Goal: Task Accomplishment & Management: Manage account settings

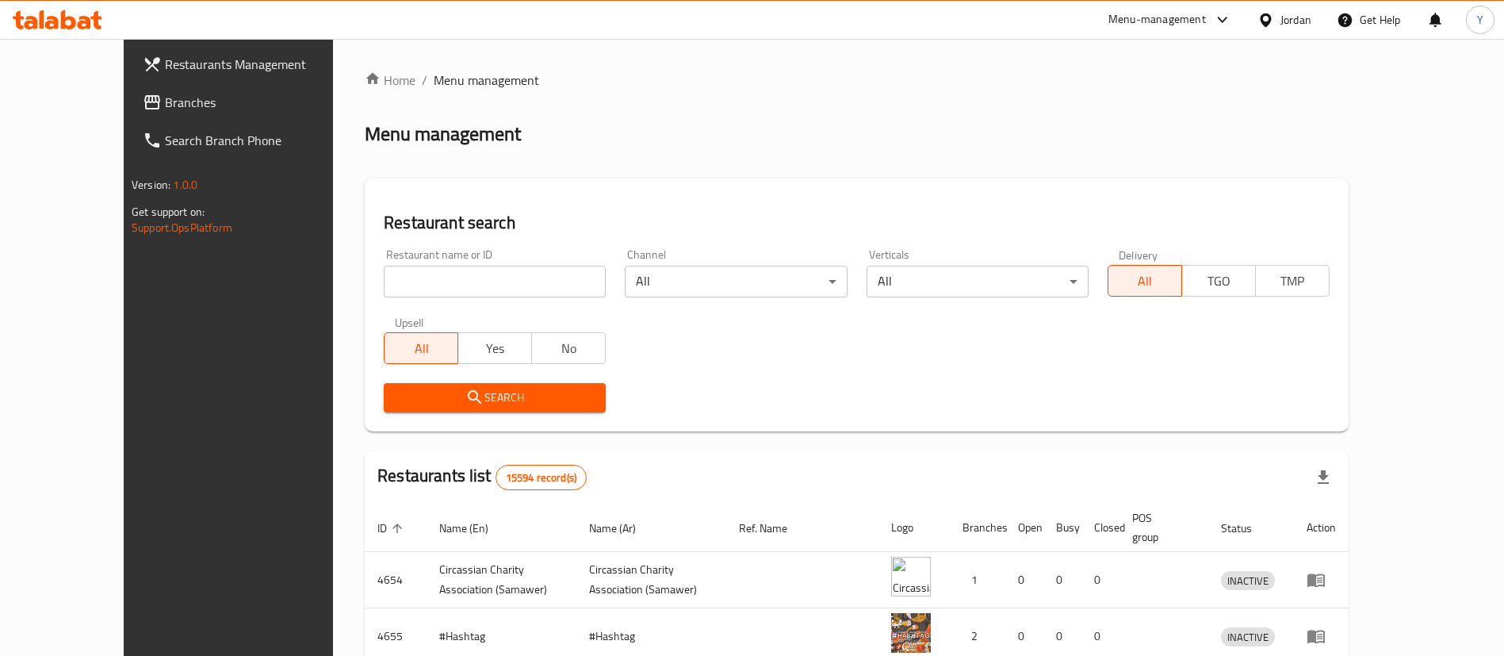
click at [440, 276] on input "search" at bounding box center [495, 282] width 222 height 32
type input "707465"
click button "Search" at bounding box center [495, 397] width 222 height 29
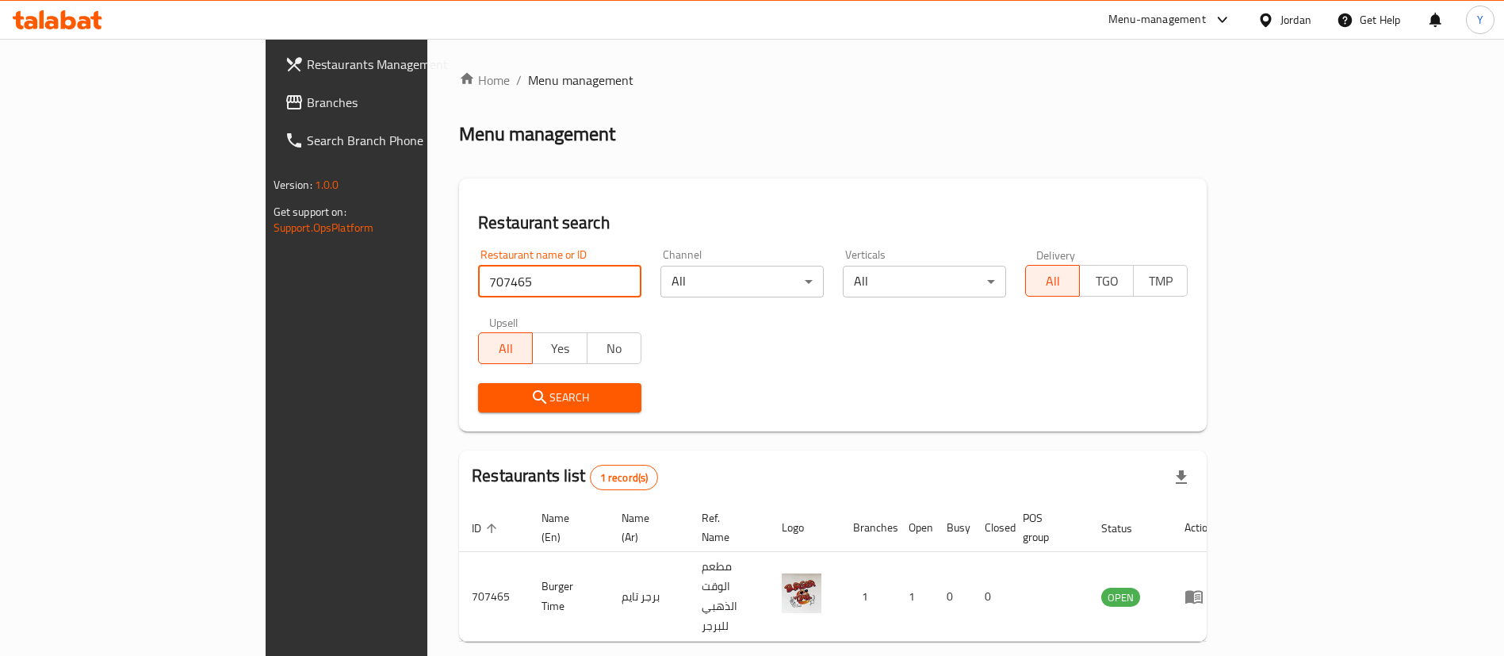
scroll to position [21, 0]
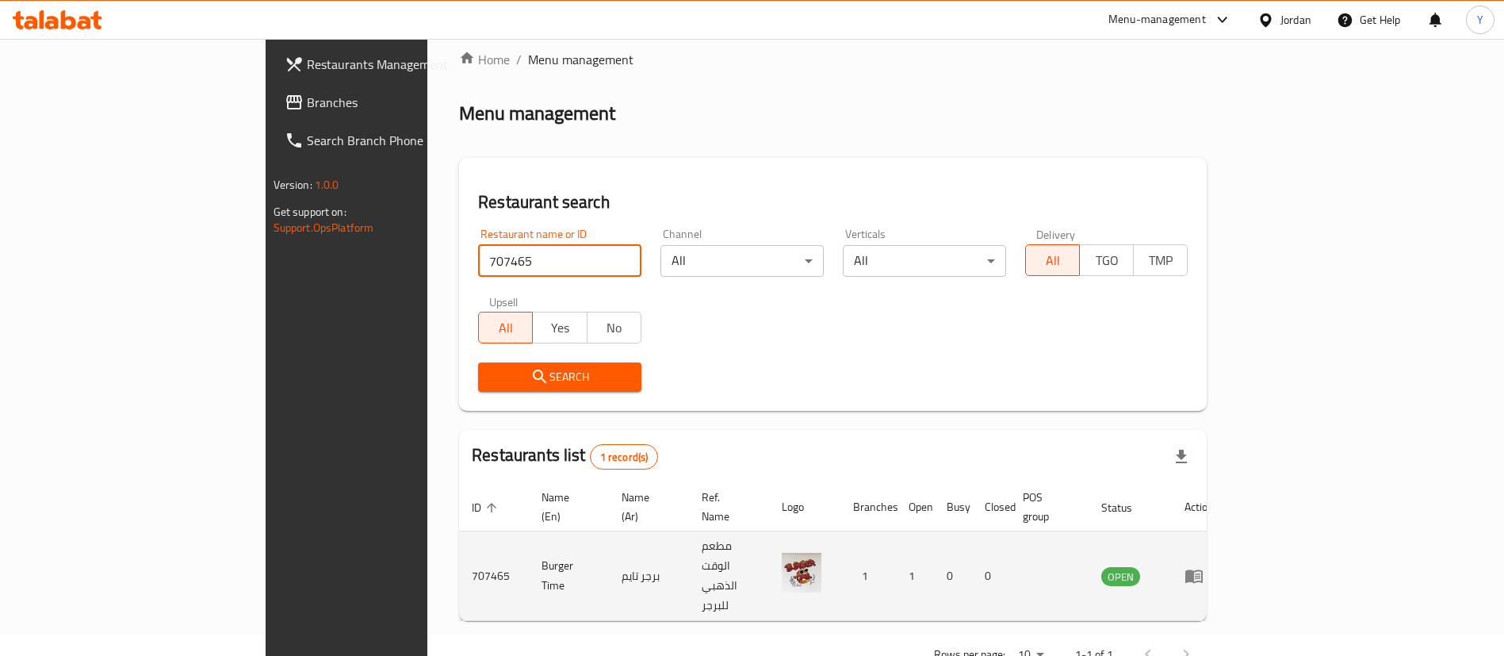
click at [1203, 570] on icon "enhanced table" at bounding box center [1193, 576] width 17 height 13
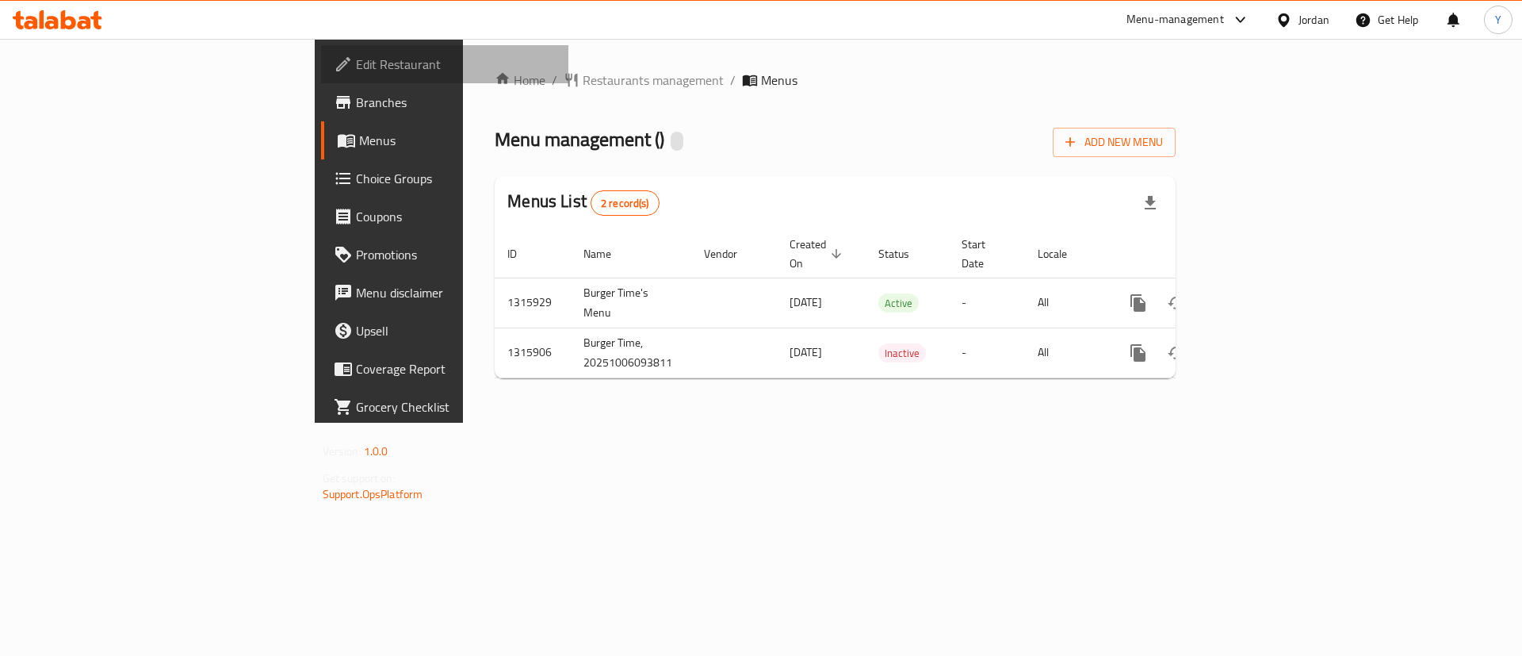
click at [356, 58] on span "Edit Restaurant" at bounding box center [456, 64] width 201 height 19
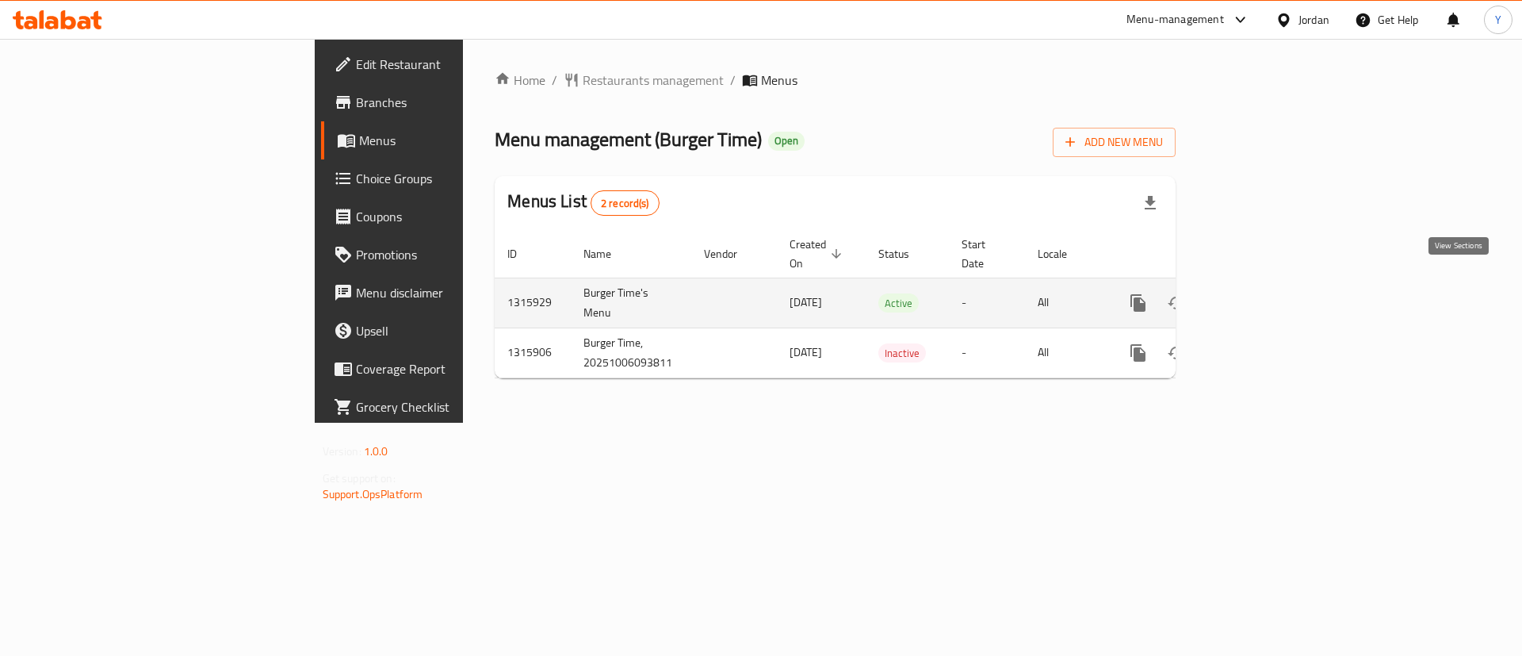
click at [1272, 284] on link "enhanced table" at bounding box center [1253, 303] width 38 height 38
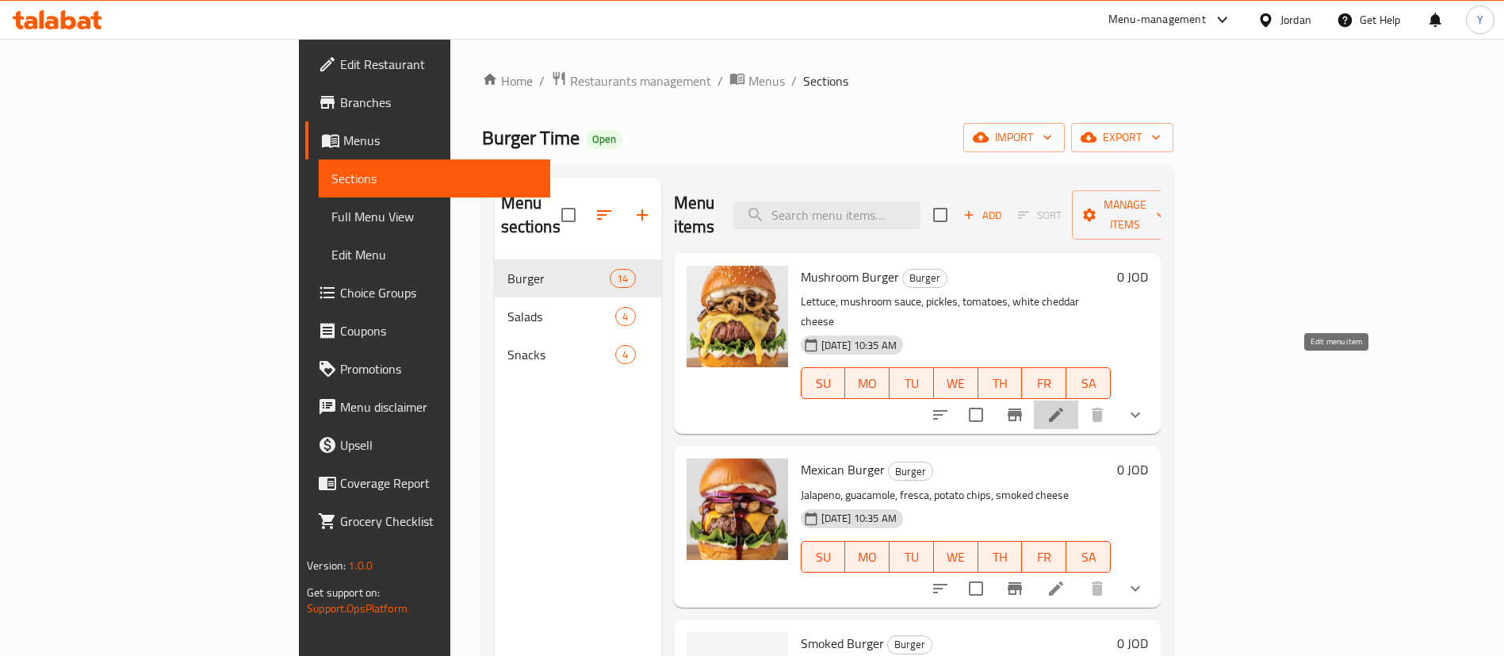
click at [1066, 405] on icon at bounding box center [1056, 414] width 19 height 19
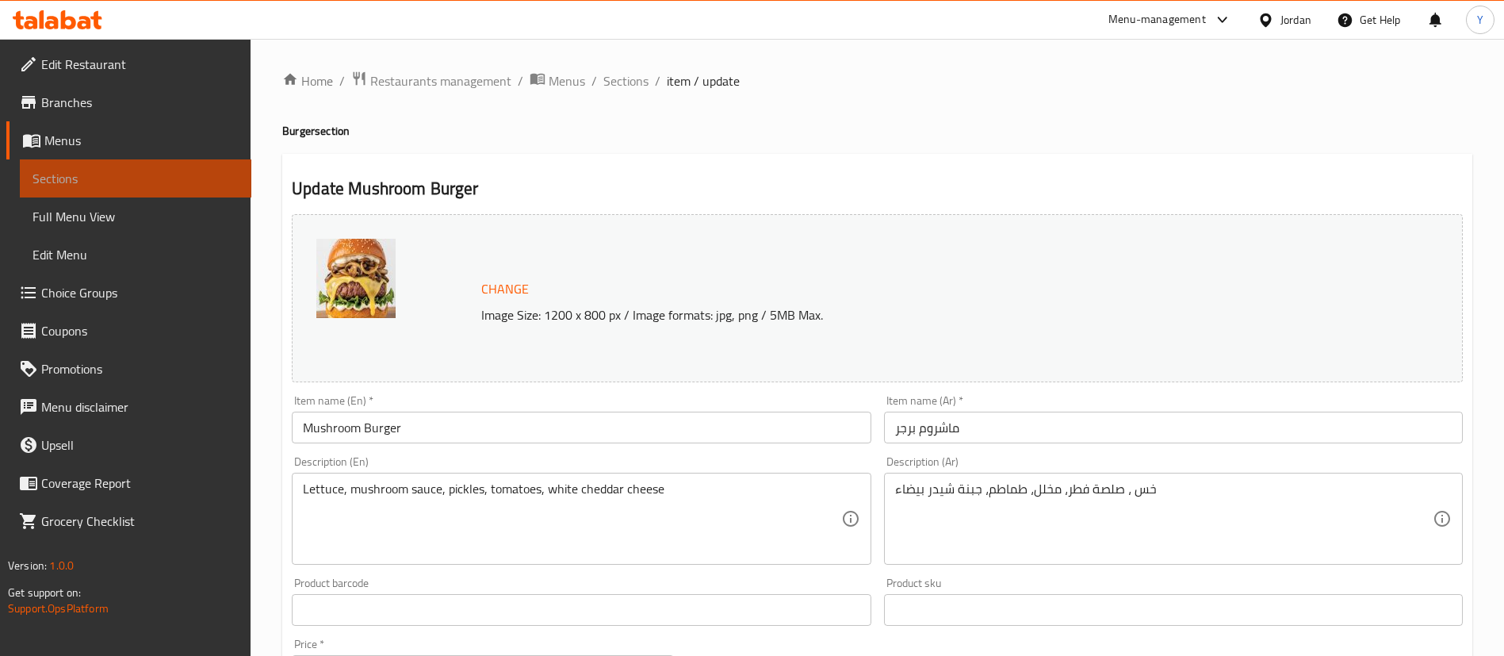
click at [112, 189] on link "Sections" at bounding box center [136, 178] width 232 height 38
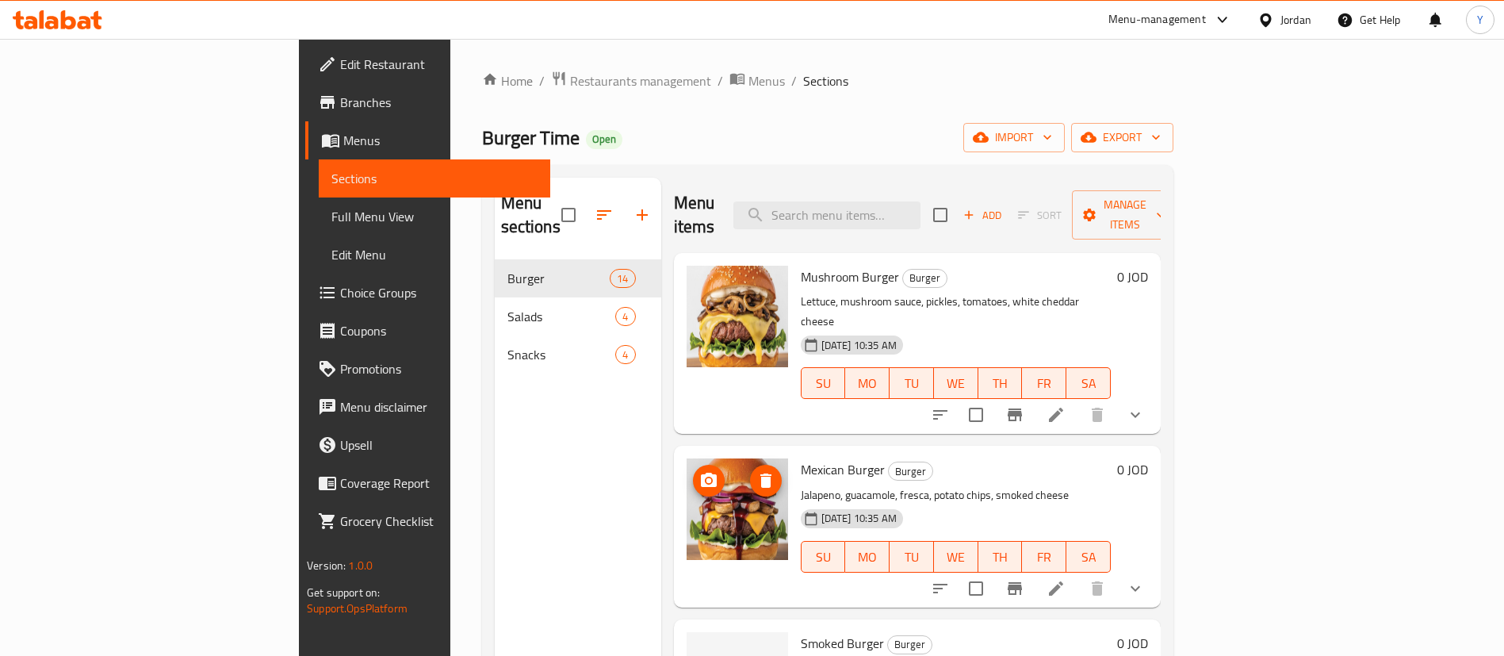
scroll to position [294, 0]
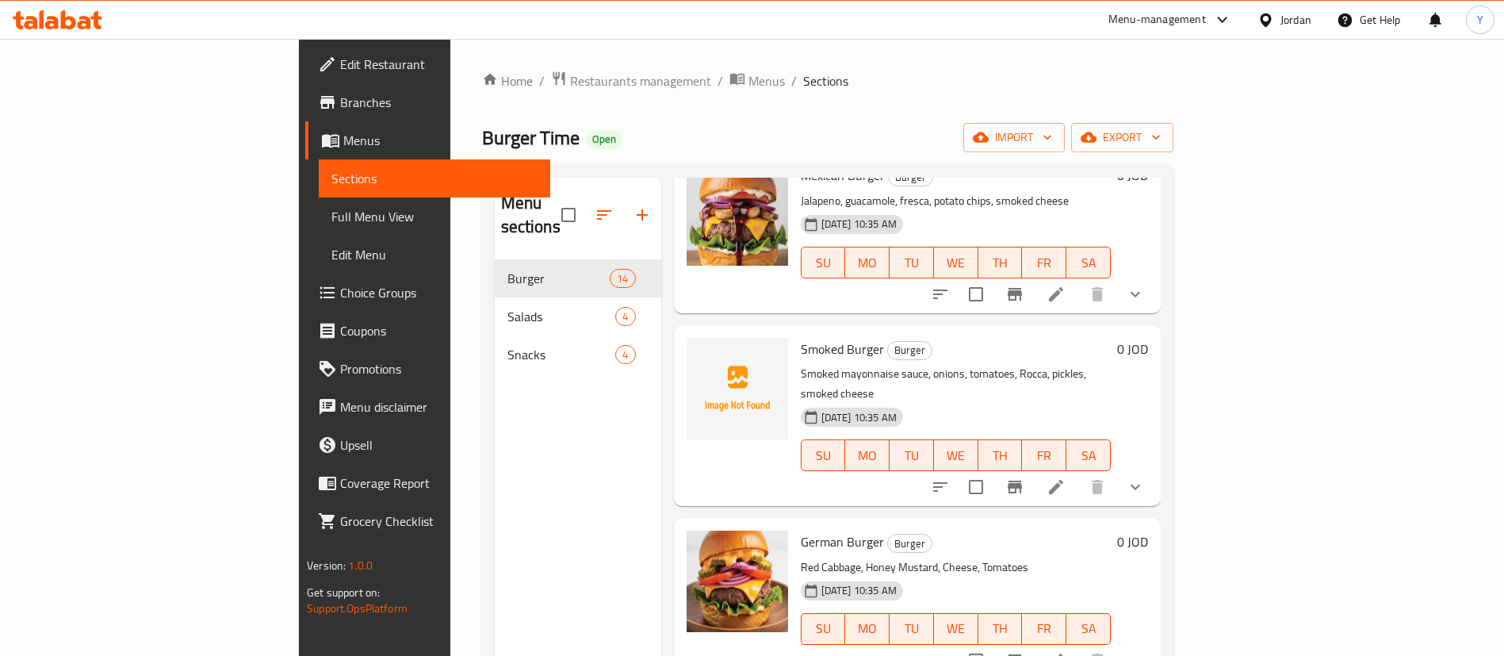
click at [889, 115] on div "Home / Restaurants management / Menus / Sections Burger Time Open import export…" at bounding box center [827, 459] width 691 height 776
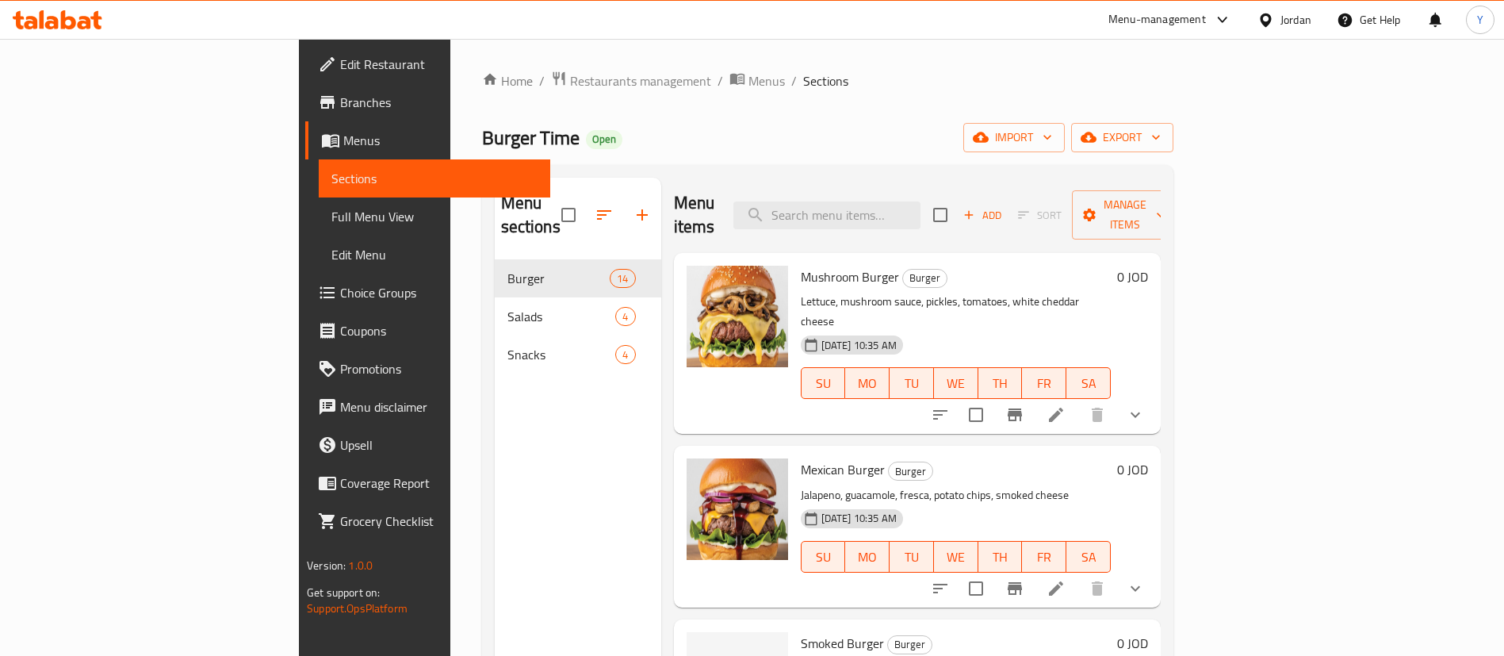
click at [1078, 400] on li at bounding box center [1056, 414] width 44 height 29
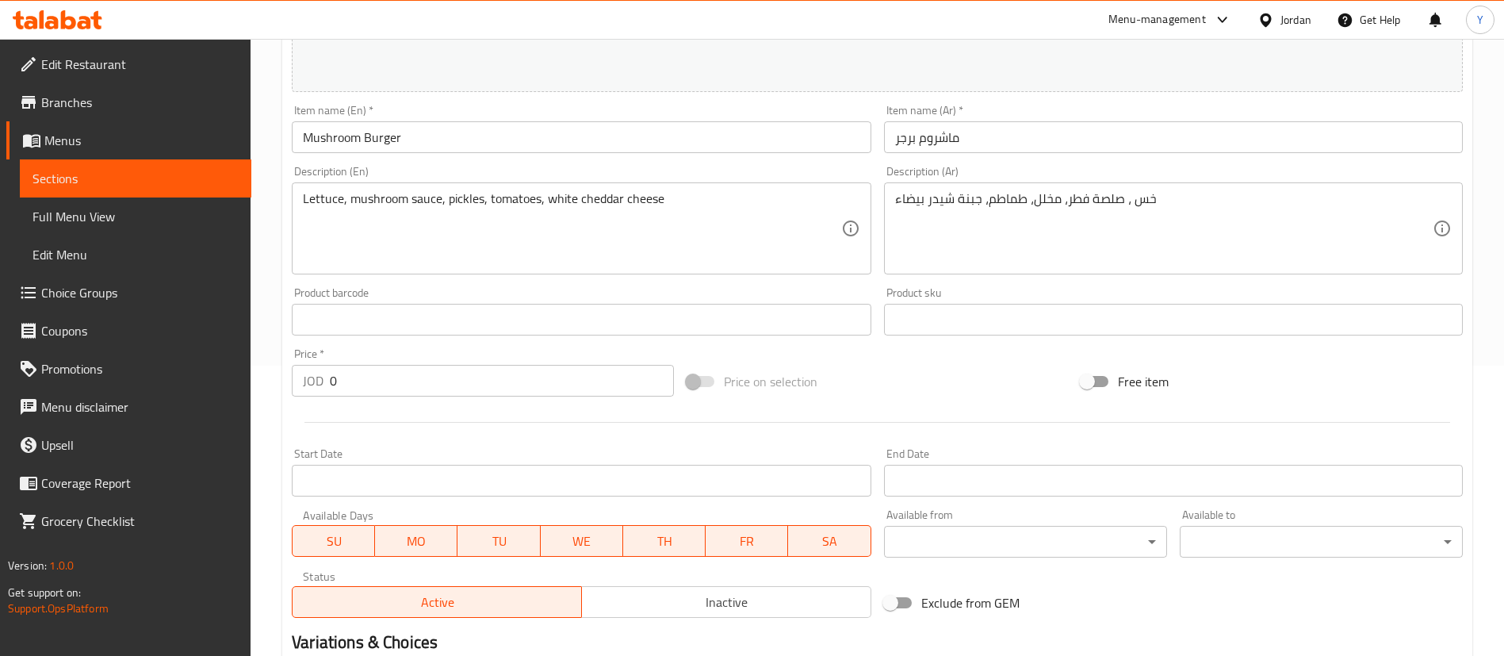
scroll to position [523, 0]
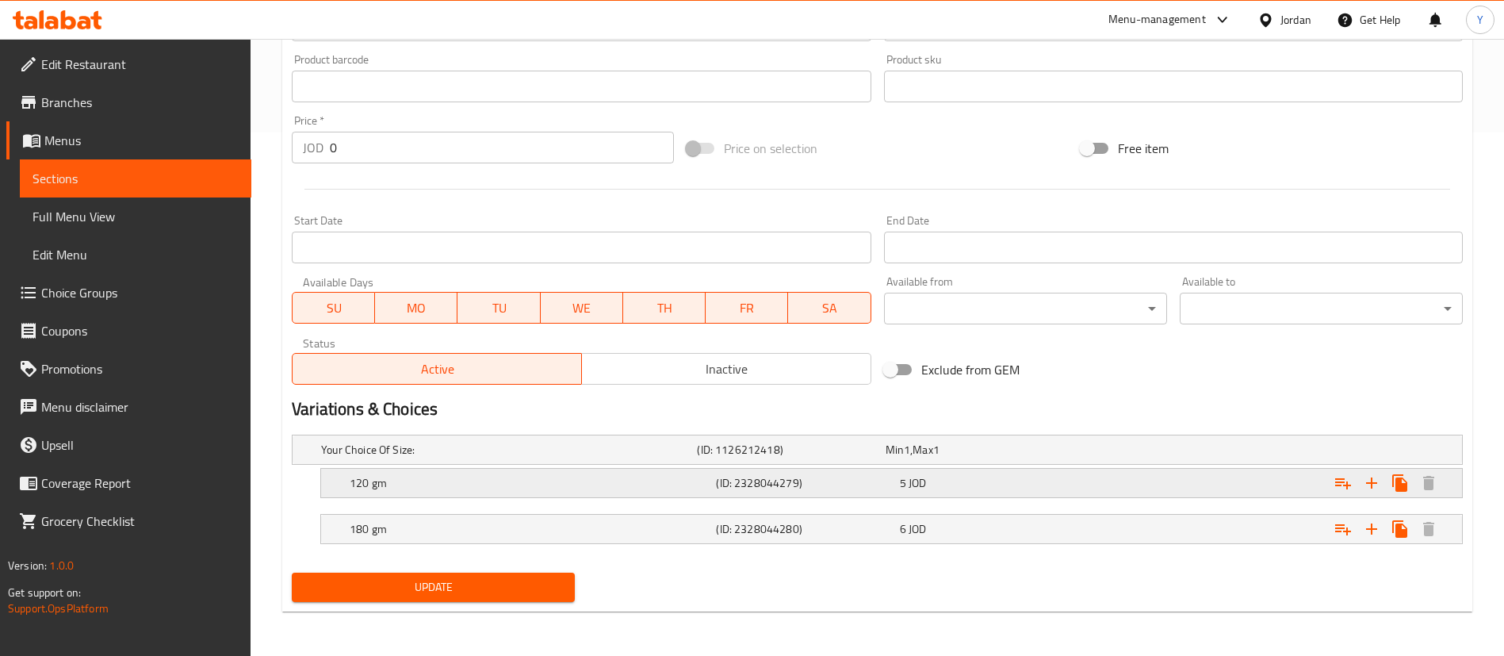
click at [944, 494] on div "120 gm (ID: 2328044279) 5 JOD" at bounding box center [897, 482] width 1100 height 35
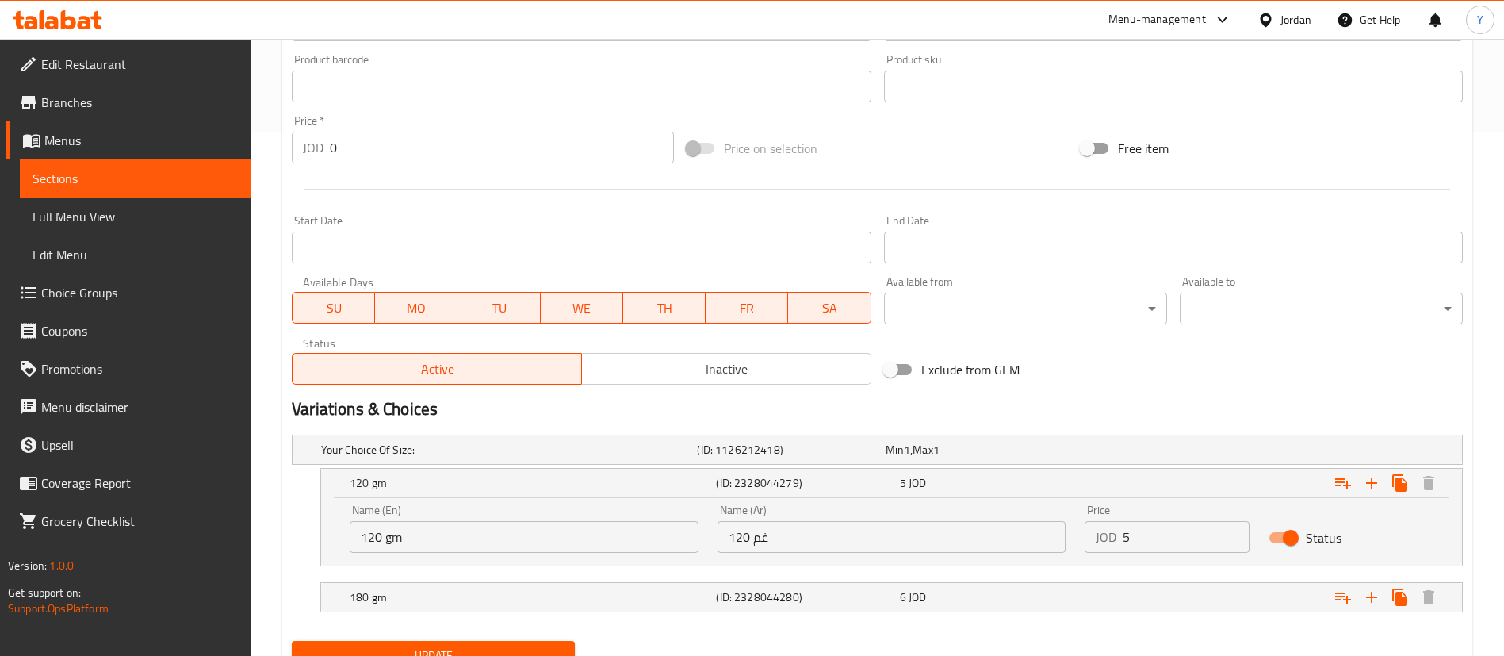
click at [944, 617] on nav at bounding box center [877, 621] width 1171 height 13
click at [956, 597] on div "6 JOD" at bounding box center [988, 597] width 177 height 16
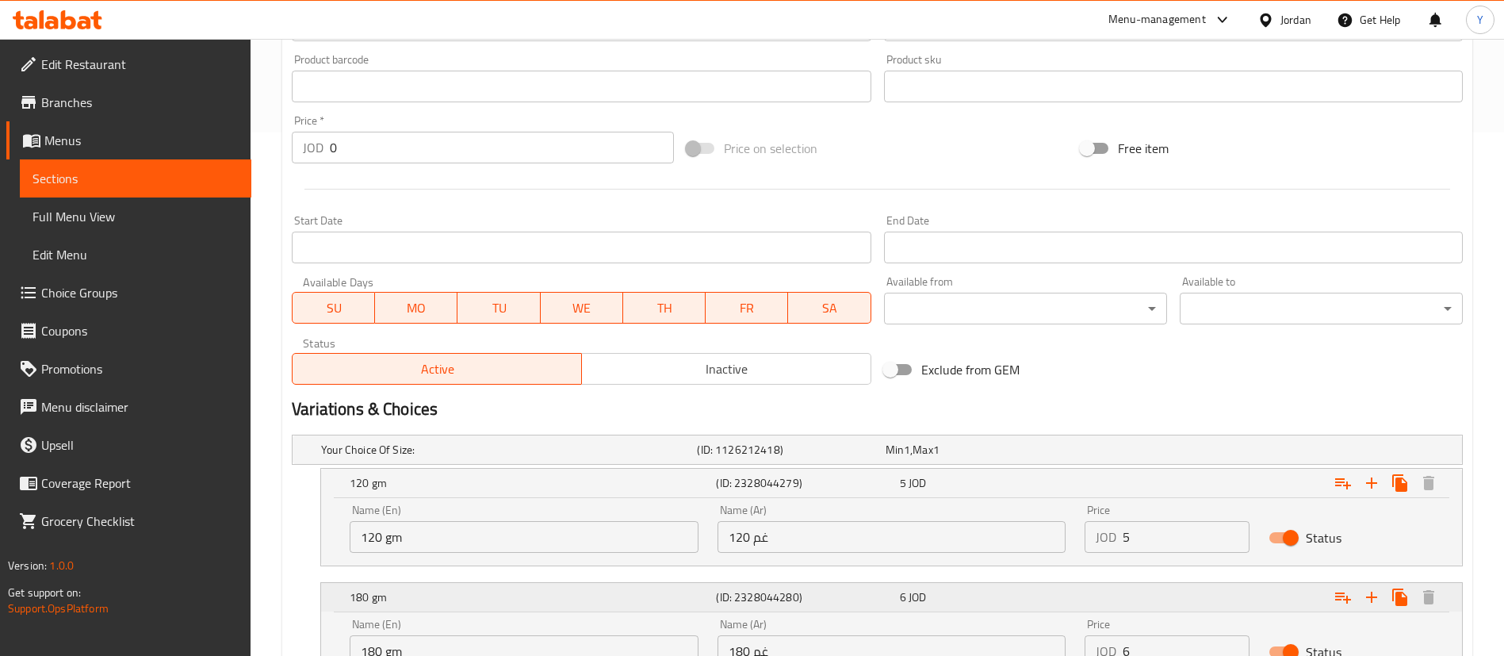
scroll to position [660, 0]
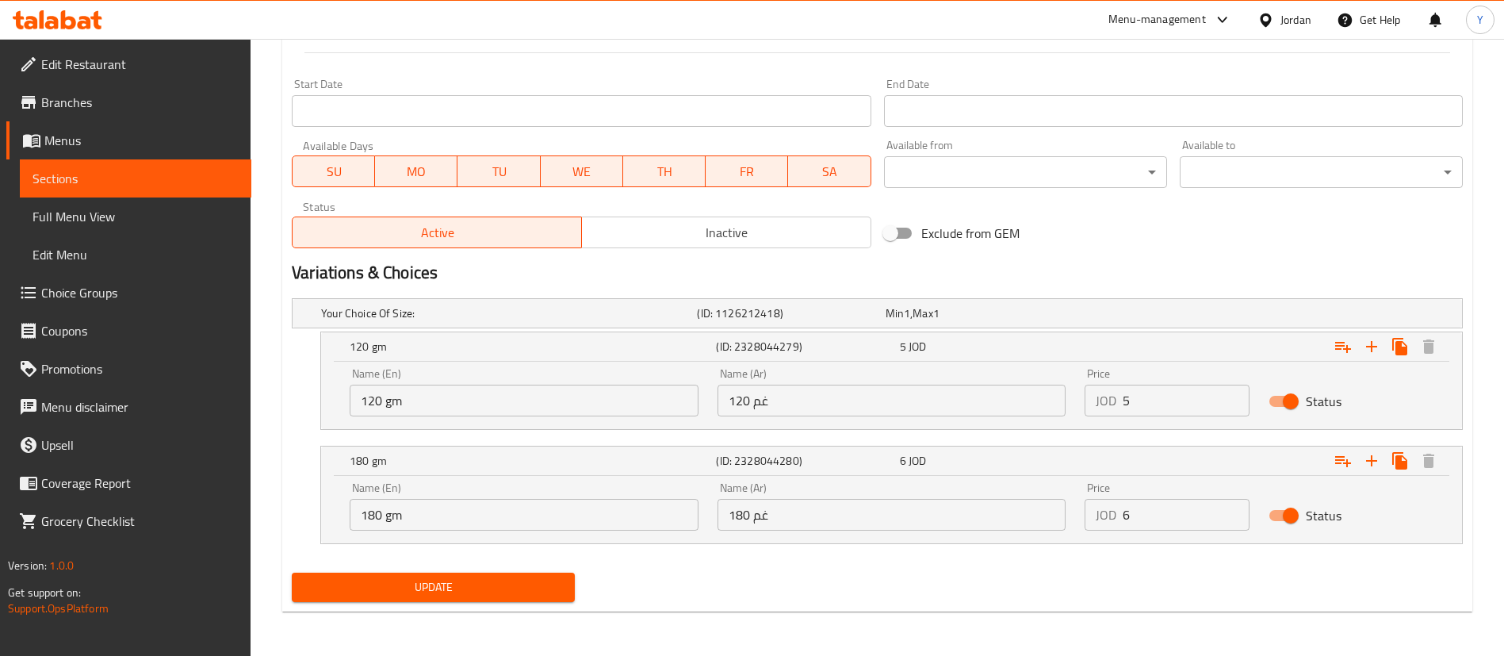
click at [372, 400] on input "120 gm" at bounding box center [524, 401] width 349 height 32
type input "150 gm"
click at [745, 401] on input "120 غم" at bounding box center [892, 401] width 349 height 32
type input "150 غم"
click at [1141, 402] on input "5" at bounding box center [1186, 401] width 127 height 32
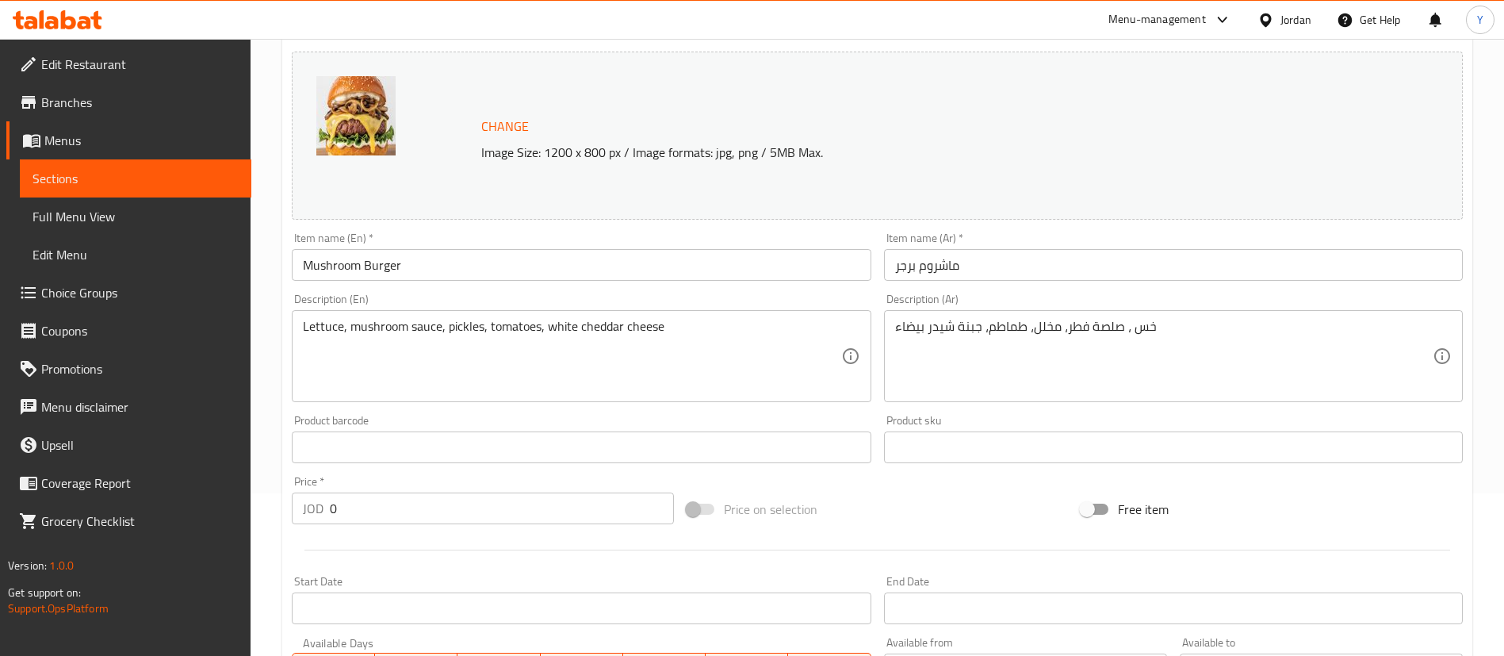
scroll to position [148, 0]
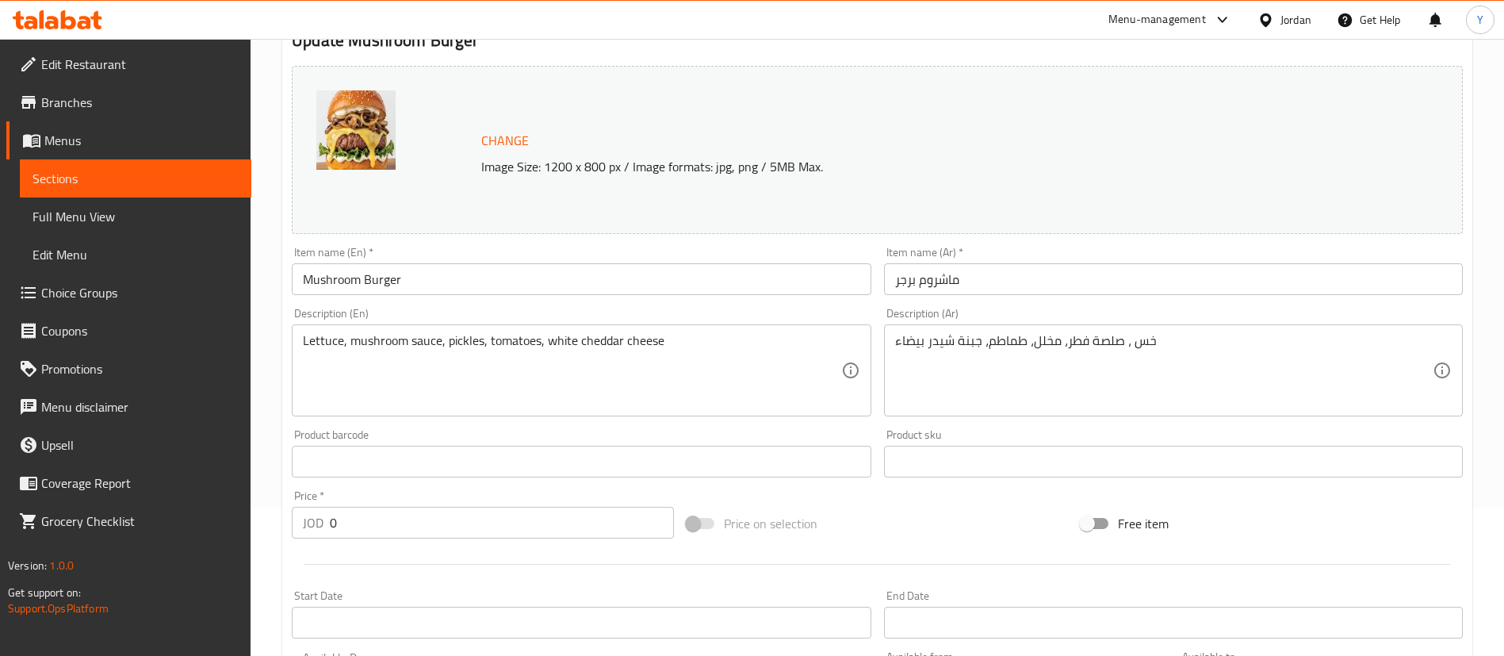
click at [496, 284] on input "Mushroom Burger" at bounding box center [581, 279] width 579 height 32
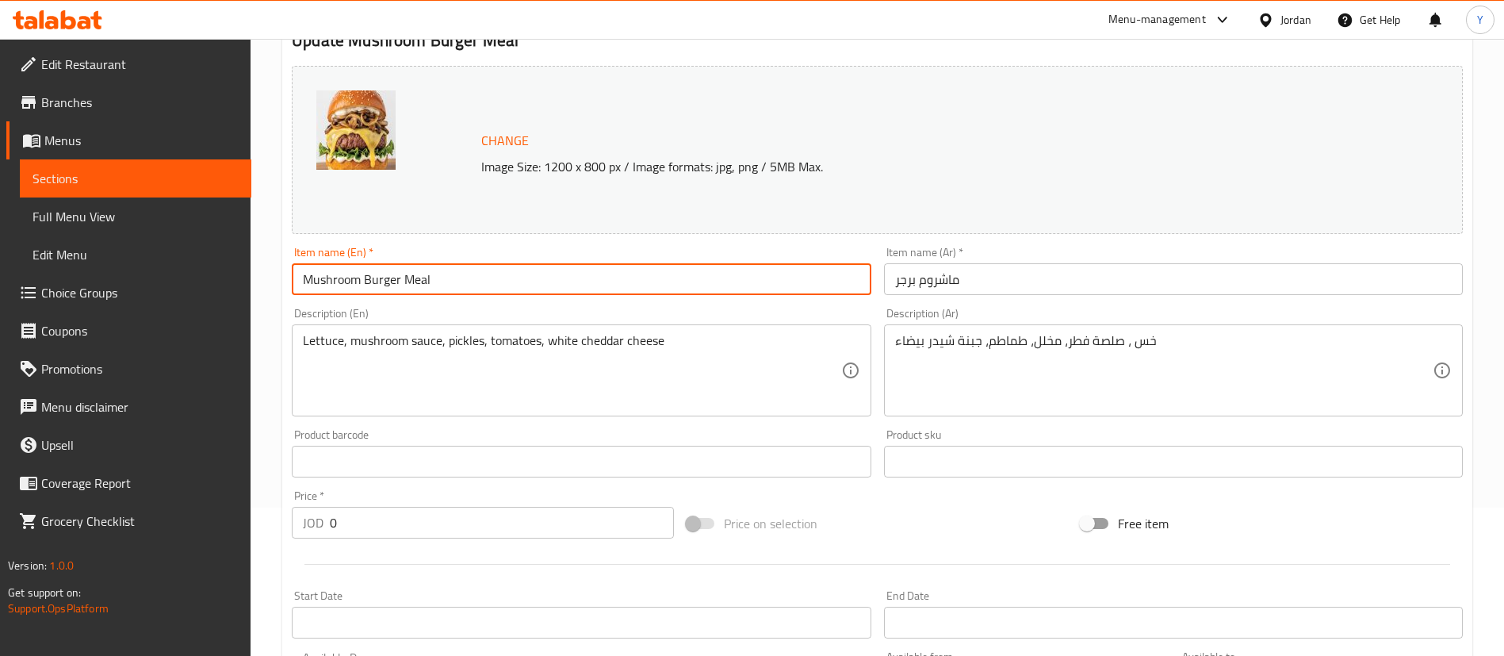
type input "Mushroom Burger Meal"
click at [1051, 277] on input "ماشروم برجر" at bounding box center [1173, 279] width 579 height 32
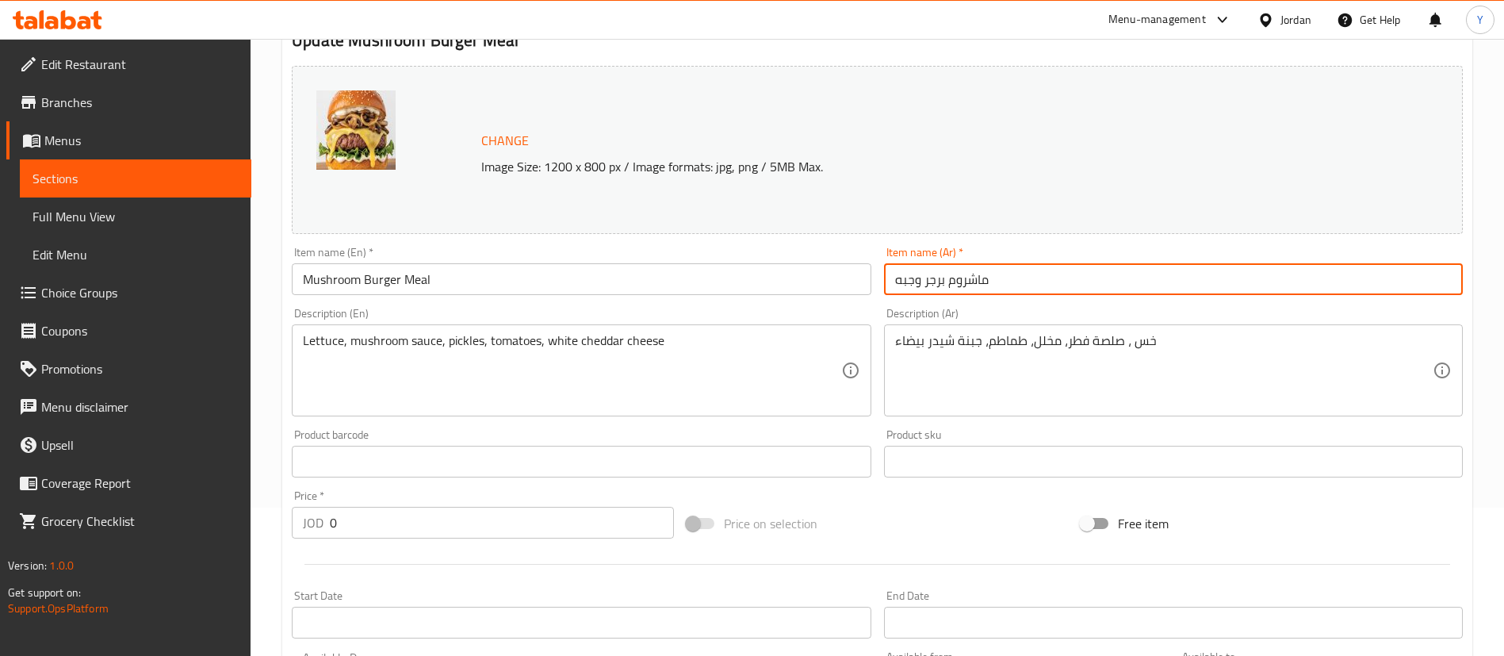
scroll to position [660, 0]
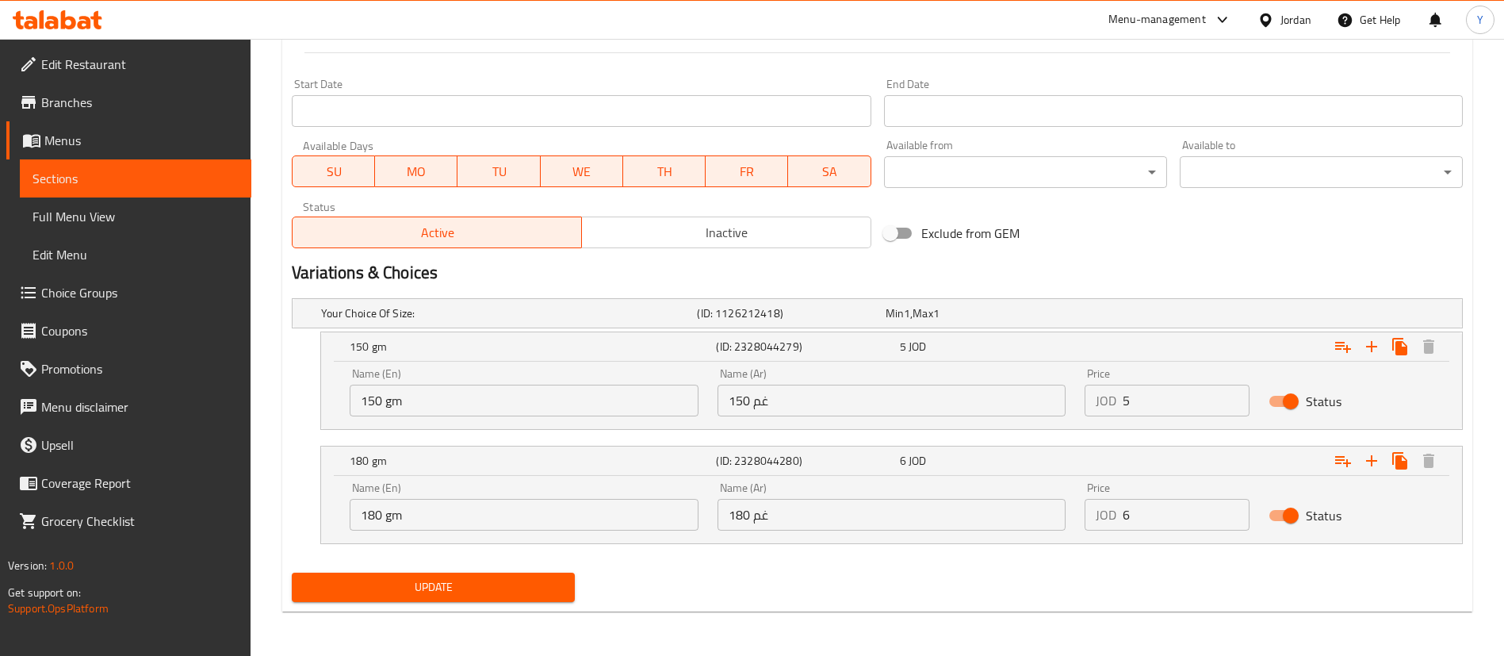
type input "ماشروم برجر وجبه"
click at [477, 596] on span "Update" at bounding box center [433, 587] width 258 height 20
drag, startPoint x: 1143, startPoint y: 396, endPoint x: 964, endPoint y: 400, distance: 179.3
click at [964, 400] on div "Name (En) 150 gm Name (En) Name (Ar) 150 غم Name (Ar) Price JOD 5 Price Status" at bounding box center [891, 391] width 1103 height 67
type input "6"
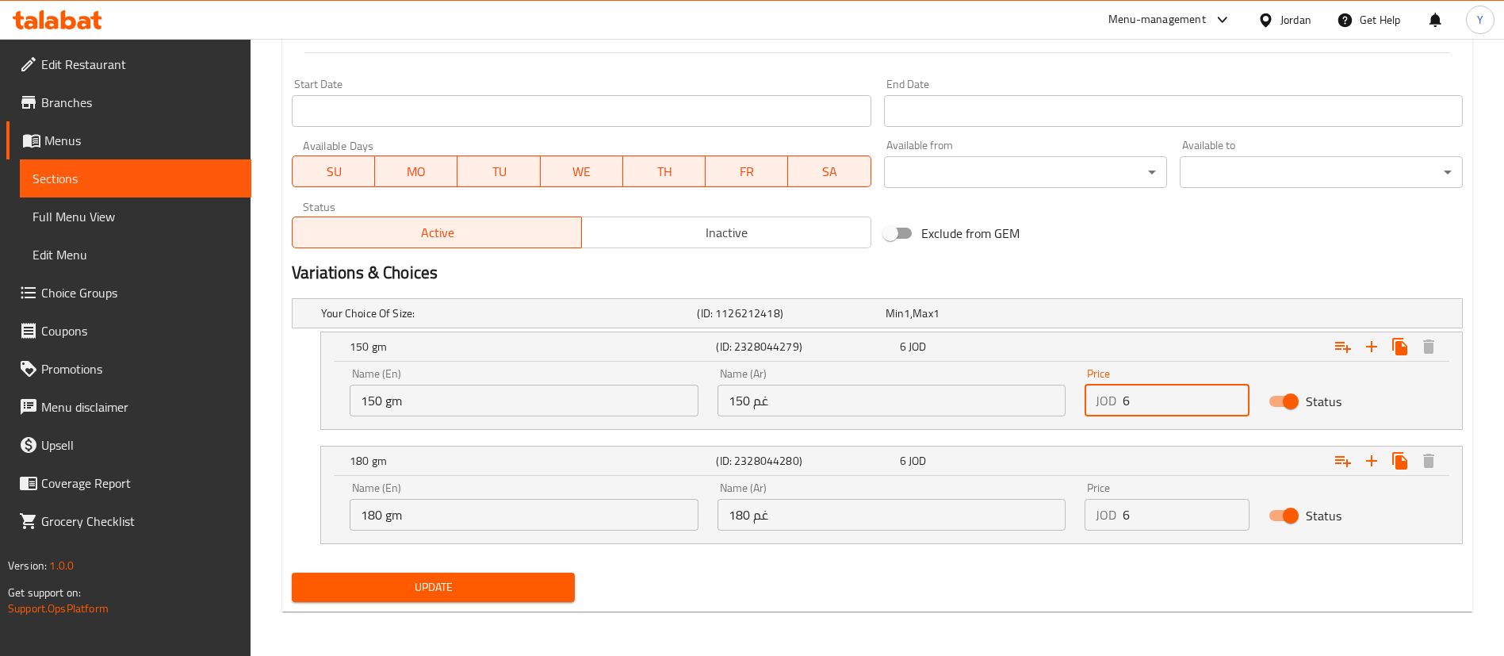
click at [1172, 524] on input "6" at bounding box center [1186, 515] width 127 height 32
type input "7.2"
click at [740, 603] on div "Update" at bounding box center [877, 587] width 1184 height 42
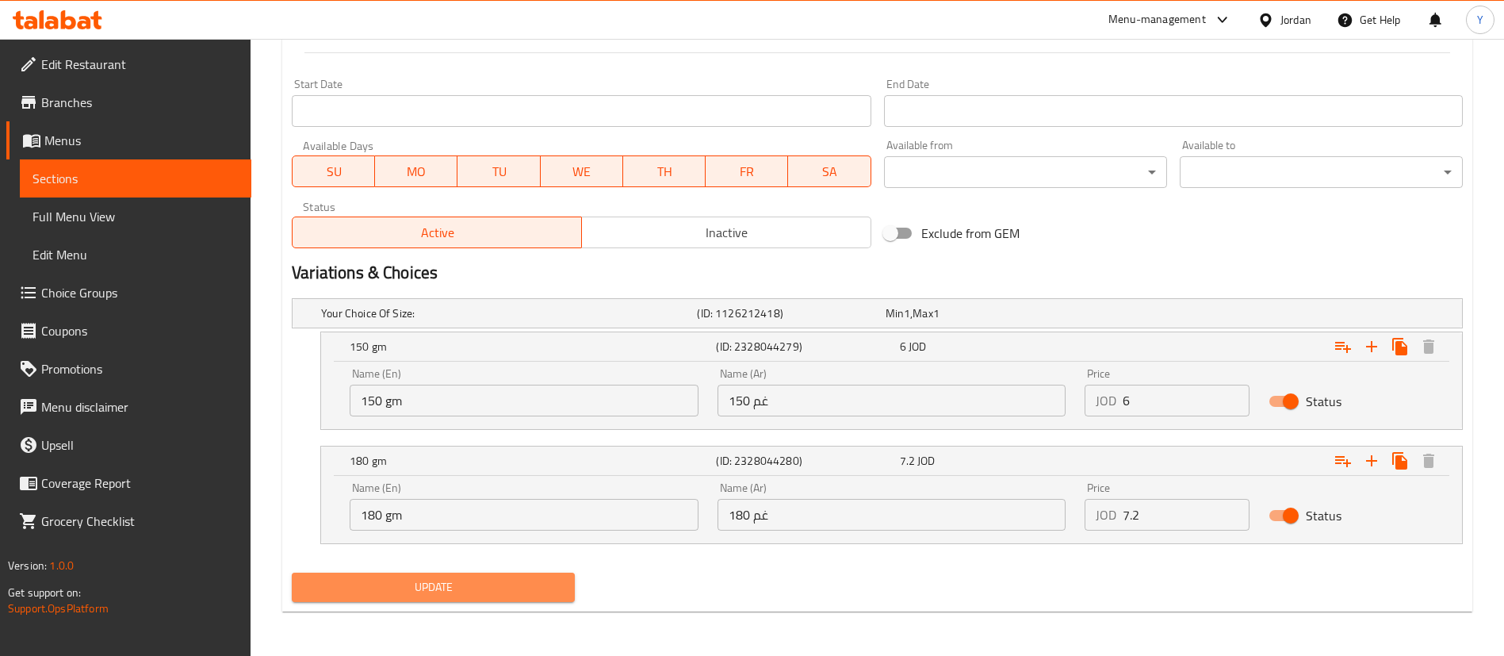
click at [411, 593] on span "Update" at bounding box center [433, 587] width 258 height 20
click at [459, 587] on span "Update" at bounding box center [433, 587] width 258 height 20
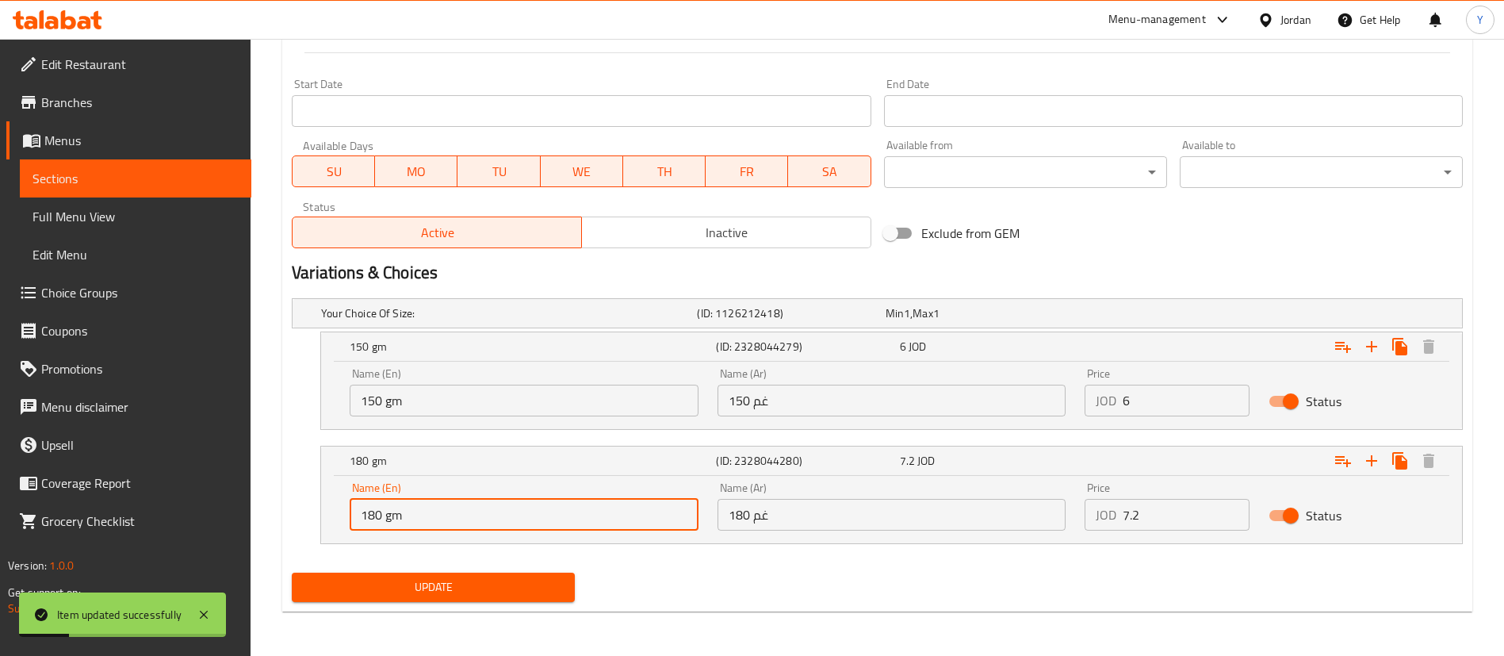
drag, startPoint x: 387, startPoint y: 519, endPoint x: 274, endPoint y: 505, distance: 113.5
click at [274, 505] on div "Home / Restaurants management / Menus / Sections / item / update Burger section…" at bounding box center [878, 17] width 1254 height 1277
type input "200 gm"
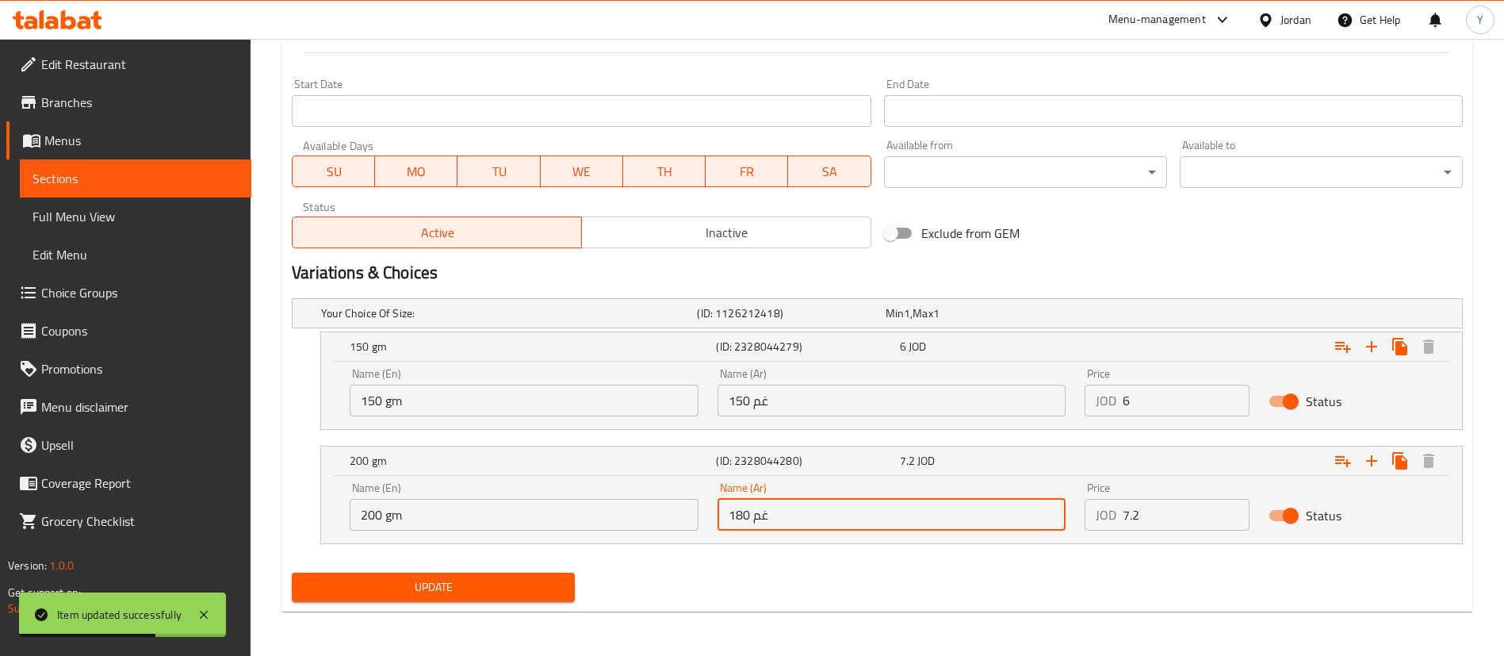
drag, startPoint x: 747, startPoint y: 511, endPoint x: 668, endPoint y: 551, distance: 88.7
click at [668, 551] on div "Your Choice Of Size: (ID: 1126212418) Min 1 , Max 1 Name (En) Your Choice Of Si…" at bounding box center [877, 429] width 1184 height 274
type input "200 غم"
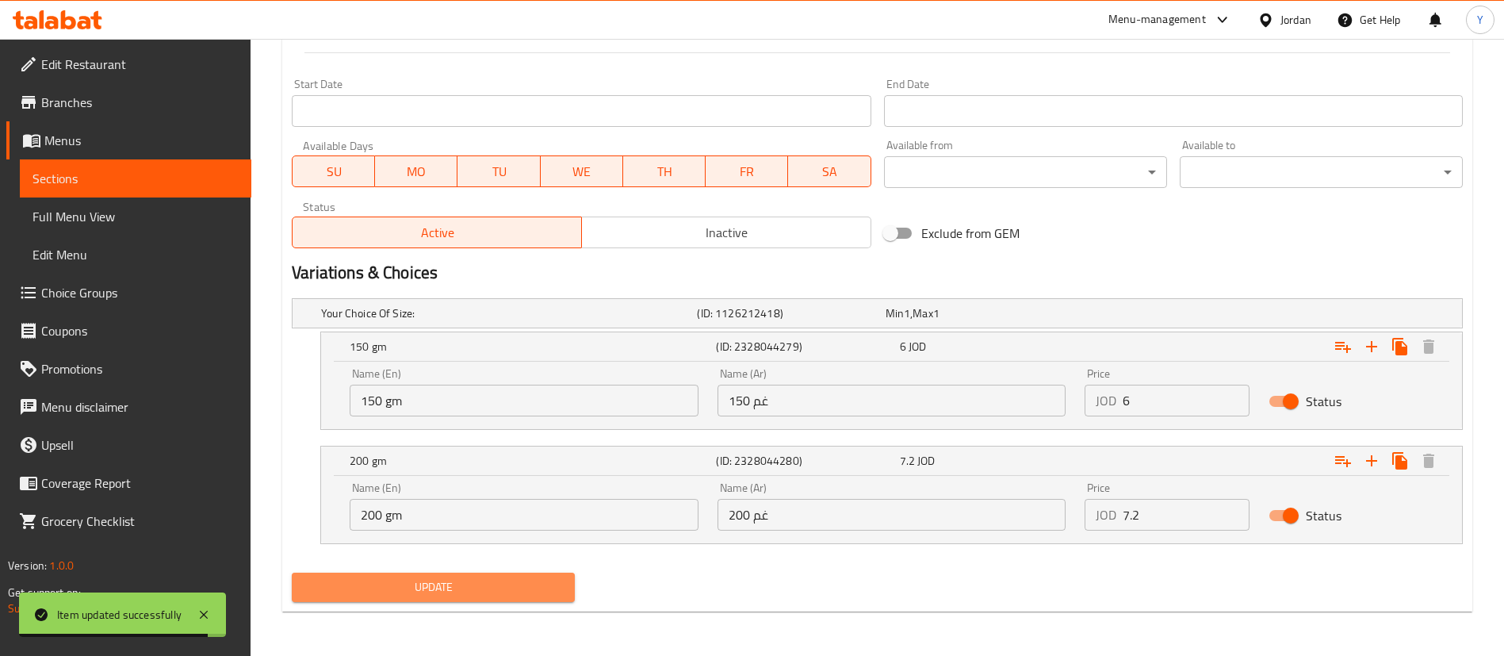
click at [530, 577] on span "Update" at bounding box center [433, 587] width 258 height 20
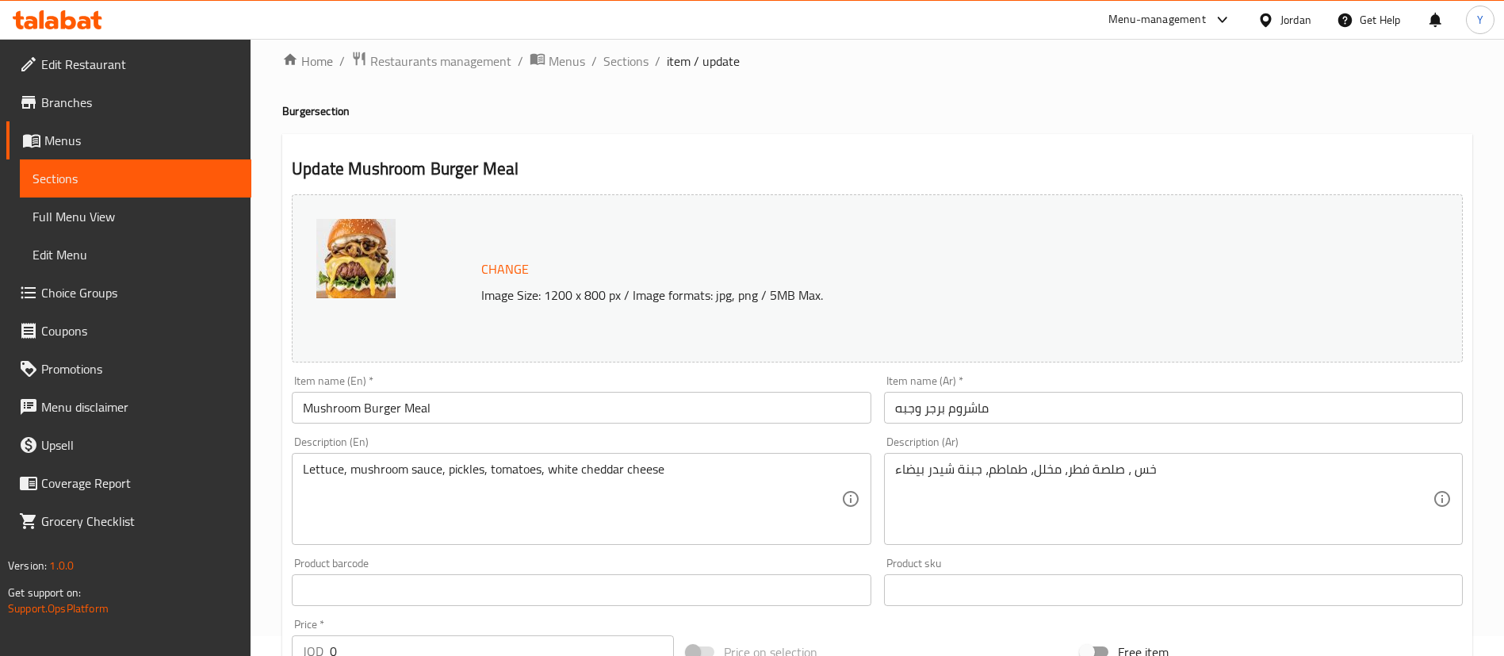
scroll to position [372, 0]
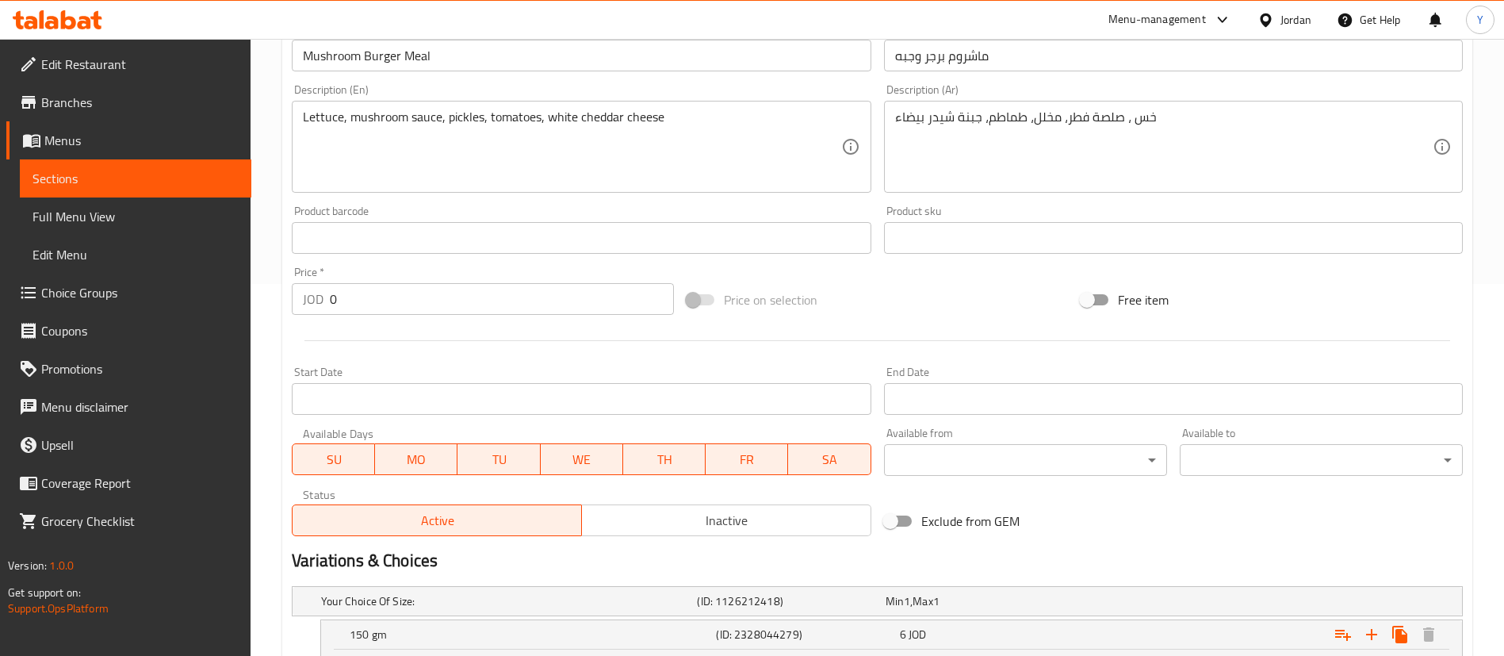
click at [161, 171] on span "Sections" at bounding box center [136, 178] width 206 height 19
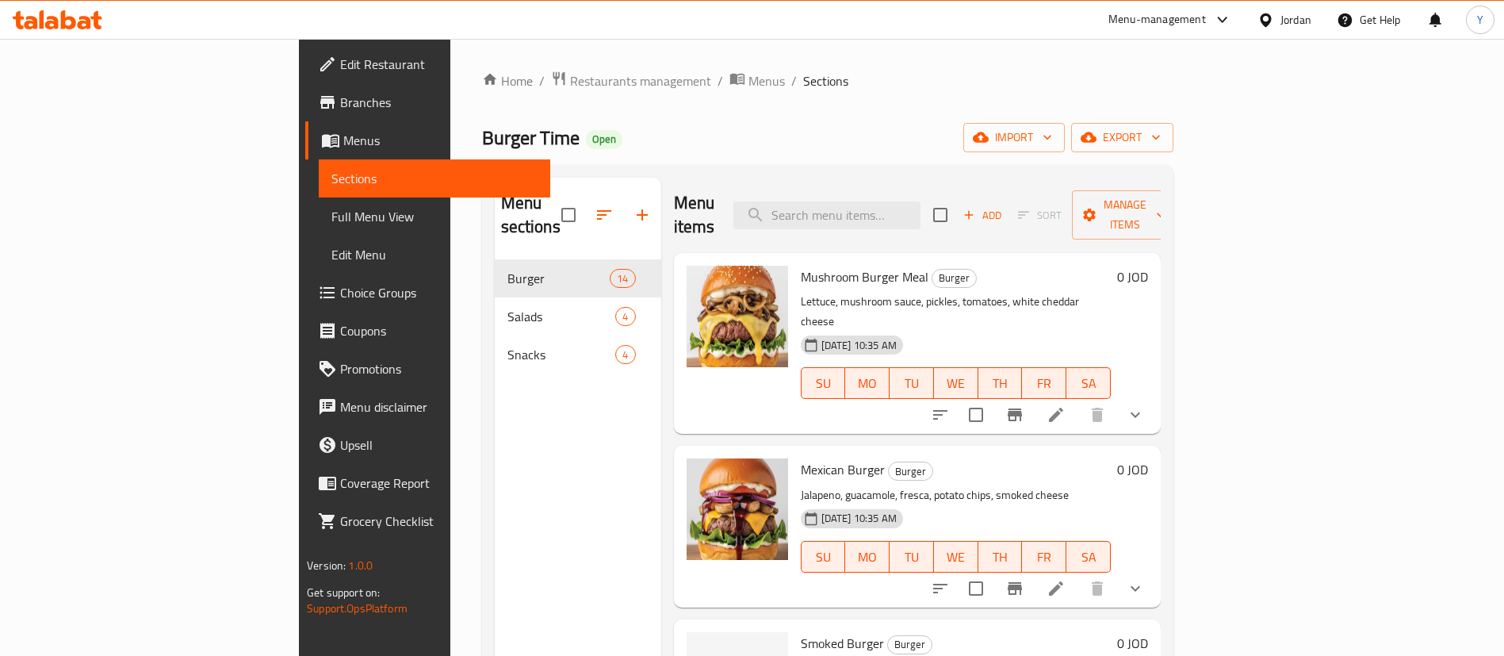
scroll to position [201, 0]
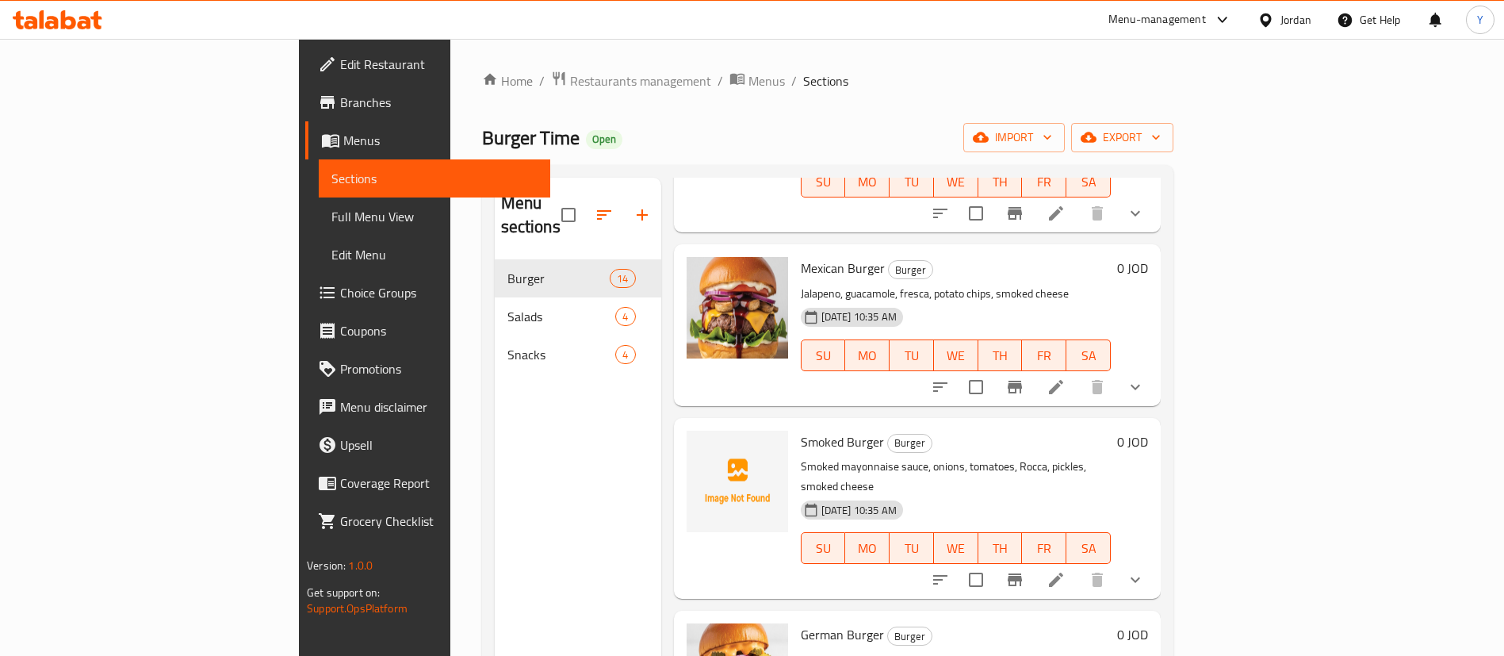
click at [1078, 373] on li at bounding box center [1056, 387] width 44 height 29
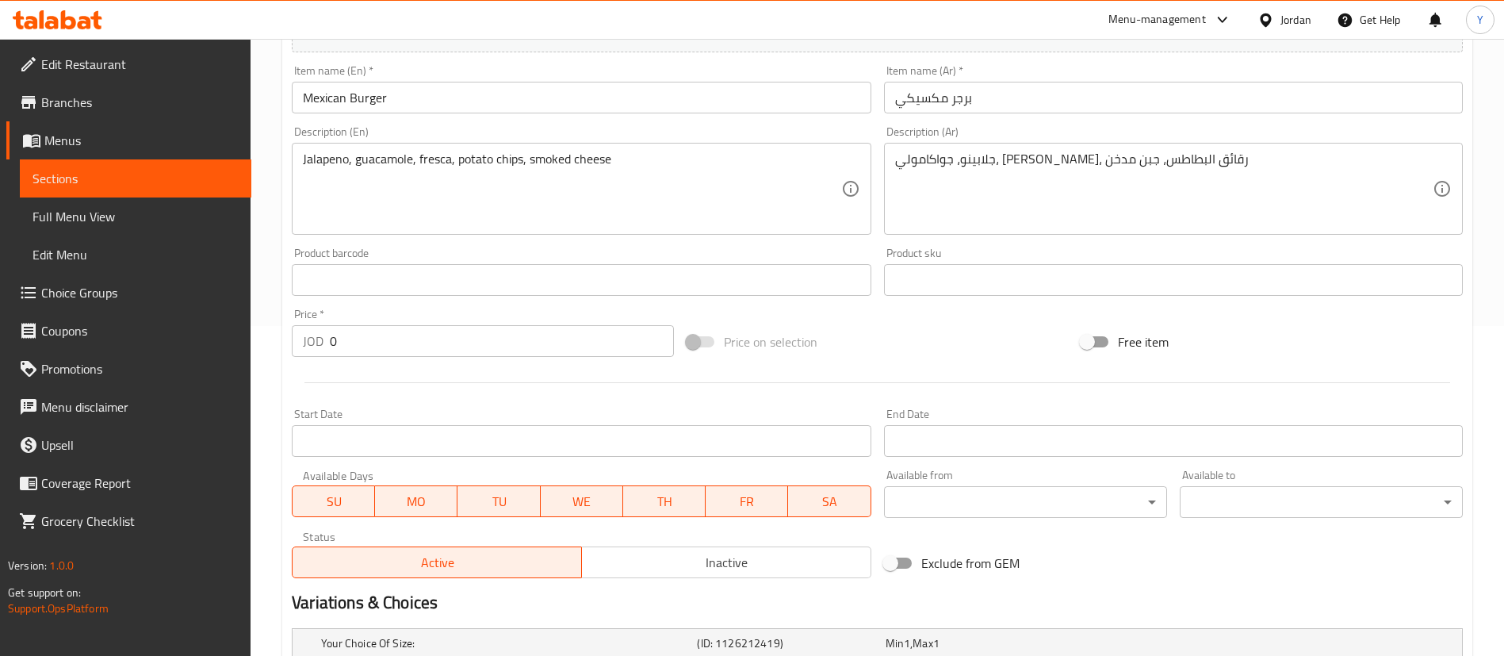
scroll to position [523, 0]
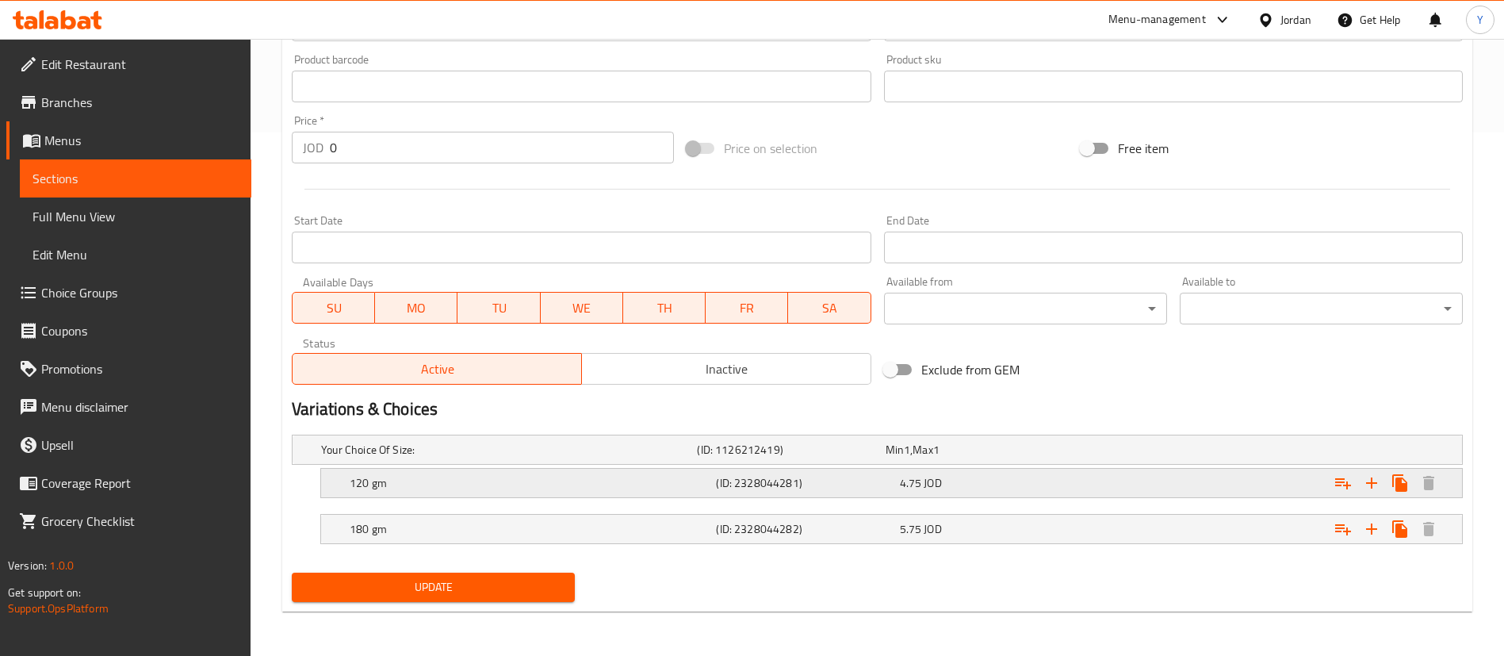
click at [929, 472] on div "4.75 JOD" at bounding box center [988, 483] width 183 height 22
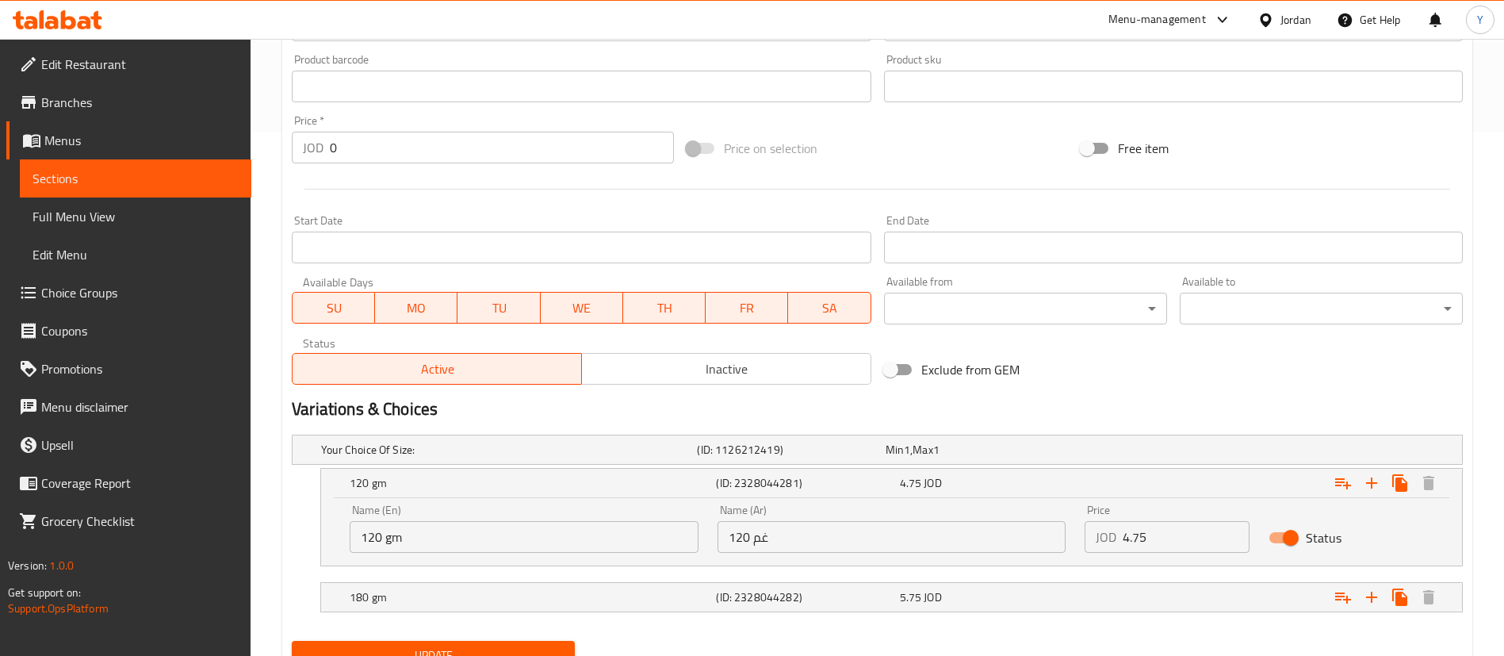
click at [385, 539] on input "120 gm" at bounding box center [524, 537] width 349 height 32
type input "150 gm"
click at [743, 536] on input "120 غم" at bounding box center [892, 537] width 349 height 32
type input "150 غم"
drag, startPoint x: 1183, startPoint y: 549, endPoint x: 915, endPoint y: 556, distance: 268.1
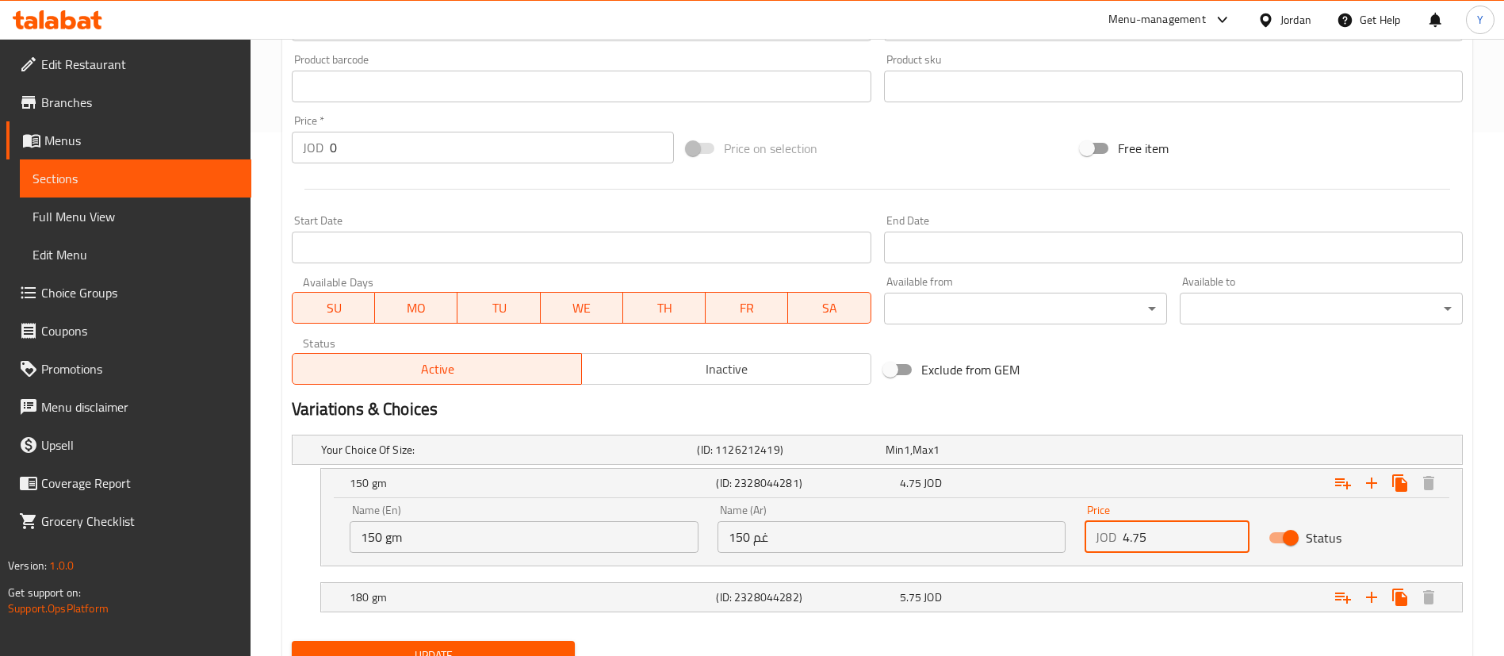
click at [915, 556] on div "Name (En) 150 gm Name (En) Name (Ar) 150 غم Name (Ar) Price JOD 4.75 Price Stat…" at bounding box center [891, 528] width 1103 height 67
type input "5.7"
click at [946, 596] on div "5.75 JOD" at bounding box center [988, 597] width 177 height 16
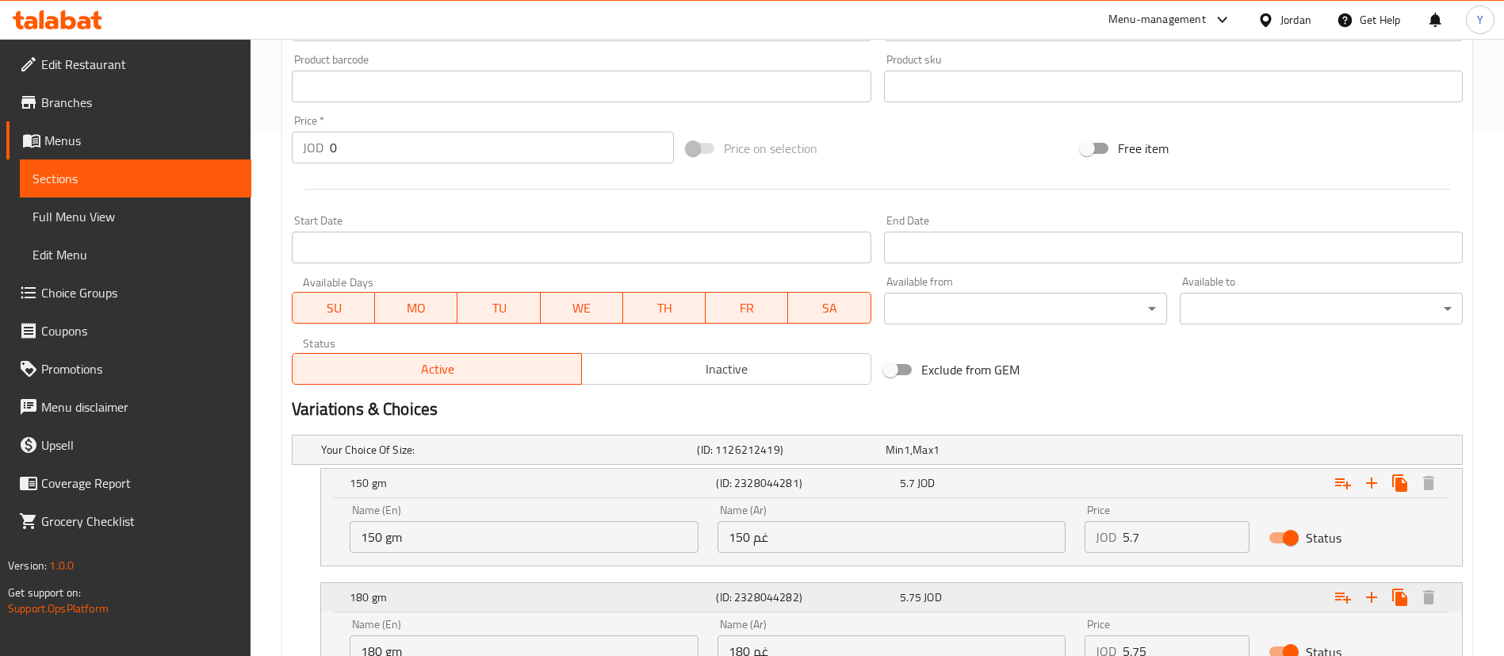
scroll to position [660, 0]
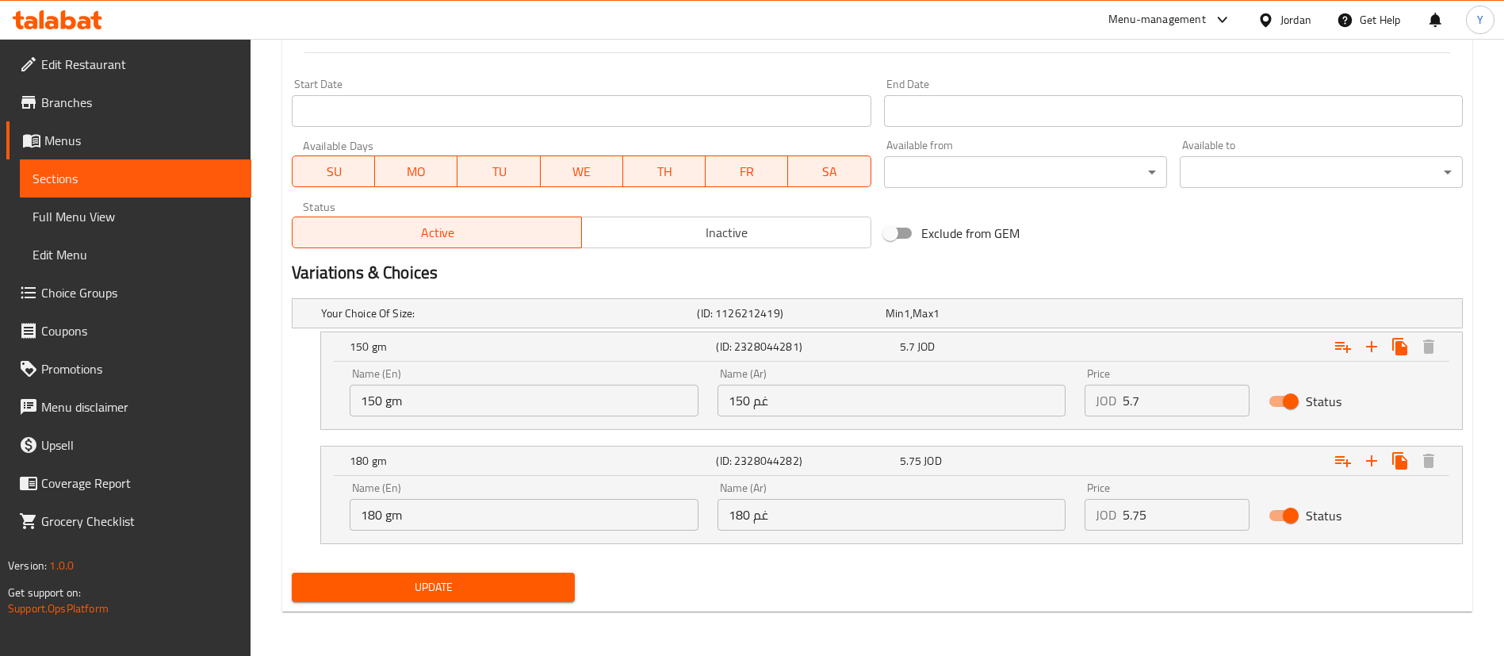
drag, startPoint x: 1040, startPoint y: 523, endPoint x: 766, endPoint y: 546, distance: 275.3
click at [766, 546] on div "Your Choice Of Size: (ID: 1126212419) Min 1 , Max 1 Name (En) Your Choice Of Si…" at bounding box center [877, 429] width 1184 height 274
type input "6.9"
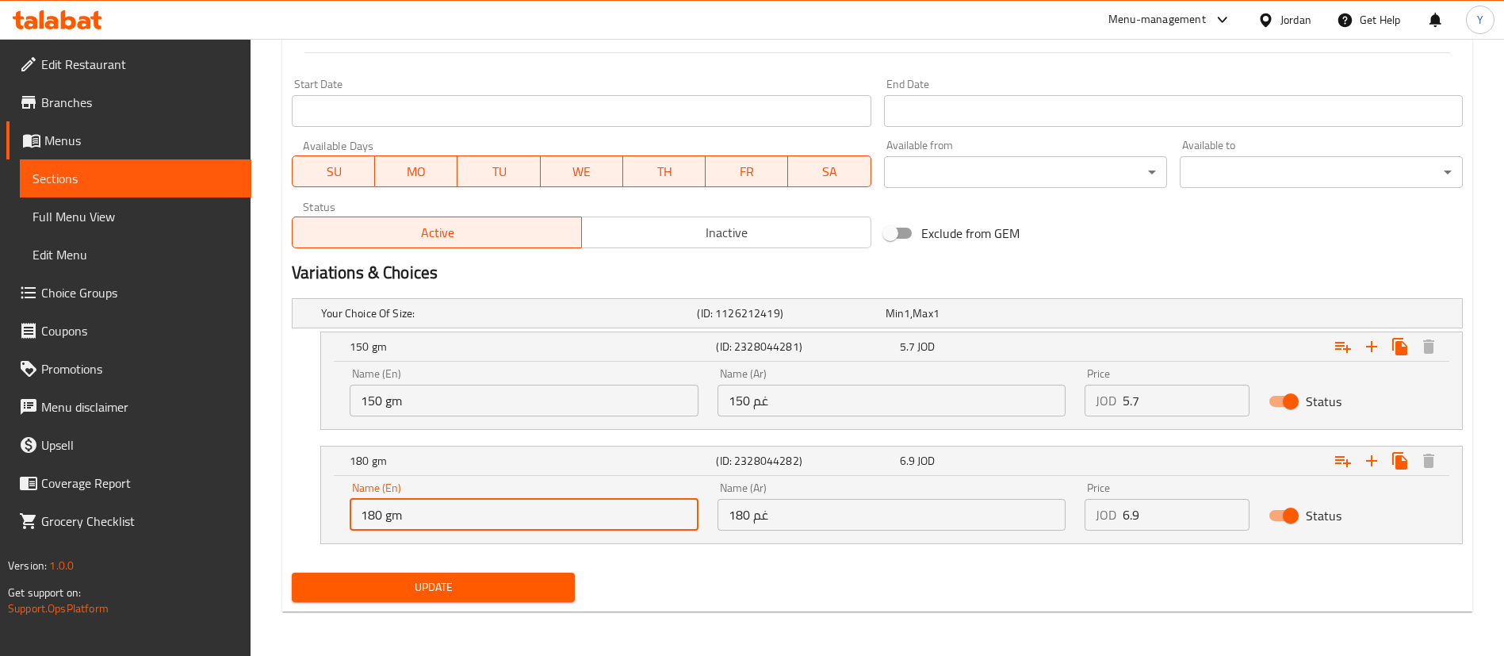
drag, startPoint x: 381, startPoint y: 504, endPoint x: 349, endPoint y: 500, distance: 32.8
click at [349, 500] on div "Name (En) 180 gm Name (En)" at bounding box center [524, 506] width 368 height 67
type input "200 gm"
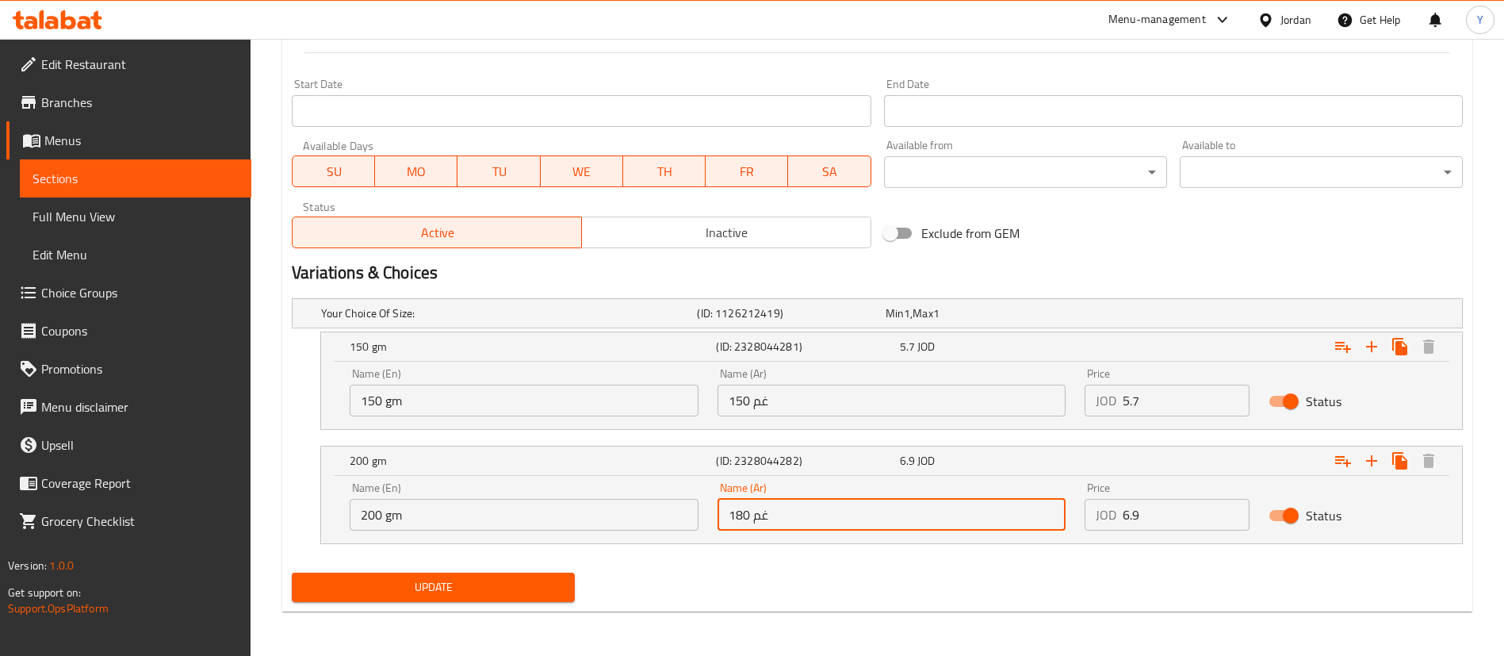
drag, startPoint x: 749, startPoint y: 513, endPoint x: 655, endPoint y: 507, distance: 94.6
click at [655, 507] on div "Name (En) 200 gm Name (En) Name (Ar) 180 غم Name (Ar) Price JOD 6.9 Price Status" at bounding box center [891, 506] width 1103 height 67
type input "200 غم"
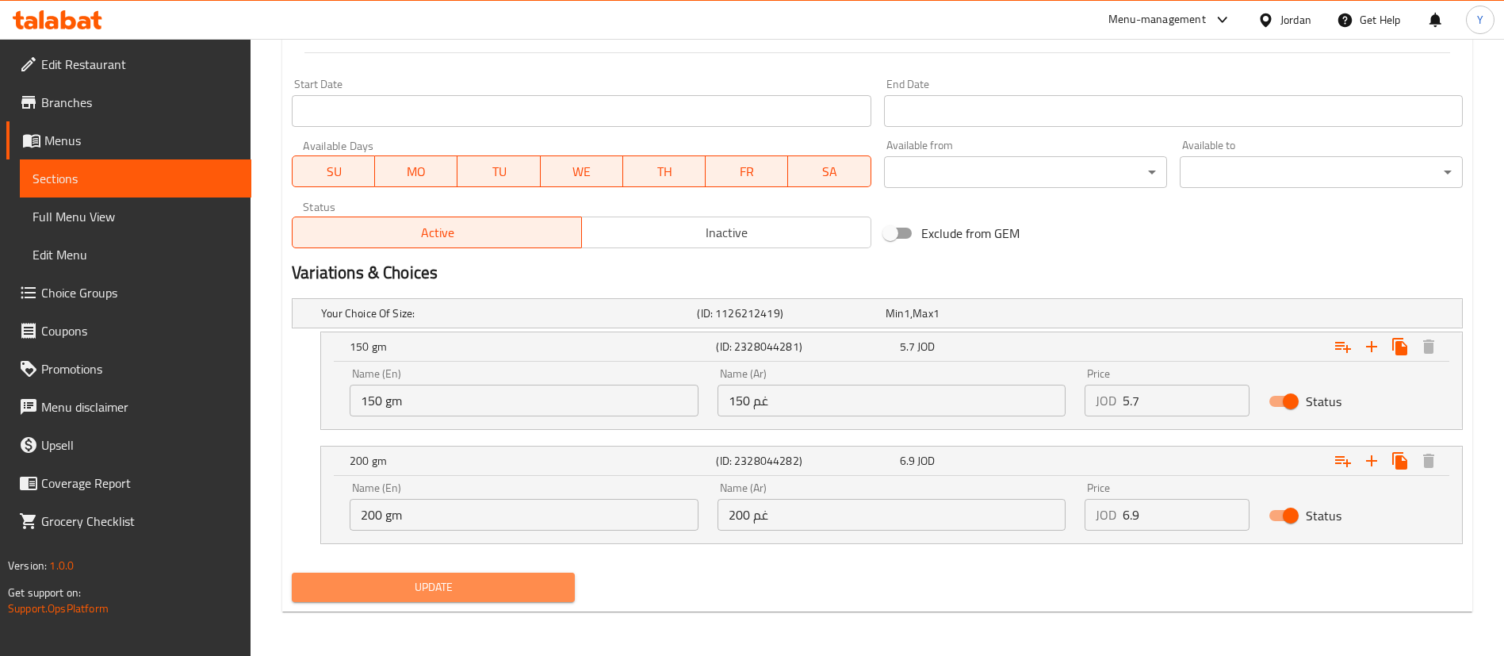
click at [517, 587] on span "Update" at bounding box center [433, 587] width 258 height 20
click at [152, 169] on span "Sections" at bounding box center [136, 178] width 206 height 19
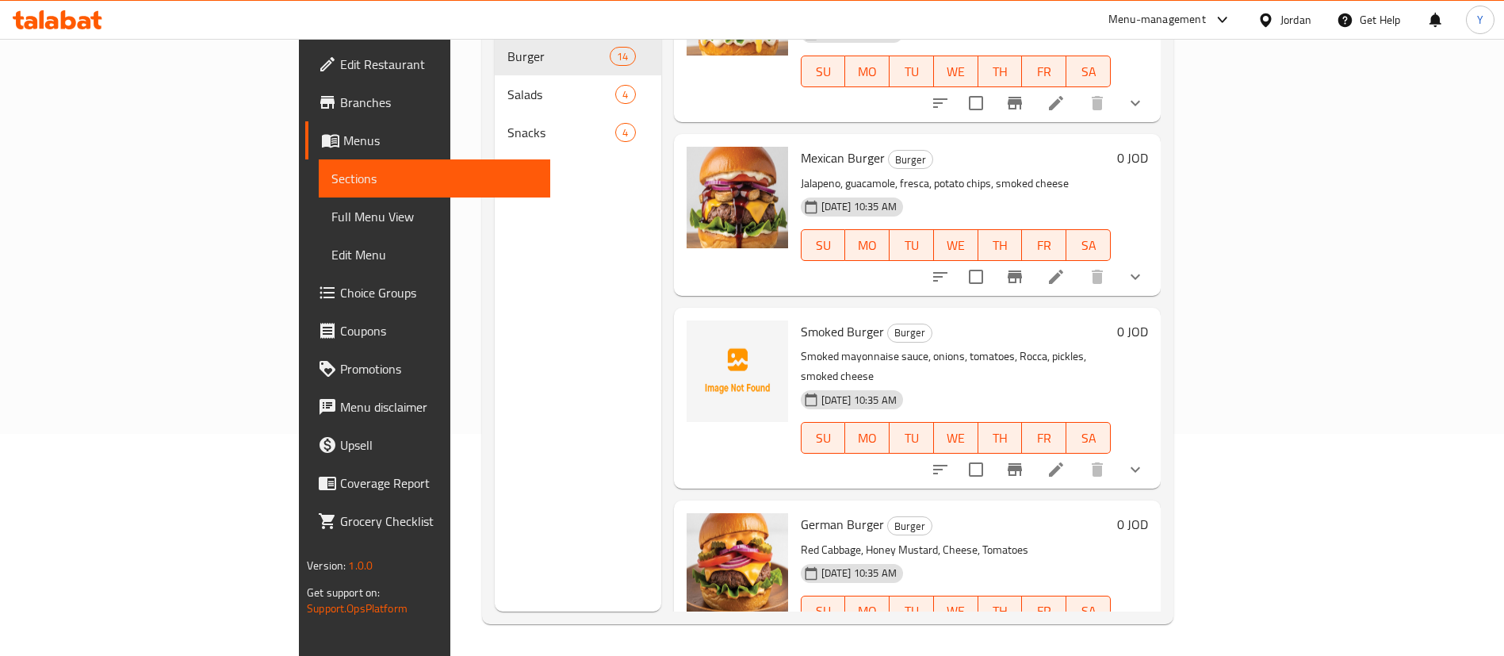
scroll to position [92, 0]
click at [1066, 458] on icon at bounding box center [1056, 467] width 19 height 19
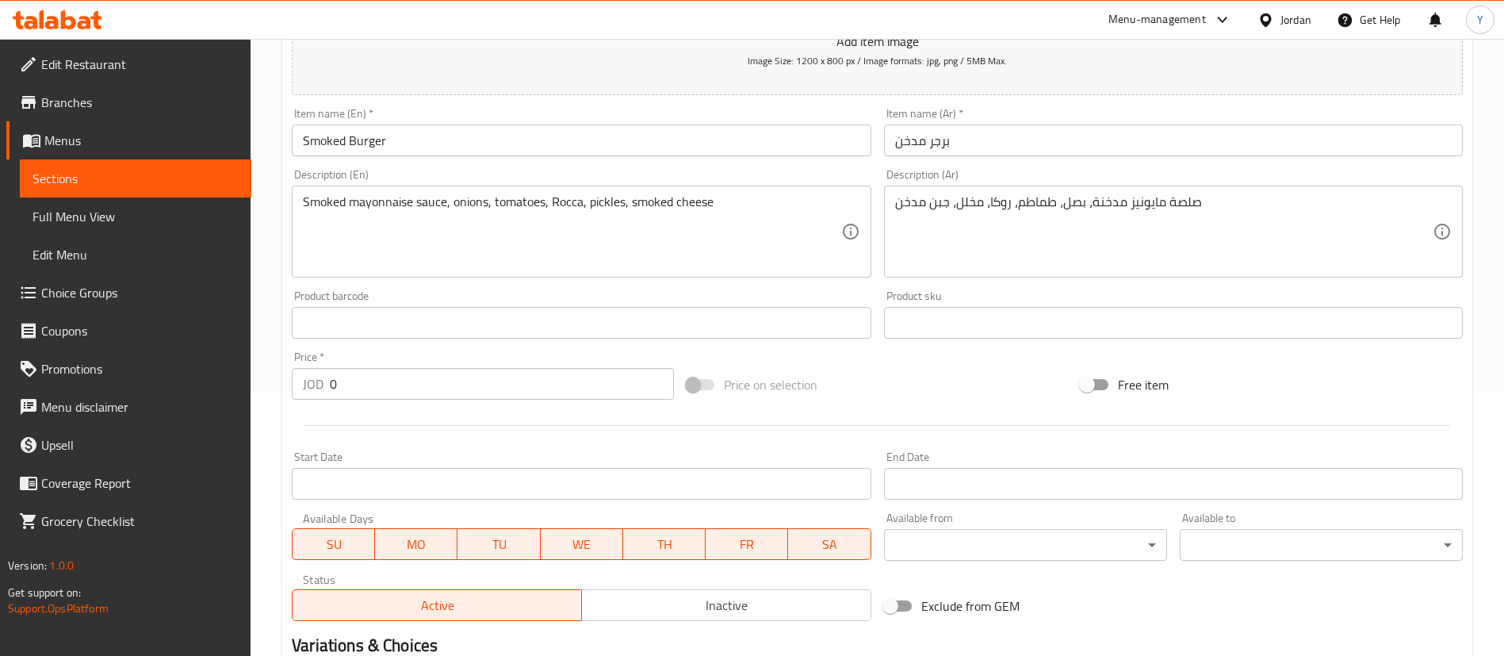
scroll to position [500, 0]
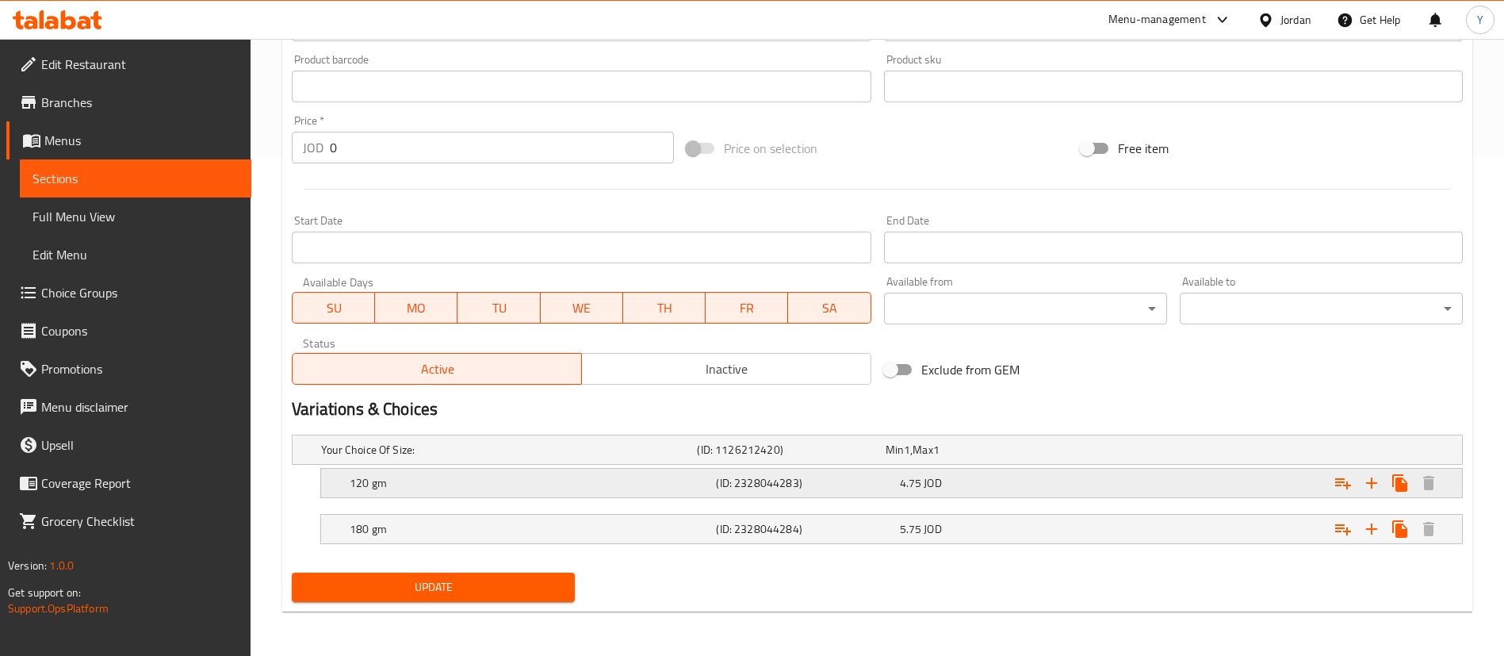
click at [630, 469] on div "120 gm (ID: 2328044283) 4.75 JOD" at bounding box center [897, 482] width 1100 height 35
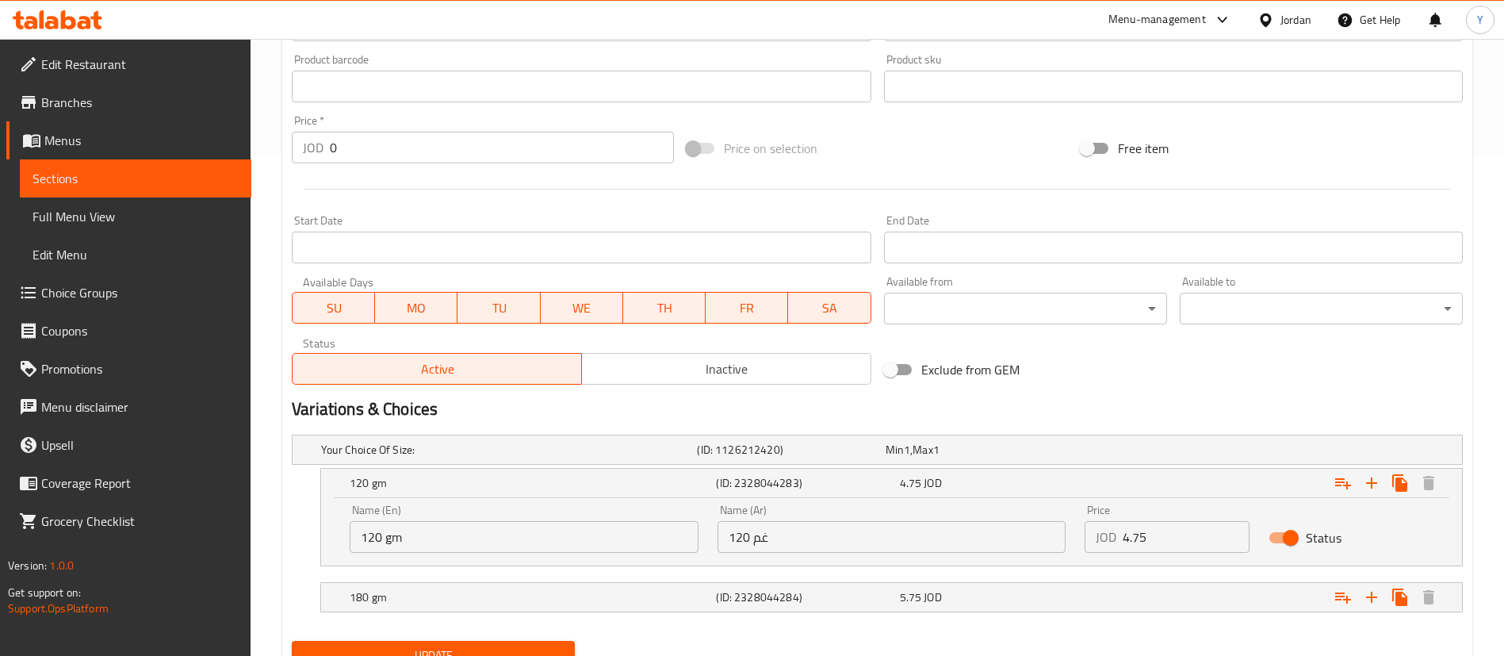
click at [377, 542] on input "120 gm" at bounding box center [524, 537] width 349 height 32
type input "150 gm"
click at [745, 542] on input "120 غم" at bounding box center [892, 537] width 349 height 32
type input "150 غم"
click at [1168, 541] on input "4.75" at bounding box center [1186, 537] width 127 height 32
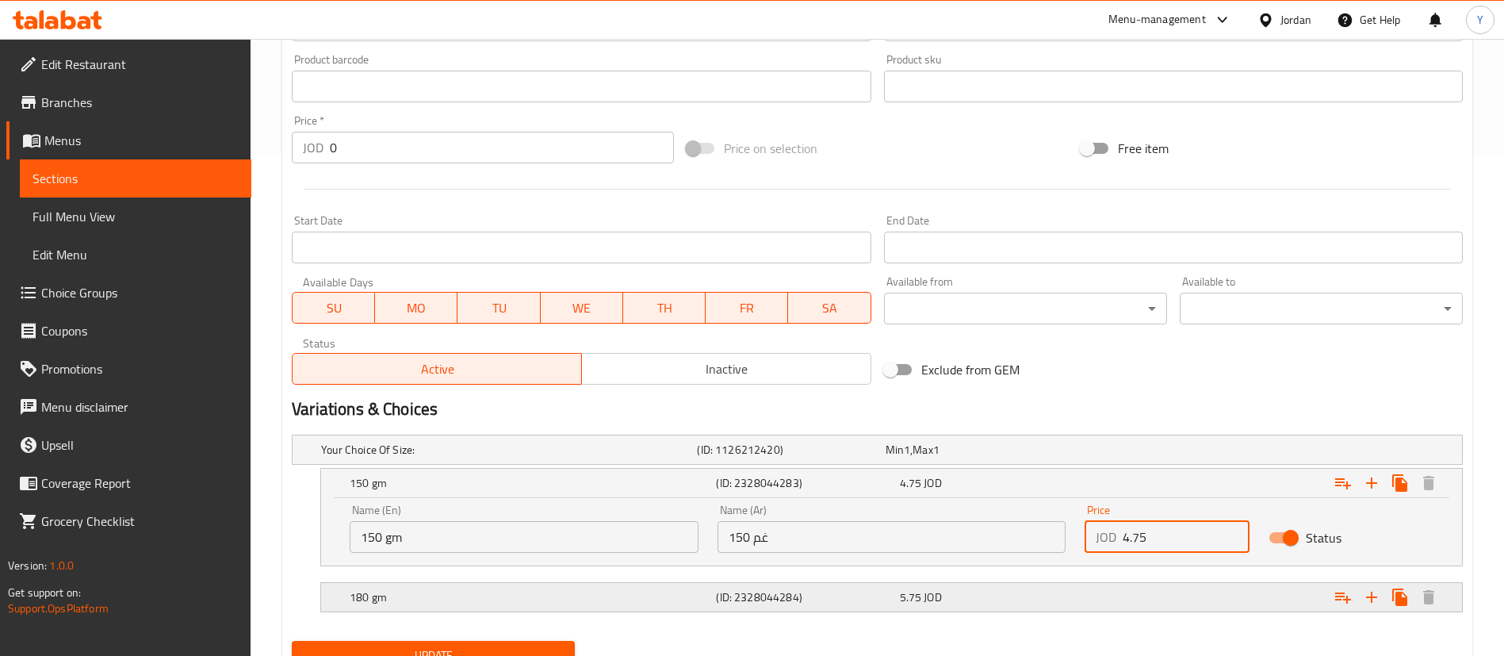
drag, startPoint x: 1169, startPoint y: 541, endPoint x: 827, endPoint y: 581, distance: 344.1
click at [827, 581] on div "Your Choice Of Size: (ID: 1126212420) Min 1 , Max 1 Name (En) Your Choice Of Si…" at bounding box center [877, 531] width 1184 height 206
type input "5.7"
click at [827, 581] on div "180 gm (ID: 2328044284) 5.75 JOD" at bounding box center [897, 597] width 1100 height 35
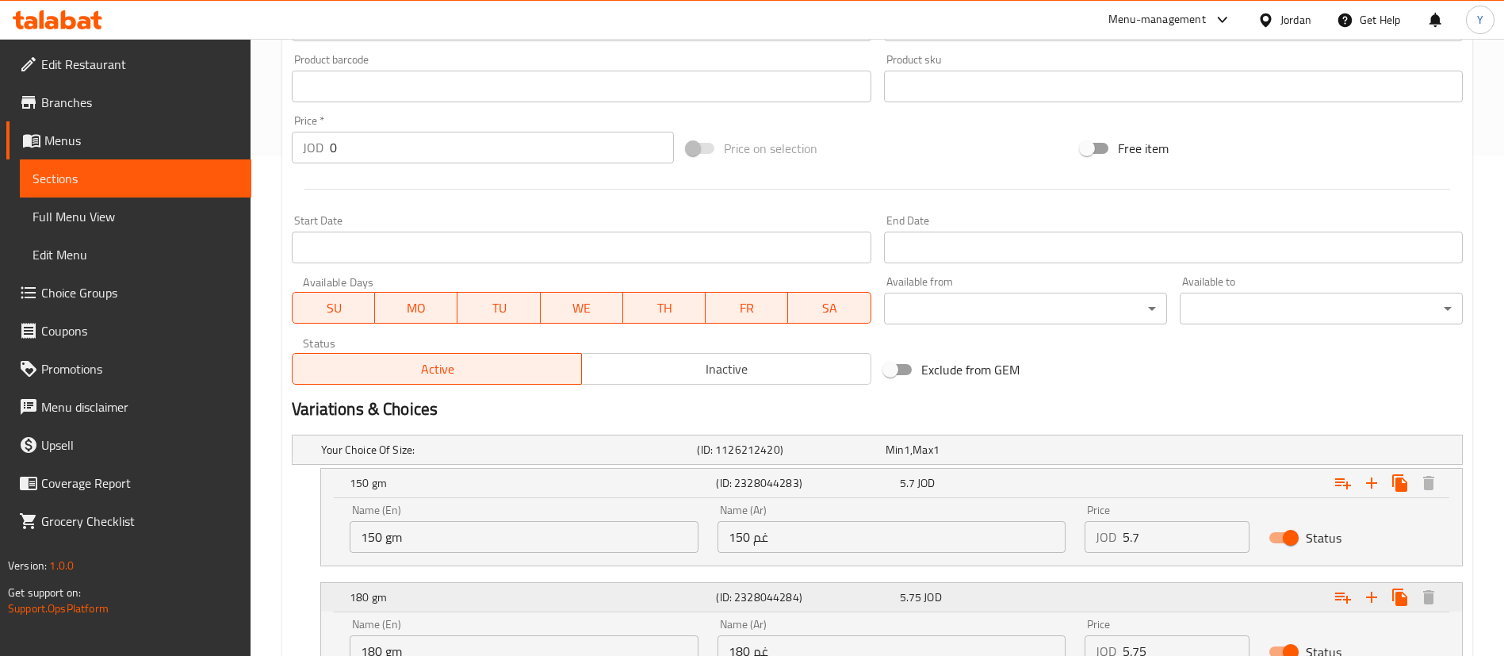
scroll to position [637, 0]
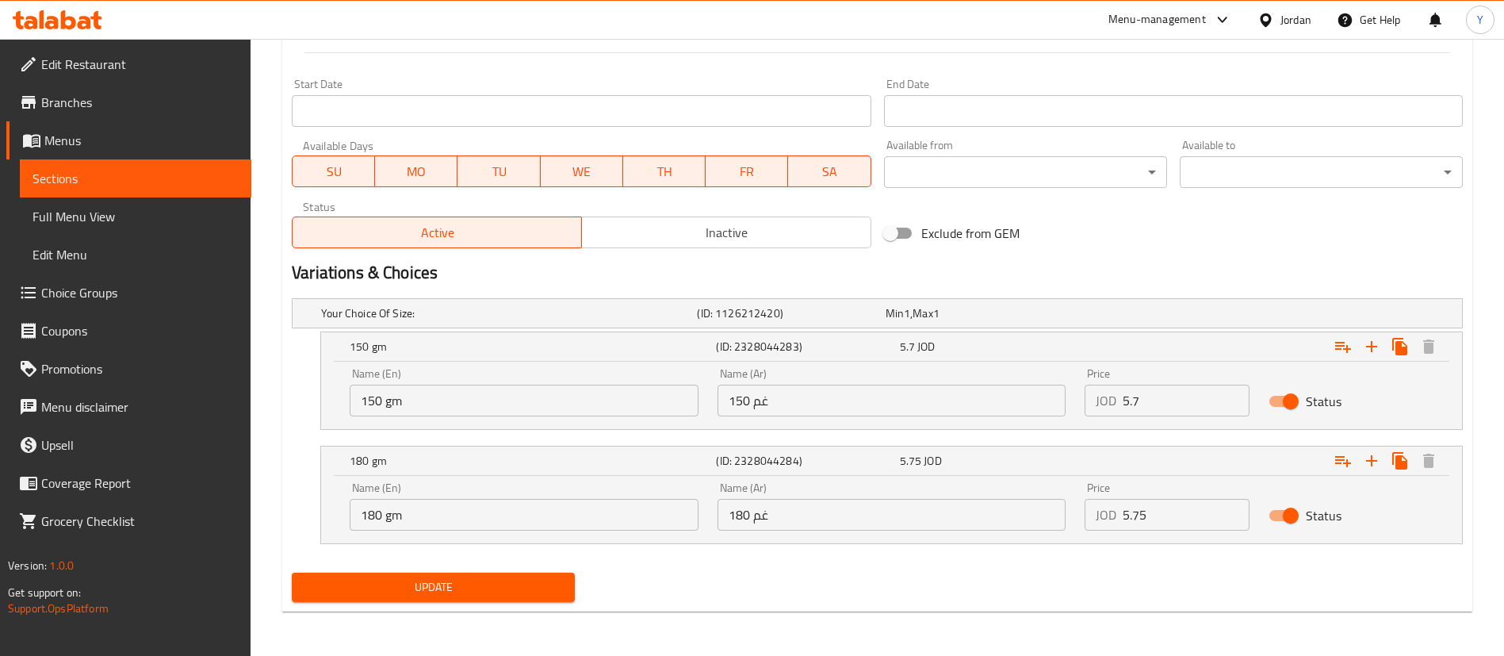
click at [1193, 519] on input "5.75" at bounding box center [1186, 515] width 127 height 32
drag, startPoint x: 1193, startPoint y: 519, endPoint x: 836, endPoint y: 539, distance: 357.4
click at [836, 539] on div "Name (En) 180 gm Name (En) Name (Ar) 180 غم Name (Ar) Price JOD 5.75 Price Stat…" at bounding box center [891, 506] width 1103 height 67
type input "6.9"
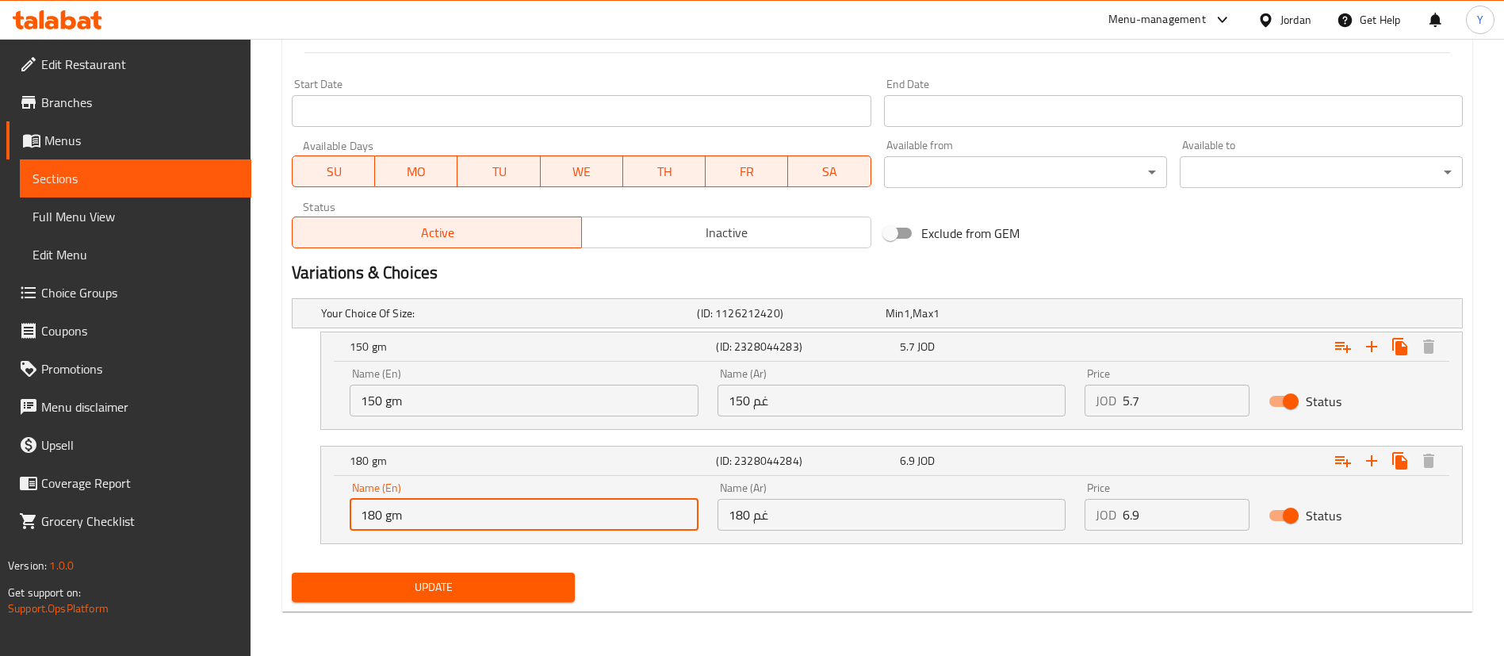
drag, startPoint x: 381, startPoint y: 520, endPoint x: 250, endPoint y: 506, distance: 131.6
click at [250, 506] on div "Edit Restaurant Branches Menus Sections Full Menu View Edit Menu Choice Groups …" at bounding box center [752, 29] width 1504 height 1254
type input "200 gm"
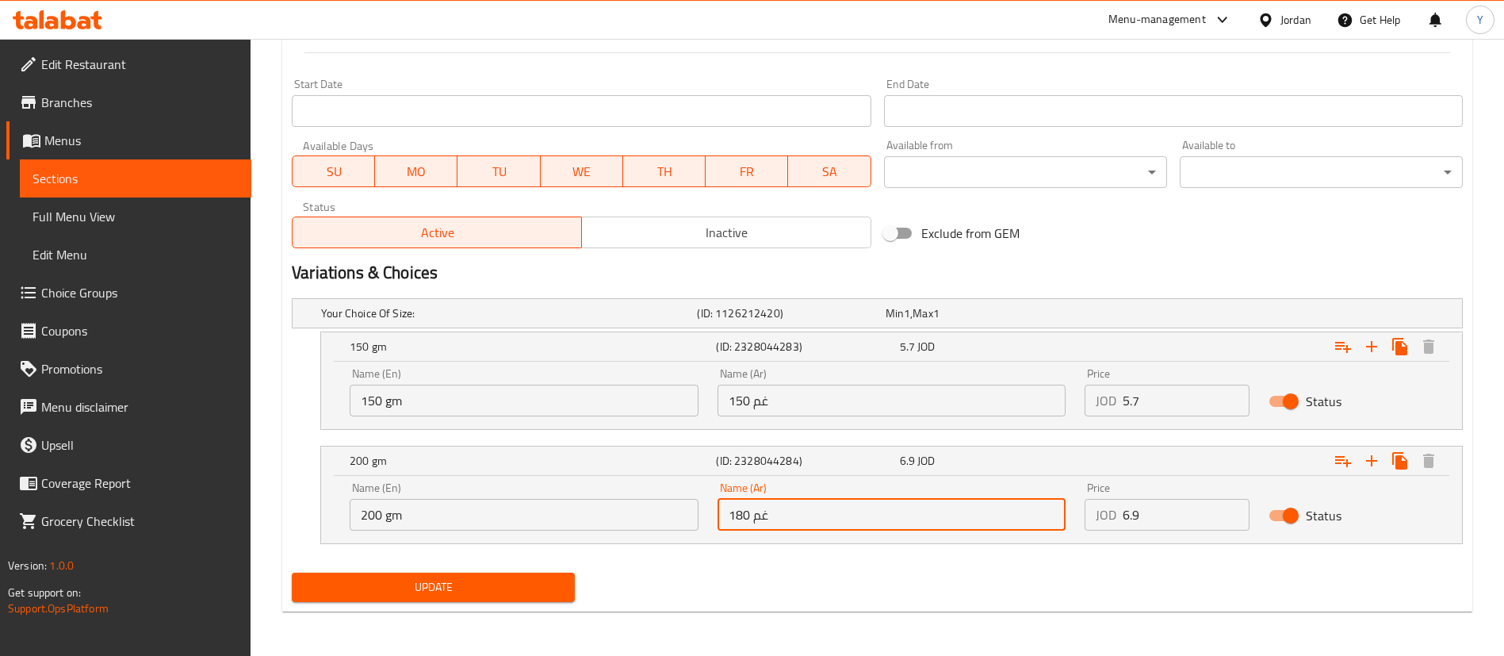
drag, startPoint x: 749, startPoint y: 517, endPoint x: 620, endPoint y: 527, distance: 129.7
click at [620, 527] on div "Name (En) 200 gm Name (En) Name (Ar) 180 غم Name (Ar) Price JOD 6.9 Price Status" at bounding box center [891, 506] width 1103 height 67
type input "200 غم"
click at [431, 577] on span "Update" at bounding box center [433, 587] width 258 height 20
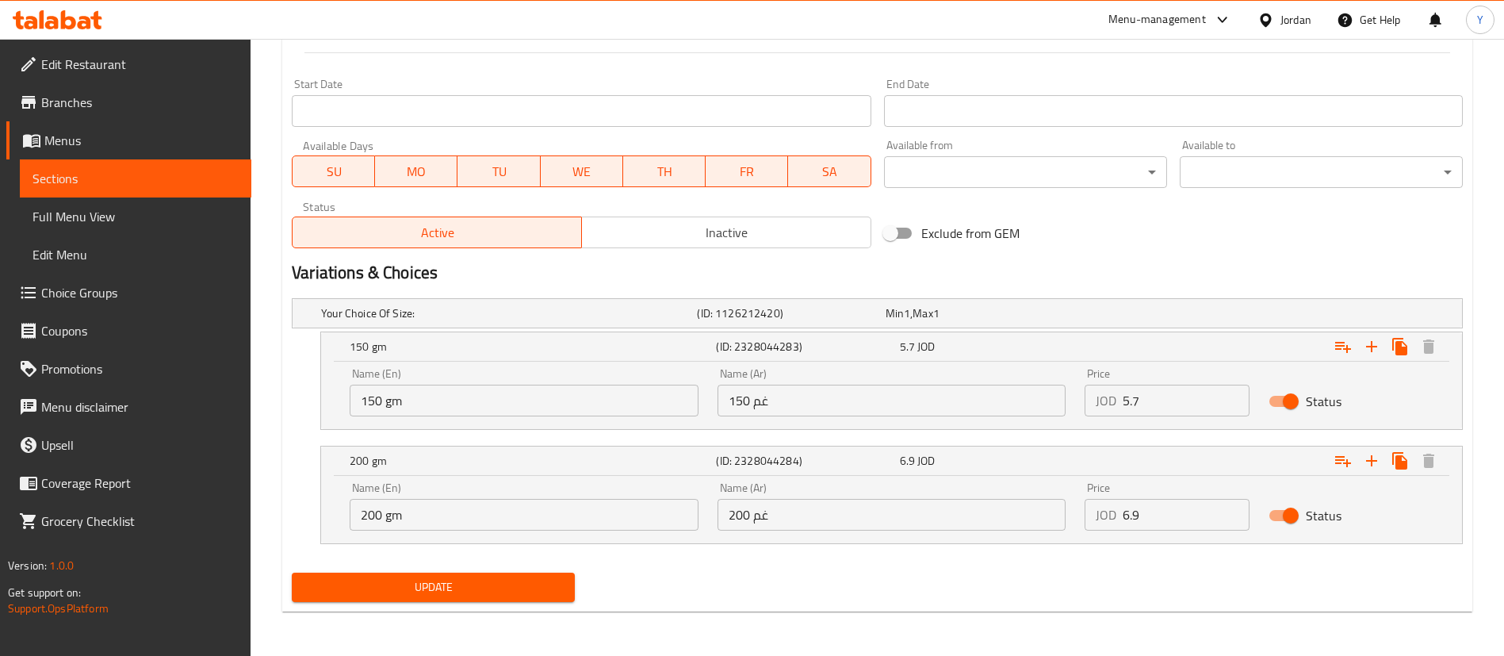
drag, startPoint x: 224, startPoint y: 199, endPoint x: 207, endPoint y: 169, distance: 34.8
click at [224, 199] on link "Full Menu View" at bounding box center [136, 216] width 232 height 38
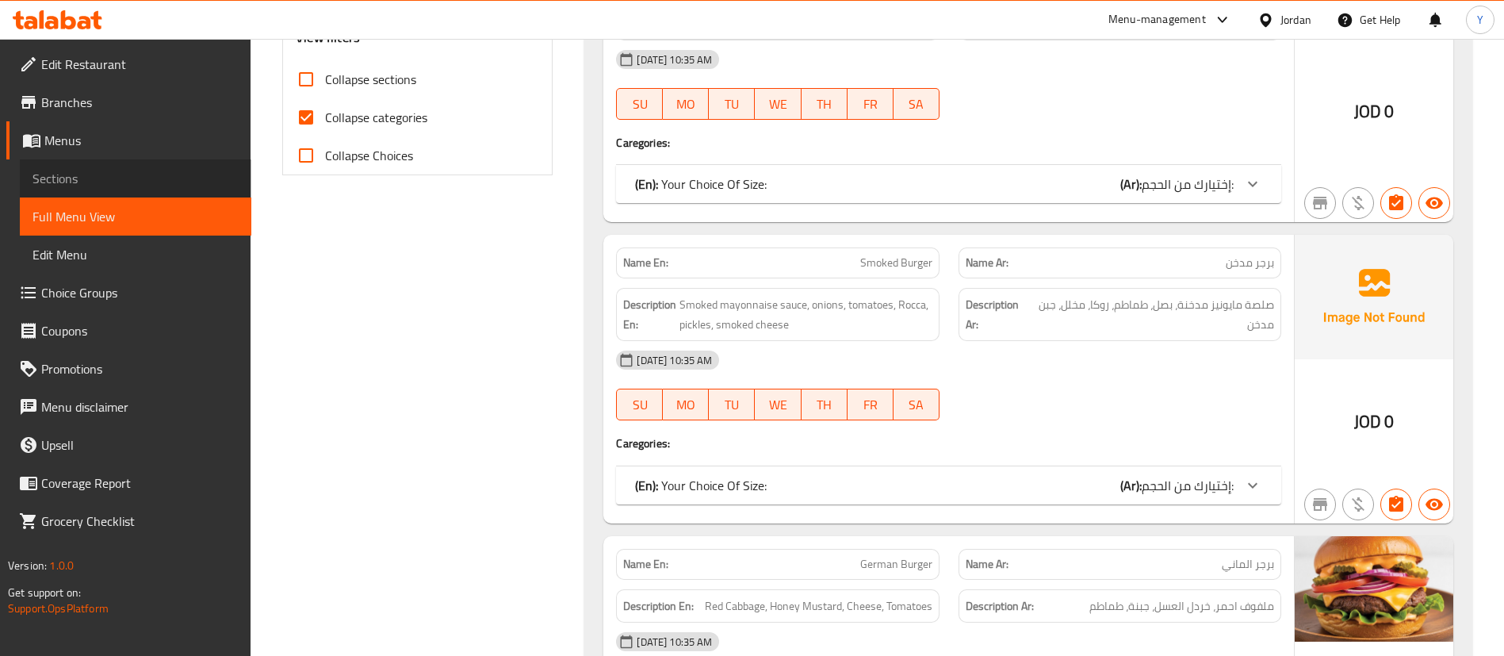
click at [206, 169] on span "Sections" at bounding box center [136, 178] width 206 height 19
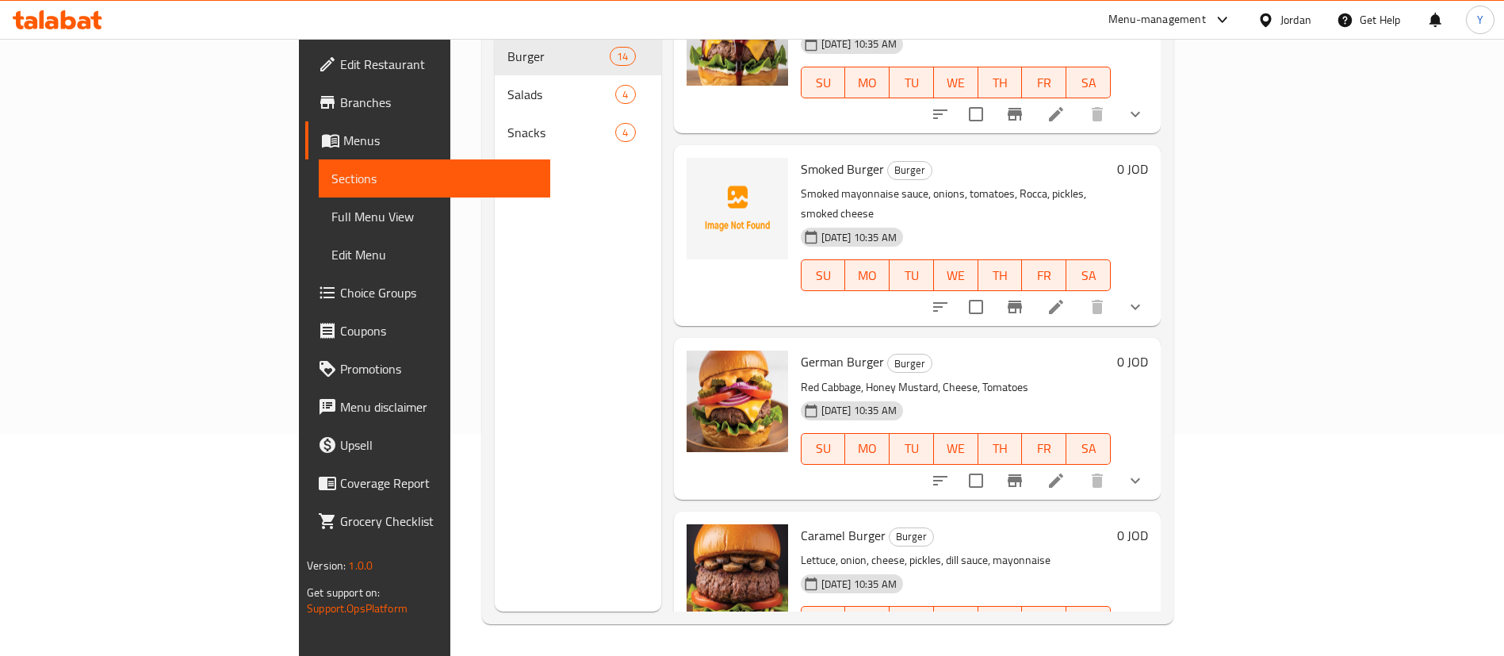
scroll to position [259, 0]
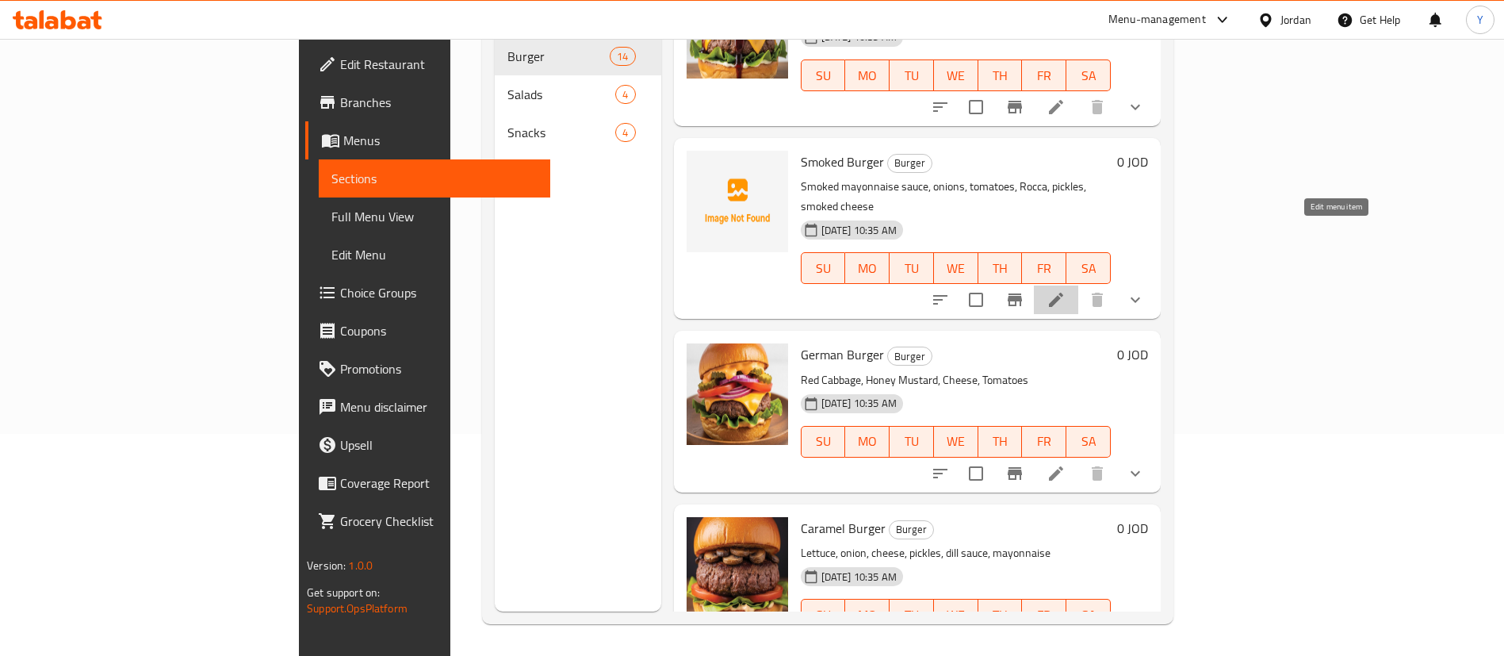
click at [1066, 290] on icon at bounding box center [1056, 299] width 19 height 19
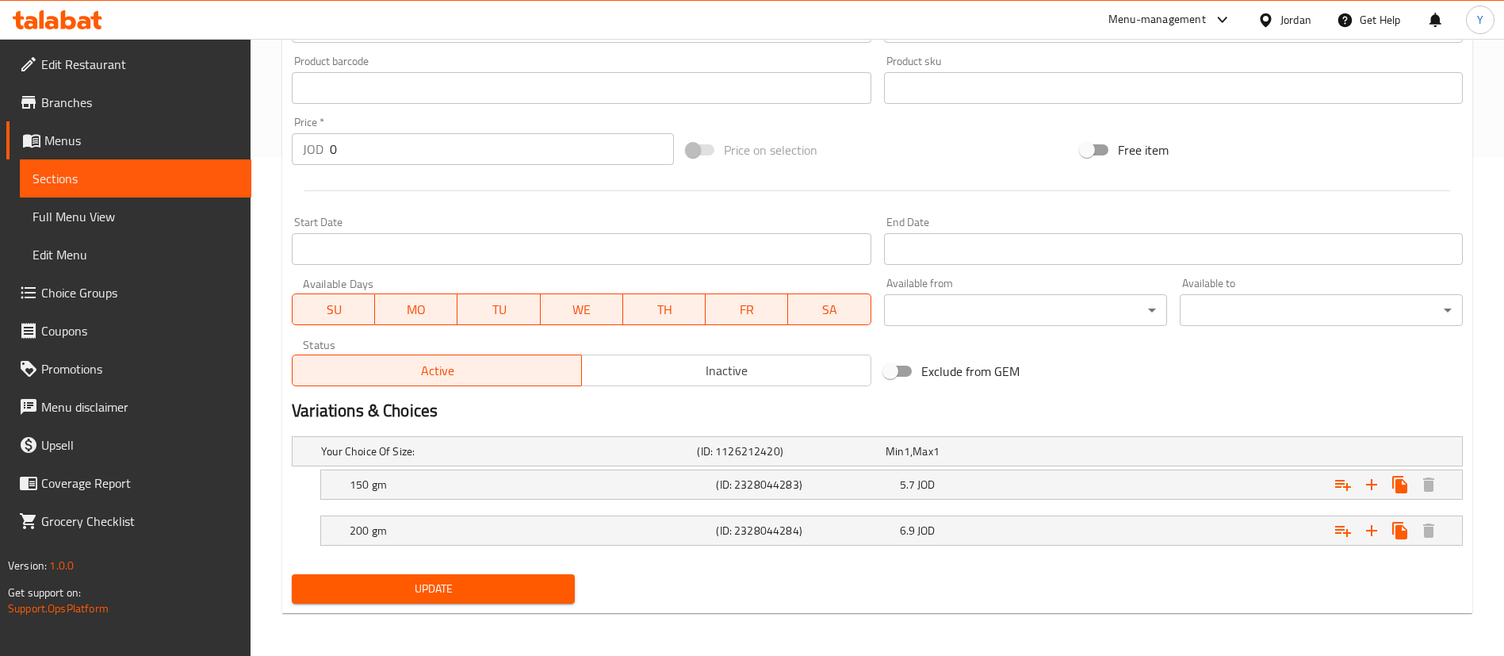
scroll to position [500, 0]
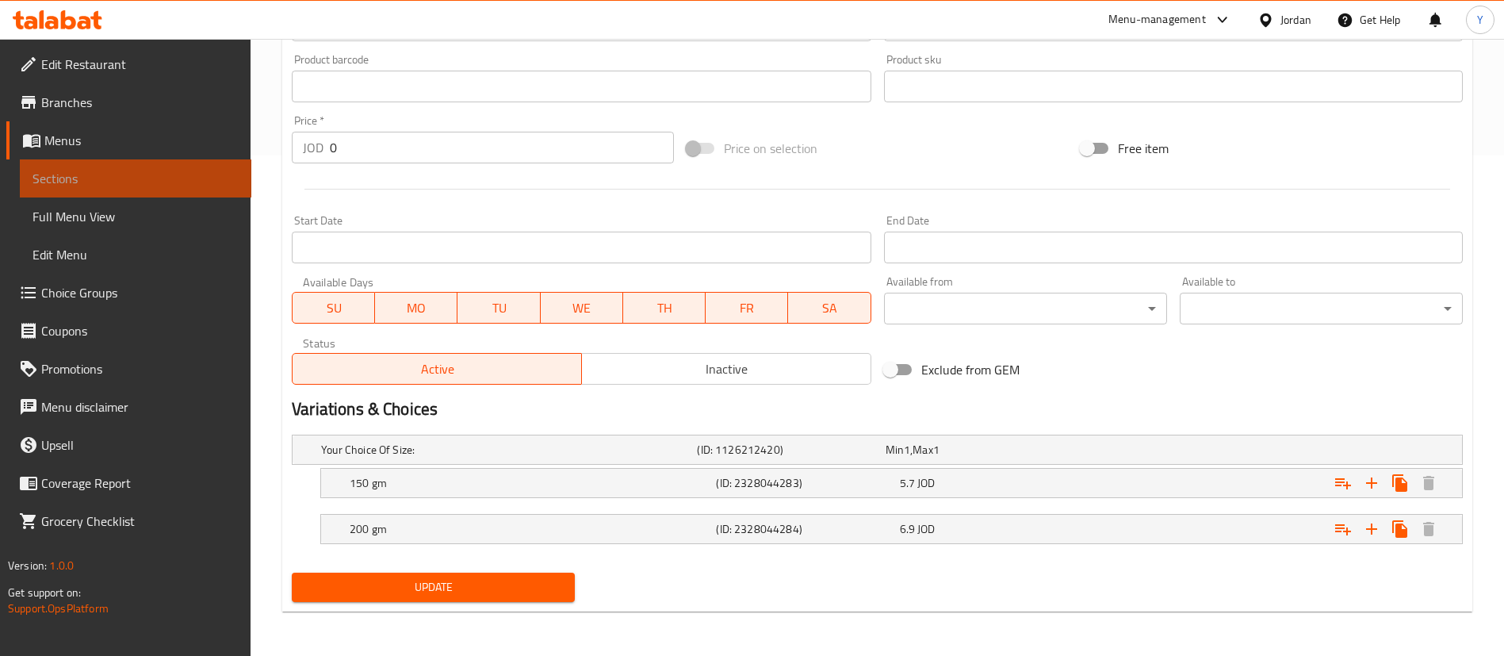
click at [121, 167] on link "Sections" at bounding box center [136, 178] width 232 height 38
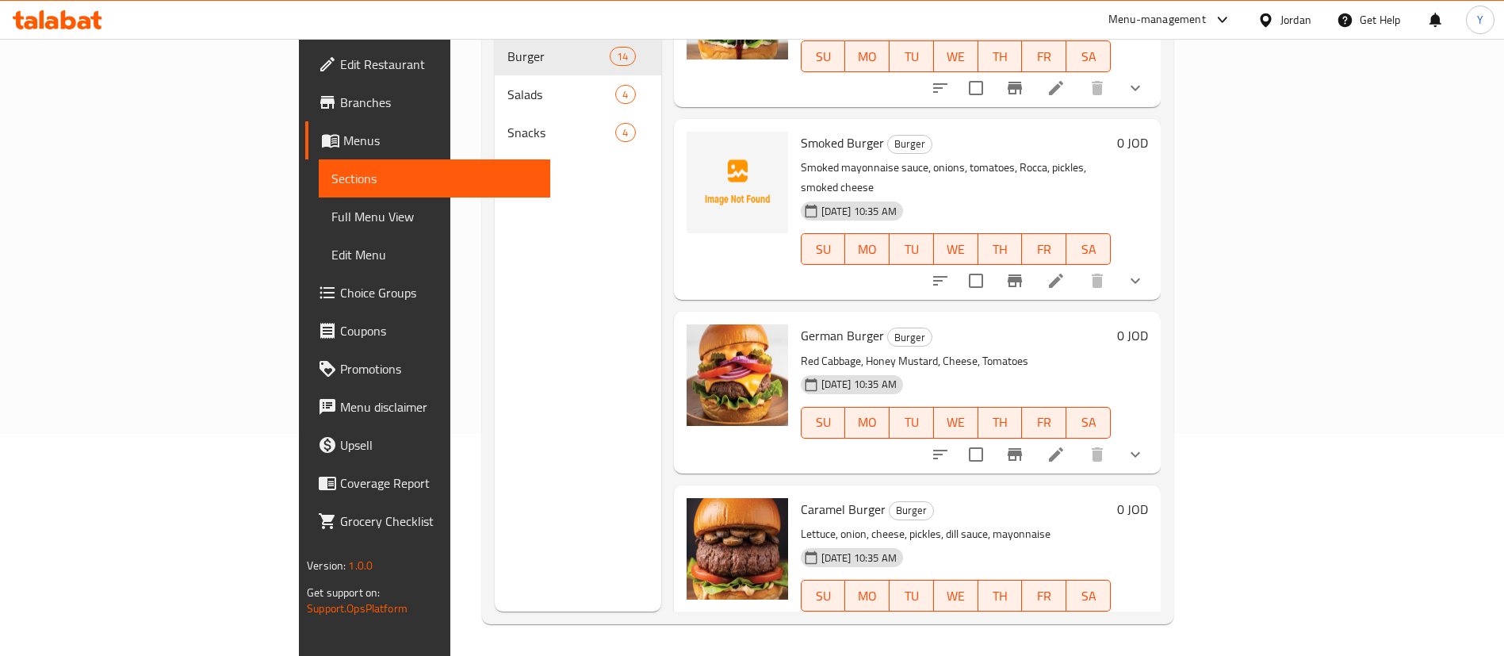
scroll to position [361, 0]
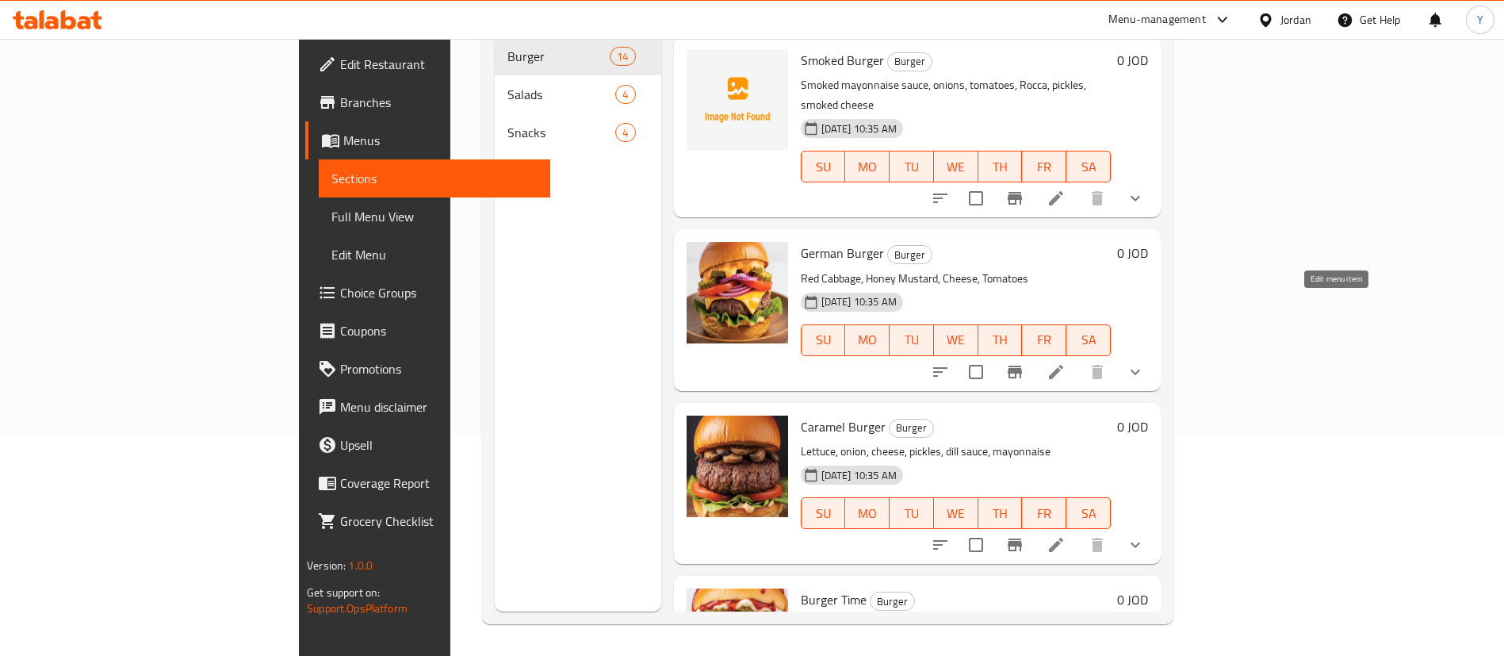
click at [1066, 362] on icon at bounding box center [1056, 371] width 19 height 19
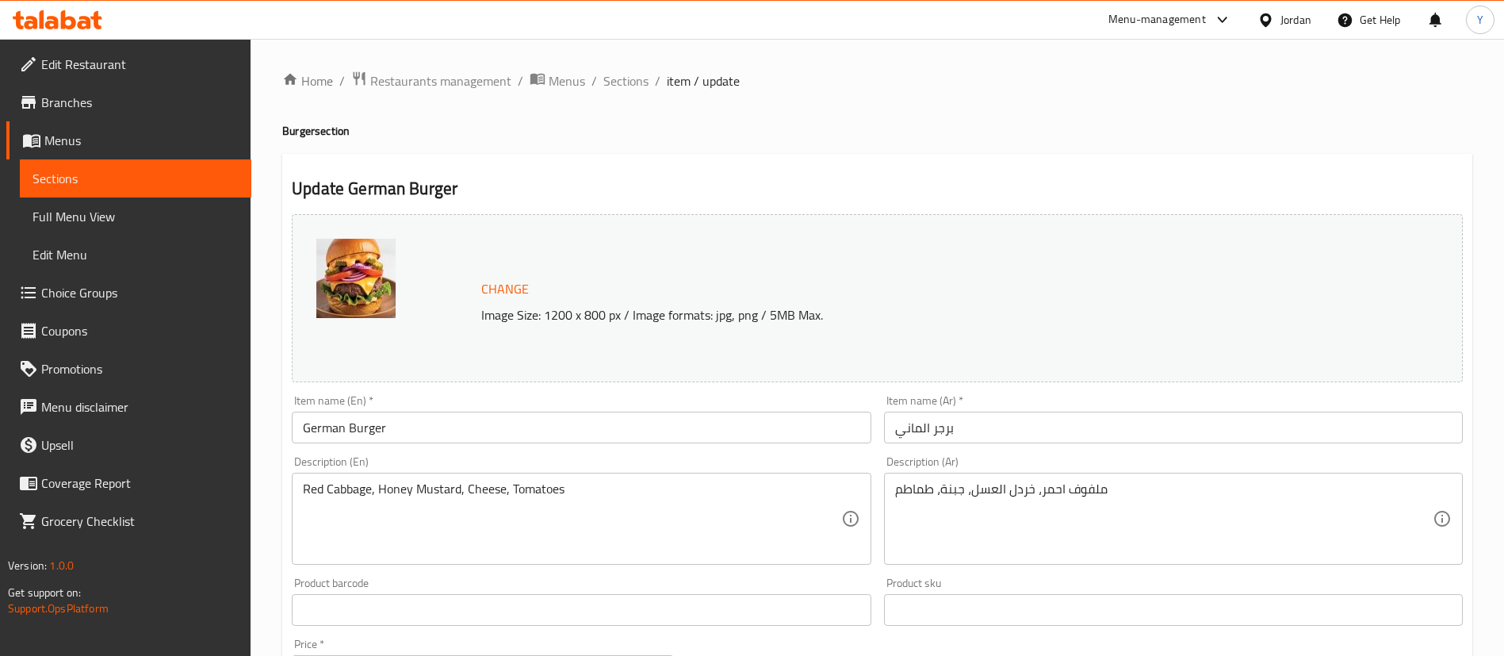
click at [349, 435] on input "German Burger" at bounding box center [581, 428] width 579 height 32
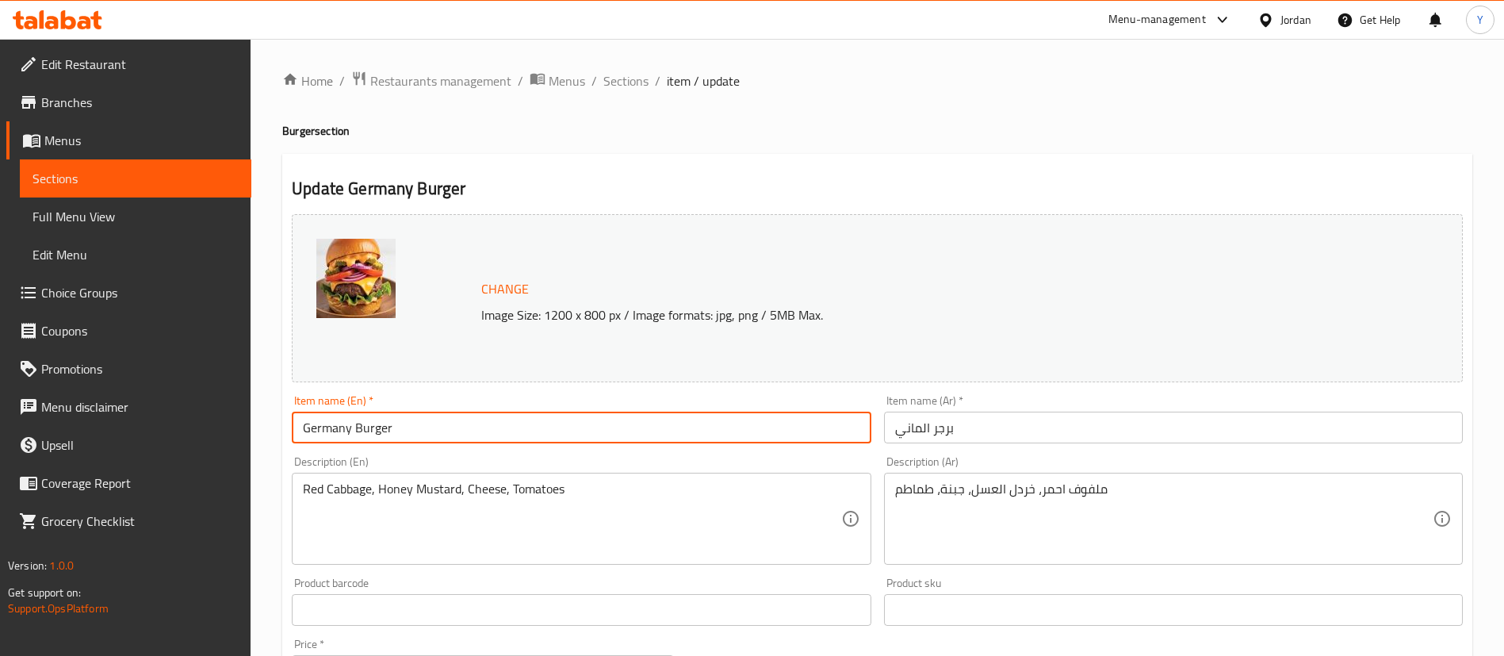
click at [404, 431] on input "Germany Burger" at bounding box center [581, 428] width 579 height 32
type input "Germany Burger"
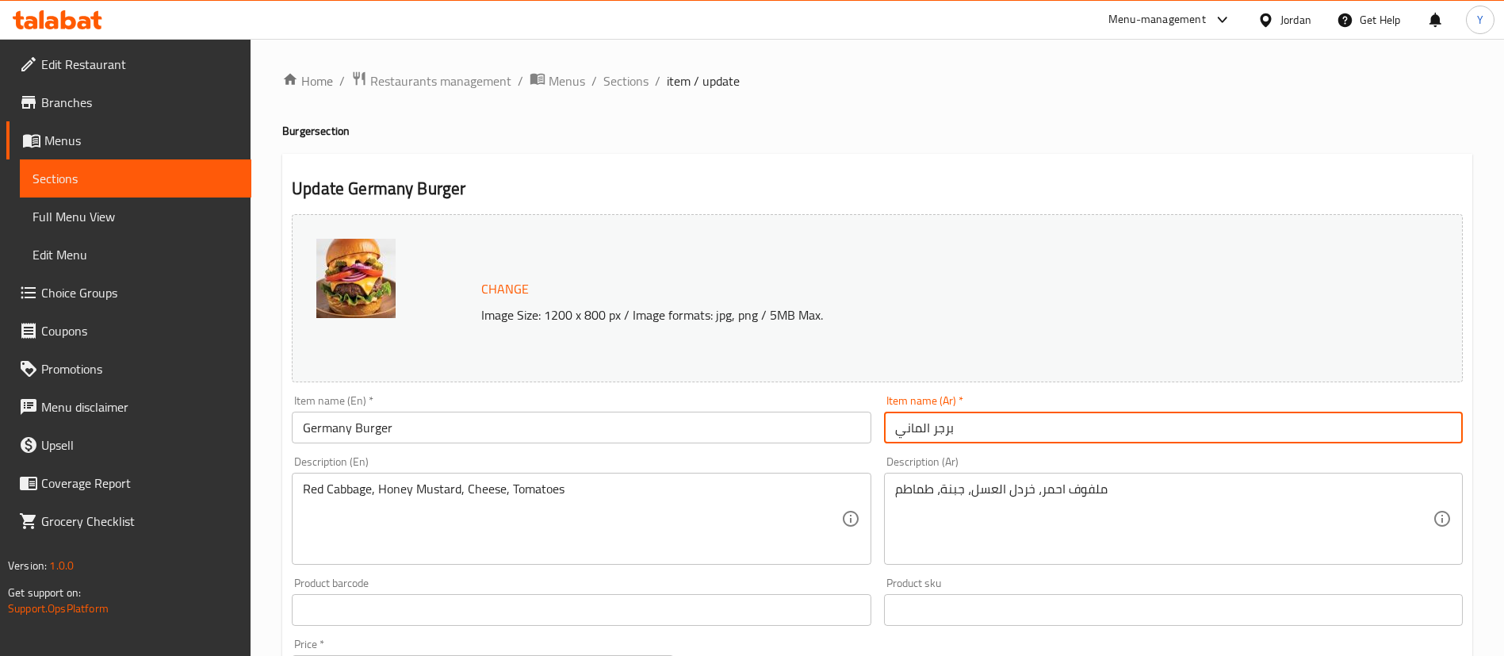
drag, startPoint x: 931, startPoint y: 429, endPoint x: 693, endPoint y: 434, distance: 237.9
click at [693, 434] on div "Change Image Size: 1200 x 800 px / Image formats: jpg, png / 5MB Max. Item name…" at bounding box center [877, 561] width 1184 height 707
type input "برجر جيرماني"
click at [448, 416] on input "Germany Burger" at bounding box center [581, 428] width 579 height 32
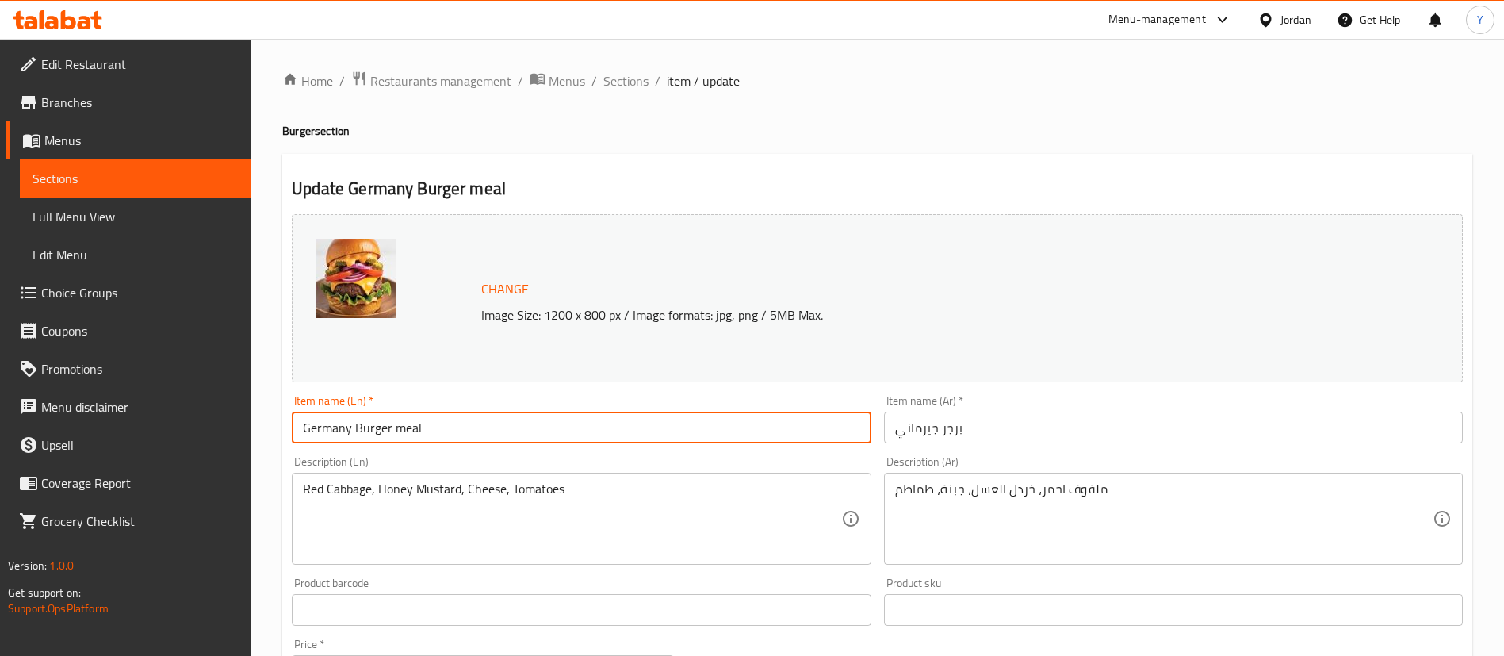
type input "Germany Burger meal"
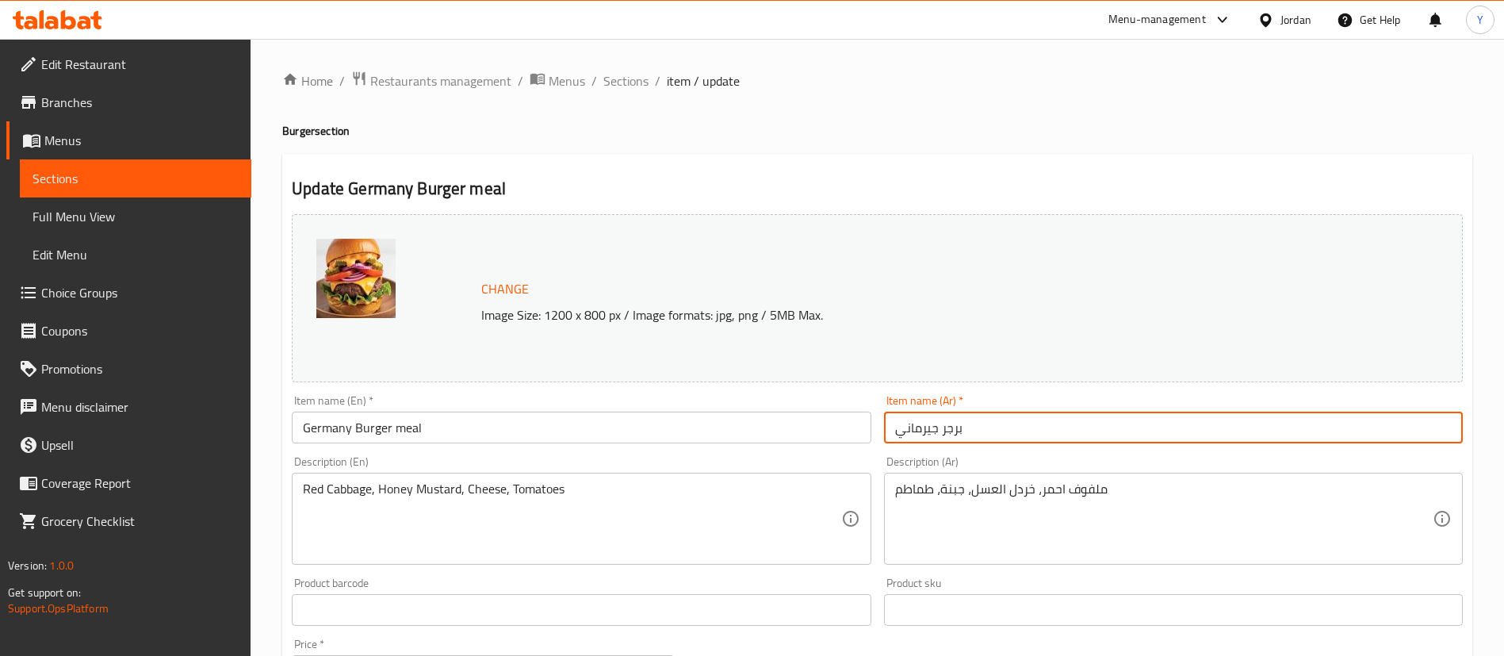
click at [1040, 442] on input "برجر جيرماني" at bounding box center [1173, 428] width 579 height 32
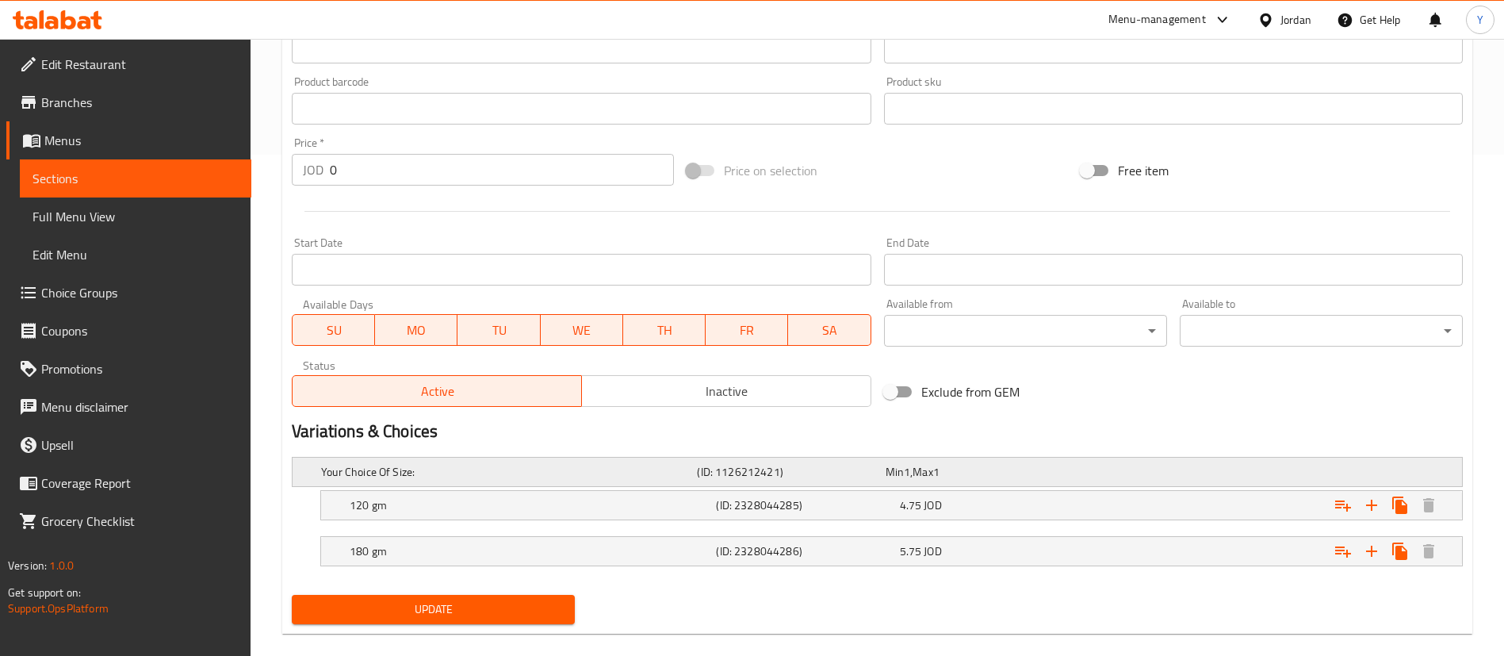
scroll to position [502, 0]
type input "برجر جيرماني وجبه"
click at [756, 508] on h5 "(ID: 2328044285)" at bounding box center [804, 504] width 177 height 16
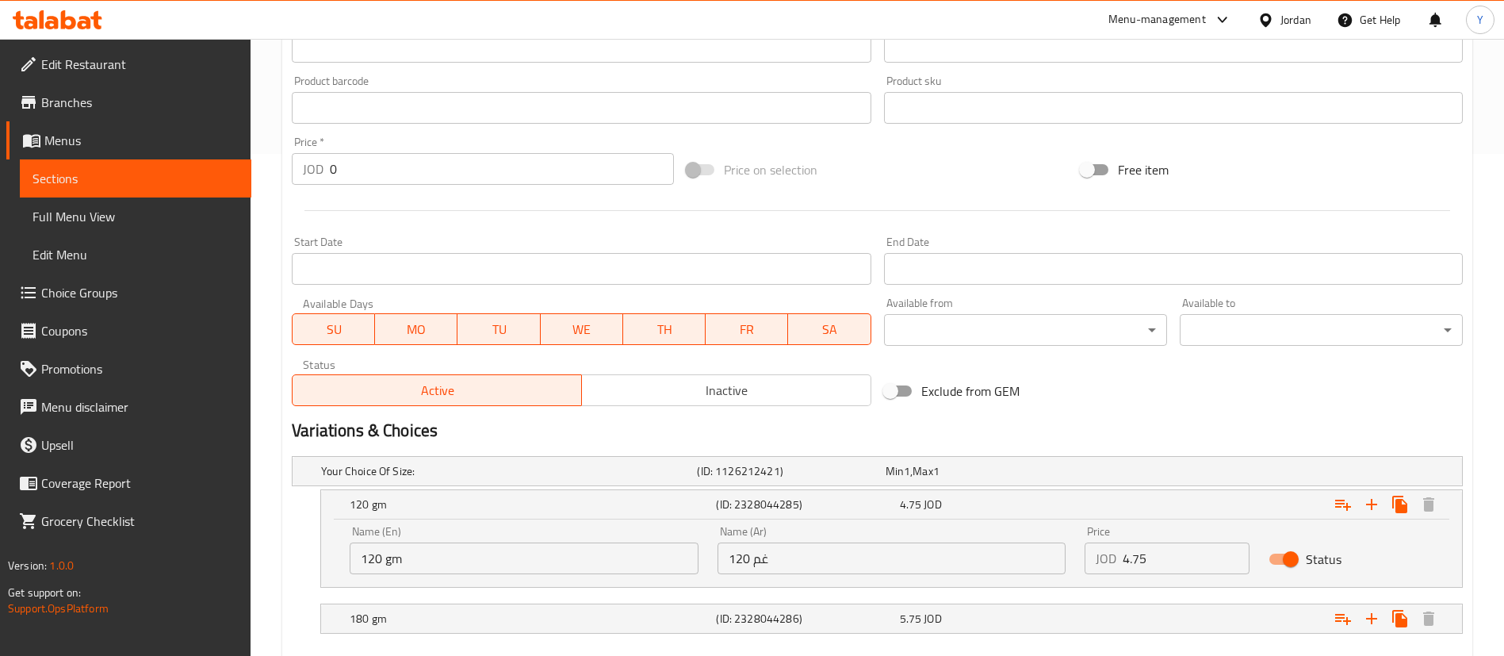
click at [372, 564] on input "120 gm" at bounding box center [524, 558] width 349 height 32
type input "150 gm"
click at [745, 563] on input "120 غم" at bounding box center [892, 558] width 349 height 32
type input "150 غم"
drag, startPoint x: 1185, startPoint y: 552, endPoint x: 727, endPoint y: 603, distance: 461.2
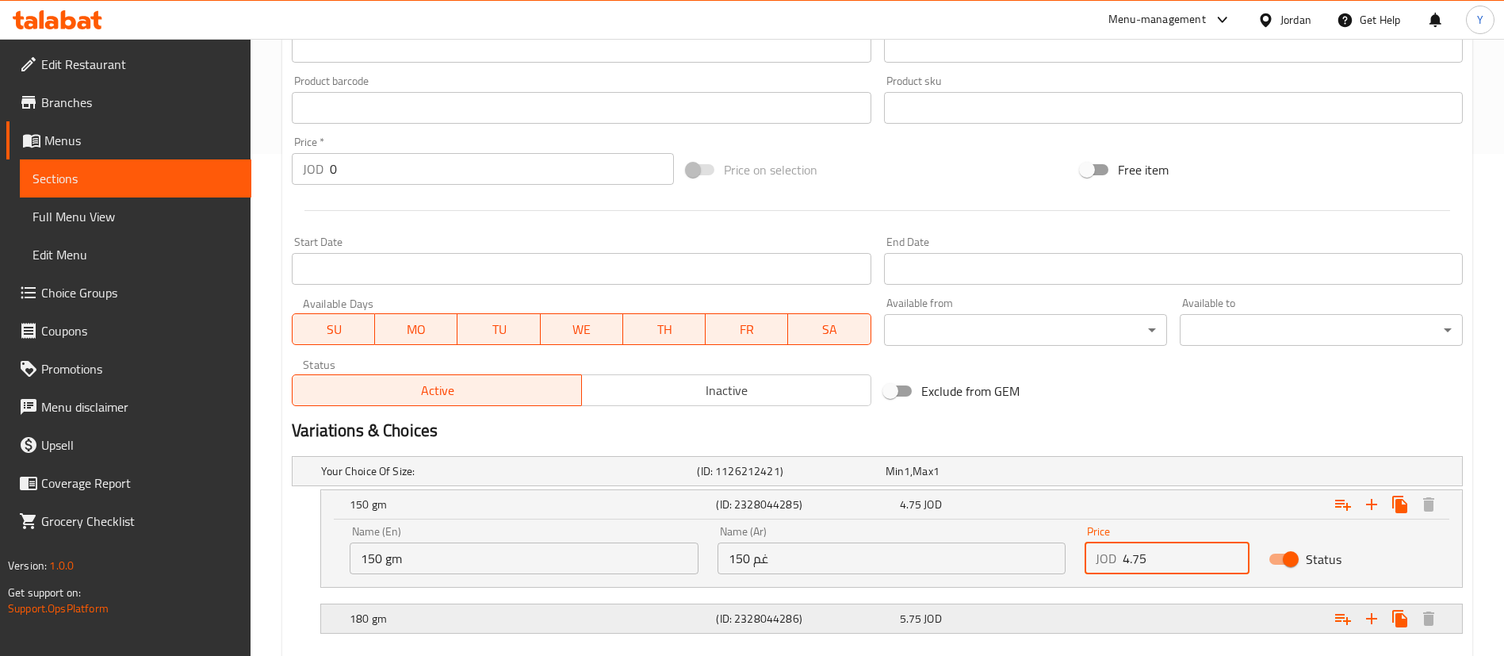
click at [727, 603] on div "Your Choice Of Size: (ID: 1126212421) Min 1 , Max 1 Name (En) Your Choice Of Si…" at bounding box center [877, 553] width 1184 height 206
type input "5.7"
click at [777, 611] on h5 "(ID: 2328044286)" at bounding box center [804, 619] width 177 height 16
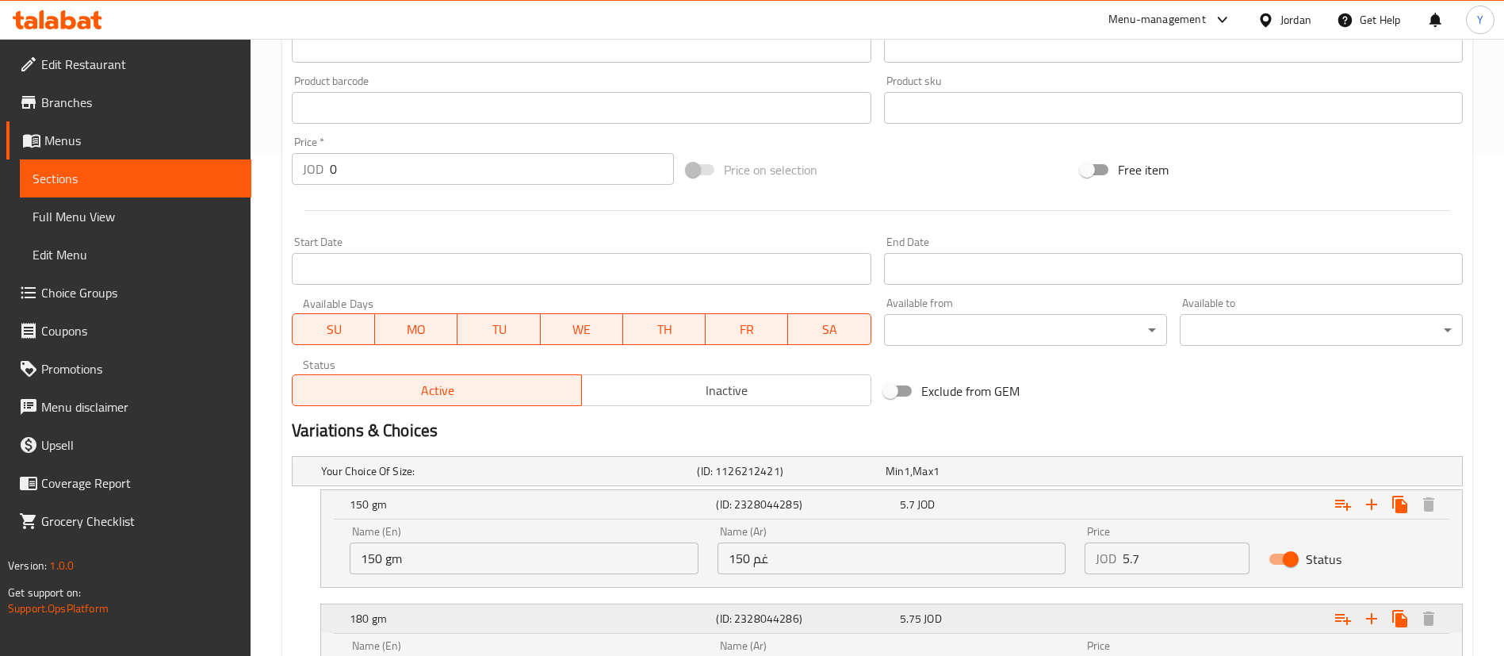
scroll to position [660, 0]
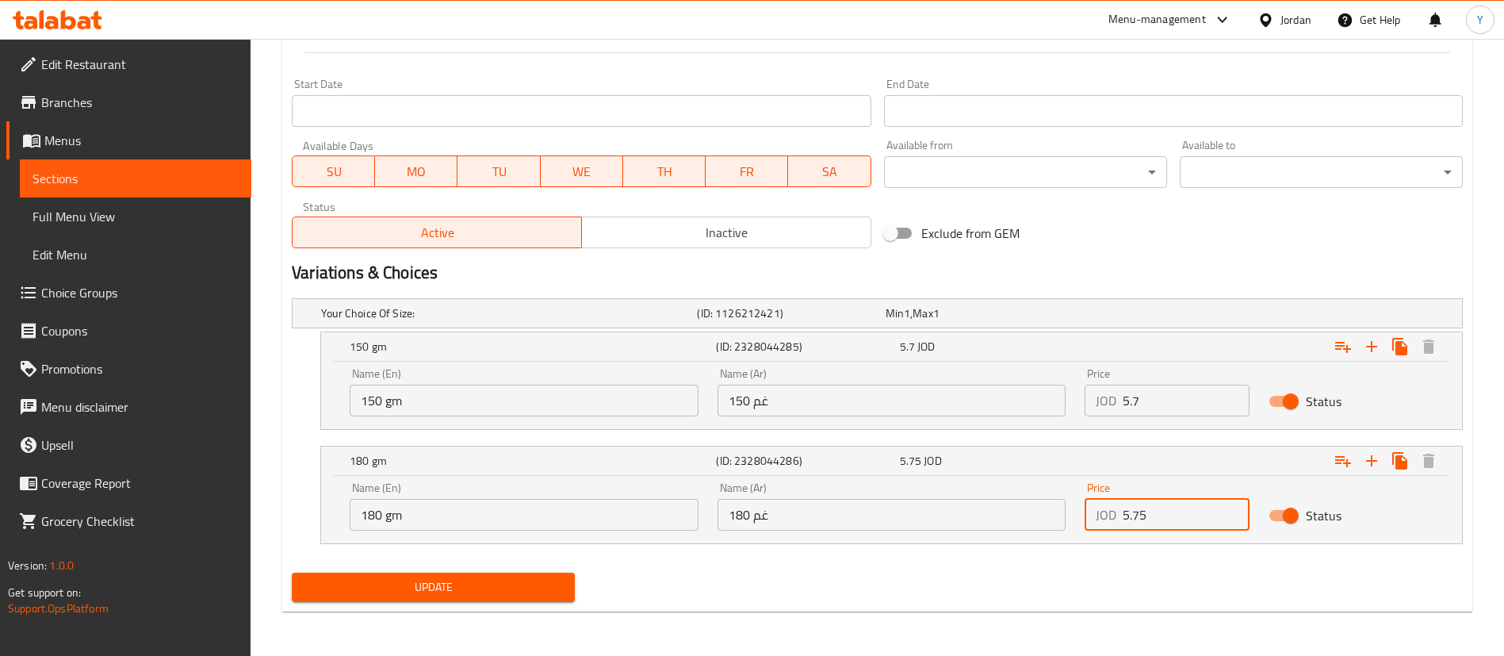
drag, startPoint x: 1166, startPoint y: 505, endPoint x: 825, endPoint y: 583, distance: 350.5
click at [825, 583] on div "Change Image Size: 1200 x 800 px / Image formats: jpg, png / 5MB Max. Item name…" at bounding box center [877, 77] width 1184 height 1059
type input "6.9"
click at [534, 602] on div "Update" at bounding box center [433, 587] width 296 height 42
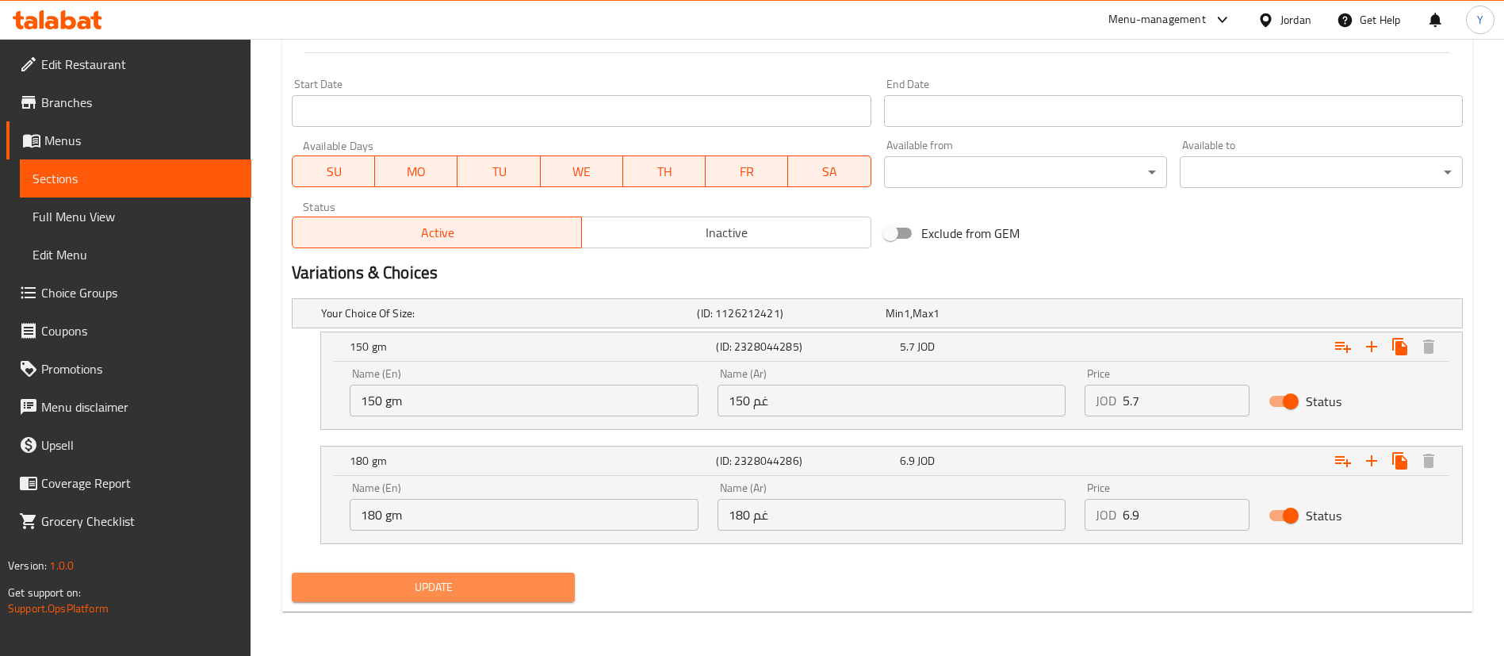
click at [527, 577] on span "Update" at bounding box center [433, 587] width 258 height 20
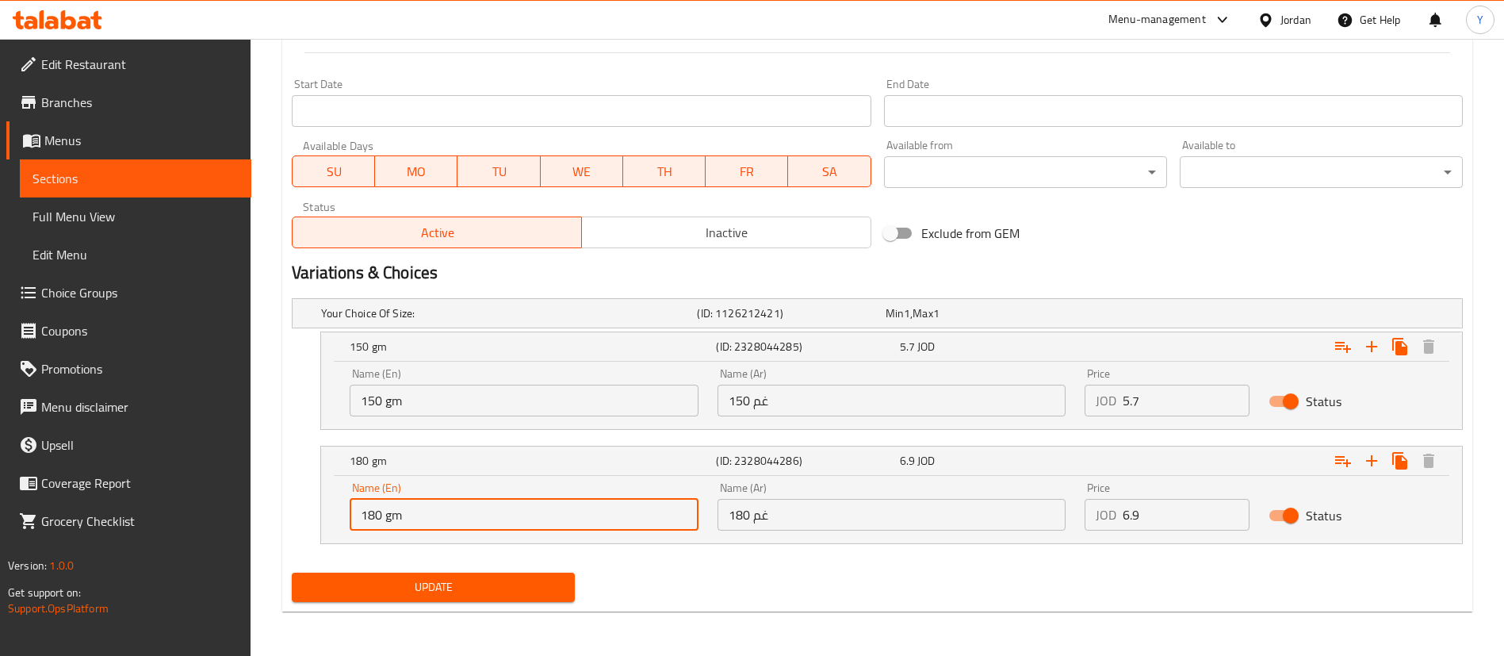
drag, startPoint x: 373, startPoint y: 514, endPoint x: 223, endPoint y: 519, distance: 150.0
click at [223, 519] on div "Edit Restaurant Branches Menus Sections Full Menu View Edit Menu Choice Groups …" at bounding box center [752, 17] width 1504 height 1277
type input "200 gm"
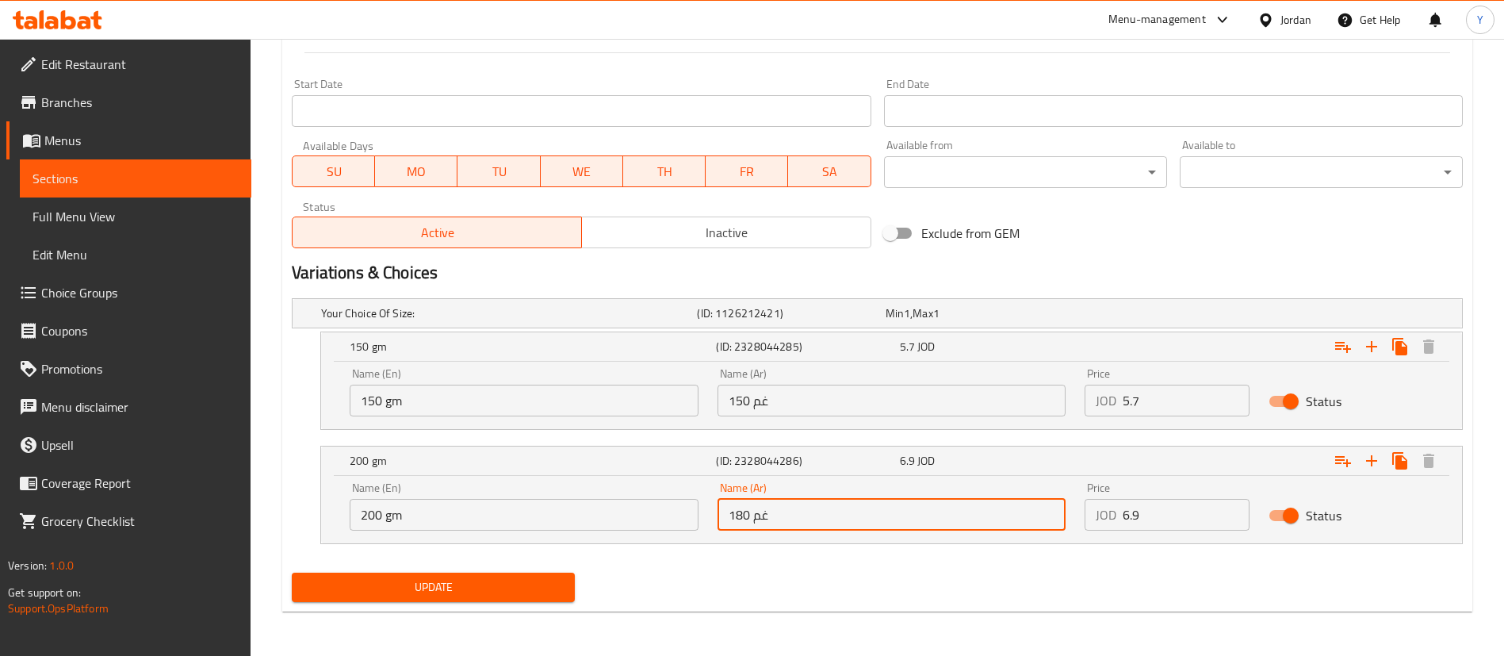
drag, startPoint x: 737, startPoint y: 515, endPoint x: 701, endPoint y: 520, distance: 36.9
click at [701, 520] on div "Name (En) 200 gm Name (En) Name (Ar) 180 غم Name (Ar) Price JOD 6.9 Price Status" at bounding box center [891, 506] width 1103 height 67
type input "200 غم"
click at [524, 580] on span "Update" at bounding box center [433, 587] width 258 height 20
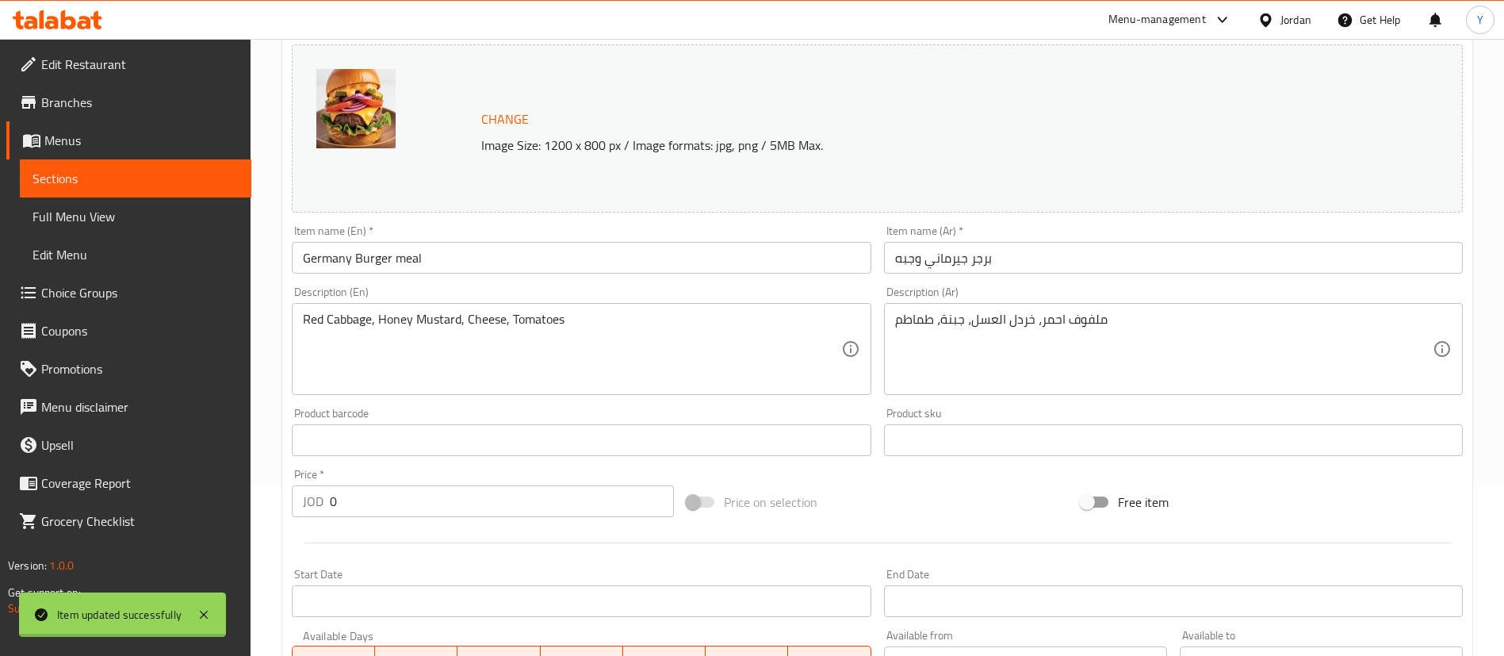
scroll to position [0, 0]
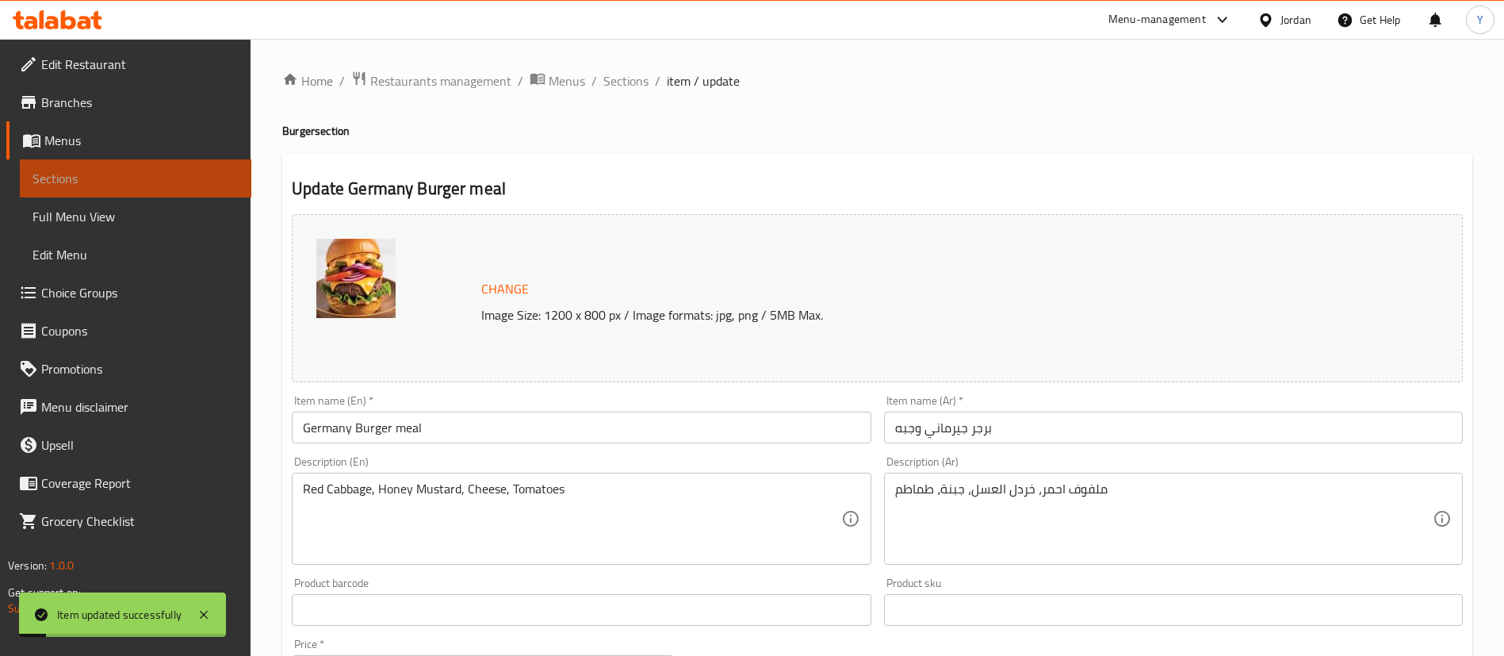
click at [129, 180] on span "Sections" at bounding box center [136, 178] width 206 height 19
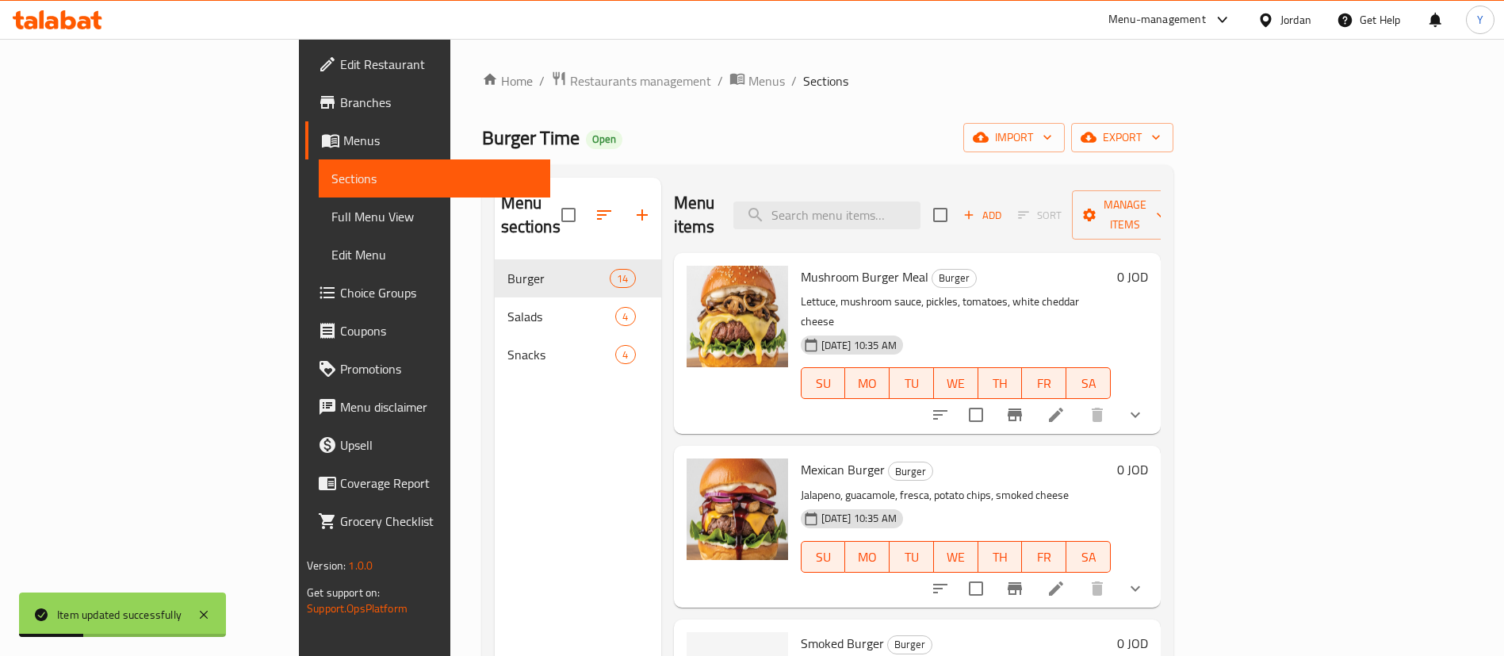
click at [1066, 579] on icon at bounding box center [1056, 588] width 19 height 19
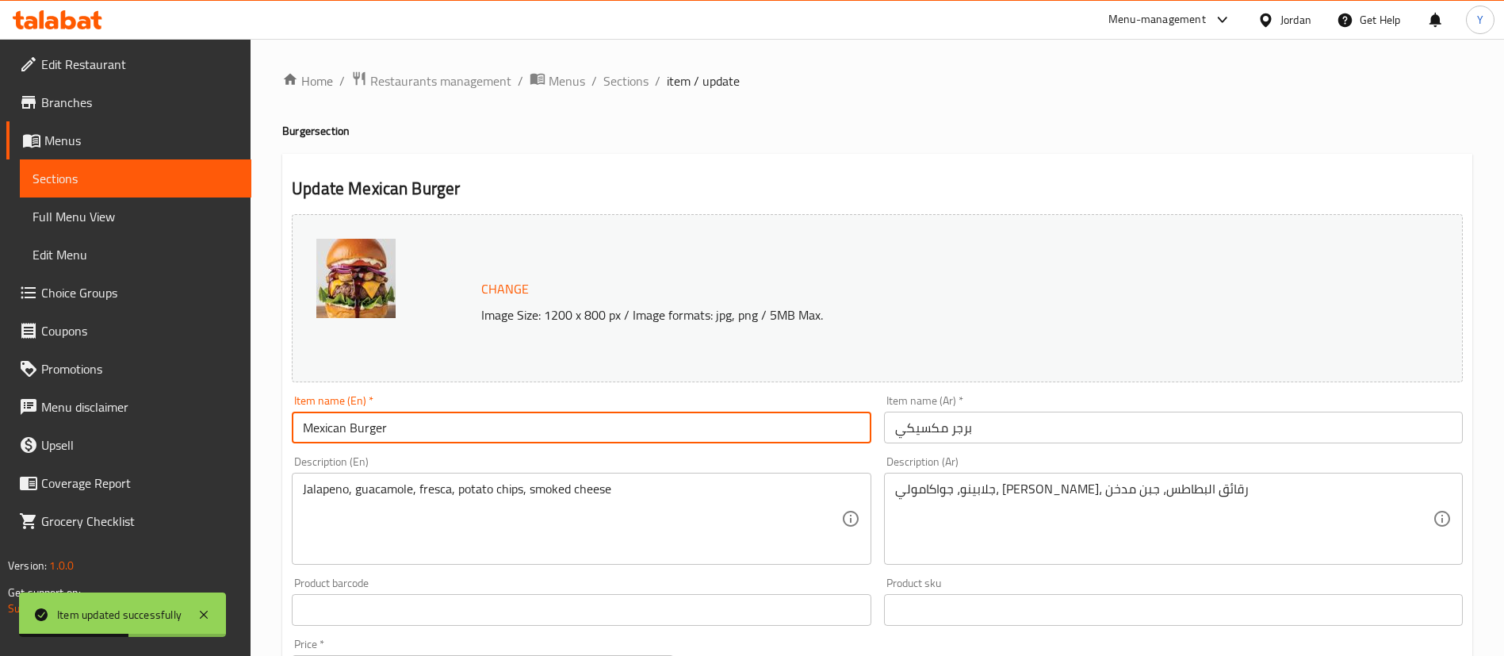
click at [484, 419] on input "Mexican Burger" at bounding box center [581, 428] width 579 height 32
type input "Mexican Burger meal"
click at [1017, 416] on input "برجر مكسيكي" at bounding box center [1173, 428] width 579 height 32
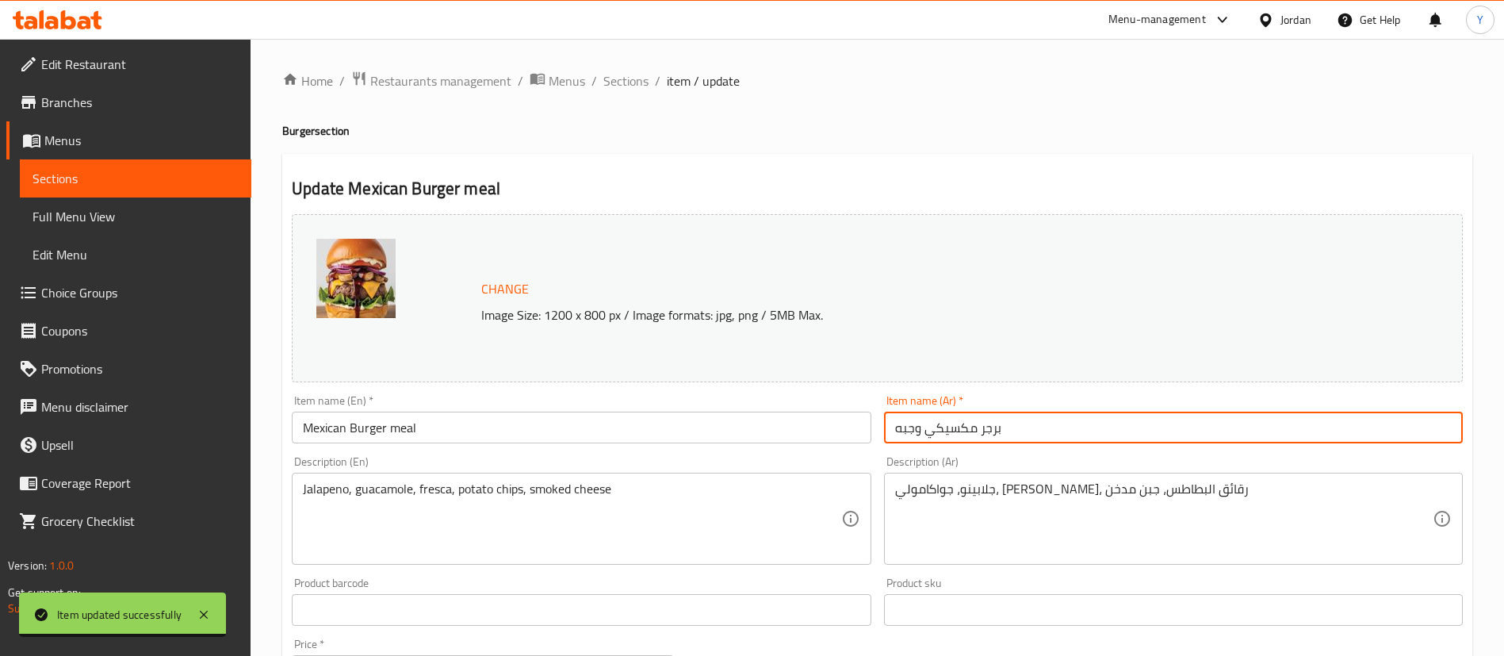
scroll to position [523, 0]
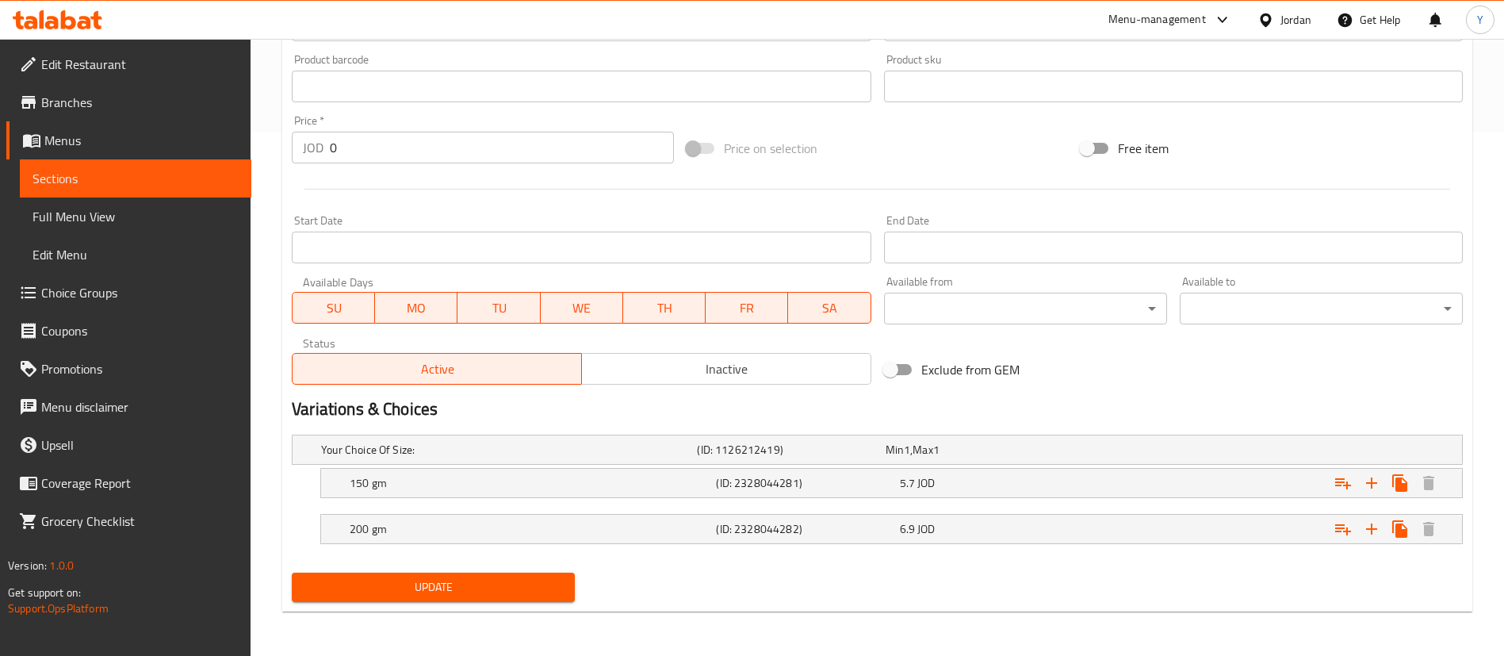
type input "برجر مكسيكي وجبه"
click at [484, 589] on span "Update" at bounding box center [433, 587] width 258 height 20
click at [154, 175] on span "Sections" at bounding box center [136, 178] width 206 height 19
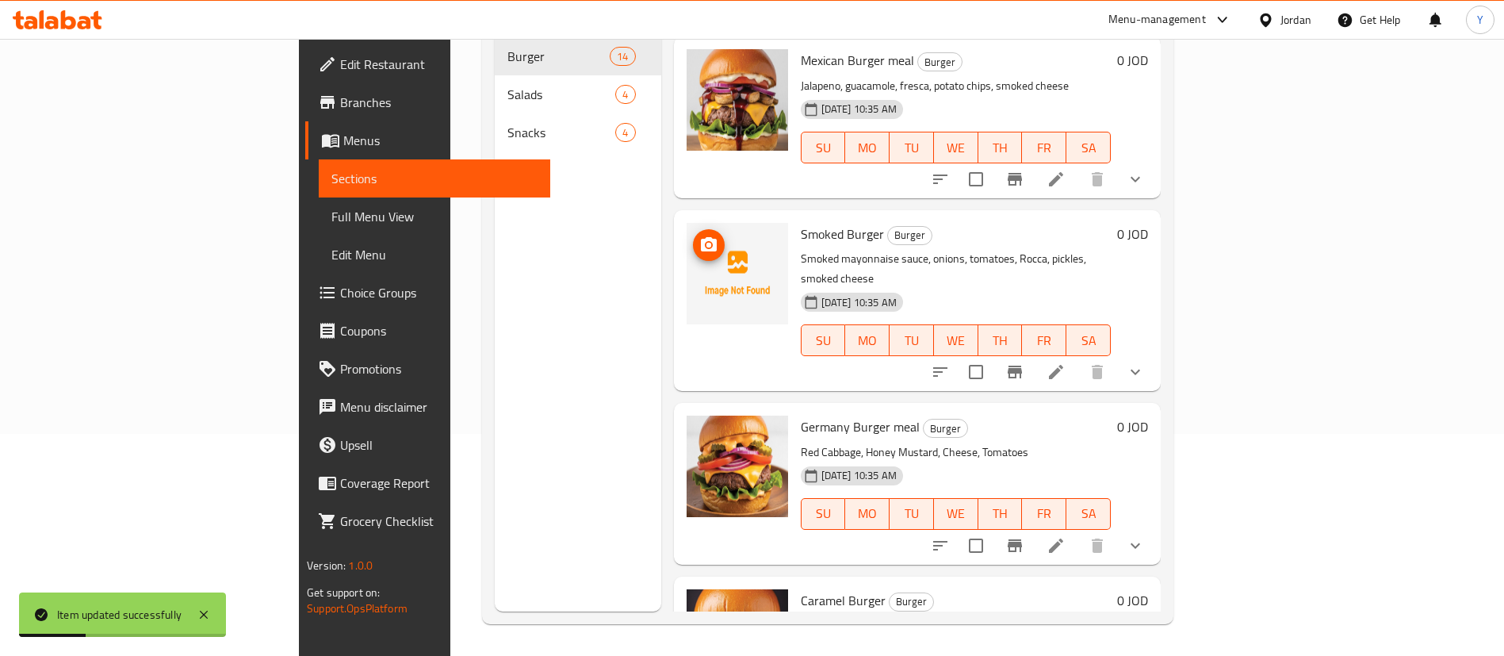
scroll to position [200, 0]
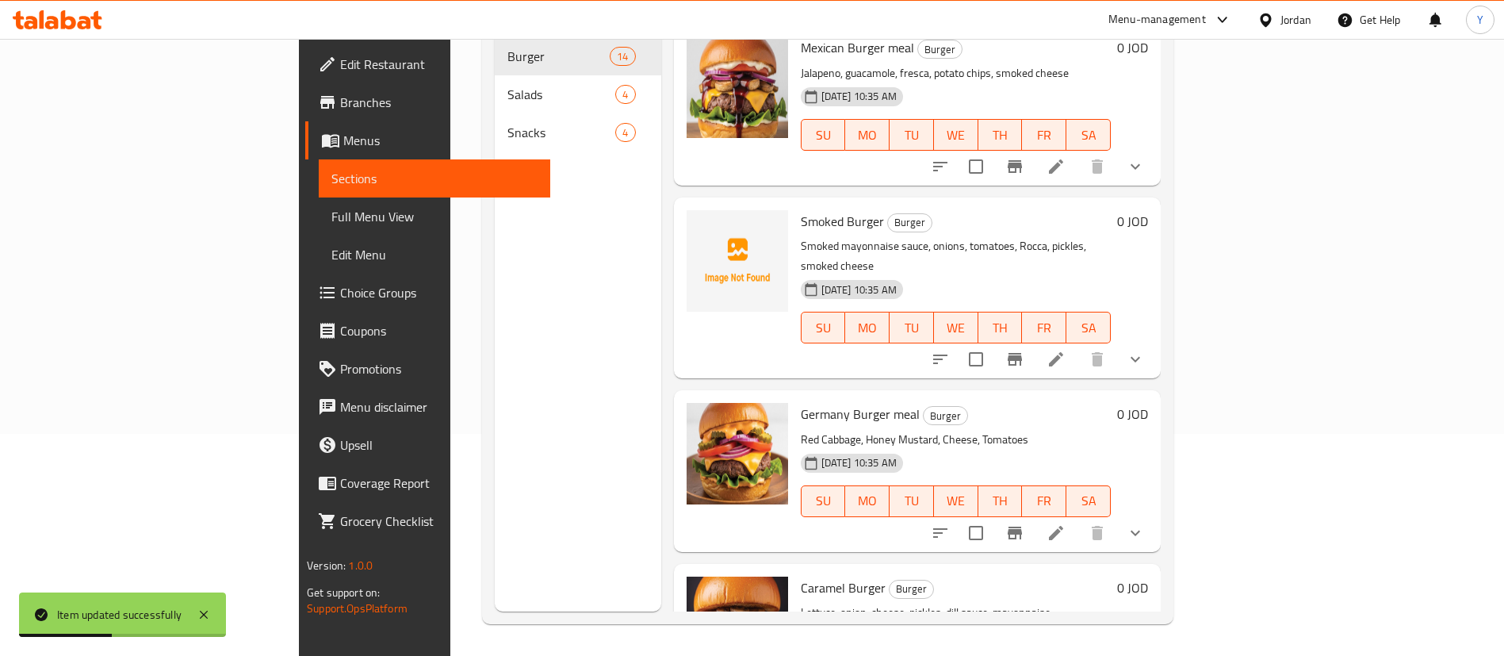
click at [1078, 345] on li at bounding box center [1056, 359] width 44 height 29
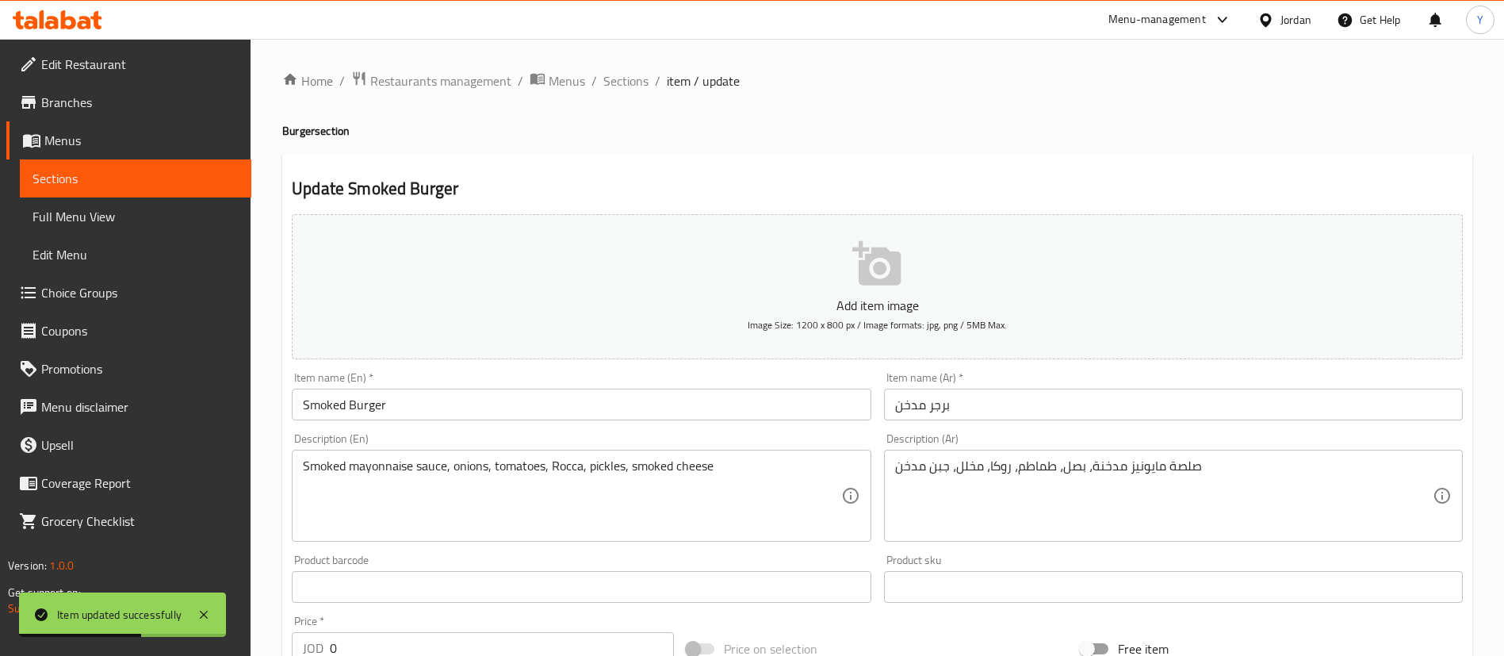
click at [493, 421] on div "Item name (En)   * Smoked Burger Item name (En) *" at bounding box center [581, 396] width 592 height 61
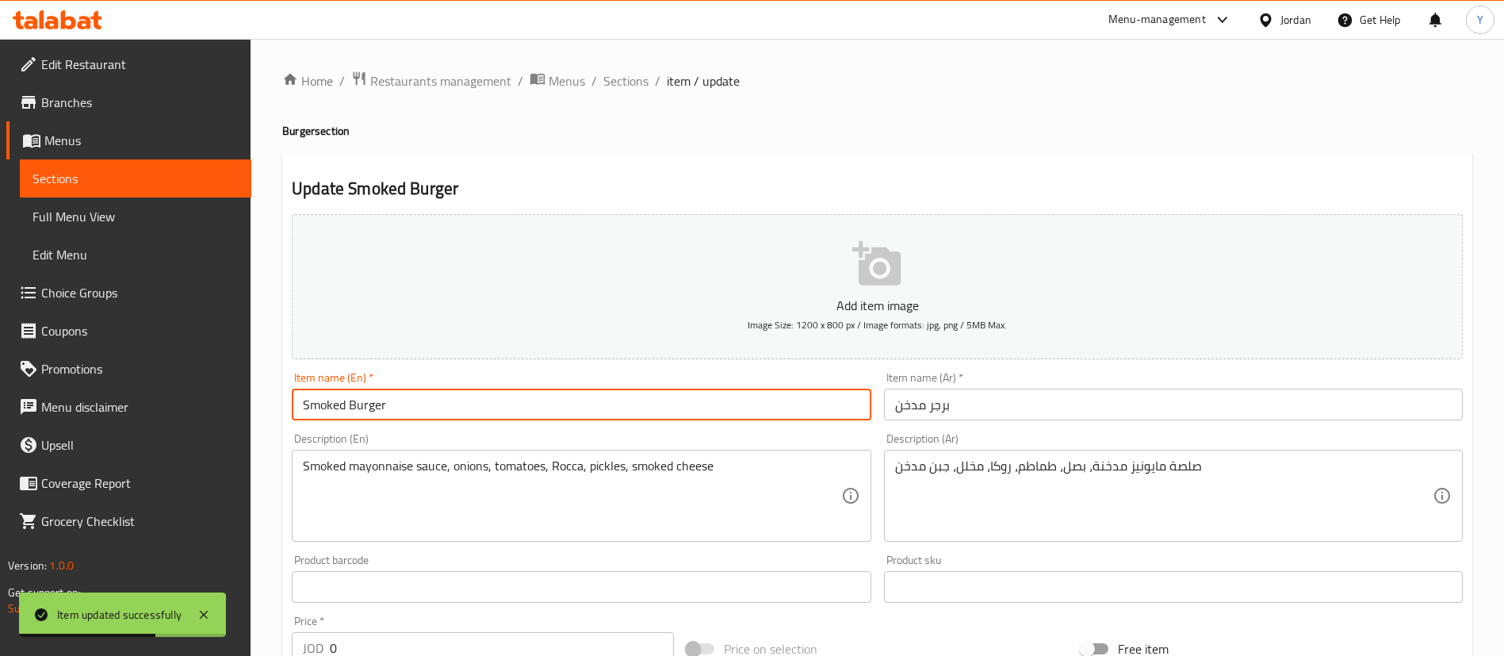
click at [515, 418] on input "Smoked Burger" at bounding box center [581, 405] width 579 height 32
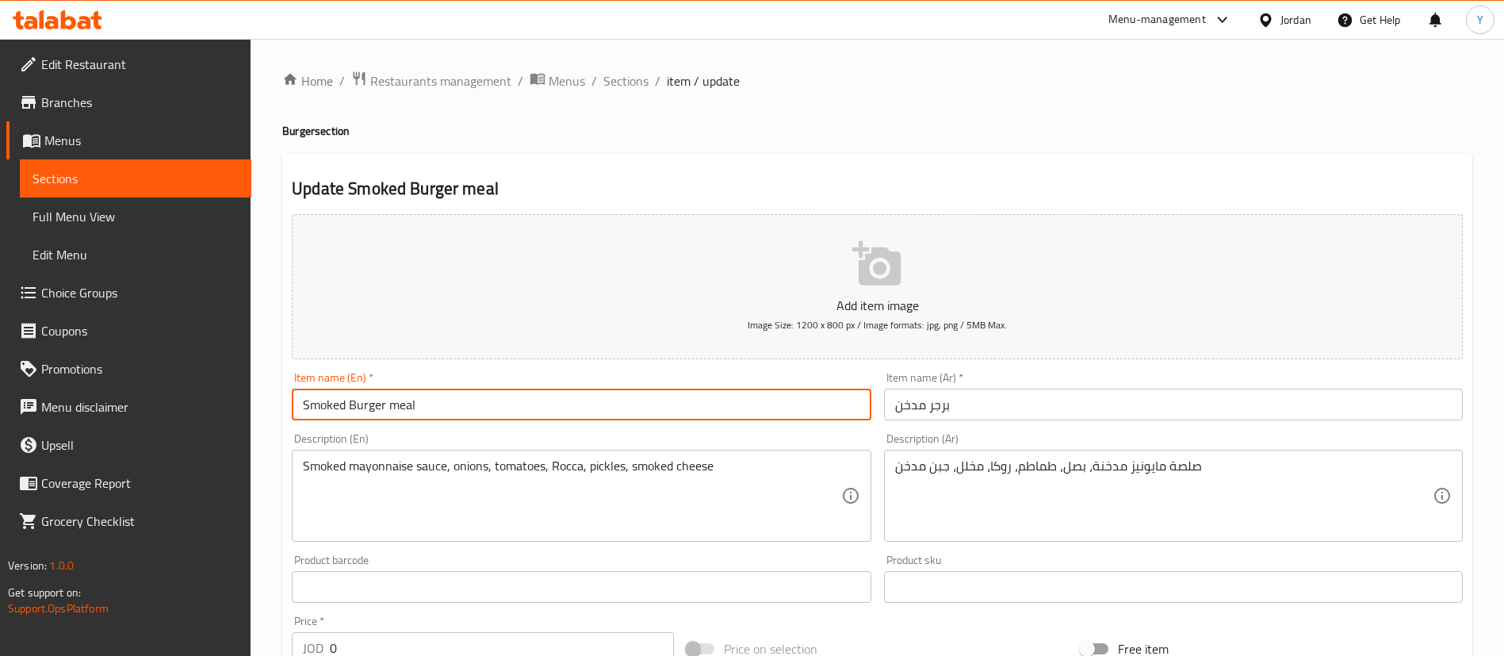
type input "Smoked Burger meal"
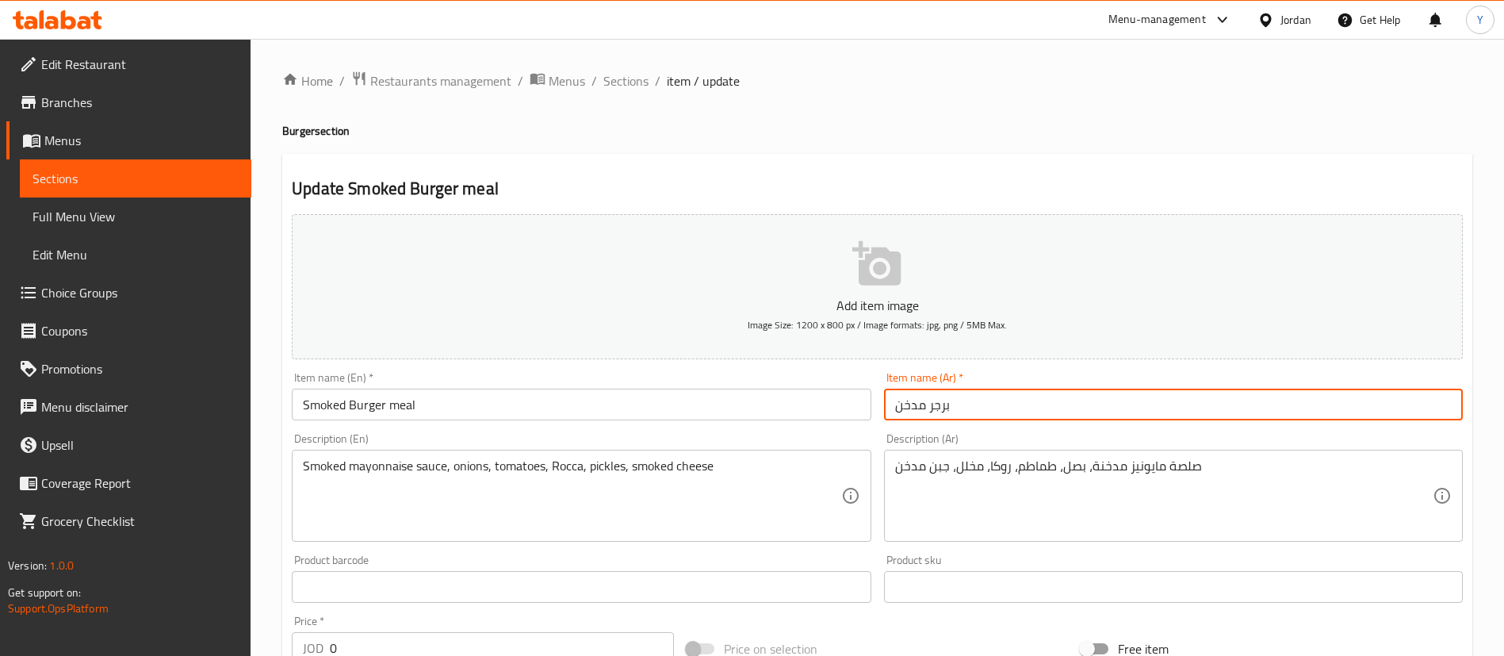
click at [1138, 395] on input "برجر مدخن" at bounding box center [1173, 405] width 579 height 32
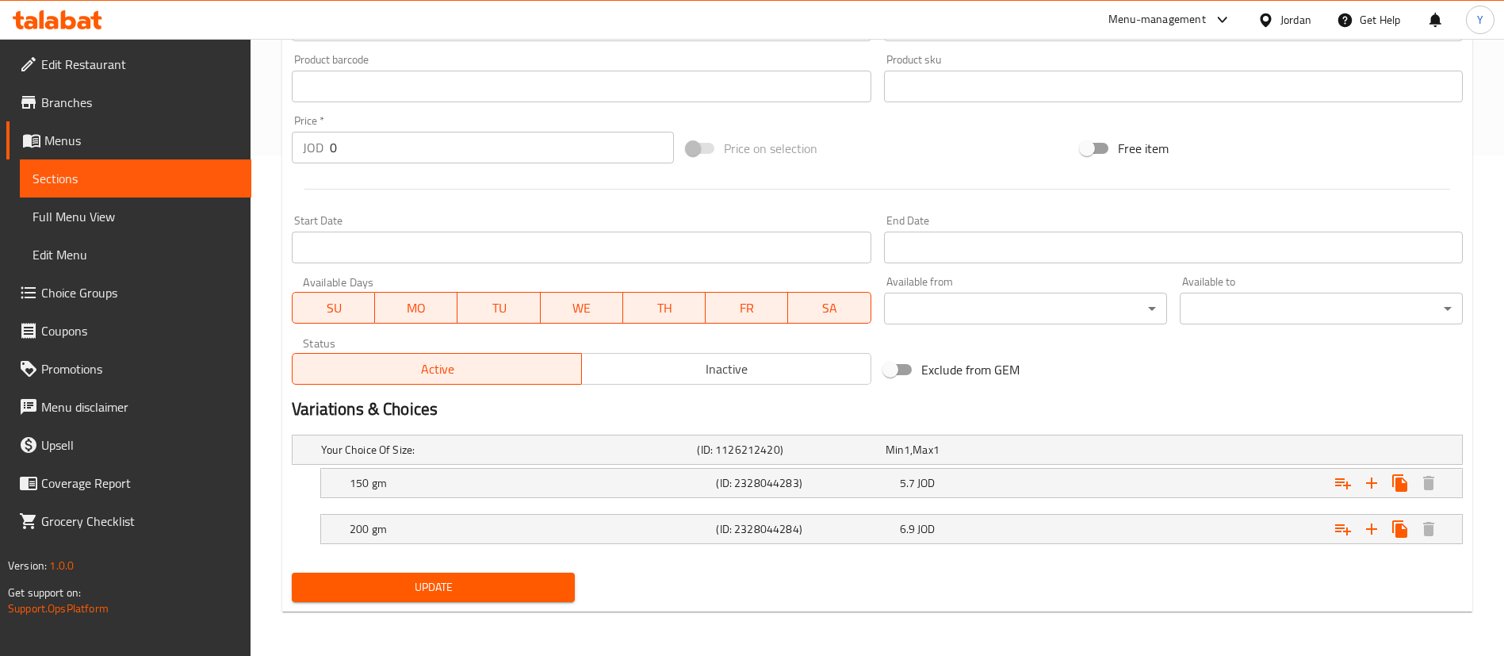
type input "برجر مدخن وجبه"
click at [433, 604] on div "Update" at bounding box center [433, 587] width 296 height 42
click at [448, 598] on button "Update" at bounding box center [433, 587] width 283 height 29
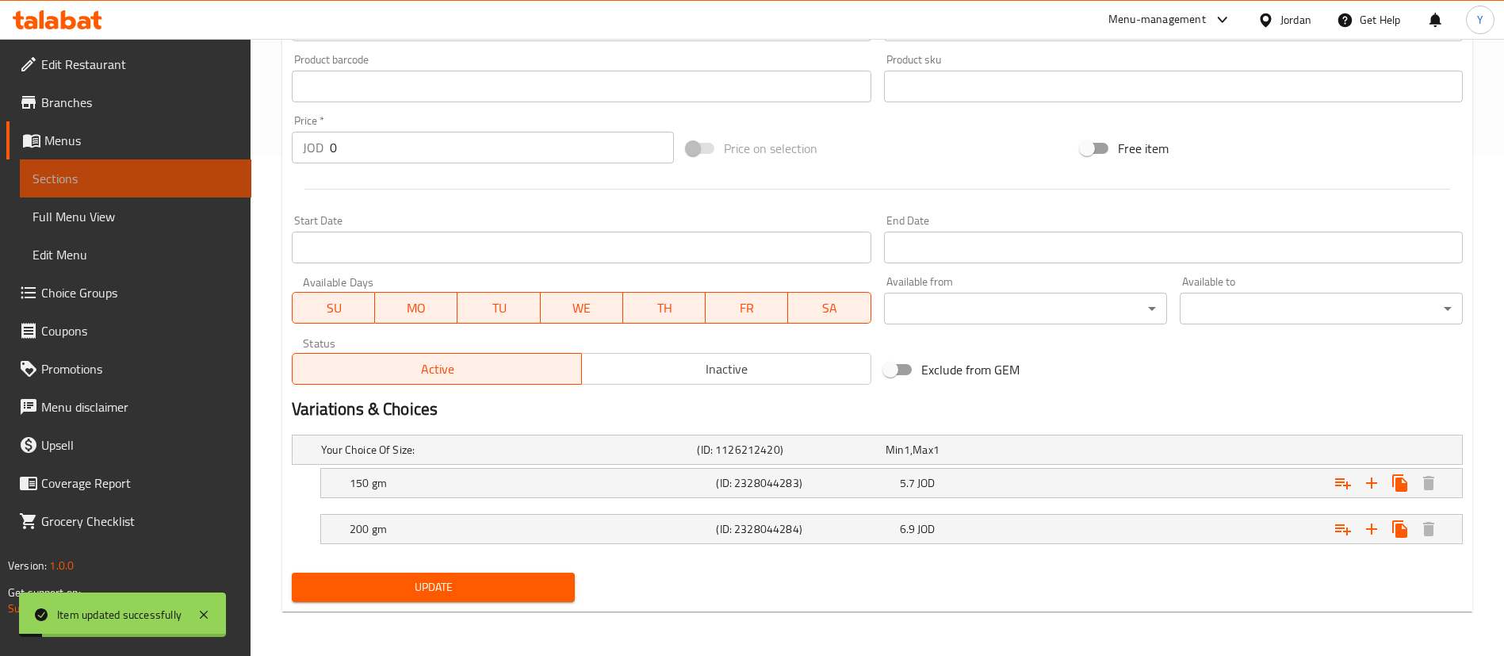
click at [156, 178] on span "Sections" at bounding box center [136, 178] width 206 height 19
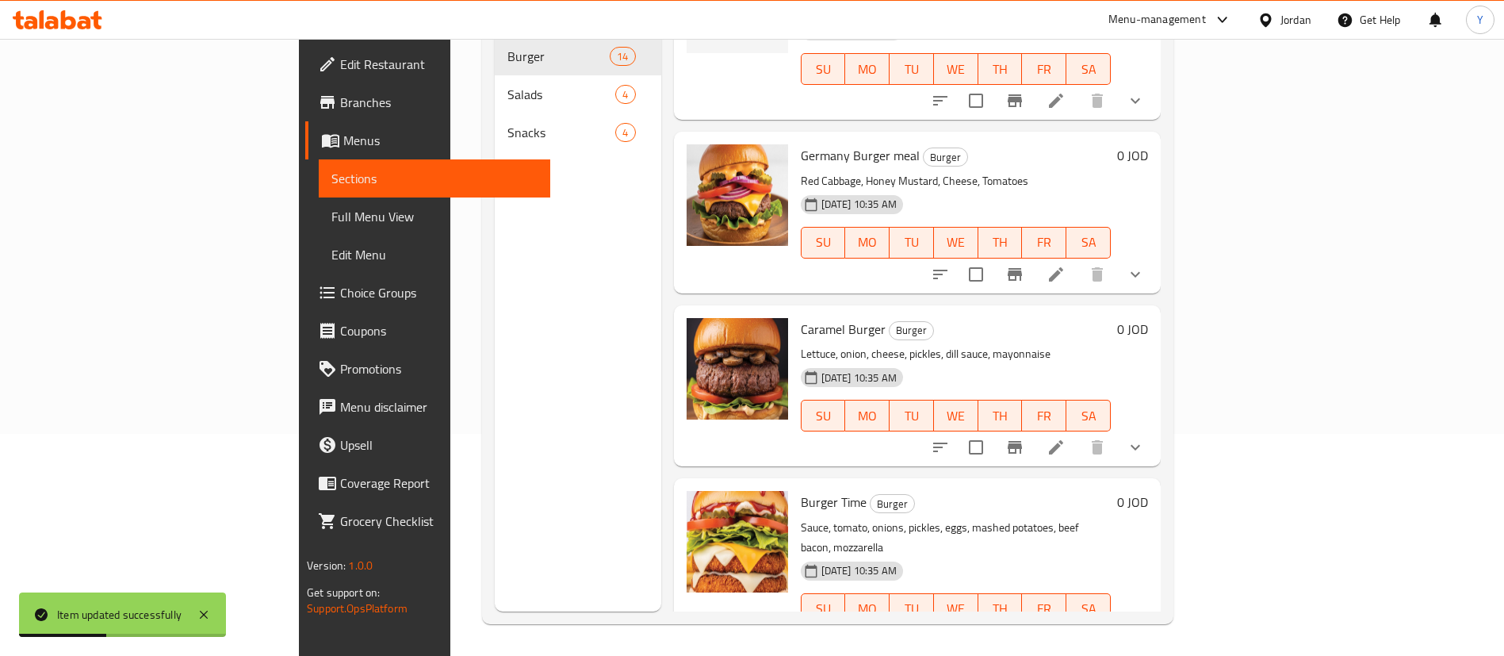
scroll to position [459, 0]
click at [1078, 432] on li at bounding box center [1056, 446] width 44 height 29
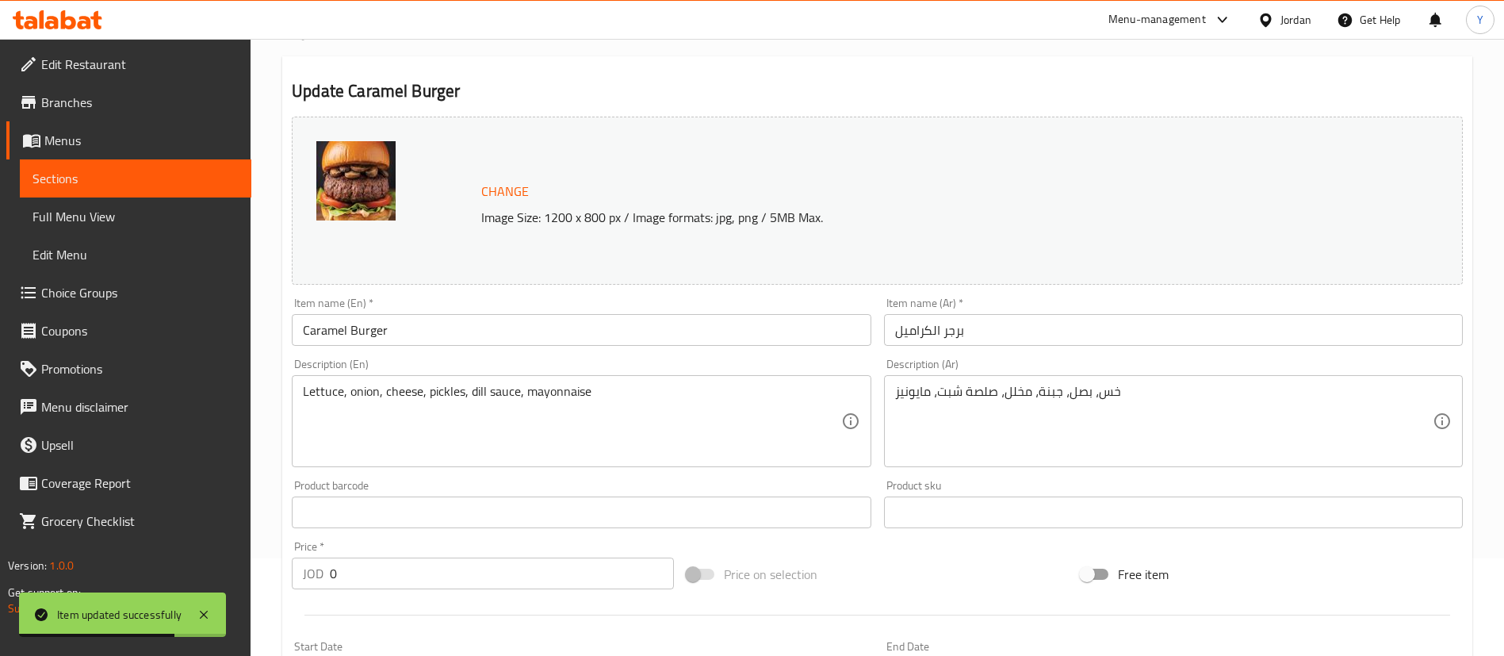
scroll to position [97, 0]
click at [462, 318] on input "Caramel Burger" at bounding box center [581, 331] width 579 height 32
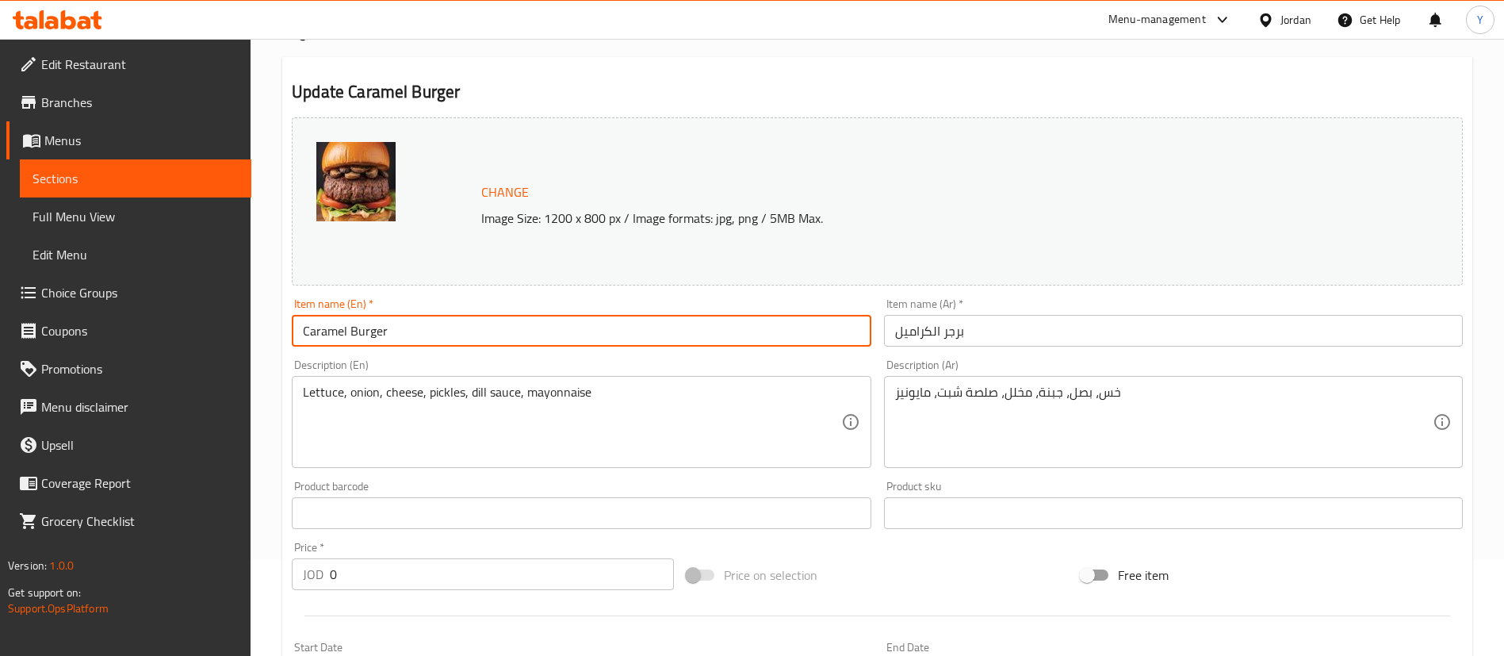
drag, startPoint x: 347, startPoint y: 334, endPoint x: 83, endPoint y: 413, distance: 275.7
click at [83, 413] on div "Edit Restaurant Branches Menus Sections Full Menu View Edit Menu Choice Groups …" at bounding box center [752, 512] width 1504 height 1140
click at [367, 342] on input "Burger" at bounding box center [581, 331] width 579 height 32
type input "Burger caramelize"
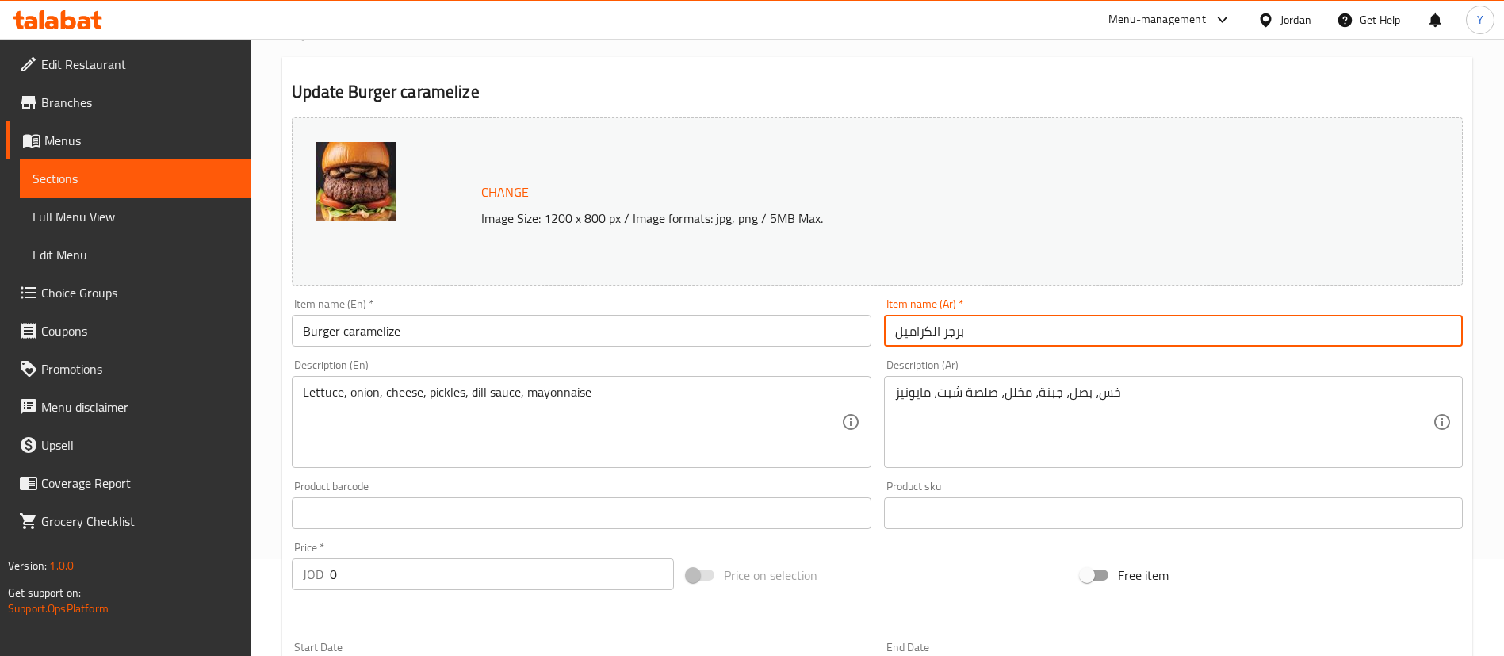
drag, startPoint x: 942, startPoint y: 335, endPoint x: 760, endPoint y: 341, distance: 182.5
click at [760, 341] on div "Change Image Size: 1200 x 800 px / Image formats: jpg, png / 5MB Max. Item name…" at bounding box center [877, 464] width 1184 height 707
click at [894, 336] on input "برجر" at bounding box center [1173, 331] width 579 height 32
click at [994, 338] on input "كرملايز برجر" at bounding box center [1173, 331] width 579 height 32
type input "كرملايز برجر وجبه"
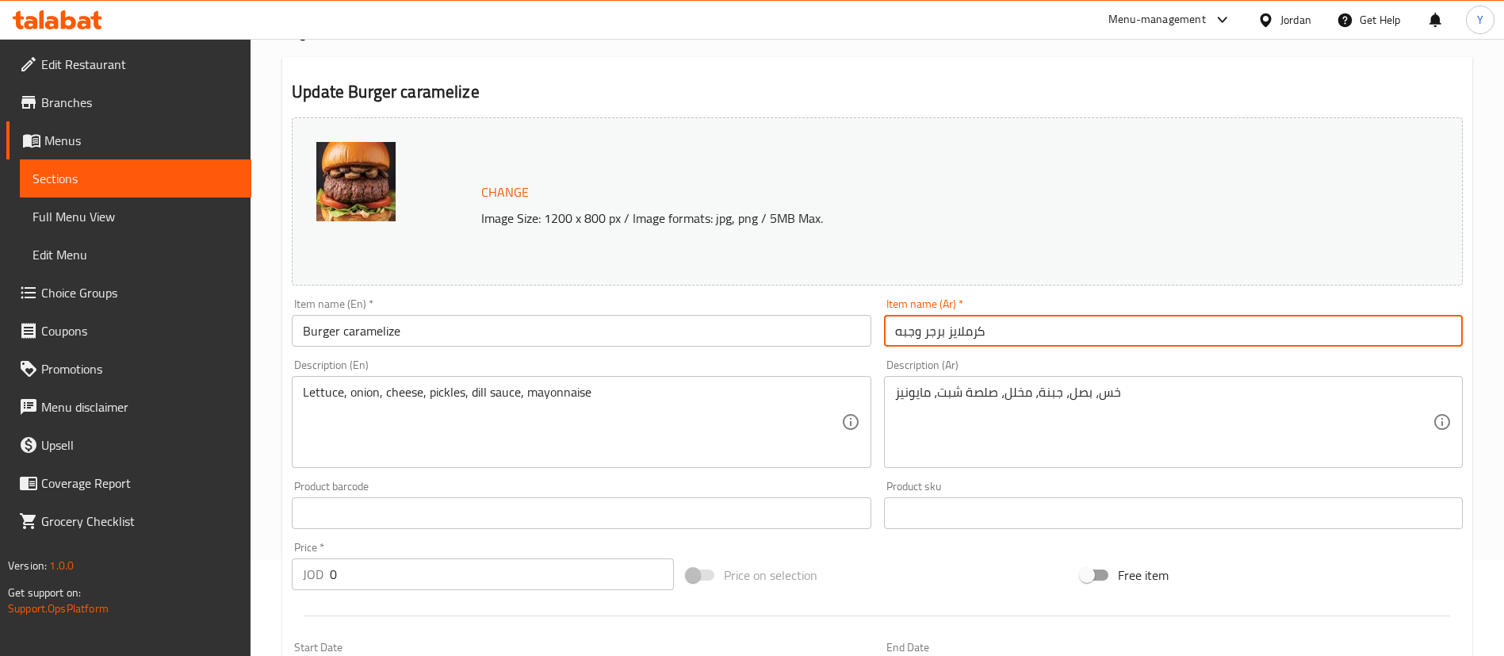
click at [509, 331] on input "Burger caramelize" at bounding box center [581, 331] width 579 height 32
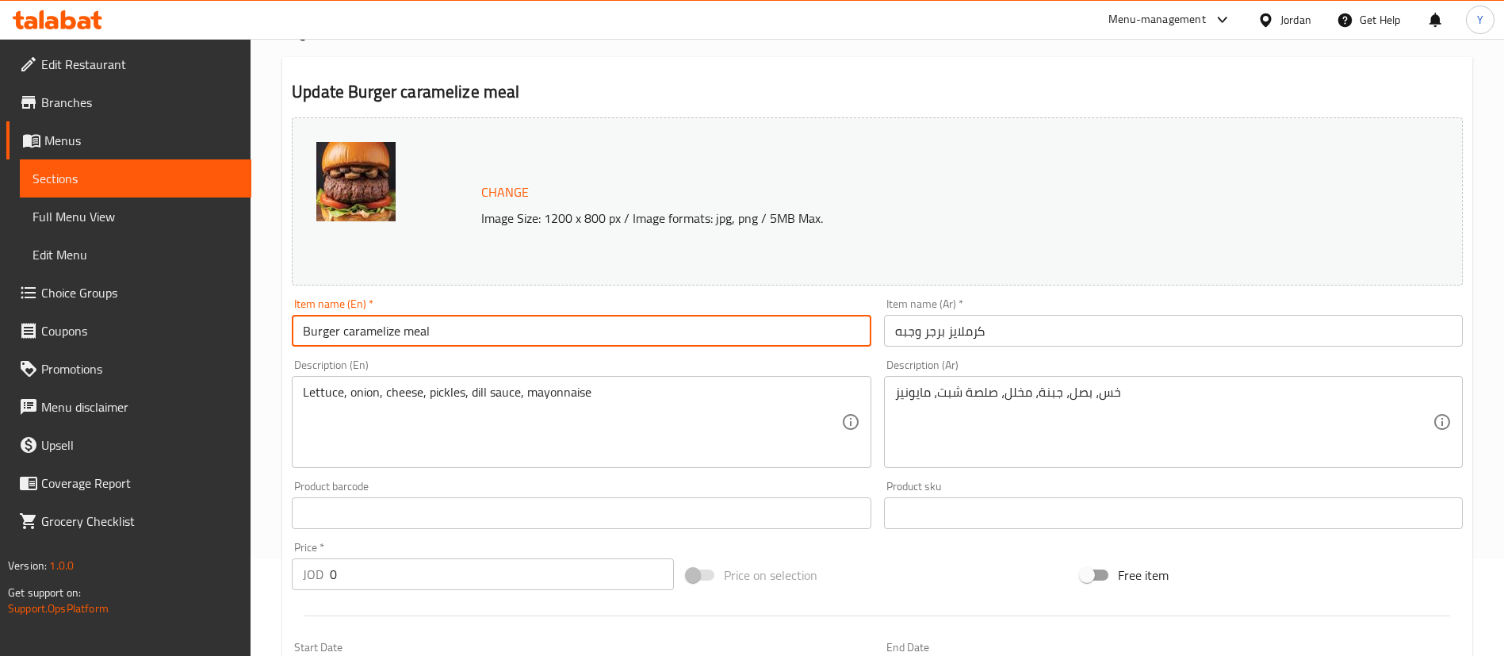
scroll to position [523, 0]
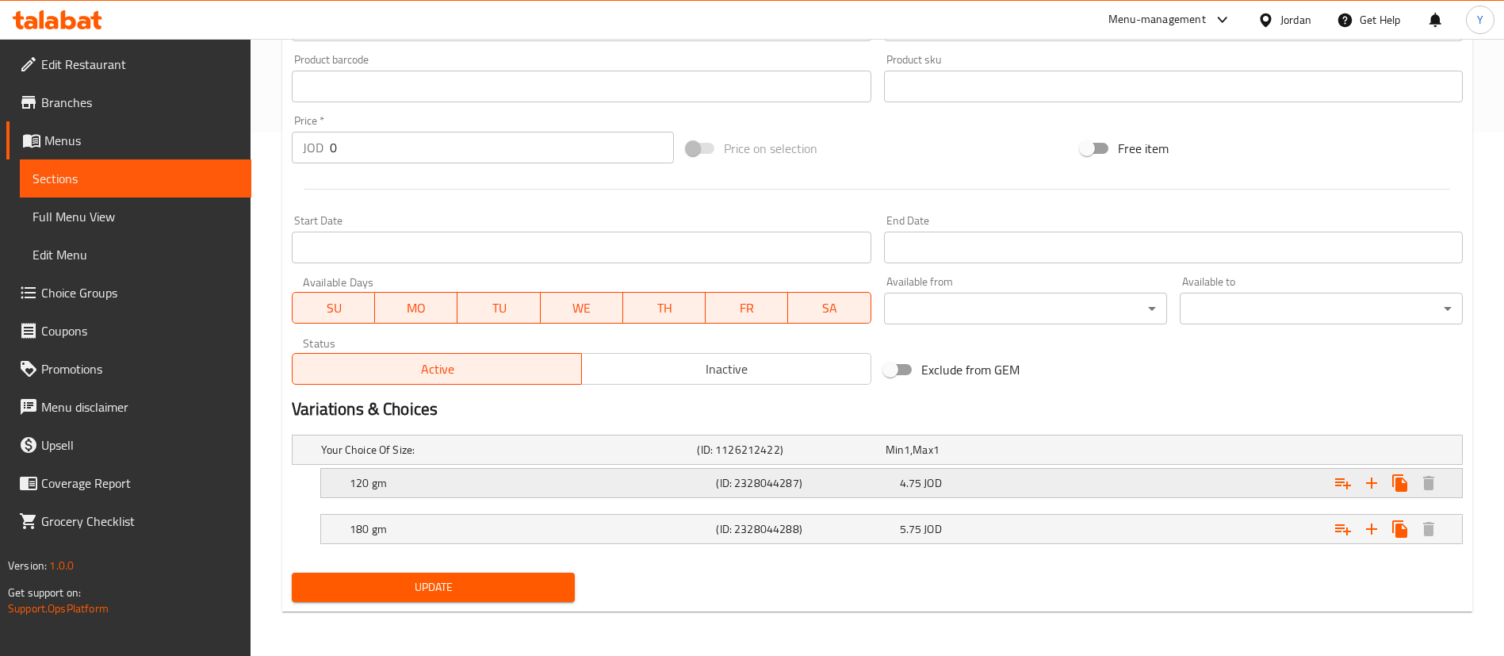
type input "Burger caramelize meal"
click at [542, 488] on h5 "120 gm" at bounding box center [530, 483] width 360 height 16
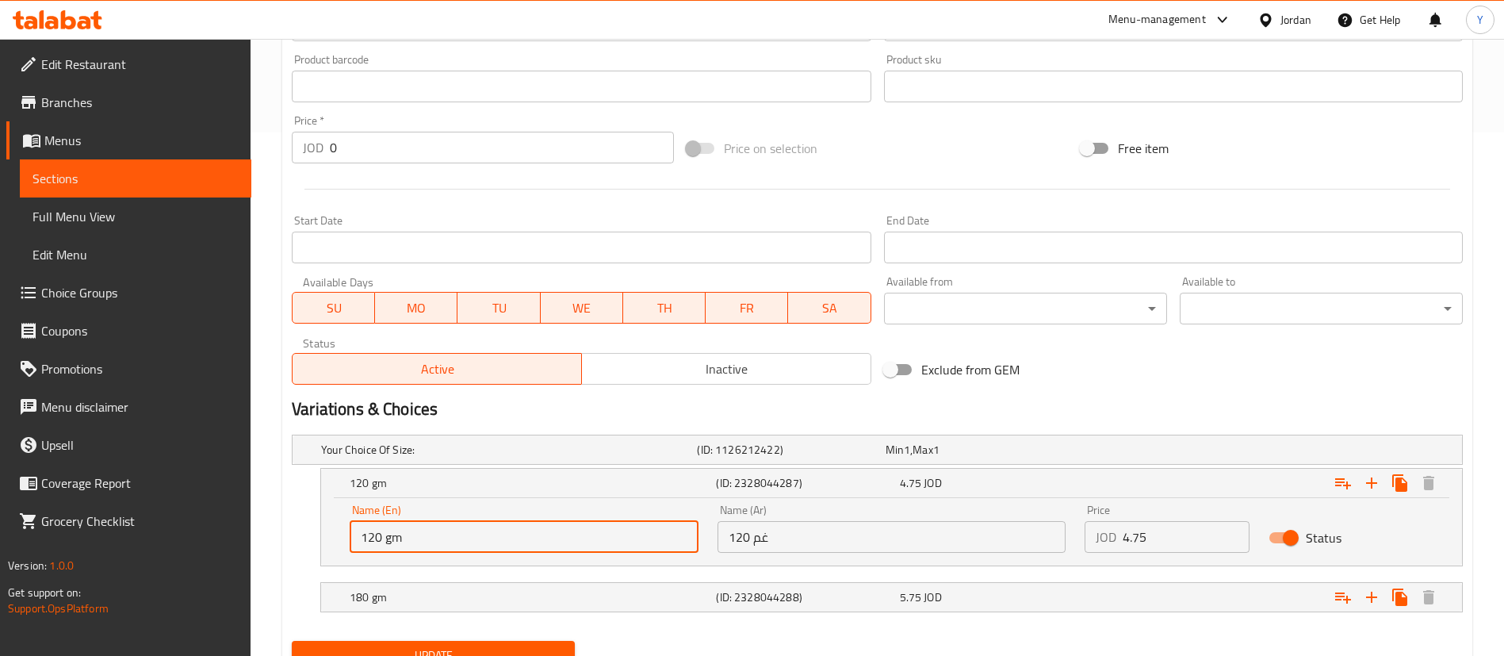
click at [373, 532] on input "120 gm" at bounding box center [524, 537] width 349 height 32
type input "150 gm"
click at [741, 536] on input "120 غم" at bounding box center [892, 537] width 349 height 32
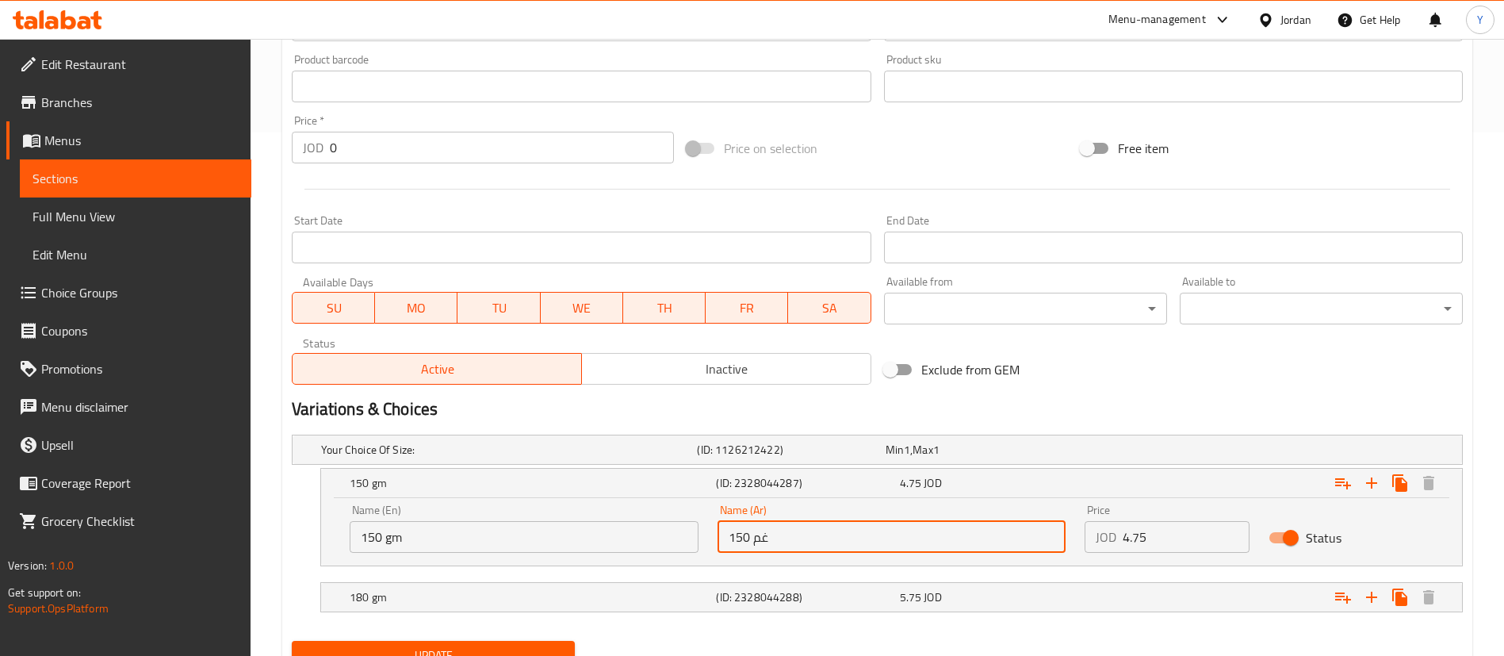
type input "150 غم"
drag, startPoint x: 1180, startPoint y: 535, endPoint x: 821, endPoint y: 575, distance: 361.4
click at [821, 575] on div "Your Choice Of Size: (ID: 1126212422) Min 1 , Max 1 Name (En) Your Choice Of Si…" at bounding box center [877, 531] width 1184 height 206
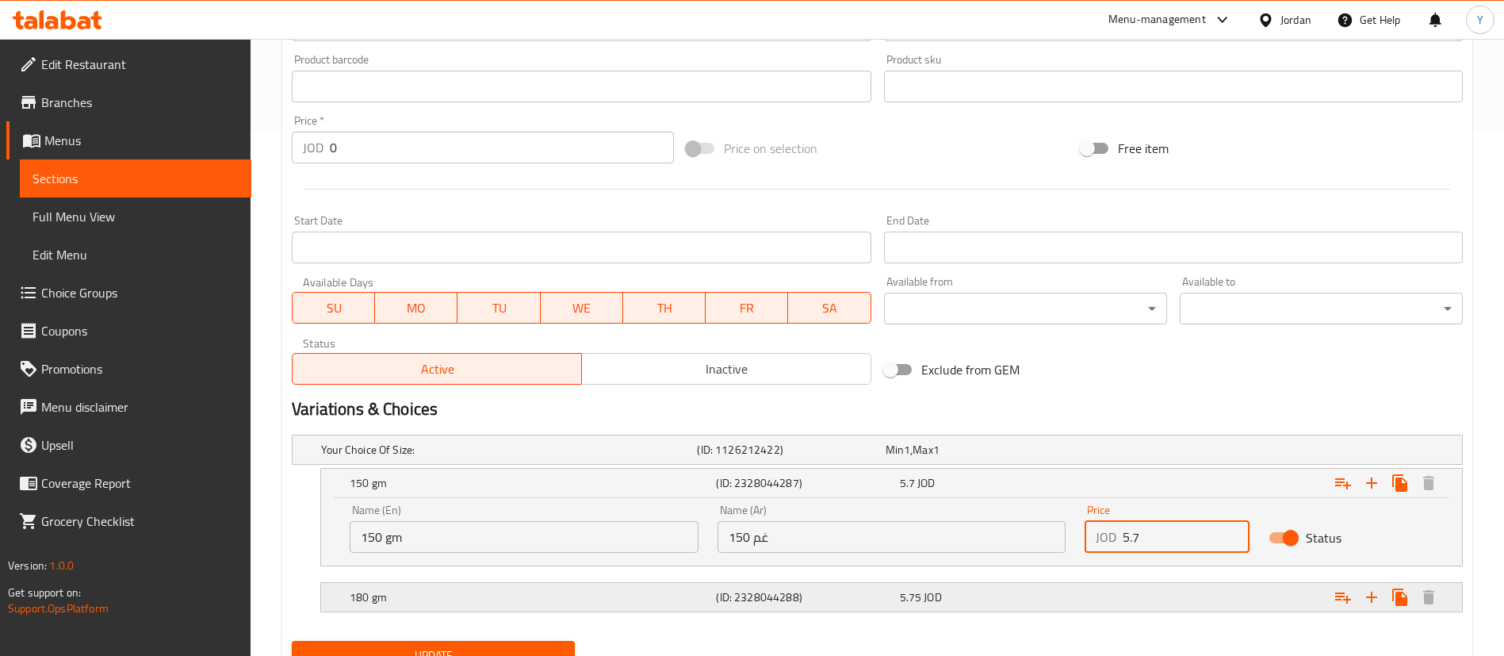
type input "5.7"
click at [862, 586] on div "(ID: 2328044288)" at bounding box center [804, 597] width 183 height 22
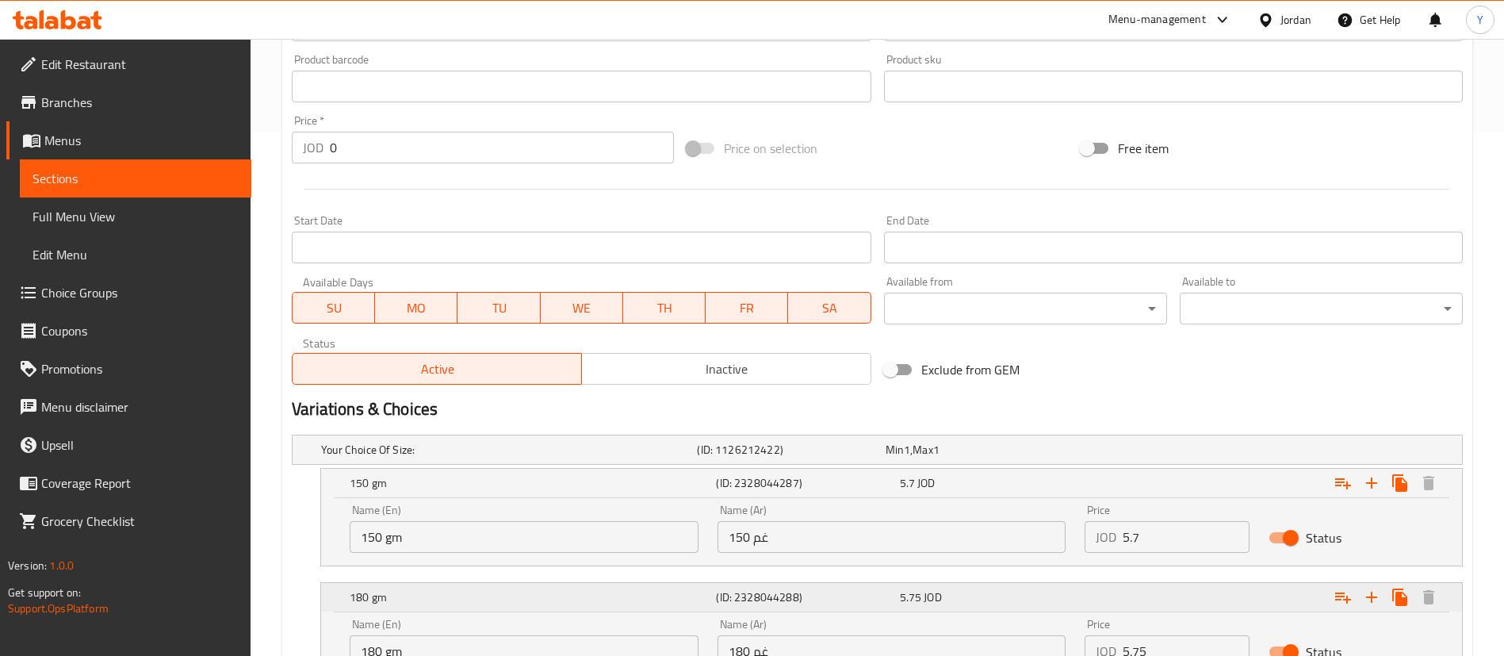
scroll to position [660, 0]
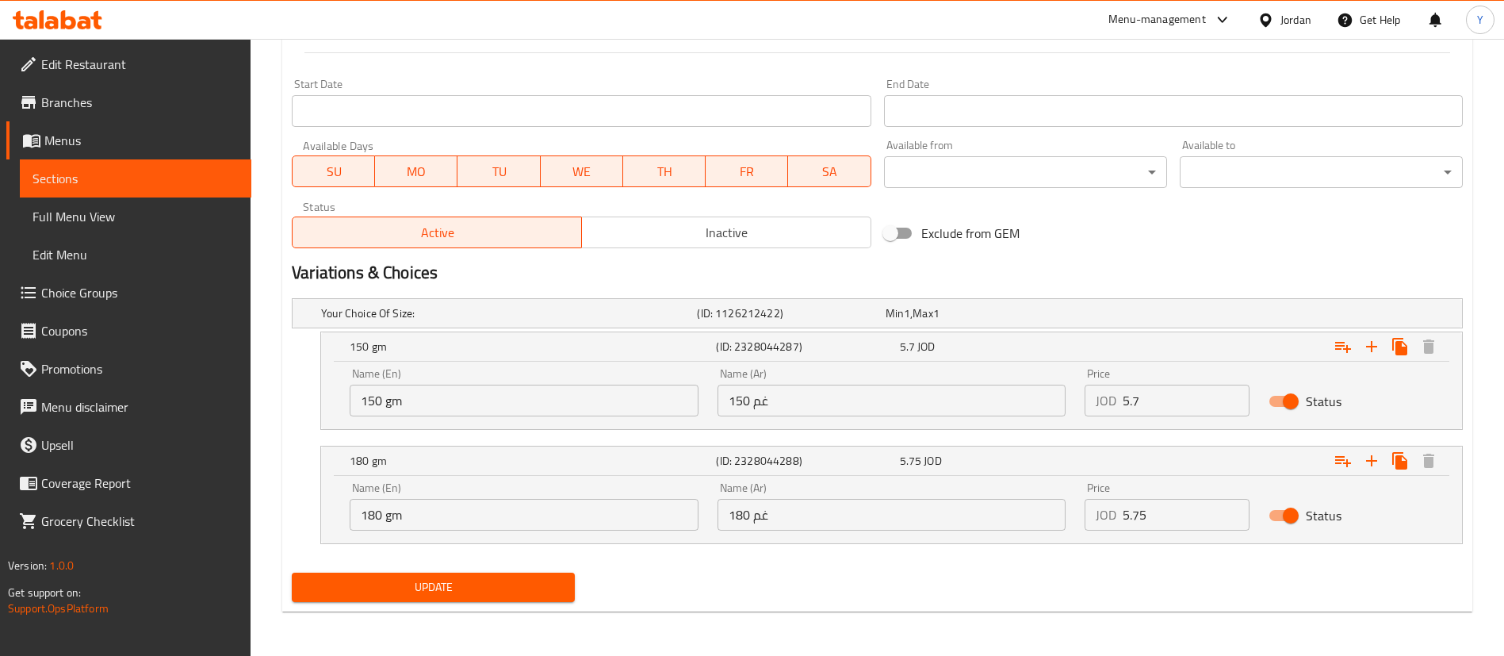
drag, startPoint x: 1080, startPoint y: 552, endPoint x: 878, endPoint y: 594, distance: 206.5
click at [878, 594] on div "Change Image Size: 1200 x 800 px / Image formats: jpg, png / 5MB Max. Item name…" at bounding box center [877, 77] width 1184 height 1059
type input "6.9"
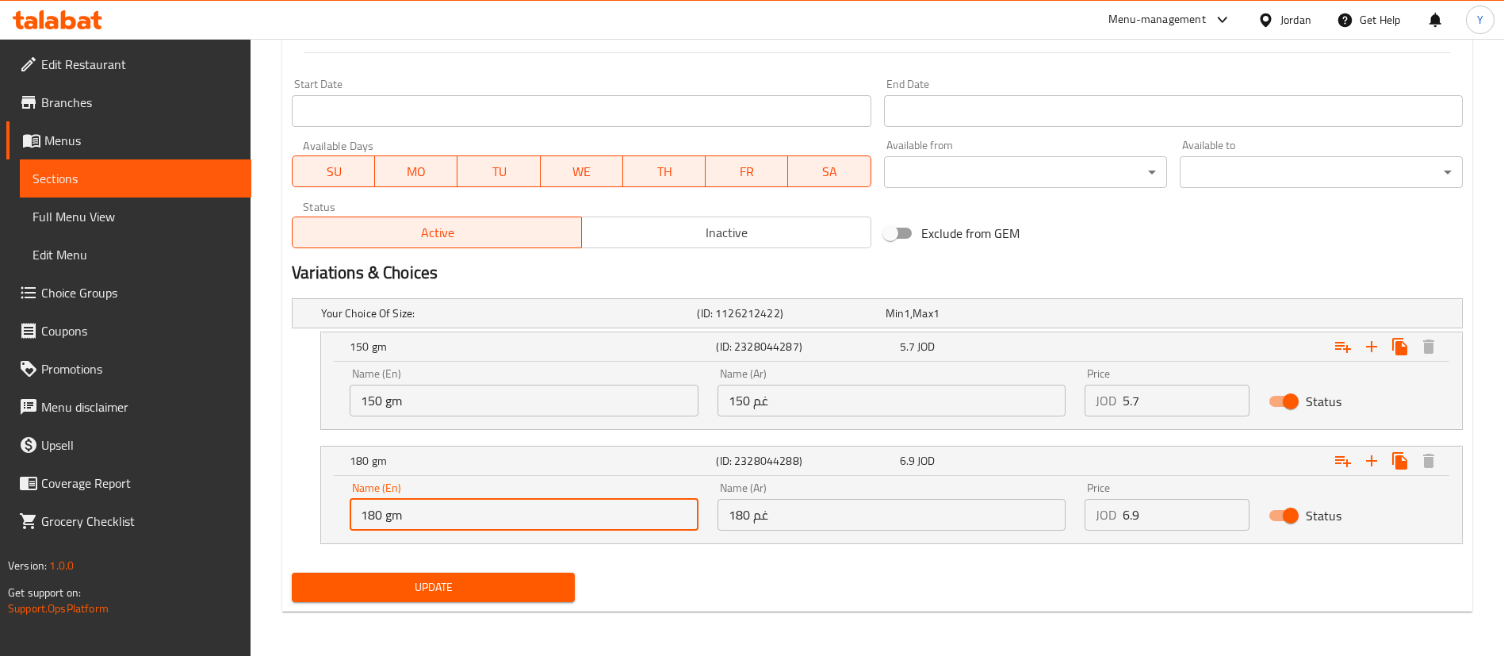
drag, startPoint x: 343, startPoint y: 515, endPoint x: 287, endPoint y: 519, distance: 56.5
click at [287, 519] on div "Your Choice Of Size: (ID: 1126212422) Min 1 , Max 1 Name (En) Your Choice Of Si…" at bounding box center [877, 429] width 1184 height 274
type input "200 gm"
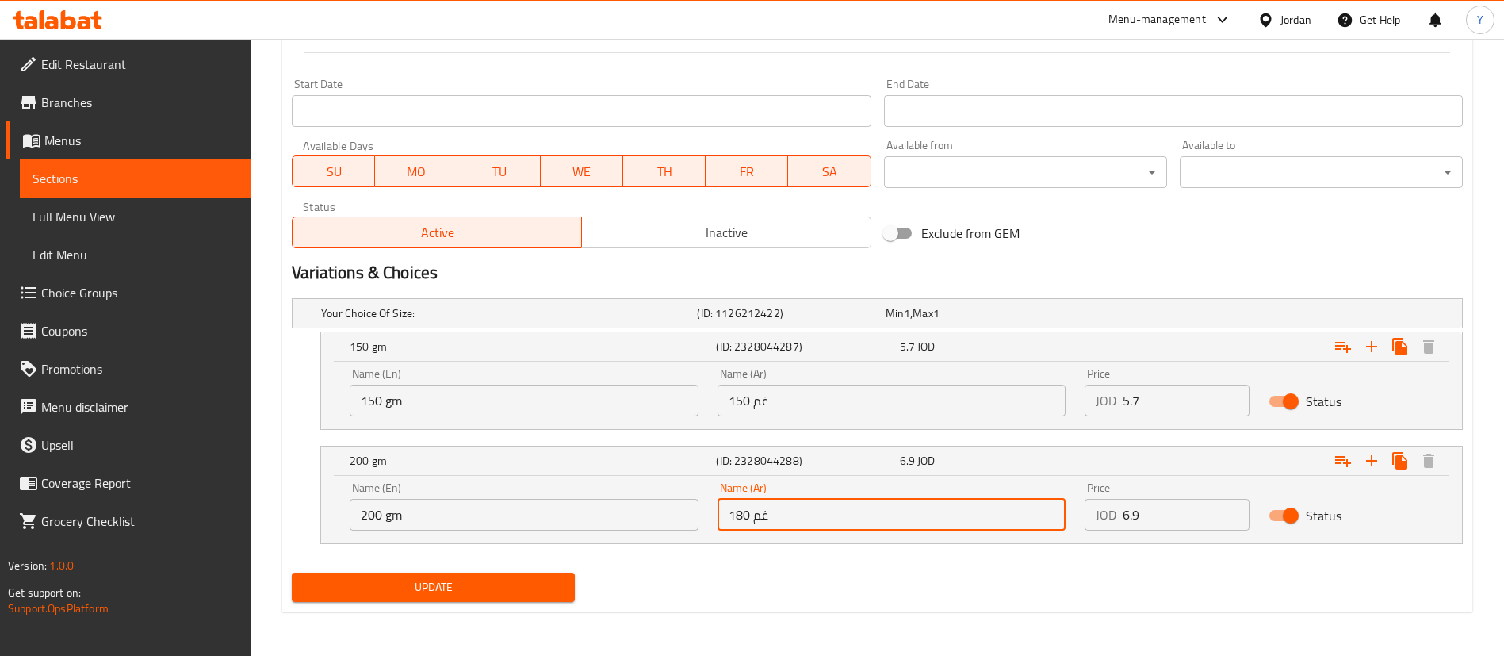
drag, startPoint x: 749, startPoint y: 519, endPoint x: 491, endPoint y: 541, distance: 259.5
click at [491, 541] on div "Name (En) 200 gm Name (En) Name (Ar) 180 غم Name (Ar) Price JOD 6.9 Price Status" at bounding box center [891, 509] width 1141 height 67
type input "200 غم"
click at [393, 581] on span "Update" at bounding box center [433, 587] width 258 height 20
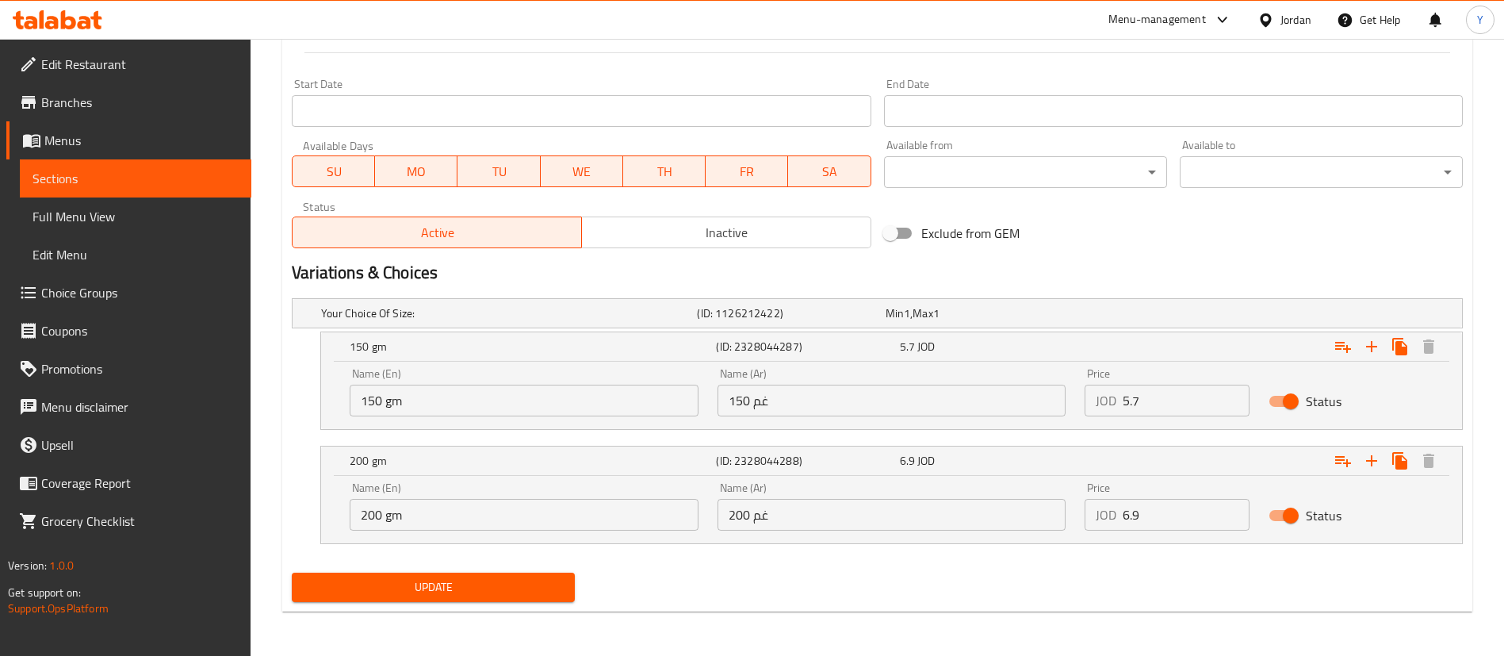
click at [496, 599] on button "Update" at bounding box center [433, 587] width 283 height 29
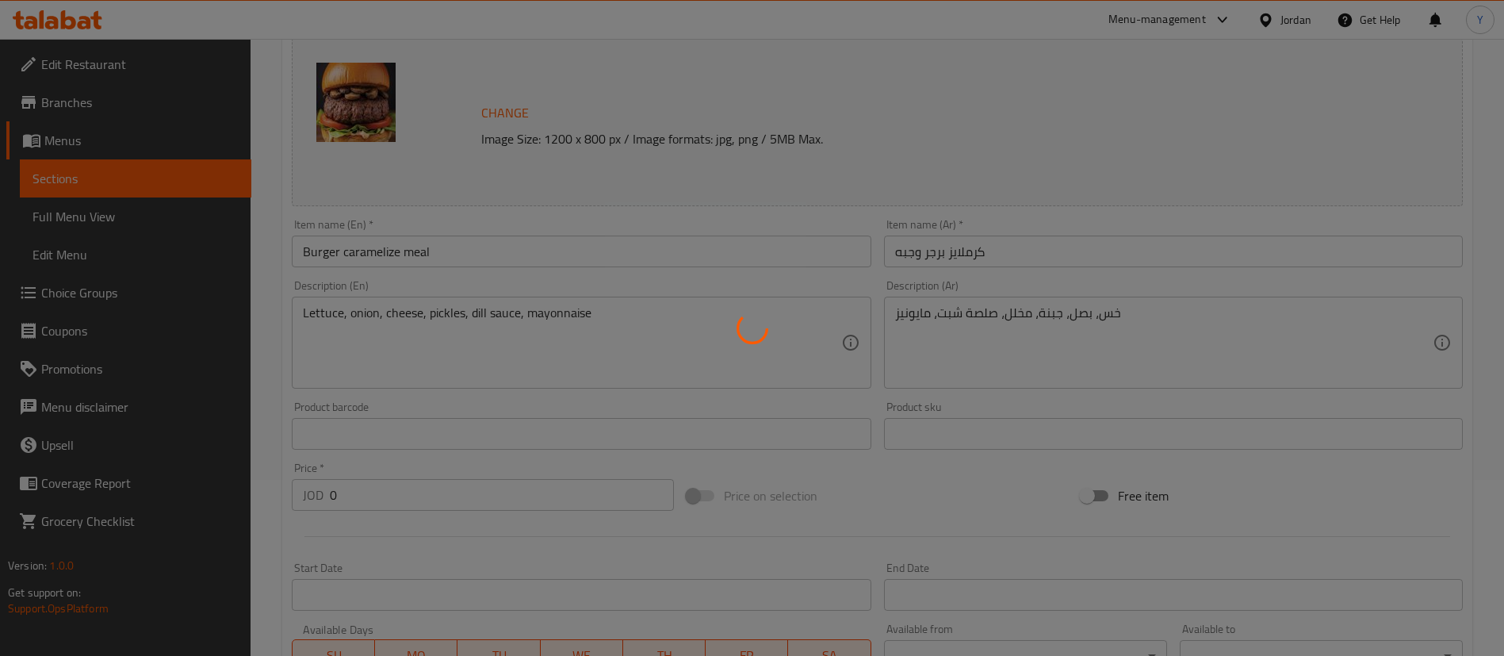
scroll to position [0, 0]
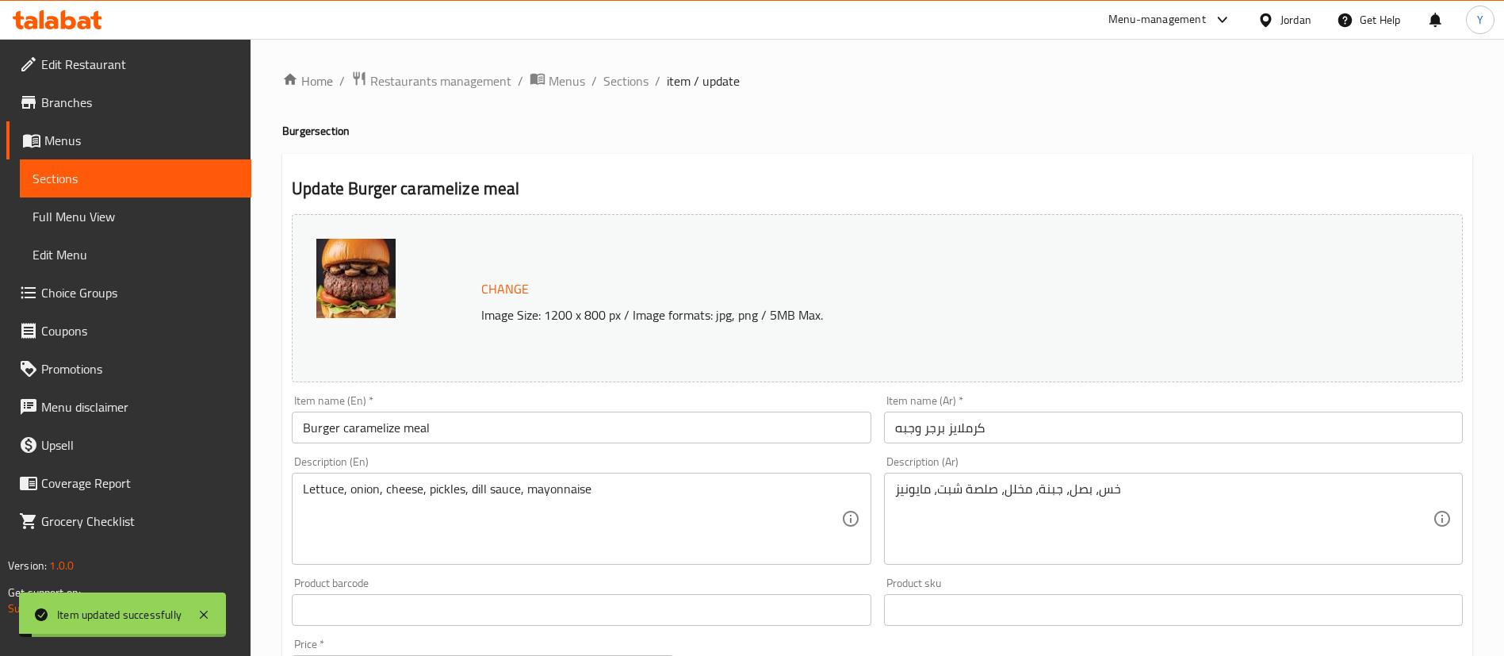
click at [164, 163] on link "Sections" at bounding box center [136, 178] width 232 height 38
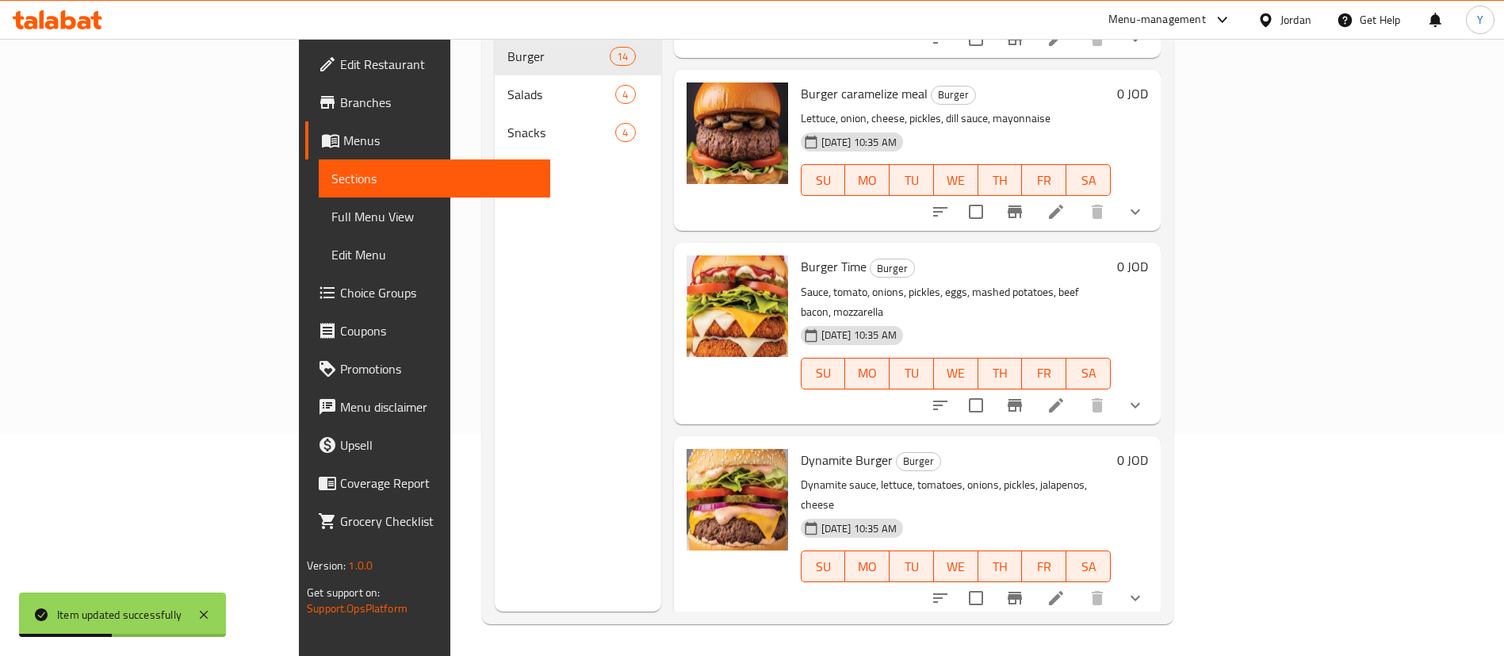
scroll to position [695, 0]
click at [1063, 397] on icon at bounding box center [1056, 404] width 14 height 14
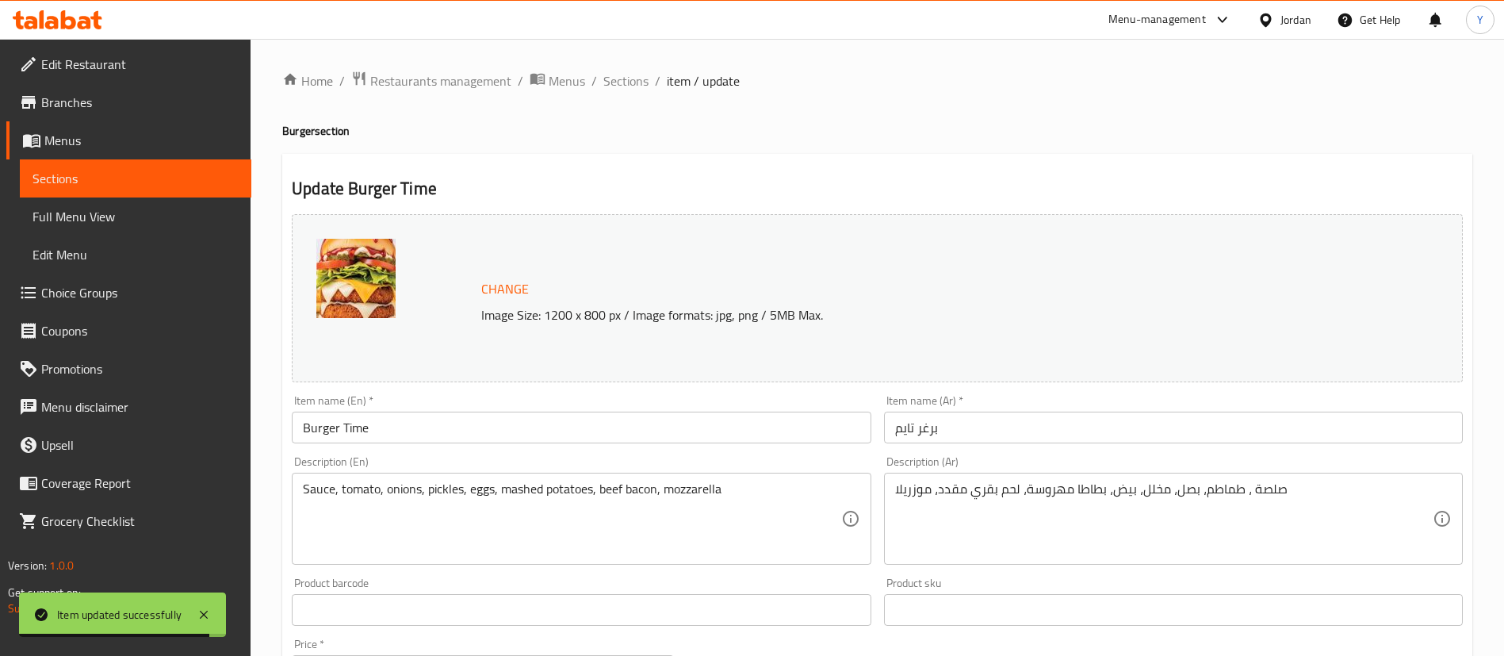
scroll to position [121, 0]
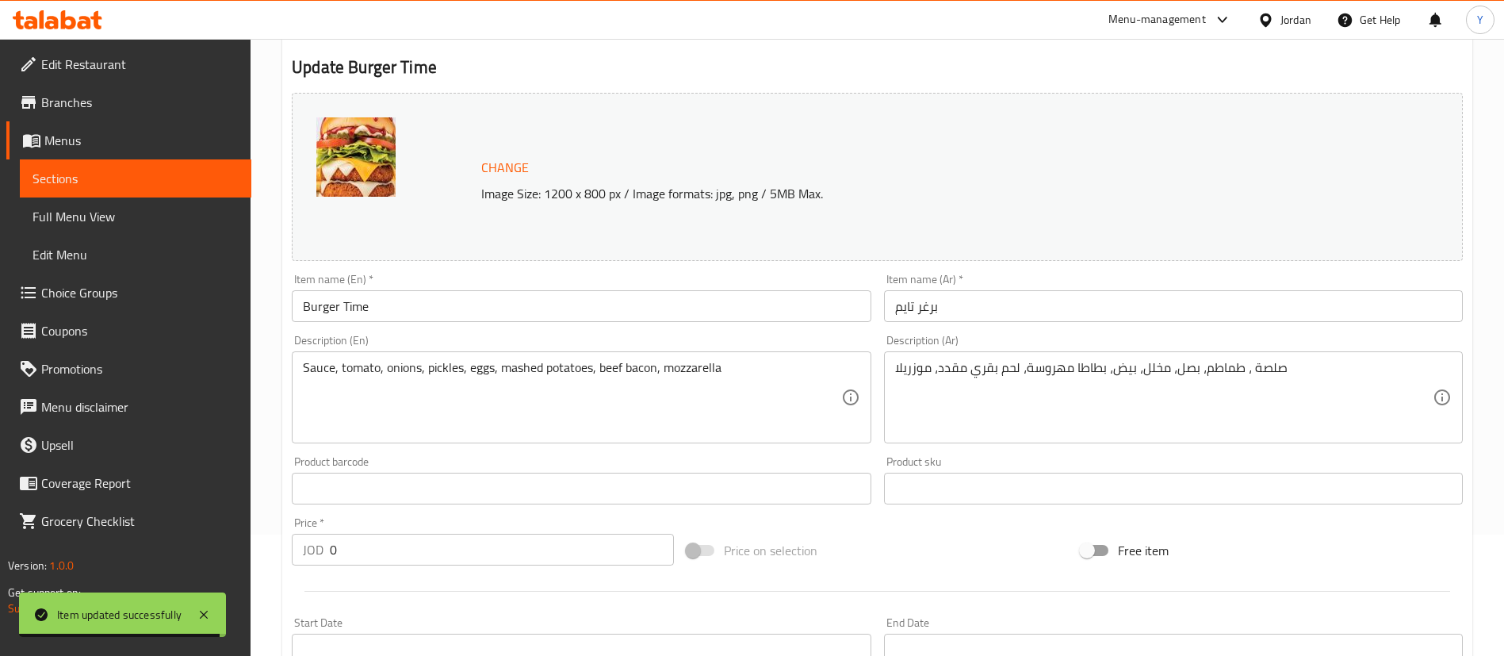
click at [502, 323] on div "Item name (En)   * Burger Time Item name (En) *" at bounding box center [581, 297] width 592 height 61
click at [553, 298] on input "Burger Time" at bounding box center [581, 306] width 579 height 32
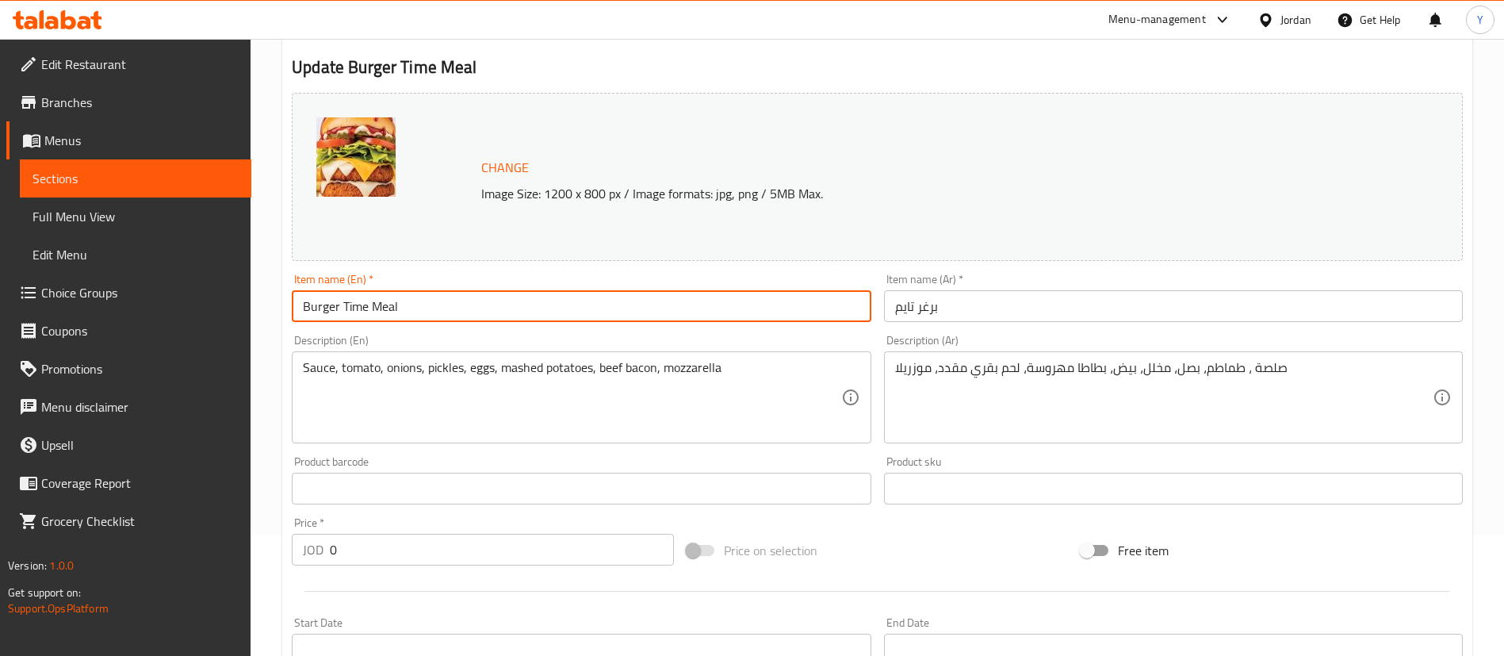
type input "Burger Time Meal"
click at [1060, 327] on div "Item name (Ar)   * [PERSON_NAME] Item name (Ar) *" at bounding box center [1174, 297] width 592 height 61
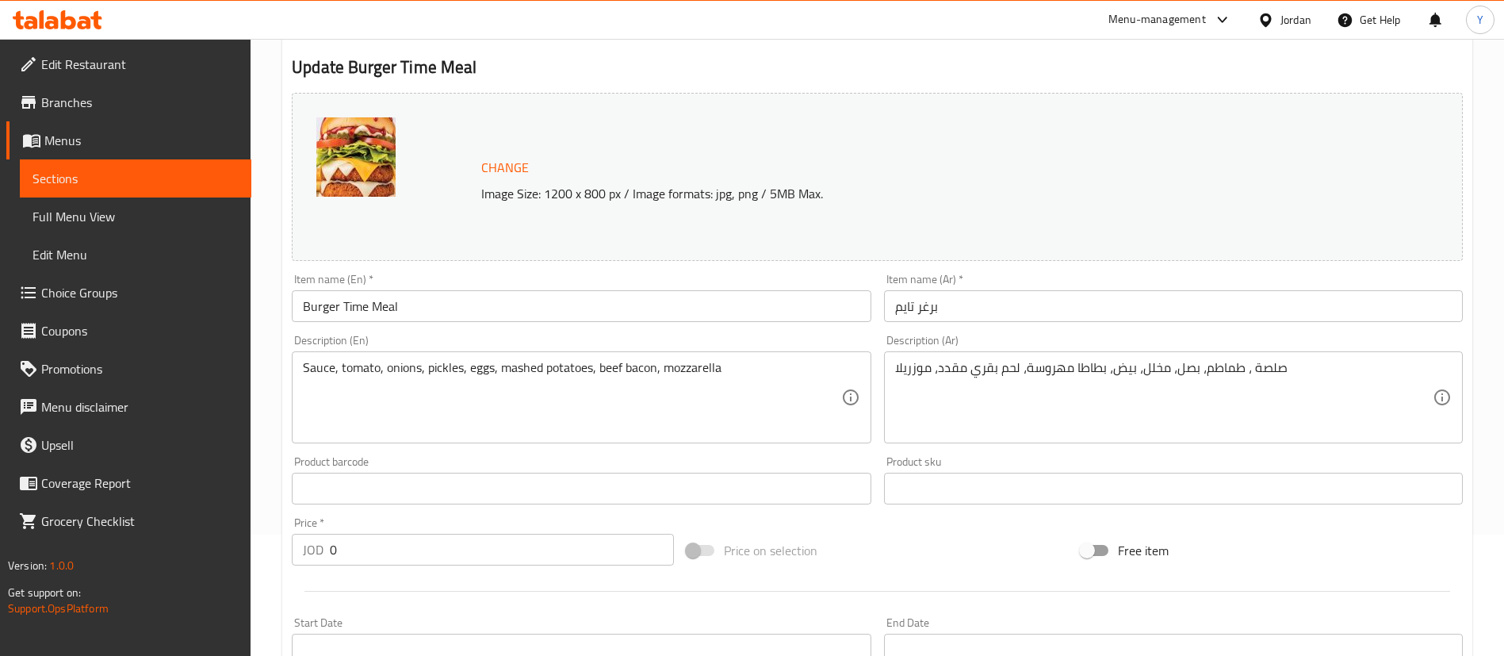
click at [1085, 315] on input "برغر تايم" at bounding box center [1173, 306] width 579 height 32
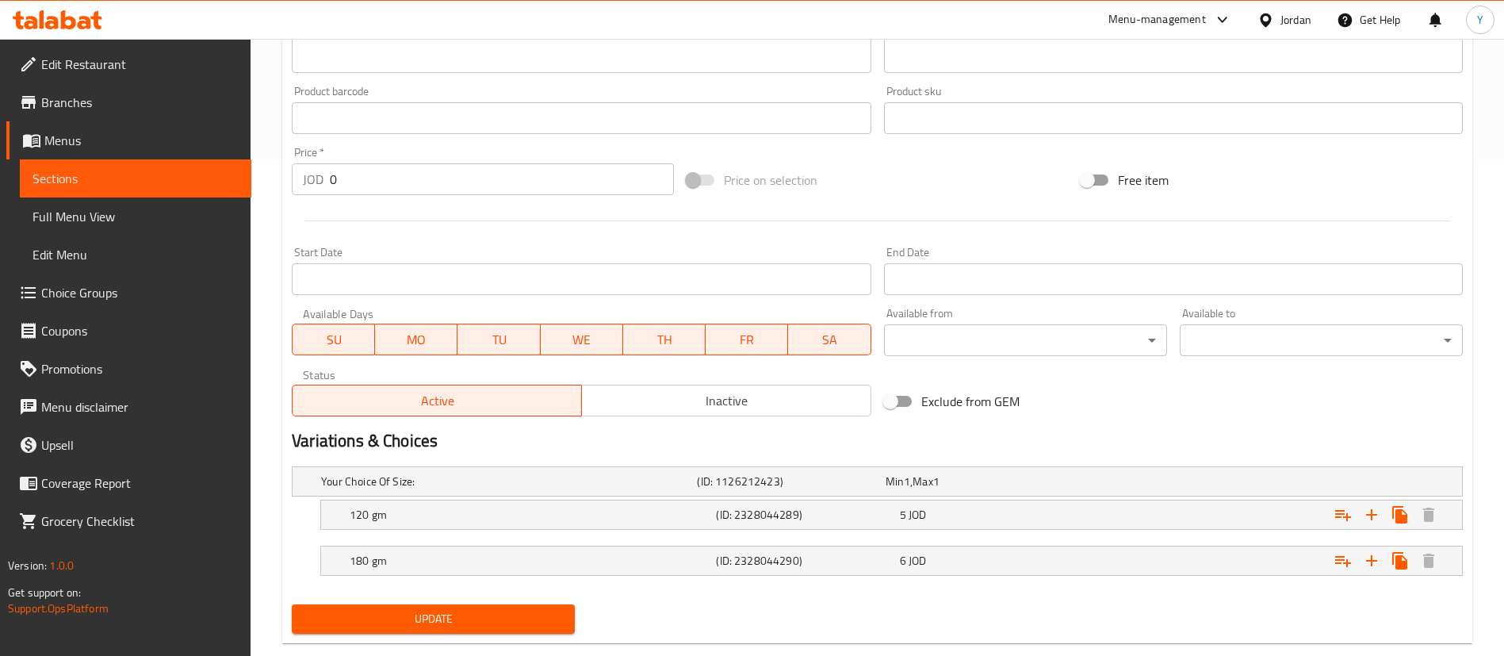
scroll to position [523, 0]
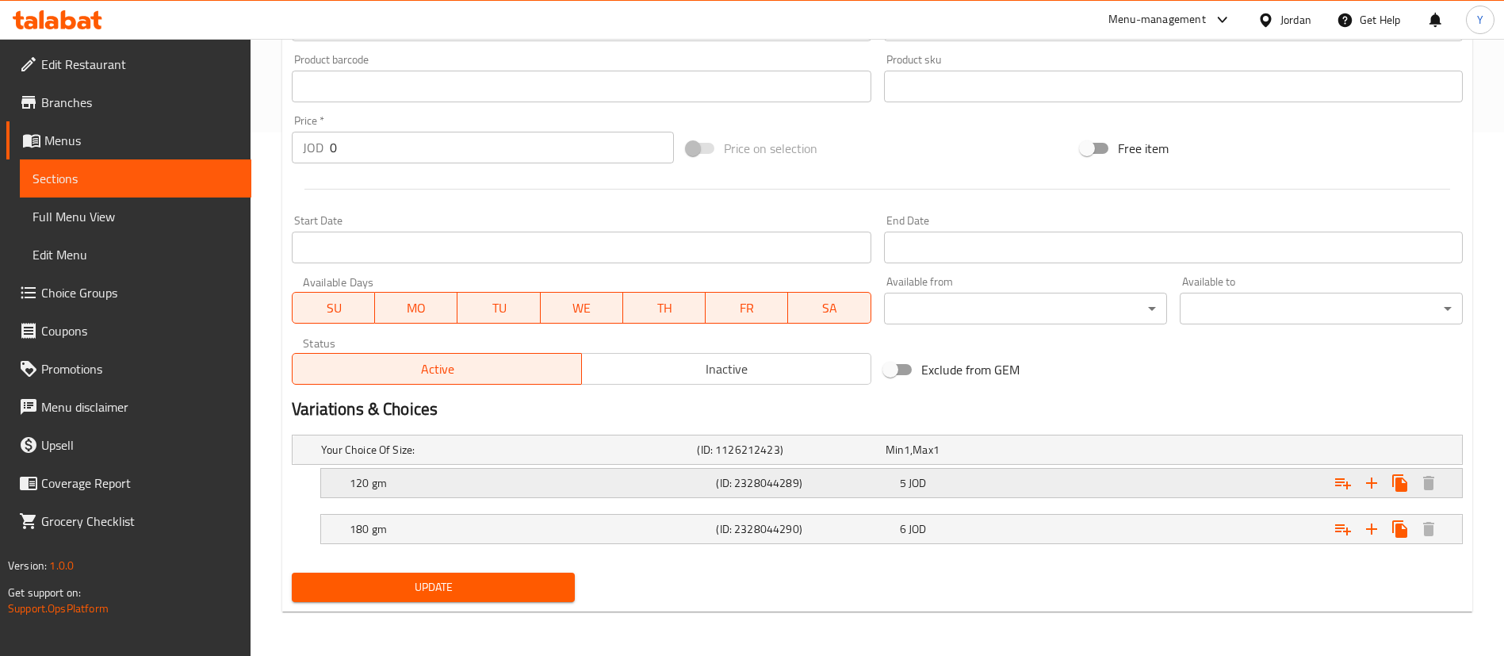
type input "برغر تايم وجبه"
click at [763, 481] on h5 "(ID: 2328044289)" at bounding box center [804, 483] width 177 height 16
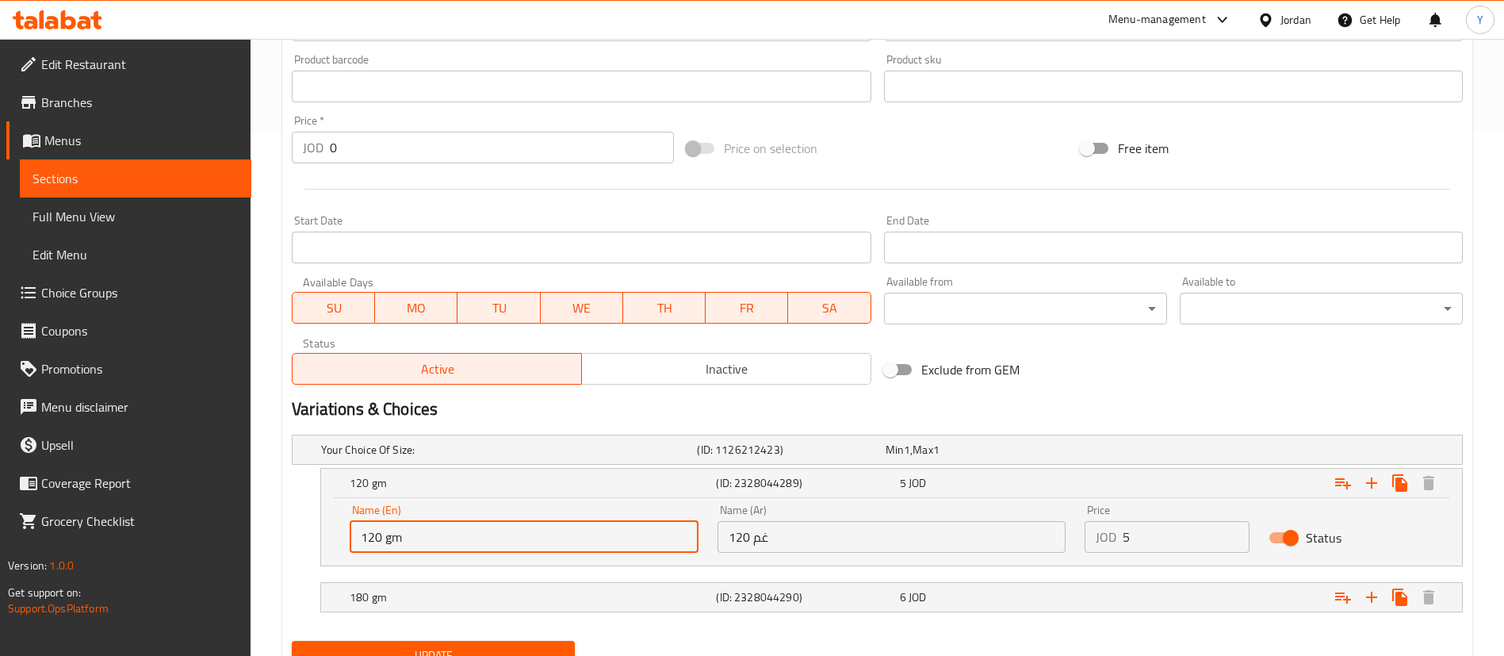
drag, startPoint x: 381, startPoint y: 542, endPoint x: 370, endPoint y: 540, distance: 11.2
click at [370, 540] on input "120 gm" at bounding box center [524, 537] width 349 height 32
type input "150 gm"
click at [741, 543] on input "120 غم" at bounding box center [892, 537] width 349 height 32
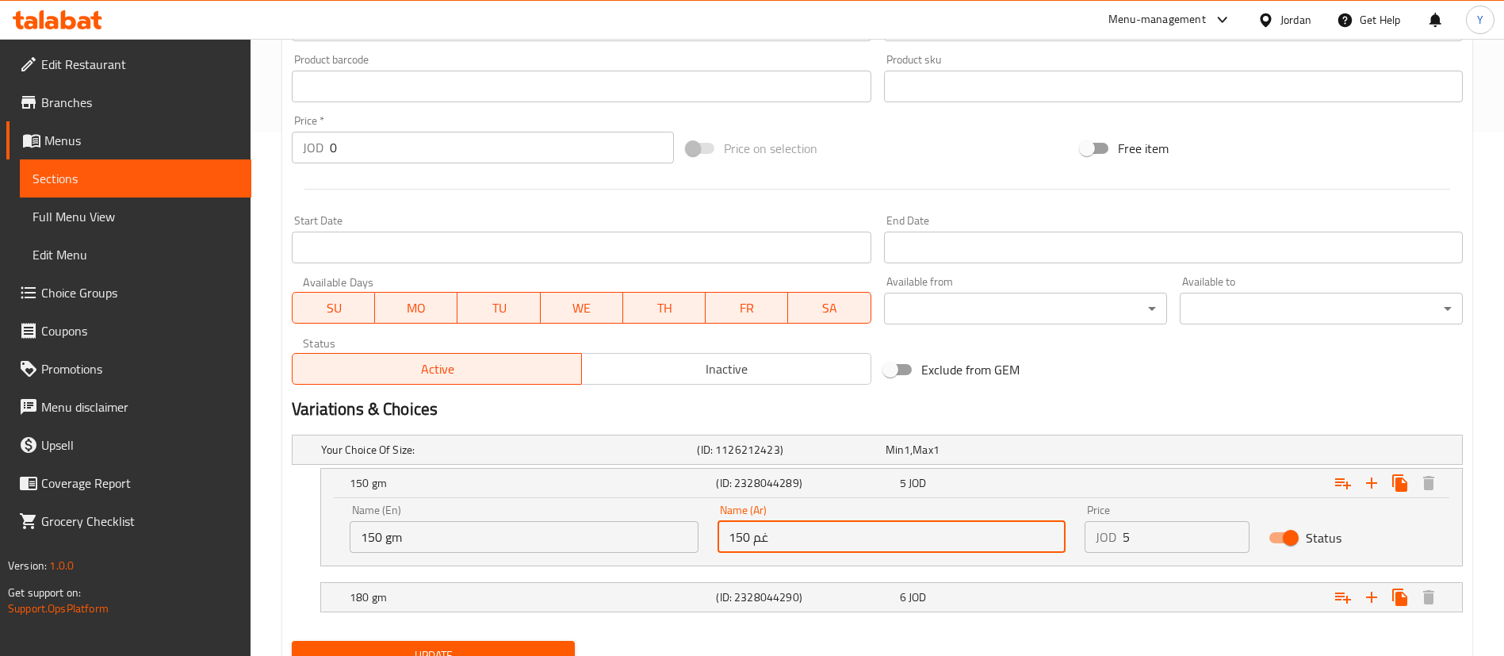
type input "150 غم"
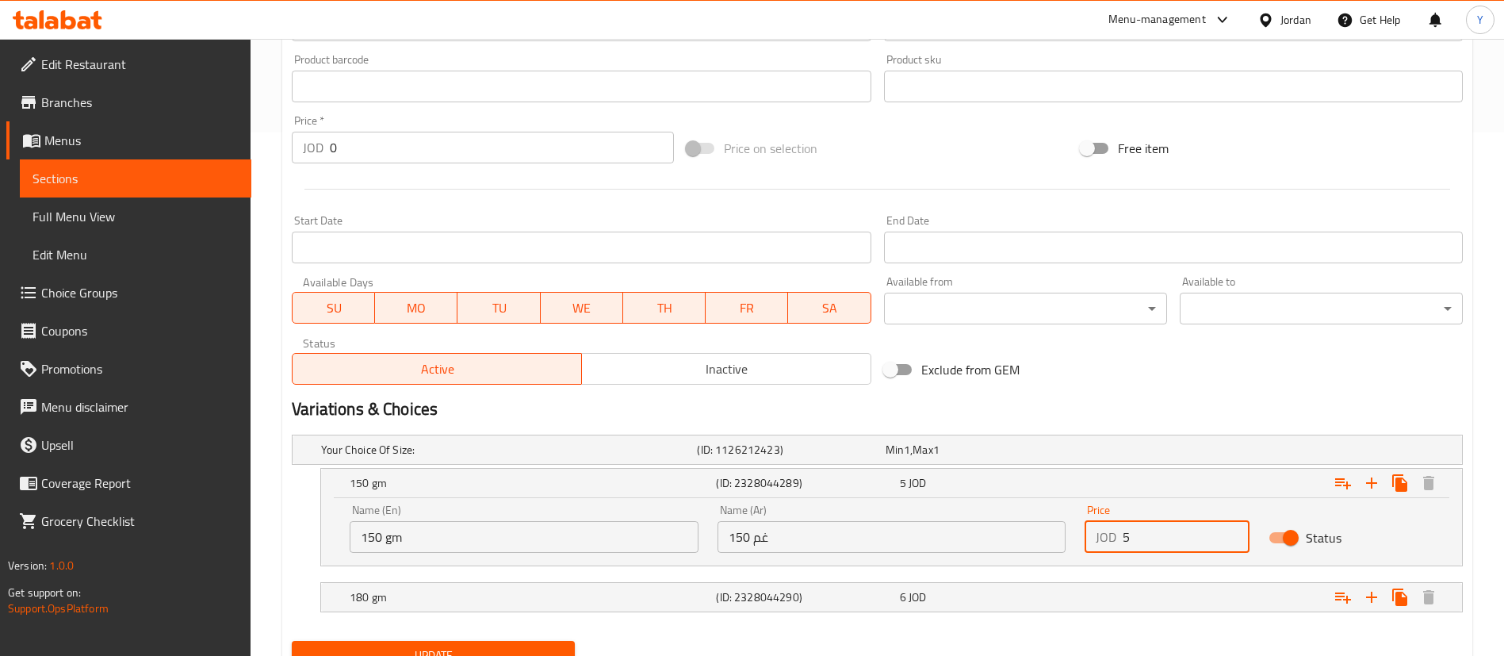
drag, startPoint x: 1155, startPoint y: 539, endPoint x: 639, endPoint y: 615, distance: 521.7
click at [639, 615] on div "Your Choice Of Size: (ID: 1126212423) Min 1 , Max 1 Name (En) Your Choice Of Si…" at bounding box center [877, 531] width 1184 height 206
type input "6"
click at [667, 596] on h5 "180 gm" at bounding box center [530, 597] width 360 height 16
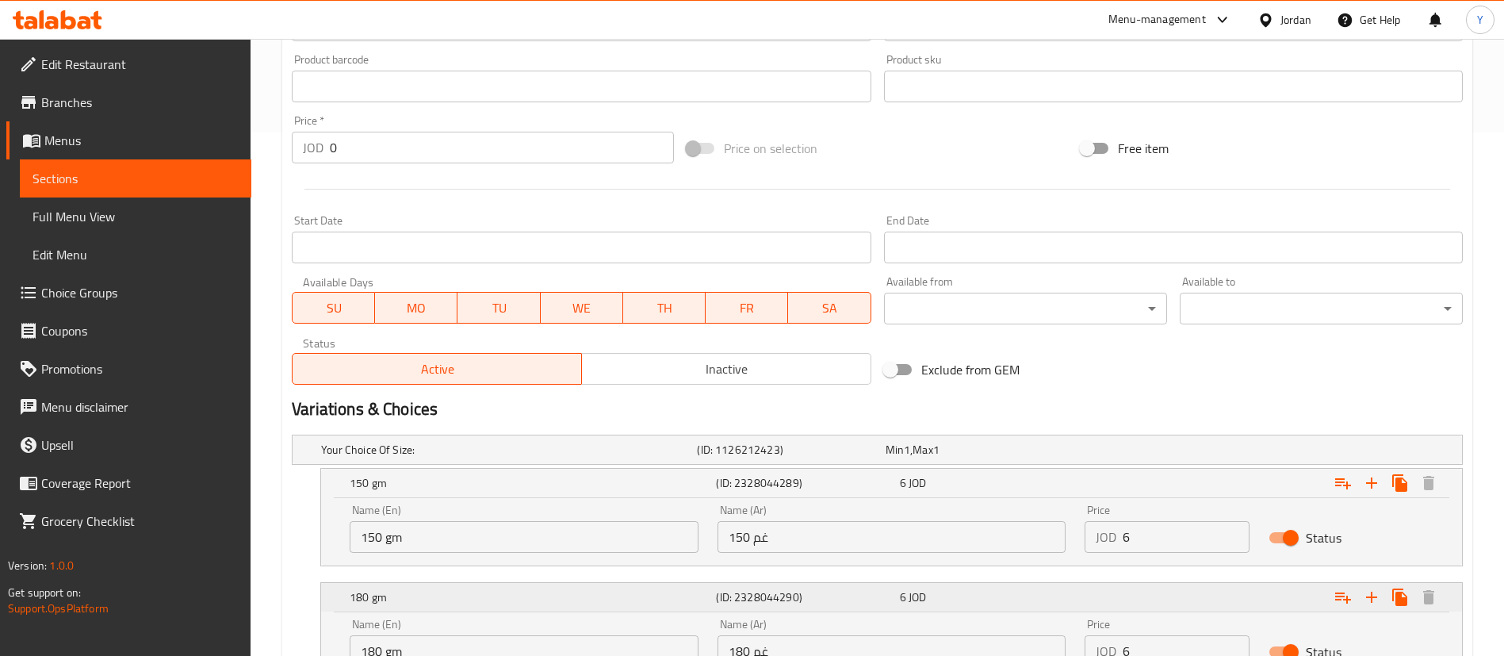
scroll to position [660, 0]
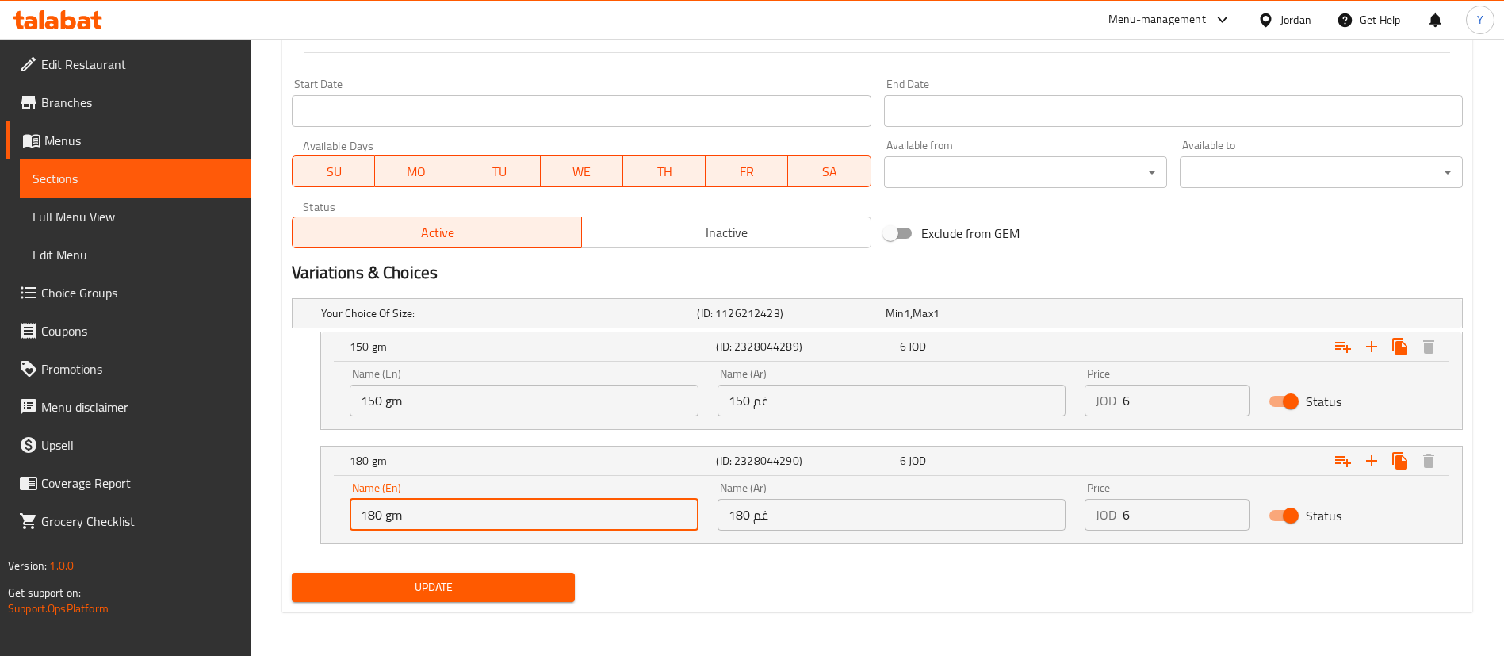
drag, startPoint x: 381, startPoint y: 513, endPoint x: 294, endPoint y: 521, distance: 87.6
click at [294, 521] on div "180 gm (ID: 2328044290) 6 JOD Name (En) 180 gm Name (En) Name (Ar) 180 غم Name …" at bounding box center [877, 495] width 1171 height 98
type input "200 gm"
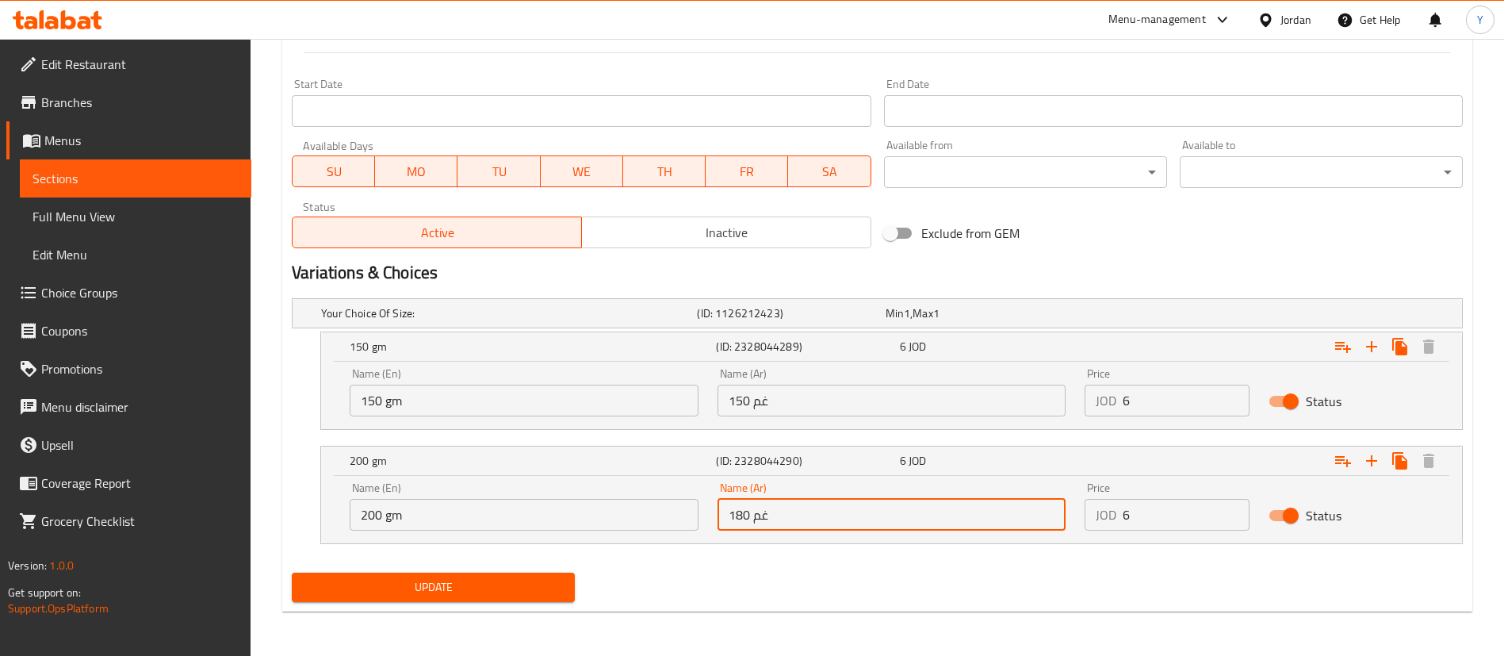
click at [746, 515] on input "180 غم" at bounding box center [892, 515] width 349 height 32
type input "200 غم"
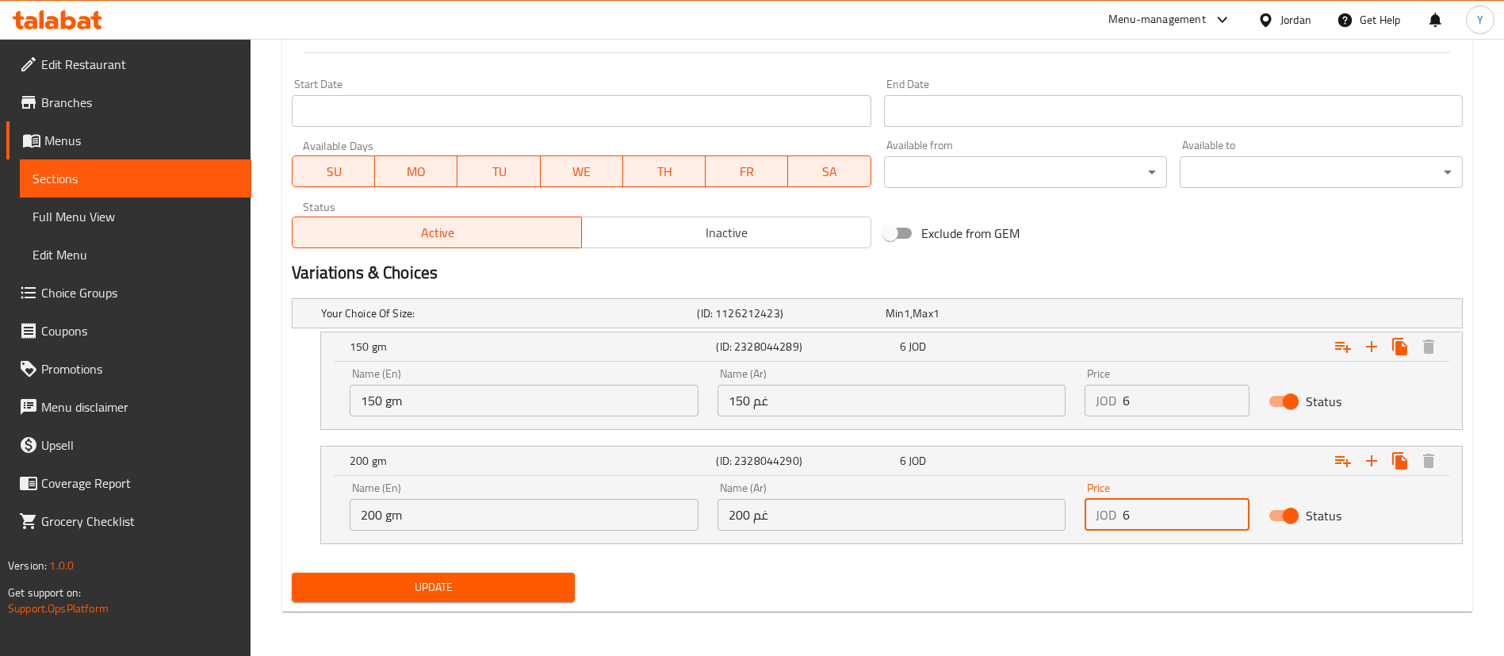
drag, startPoint x: 931, startPoint y: 554, endPoint x: 551, endPoint y: 588, distance: 381.3
click at [551, 588] on div "Change Image Size: 1200 x 800 px / Image formats: jpg, png / 5MB Max. Item name…" at bounding box center [877, 77] width 1184 height 1059
type input "7.2"
click at [458, 595] on span "Update" at bounding box center [433, 587] width 258 height 20
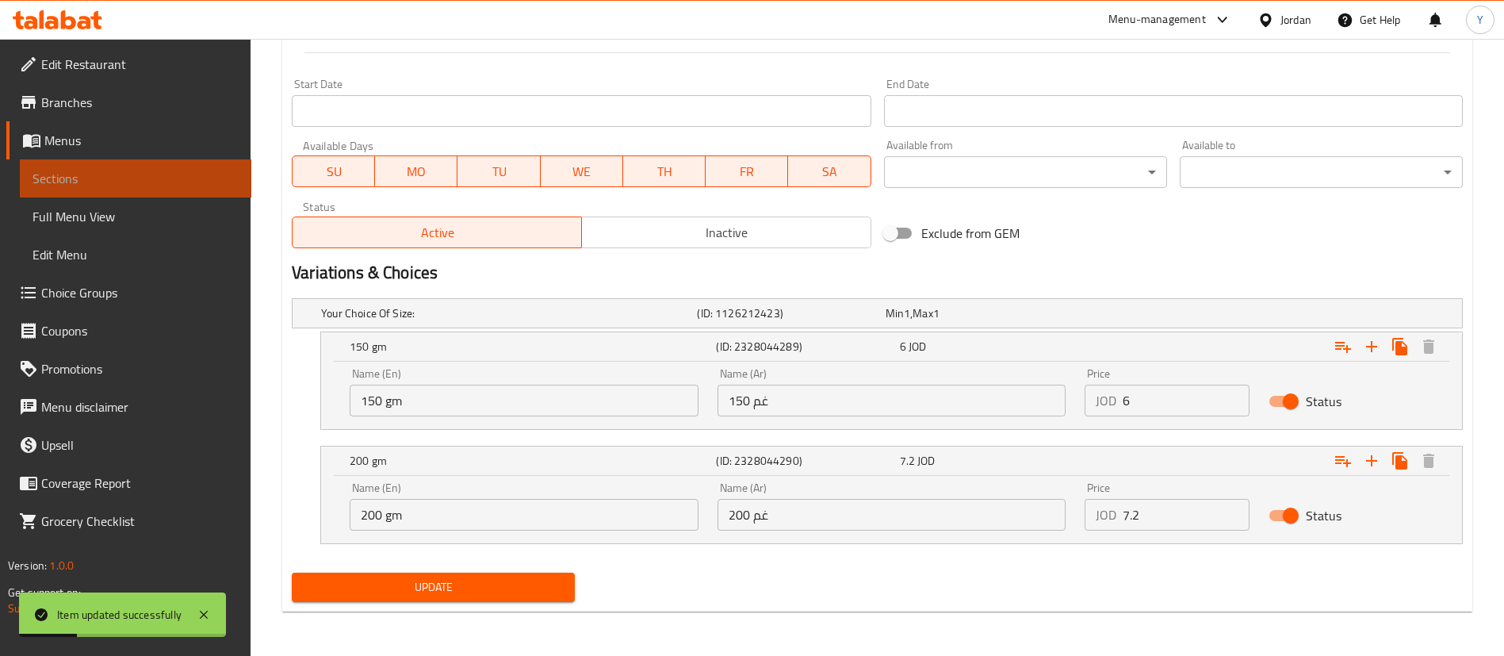
click at [117, 172] on span "Sections" at bounding box center [136, 178] width 206 height 19
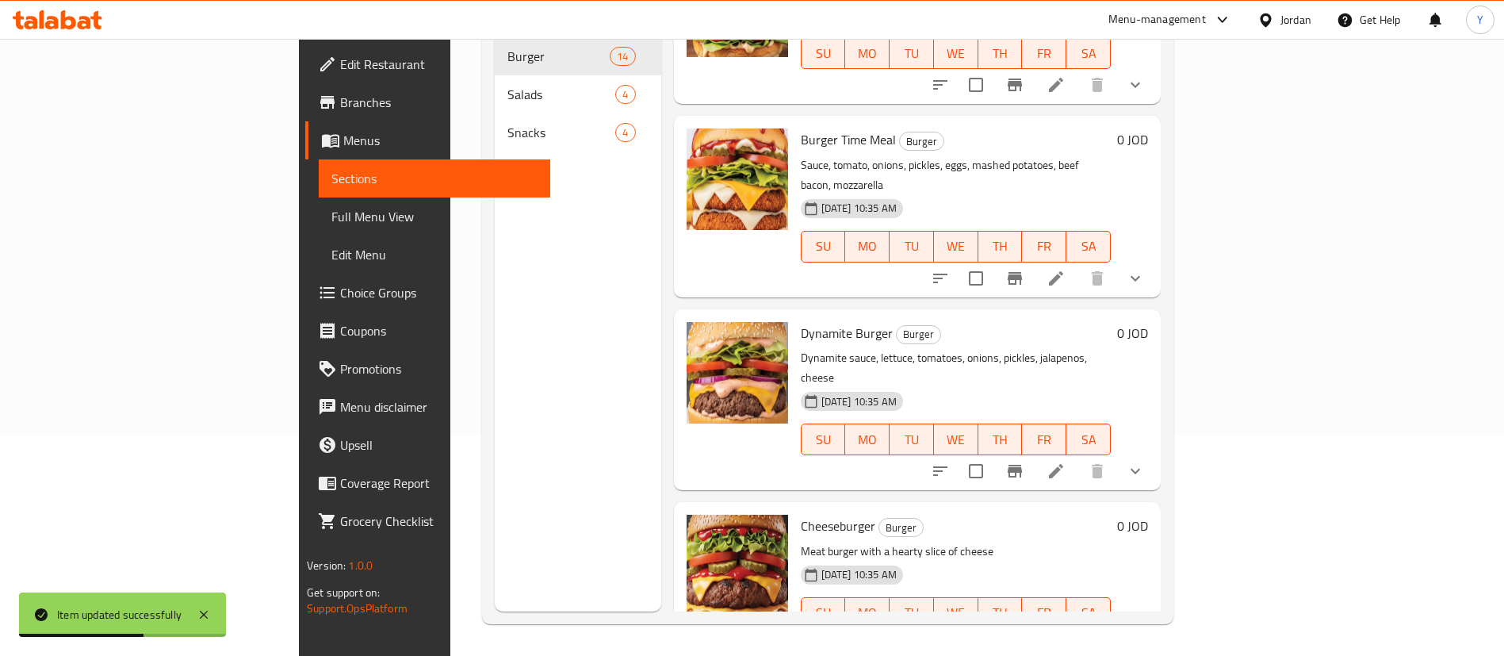
scroll to position [822, 0]
click at [1066, 460] on icon at bounding box center [1056, 469] width 19 height 19
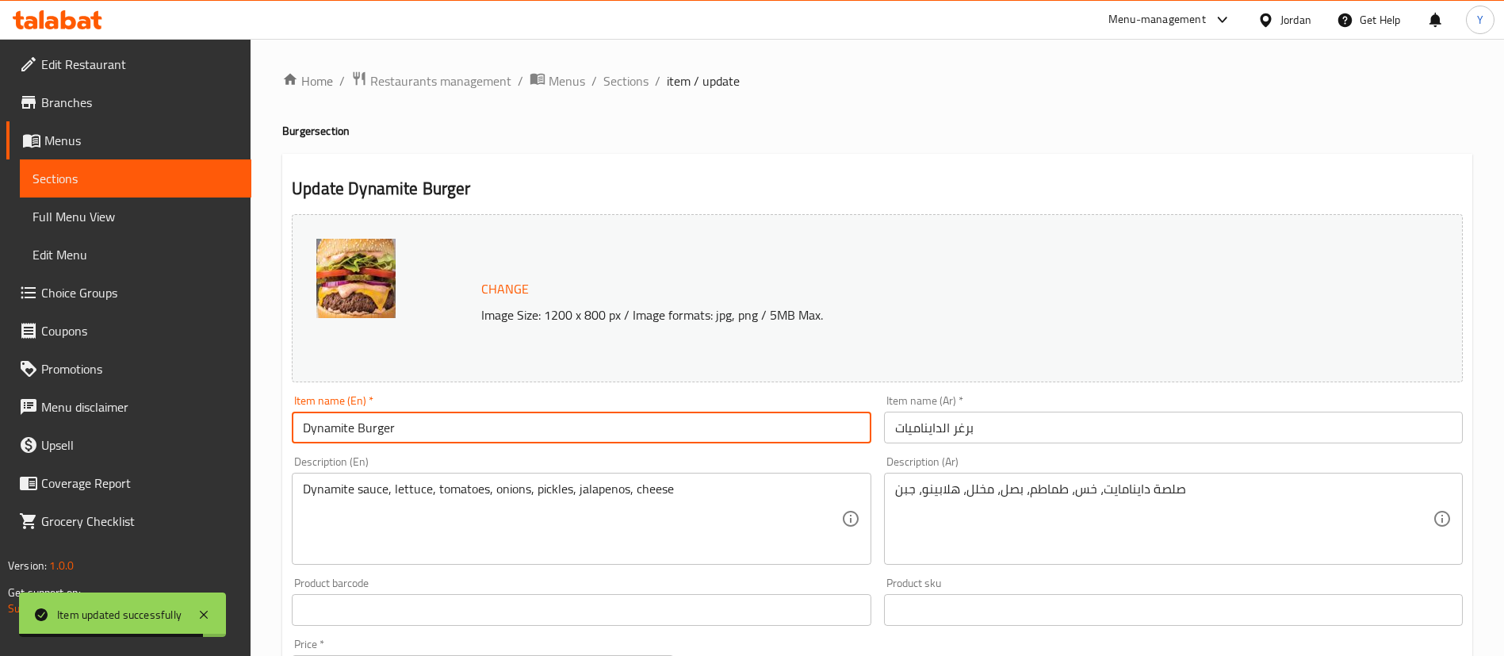
click at [483, 438] on input "Dynamite Burger" at bounding box center [581, 428] width 579 height 32
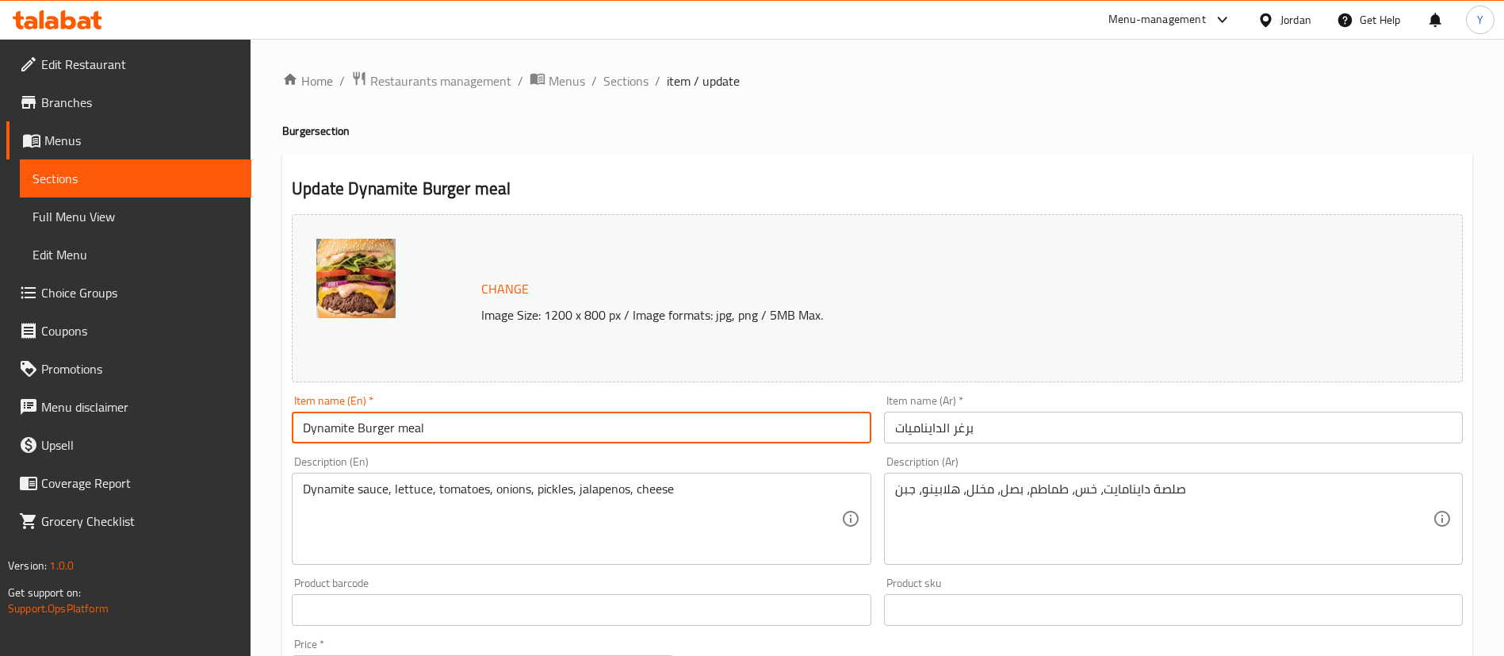
type input "Dynamite Burger meal"
click at [1082, 423] on input "برغر الدايناميات" at bounding box center [1173, 428] width 579 height 32
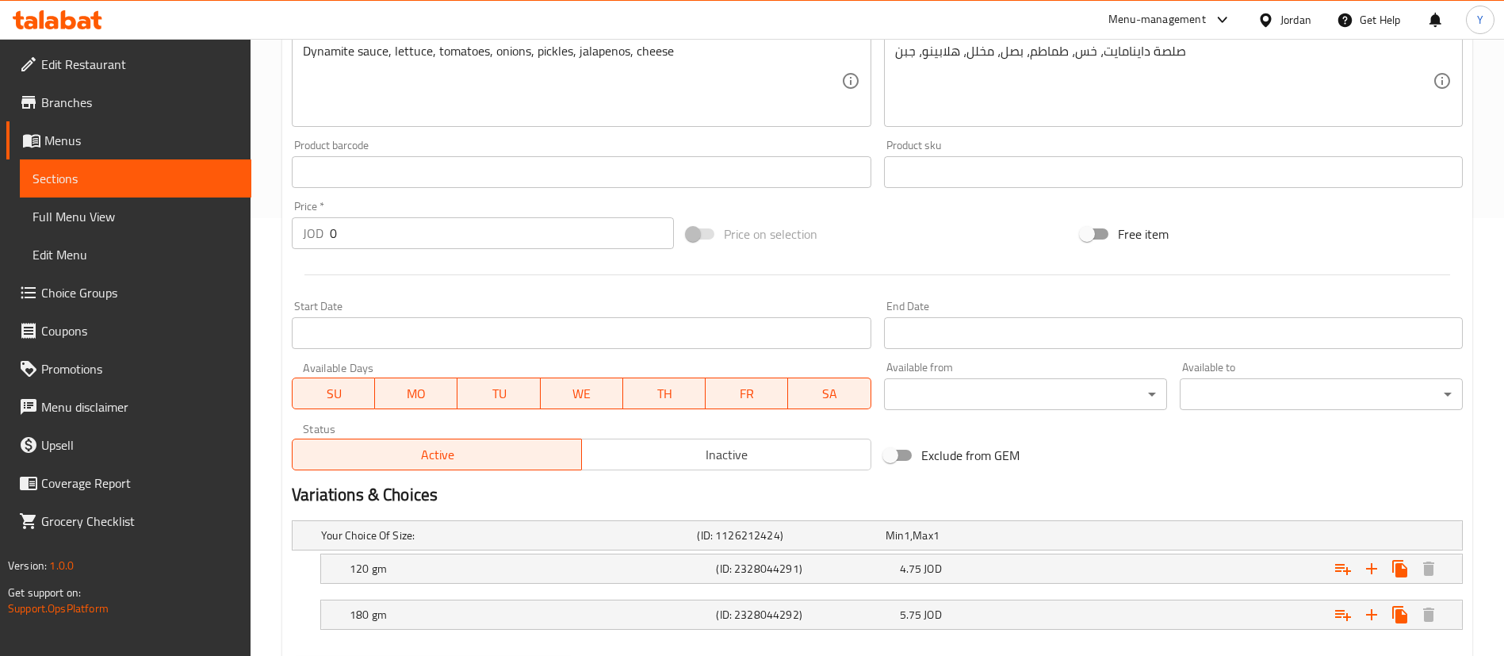
scroll to position [523, 0]
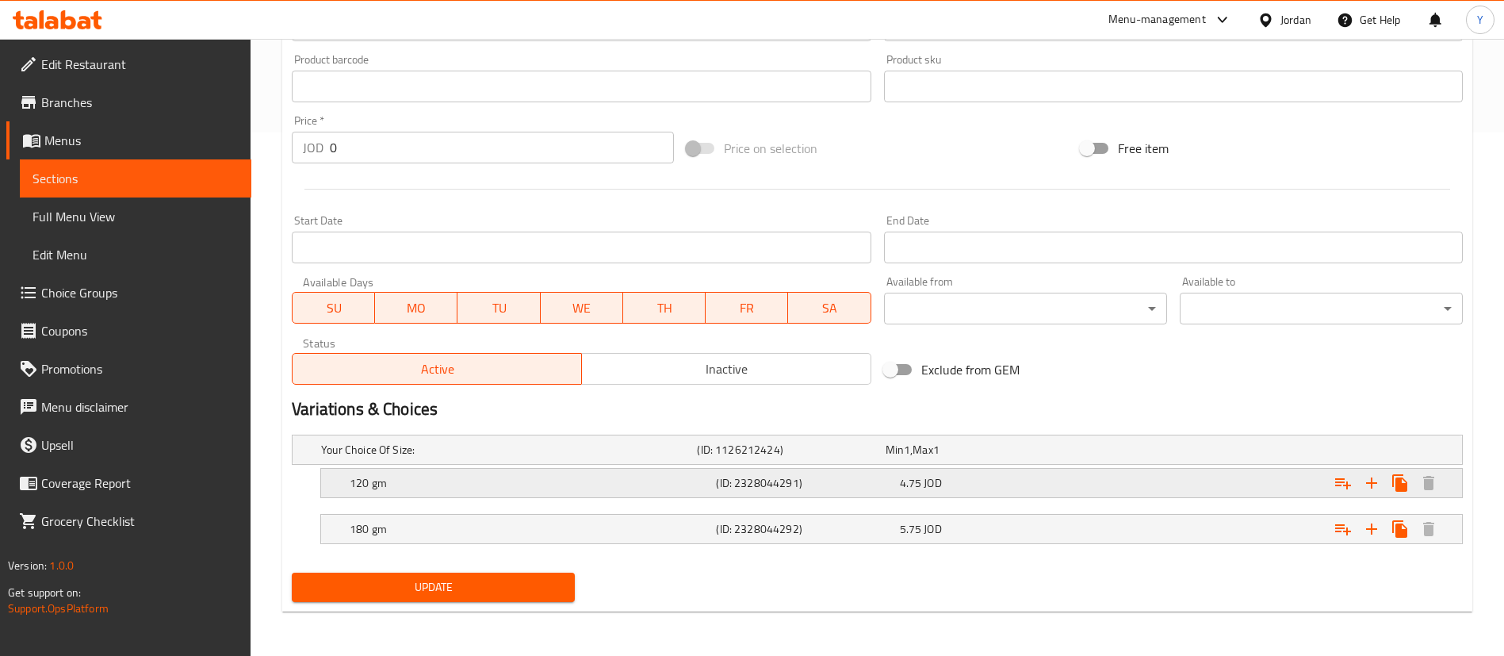
type input "برغر الدايناميات وجبه"
click at [442, 485] on h5 "120 gm" at bounding box center [530, 483] width 360 height 16
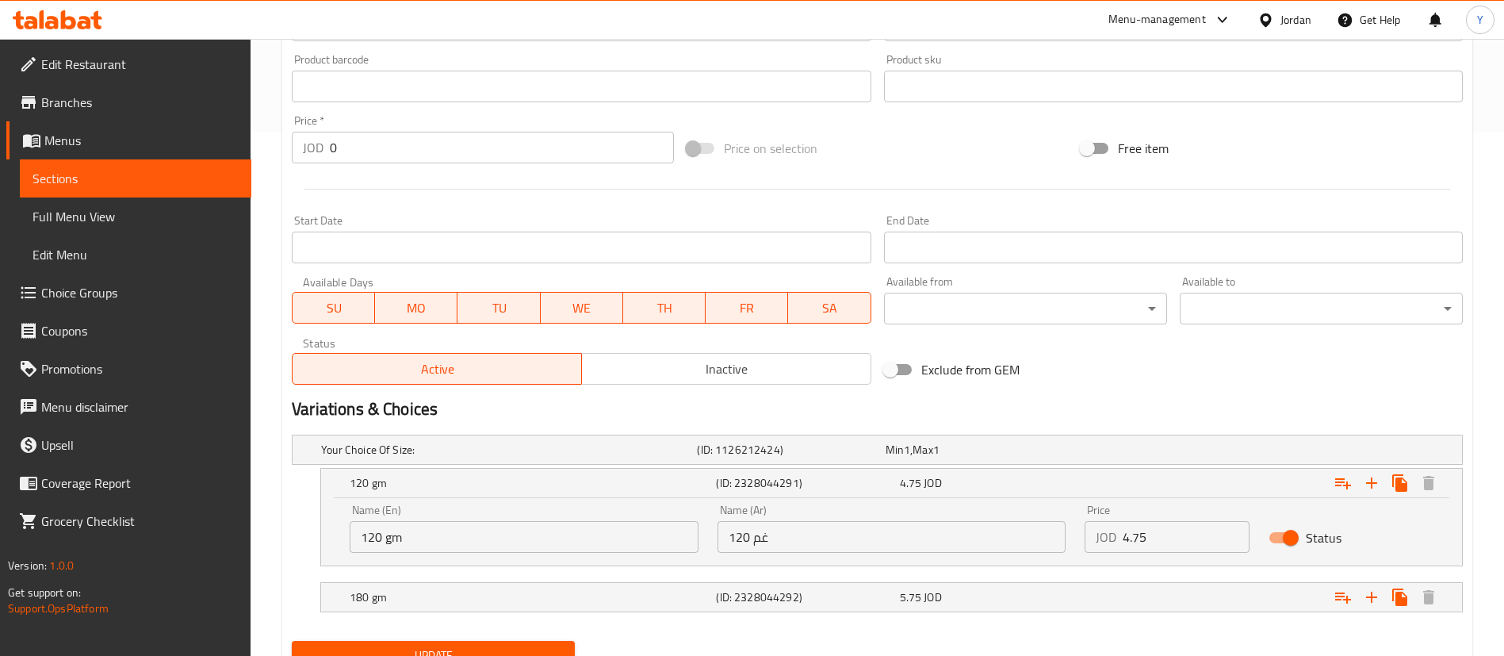
click at [379, 538] on input "120 gm" at bounding box center [524, 537] width 349 height 32
type input "150 gm"
click at [741, 542] on input "120 غم" at bounding box center [892, 537] width 349 height 32
type input "150 غم"
click at [1181, 519] on div "Price JOD 4.75 Price" at bounding box center [1167, 528] width 165 height 48
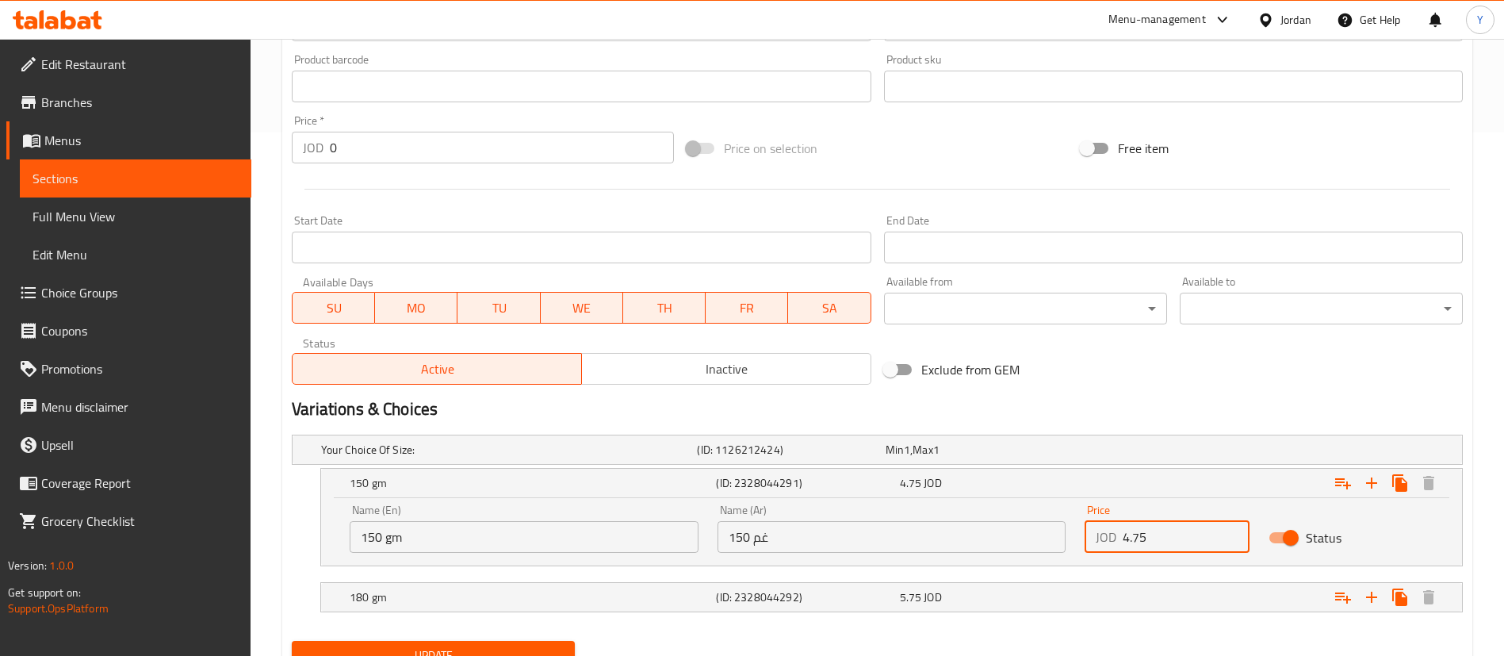
drag, startPoint x: 1193, startPoint y: 548, endPoint x: 710, endPoint y: 578, distance: 483.8
click at [710, 578] on div "Your Choice Of Size: (ID: 1126212424) Min 1 , Max 1 Name (En) Your Choice Of Si…" at bounding box center [877, 531] width 1184 height 206
type input "5.7"
click at [791, 591] on h5 "(ID: 2328044292)" at bounding box center [804, 597] width 177 height 16
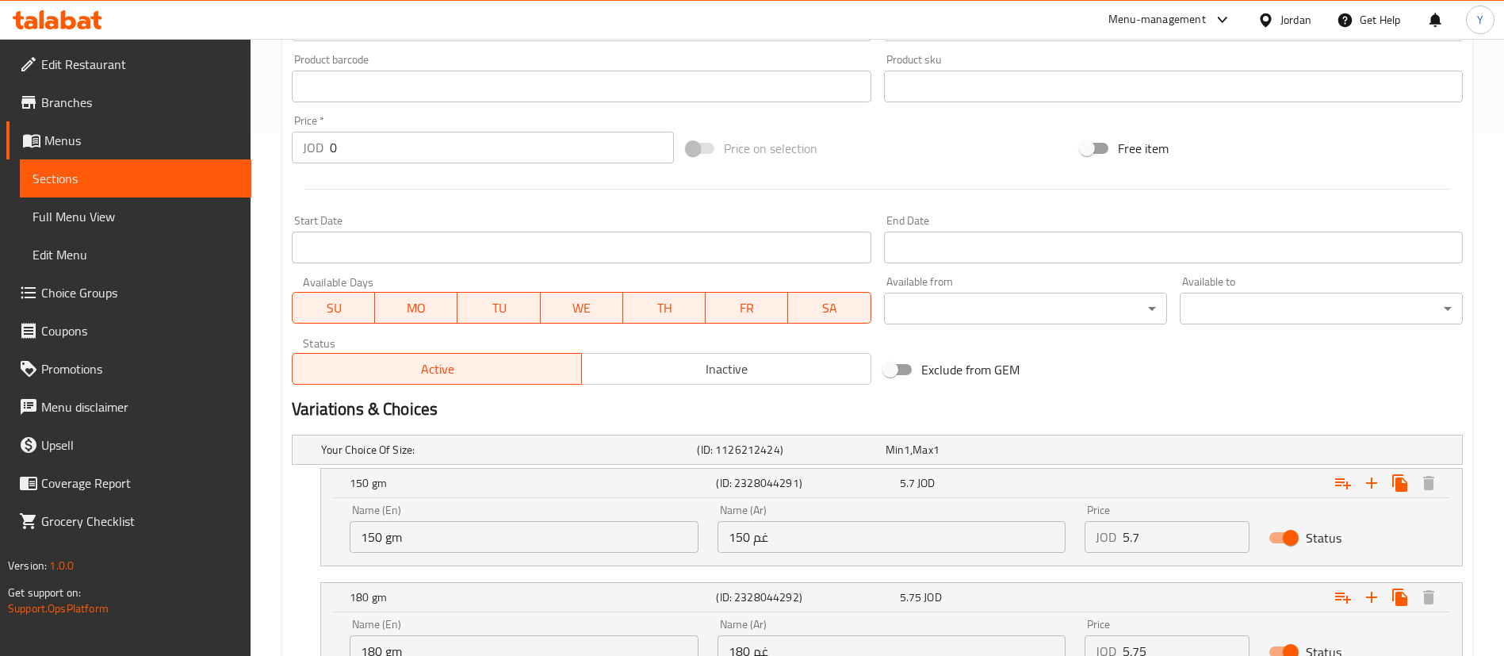
scroll to position [660, 0]
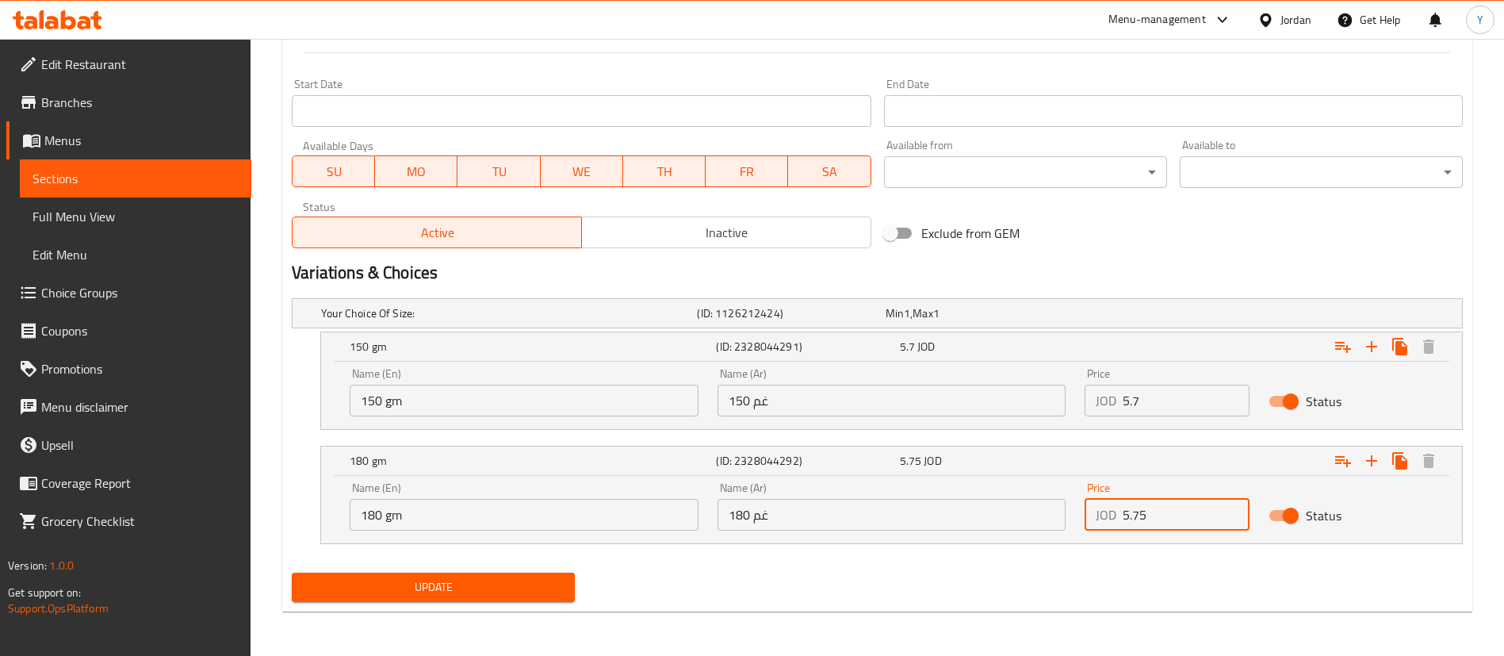
drag, startPoint x: 1170, startPoint y: 520, endPoint x: 917, endPoint y: 527, distance: 253.0
click at [917, 527] on div "Name (En) 180 gm Name (En) Name (Ar) 180 غم Name (Ar) Price JOD 5.75 Price Stat…" at bounding box center [891, 506] width 1103 height 67
type input "6.9"
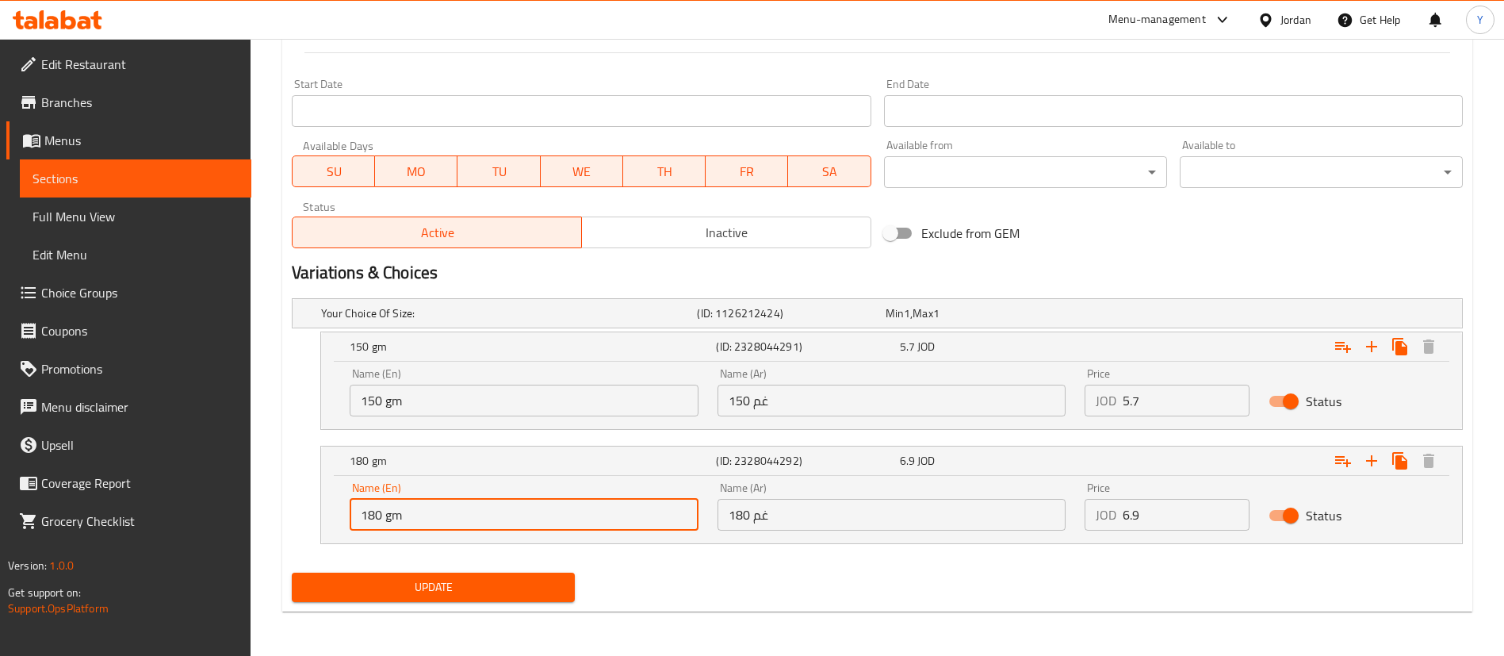
drag, startPoint x: 377, startPoint y: 519, endPoint x: 327, endPoint y: 527, distance: 50.6
click at [327, 527] on div "Name (En) 180 gm Name (En) Name (Ar) 180 غم Name (Ar) Price JOD 6.9 Price Status" at bounding box center [891, 509] width 1141 height 67
type input "200 gm"
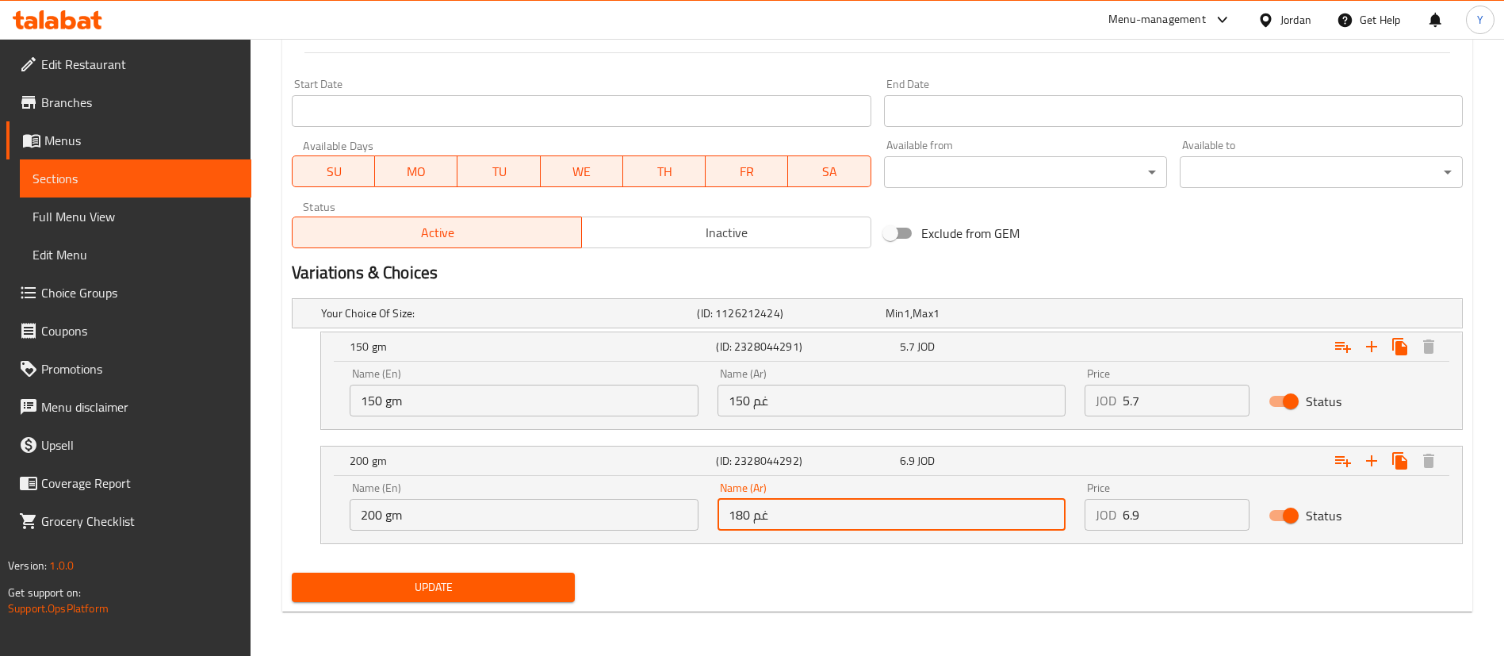
drag, startPoint x: 741, startPoint y: 511, endPoint x: 634, endPoint y: 511, distance: 106.3
click at [634, 511] on div "Name (En) 200 gm Name (En) Name (Ar) 180 غم Name (Ar) Price JOD 6.9 Price Status" at bounding box center [891, 506] width 1103 height 67
type input "200 غم"
click at [469, 579] on span "Update" at bounding box center [433, 587] width 258 height 20
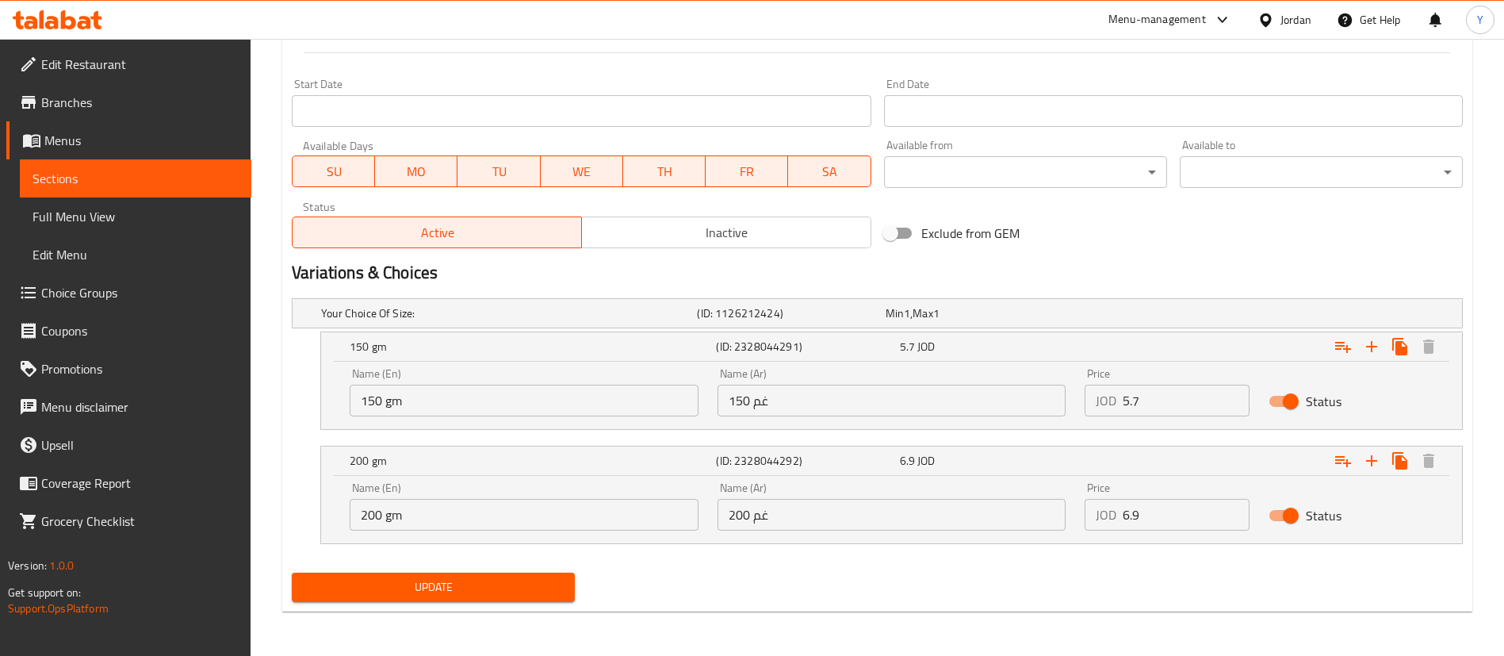
click at [170, 180] on span "Sections" at bounding box center [136, 178] width 206 height 19
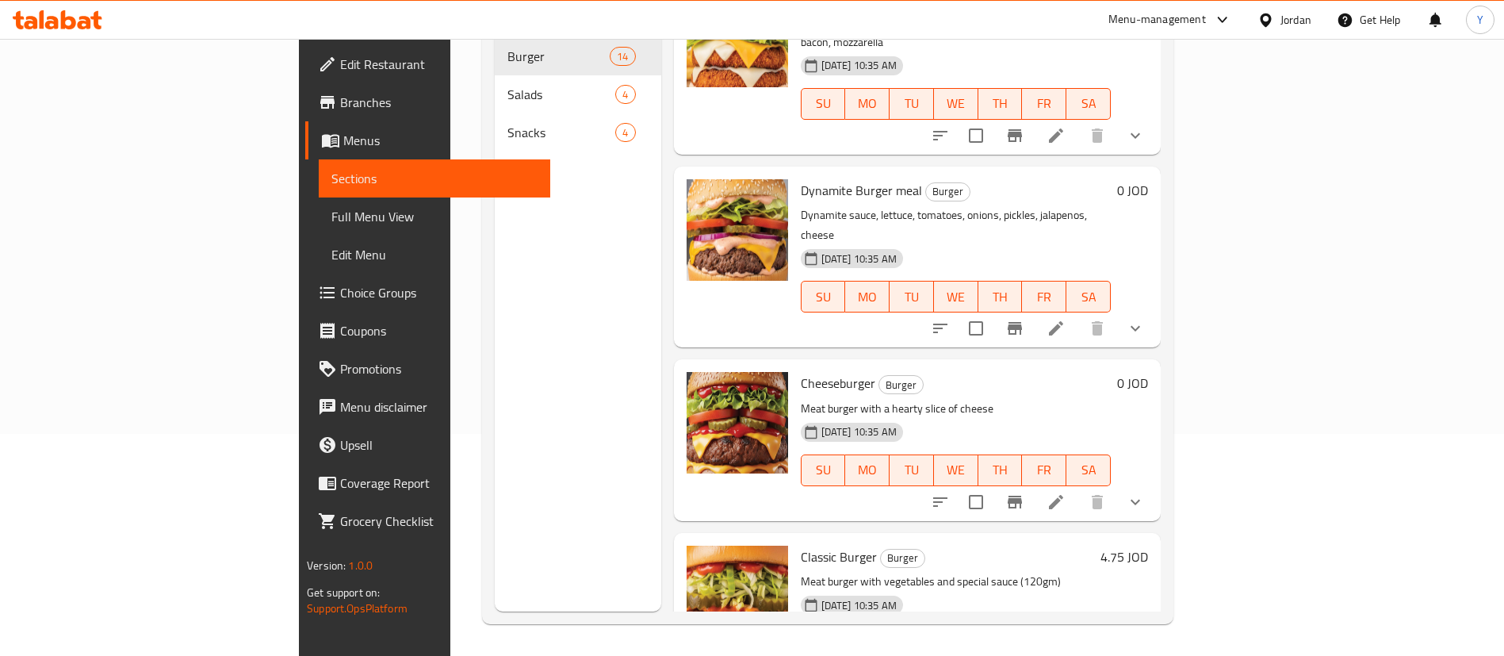
scroll to position [975, 0]
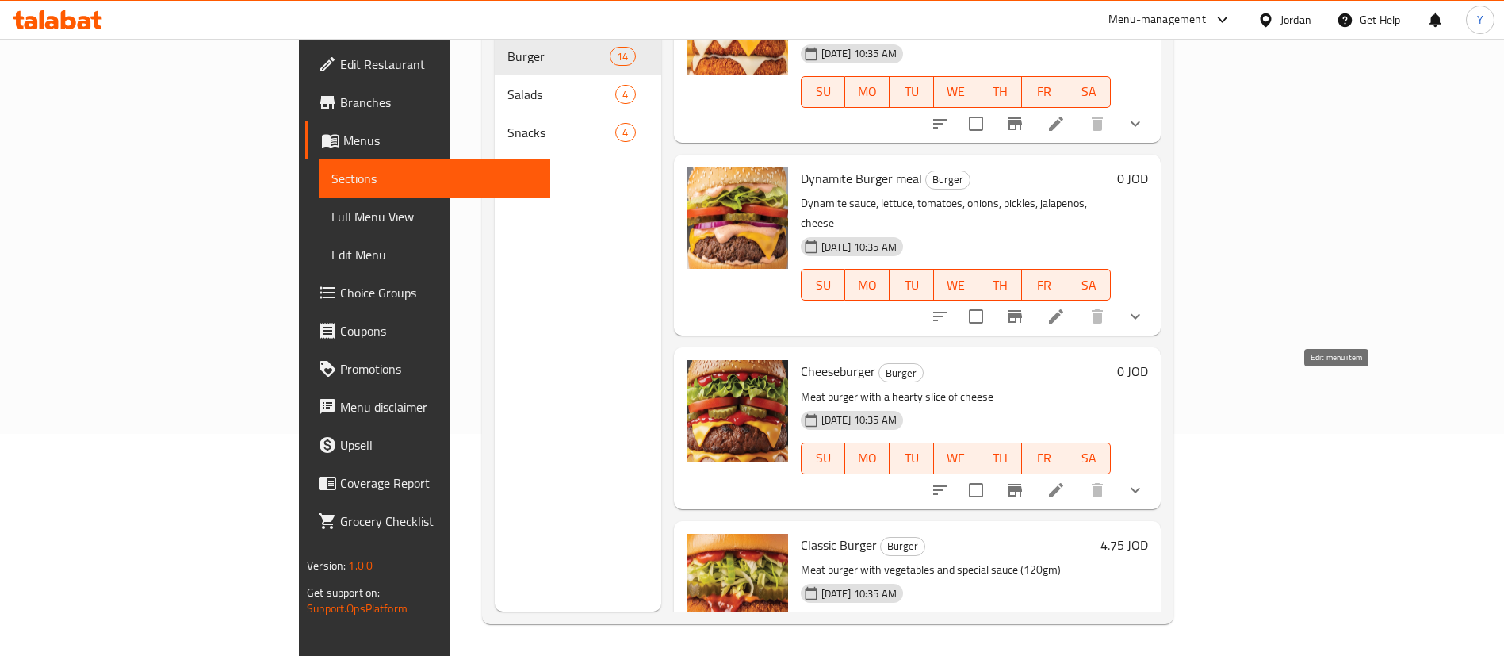
click at [1066, 481] on icon at bounding box center [1056, 490] width 19 height 19
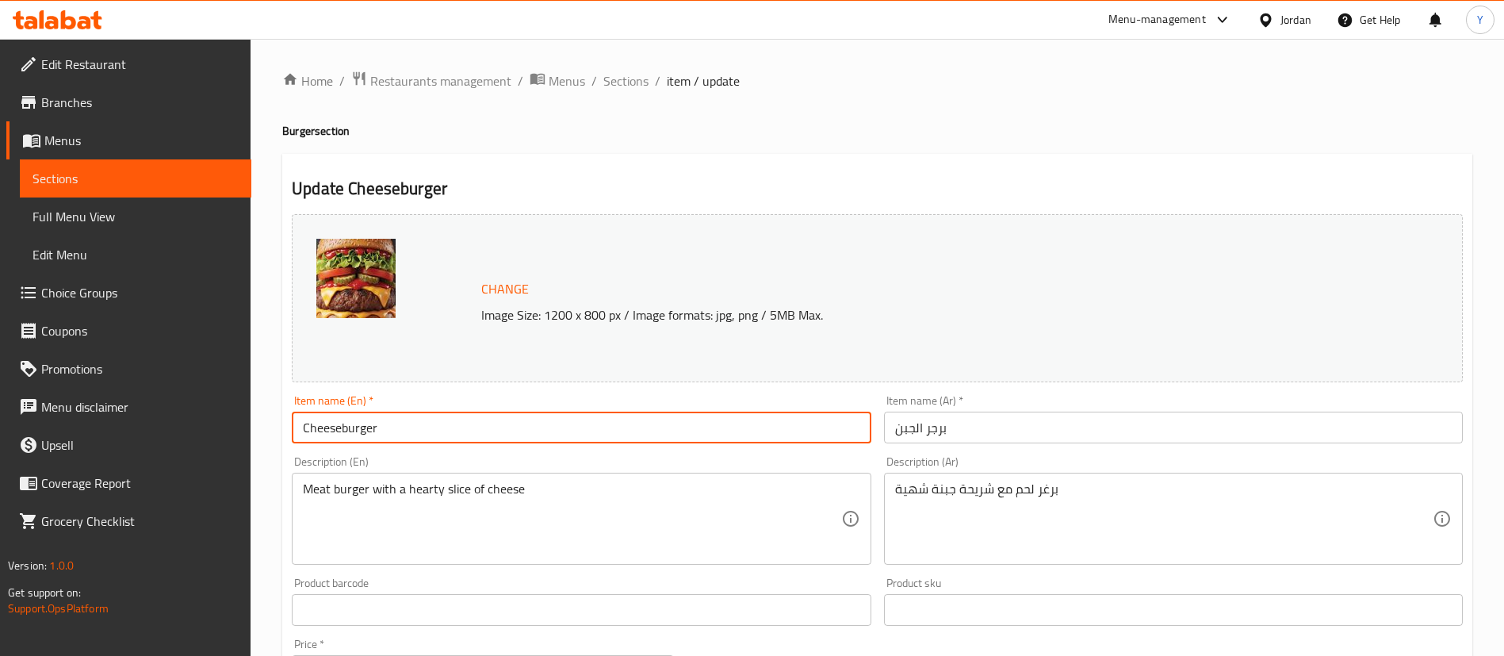
click at [338, 425] on input "Cheeseburger" at bounding box center [581, 428] width 579 height 32
click at [341, 431] on input "Cheeseburger" at bounding box center [581, 428] width 579 height 32
click at [476, 419] on input "Cheese burger" at bounding box center [581, 428] width 579 height 32
type input "Cheese burger meal"
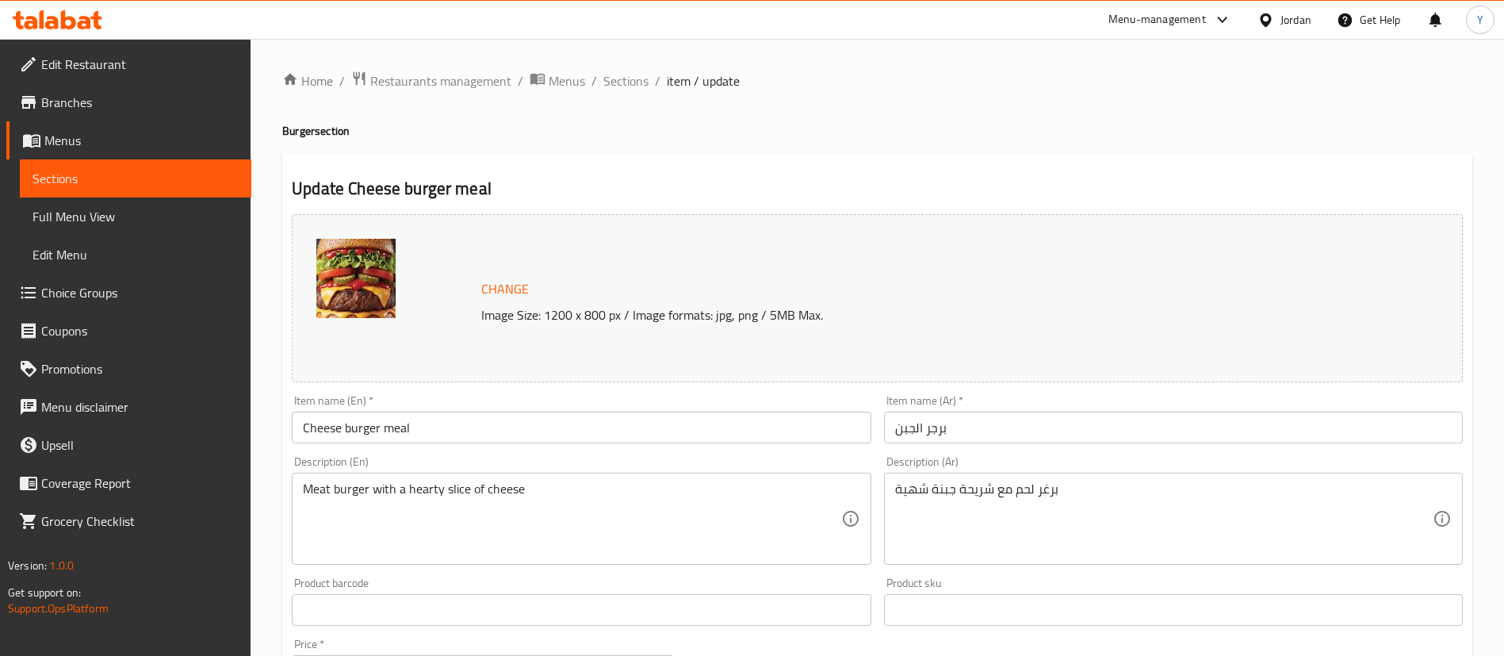
click at [1009, 456] on div "Description (Ar) برغر لحم مع شريحة جبنة شهية Description (Ar)" at bounding box center [1173, 510] width 579 height 109
click at [1051, 438] on input "برجر الجبن" at bounding box center [1173, 428] width 579 height 32
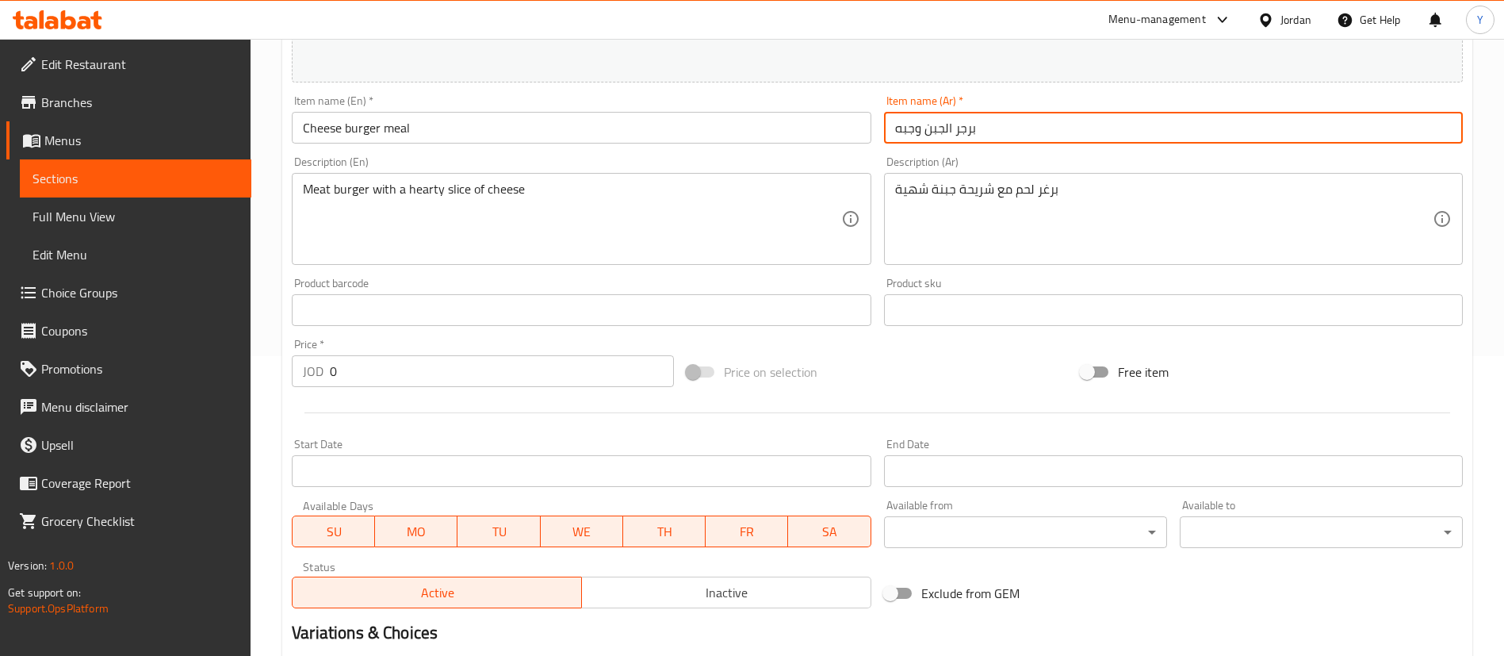
scroll to position [523, 0]
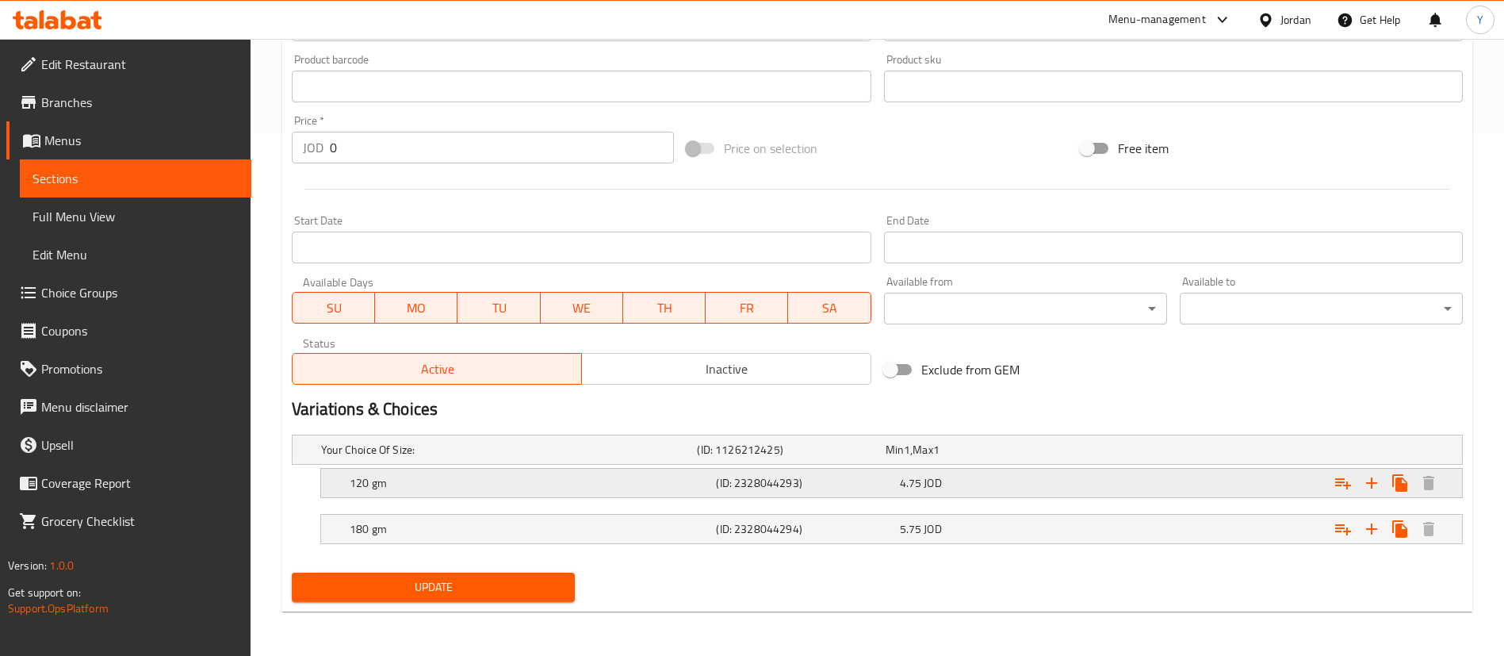
type input "برجر الجبن وجبه"
click at [1002, 491] on div "4.75 JOD" at bounding box center [988, 483] width 183 height 22
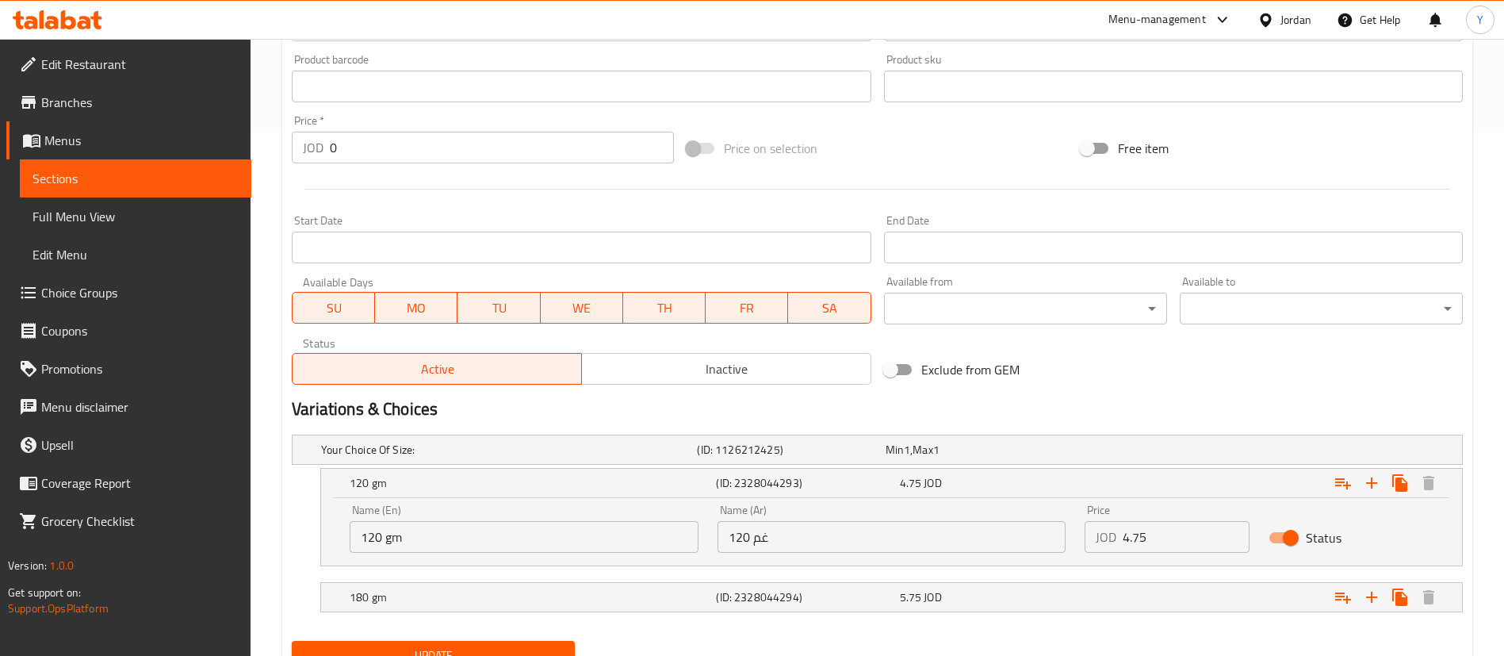
click at [1168, 531] on input "4.75" at bounding box center [1186, 537] width 127 height 32
drag, startPoint x: 1168, startPoint y: 531, endPoint x: 545, endPoint y: 576, distance: 624.9
click at [545, 576] on div "Your Choice Of Size: (ID: 1126212425) Min 1 , Max 1 Name (En) Your Choice Of Si…" at bounding box center [877, 531] width 1184 height 206
type input "5.7"
click at [378, 542] on input "120 gm" at bounding box center [524, 537] width 349 height 32
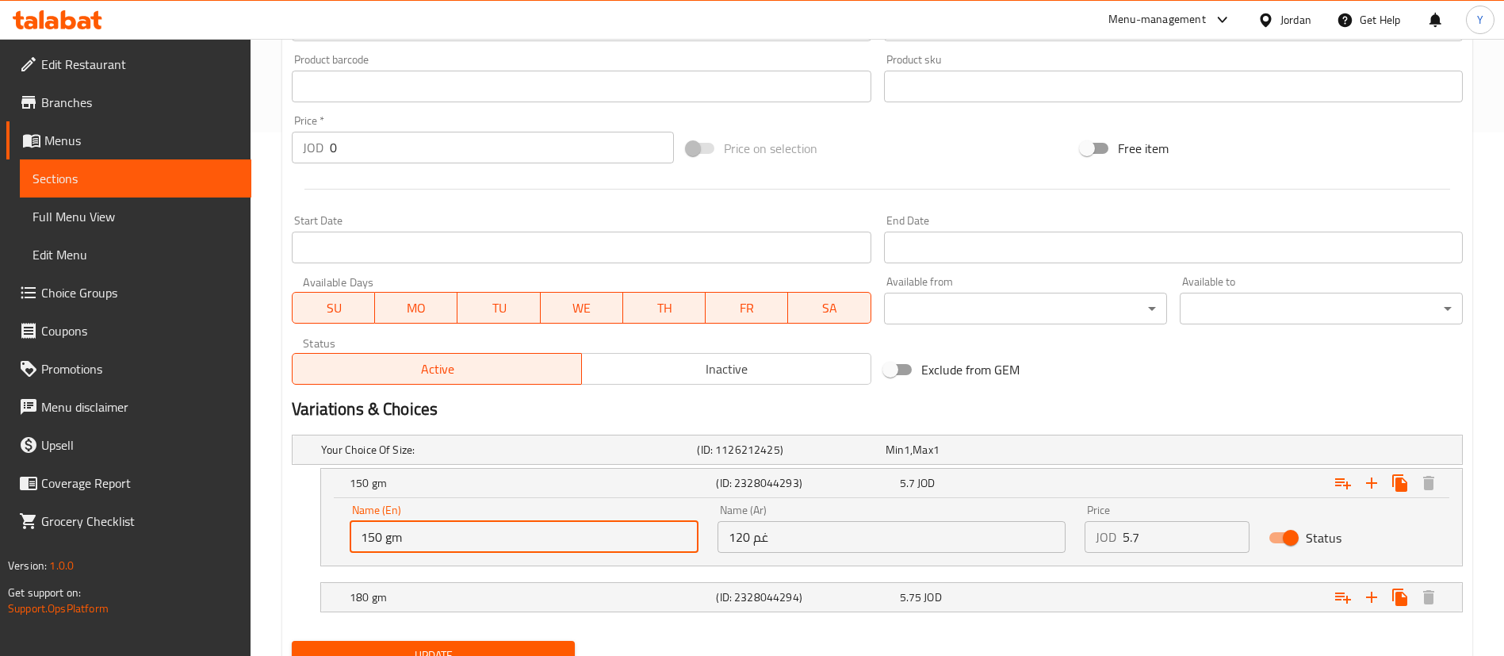
type input "150 gm"
click at [742, 538] on input "120 غم" at bounding box center [892, 537] width 349 height 32
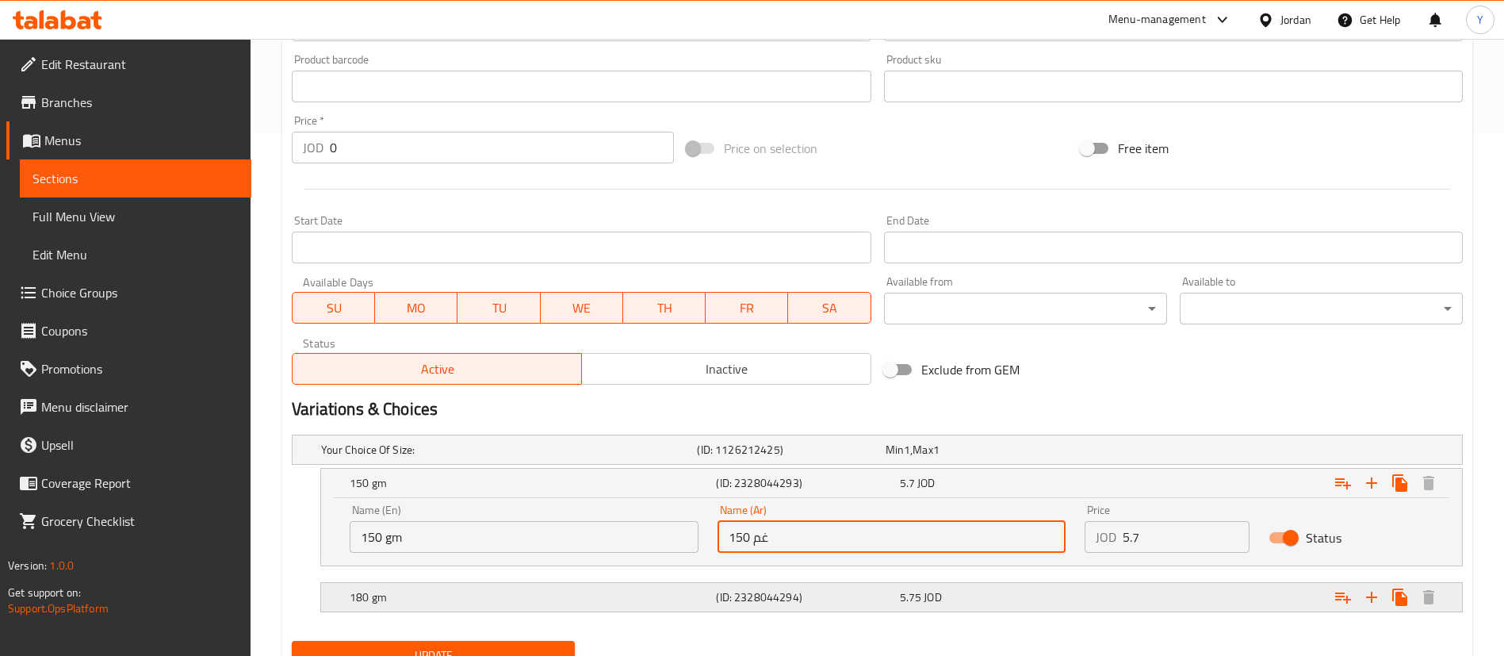
type input "150 غم"
click at [723, 596] on h5 "(ID: 2328044294)" at bounding box center [804, 597] width 177 height 16
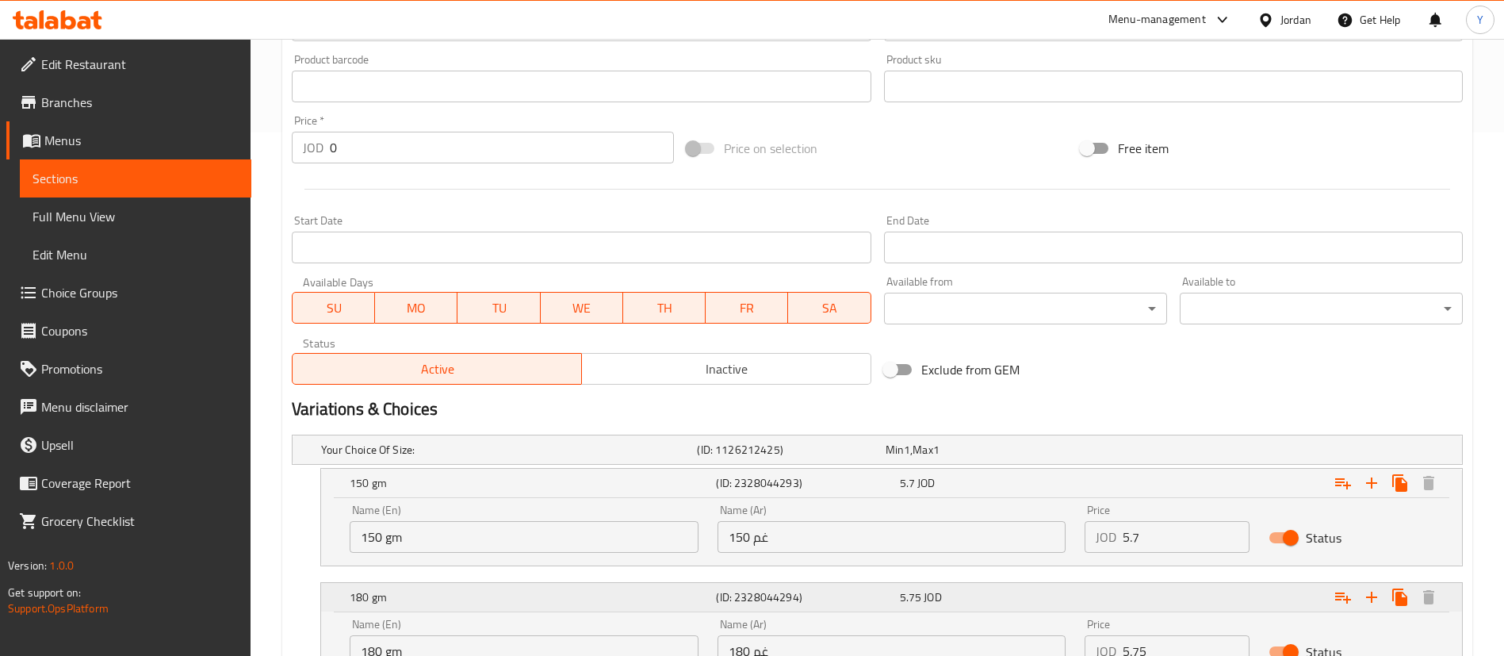
scroll to position [660, 0]
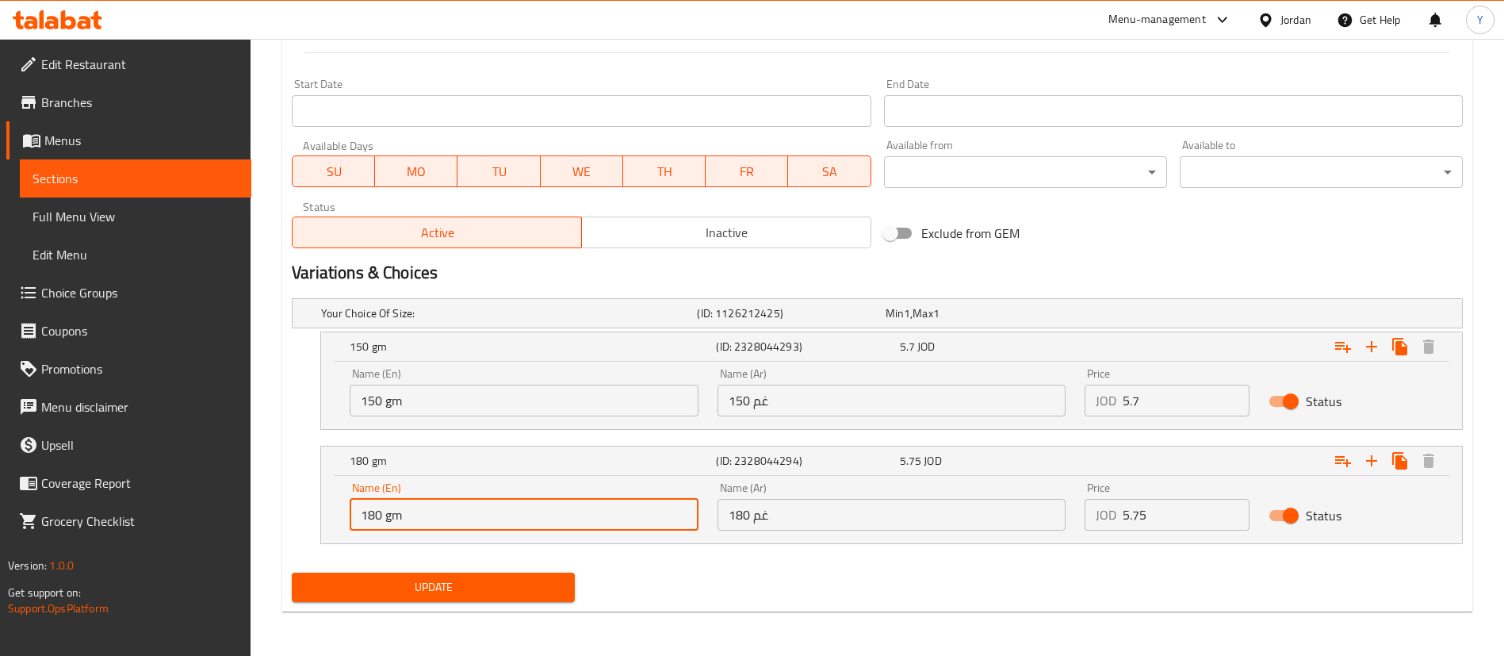
drag, startPoint x: 372, startPoint y: 525, endPoint x: 321, endPoint y: 524, distance: 50.8
click at [321, 524] on div "Name (En) 180 gm Name (En) Name (Ar) 180 غم Name (Ar) Price JOD 5.75 Price Stat…" at bounding box center [891, 509] width 1141 height 67
type input "200 gm"
drag, startPoint x: 745, startPoint y: 511, endPoint x: 493, endPoint y: 520, distance: 251.5
click at [493, 520] on div "Name (En) 200 gm Name (En) Name (Ar) 180 غم Name (Ar) Price JOD 5.75 Price Stat…" at bounding box center [891, 506] width 1103 height 67
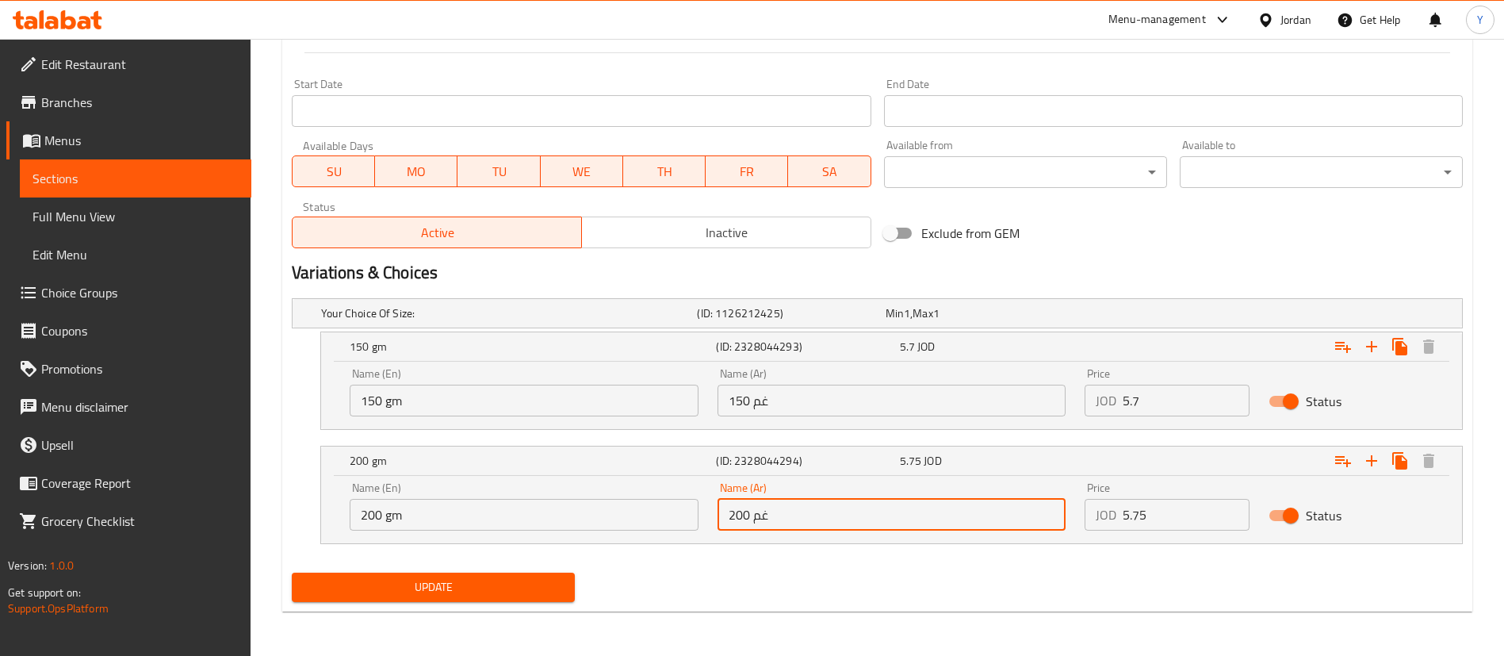
type input "200 غم"
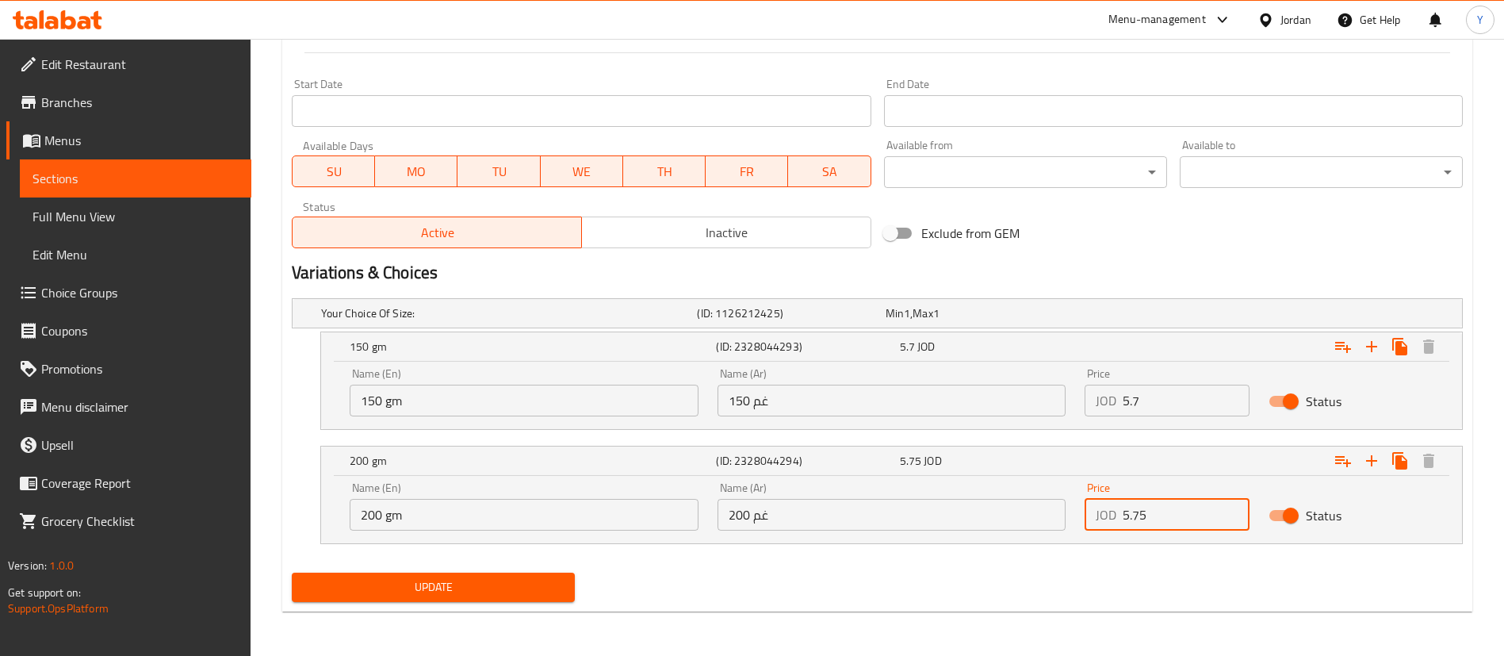
drag, startPoint x: 1157, startPoint y: 526, endPoint x: 934, endPoint y: 538, distance: 223.2
click at [934, 538] on div "Name (En) 200 gm Name (En) Name (Ar) 200 غم Name (Ar) Price JOD 5.75 Price Stat…" at bounding box center [891, 506] width 1103 height 67
type input "6.9"
click at [558, 573] on button "Update" at bounding box center [433, 587] width 283 height 29
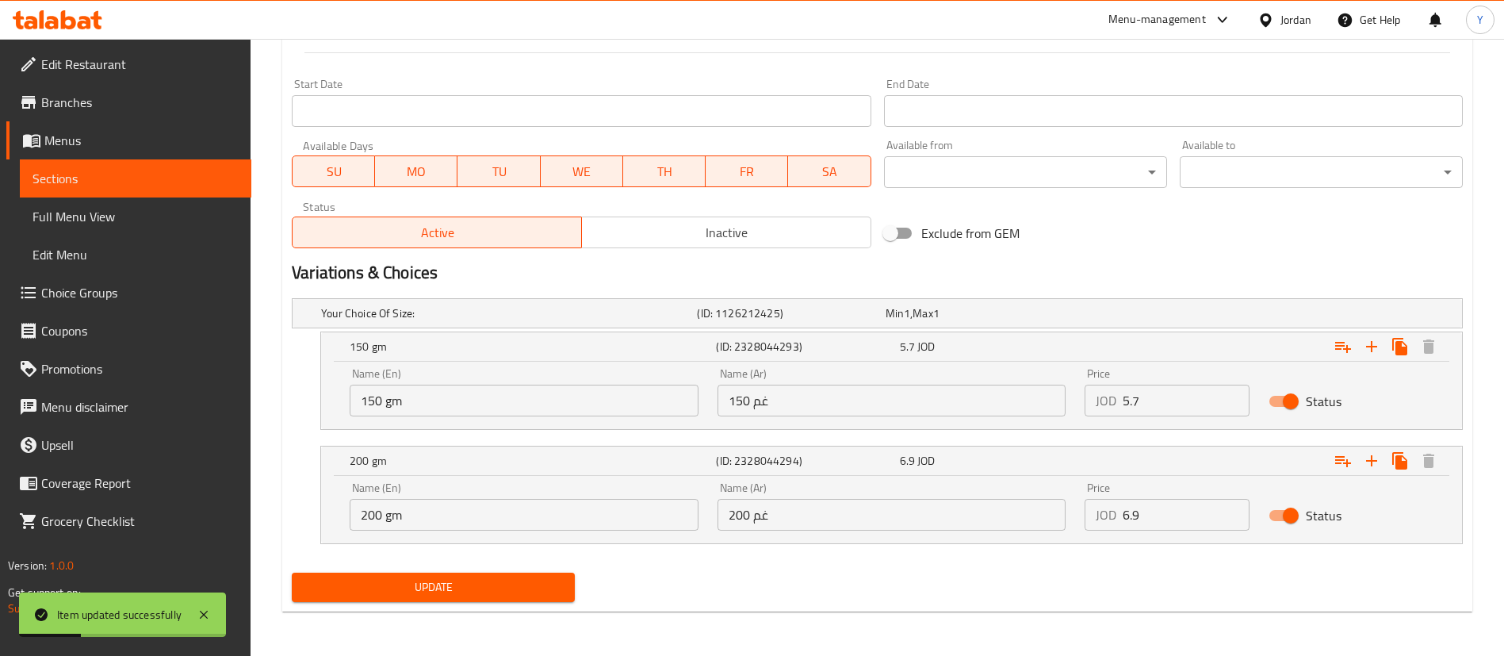
click at [147, 169] on span "Sections" at bounding box center [136, 178] width 206 height 19
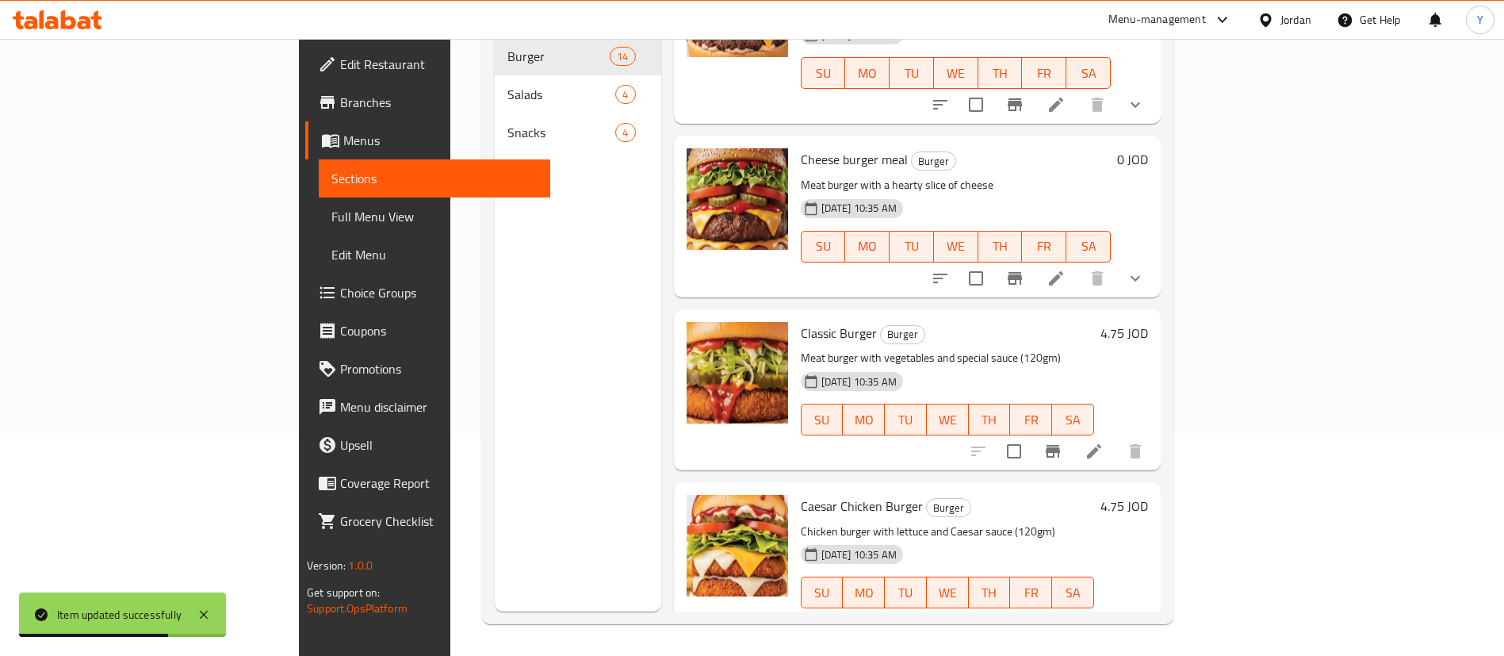
scroll to position [1189, 0]
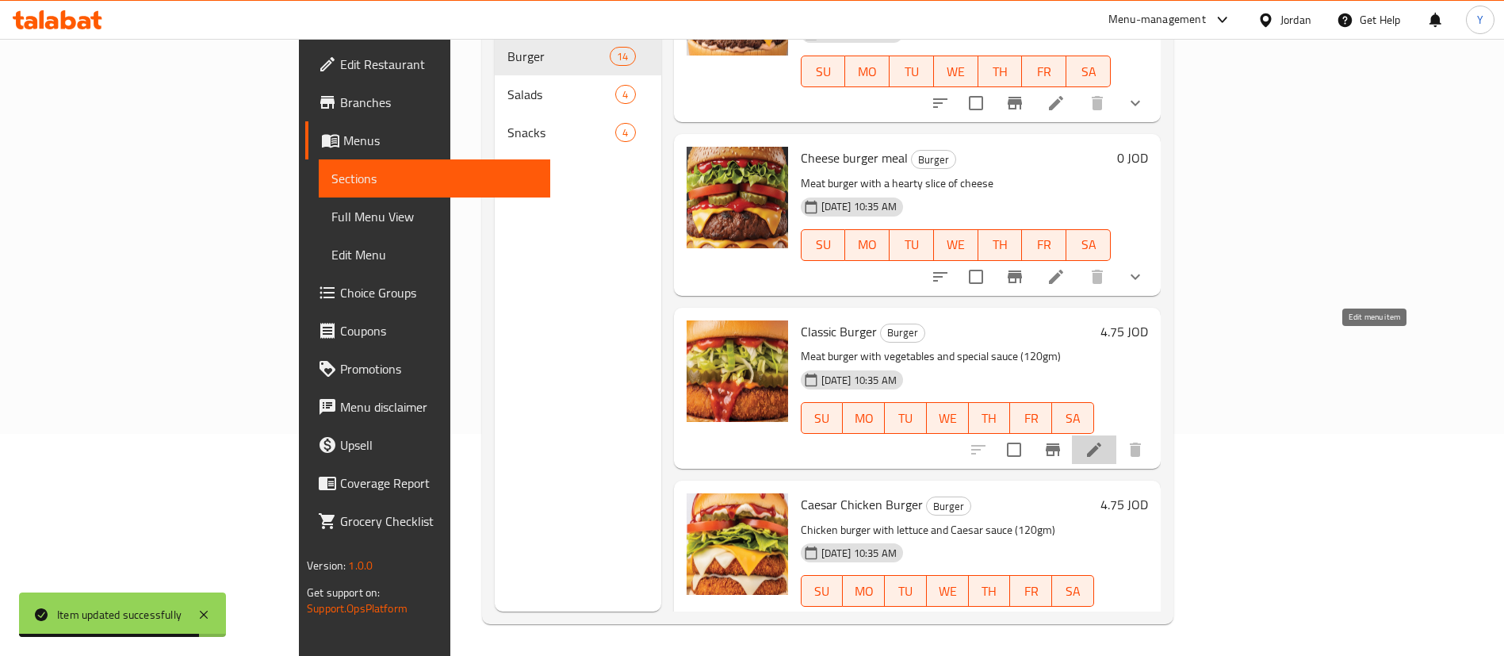
click at [1104, 440] on icon at bounding box center [1094, 449] width 19 height 19
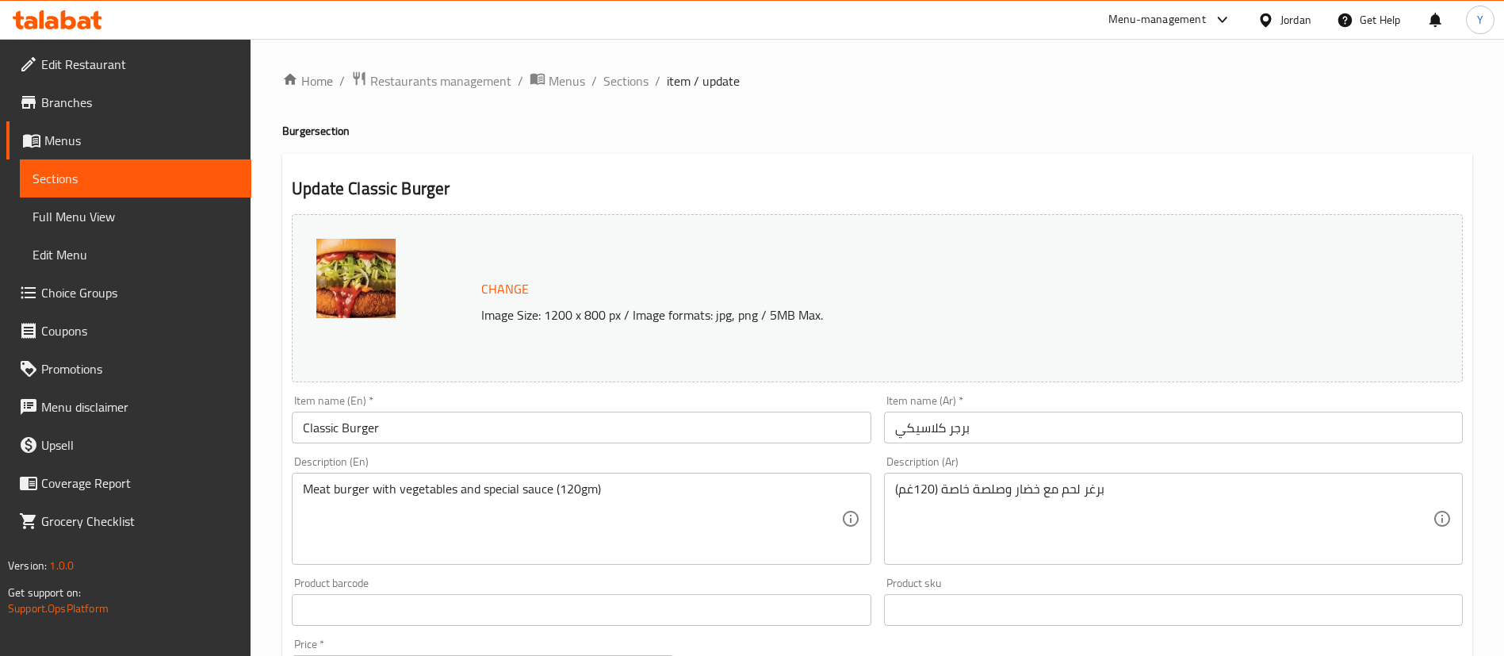
click at [461, 427] on input "Classic Burger" at bounding box center [581, 428] width 579 height 32
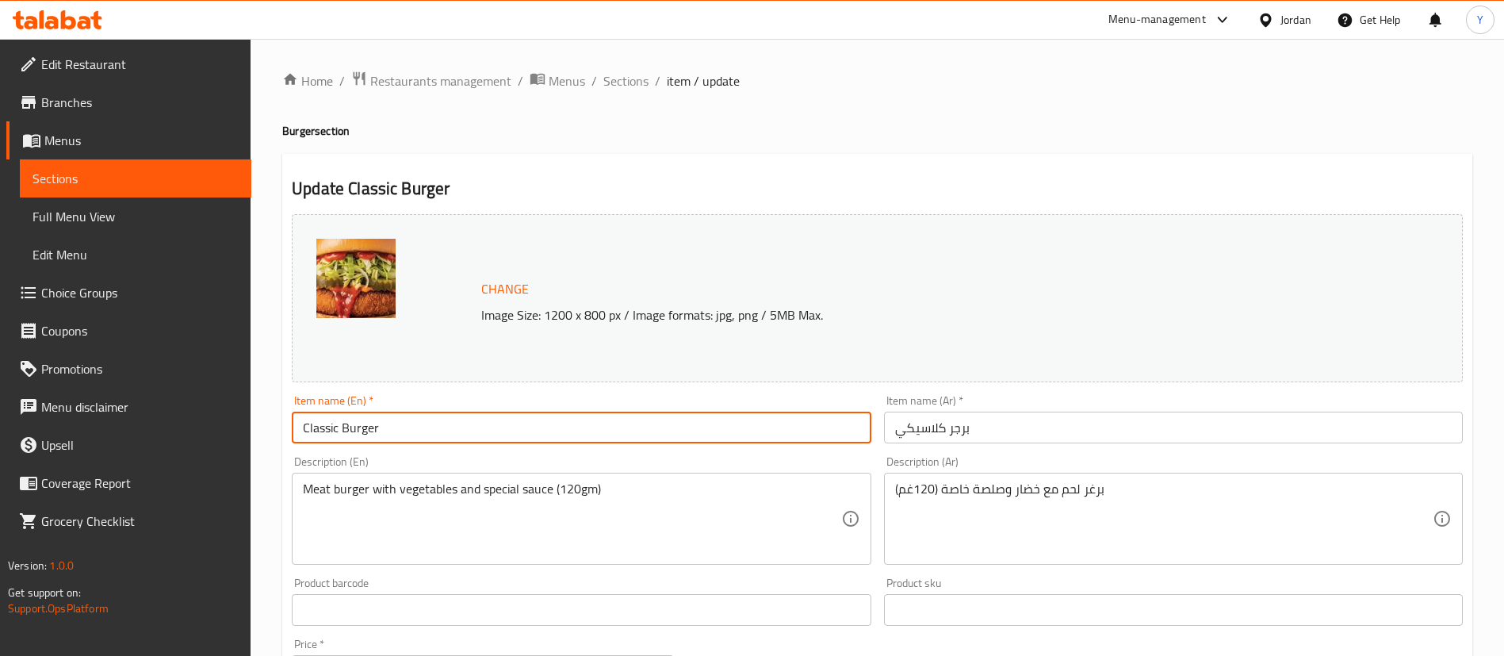
type input "Classic Burger"
drag, startPoint x: 333, startPoint y: 488, endPoint x: 138, endPoint y: 542, distance: 202.2
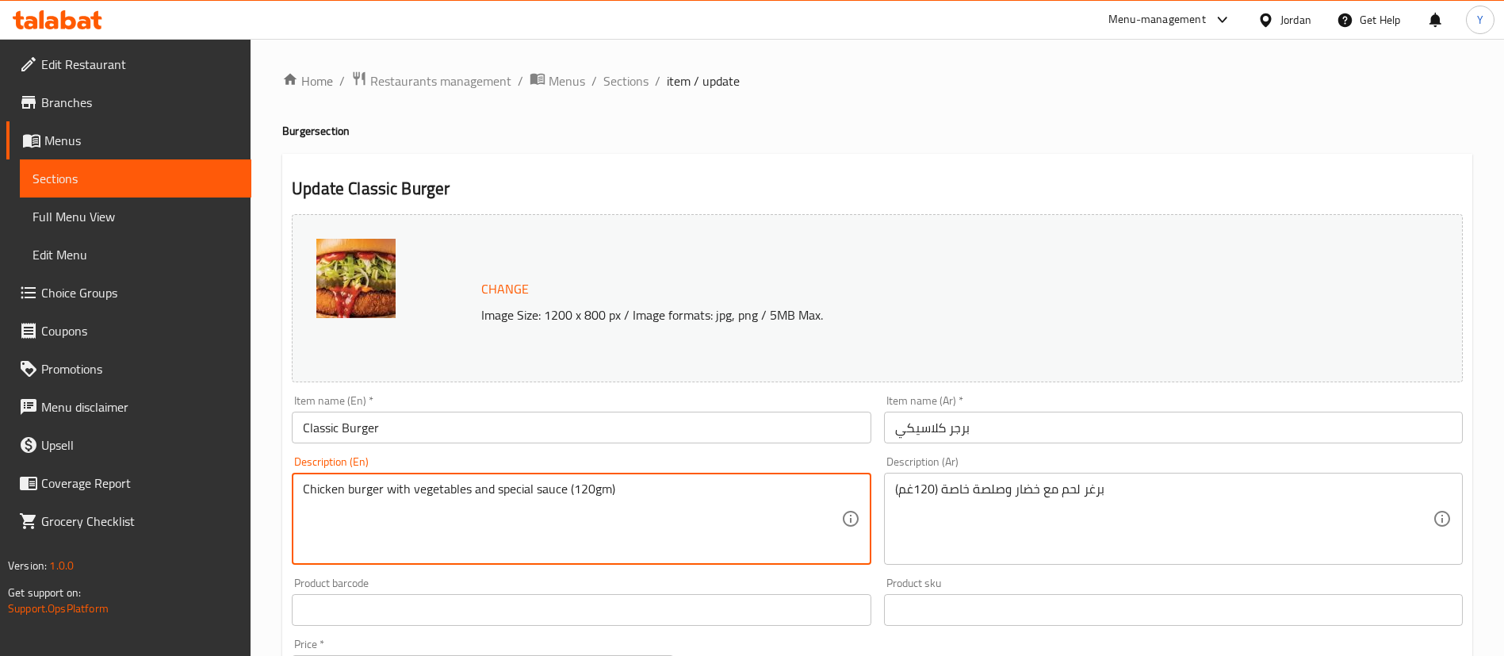
type textarea "Chicken burger with vegetables and special sauce (120gm)"
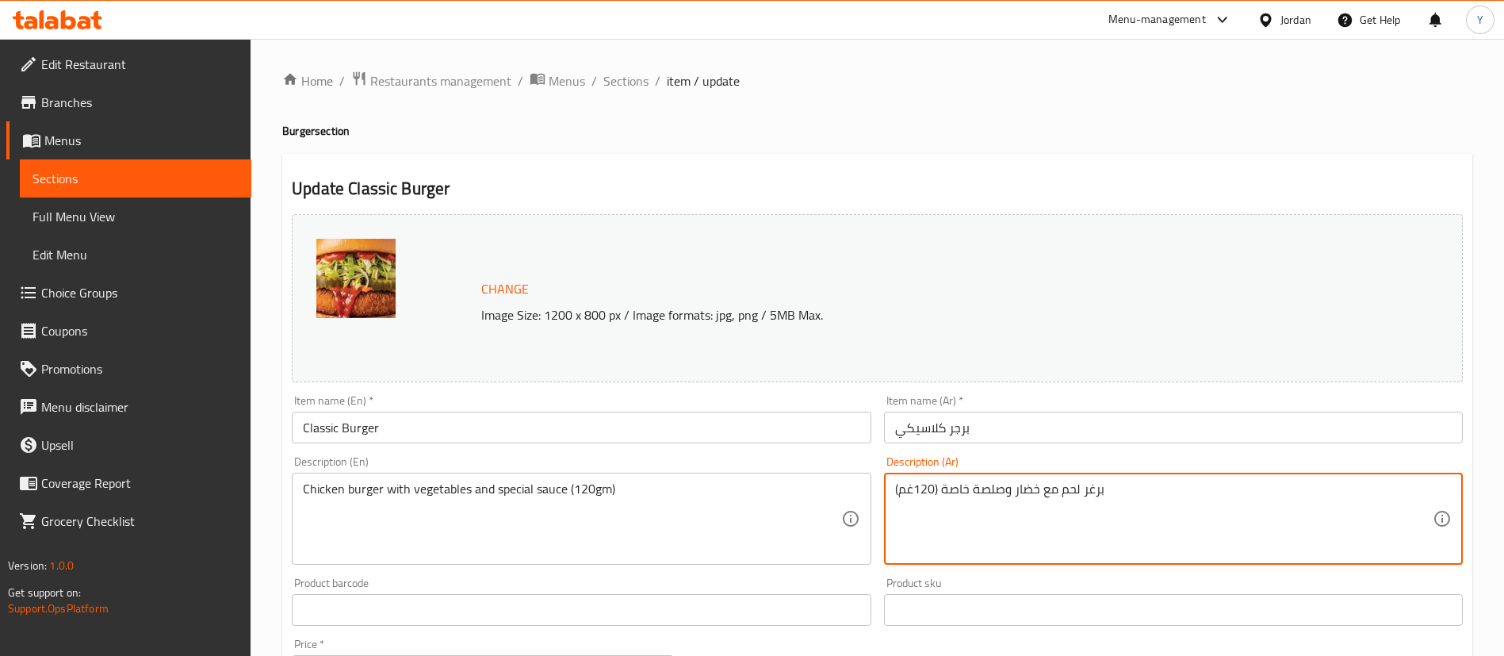
drag, startPoint x: 1055, startPoint y: 495, endPoint x: 1081, endPoint y: 496, distance: 25.4
type textarea "برغر دجاج مع خضار وصلصة خاصة (120غم)"
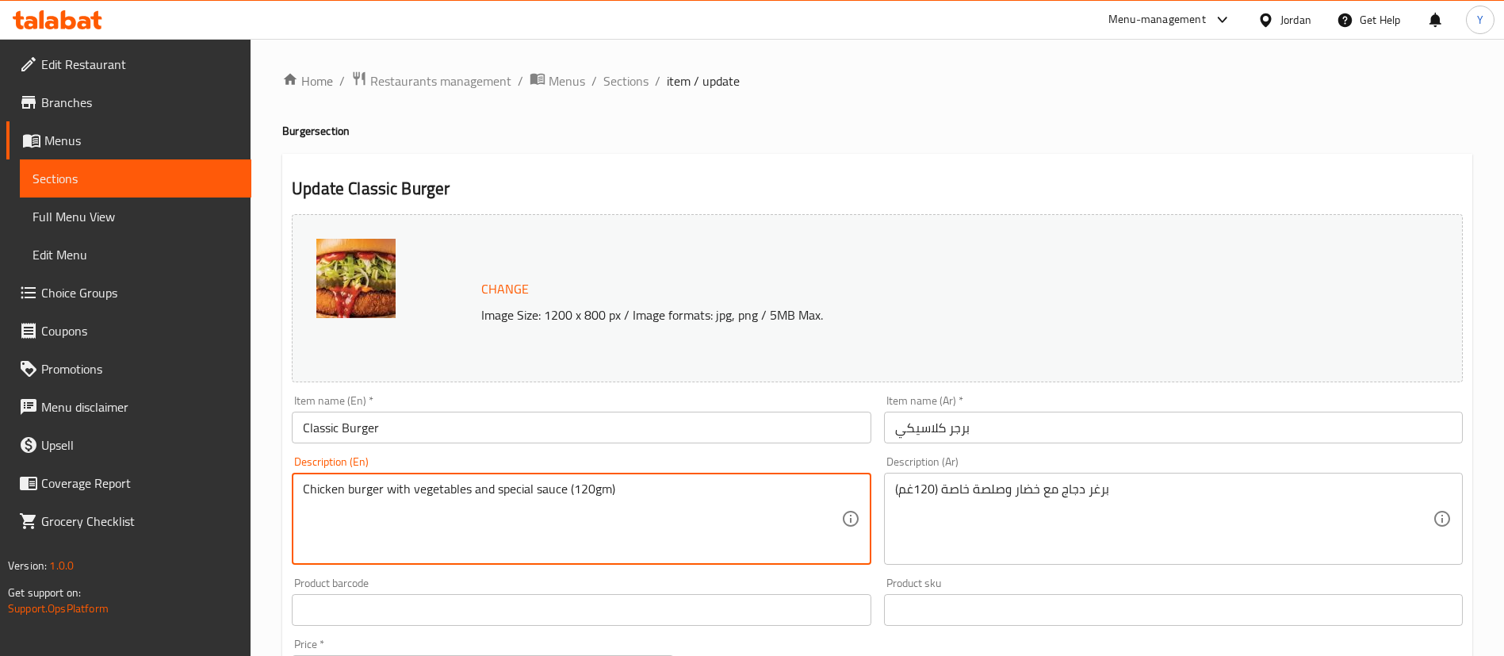
drag, startPoint x: 565, startPoint y: 496, endPoint x: 683, endPoint y: 521, distance: 119.9
type textarea "Chicken burger with vegetables and special sauce"
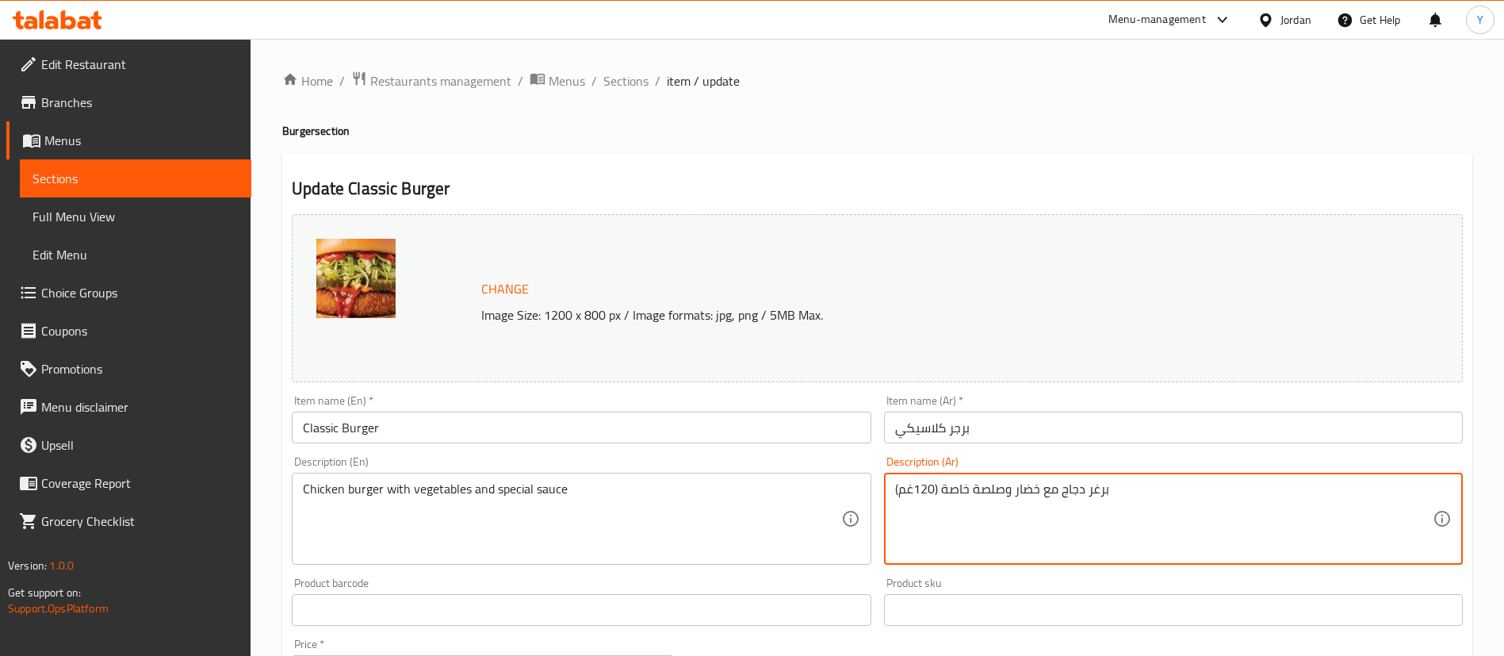
drag, startPoint x: 943, startPoint y: 490, endPoint x: 781, endPoint y: 507, distance: 162.7
type textarea "برغر دجاج مع خضار وصلصة خاصة"
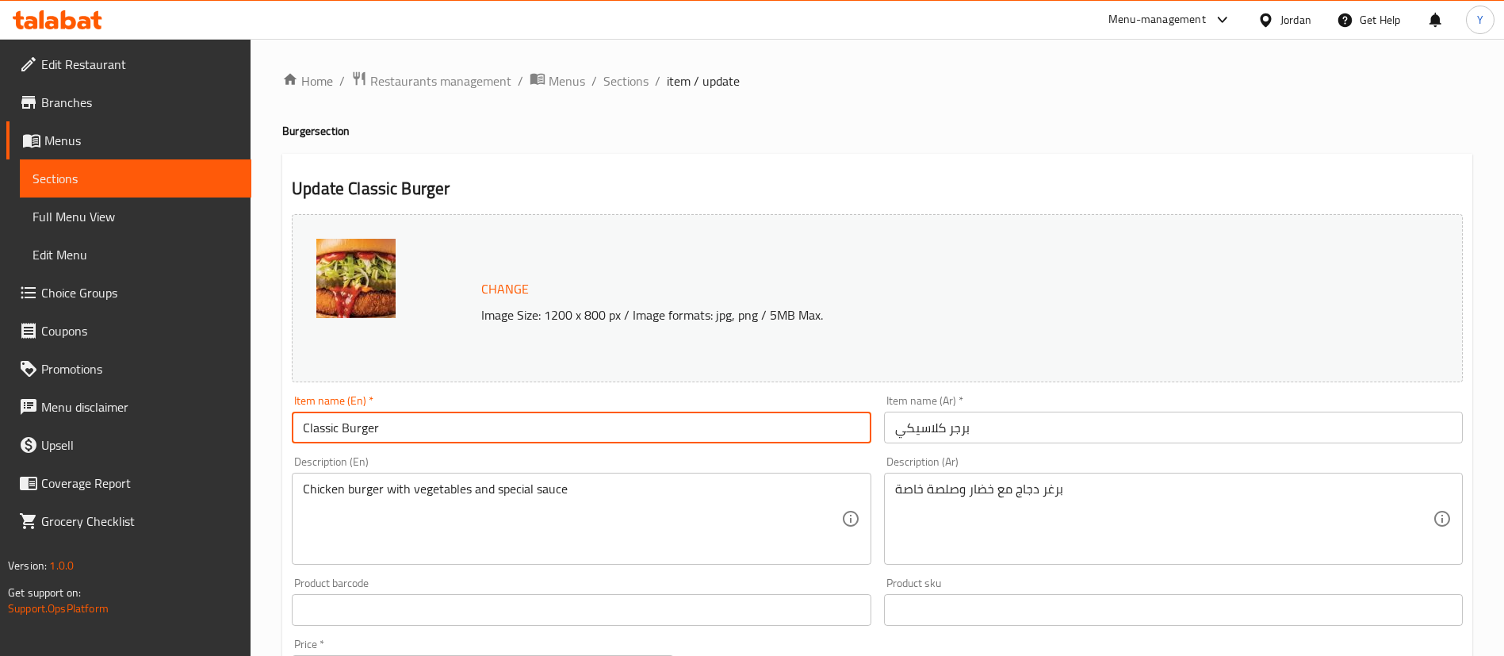
click at [574, 415] on input "Classic Burger" at bounding box center [581, 428] width 579 height 32
type input "Classic Burger meal"
click at [1178, 433] on input "برجر كلاسيكي" at bounding box center [1173, 428] width 579 height 32
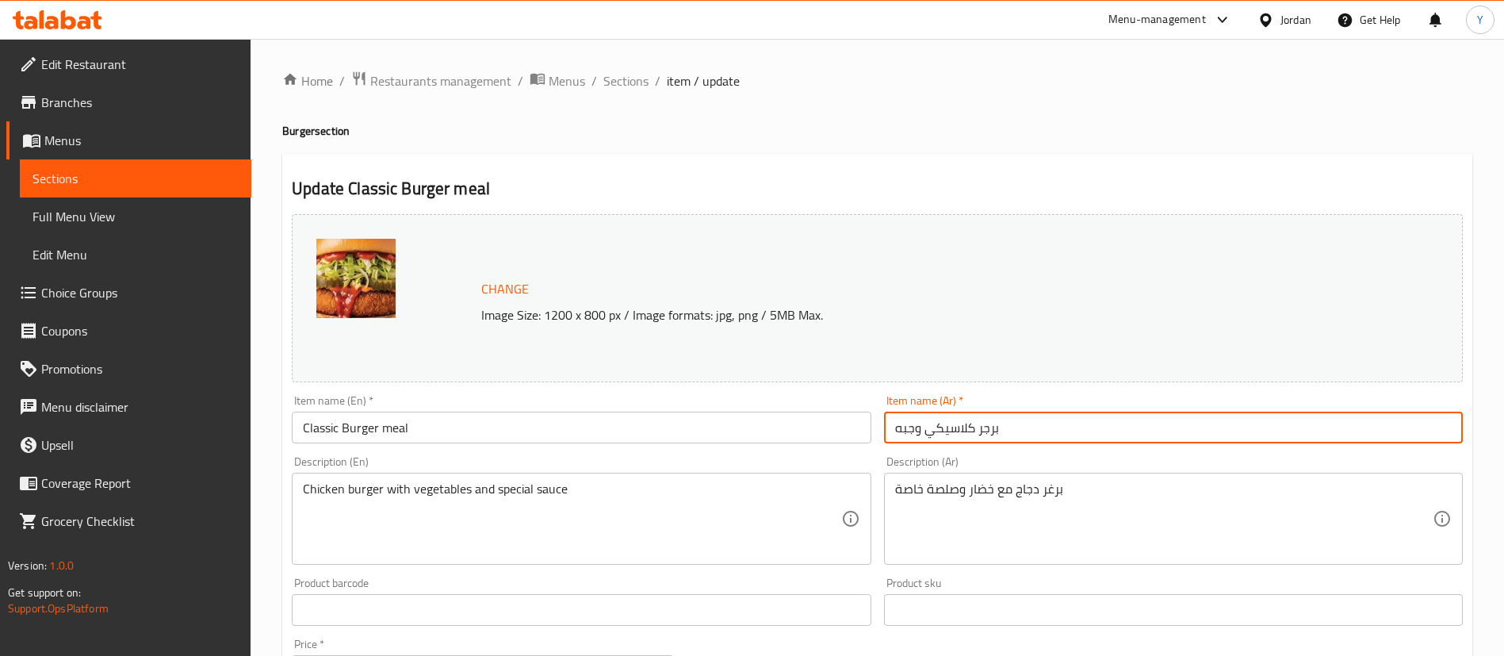
scroll to position [488, 0]
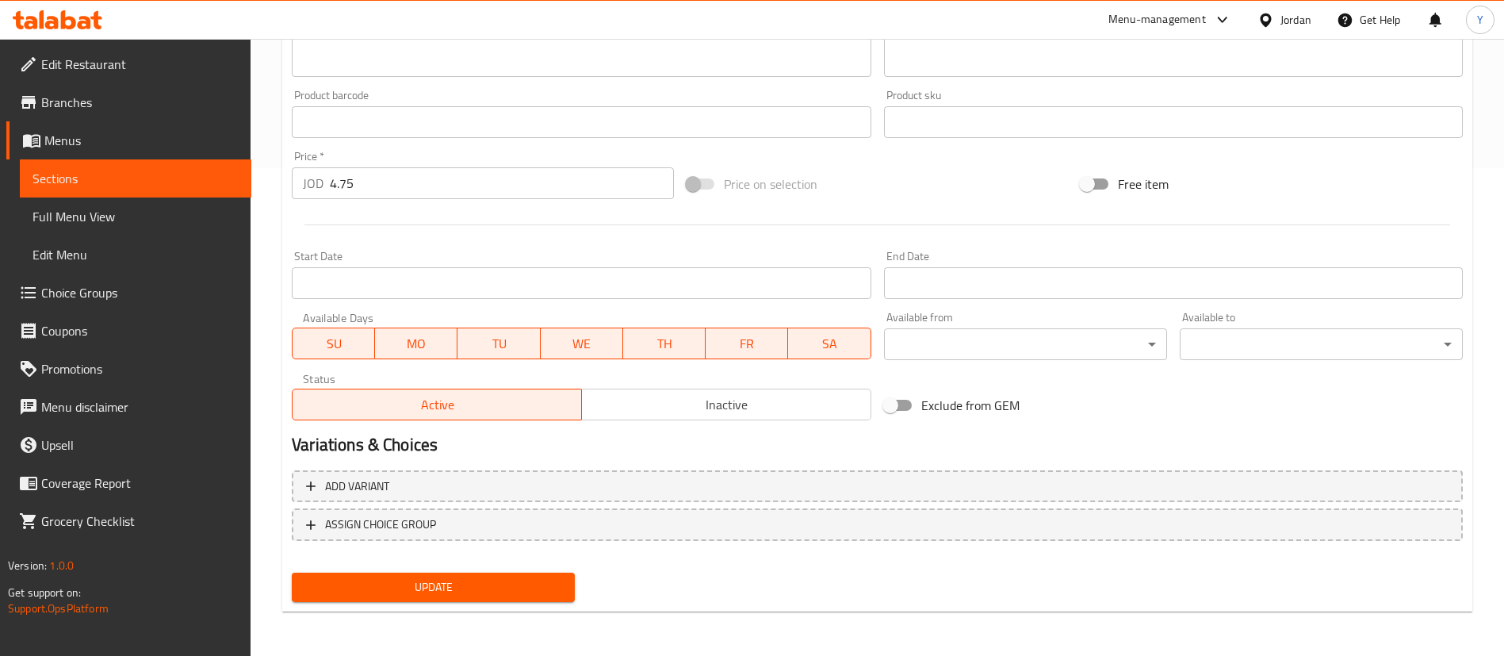
type input "برجر كلاسيكي وجبه"
click at [382, 181] on input "4.75" at bounding box center [502, 183] width 344 height 32
drag, startPoint x: 382, startPoint y: 181, endPoint x: 71, endPoint y: 203, distance: 311.6
drag, startPoint x: 71, startPoint y: 203, endPoint x: 396, endPoint y: 178, distance: 326.1
click at [396, 178] on input "4.75" at bounding box center [502, 183] width 344 height 32
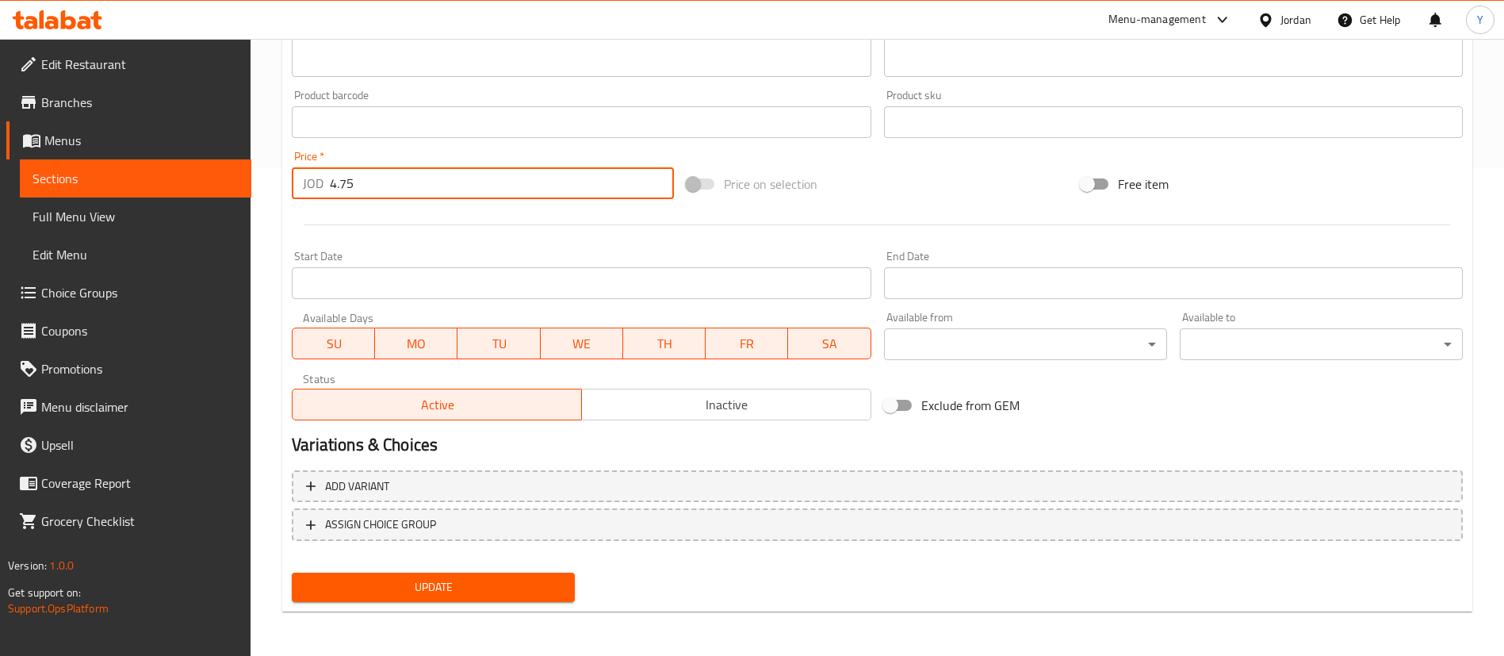
drag, startPoint x: 396, startPoint y: 178, endPoint x: 0, endPoint y: 190, distance: 396.7
click at [0, 190] on div "Edit Restaurant Branches Menus Sections Full Menu View Edit Menu Choice Groups …" at bounding box center [752, 103] width 1504 height 1105
type input "5"
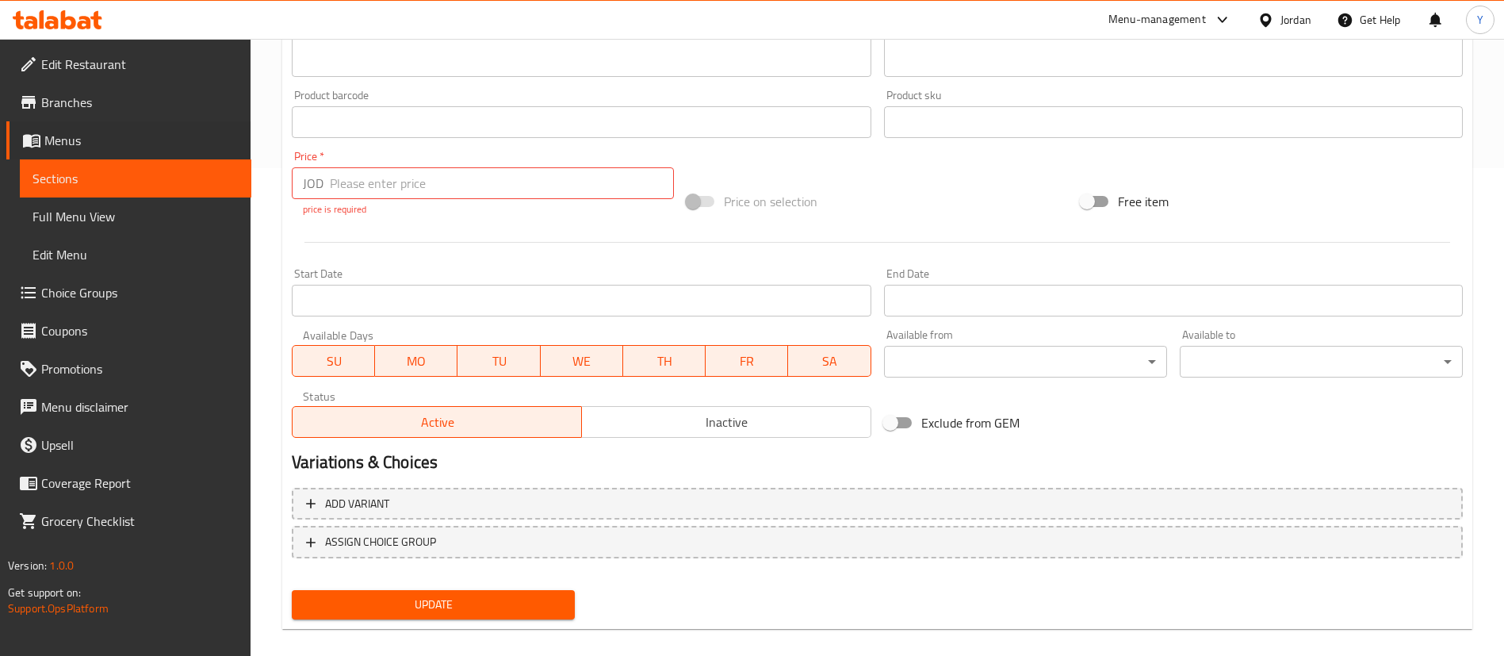
click at [0, 190] on li "Menus Sections Full Menu View Edit Menu" at bounding box center [119, 197] width 263 height 152
click at [383, 193] on input "number" at bounding box center [502, 183] width 344 height 32
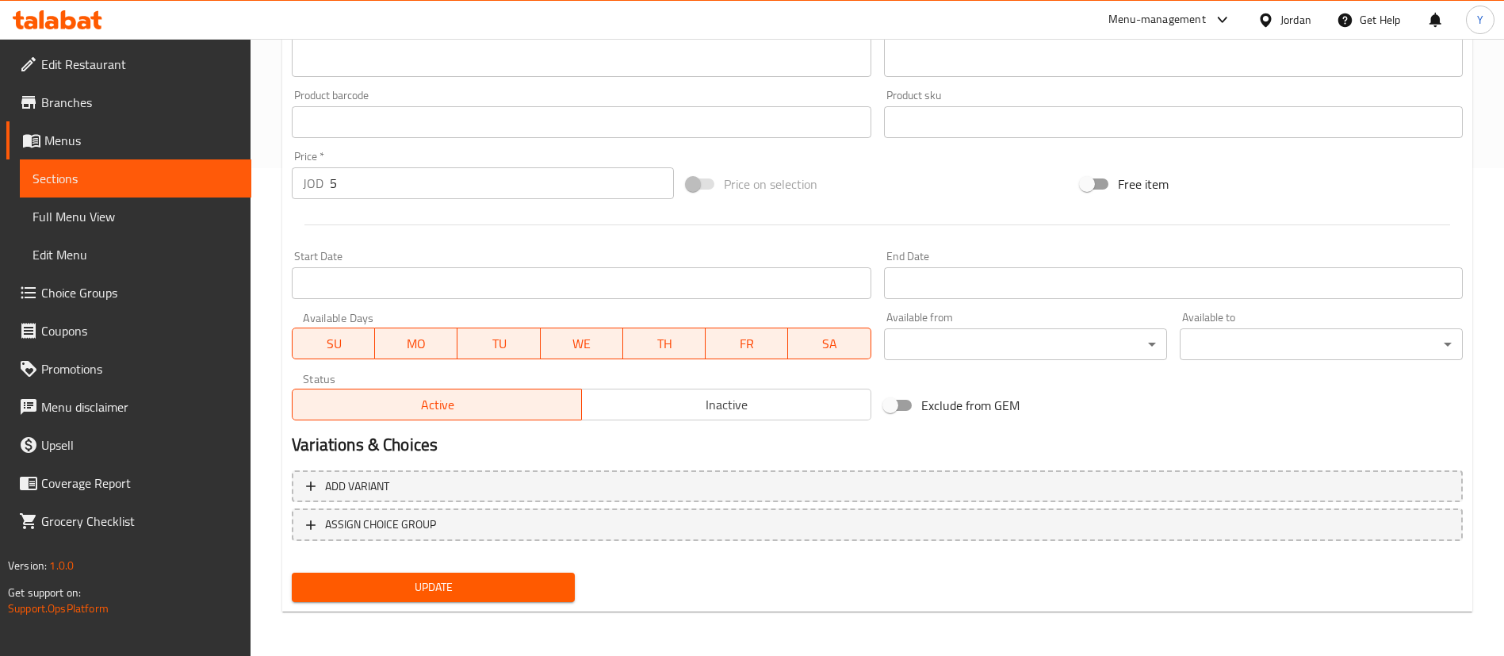
drag, startPoint x: 348, startPoint y: 179, endPoint x: 234, endPoint y: 179, distance: 114.2
click at [234, 179] on div "Edit Restaurant Branches Menus Sections Full Menu View Edit Menu Choice Groups …" at bounding box center [752, 103] width 1504 height 1105
type input "4.9"
click at [458, 581] on span "Update" at bounding box center [433, 587] width 258 height 20
click at [202, 190] on link "Sections" at bounding box center [136, 178] width 232 height 38
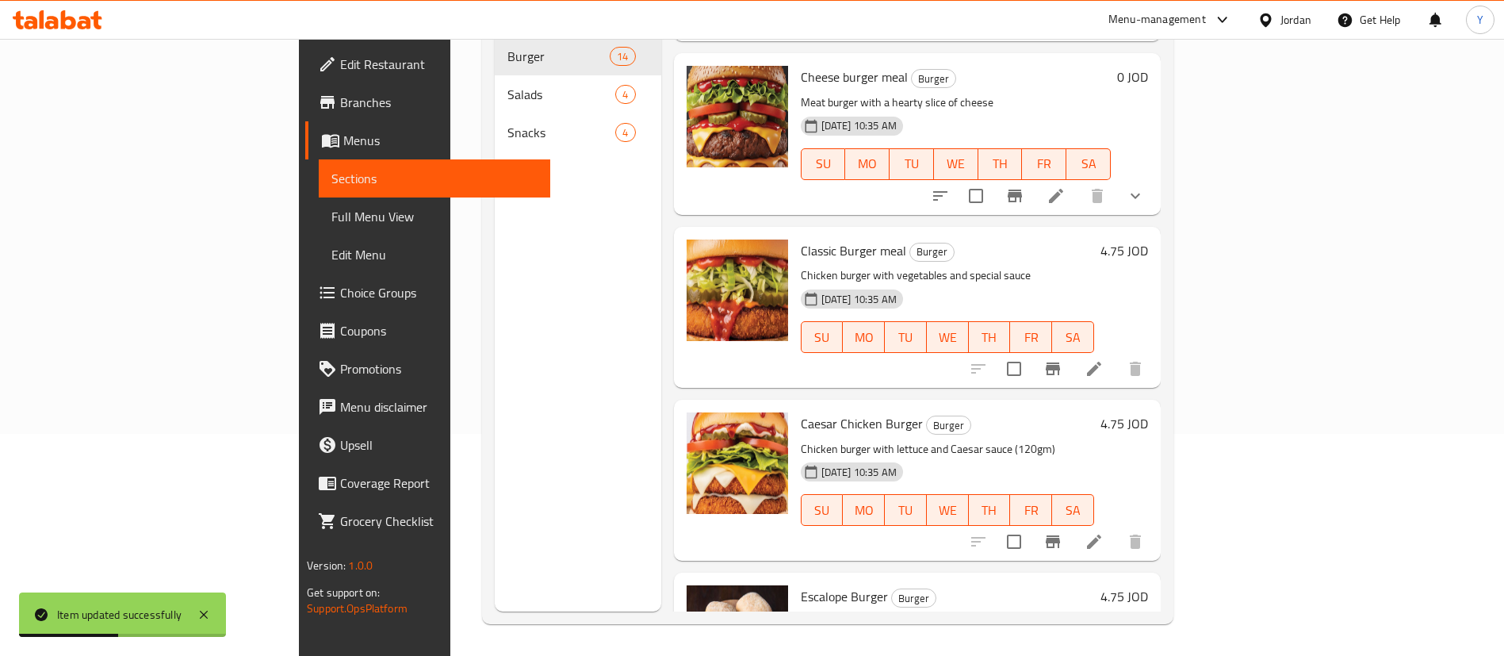
scroll to position [1373, 0]
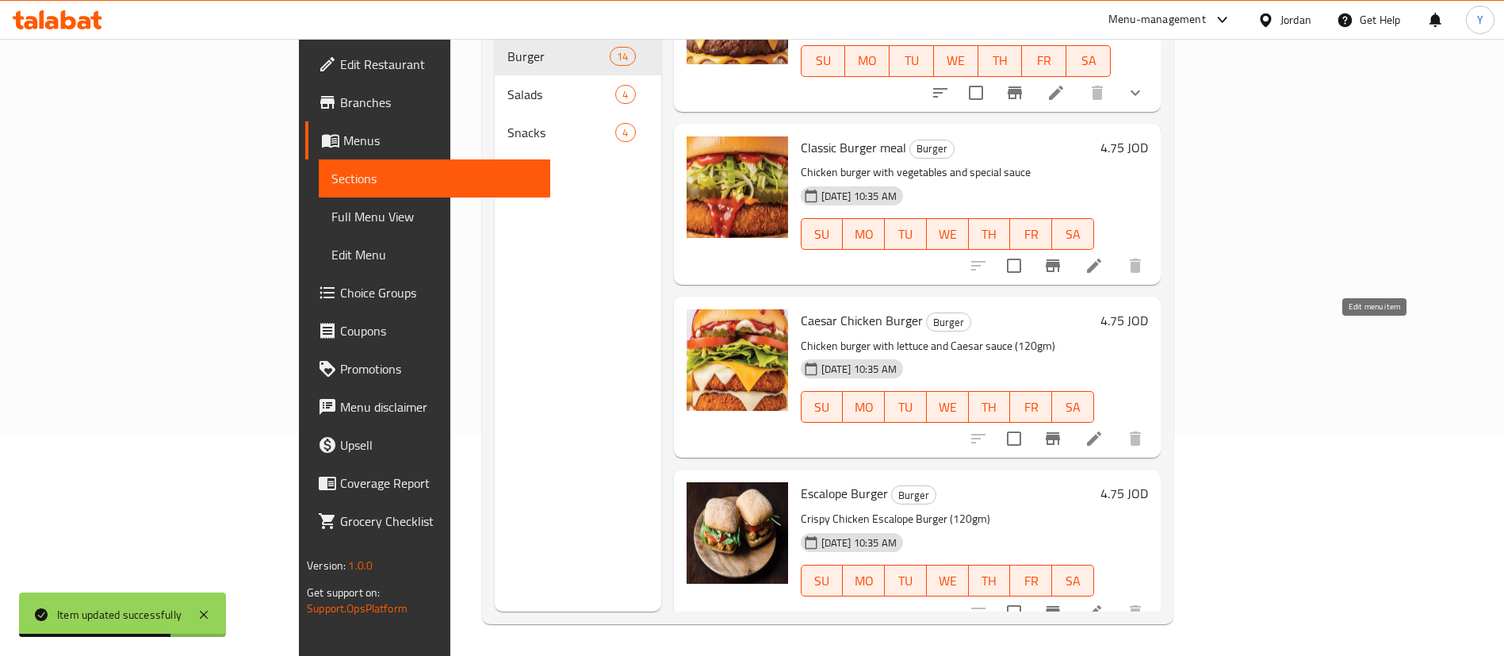
click at [1104, 429] on icon at bounding box center [1094, 438] width 19 height 19
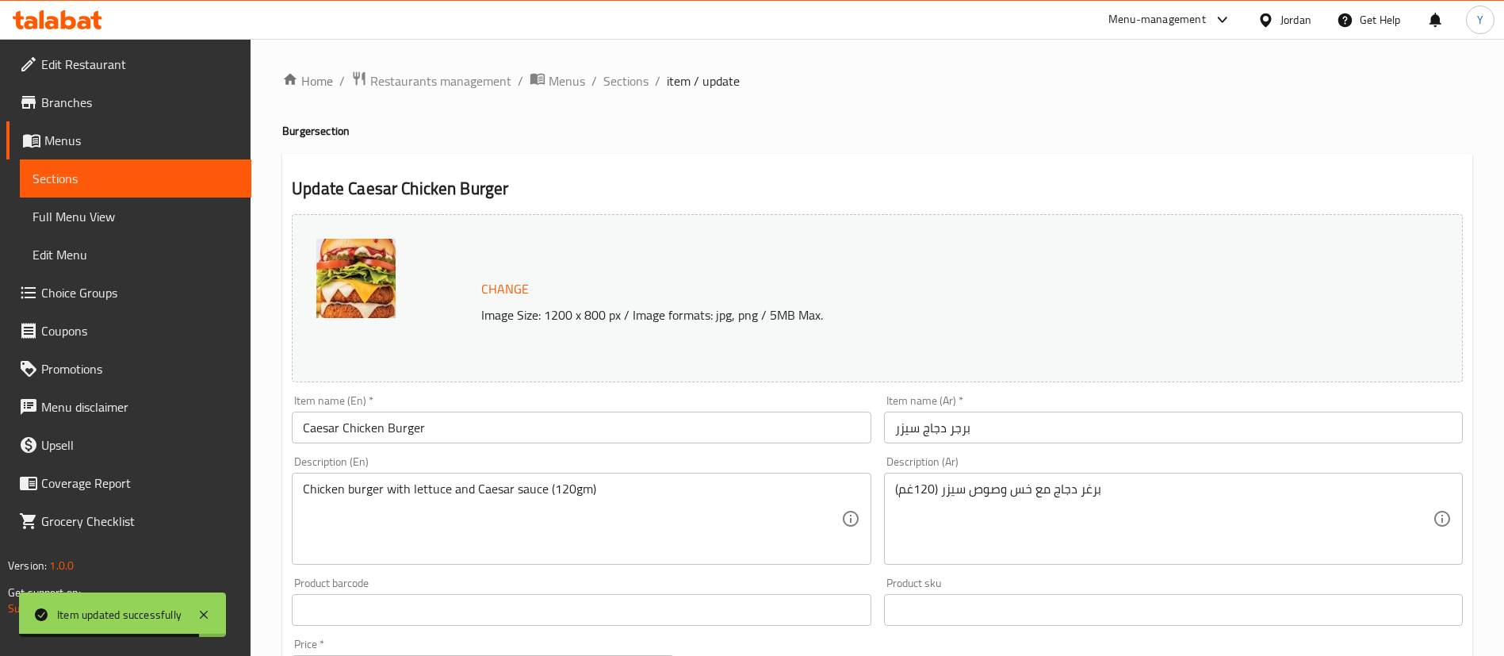
scroll to position [338, 0]
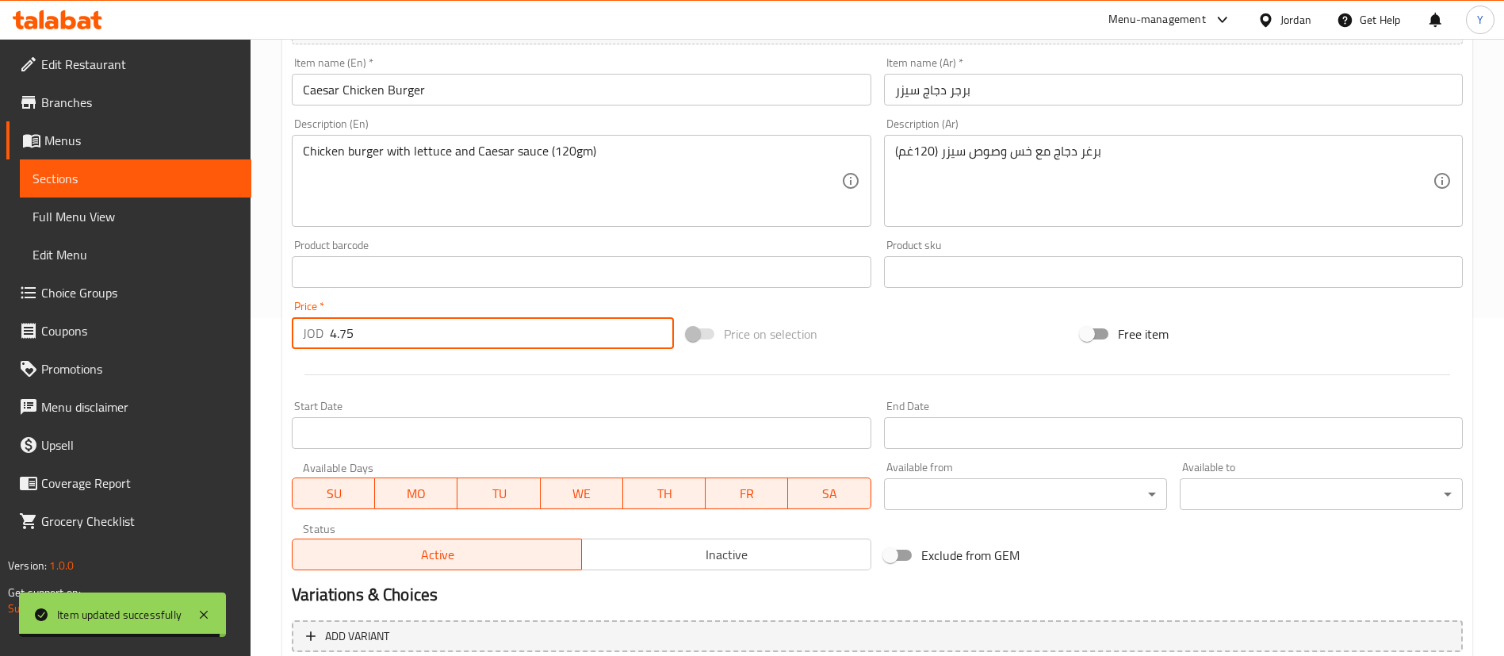
drag, startPoint x: 412, startPoint y: 334, endPoint x: 0, endPoint y: 415, distance: 420.2
click at [0, 415] on div "Edit Restaurant Branches Menus Sections Full Menu View Edit Menu Choice Groups …" at bounding box center [752, 253] width 1504 height 1105
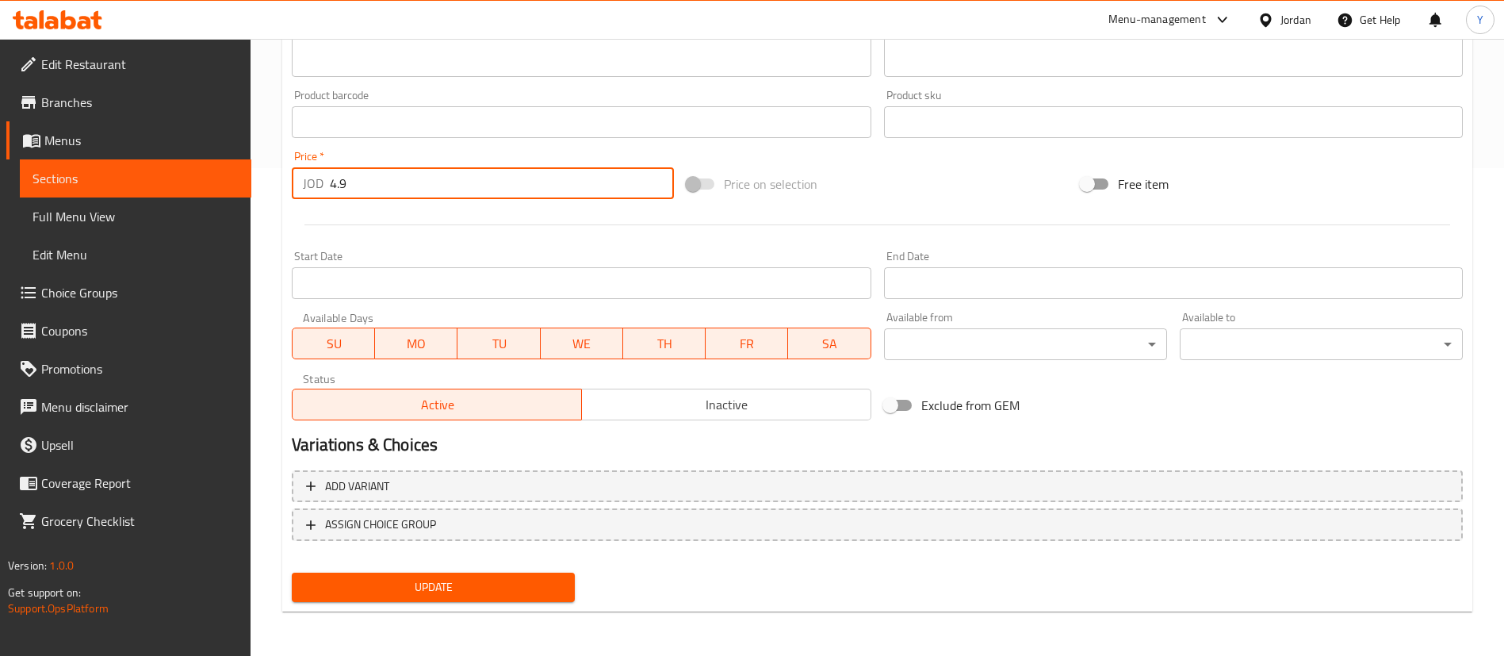
scroll to position [0, 0]
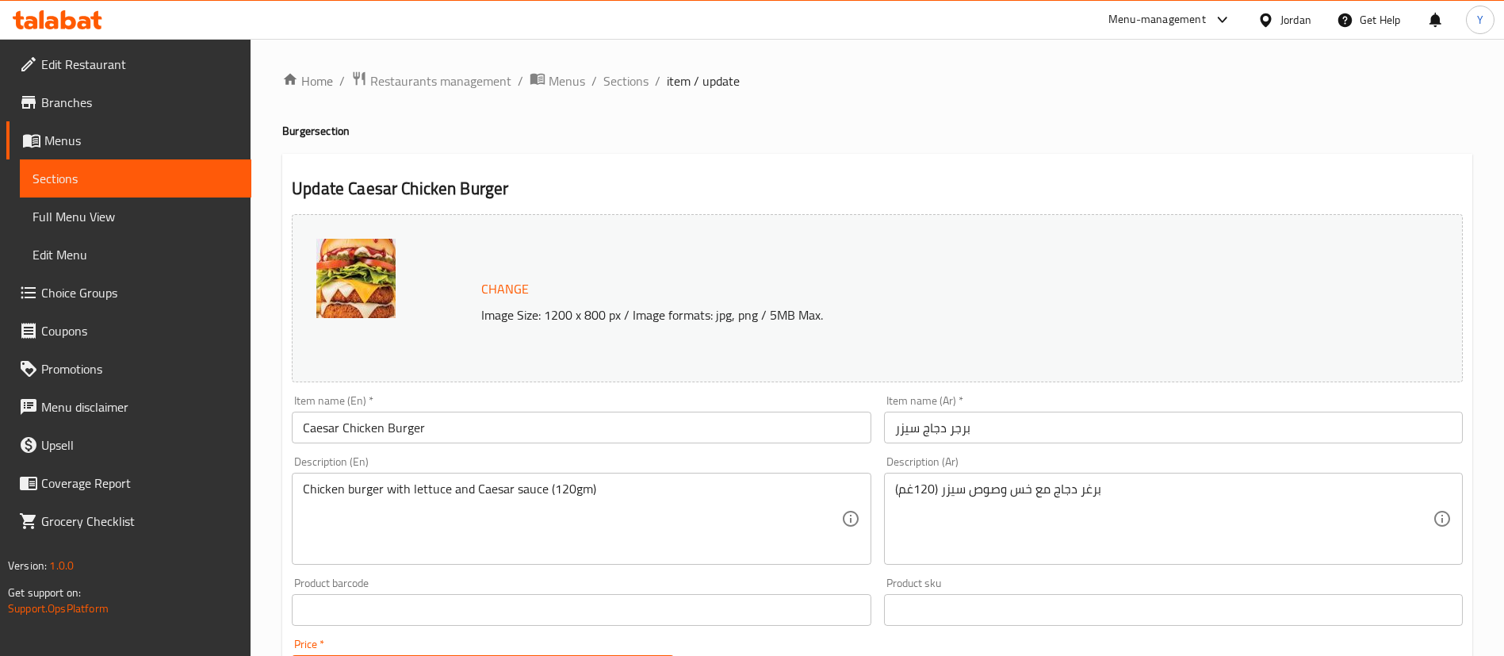
type input "4.9"
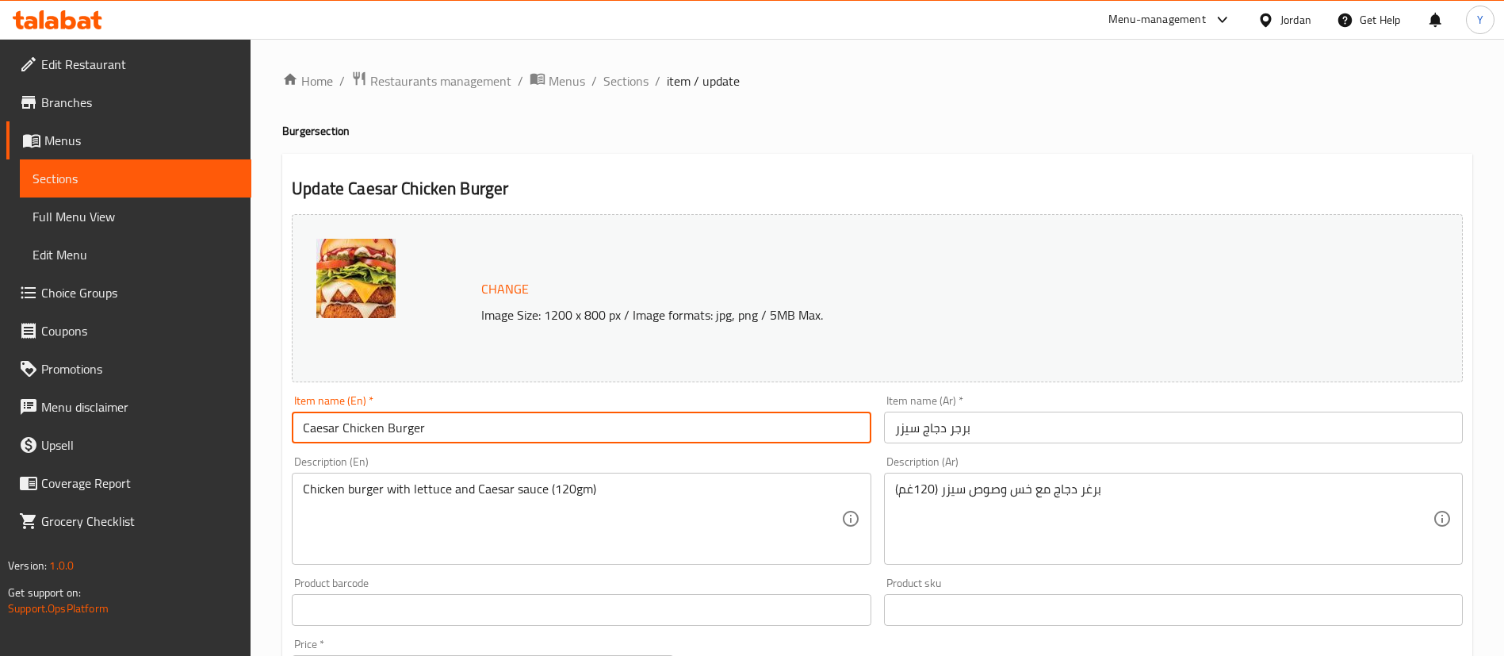
click at [458, 415] on input "Caesar Chicken Burger" at bounding box center [581, 428] width 579 height 32
type input "Caesar Chicken Burger meal"
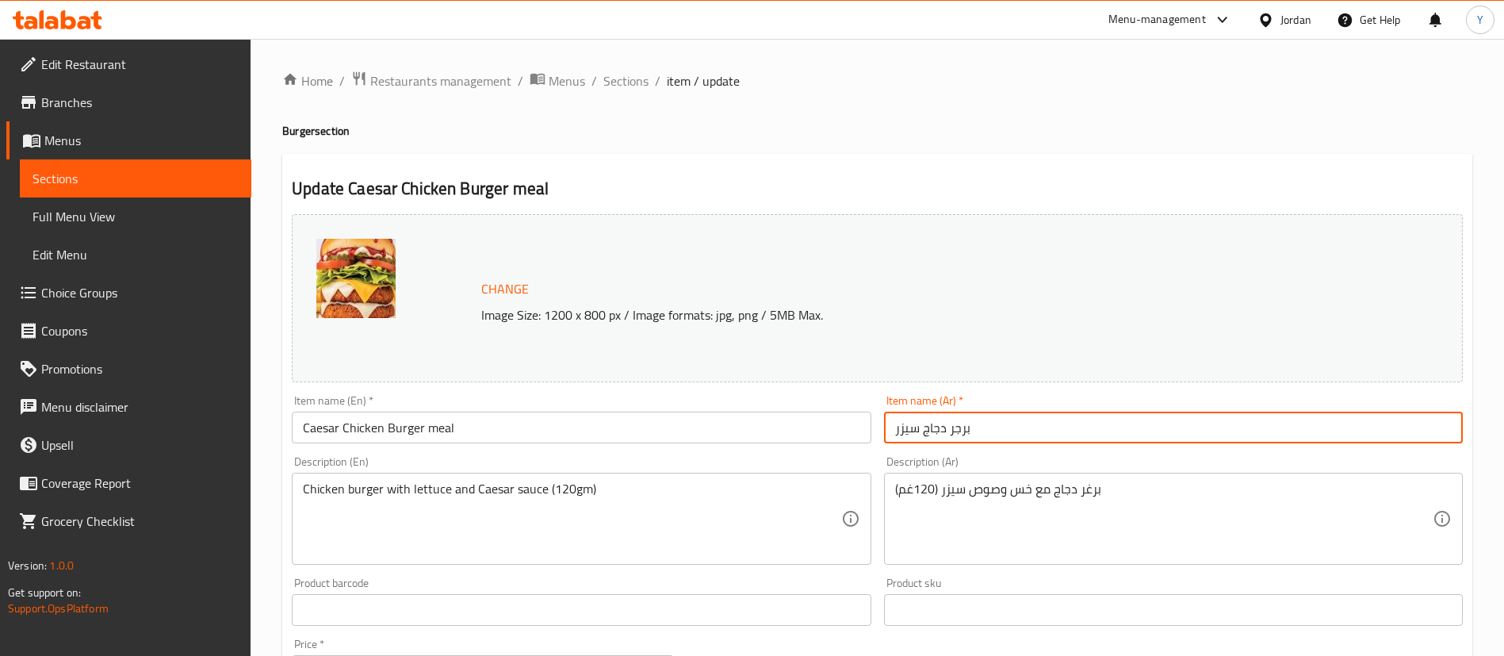
click at [1062, 416] on input "برجر دجاج سيزر" at bounding box center [1173, 428] width 579 height 32
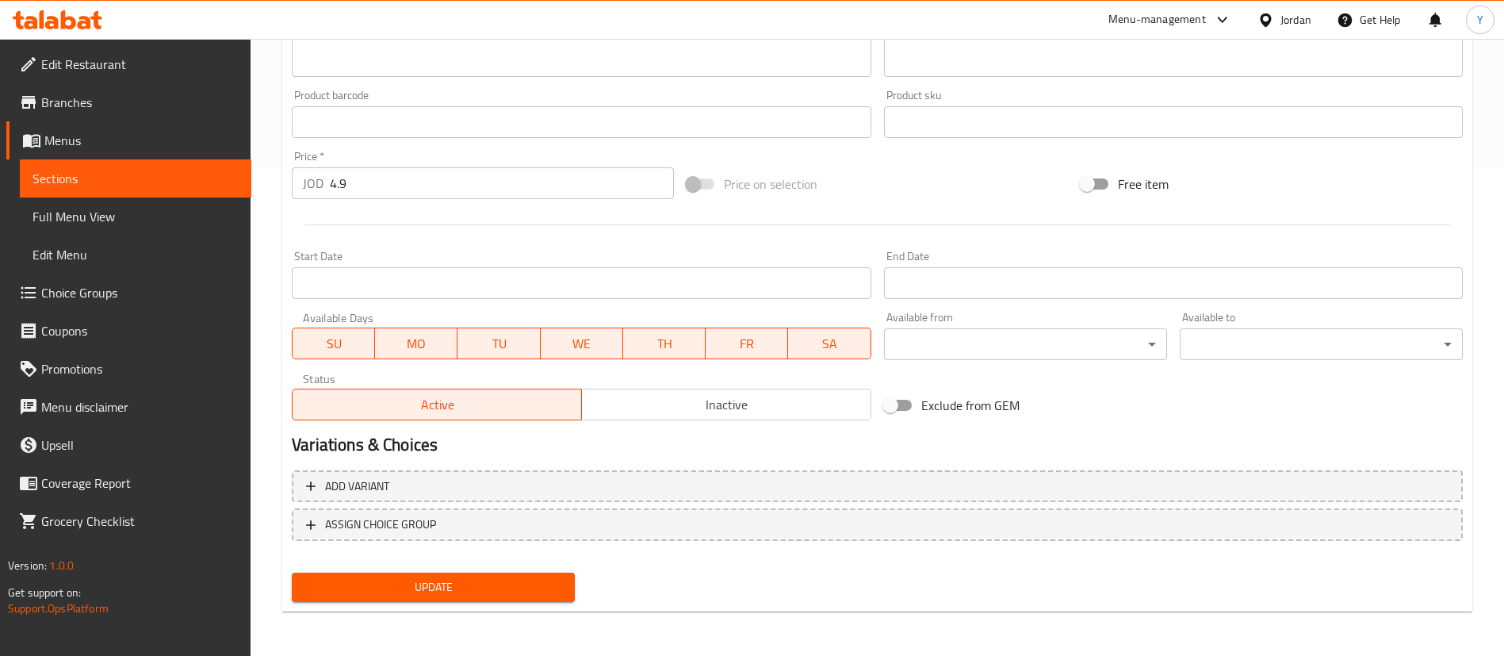
type input "برجر دجاج سيزر وجبه"
click at [532, 573] on button "Update" at bounding box center [433, 587] width 283 height 29
click at [181, 174] on span "Sections" at bounding box center [136, 178] width 206 height 19
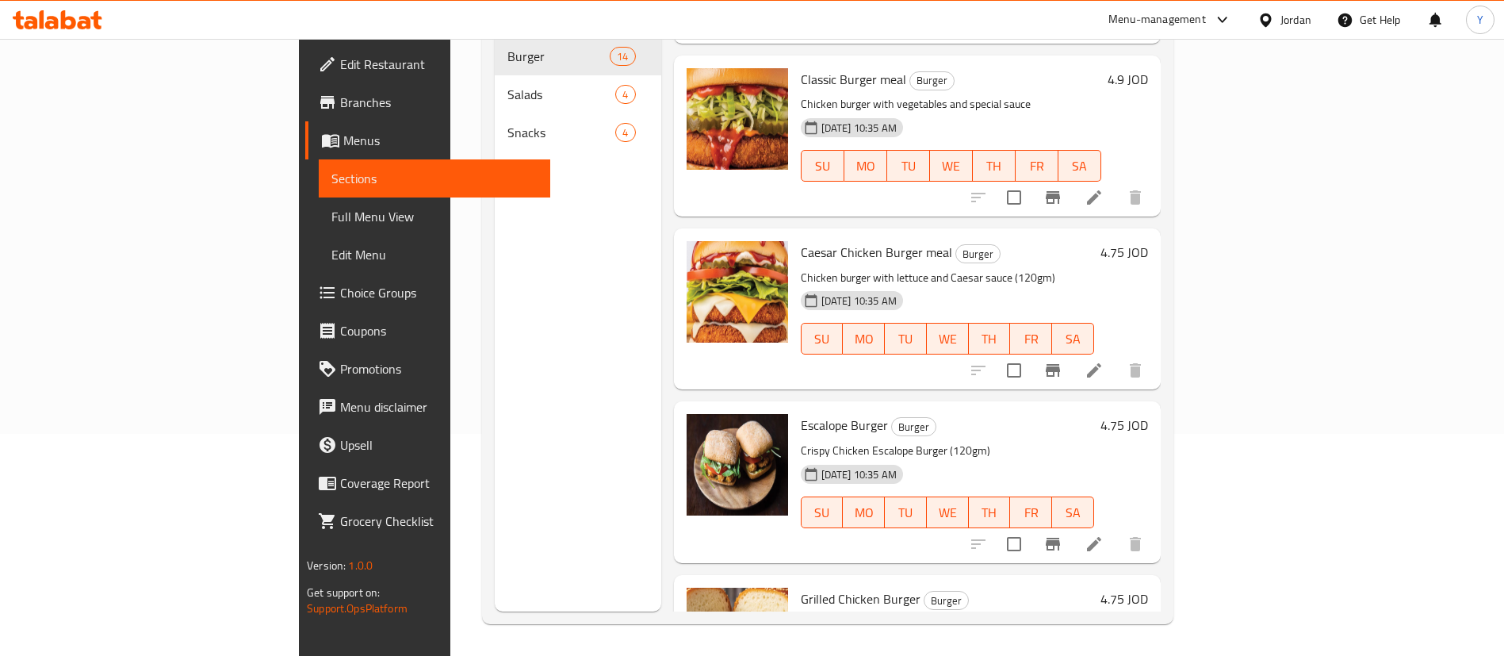
scroll to position [1503, 0]
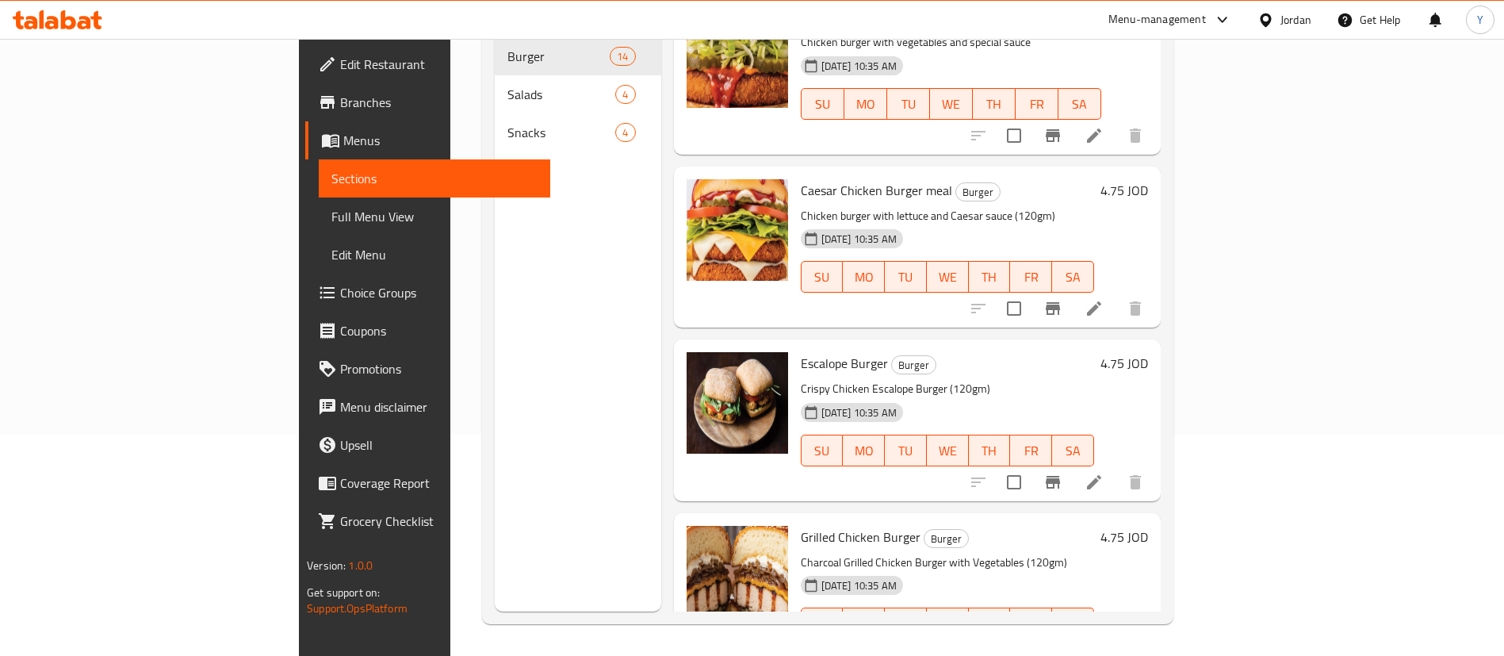
click at [1101, 475] on icon at bounding box center [1094, 482] width 14 height 14
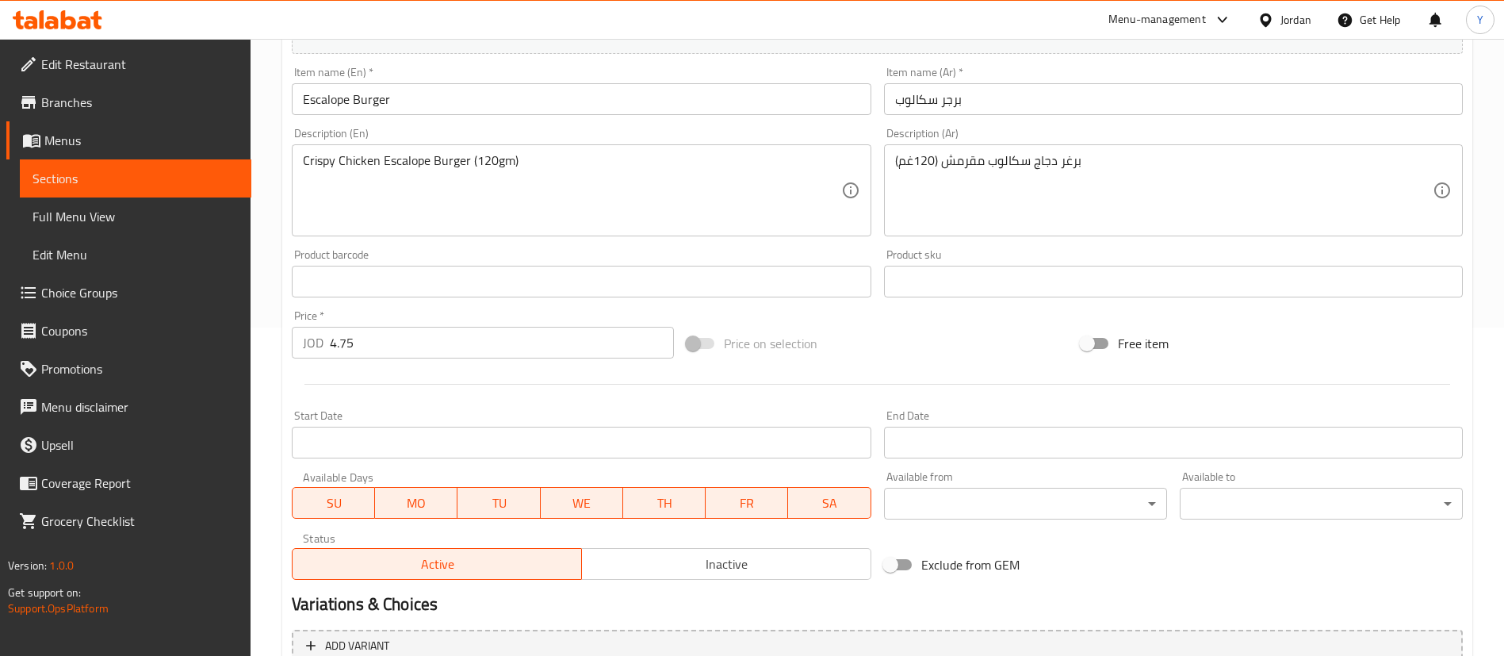
scroll to position [383, 0]
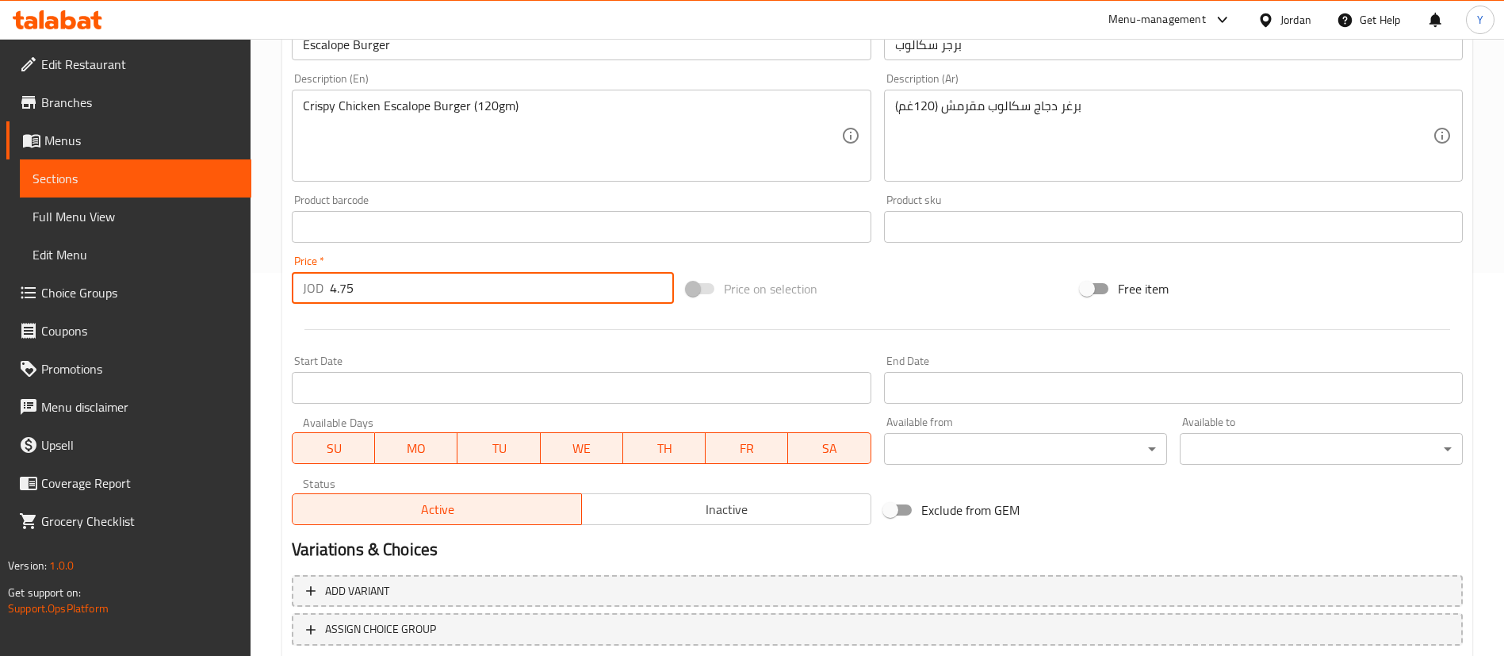
drag, startPoint x: 377, startPoint y: 284, endPoint x: 0, endPoint y: 410, distance: 397.2
click at [0, 410] on div "Edit Restaurant Branches Menus Sections Full Menu View Edit Menu Choice Groups …" at bounding box center [752, 208] width 1504 height 1105
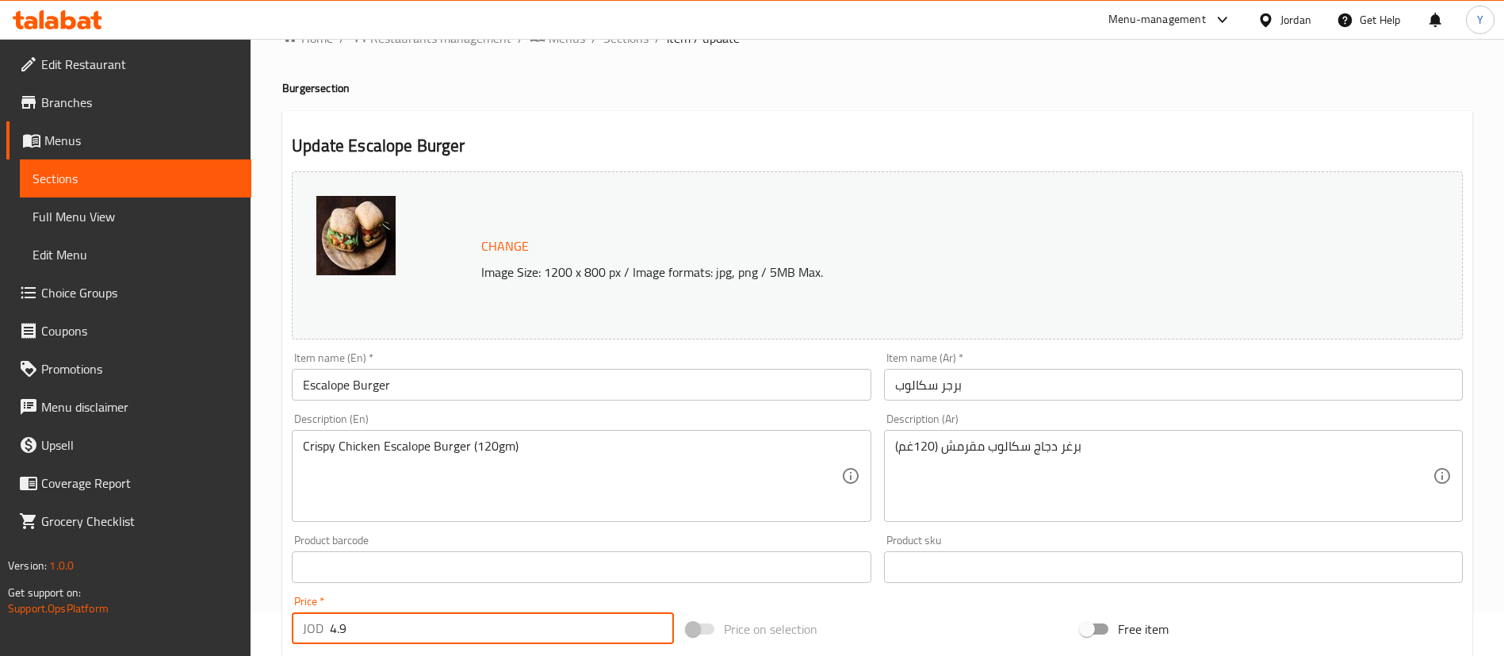
scroll to position [40, 0]
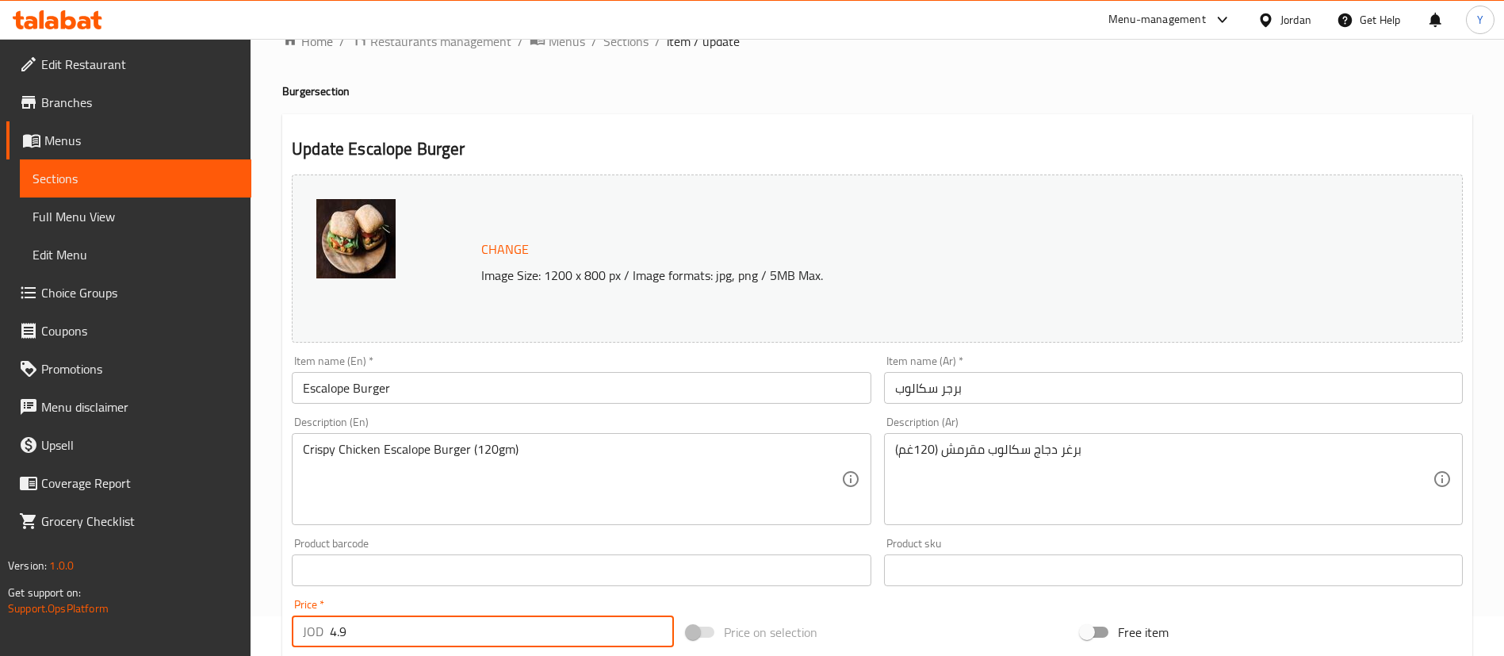
type input "4.9"
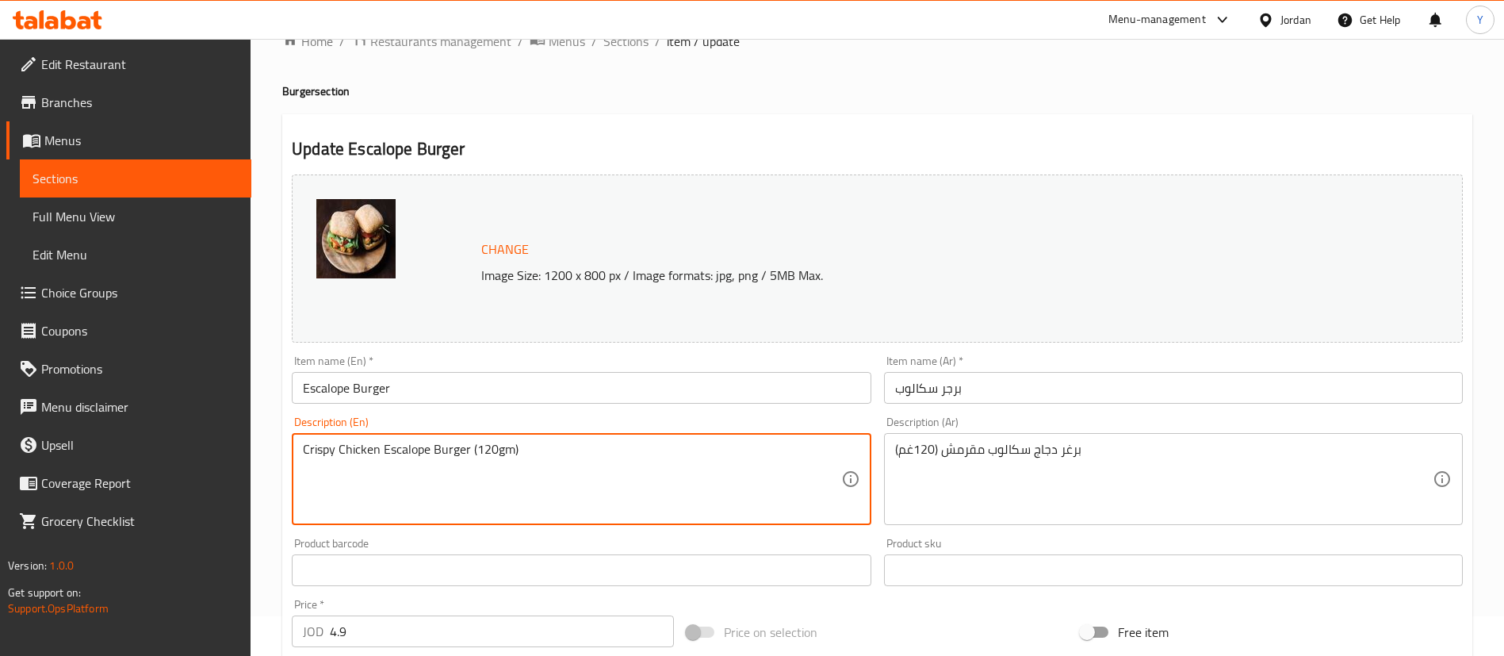
drag, startPoint x: 469, startPoint y: 461, endPoint x: 800, endPoint y: 487, distance: 331.7
type textarea "Crispy Chicken Escalope Burger"
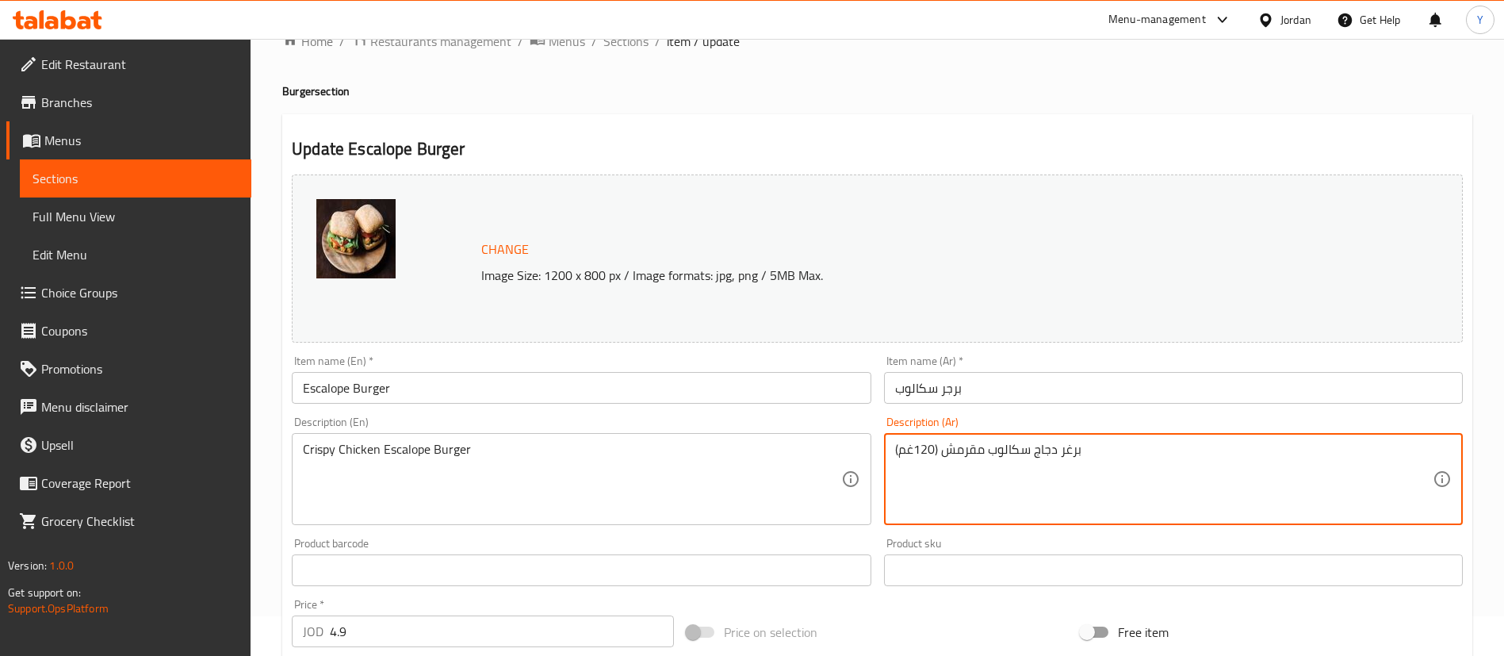
drag, startPoint x: 938, startPoint y: 450, endPoint x: 867, endPoint y: 453, distance: 70.6
type textarea "برغر دجاج سكالوب مقرمش"
click at [499, 385] on input "Escalope Burger" at bounding box center [581, 388] width 579 height 32
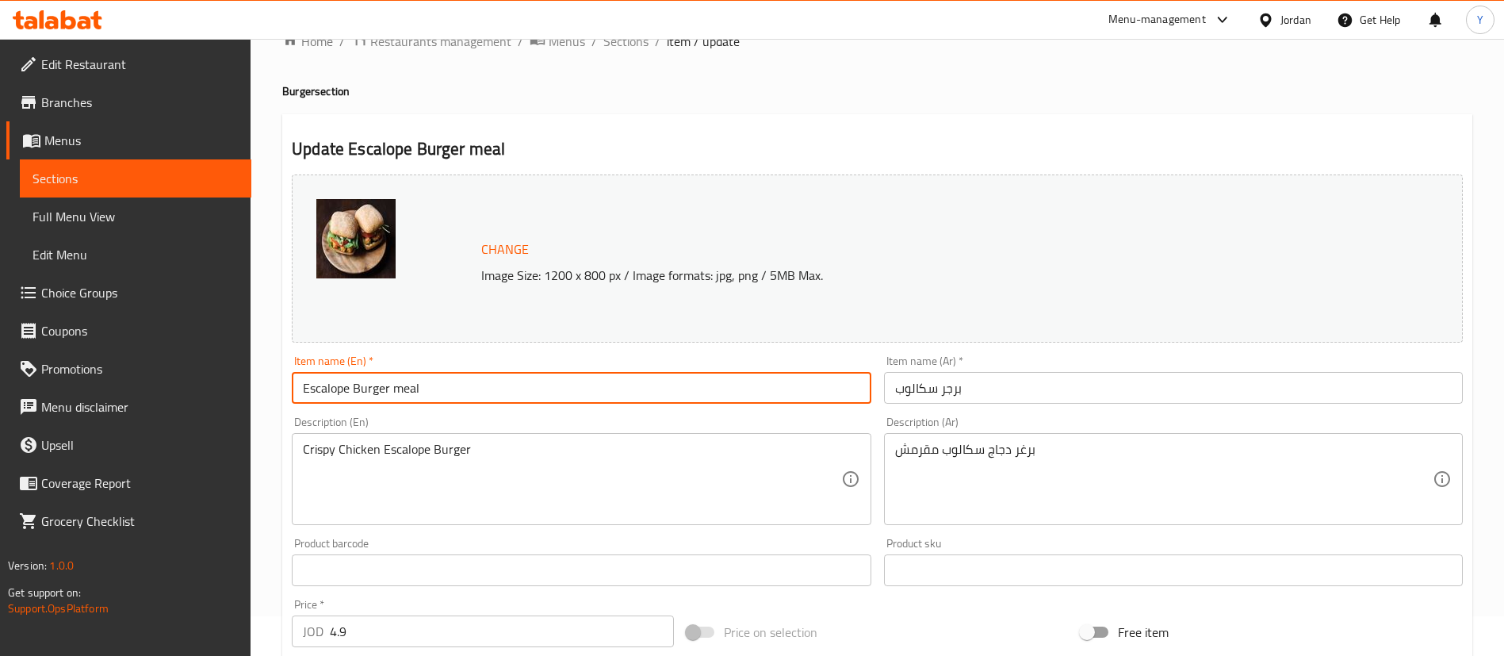
type input "Escalope Burger meal"
click at [1113, 390] on input "برجر سكالوب" at bounding box center [1173, 388] width 579 height 32
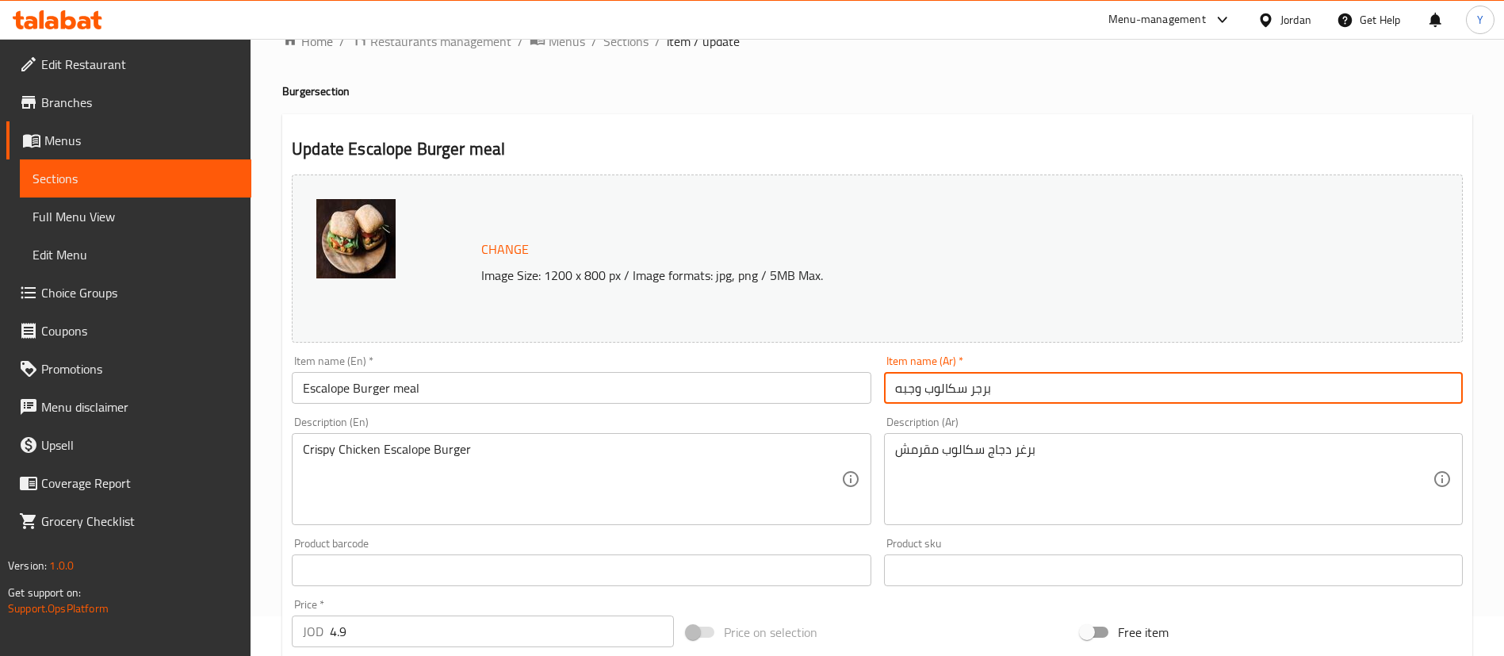
scroll to position [488, 0]
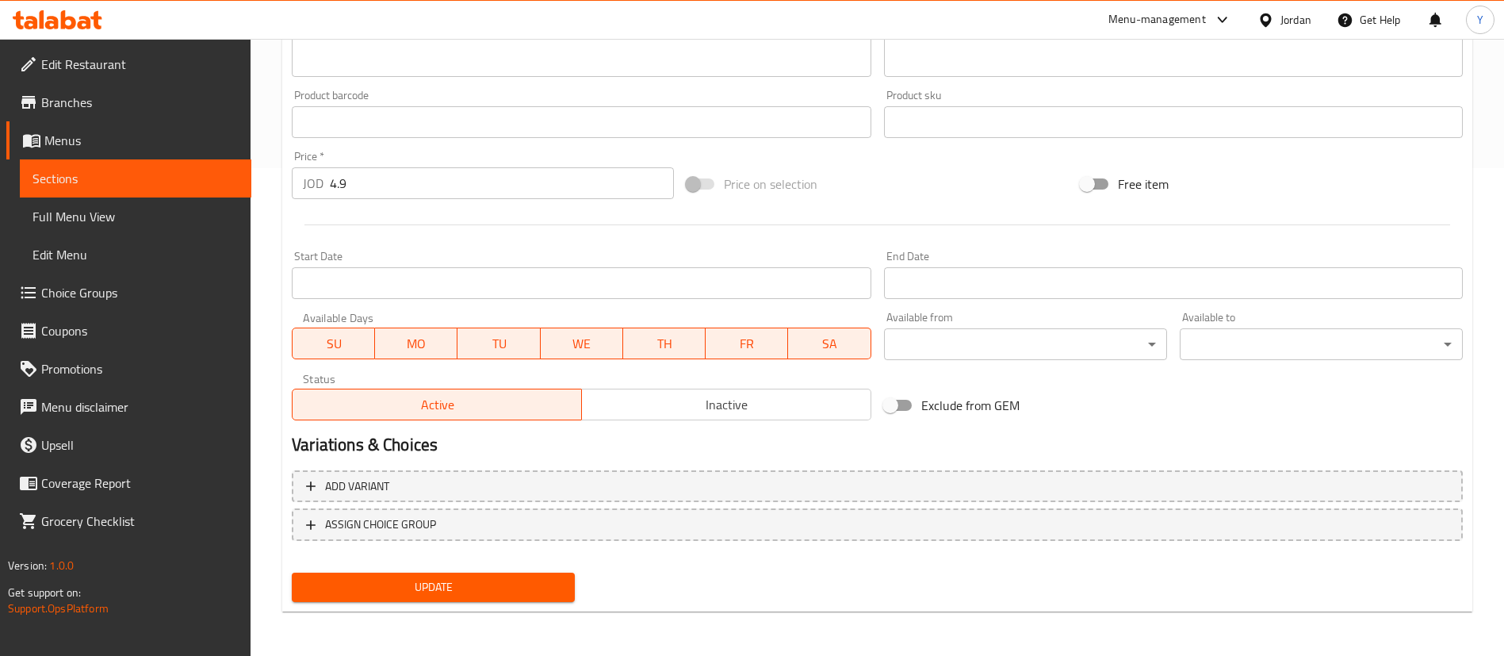
type input "برجر سكالوب وجبه"
click at [436, 600] on button "Update" at bounding box center [433, 587] width 283 height 29
drag, startPoint x: 97, startPoint y: 183, endPoint x: 160, endPoint y: 182, distance: 63.5
click at [97, 183] on span "Sections" at bounding box center [136, 178] width 206 height 19
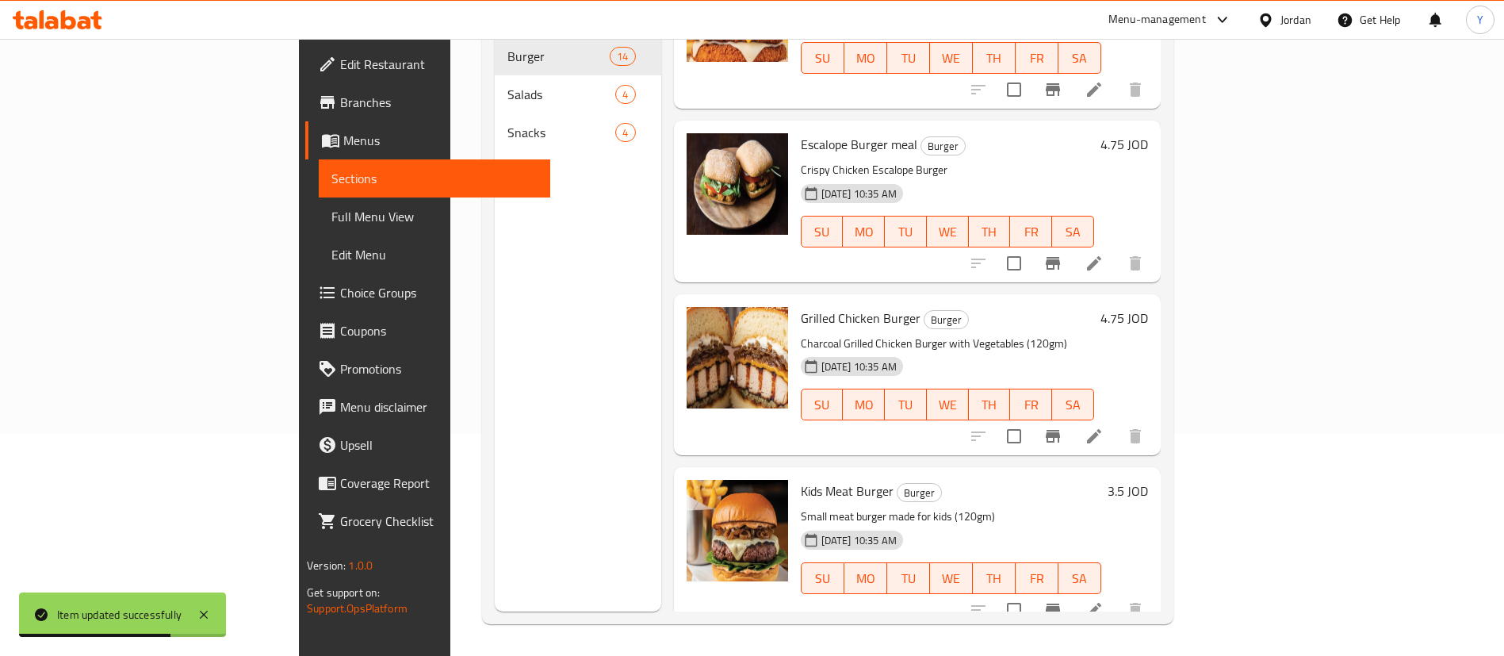
scroll to position [1720, 0]
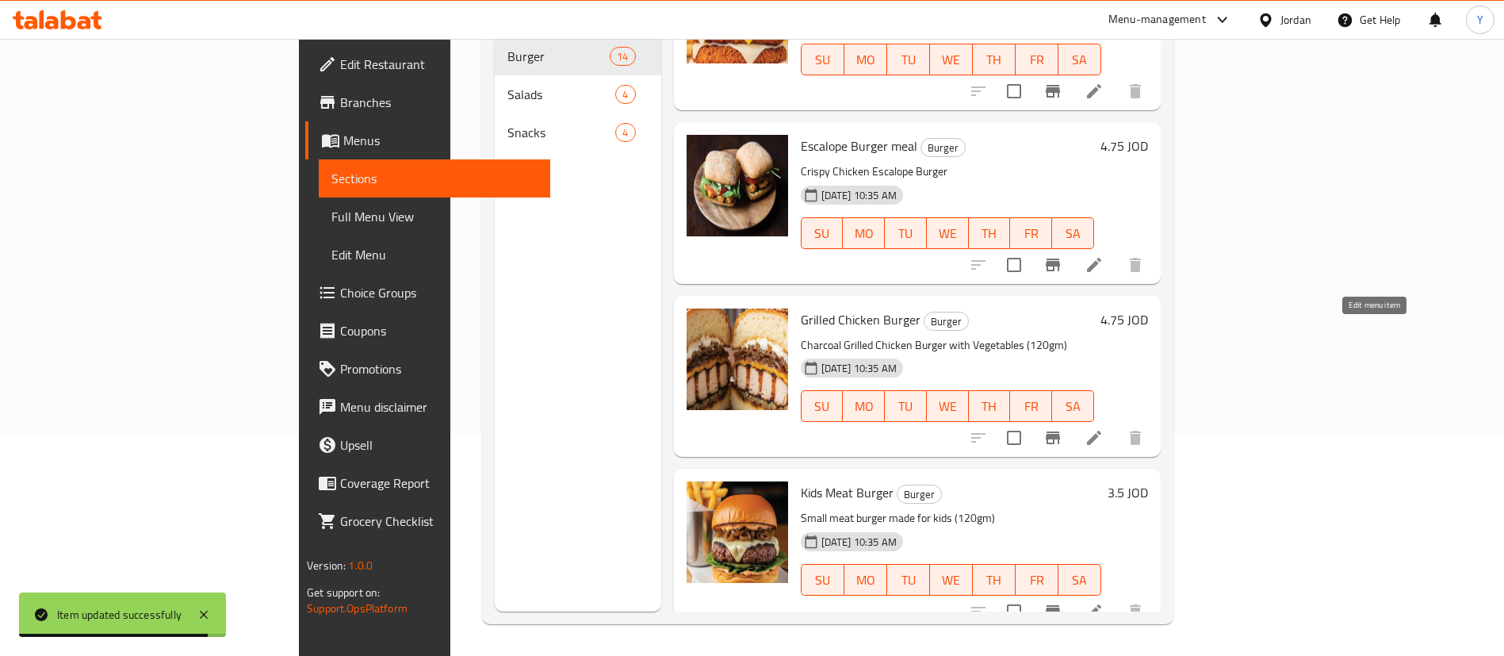
click at [1101, 431] on icon at bounding box center [1094, 438] width 14 height 14
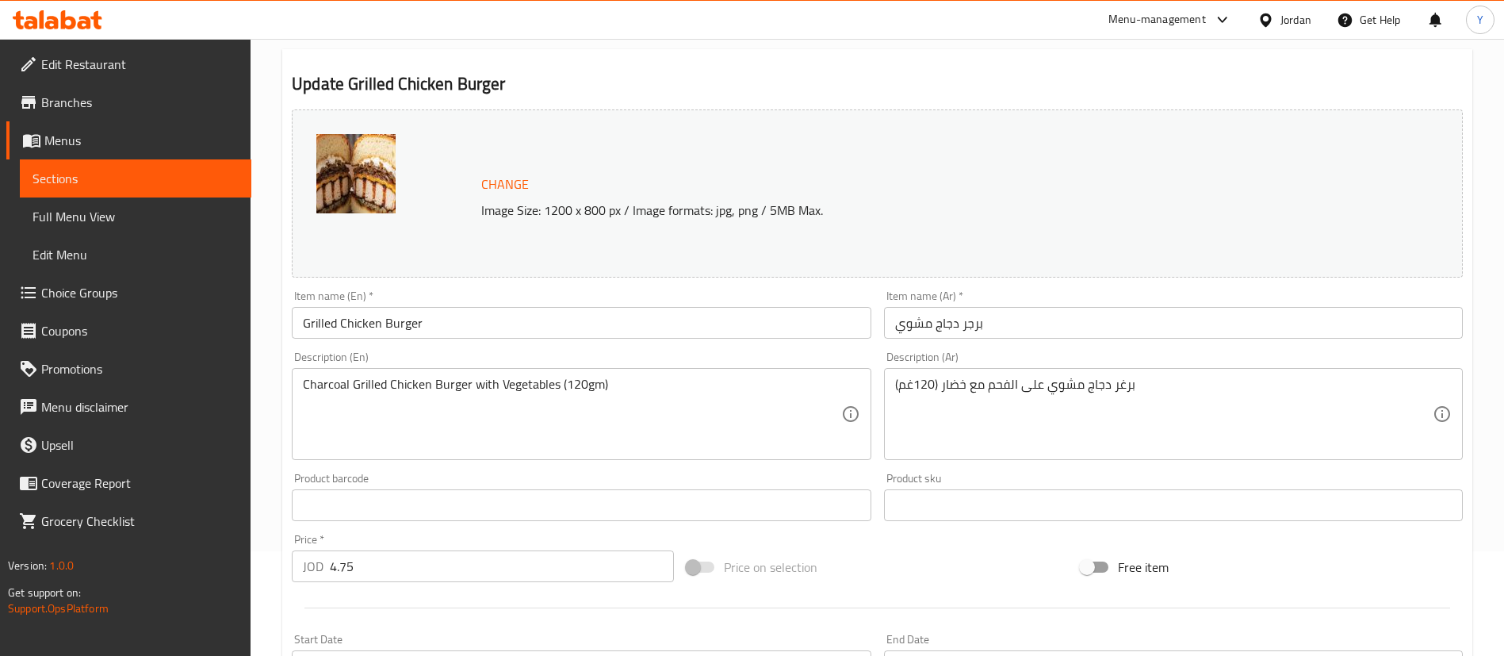
scroll to position [149, 0]
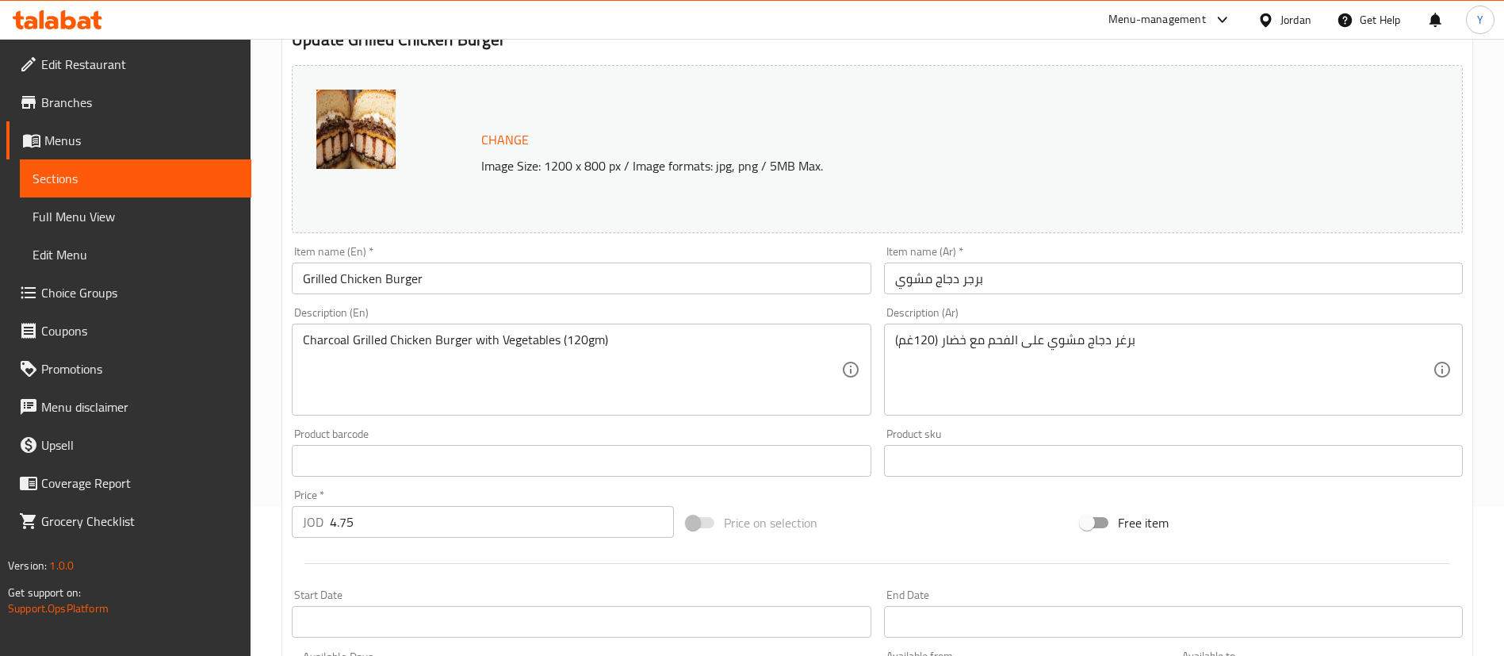
click at [531, 276] on input "Grilled Chicken Burger" at bounding box center [581, 278] width 579 height 32
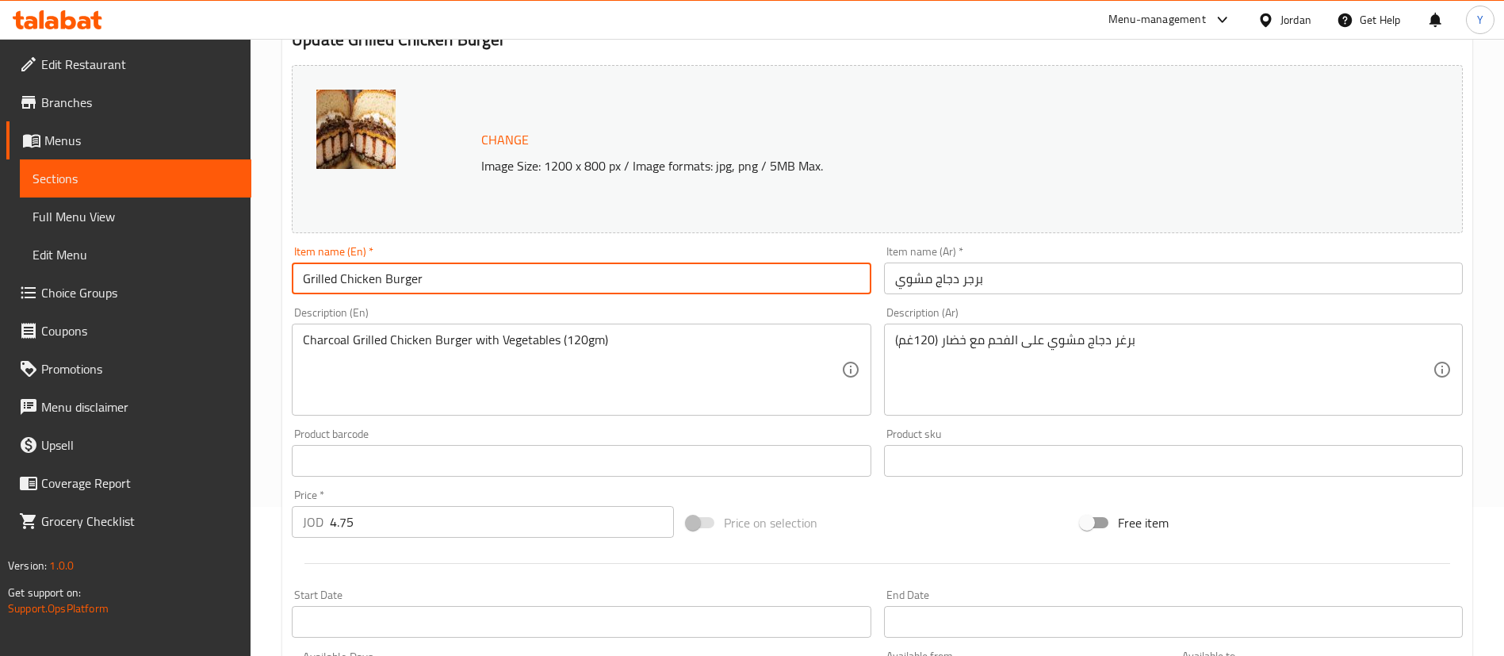
drag, startPoint x: 341, startPoint y: 281, endPoint x: 60, endPoint y: 339, distance: 286.5
click at [60, 339] on div "Edit Restaurant Branches Menus Sections Full Menu View Edit Menu Choice Groups …" at bounding box center [752, 442] width 1504 height 1105
click at [466, 281] on input "BBQ Chicken Burger" at bounding box center [581, 278] width 579 height 32
type input "BBQ Chicken Burger meal"
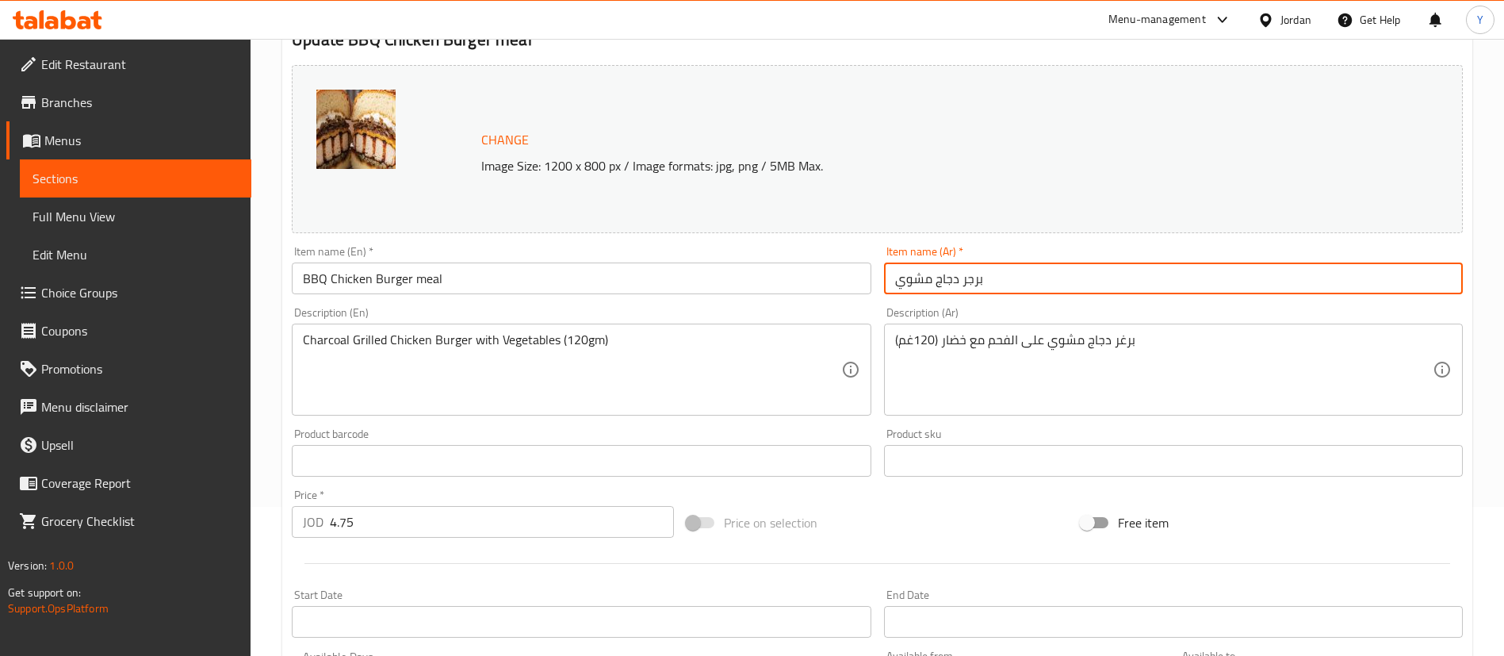
drag, startPoint x: 933, startPoint y: 280, endPoint x: 617, endPoint y: 331, distance: 320.6
click at [617, 331] on div "Change Image Size: 1200 x 800 px / Image formats: jpg, png / 5MB Max. Item name…" at bounding box center [877, 412] width 1184 height 707
click at [891, 285] on input "برجر دجاج" at bounding box center [1173, 278] width 579 height 32
click at [892, 285] on input "باربيكيو برجر دجاج" at bounding box center [1173, 278] width 579 height 32
type input "وجبه باربيكيو برجر دجاج"
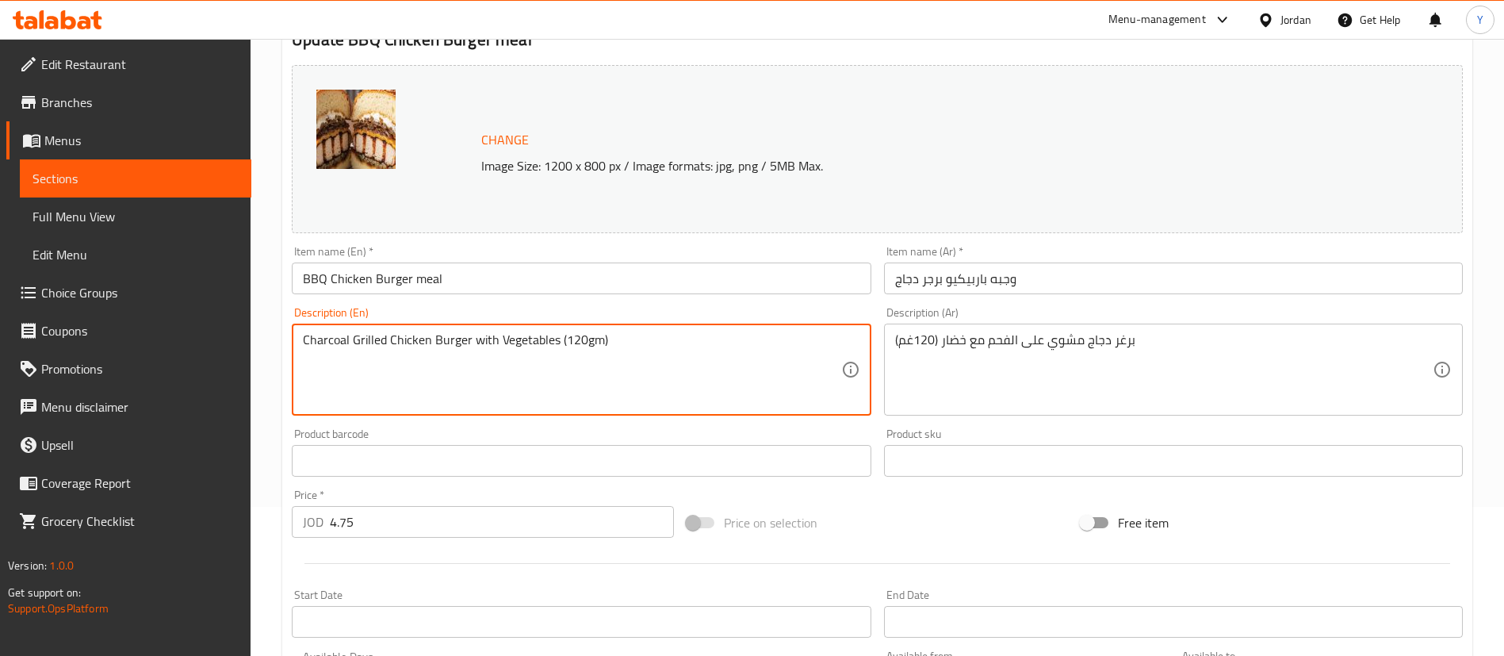
drag, startPoint x: 631, startPoint y: 345, endPoint x: 560, endPoint y: 338, distance: 71.7
type textarea "Charcoal Grilled Chicken Burger with Vegetables"
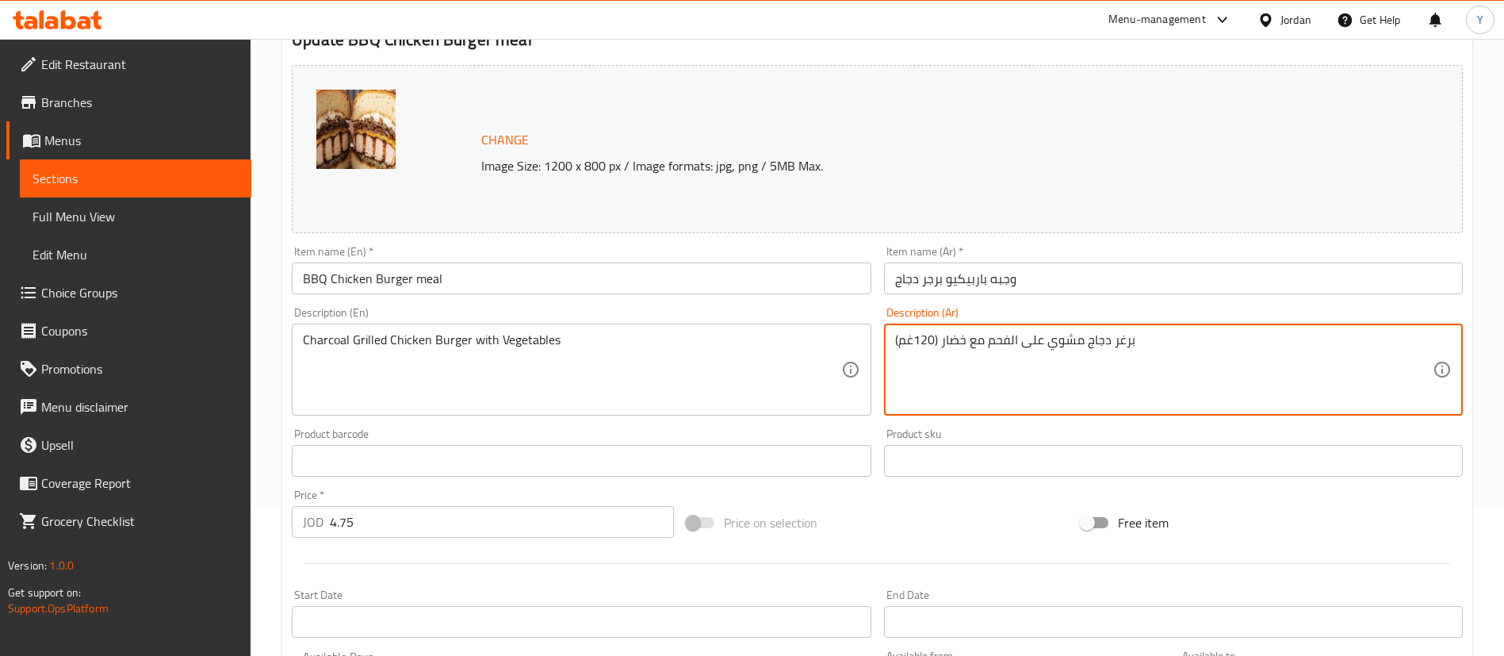
drag, startPoint x: 939, startPoint y: 336, endPoint x: 814, endPoint y: 332, distance: 125.3
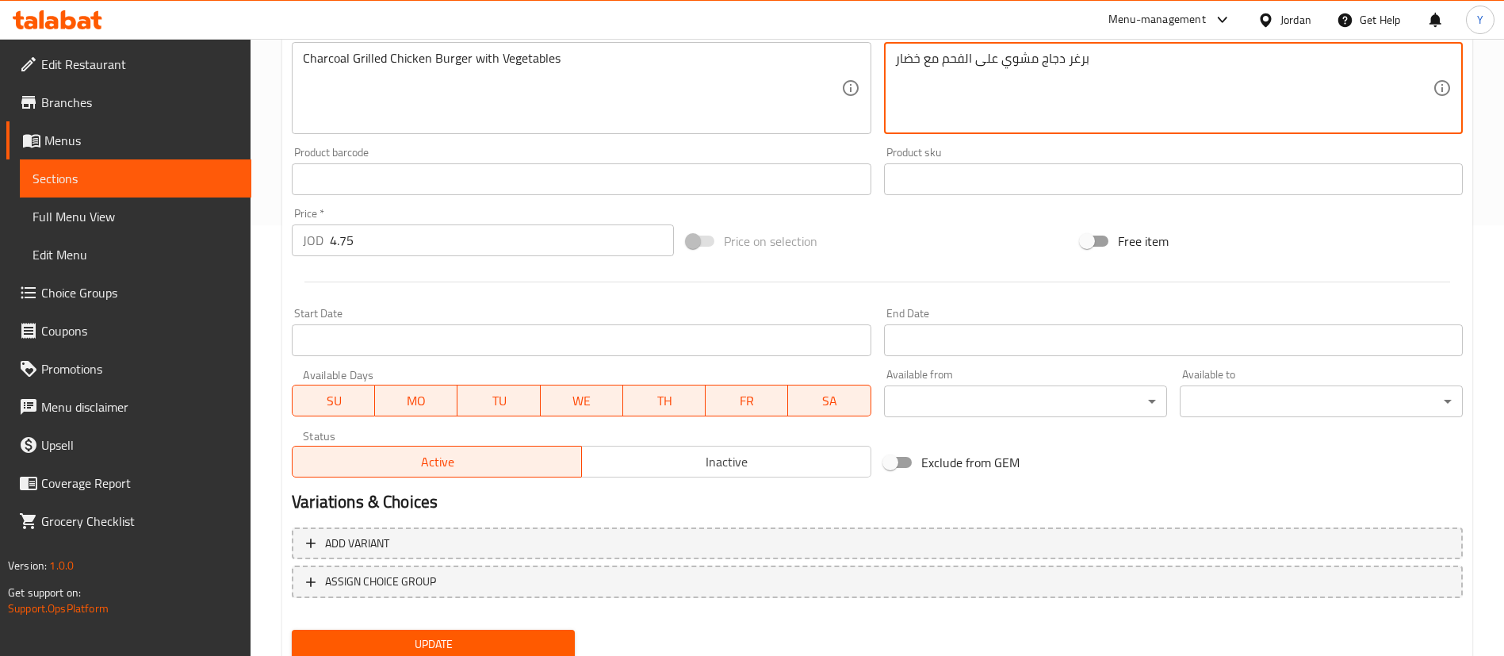
scroll to position [446, 0]
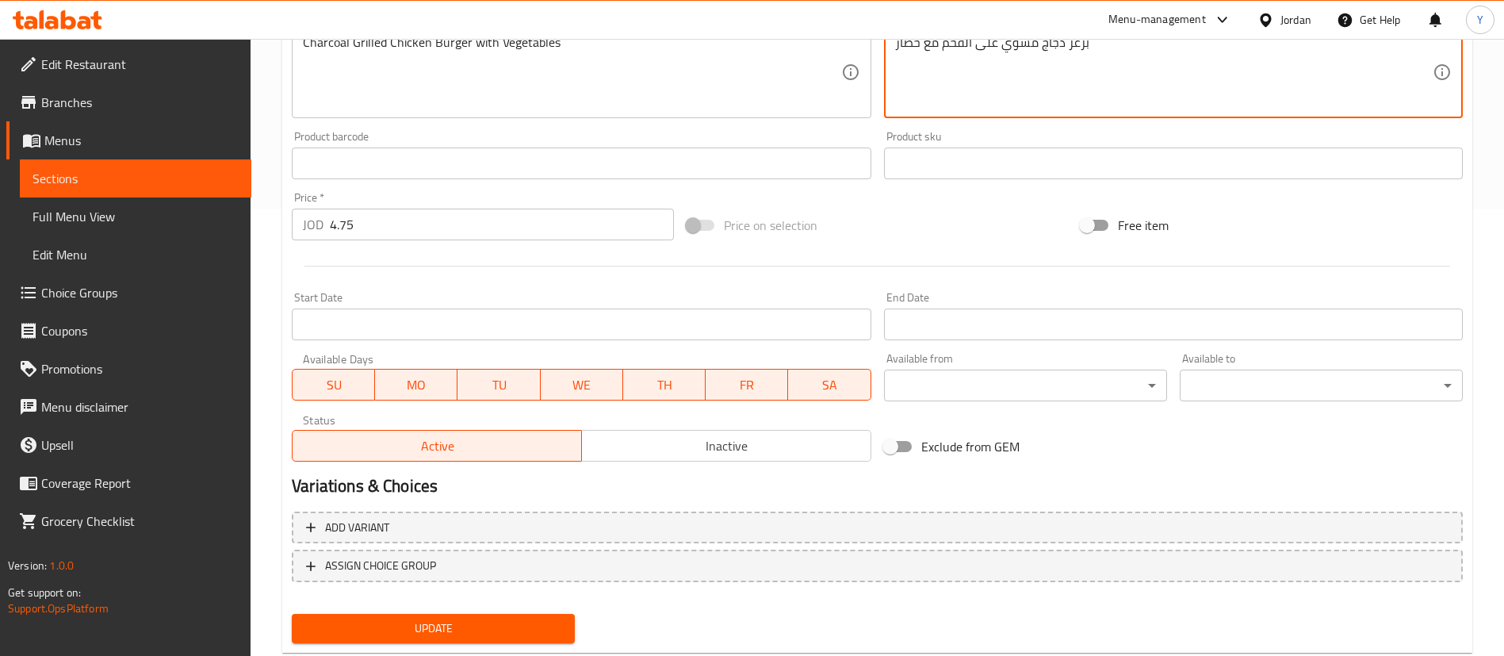
type textarea "برغر دجاج مشوي على الفحم مع خضار"
drag, startPoint x: 331, startPoint y: 256, endPoint x: 212, endPoint y: 265, distance: 119.3
click at [212, 265] on div "Edit Restaurant Branches Menus Sections Full Menu View Edit Menu Choice Groups …" at bounding box center [752, 144] width 1504 height 1105
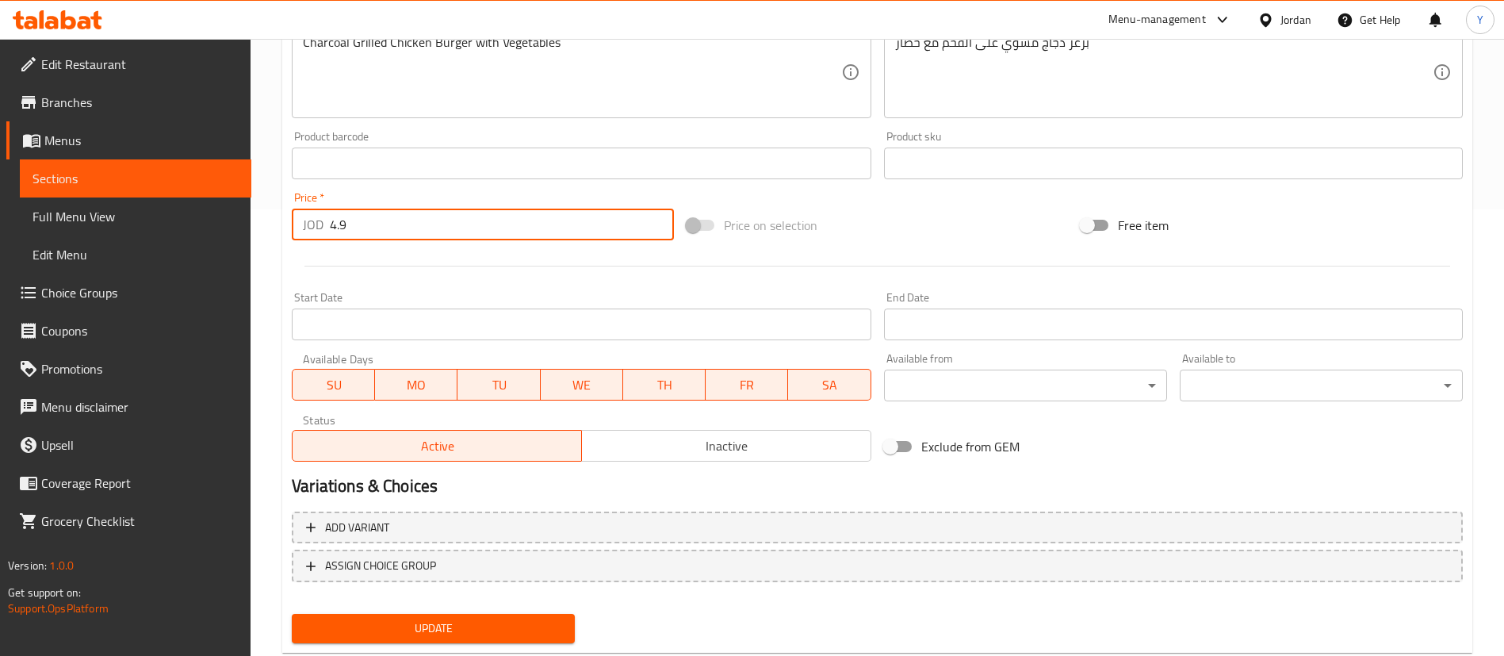
scroll to position [488, 0]
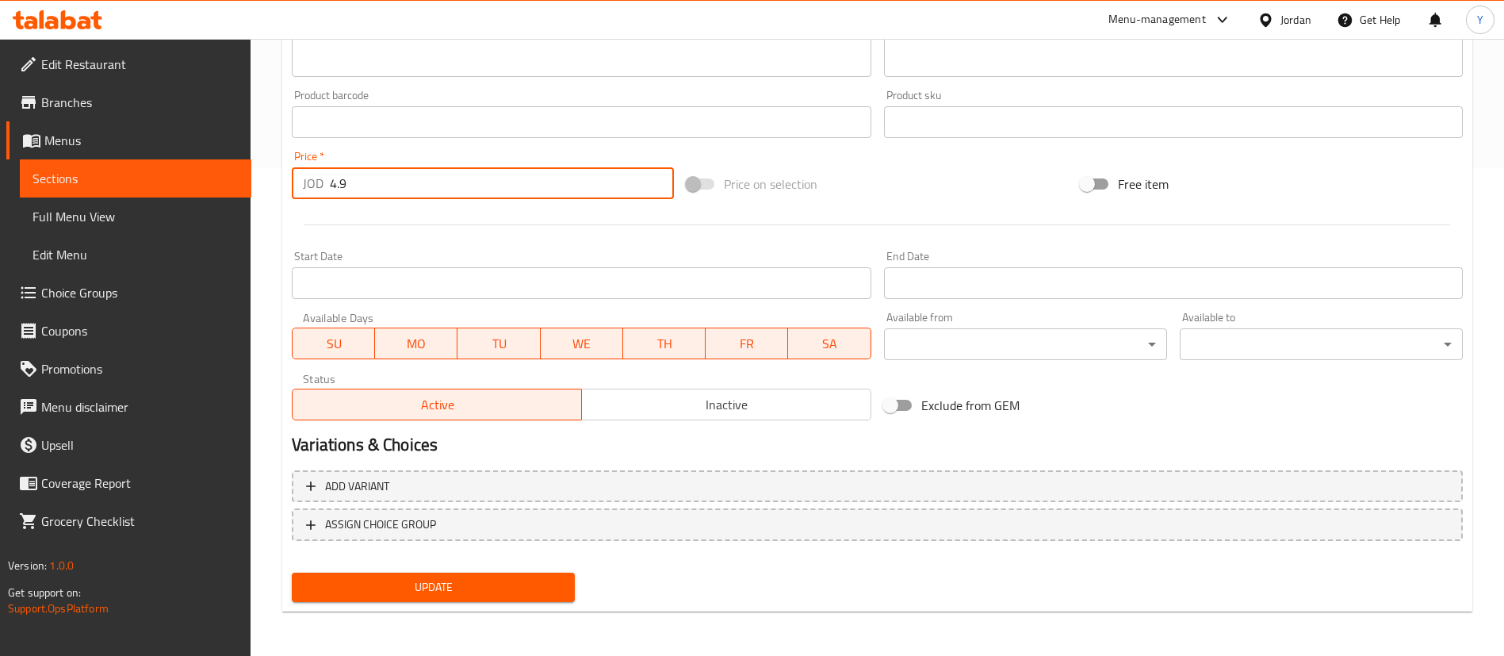
type input "4.9"
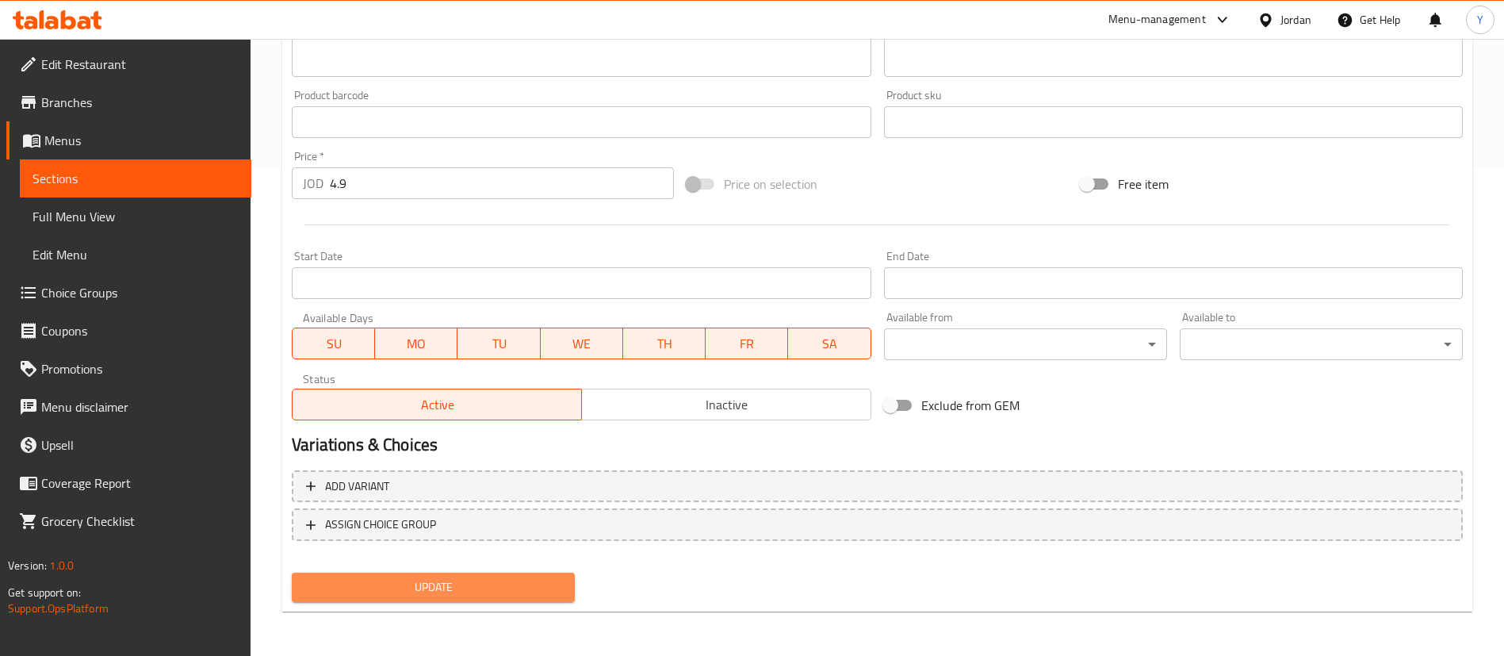
click at [495, 590] on span "Update" at bounding box center [433, 587] width 258 height 20
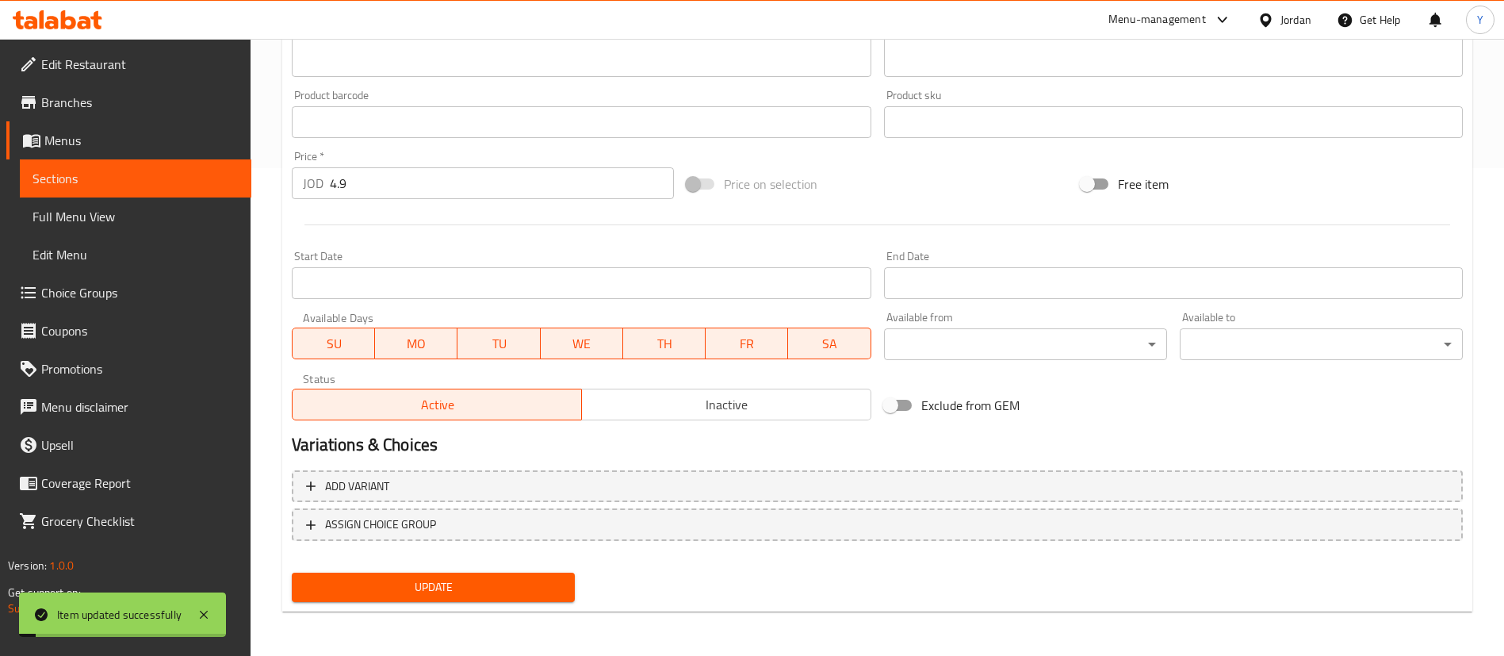
click at [145, 169] on span "Sections" at bounding box center [136, 178] width 206 height 19
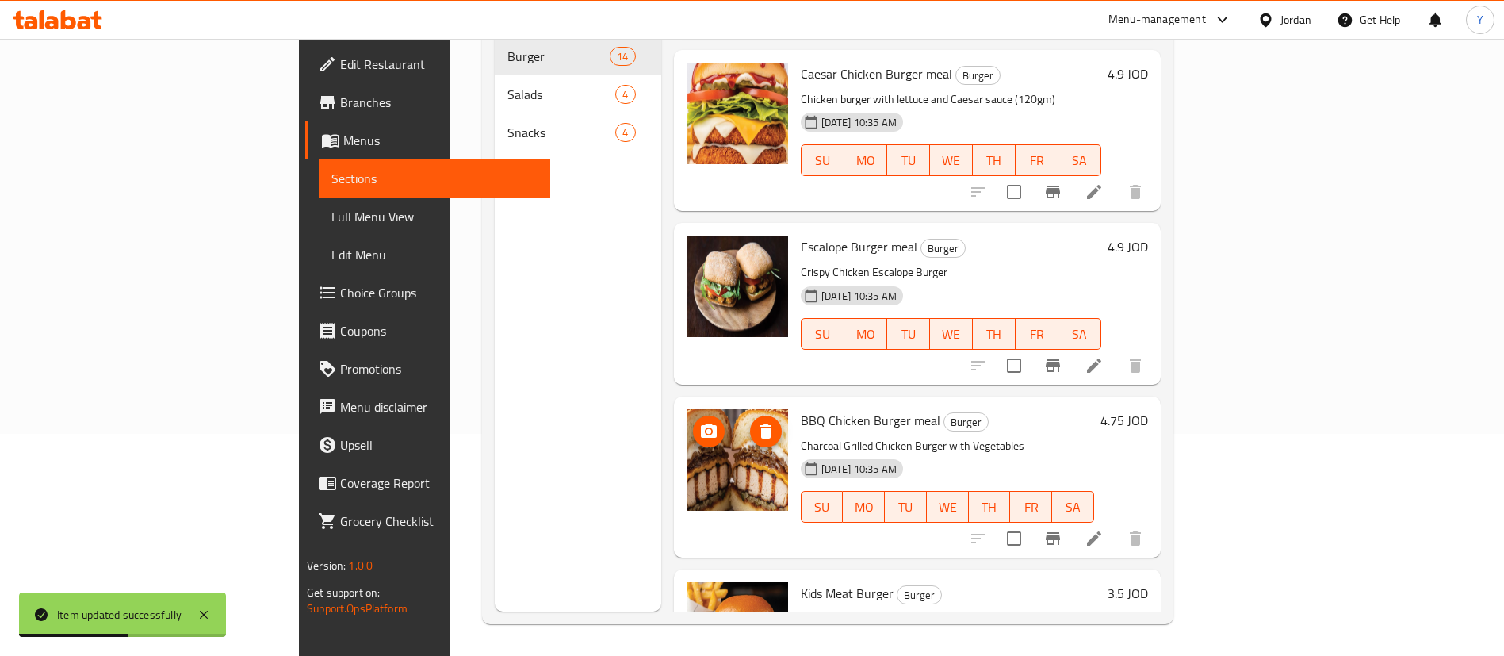
scroll to position [1809, 0]
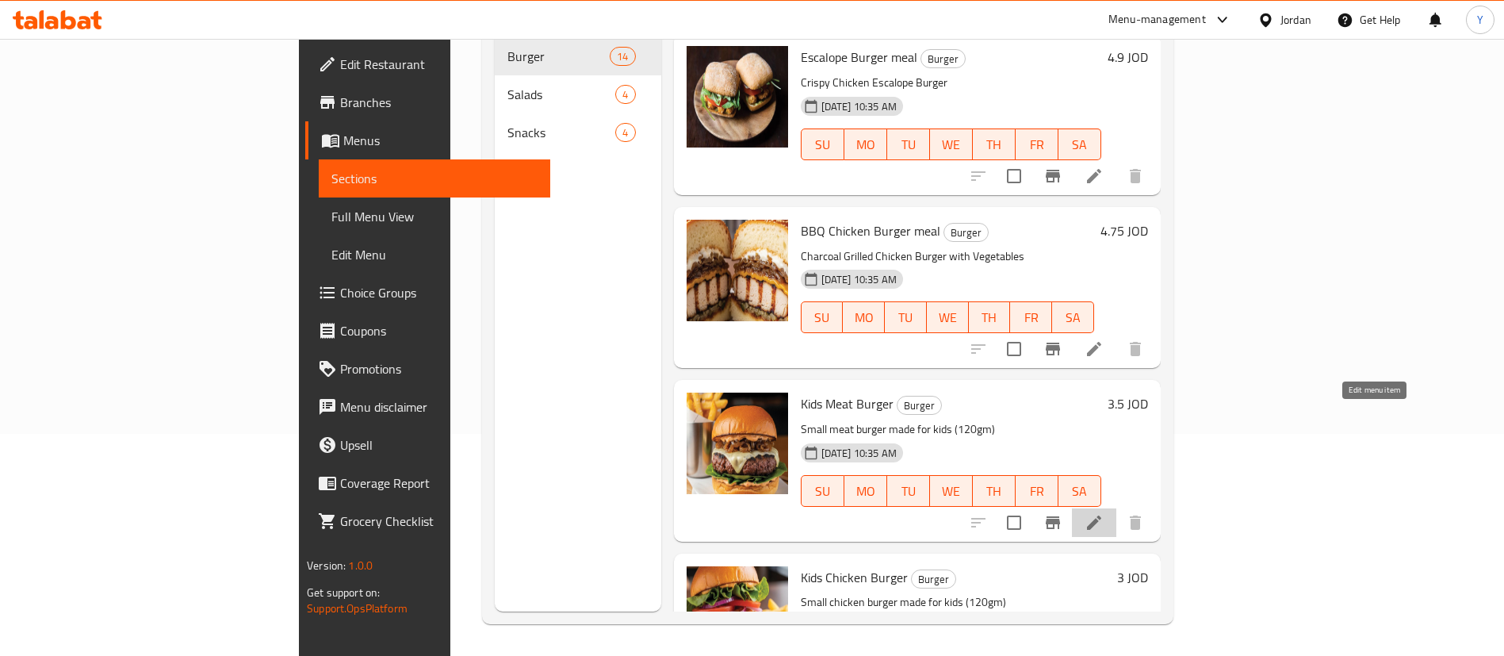
click at [1104, 513] on icon at bounding box center [1094, 522] width 19 height 19
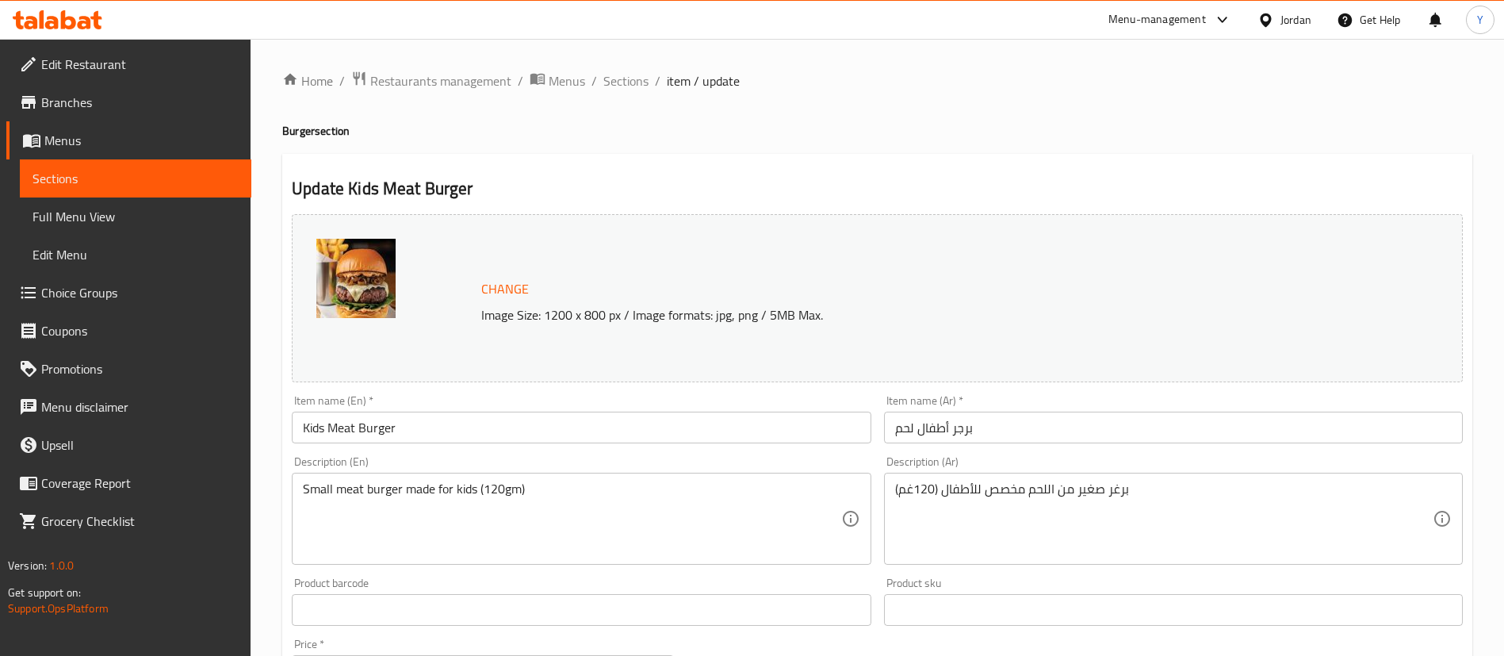
scroll to position [488, 0]
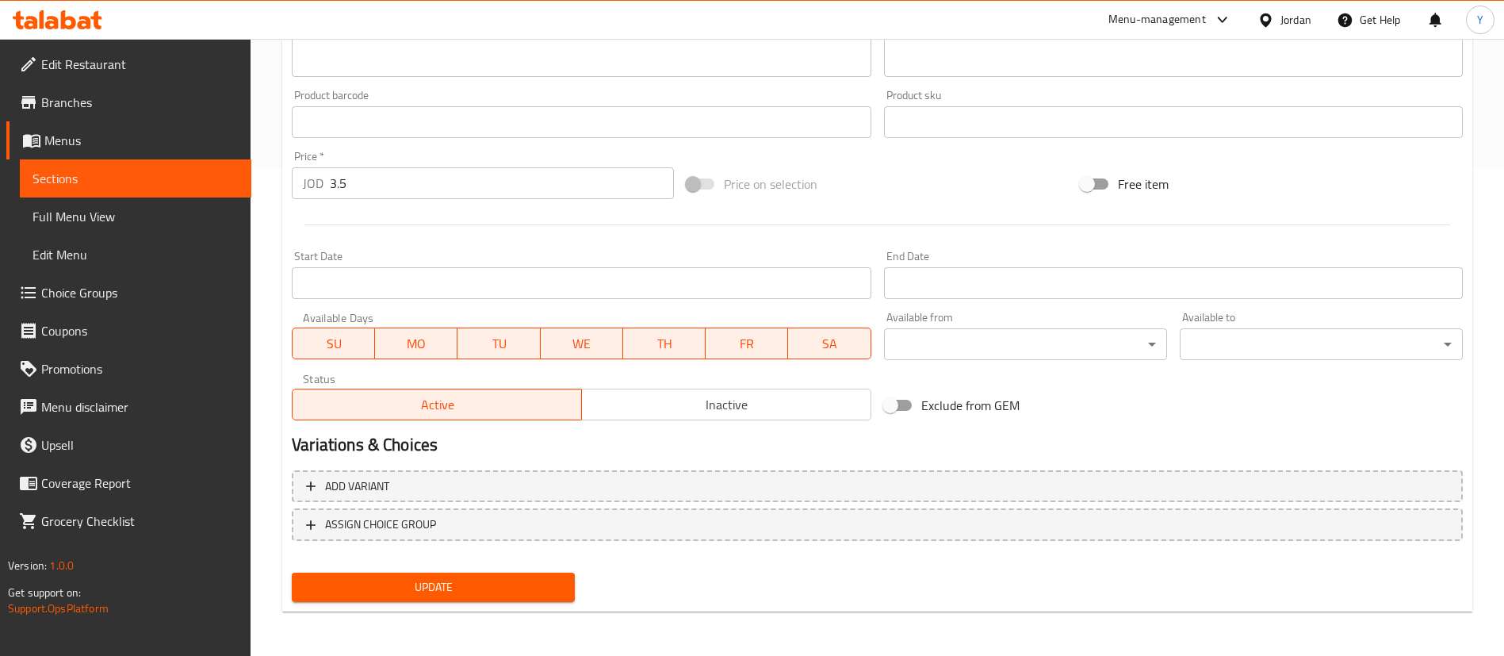
drag, startPoint x: 398, startPoint y: 190, endPoint x: 25, endPoint y: 231, distance: 375.7
click at [25, 231] on div "Edit Restaurant Branches Menus Sections Full Menu View Edit Menu Choice Groups …" at bounding box center [752, 103] width 1504 height 1105
type input "4.2"
click at [371, 583] on span "Update" at bounding box center [433, 587] width 258 height 20
click at [73, 160] on link "Sections" at bounding box center [136, 178] width 232 height 38
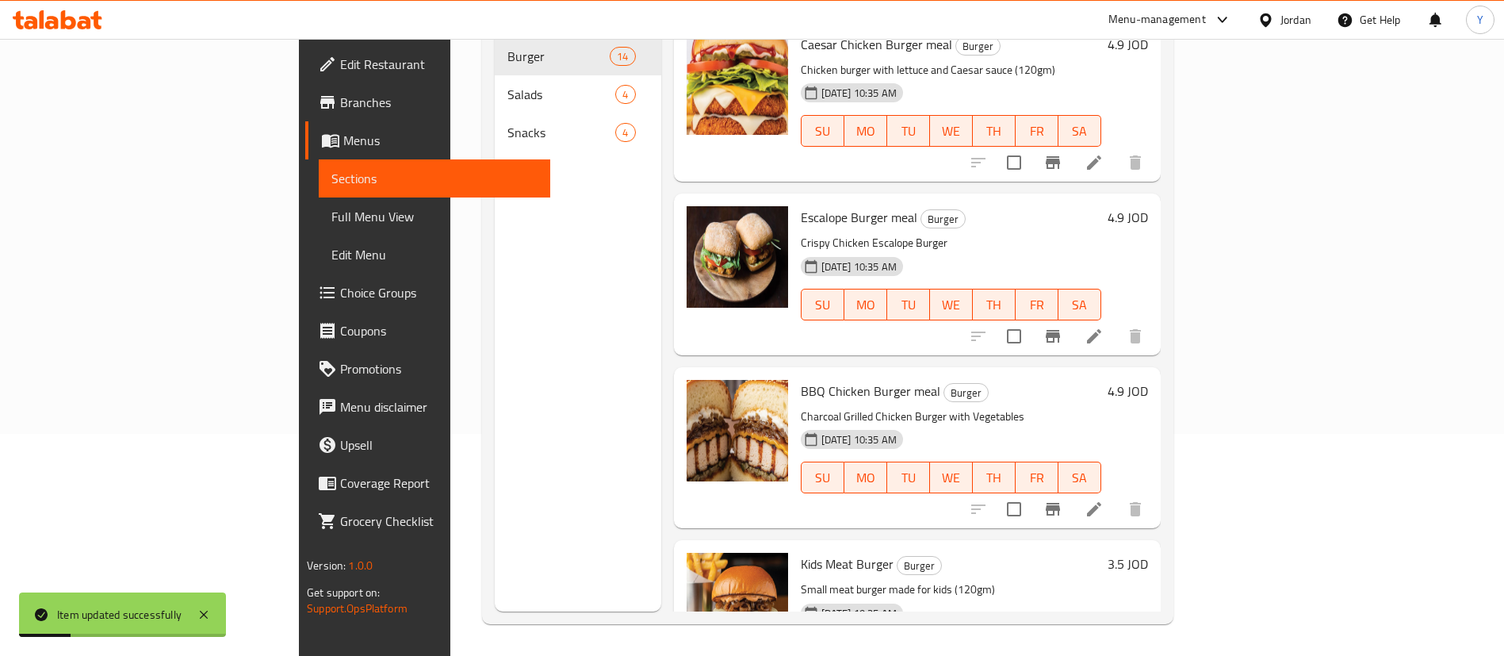
scroll to position [1809, 0]
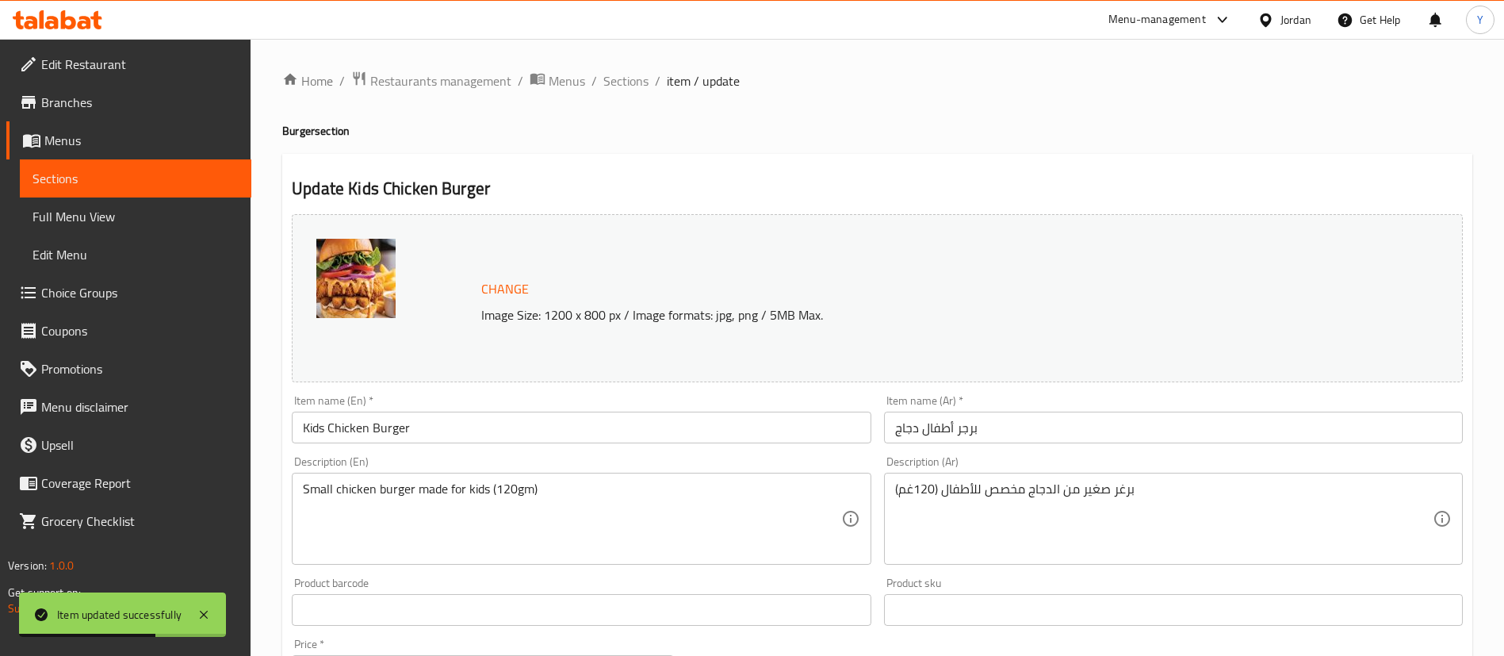
scroll to position [488, 0]
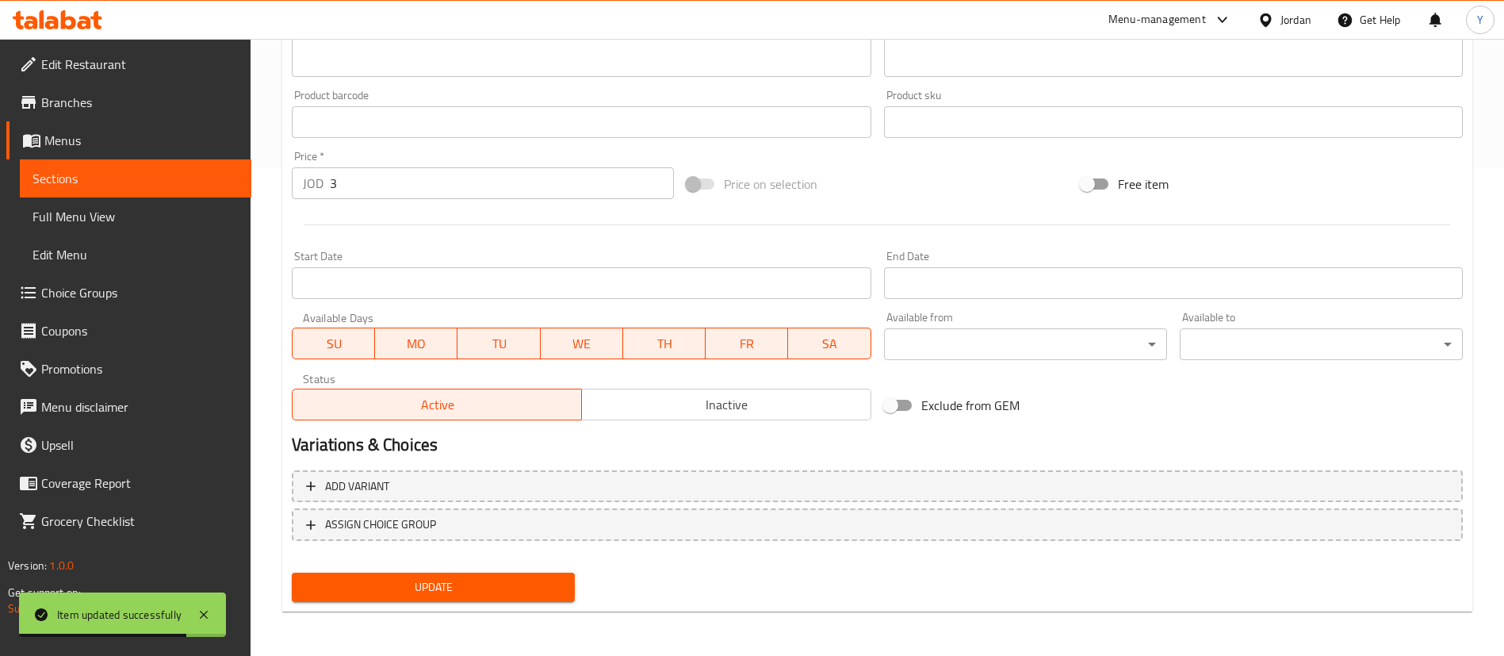
click at [362, 193] on input "3" at bounding box center [502, 183] width 344 height 32
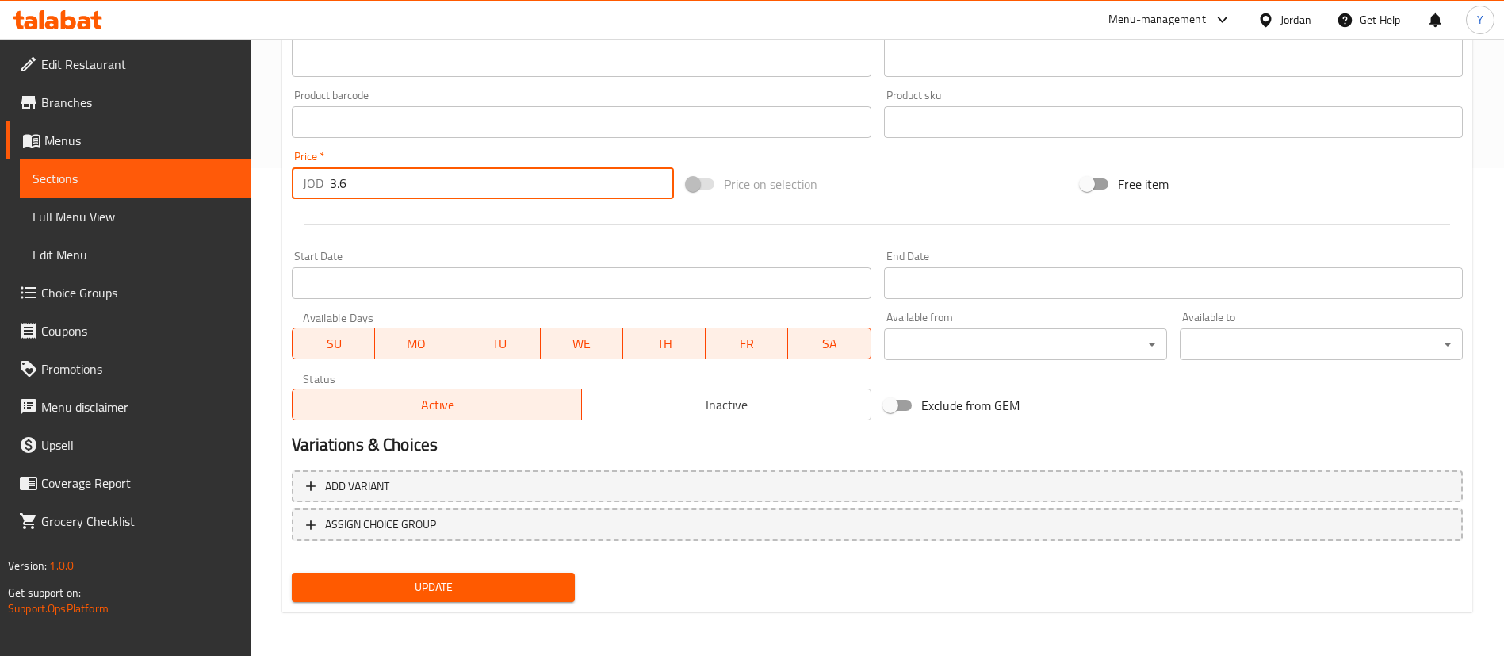
type input "3.6"
click at [443, 594] on span "Update" at bounding box center [433, 587] width 258 height 20
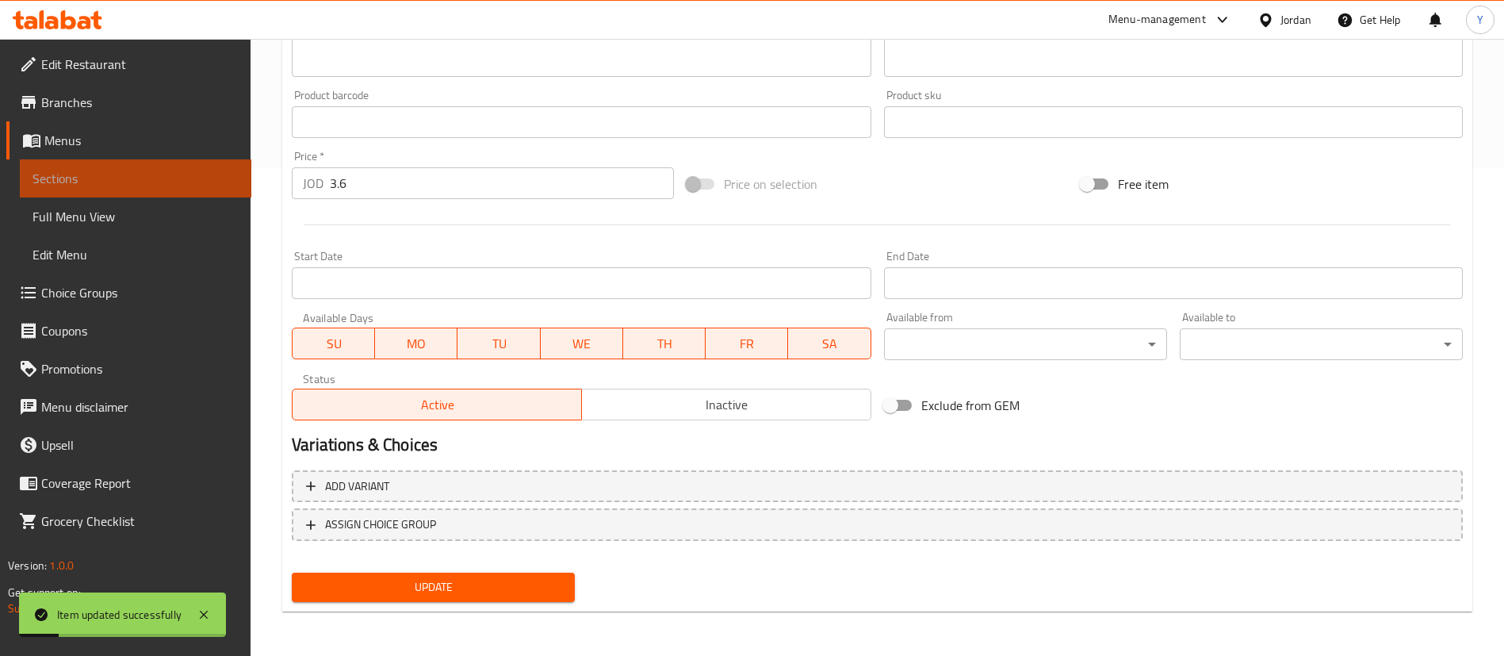
click at [128, 191] on link "Sections" at bounding box center [136, 178] width 232 height 38
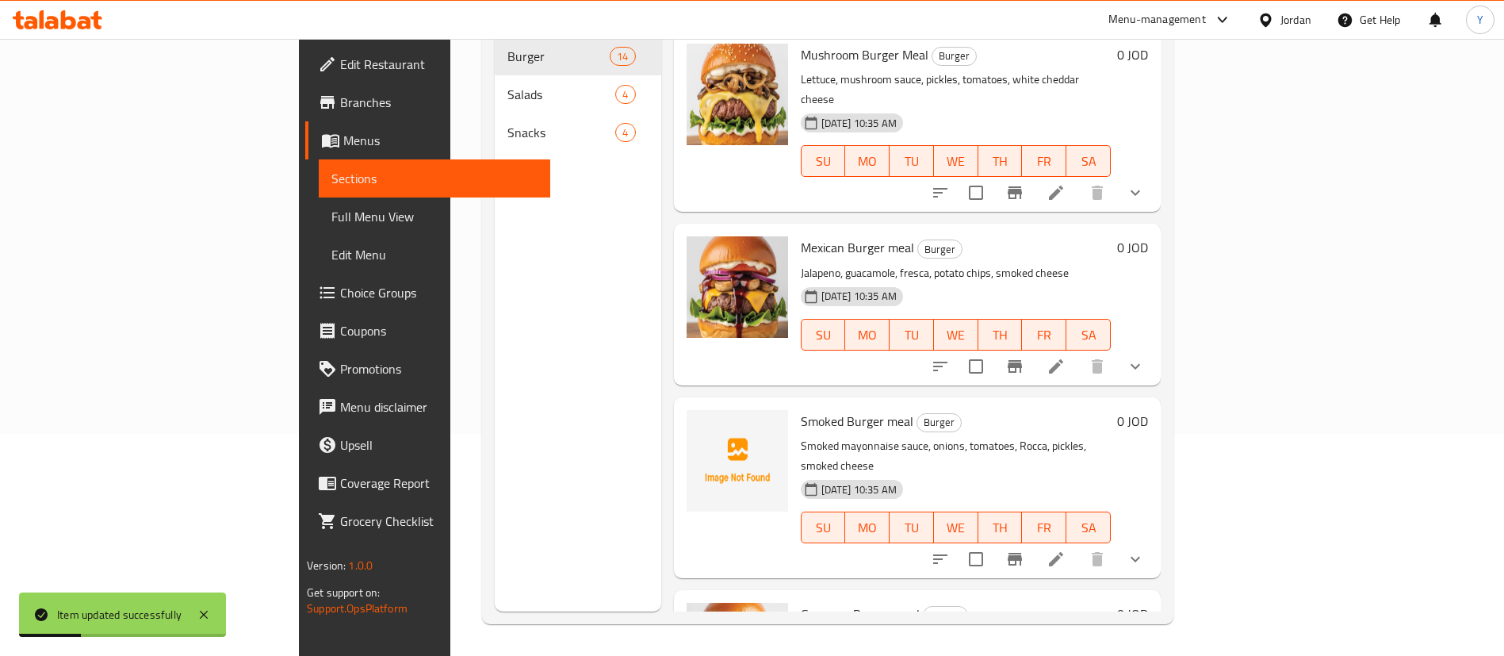
scroll to position [1809, 0]
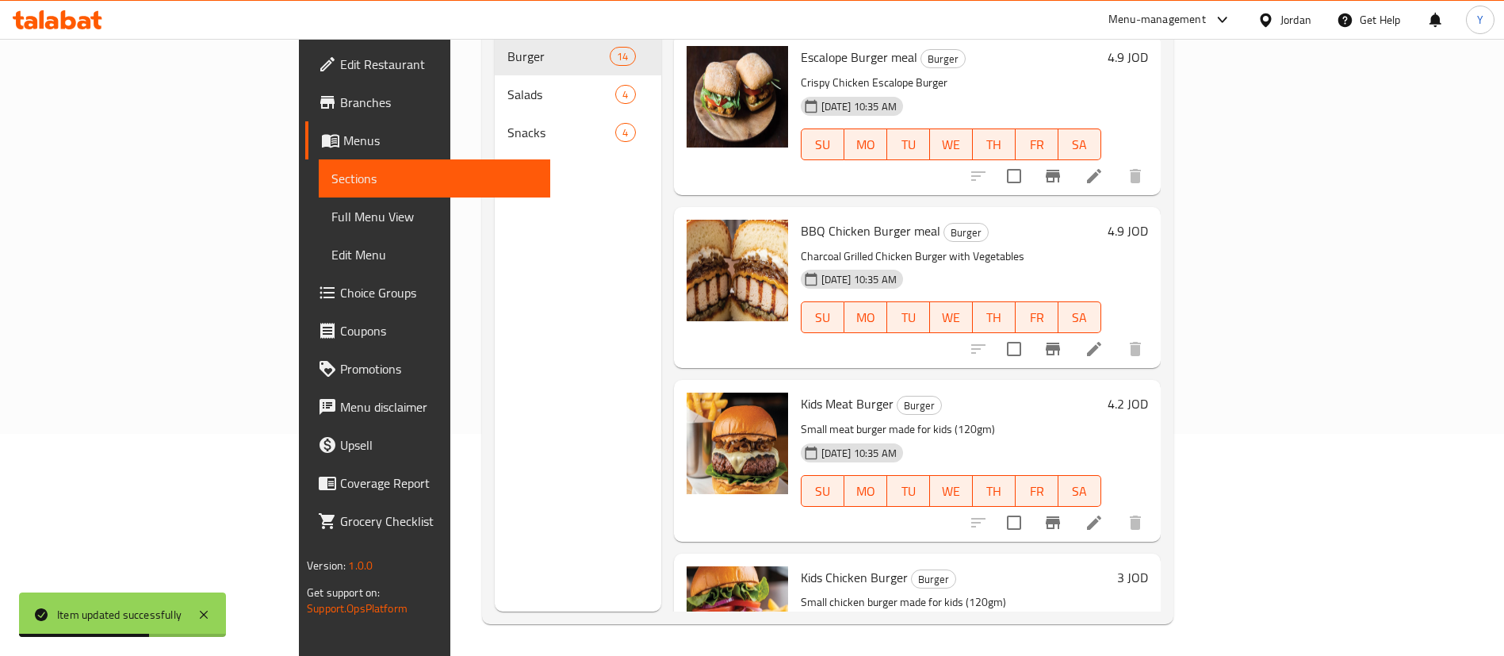
click at [852, 437] on div "[DATE] 10:35 AM SU MO TU WE TH FR SA" at bounding box center [951, 480] width 313 height 86
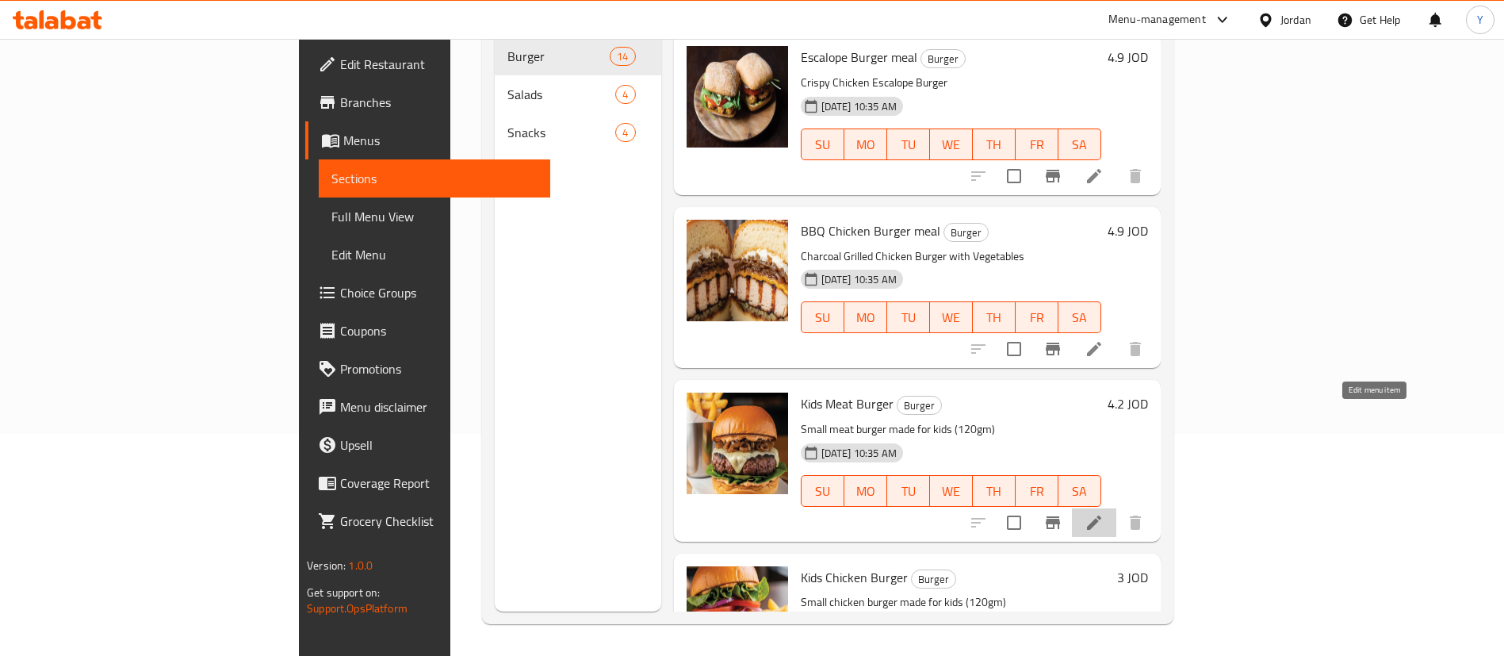
click at [1104, 513] on icon at bounding box center [1094, 522] width 19 height 19
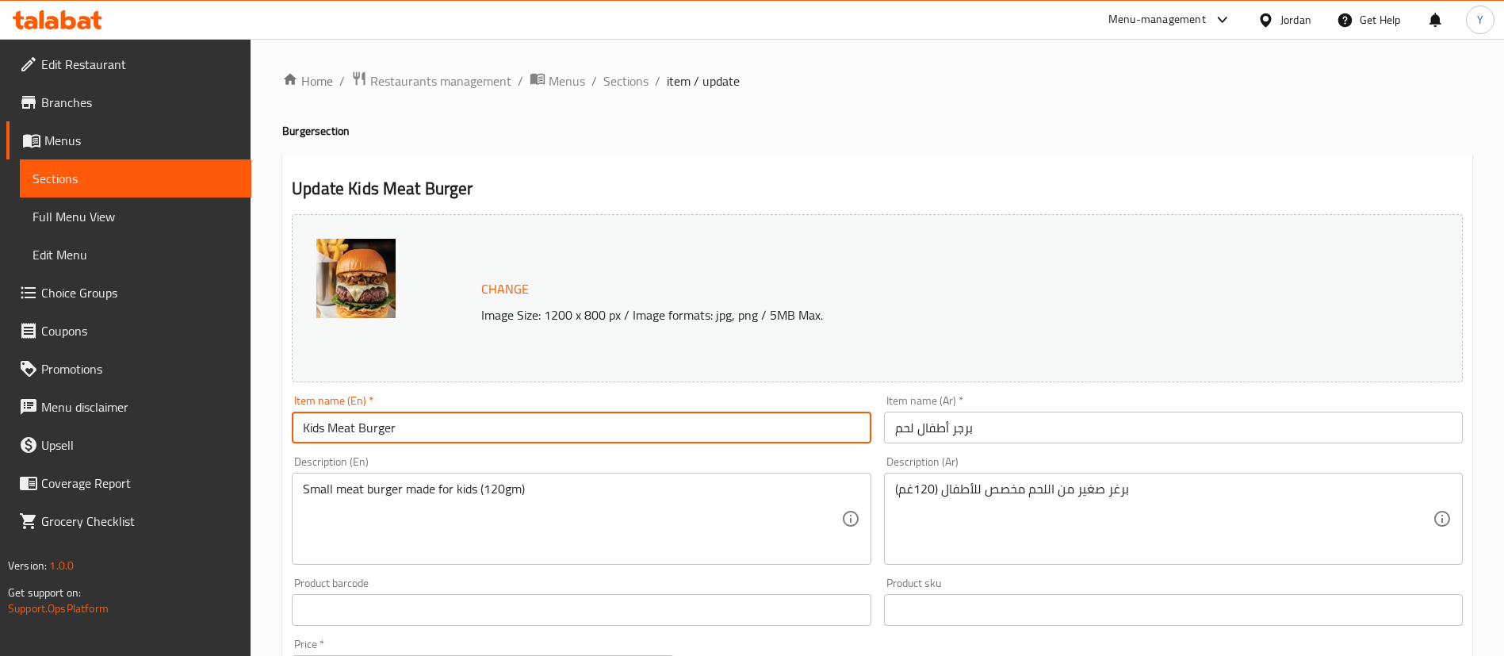
click at [449, 431] on input "Kids Meat Burger" at bounding box center [581, 428] width 579 height 32
type input "Kids Meat Burger meal"
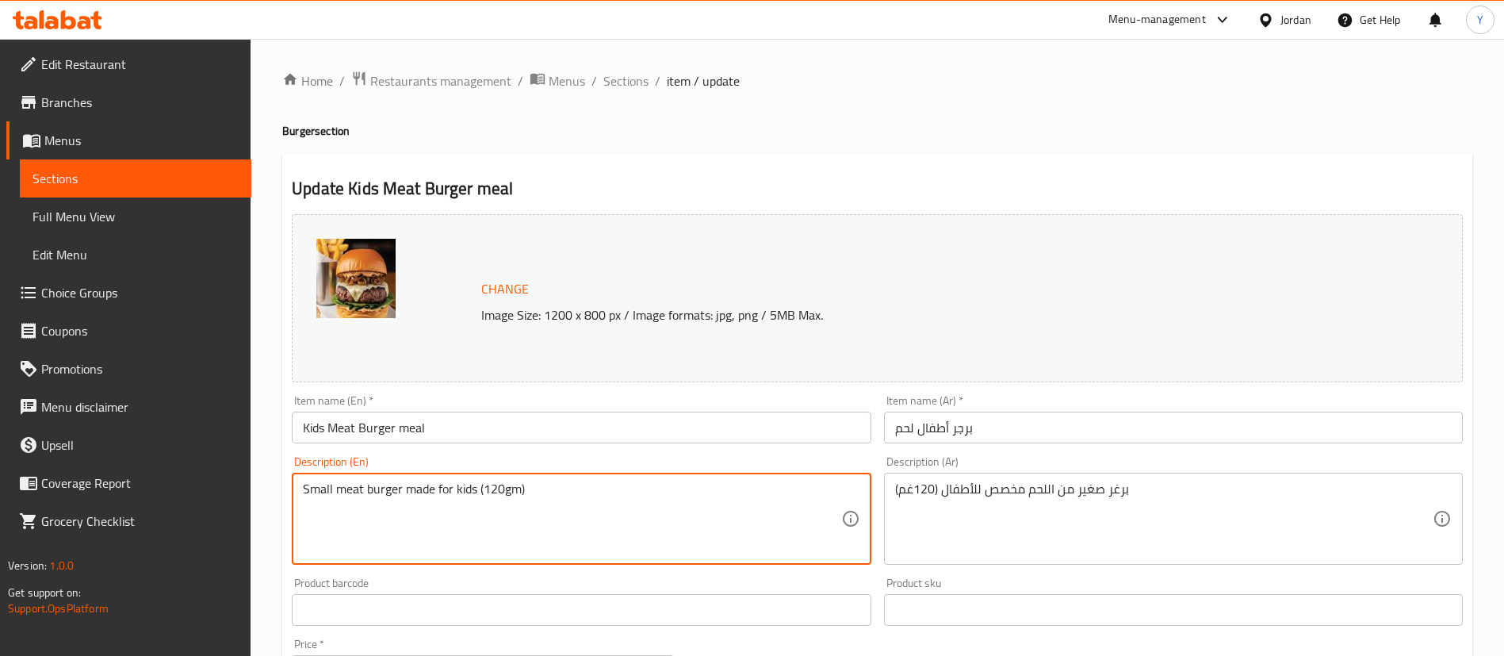
drag, startPoint x: 477, startPoint y: 493, endPoint x: 641, endPoint y: 505, distance: 163.8
type textarea "Small meat burger made for kids"
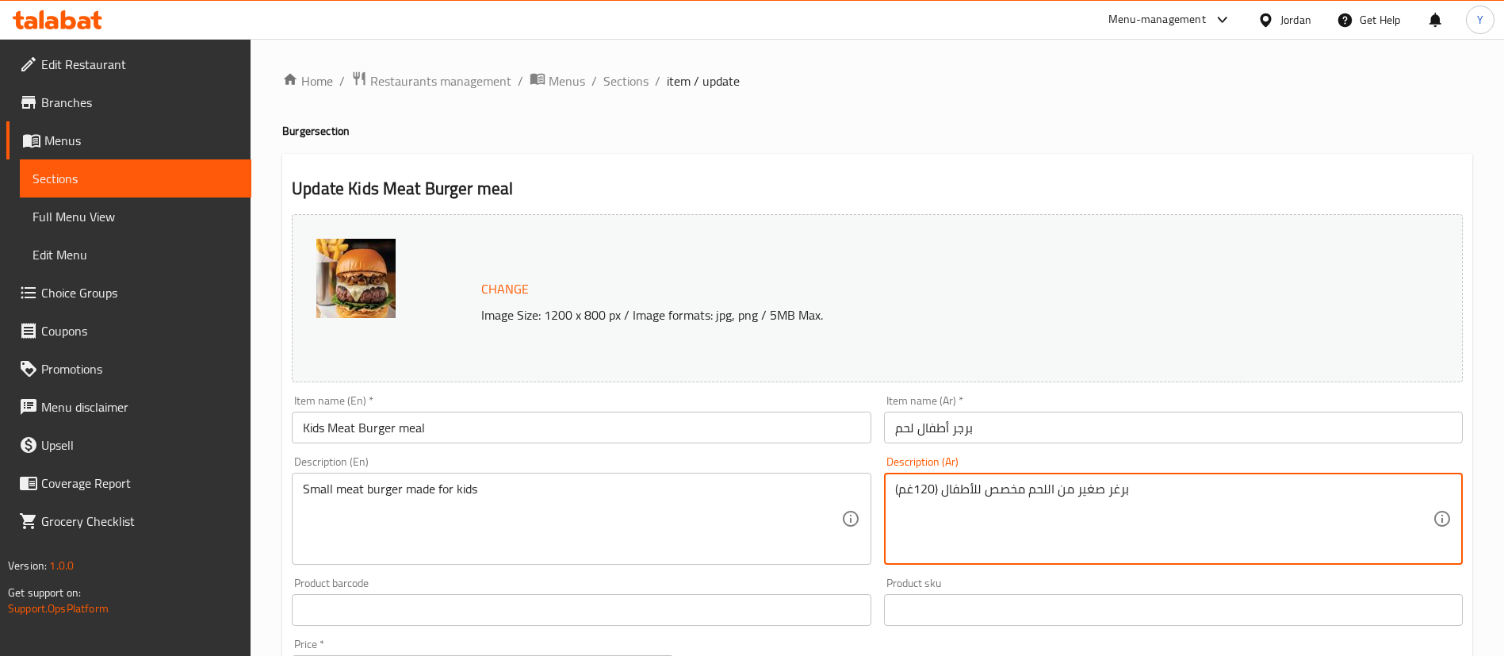
drag, startPoint x: 941, startPoint y: 494, endPoint x: 856, endPoint y: 501, distance: 85.9
type textarea "برغر صغير من اللحم مخصص للأطفال"
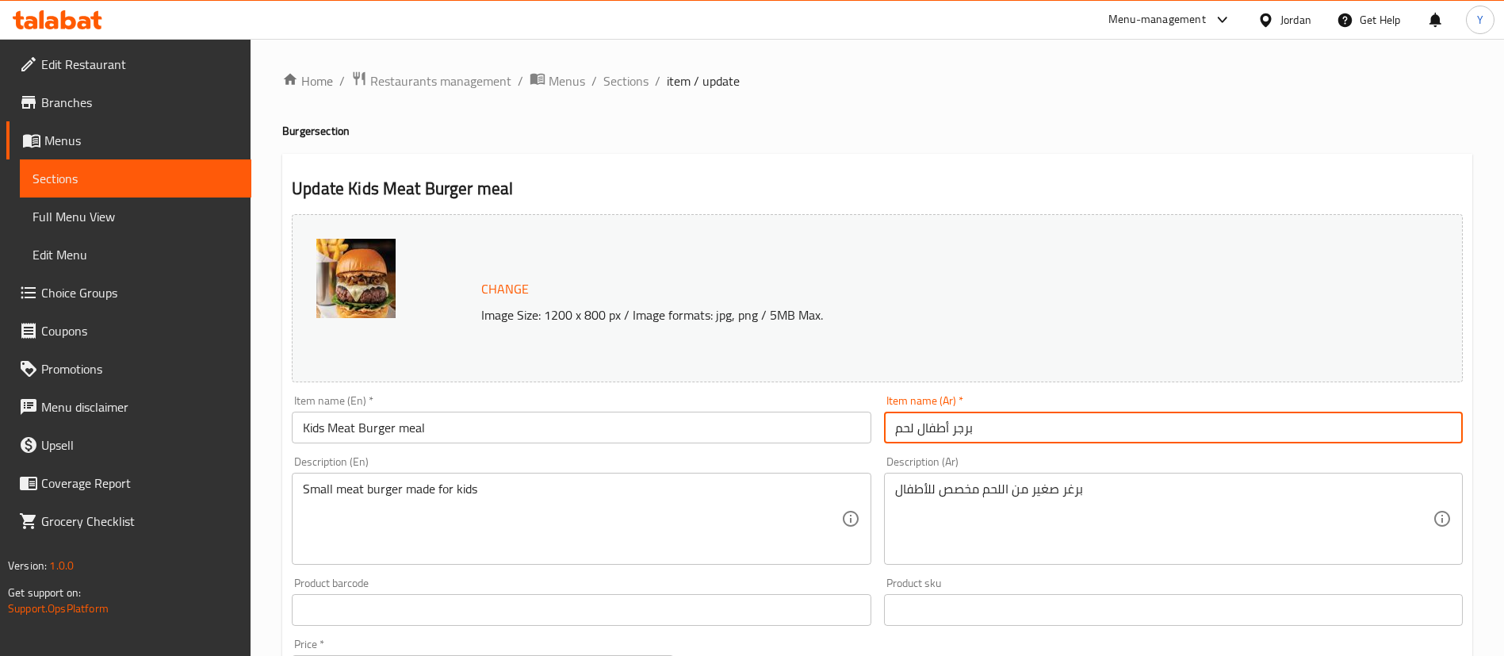
click at [1056, 419] on input "برجر أطفال لحم" at bounding box center [1173, 428] width 579 height 32
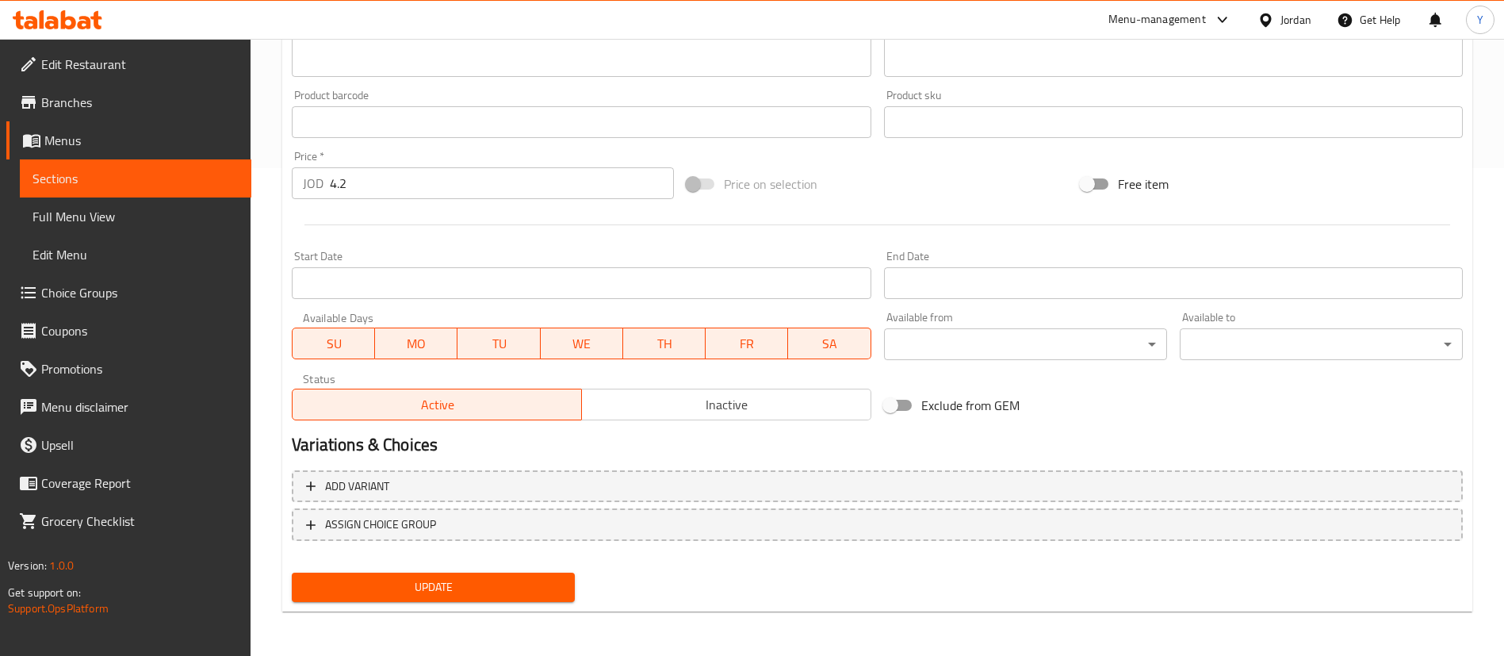
type input "برجر أطفال لحم وجبه"
click at [437, 588] on span "Update" at bounding box center [433, 587] width 258 height 20
click at [186, 183] on span "Sections" at bounding box center [136, 178] width 206 height 19
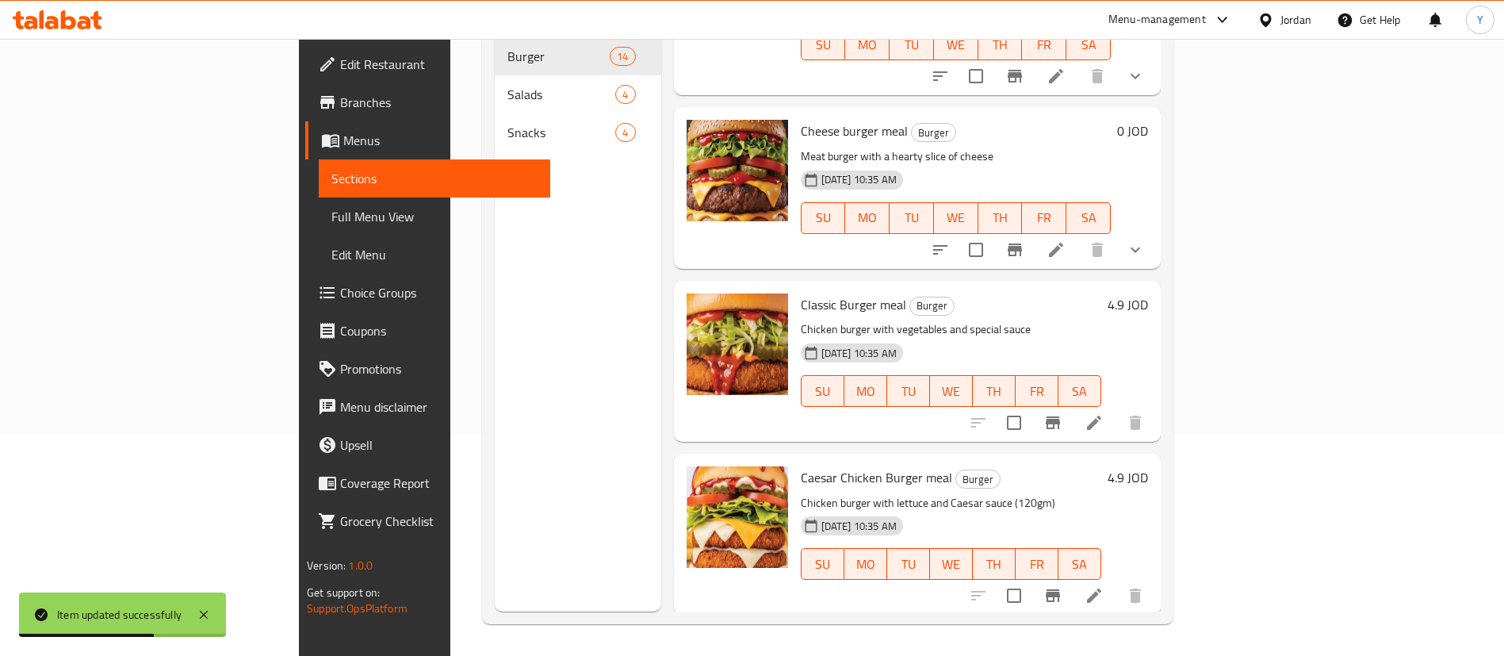
scroll to position [1809, 0]
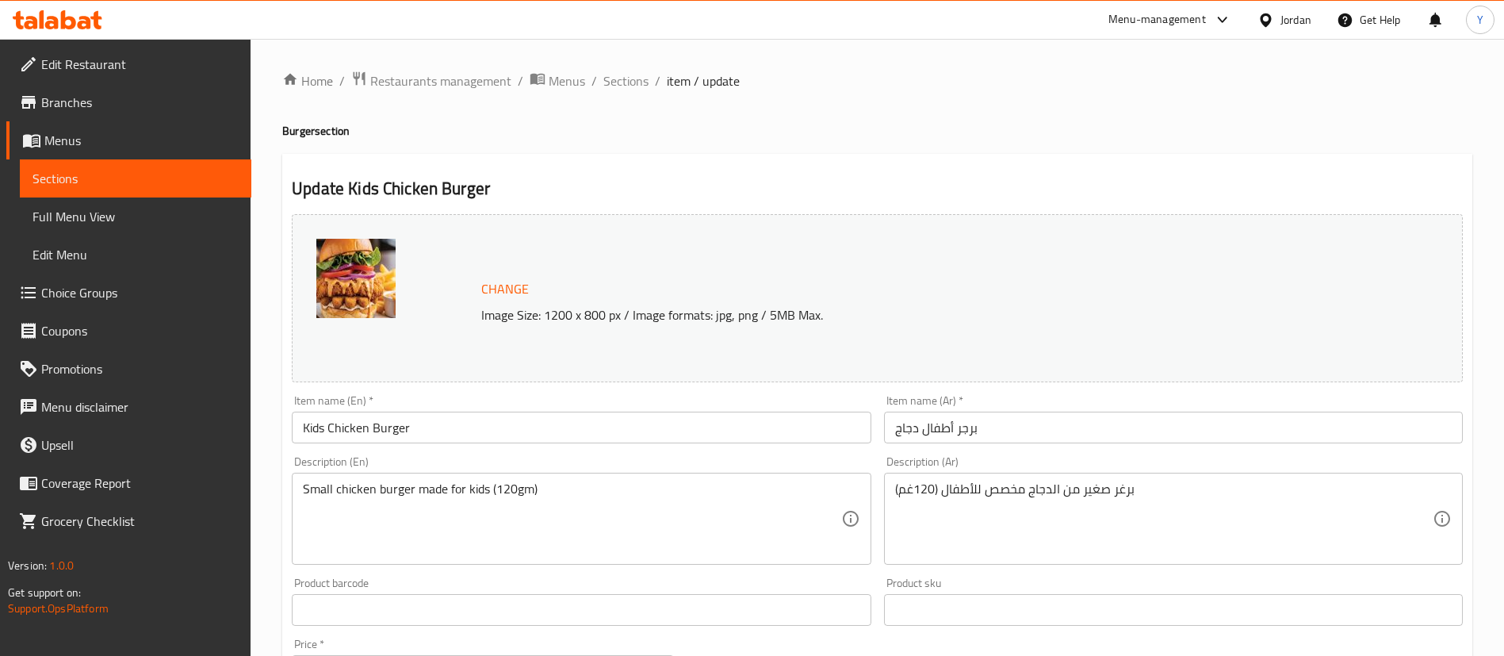
click at [504, 436] on input "Kids Chicken Burger" at bounding box center [581, 428] width 579 height 32
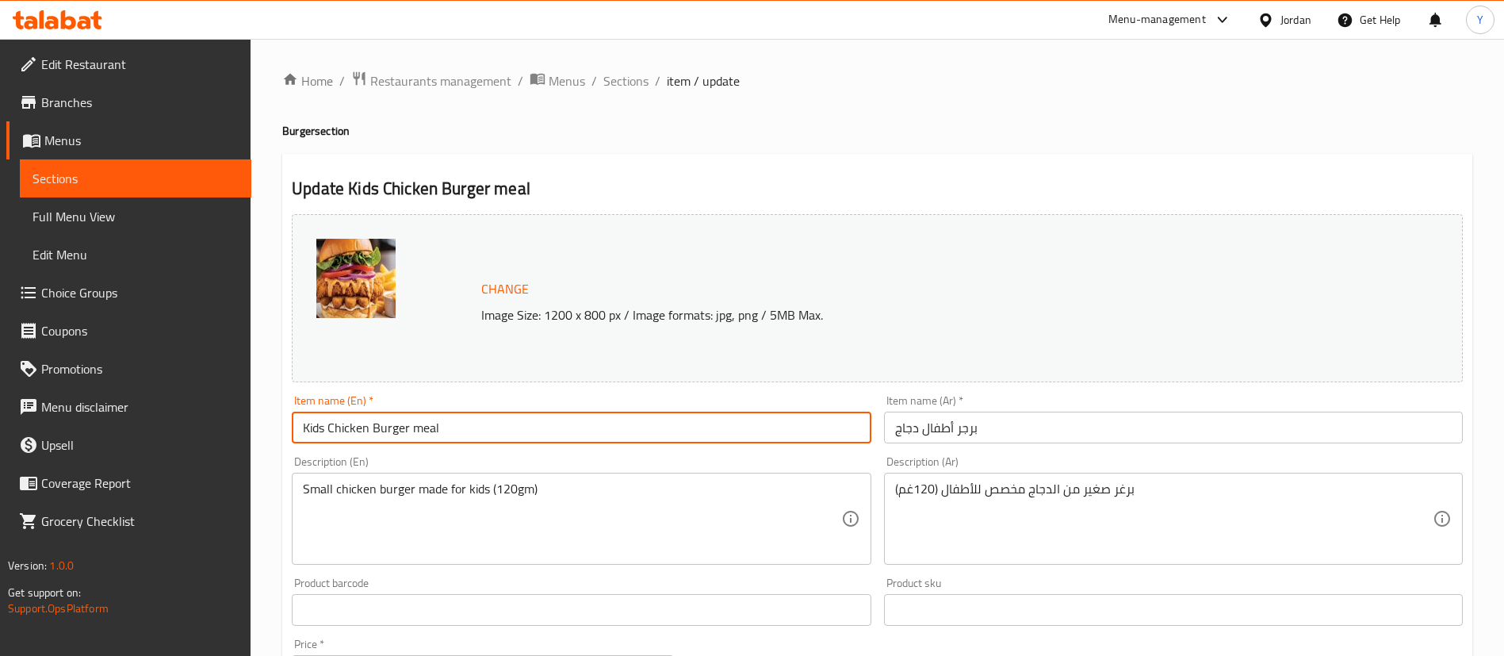
type input "Kids Chicken Burger meal"
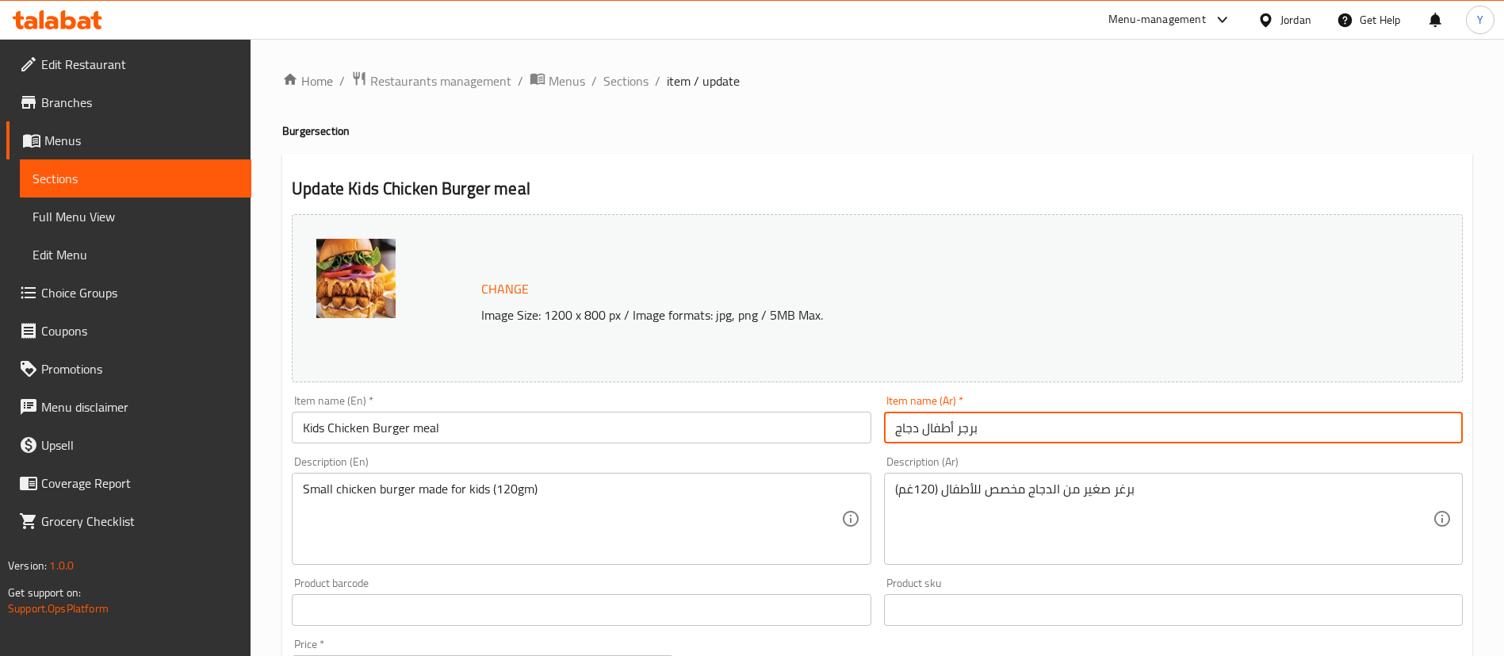
click at [1050, 423] on input "برجر أطفال دجاج" at bounding box center [1173, 428] width 579 height 32
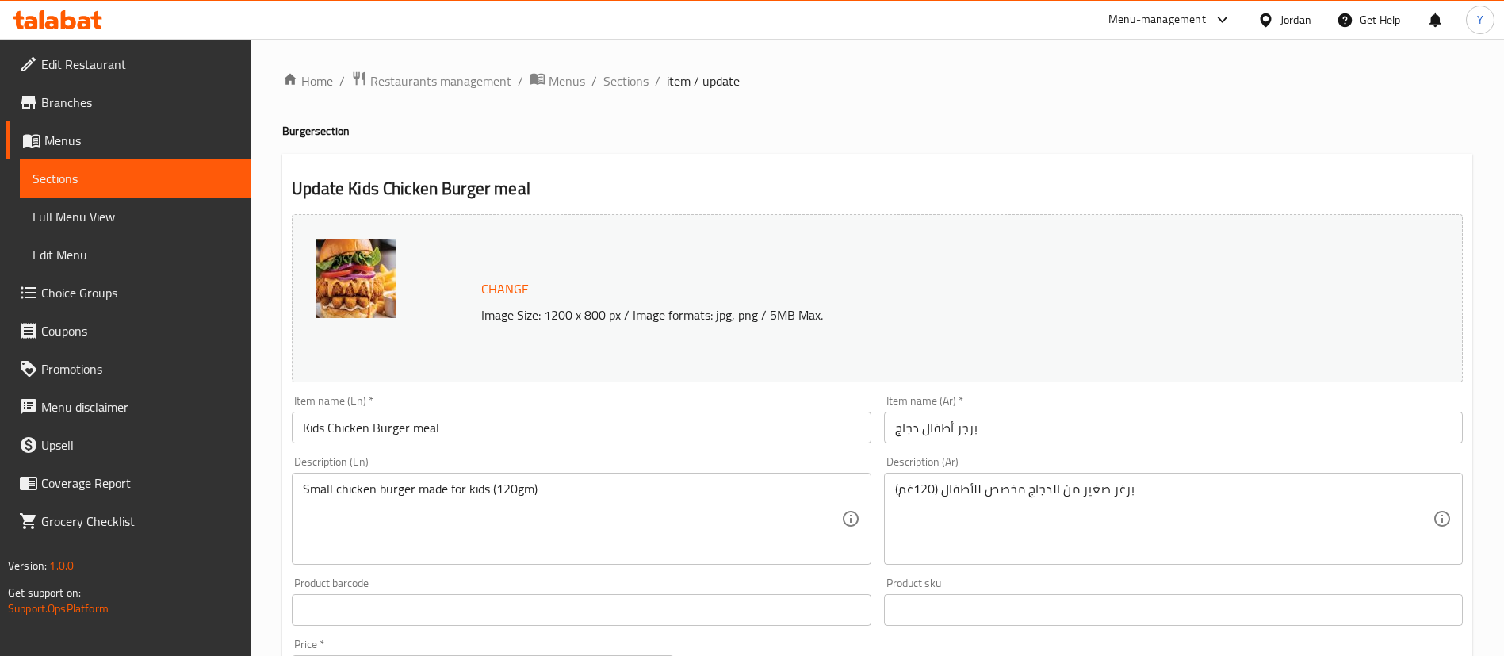
click at [875, 429] on div "Item name (En)   * Kids Chicken Burger meal Item name (En) *" at bounding box center [581, 419] width 592 height 61
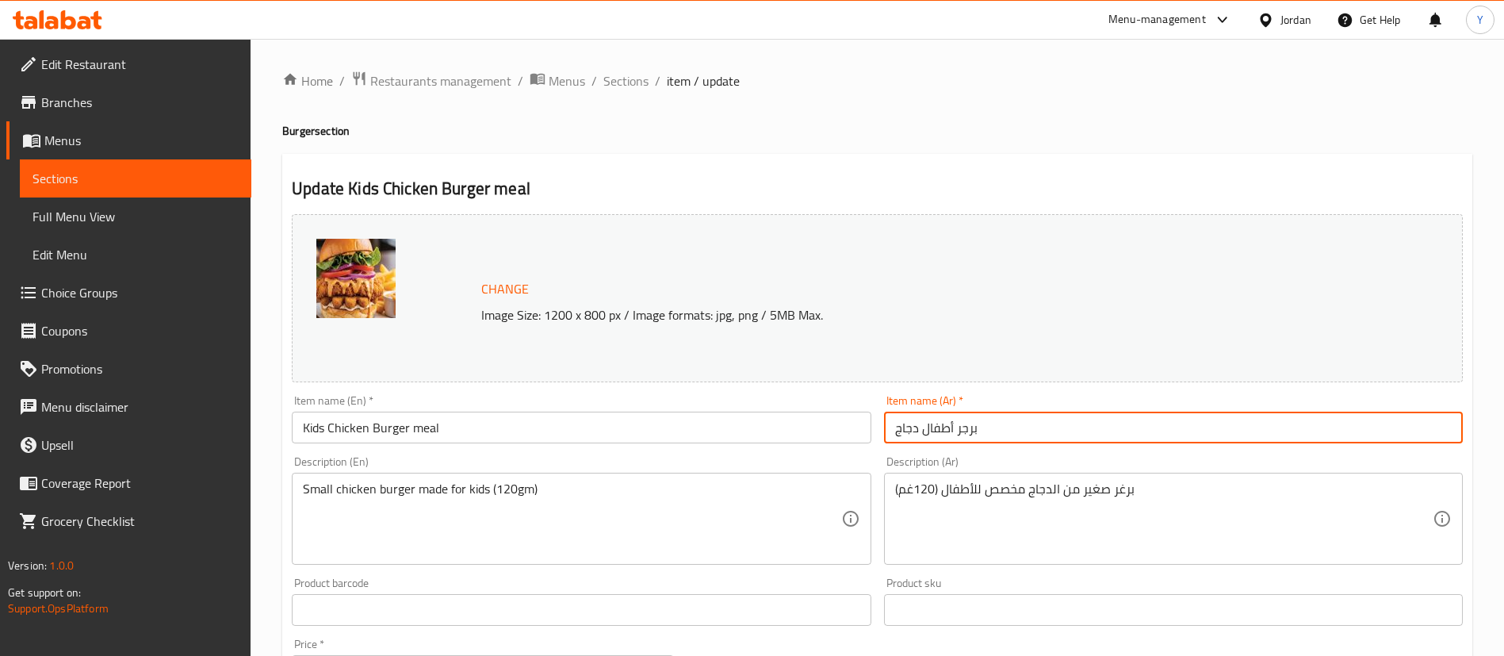
click at [890, 429] on input "برجر أطفال دجاج" at bounding box center [1173, 428] width 579 height 32
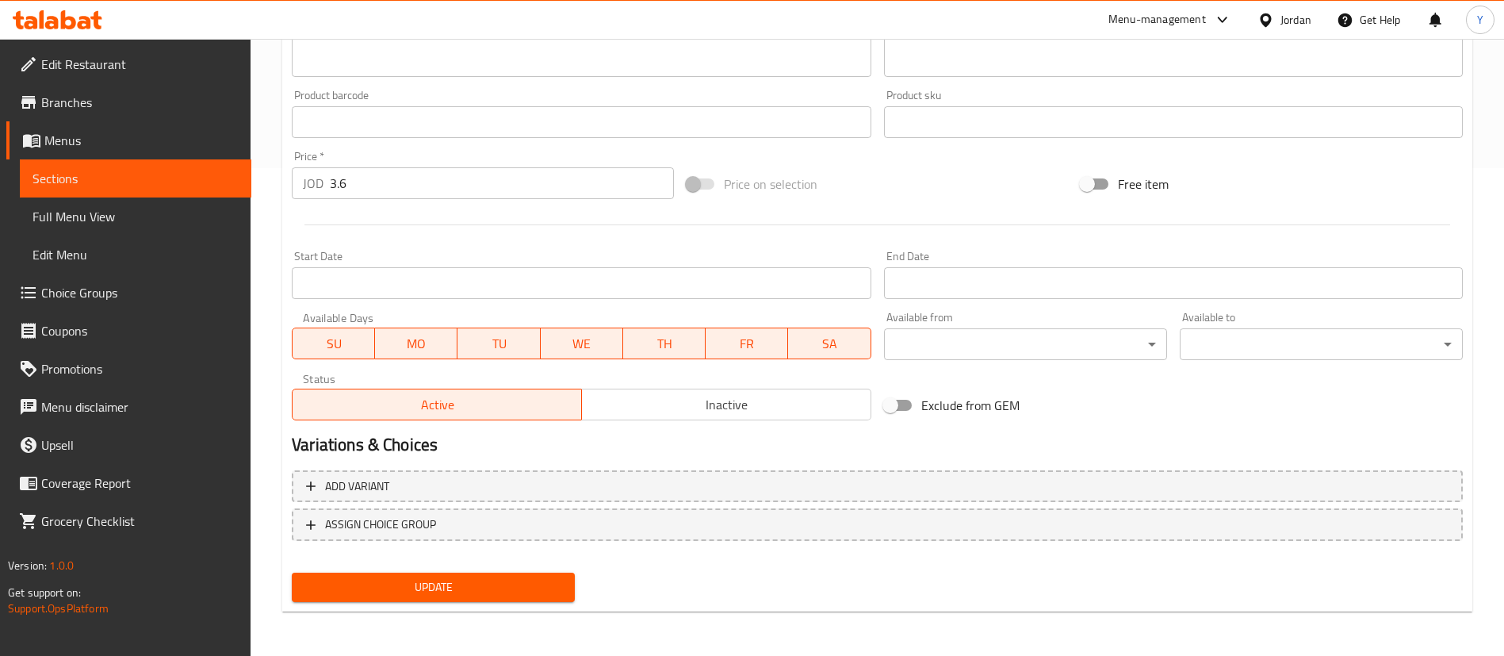
scroll to position [212, 0]
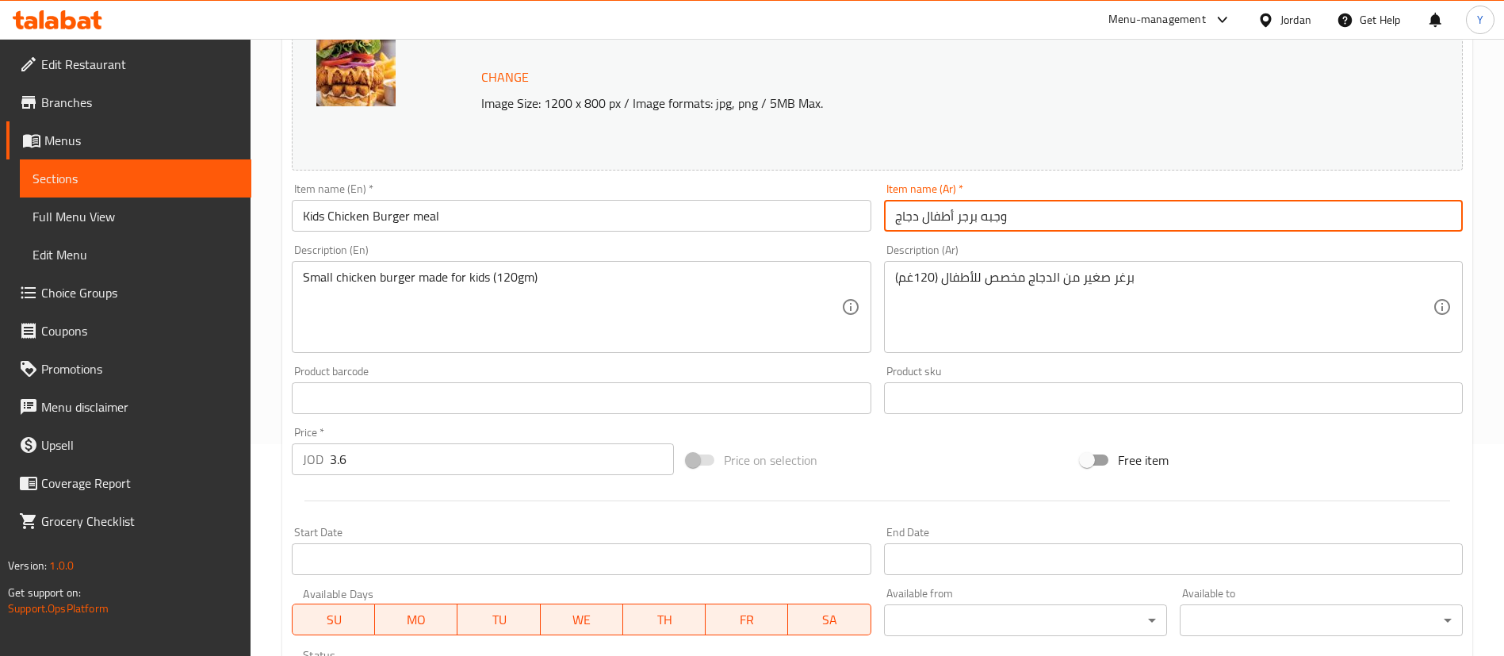
type input "وجبه برجر أطفال دجاج"
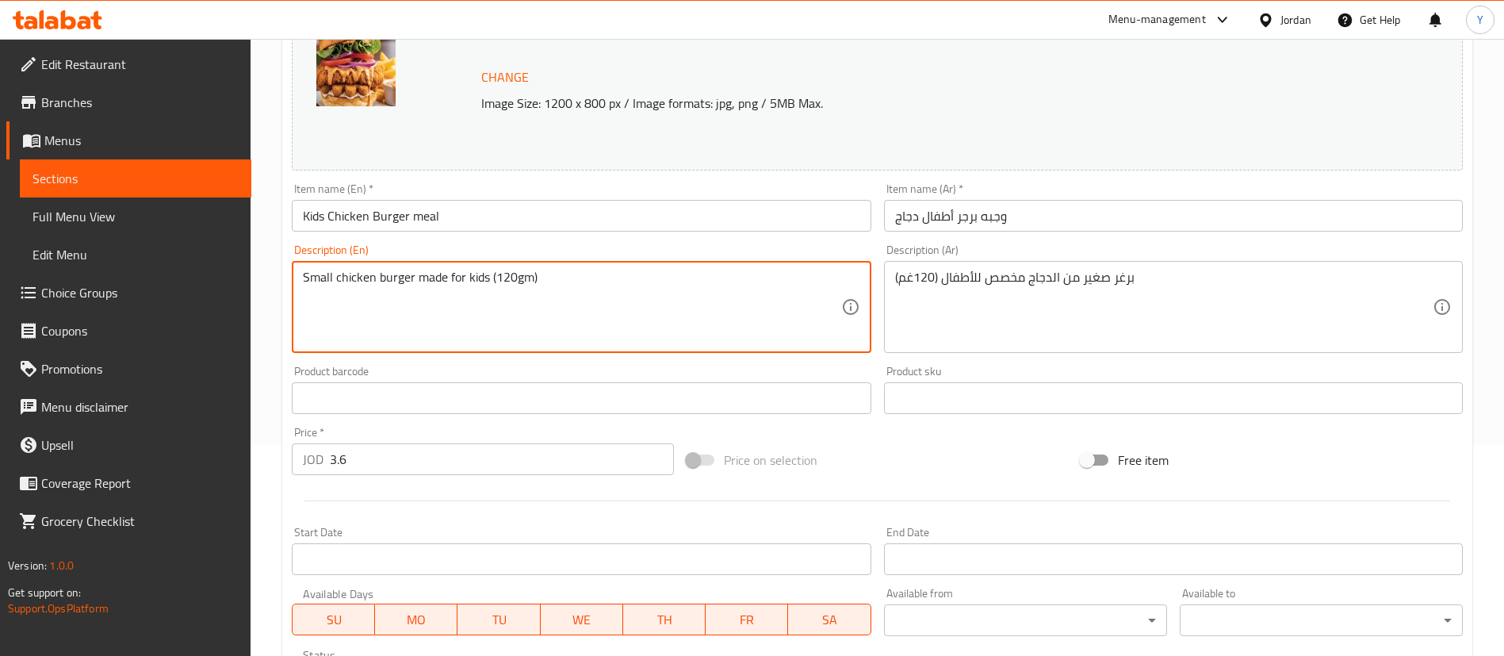
drag, startPoint x: 487, startPoint y: 273, endPoint x: 667, endPoint y: 285, distance: 180.4
type textarea "Small chicken burger made for kids"
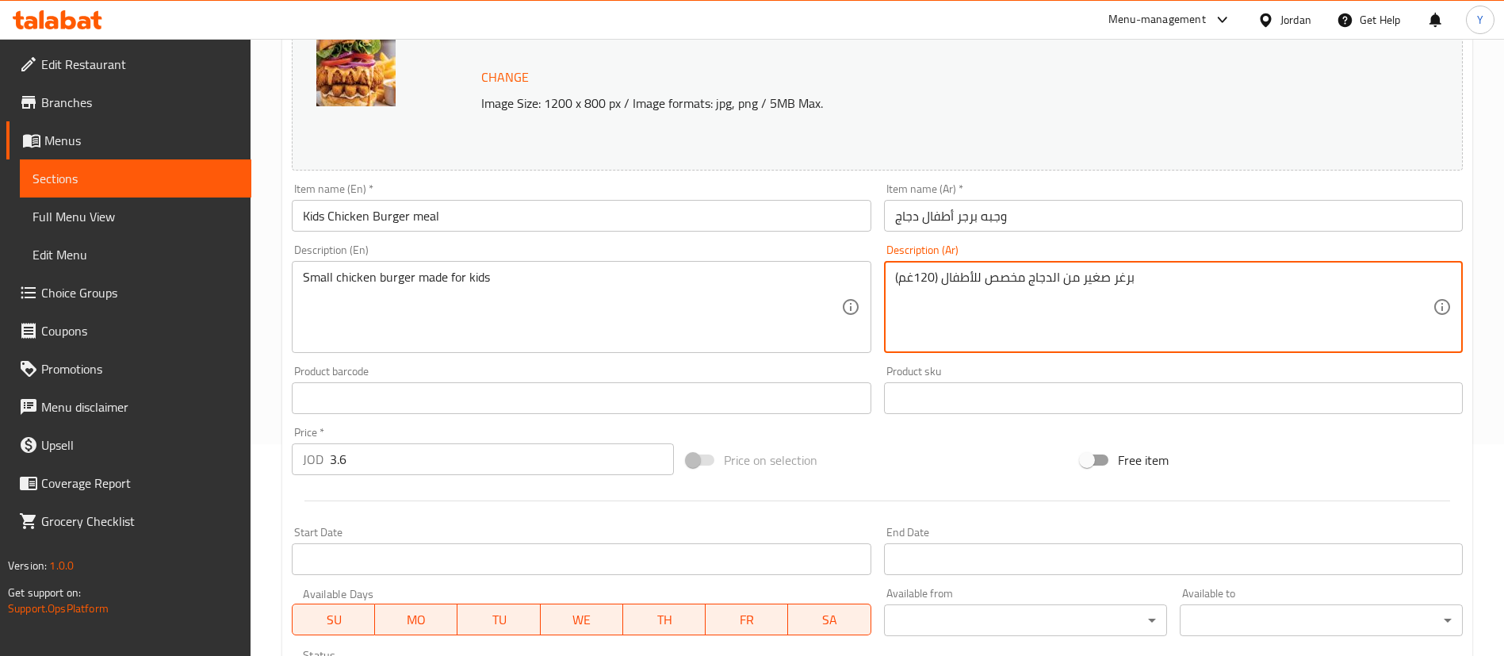
drag, startPoint x: 939, startPoint y: 274, endPoint x: 768, endPoint y: 300, distance: 173.1
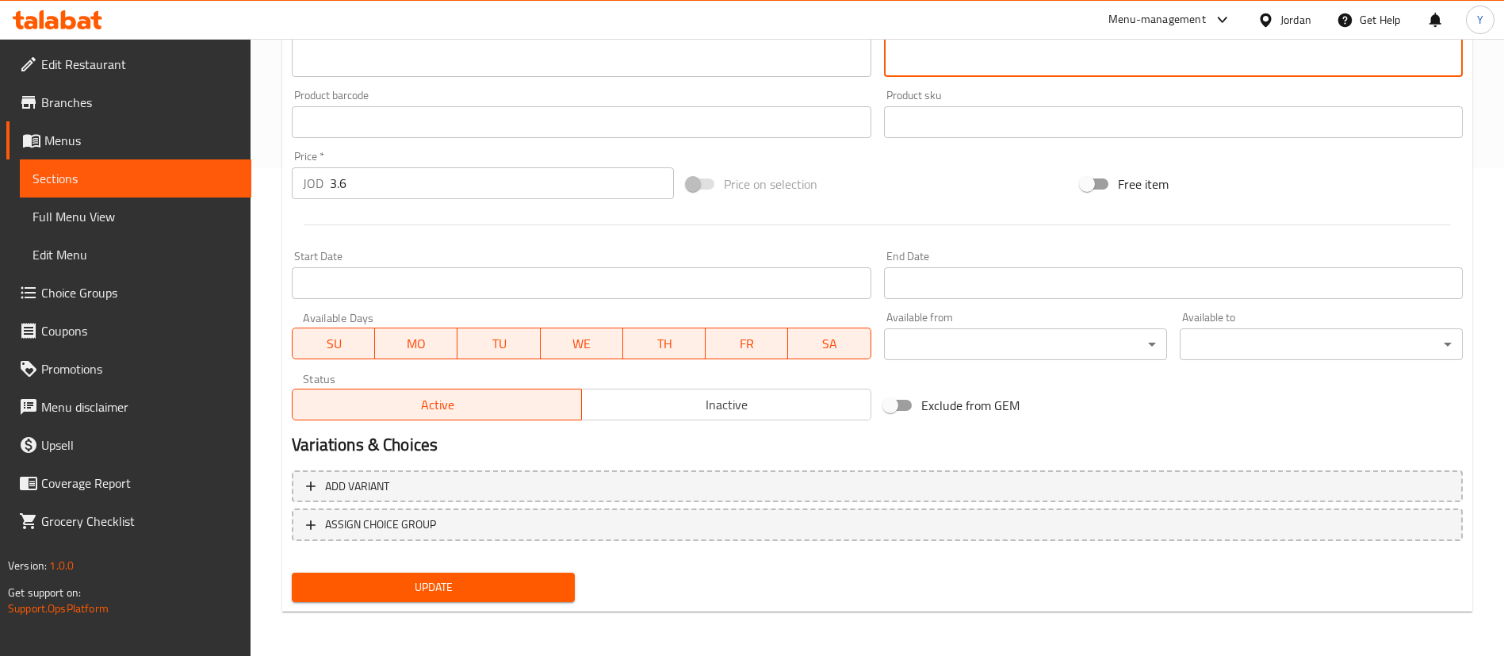
type textarea "برغر صغير من الدجاج مخصص للأطفال"
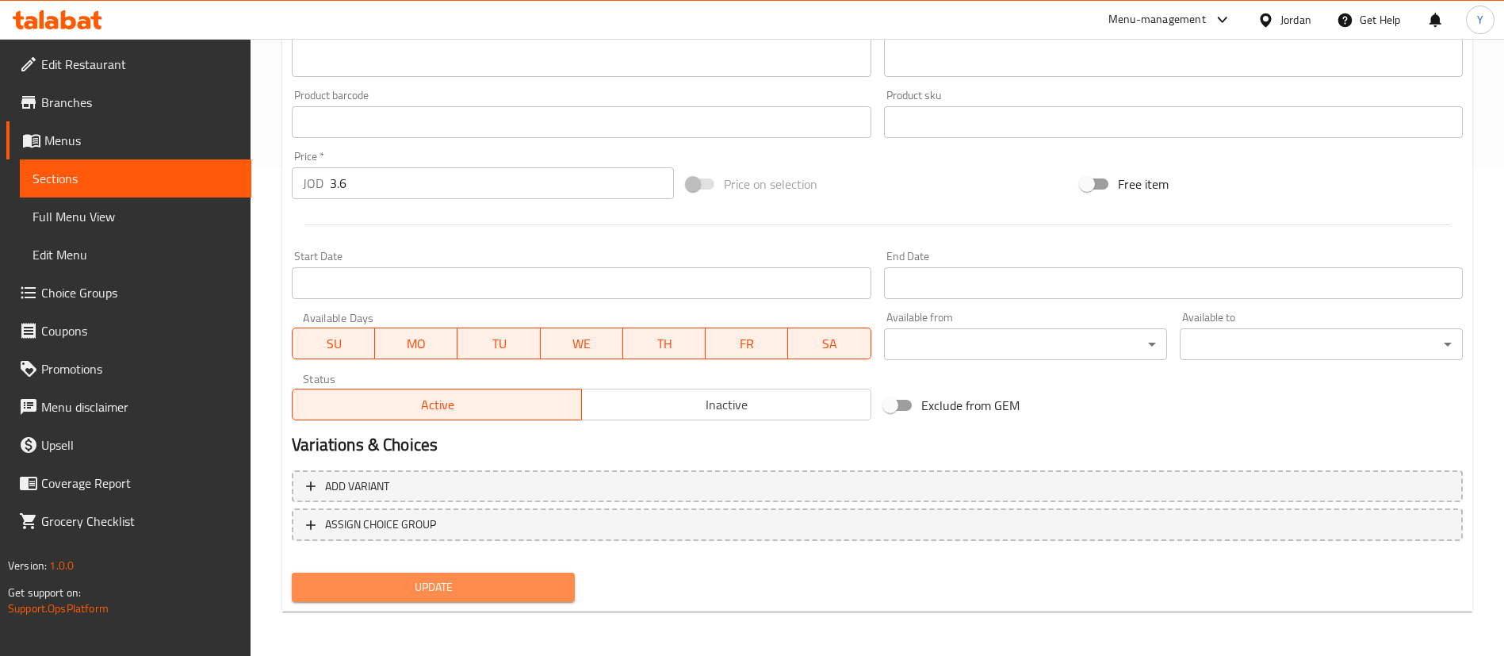
click at [513, 582] on span "Update" at bounding box center [433, 587] width 258 height 20
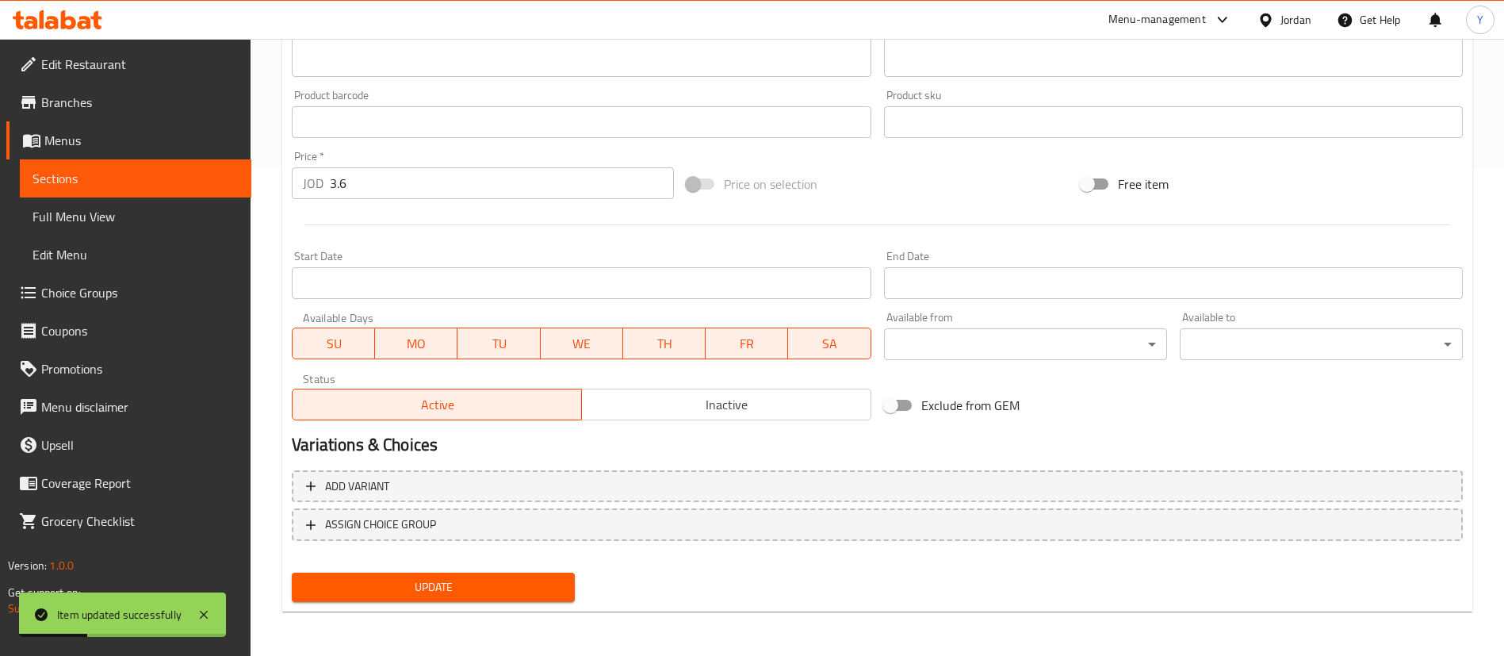
click at [109, 180] on span "Sections" at bounding box center [136, 178] width 206 height 19
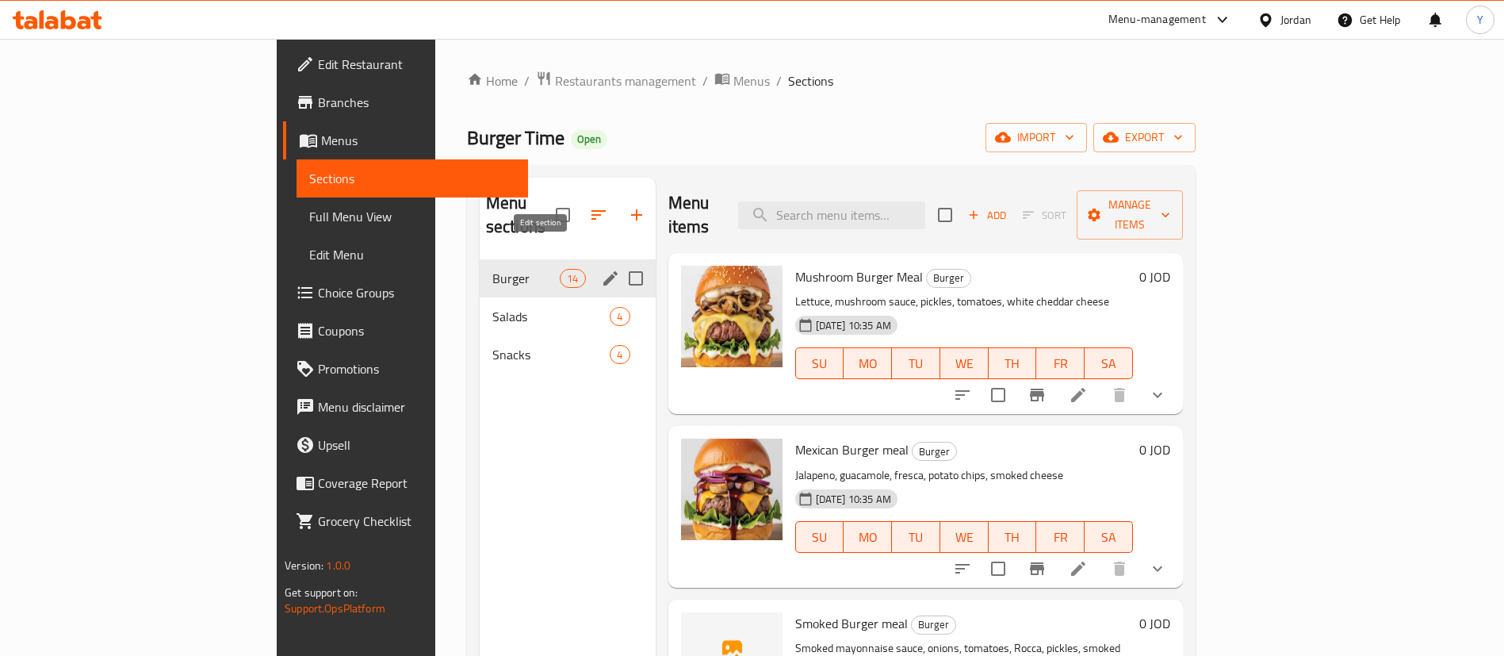
click at [601, 269] on icon "edit" at bounding box center [610, 278] width 19 height 19
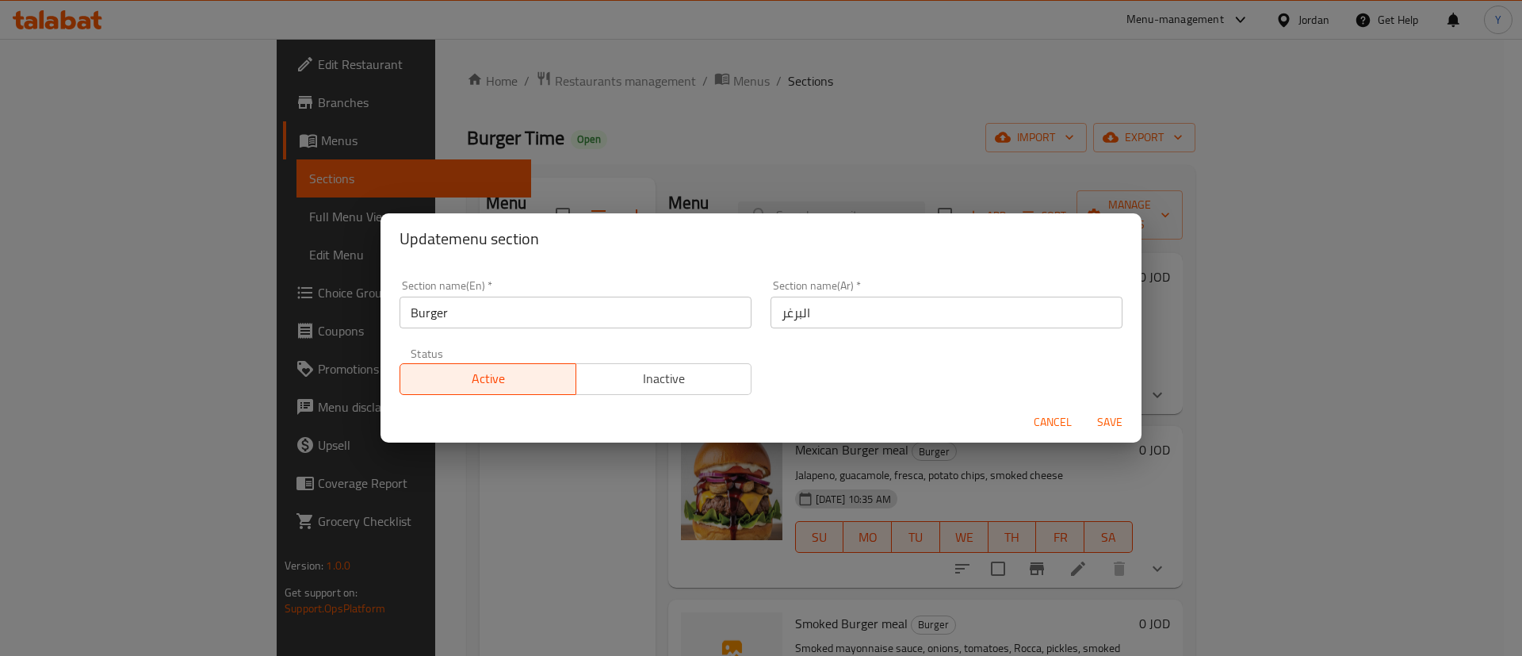
click at [518, 306] on input "Burger" at bounding box center [576, 313] width 352 height 32
type input "Burgers Meals"
click at [907, 289] on div "Section name(Ar)   * البرغر Section name(Ar) *" at bounding box center [947, 304] width 352 height 48
click at [771, 315] on input "البرغر" at bounding box center [947, 313] width 352 height 32
type input "وجبات البرغر"
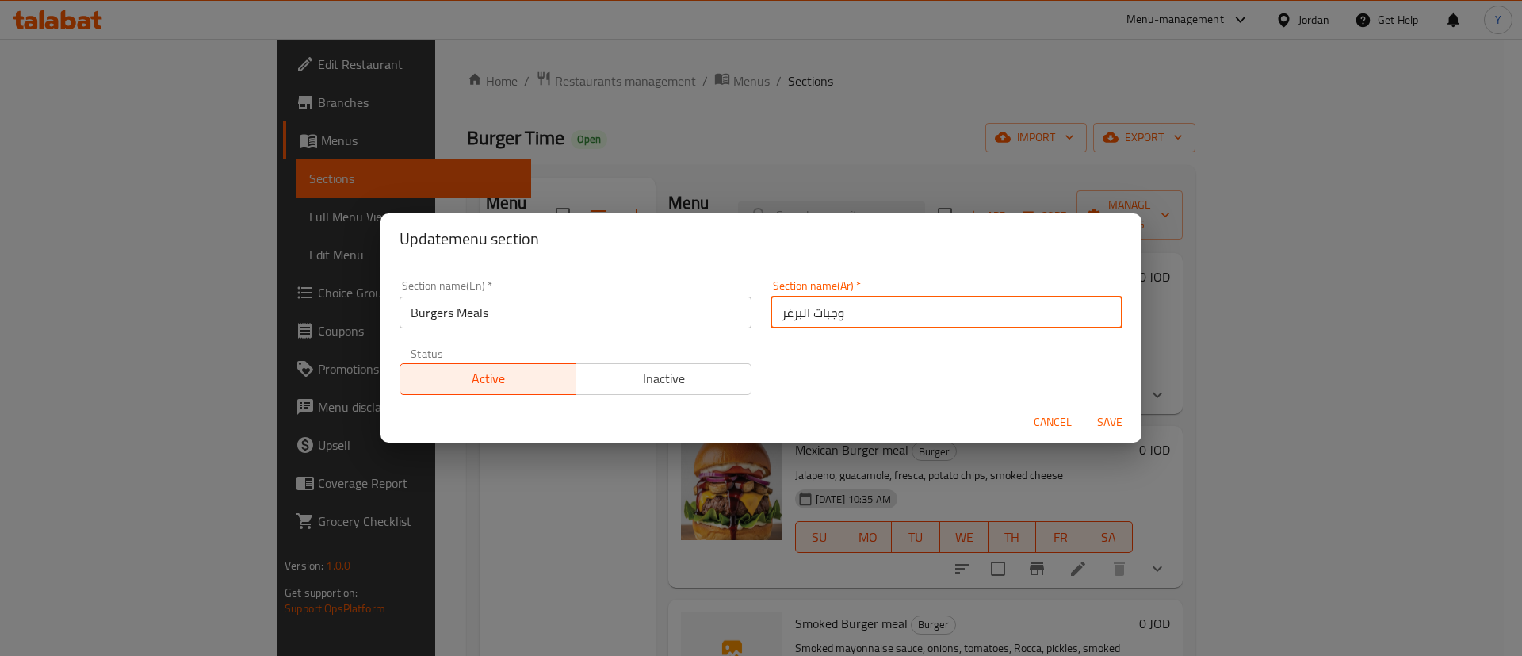
click at [1105, 429] on span "Save" at bounding box center [1110, 422] width 38 height 20
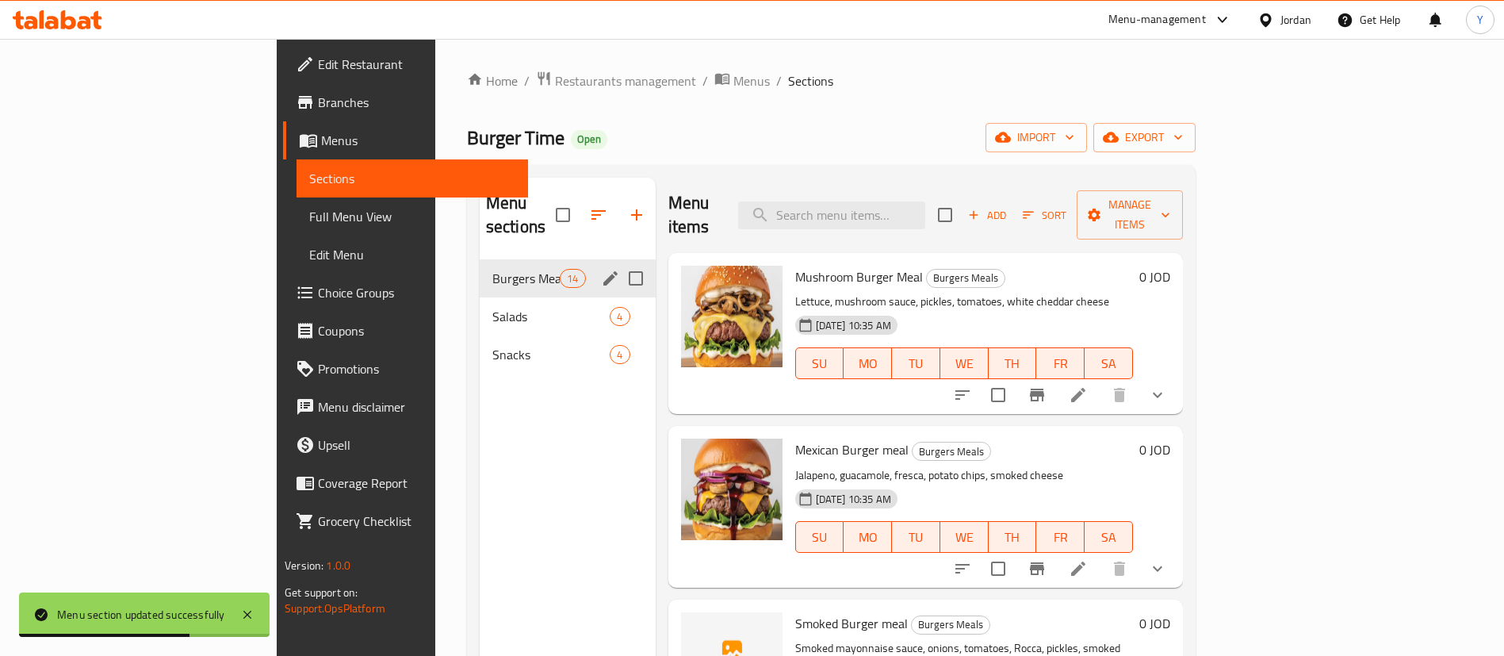
click at [480, 302] on div "Salads 4" at bounding box center [568, 316] width 176 height 38
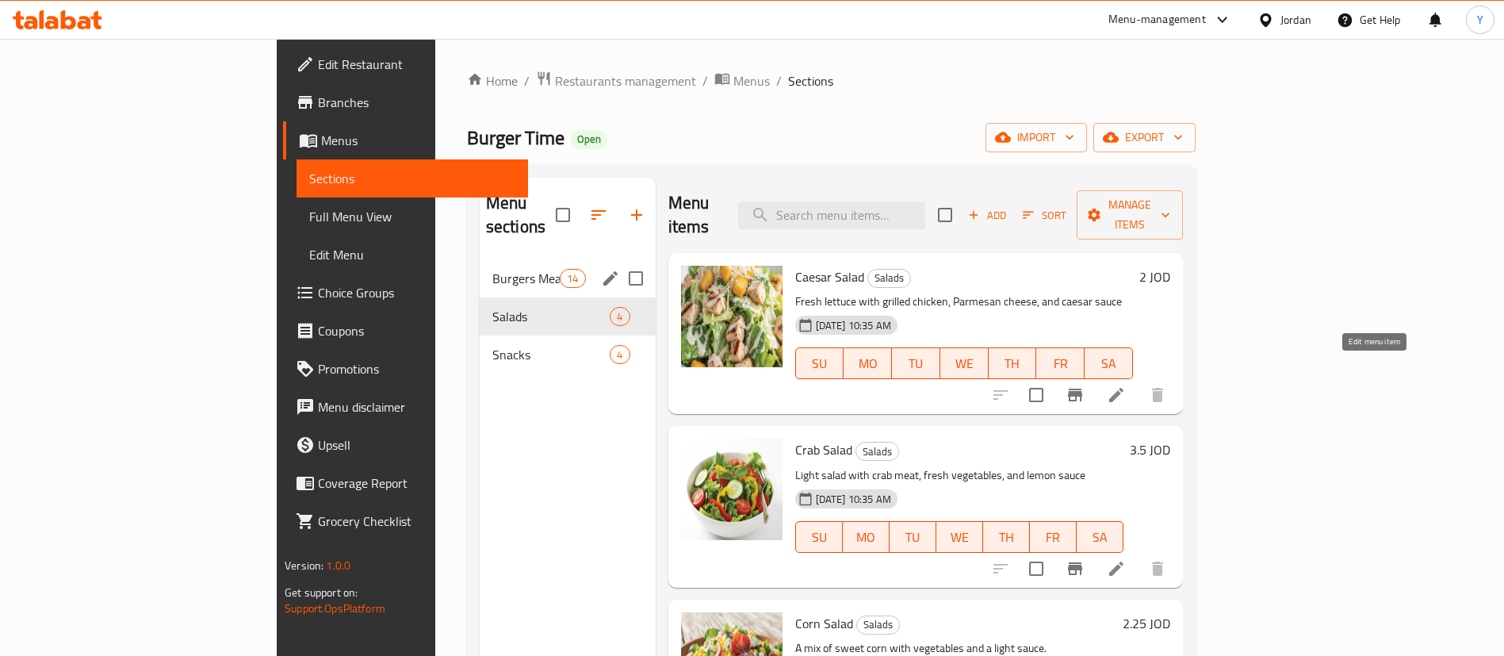
click at [1126, 385] on icon at bounding box center [1116, 394] width 19 height 19
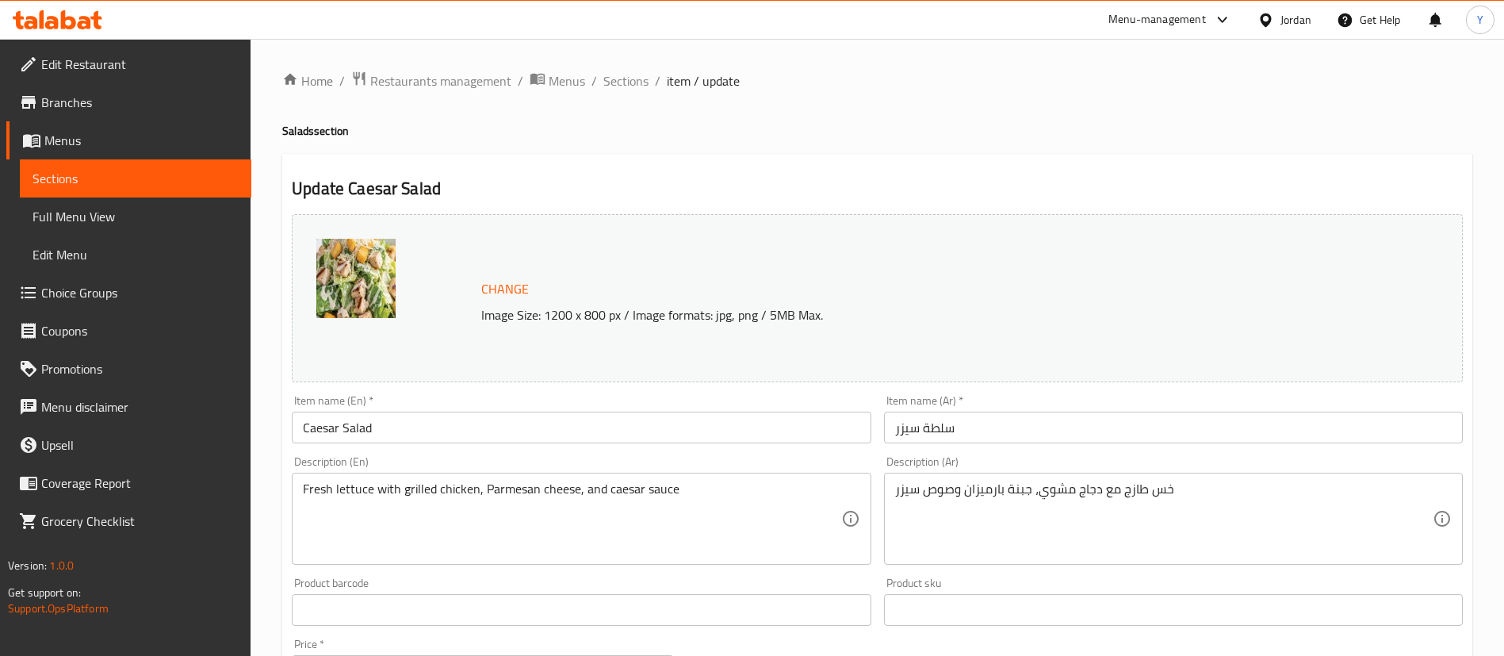
scroll to position [488, 0]
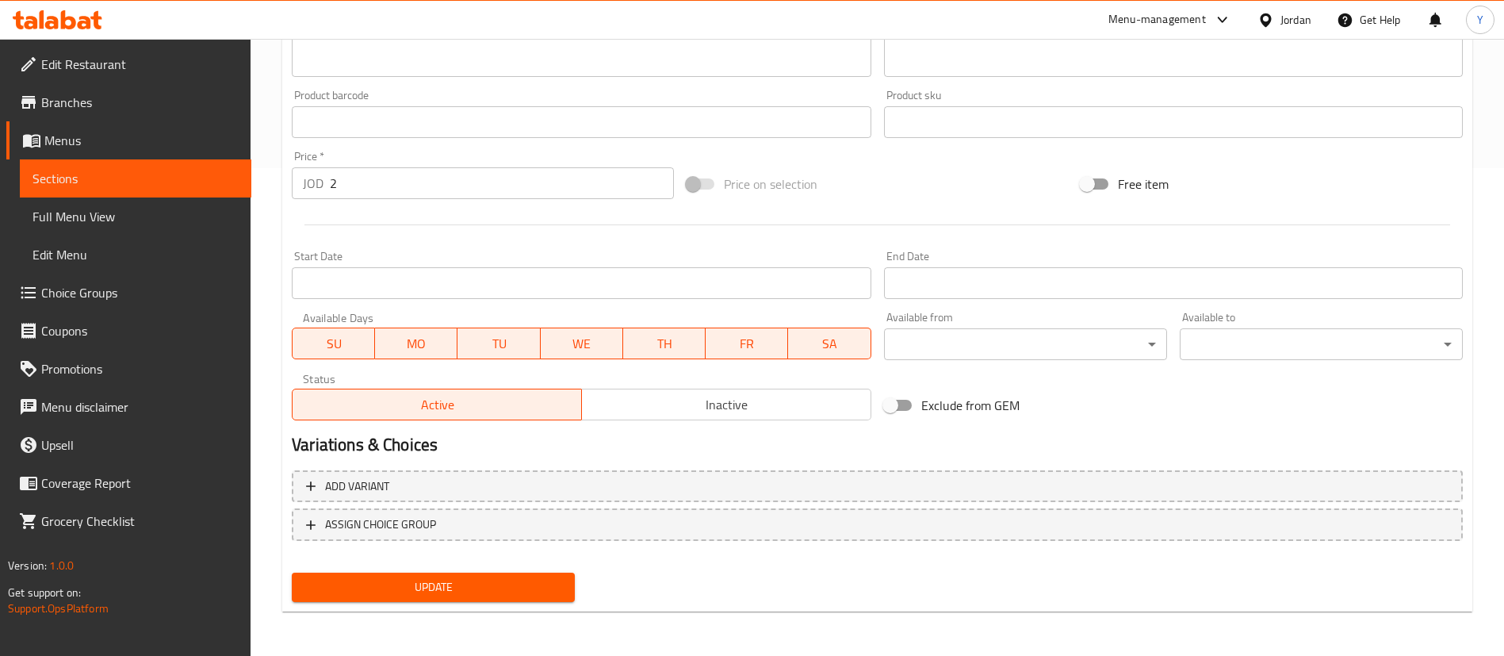
click at [347, 192] on input "2" at bounding box center [502, 183] width 344 height 32
type input "2.4"
click at [408, 597] on button "Update" at bounding box center [433, 587] width 283 height 29
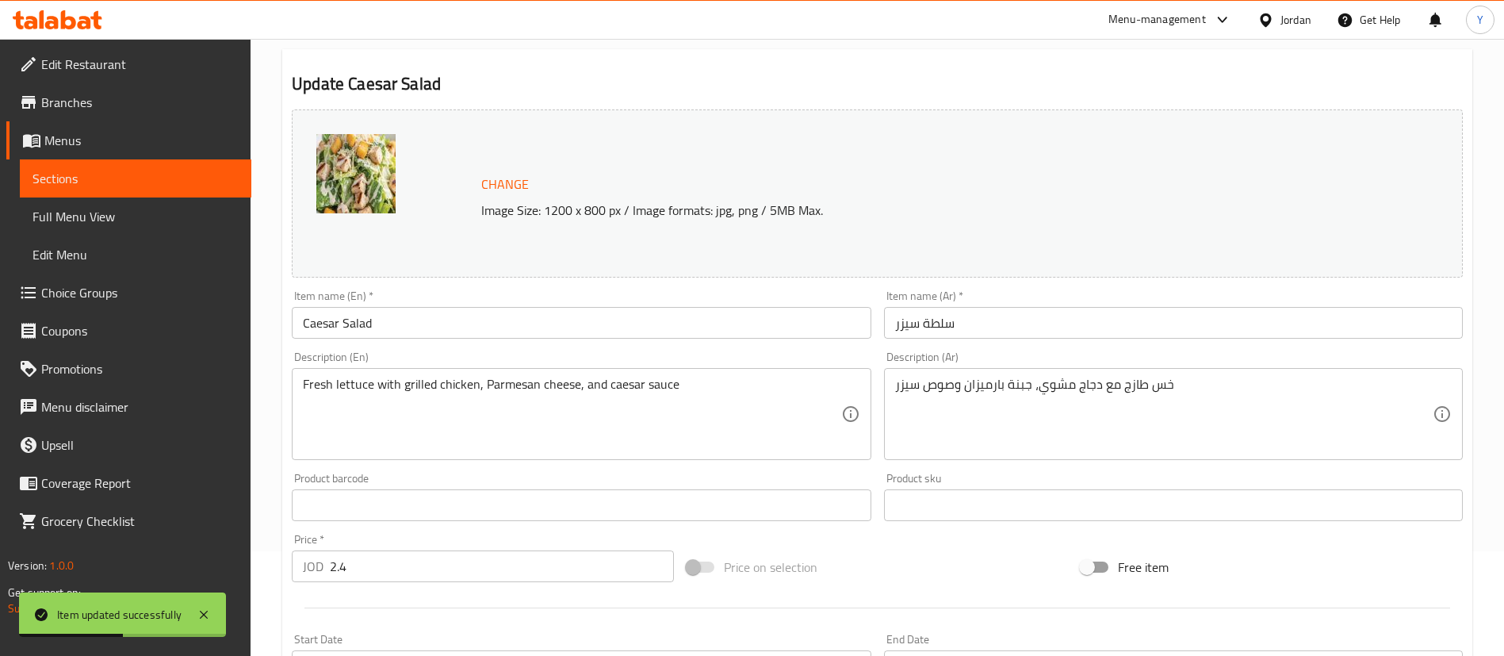
scroll to position [106, 0]
click at [393, 327] on input "Caesar Salad" at bounding box center [581, 321] width 579 height 32
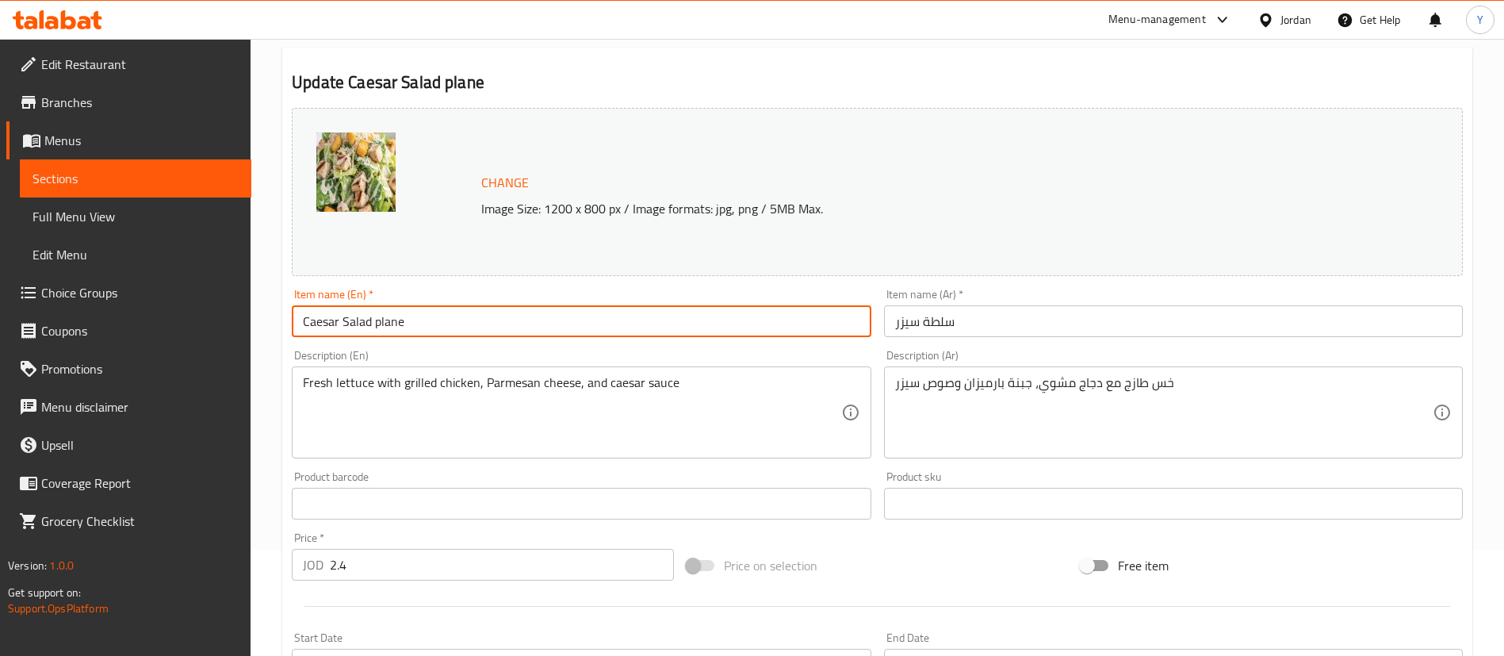
type input "Caesar Salad plane"
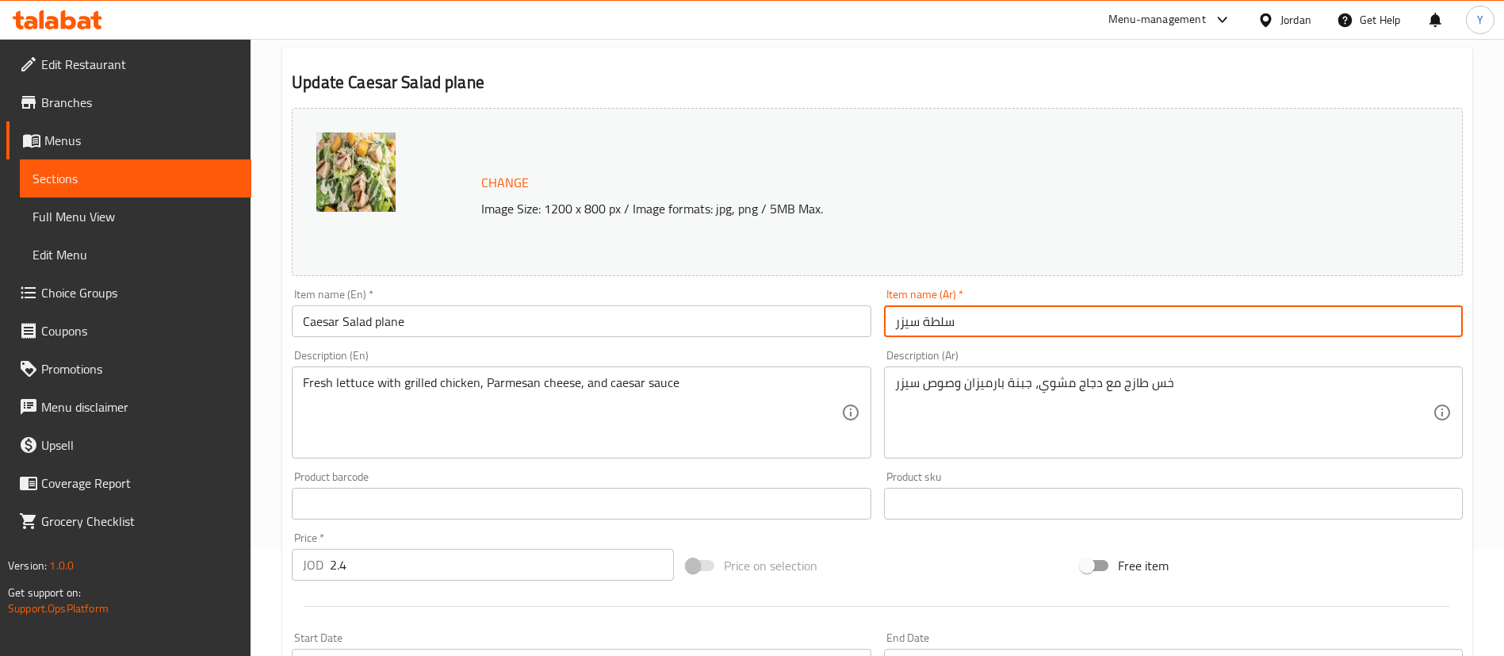
click at [1008, 327] on input "سلطة سيزر" at bounding box center [1173, 321] width 579 height 32
type input "سلطة سيزر ساده"
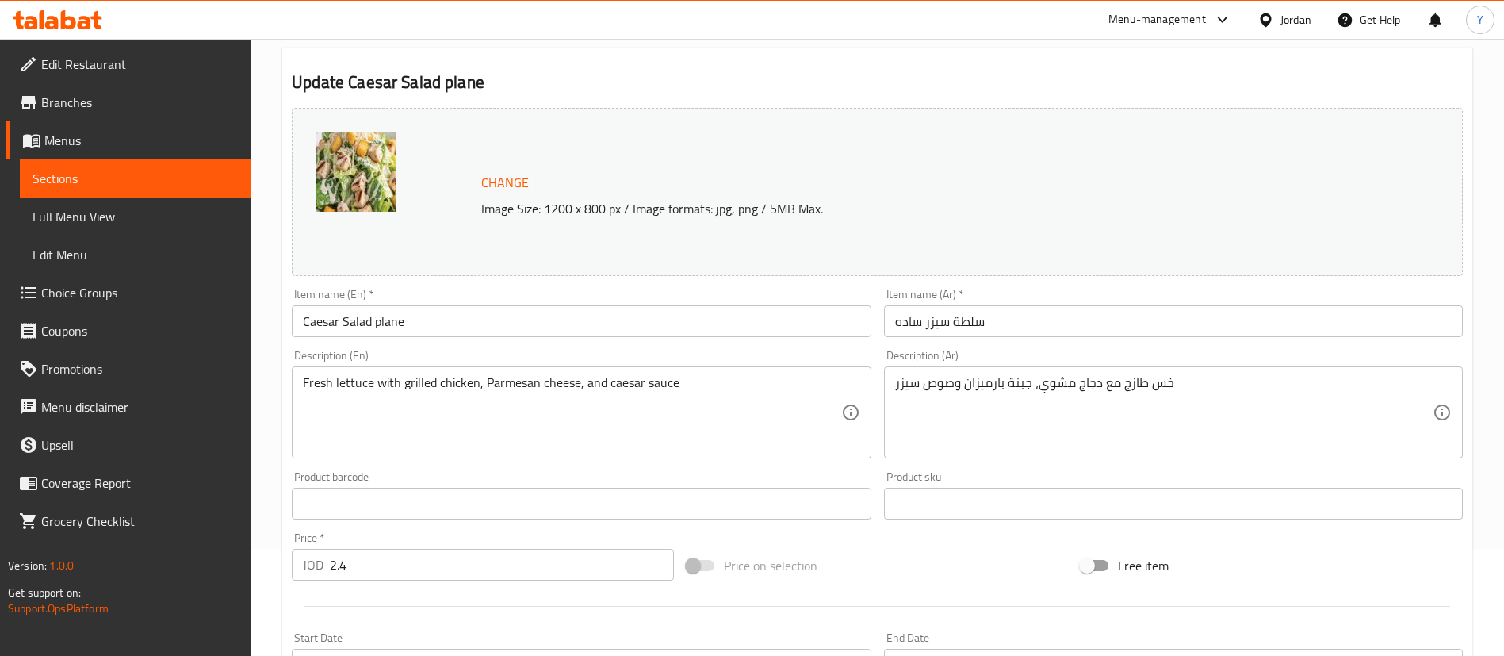
click at [1069, 302] on div "Item name (Ar)   * سلطة سيزر ساده Item name (Ar) *" at bounding box center [1173, 313] width 579 height 48
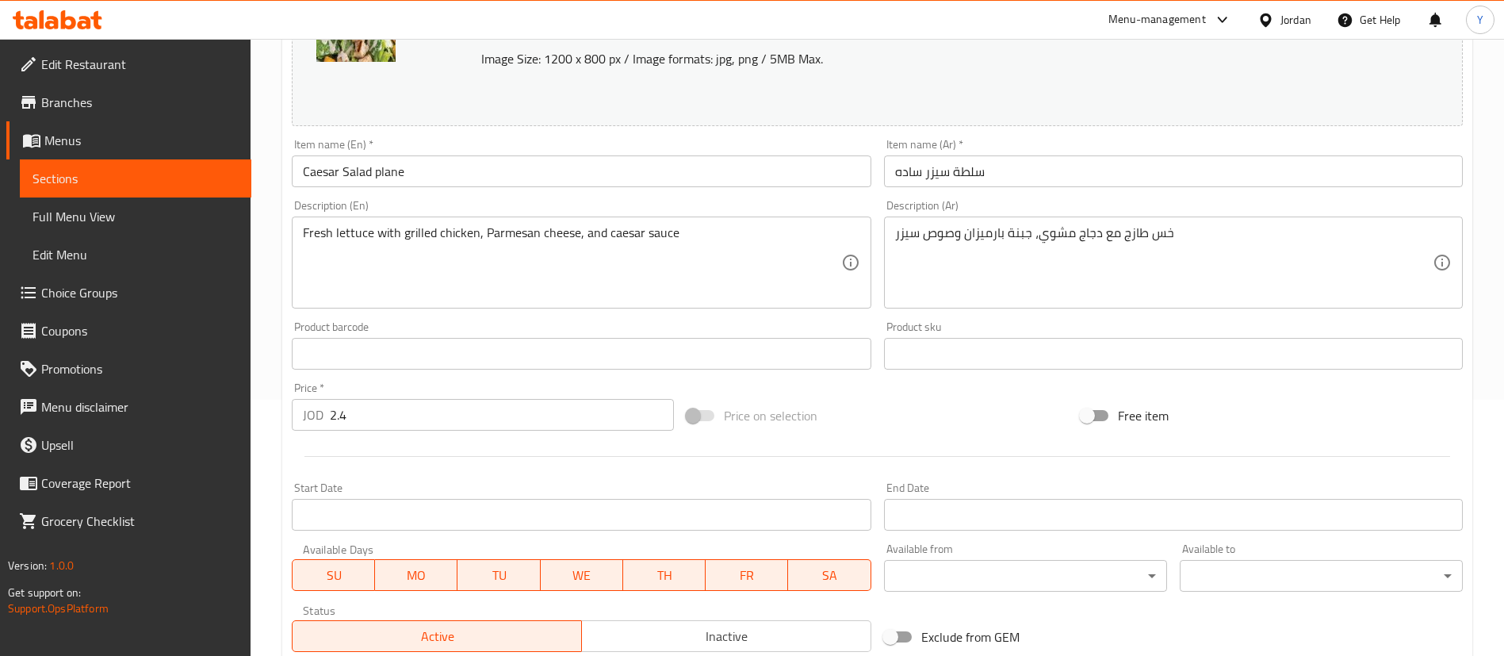
scroll to position [488, 0]
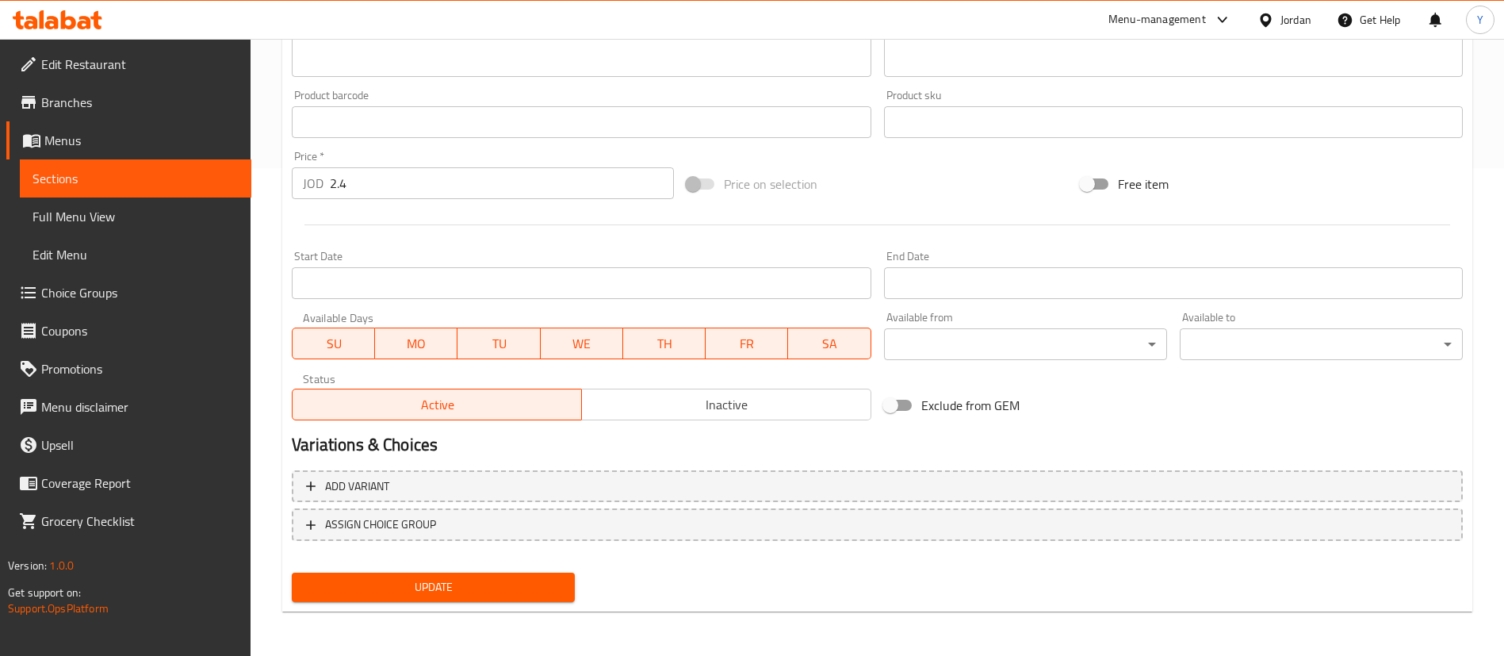
click at [393, 605] on div "Update" at bounding box center [433, 587] width 296 height 42
click at [406, 595] on span "Update" at bounding box center [433, 587] width 258 height 20
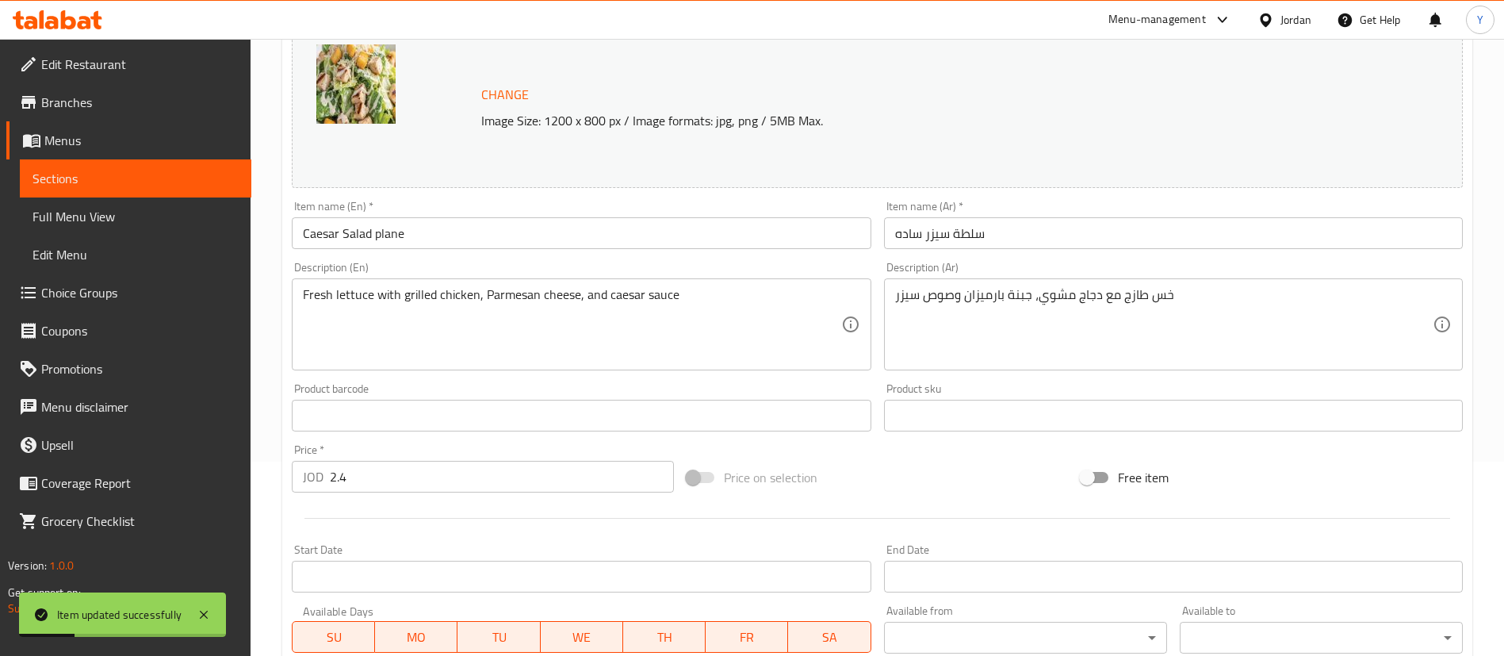
scroll to position [240, 0]
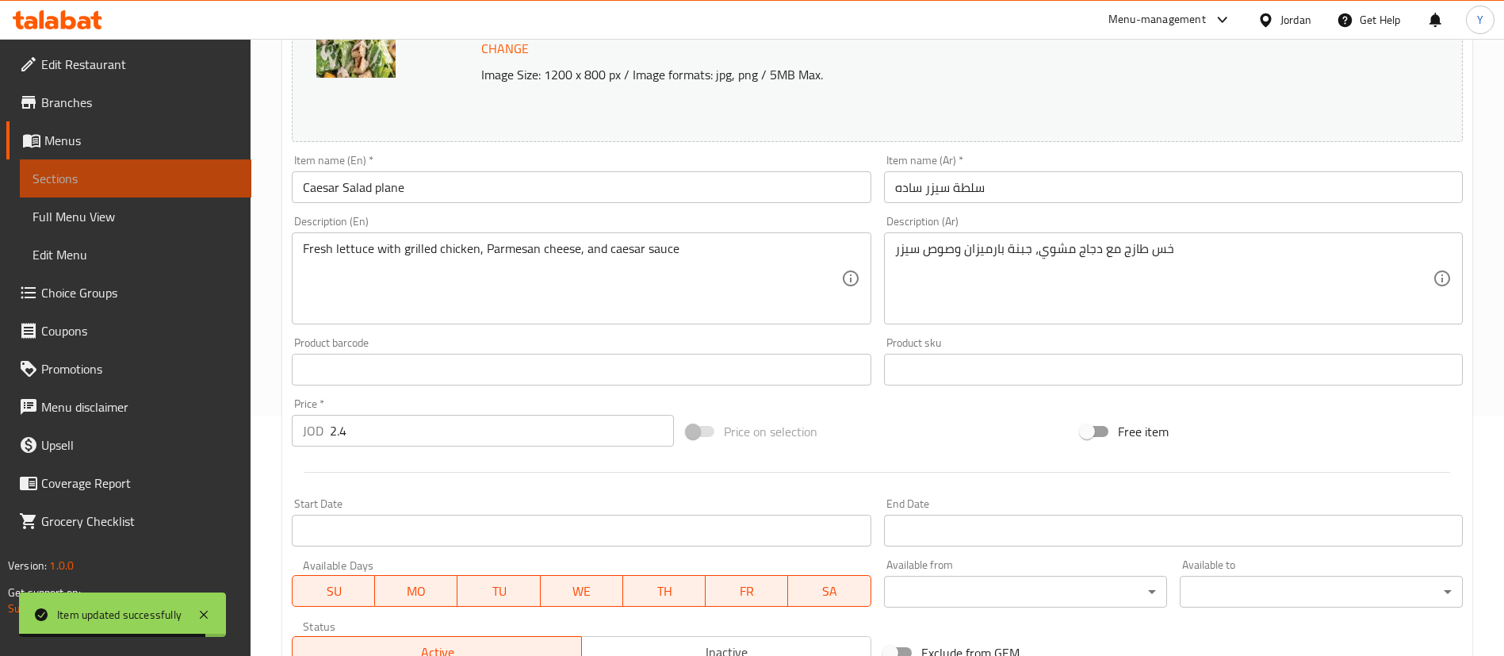
click at [127, 182] on span "Sections" at bounding box center [136, 178] width 206 height 19
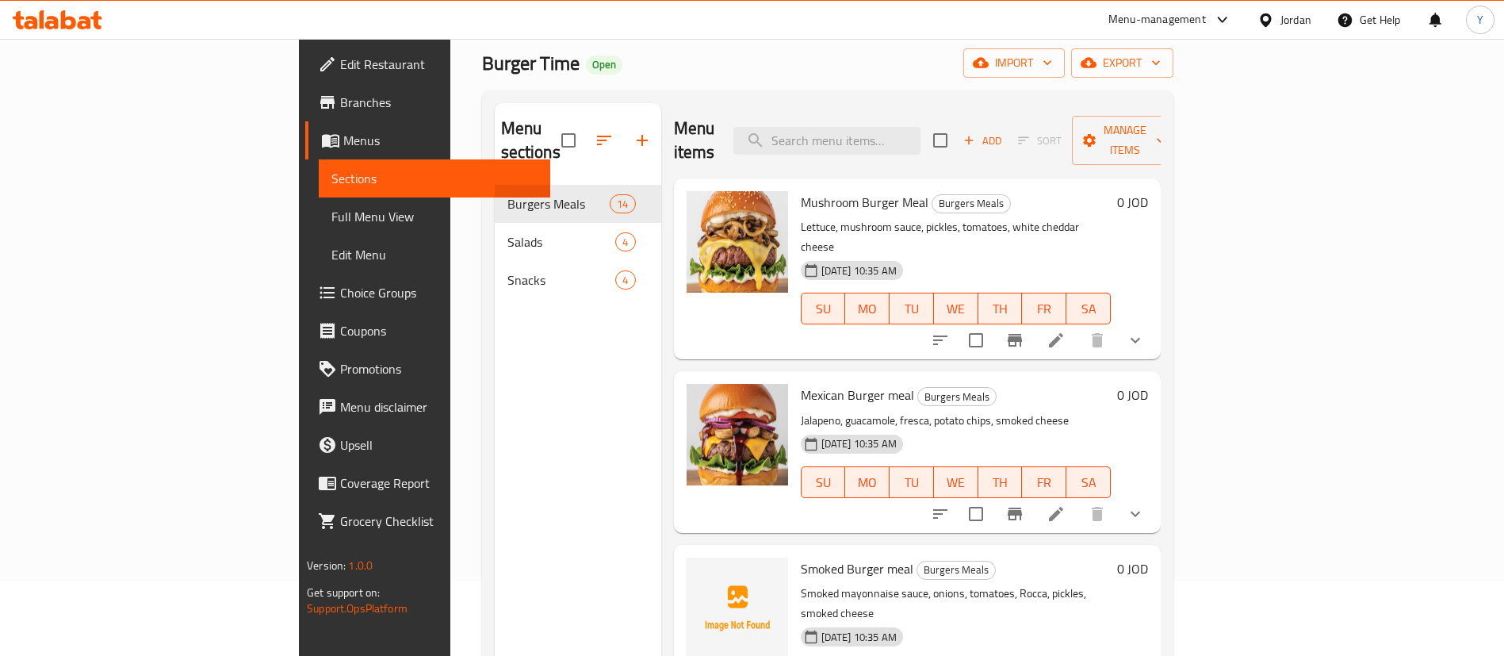
scroll to position [74, 0]
click at [305, 278] on link "Choice Groups" at bounding box center [427, 293] width 245 height 38
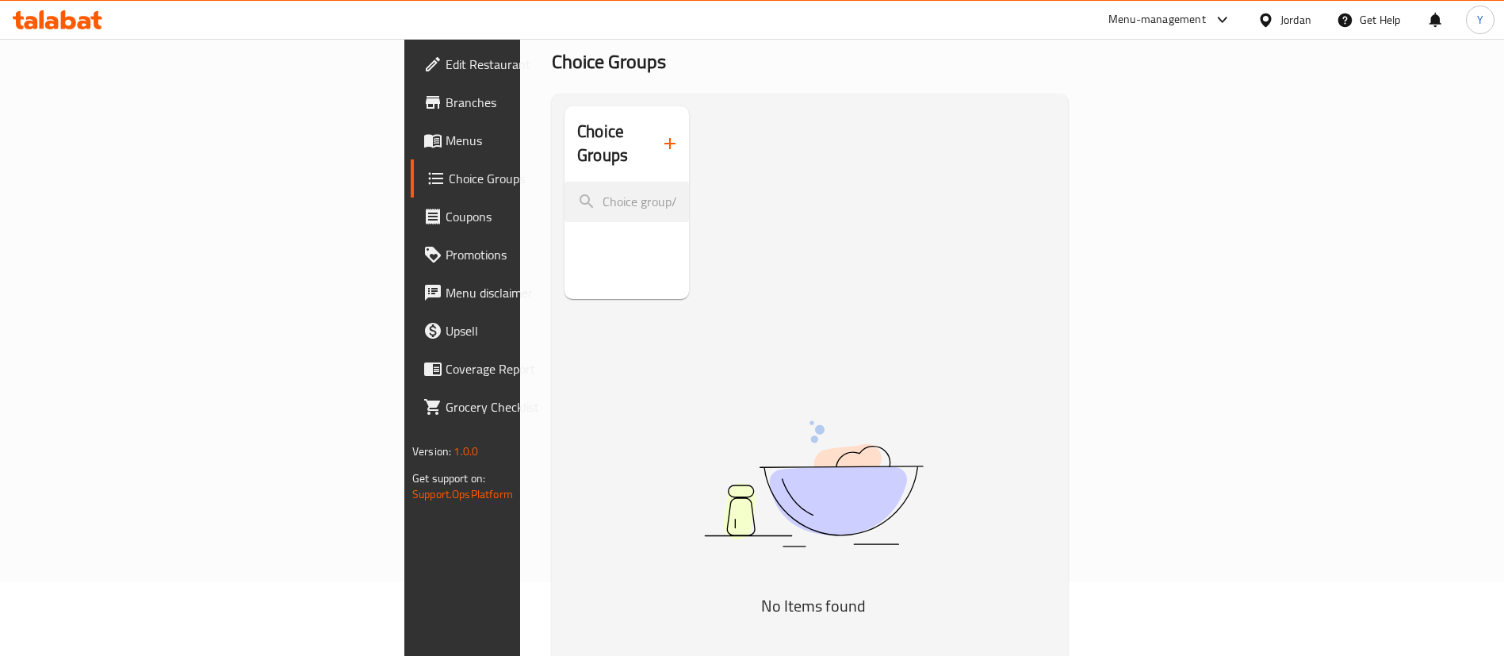
click at [661, 134] on icon "button" at bounding box center [670, 143] width 19 height 19
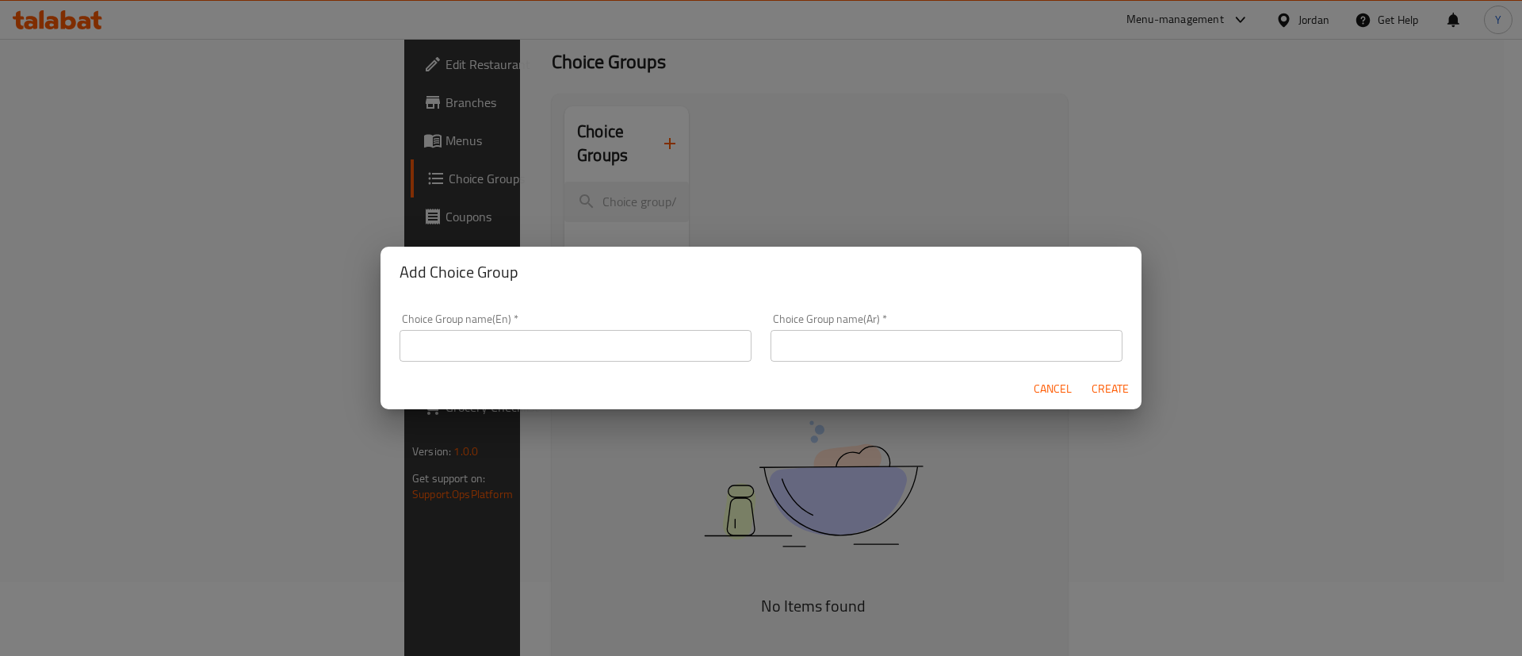
click at [476, 316] on div "Choice Group name(En)   * Choice Group name(En) *" at bounding box center [576, 337] width 352 height 48
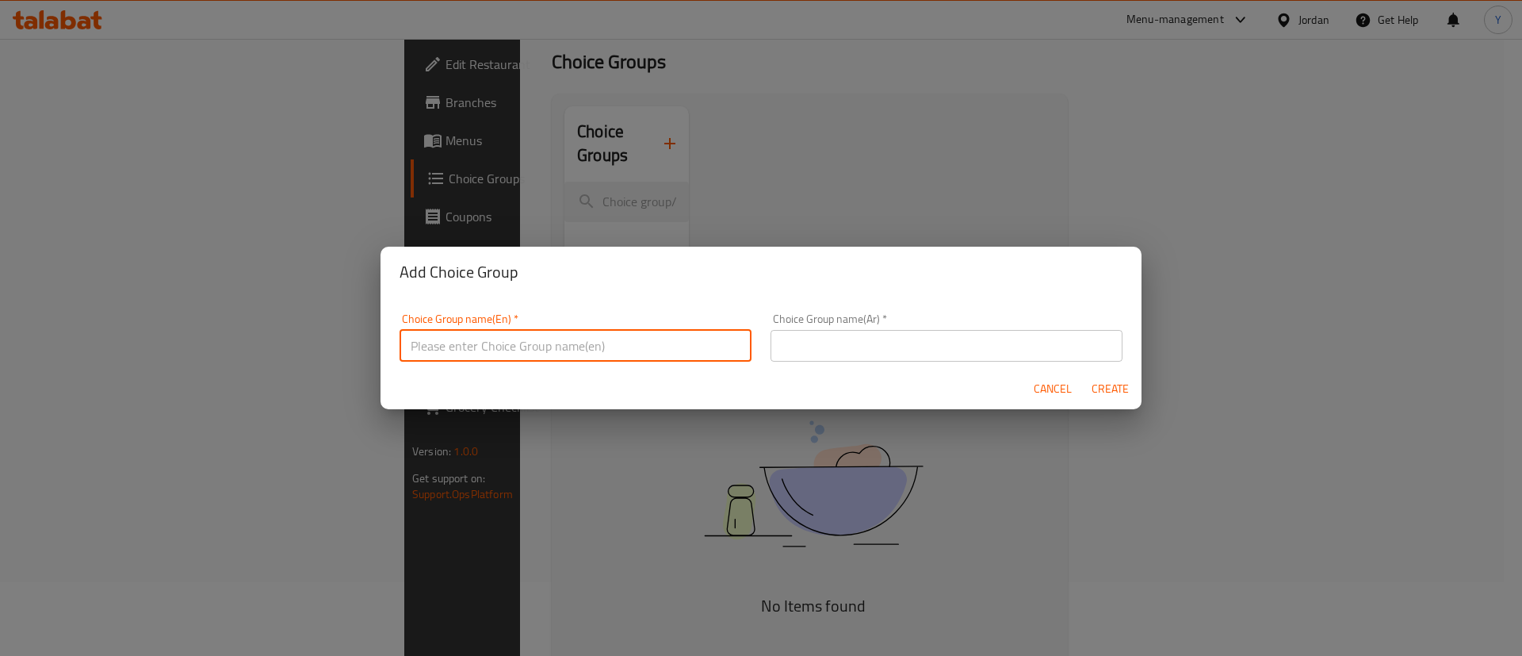
click at [468, 330] on input "text" at bounding box center [576, 346] width 352 height 32
type input "ش"
type input "Add On's Salad"
click at [815, 352] on input "text" at bounding box center [947, 346] width 352 height 32
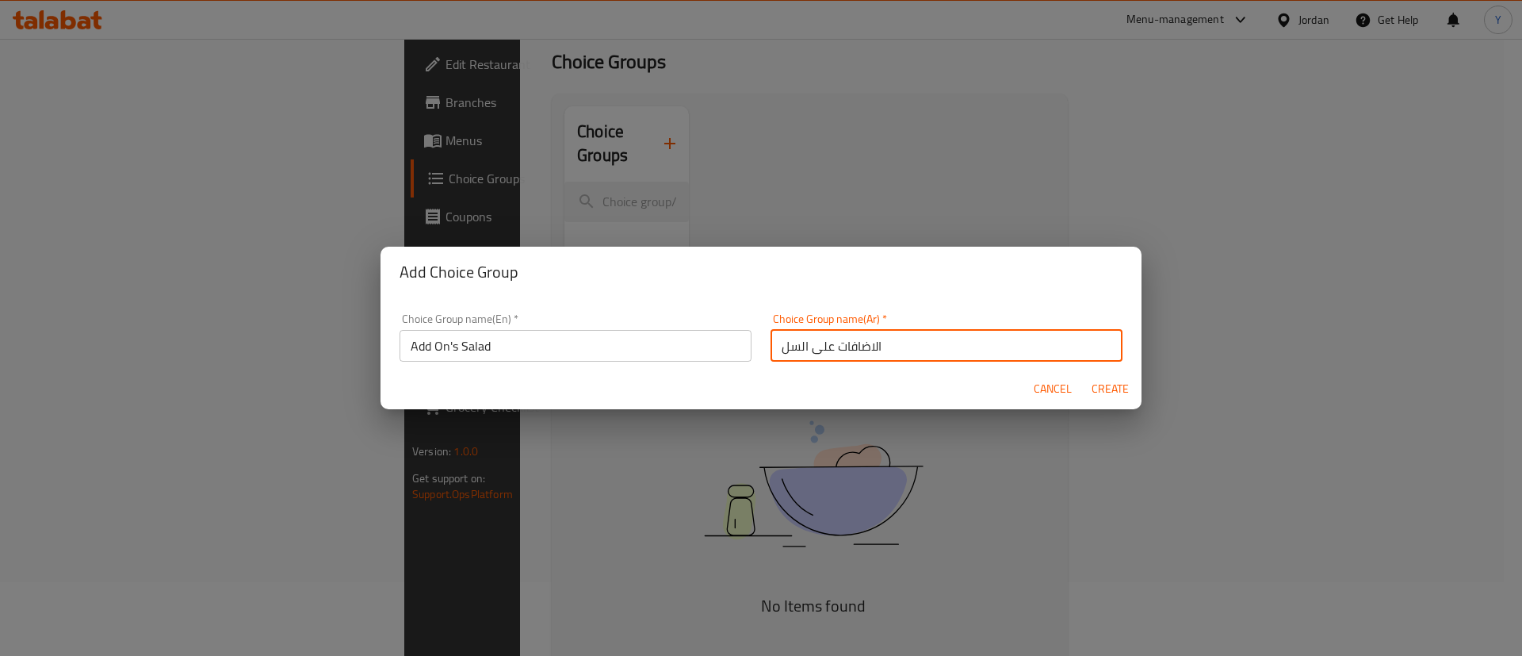
paste input "ط"
type input "الاضافات على السلطه"
click at [1100, 379] on span "Create" at bounding box center [1110, 389] width 38 height 20
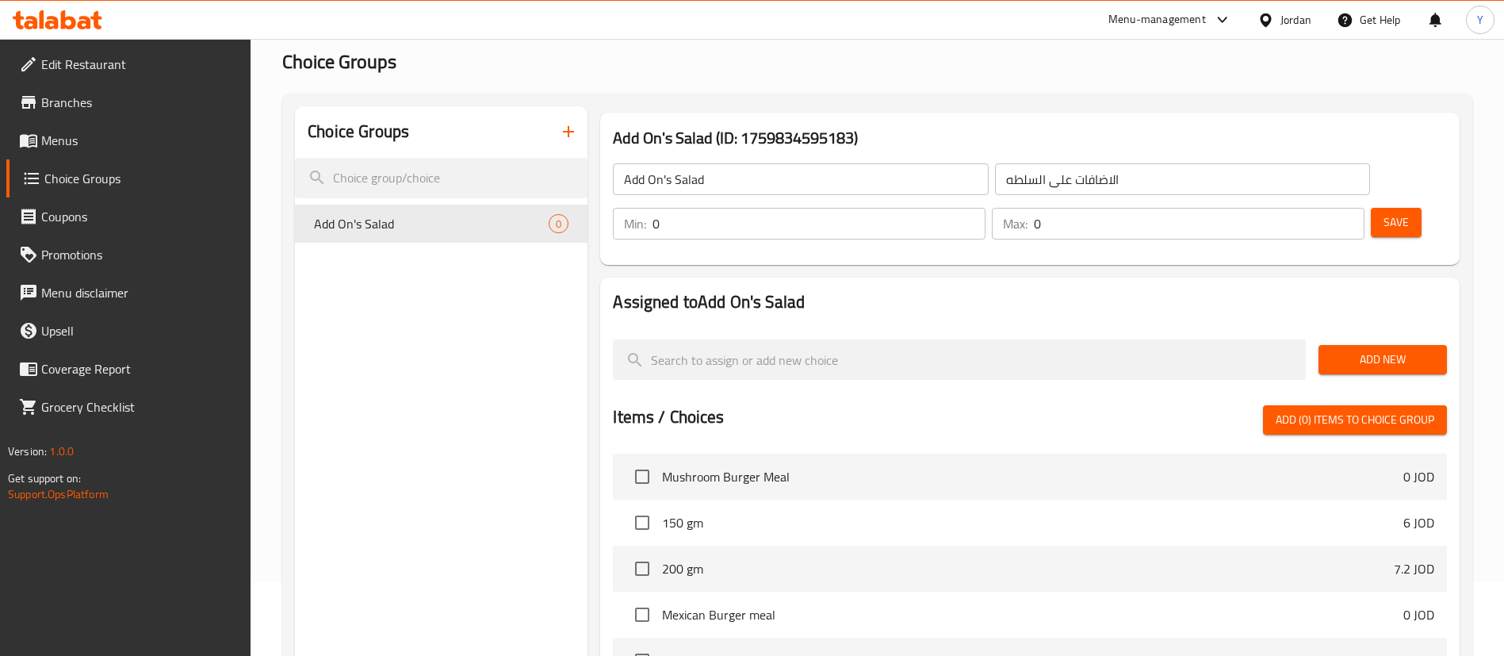
click at [1346, 350] on span "Add New" at bounding box center [1382, 360] width 103 height 20
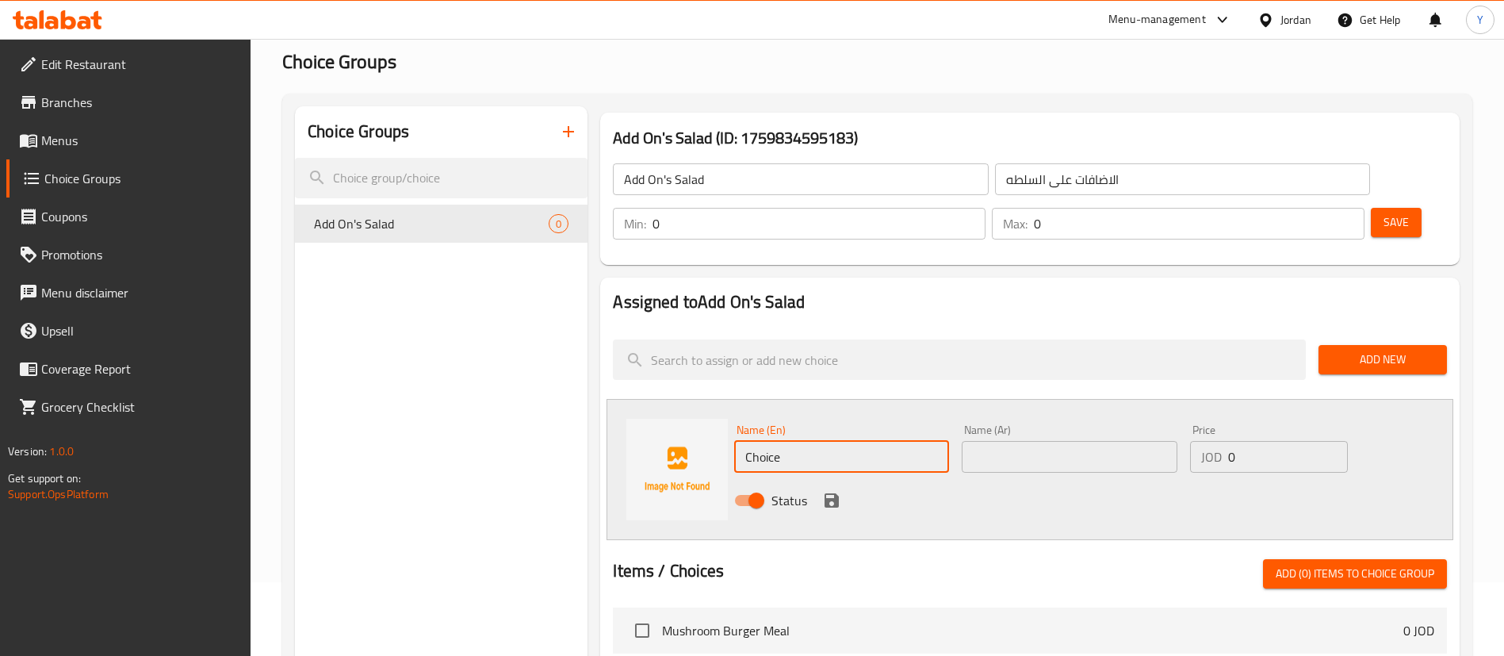
drag, startPoint x: 821, startPoint y: 400, endPoint x: 542, endPoint y: 467, distance: 286.2
click at [542, 467] on div "Choice Groups Add On's Salad 0 Add On's Salad (ID: 1759834595183) Add On's Sala…" at bounding box center [880, 615] width 1171 height 1018
type input "}"
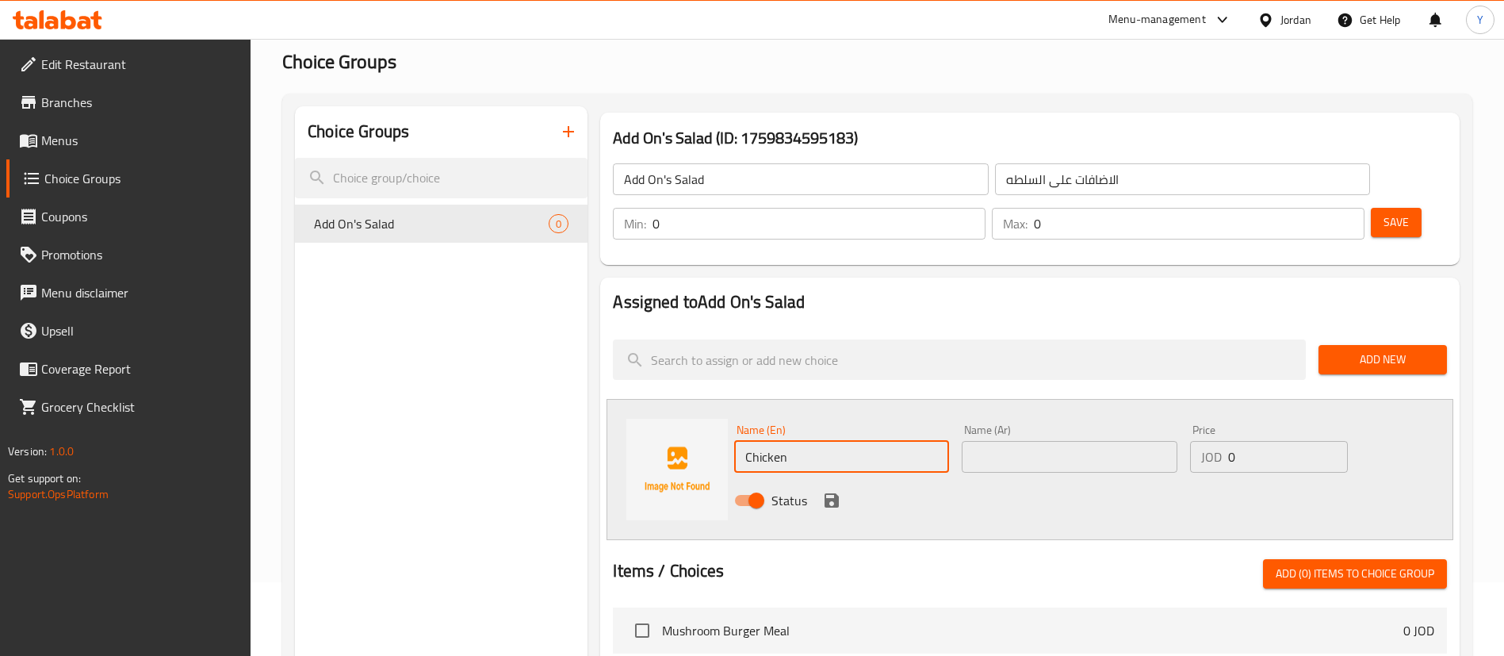
type input "Chicken"
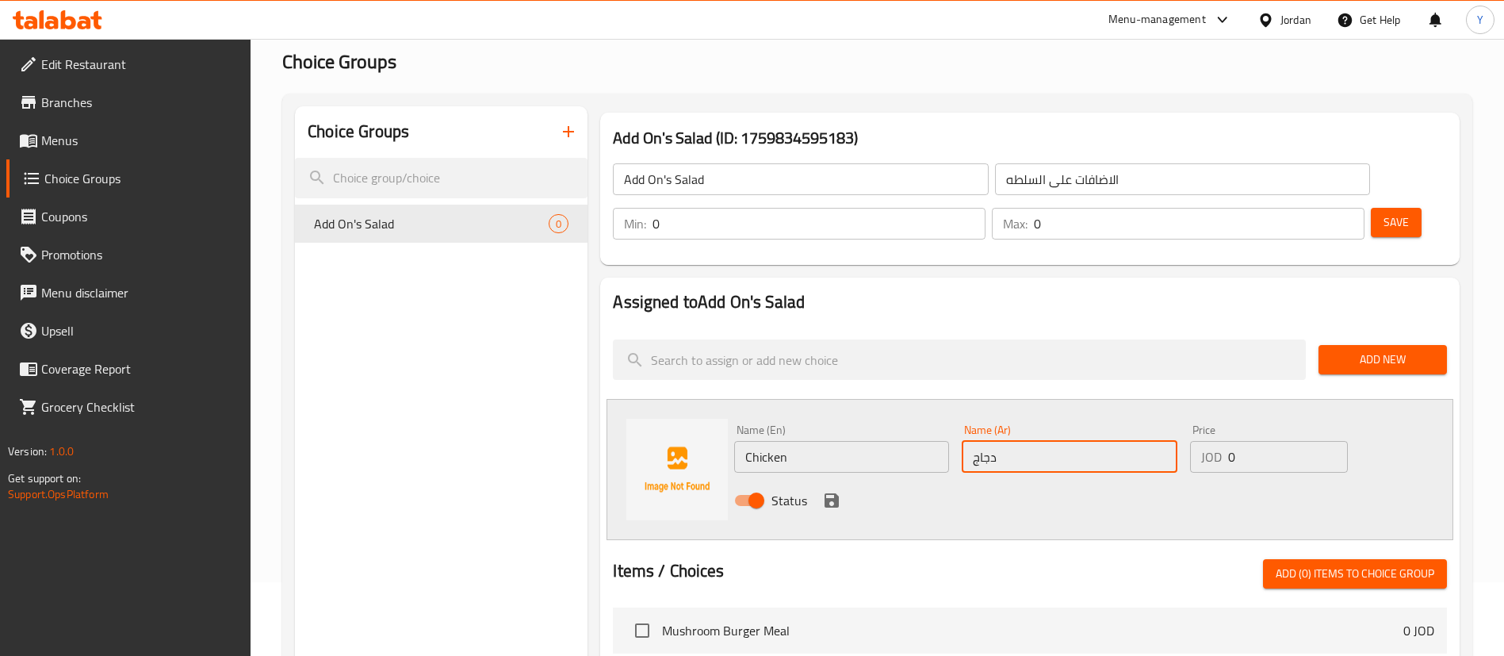
type input "دجاج"
click at [1281, 441] on input "0" at bounding box center [1288, 457] width 120 height 32
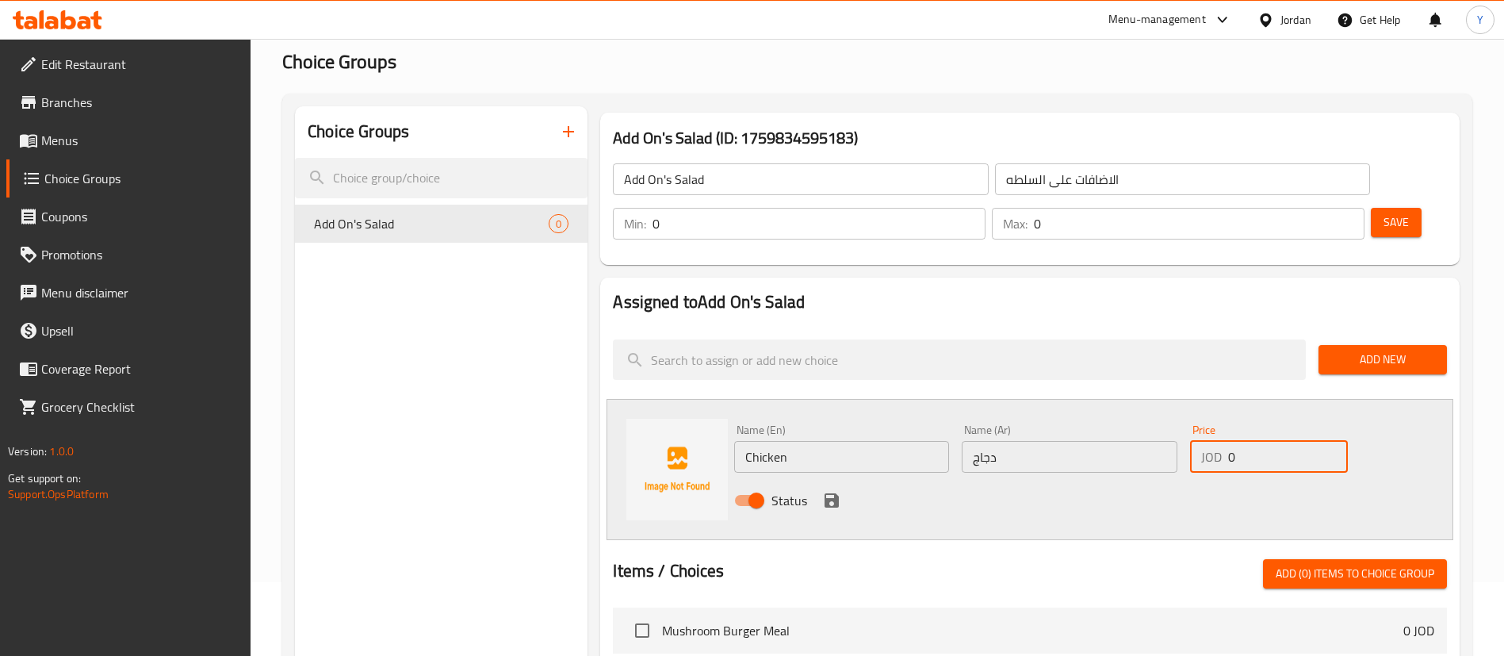
drag, startPoint x: 1281, startPoint y: 423, endPoint x: 1185, endPoint y: 431, distance: 97.1
click at [1185, 431] on div "Price JOD 0 Price" at bounding box center [1269, 448] width 170 height 61
type input "1"
click at [819, 479] on div "Status" at bounding box center [1069, 500] width 683 height 43
click at [835, 493] on icon "save" at bounding box center [832, 500] width 14 height 14
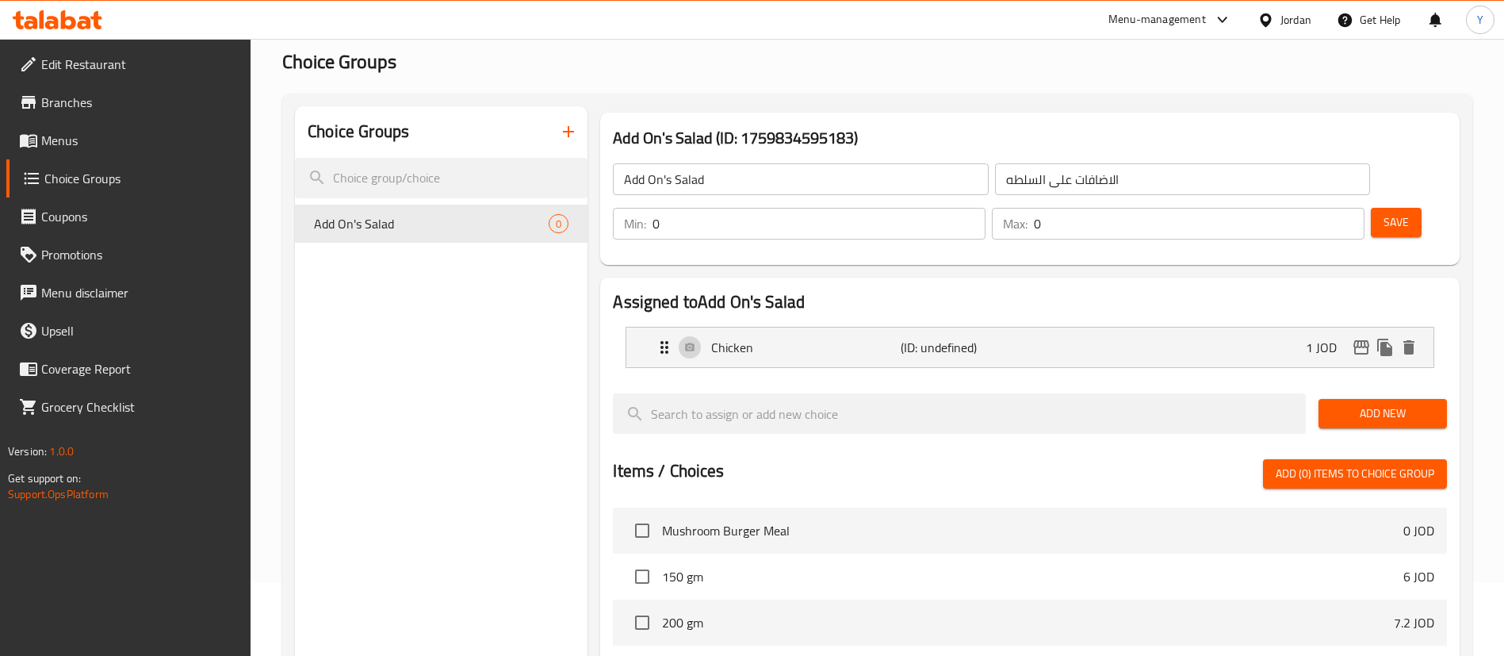
click at [1373, 404] on span "Add New" at bounding box center [1382, 414] width 103 height 20
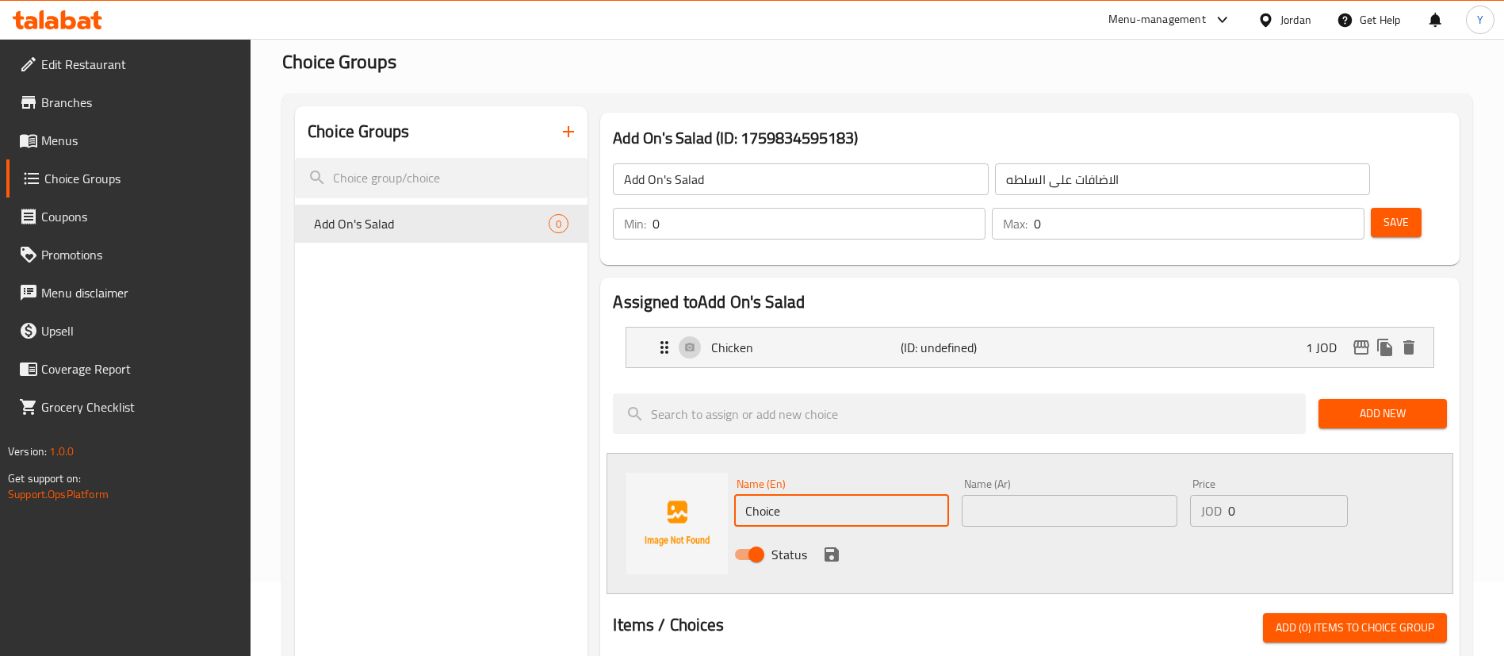
drag, startPoint x: 890, startPoint y: 476, endPoint x: 634, endPoint y: 477, distance: 256.1
click at [634, 477] on div "Name (En) Choice Name (En) Name (Ar) Name (Ar) Price JOD 0 Price Status" at bounding box center [1030, 523] width 847 height 141
type input "Bacon"
click at [1037, 495] on input "text" at bounding box center [1069, 511] width 215 height 32
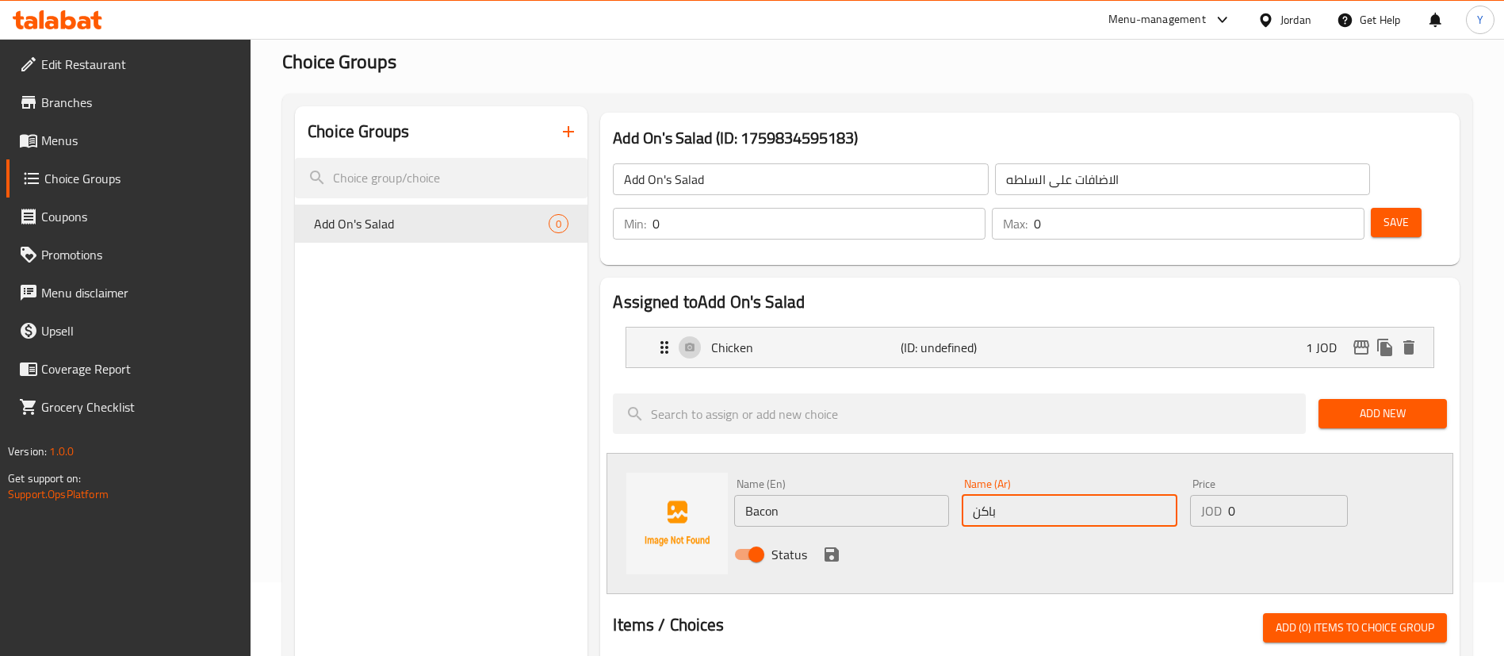
type input "باكن"
drag, startPoint x: 1208, startPoint y: 474, endPoint x: 1055, endPoint y: 501, distance: 155.4
click at [1055, 501] on div "Name (En) Bacon Name (En) Name (Ar) باكن Name (Ar) Price JOD 0 Price Status" at bounding box center [1069, 524] width 683 height 104
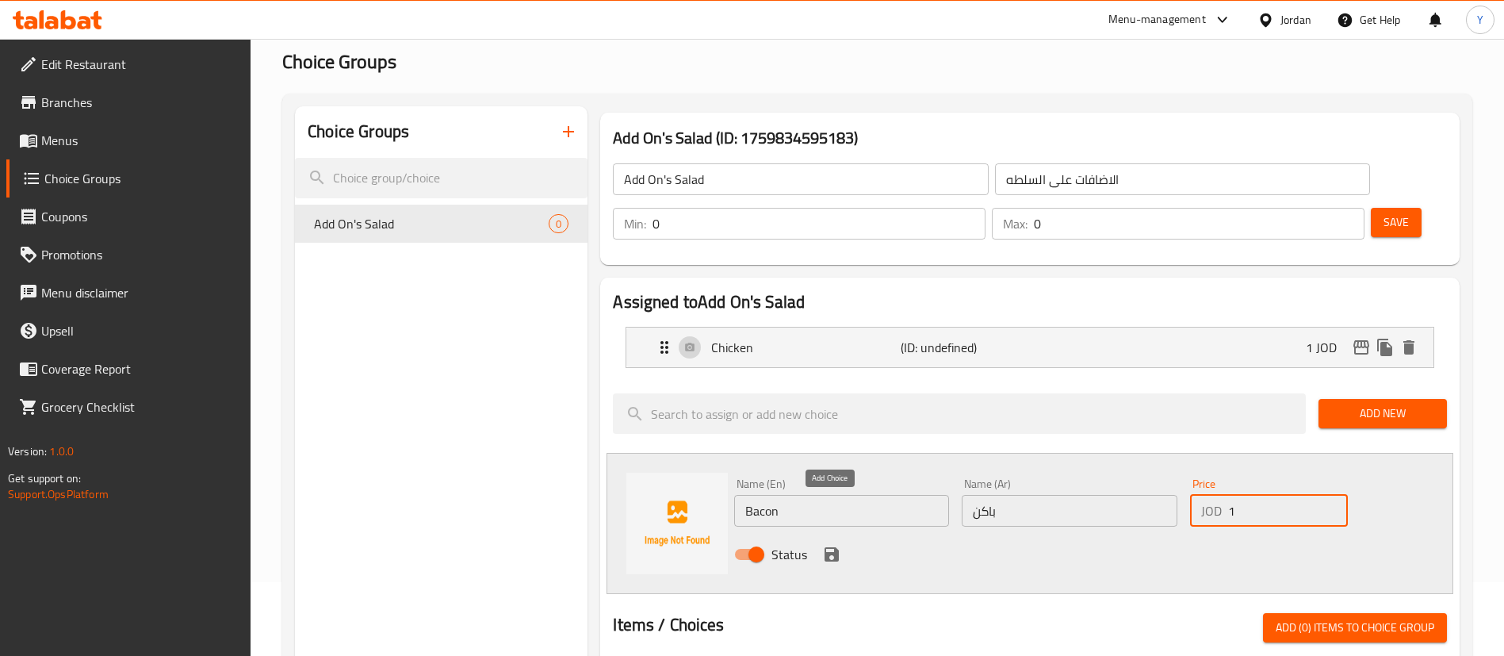
type input "1"
click at [835, 547] on icon "save" at bounding box center [832, 554] width 14 height 14
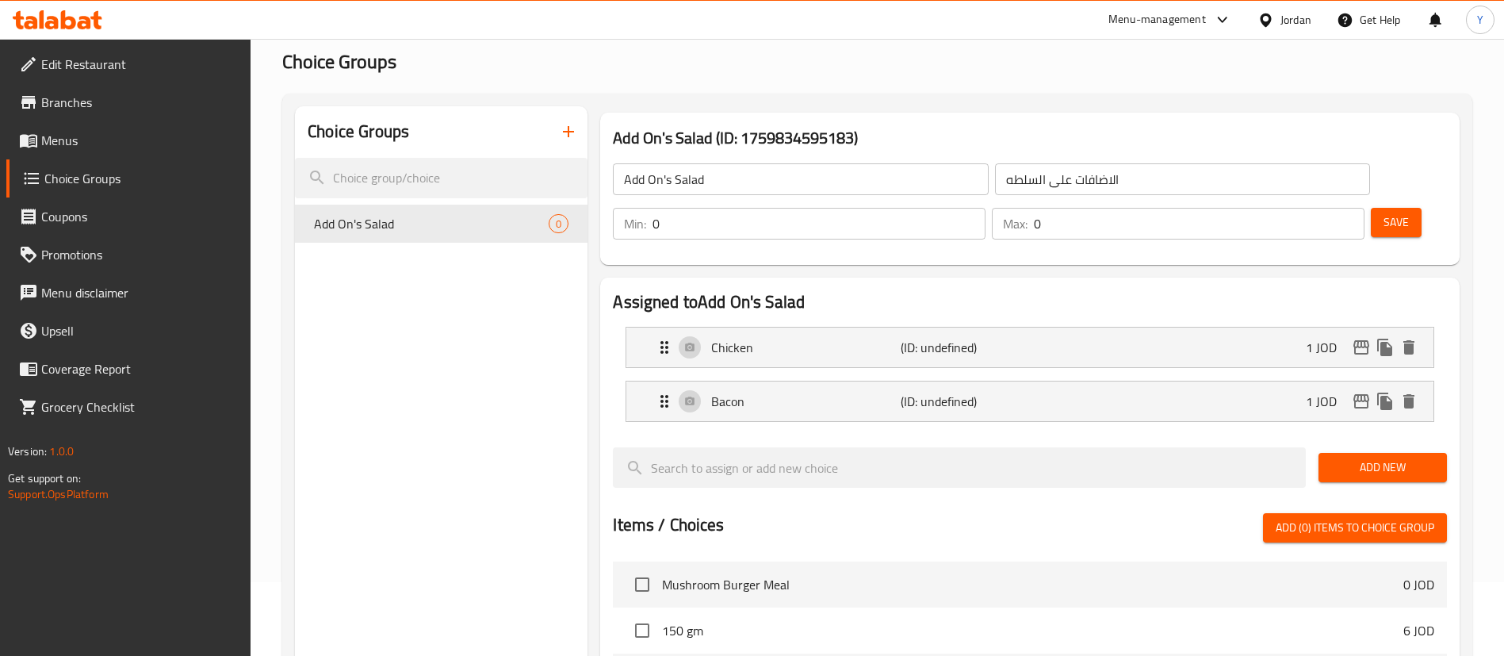
click at [1327, 208] on input "0" at bounding box center [1199, 224] width 331 height 32
click at [1324, 208] on input "1" at bounding box center [1199, 224] width 331 height 32
click at [1324, 208] on input "2" at bounding box center [1199, 224] width 331 height 32
type input "1"
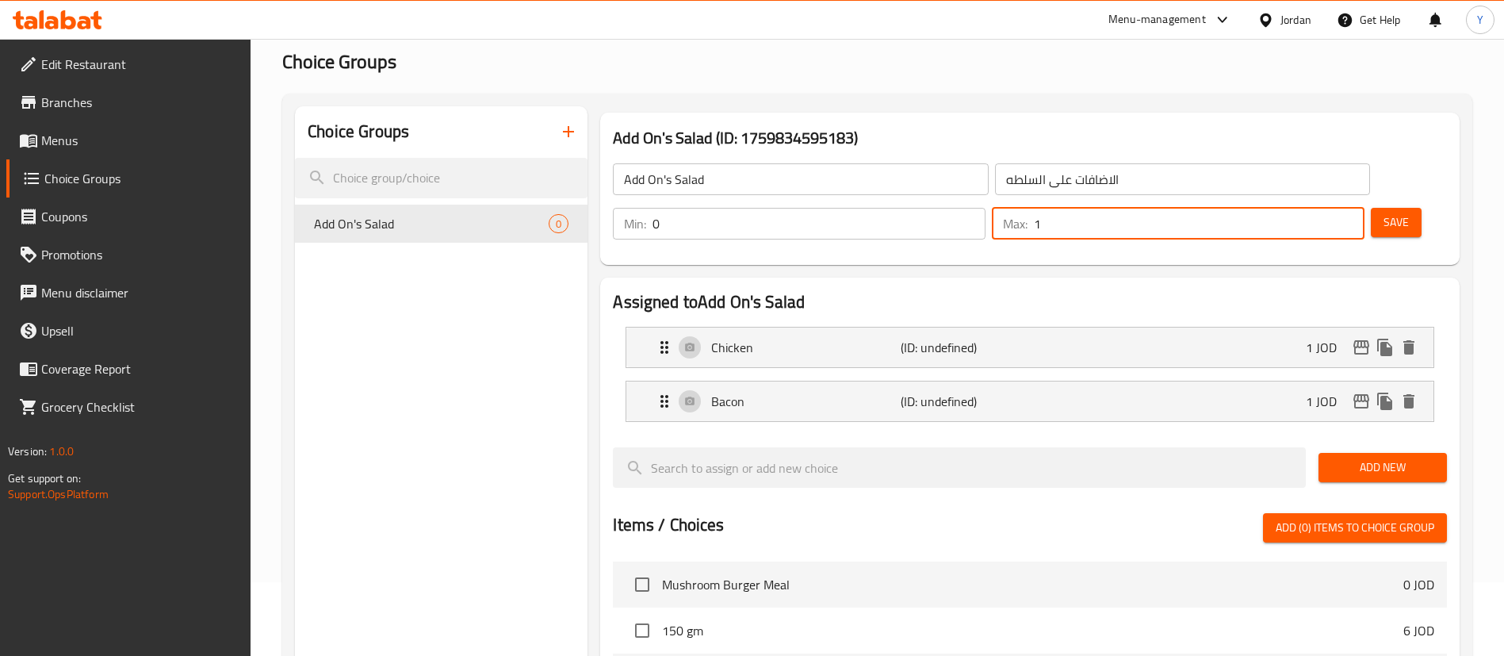
click at [1319, 208] on input "1" at bounding box center [1199, 224] width 331 height 32
click at [1384, 213] on span "Save" at bounding box center [1396, 223] width 25 height 20
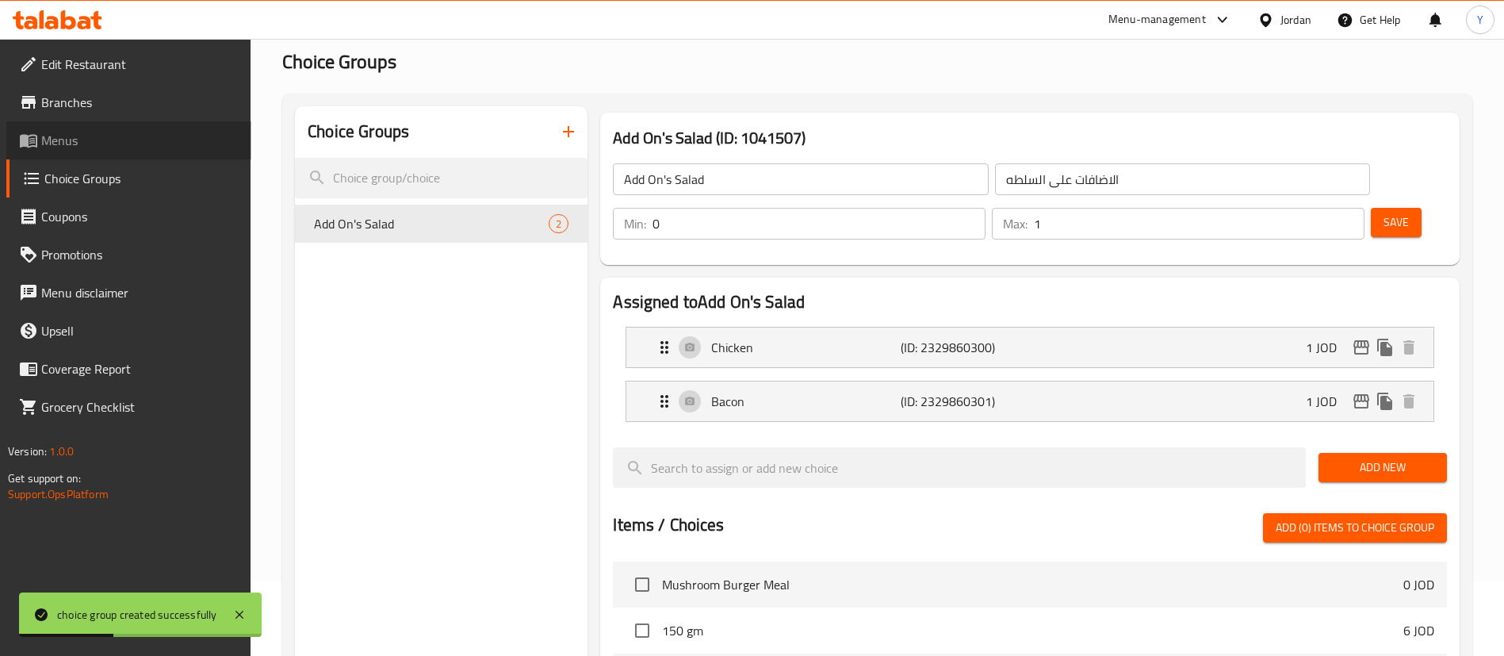
click at [118, 132] on span "Menus" at bounding box center [139, 140] width 197 height 19
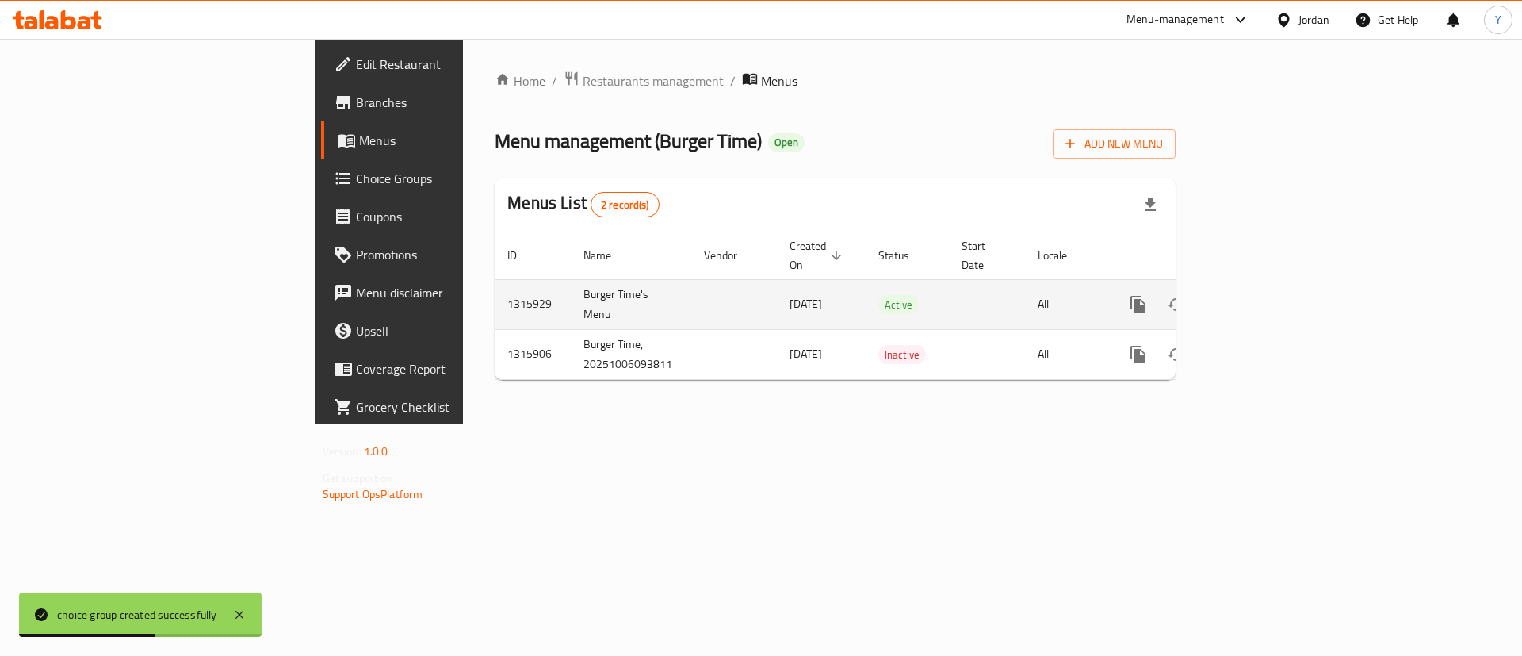
click at [1272, 285] on link "enhanced table" at bounding box center [1253, 304] width 38 height 38
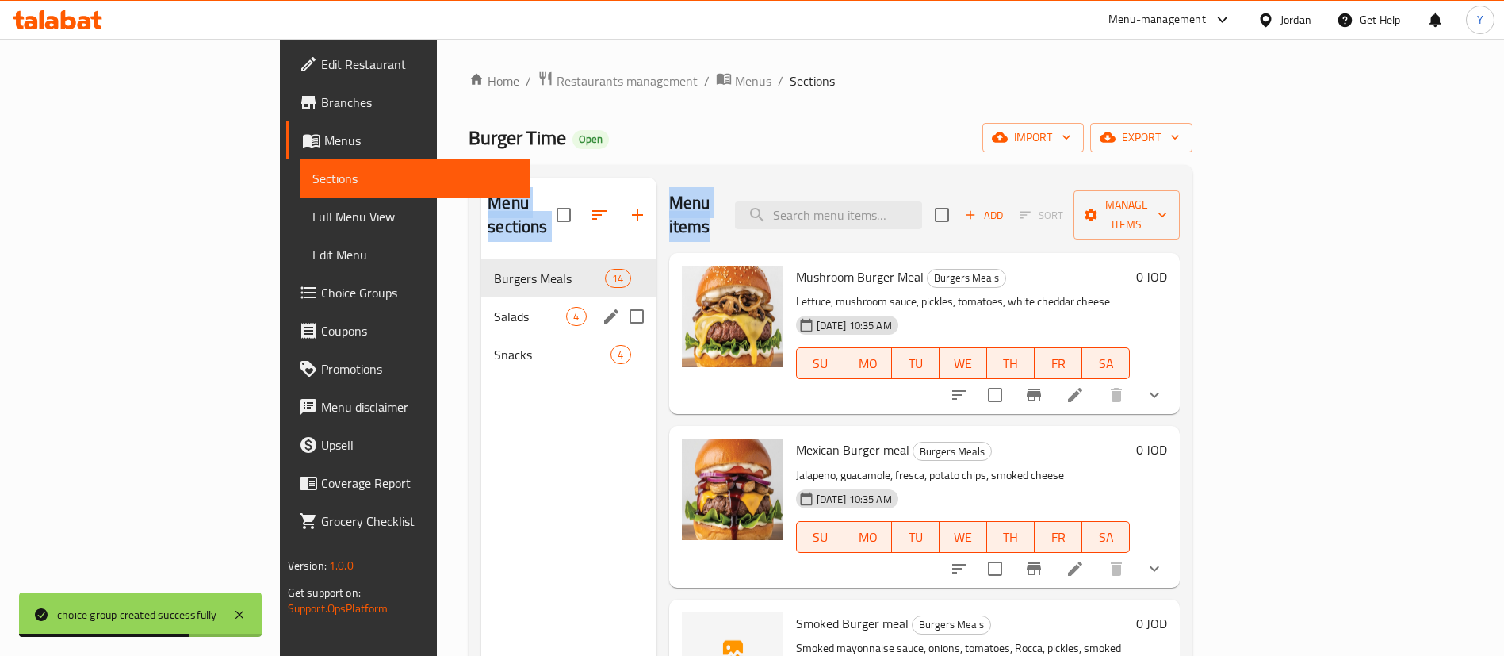
drag, startPoint x: 702, startPoint y: 213, endPoint x: 477, endPoint y: 282, distance: 235.5
click at [481, 282] on div "Menu sections Burgers Meals 14 Salads 4 Snacks 4 Menu items Add Sort Manage ite…" at bounding box center [830, 506] width 699 height 656
click at [494, 307] on span "Salads" at bounding box center [530, 316] width 72 height 19
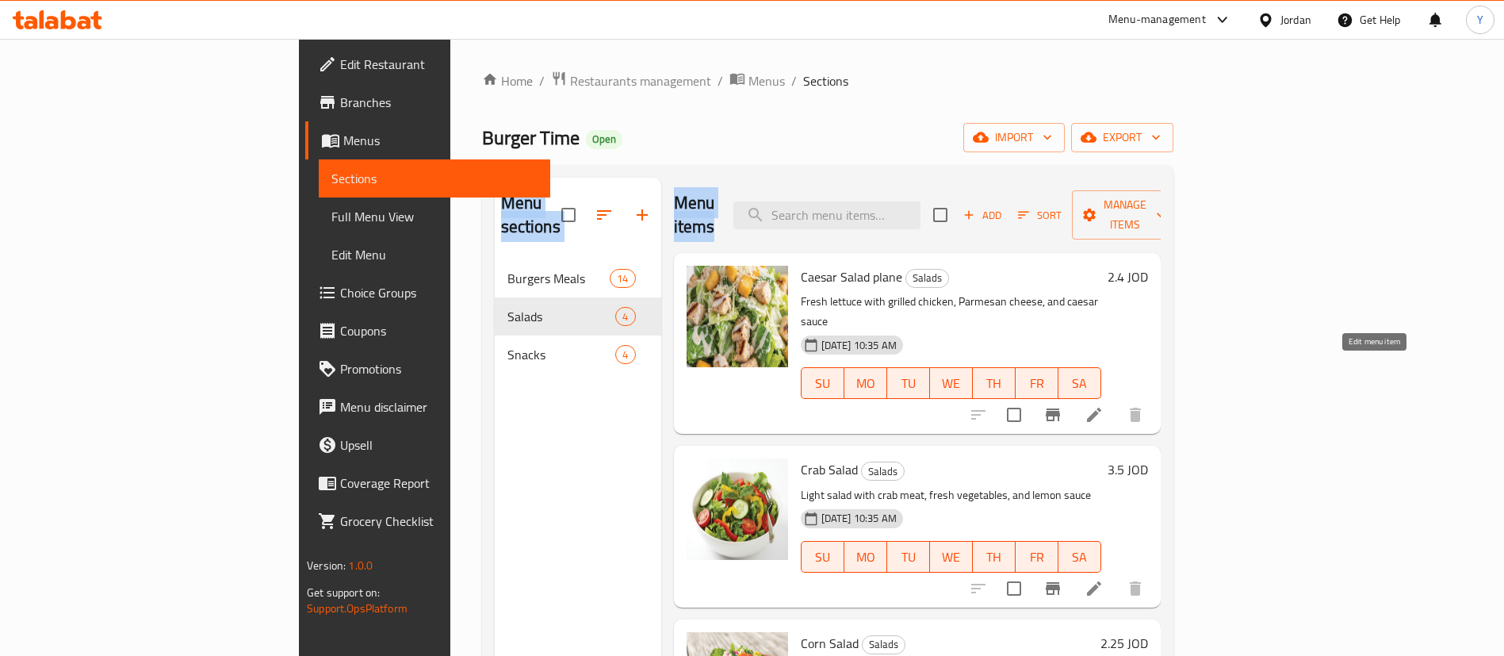
click at [1104, 405] on icon at bounding box center [1094, 414] width 19 height 19
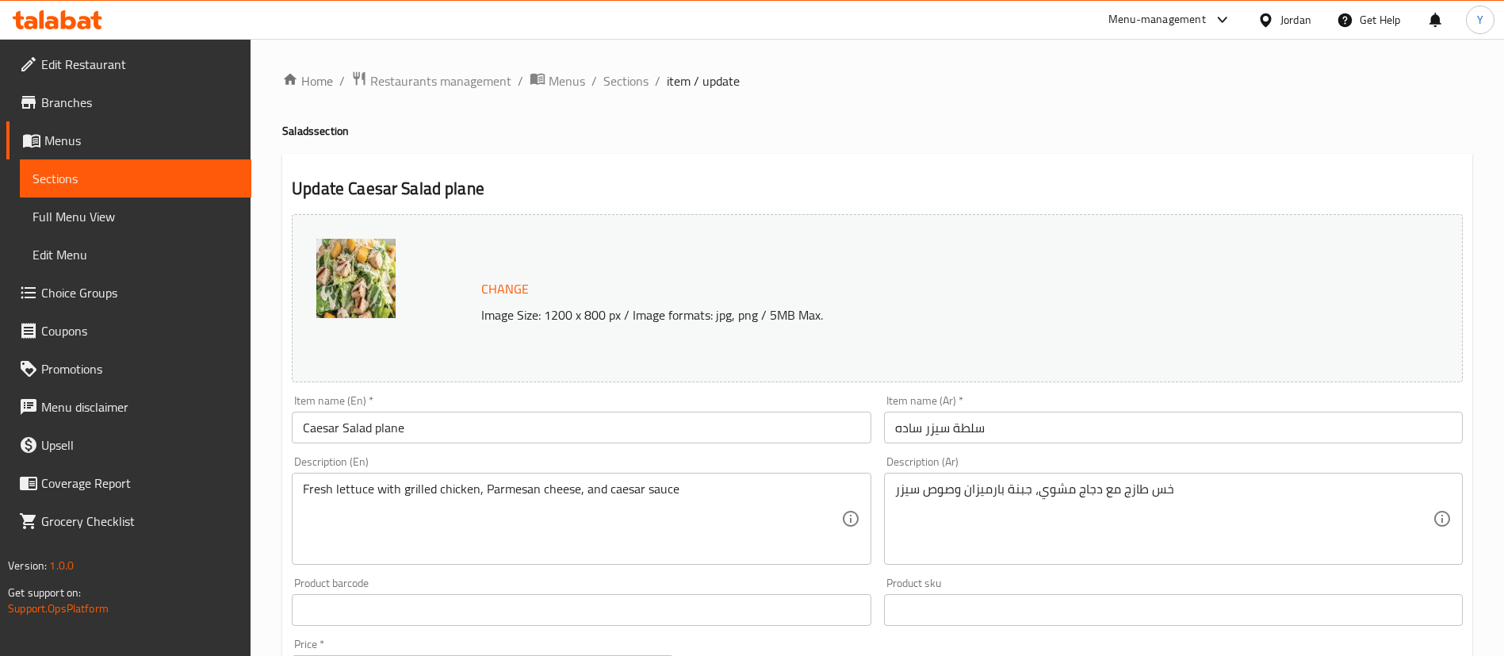
scroll to position [488, 0]
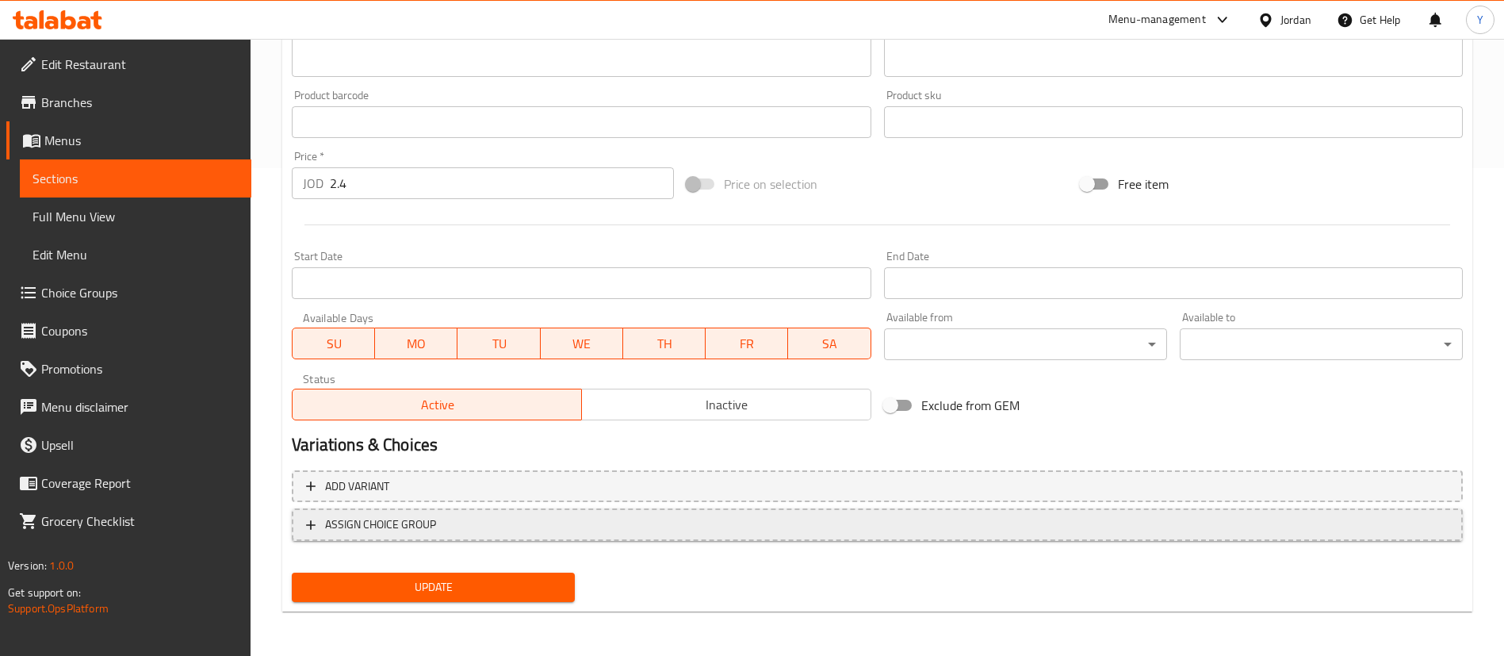
click at [446, 519] on span "ASSIGN CHOICE GROUP" at bounding box center [877, 525] width 1143 height 20
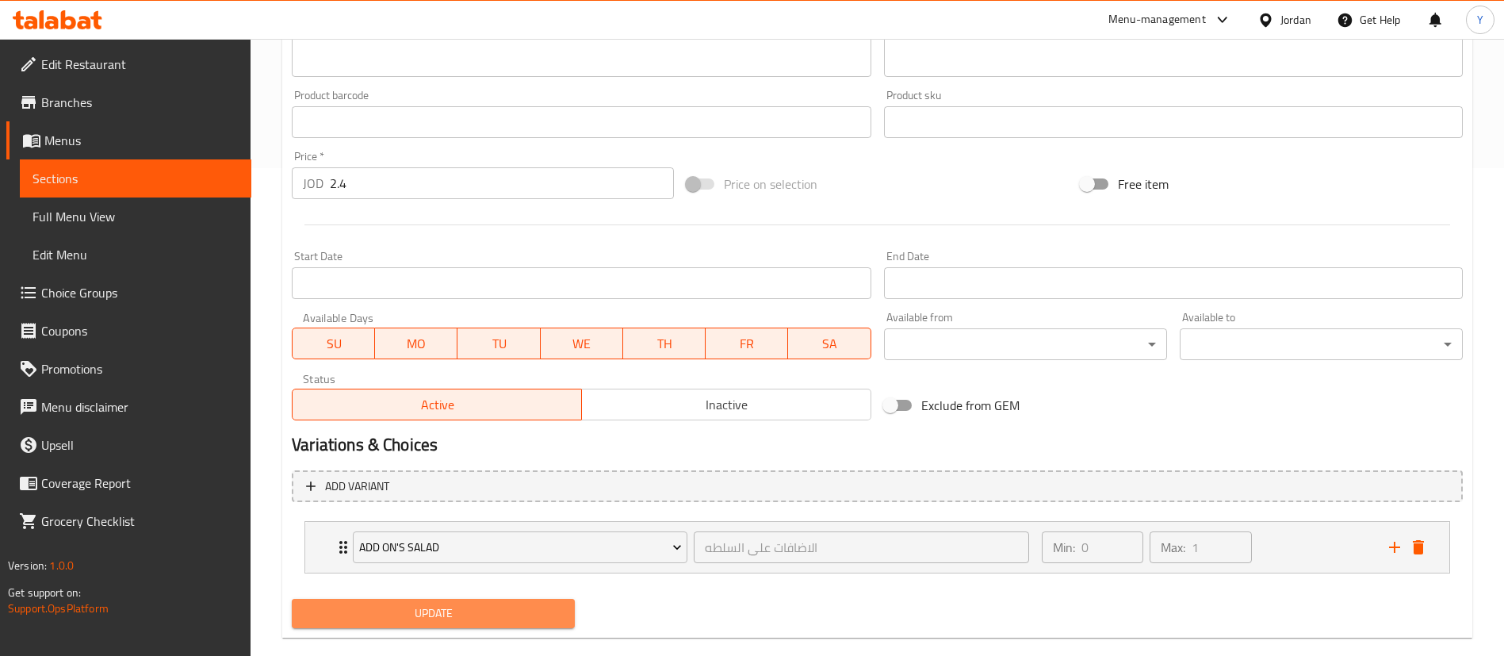
click at [426, 610] on span "Update" at bounding box center [433, 613] width 258 height 20
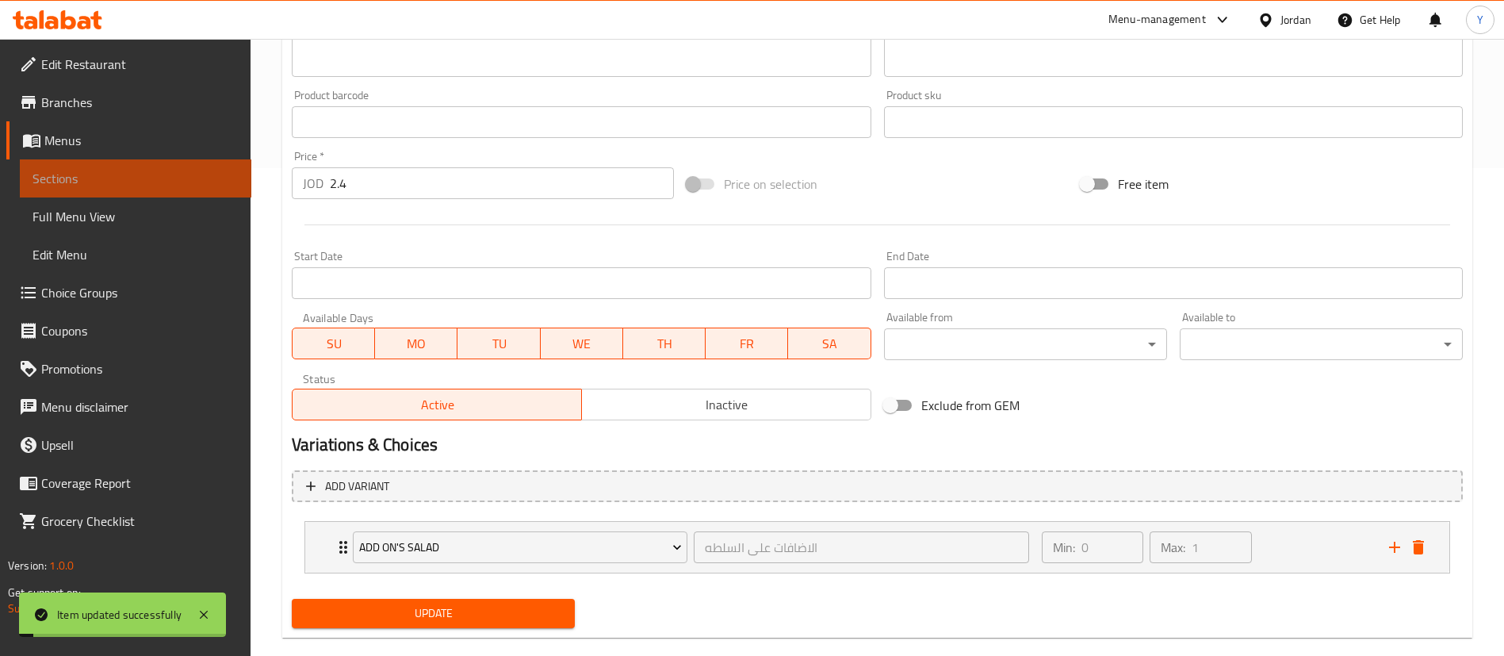
click at [108, 174] on span "Sections" at bounding box center [136, 178] width 206 height 19
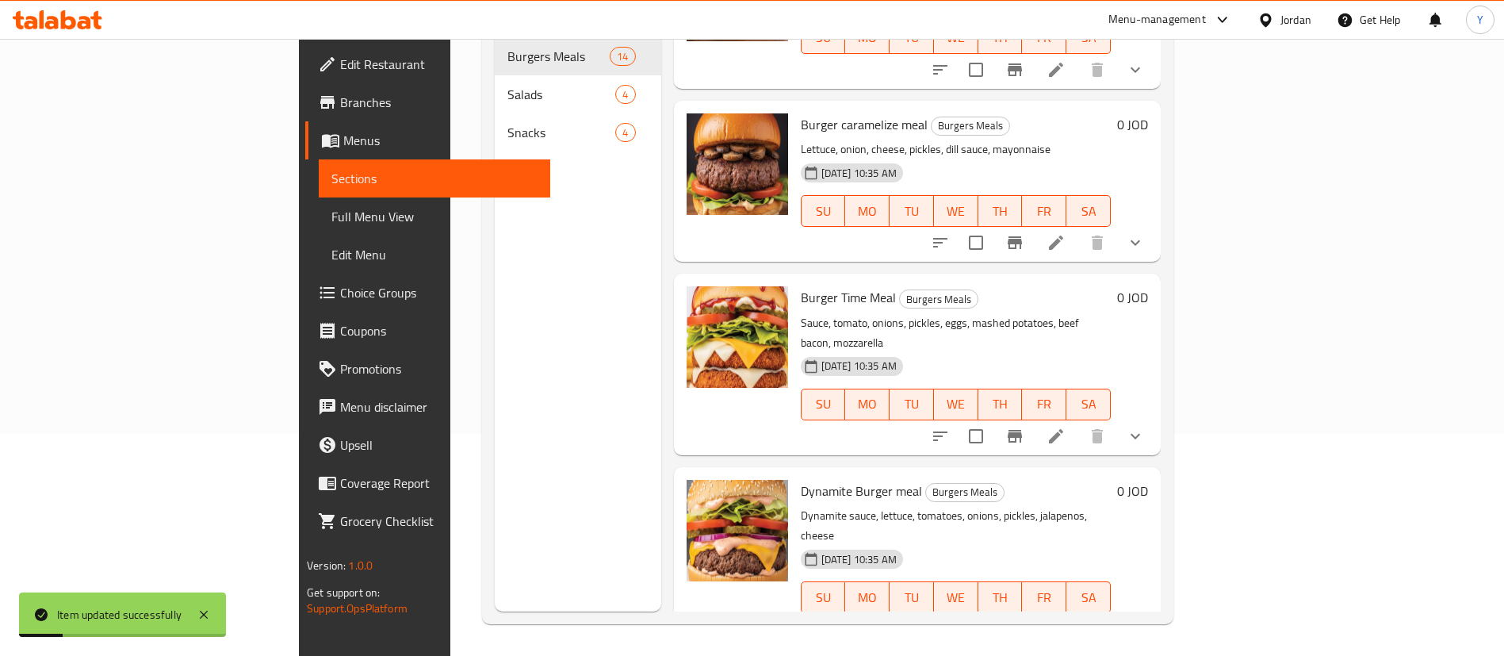
scroll to position [697, 0]
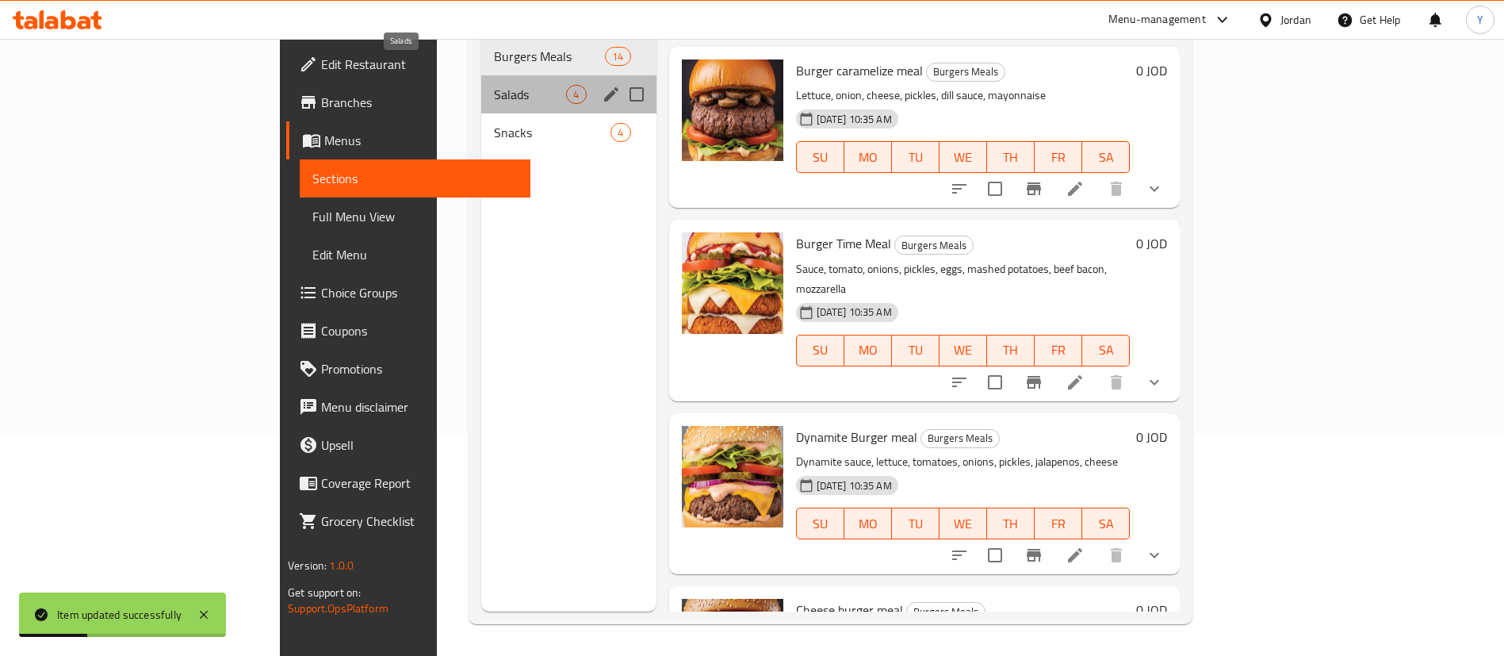
click at [494, 85] on span "Salads" at bounding box center [530, 94] width 72 height 19
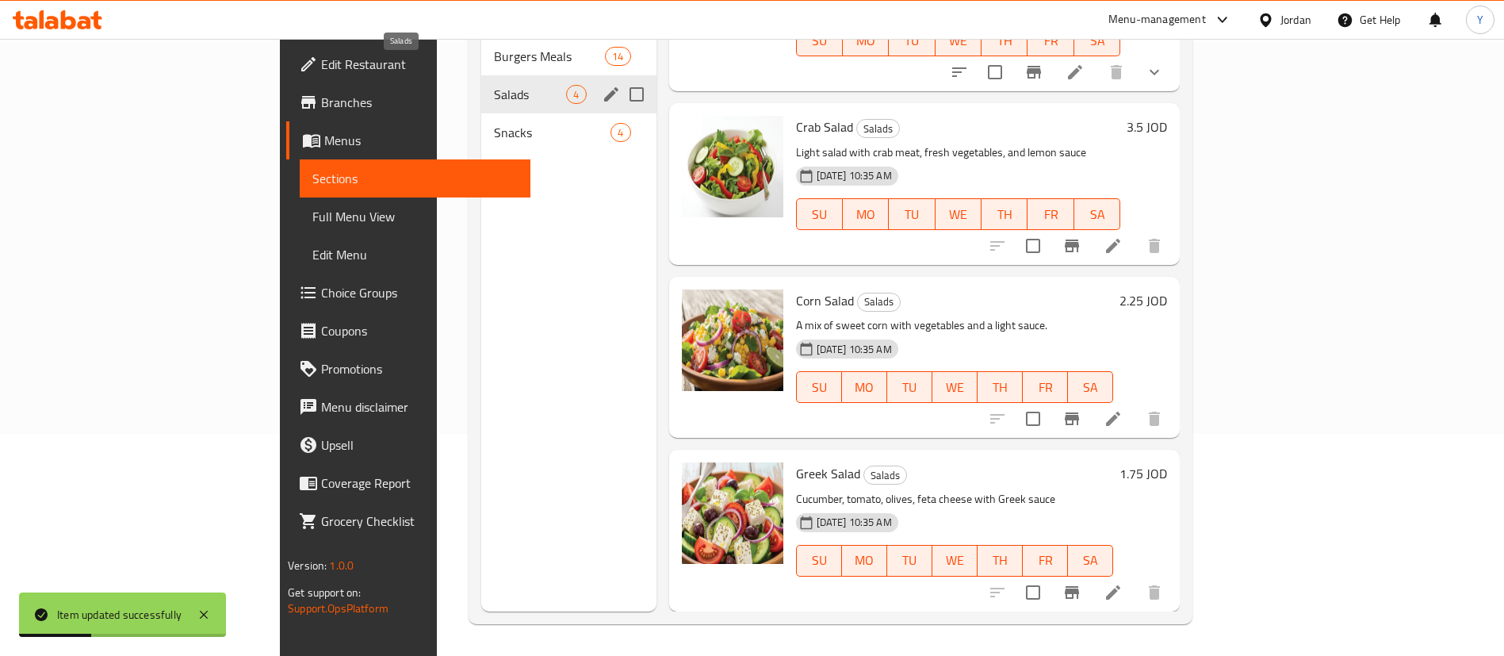
scroll to position [77, 0]
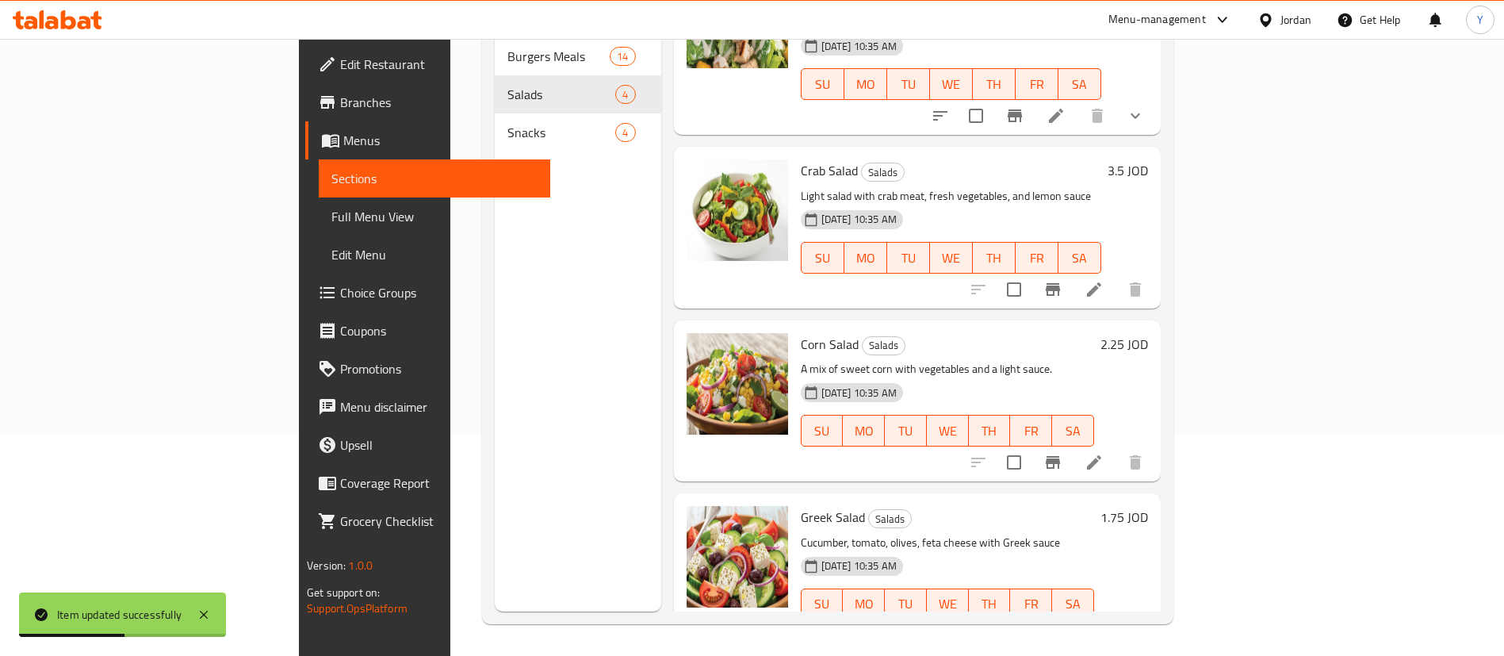
click at [1116, 275] on li at bounding box center [1094, 289] width 44 height 29
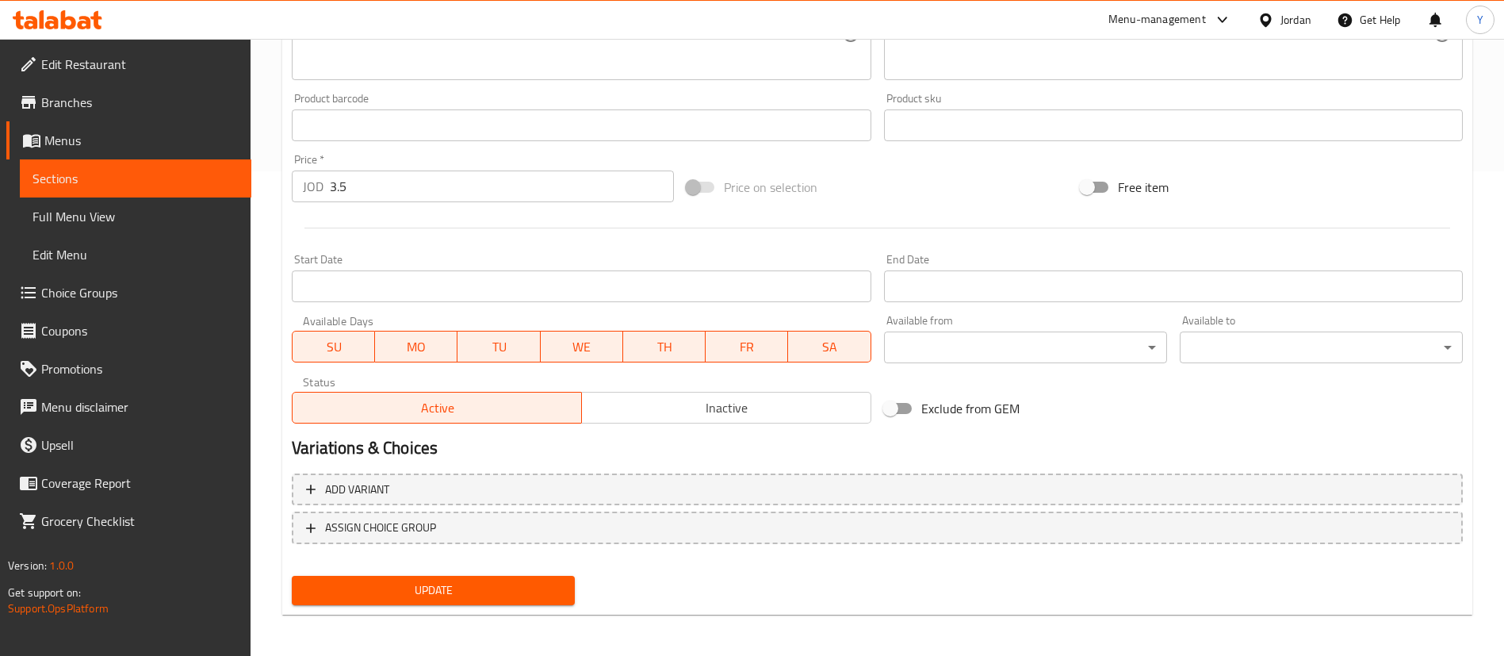
scroll to position [488, 0]
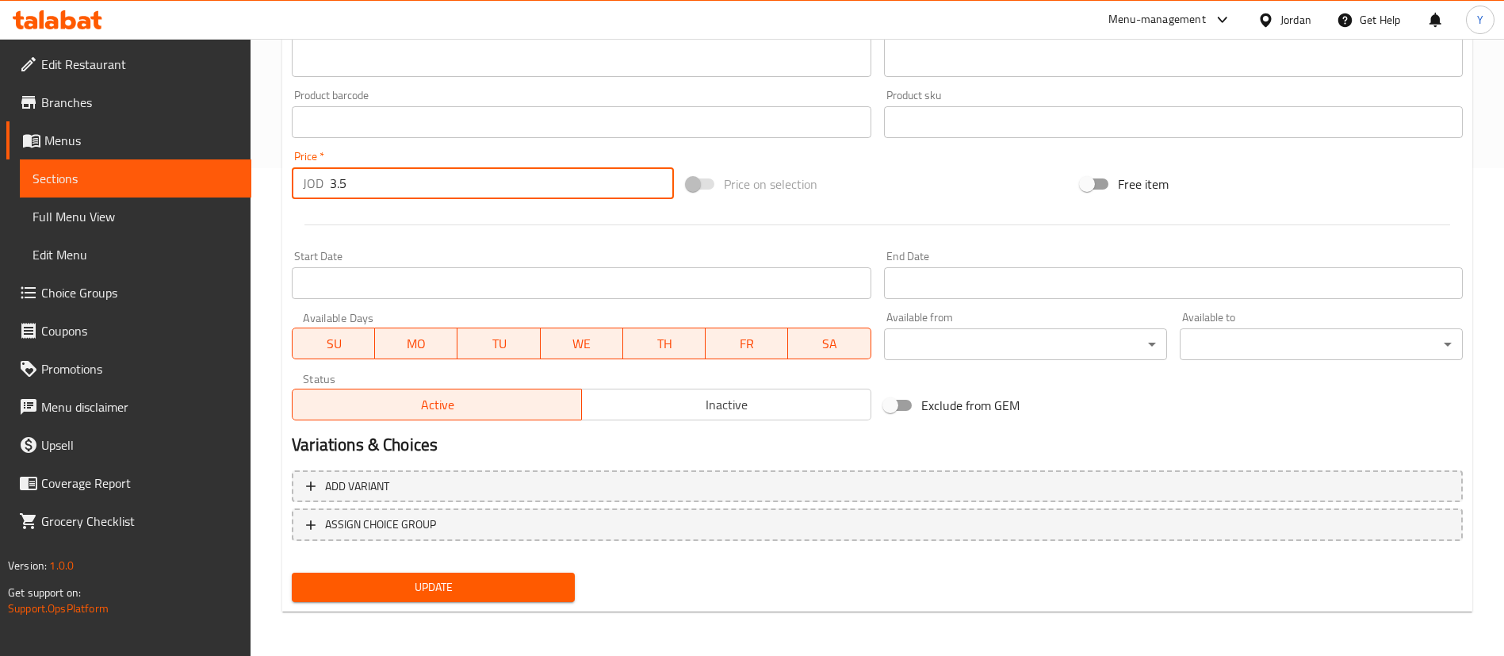
drag, startPoint x: 398, startPoint y: 170, endPoint x: 0, endPoint y: 274, distance: 411.2
click at [0, 274] on div "Edit Restaurant Branches Menus Sections Full Menu View Edit Menu Choice Groups …" at bounding box center [752, 103] width 1504 height 1105
click at [374, 178] on input "4" at bounding box center [502, 183] width 344 height 32
type input "4.2"
click at [394, 589] on span "Update" at bounding box center [433, 587] width 258 height 20
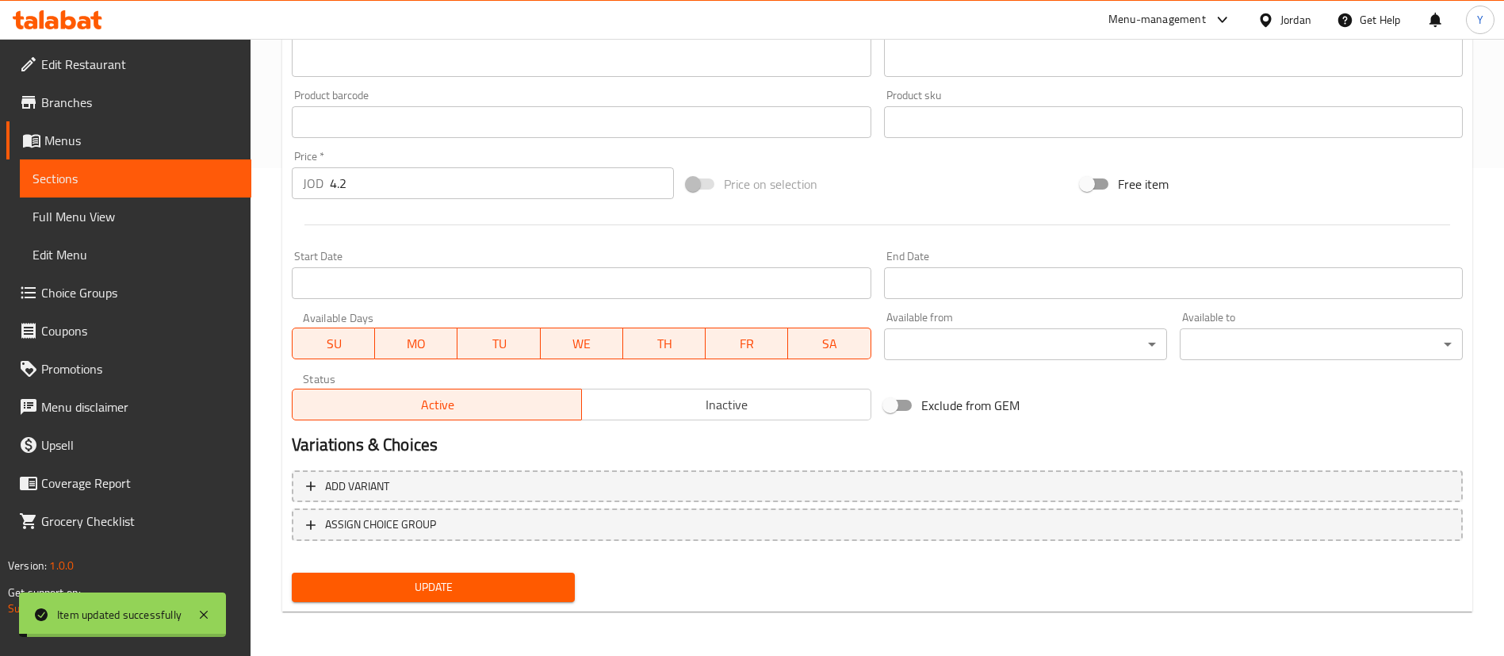
click at [96, 189] on link "Sections" at bounding box center [136, 178] width 232 height 38
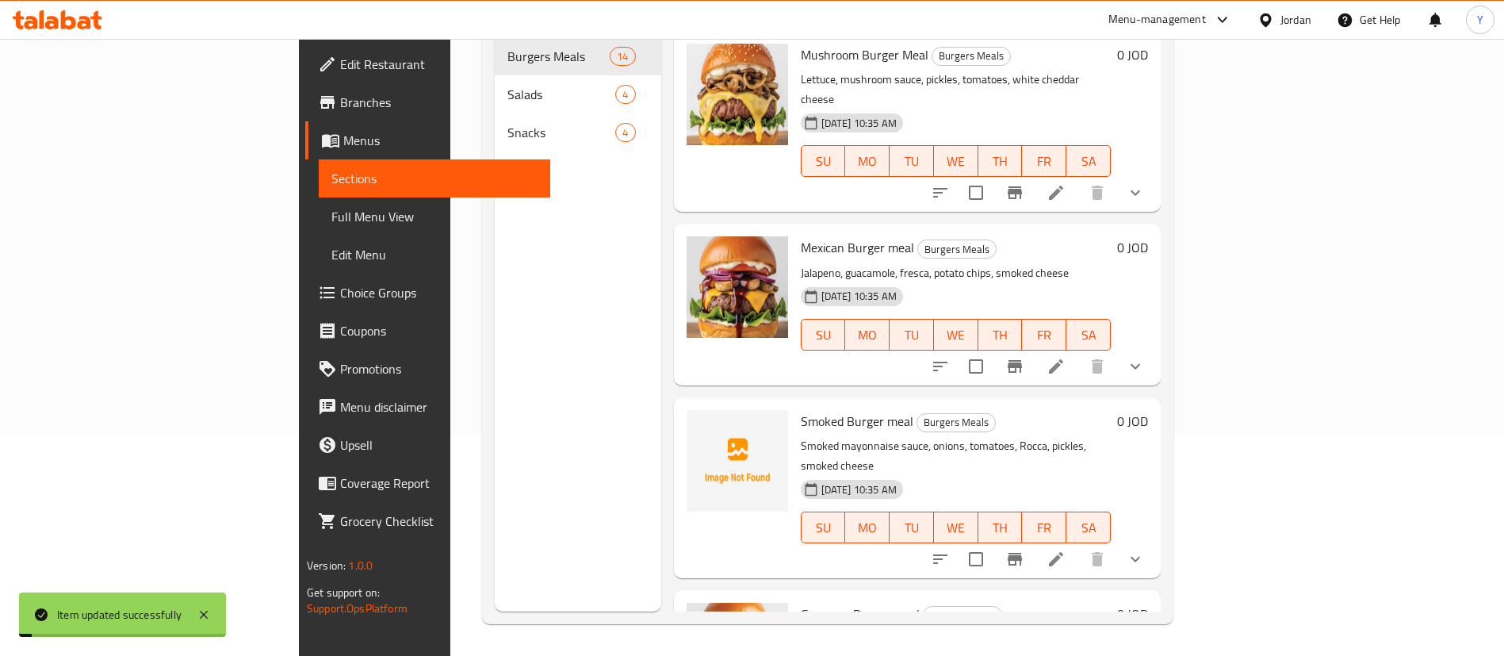
scroll to position [222, 0]
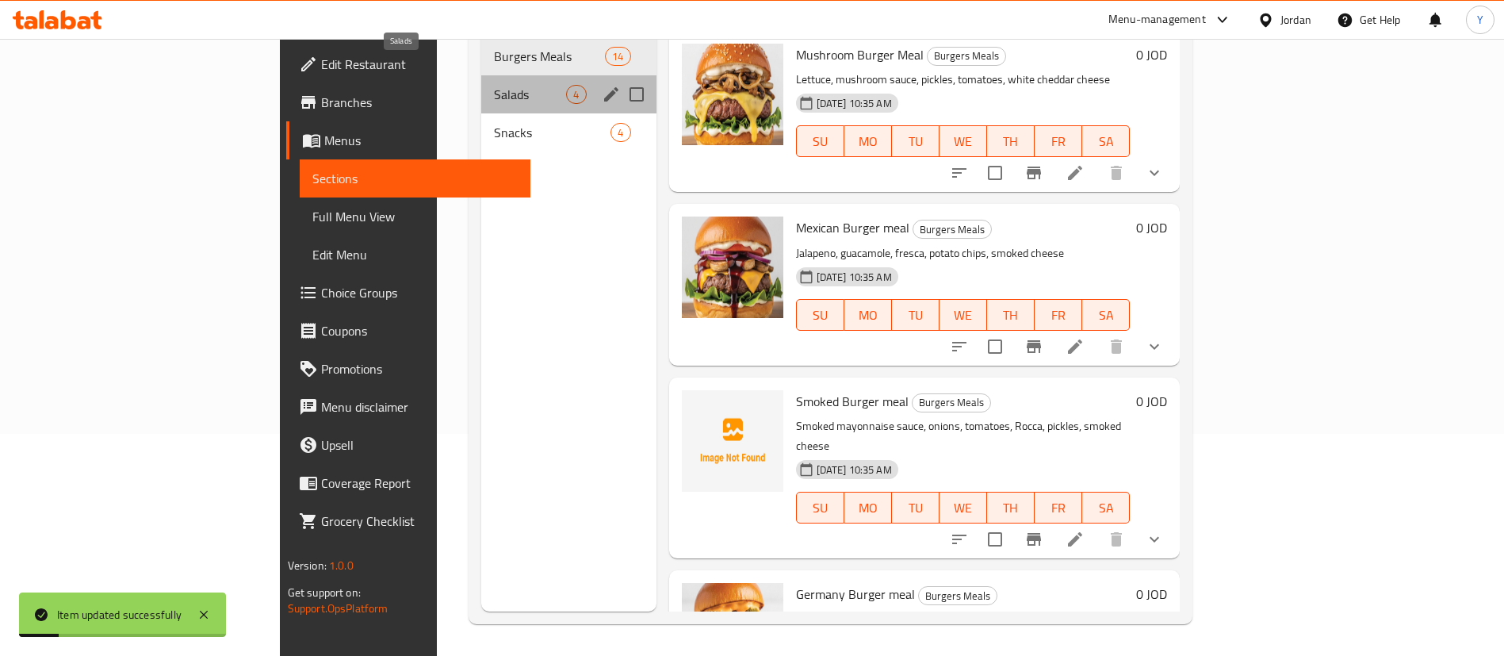
click at [494, 85] on span "Salads" at bounding box center [530, 94] width 72 height 19
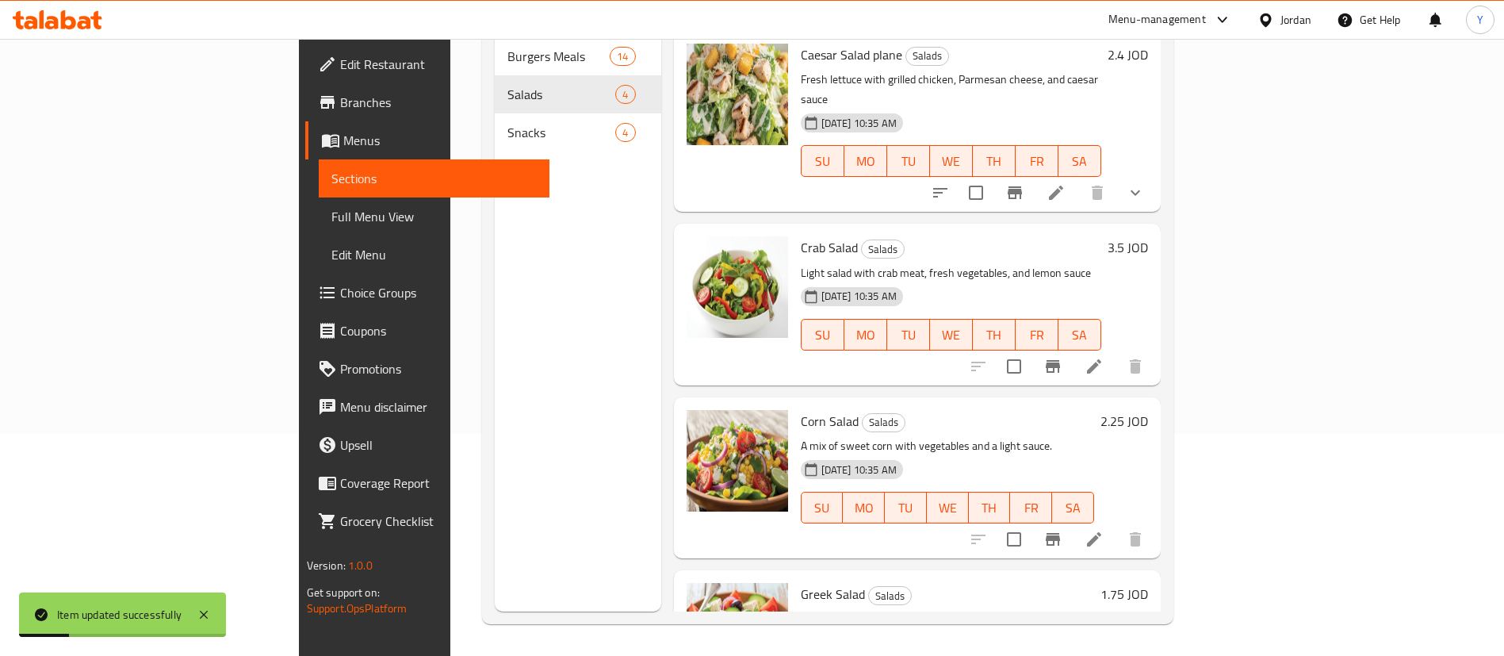
scroll to position [77, 0]
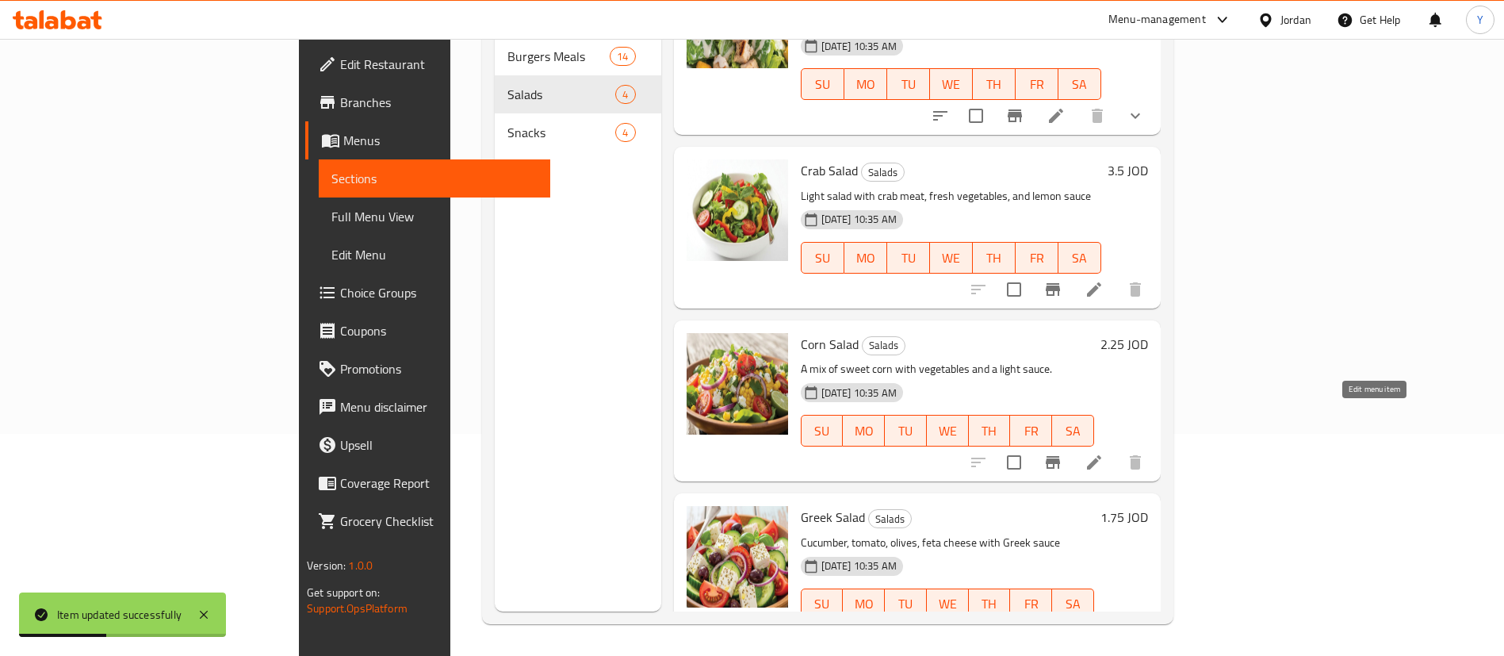
click at [1104, 453] on icon at bounding box center [1094, 462] width 19 height 19
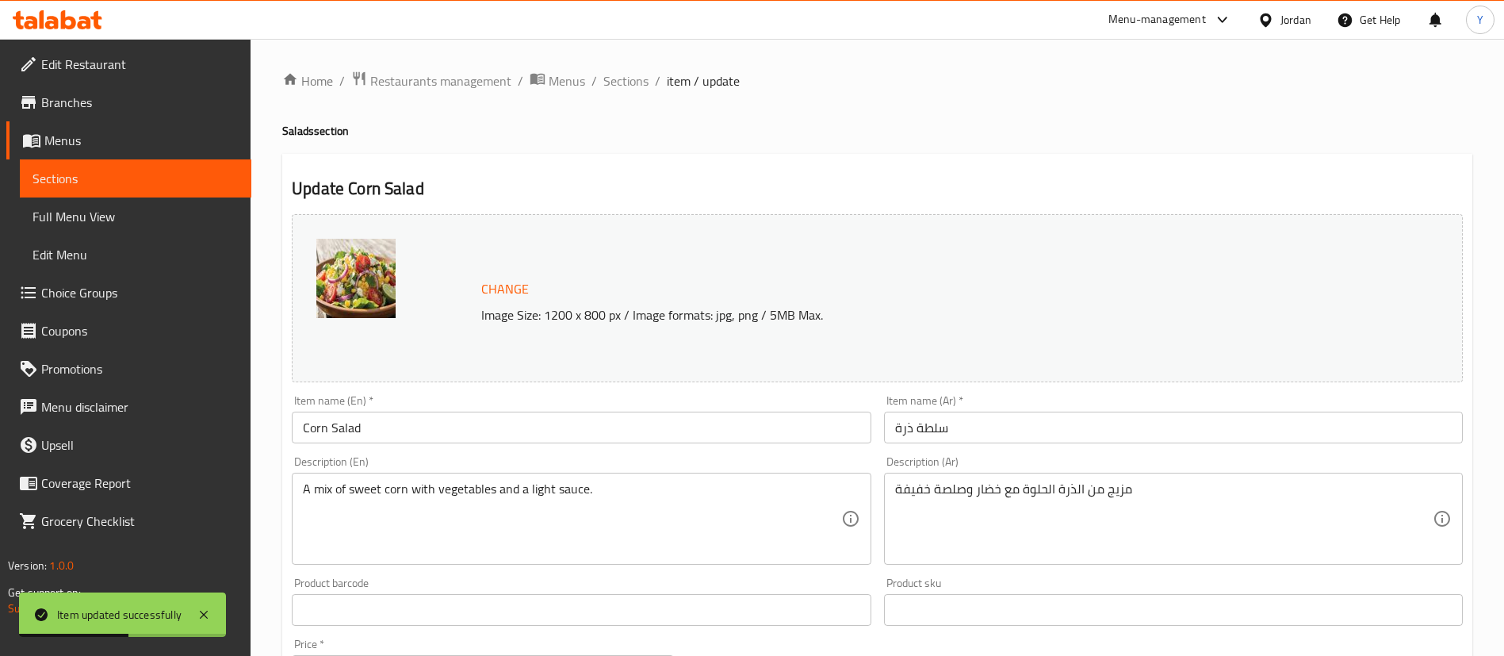
scroll to position [488, 0]
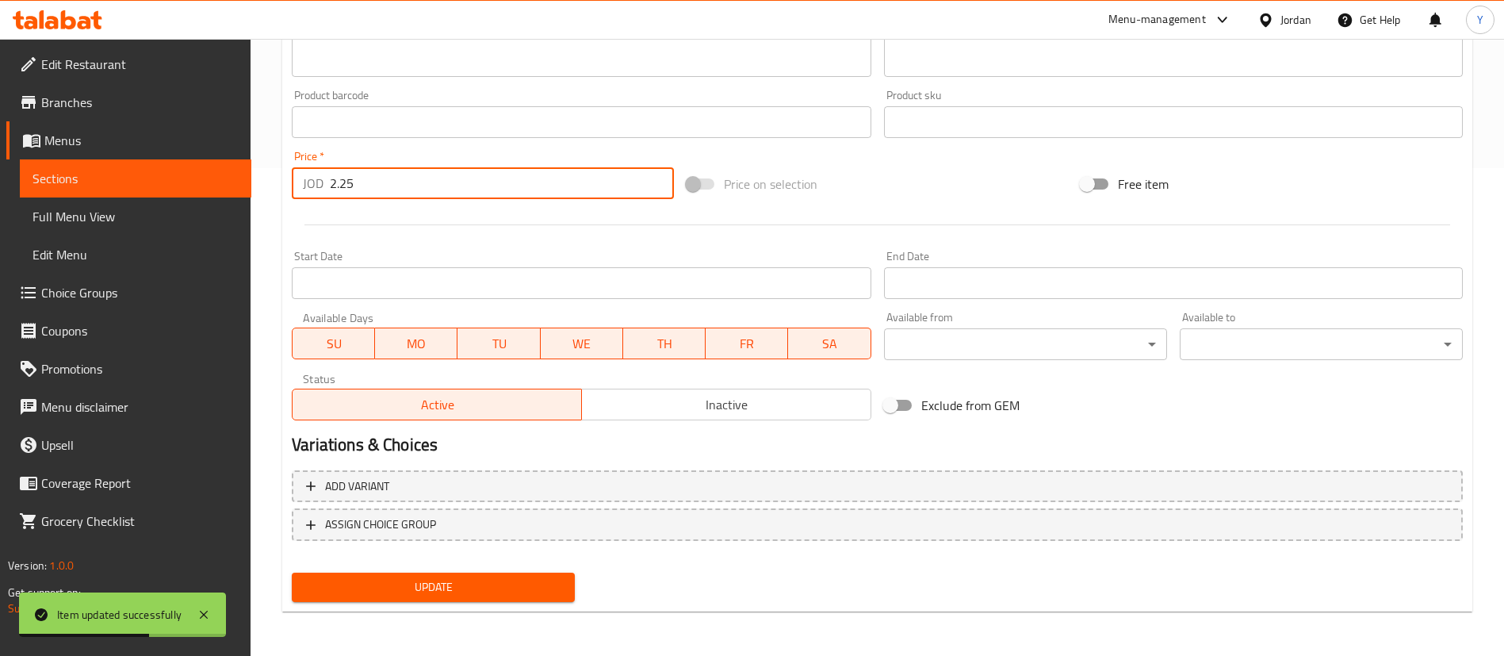
drag, startPoint x: 408, startPoint y: 168, endPoint x: 15, endPoint y: 239, distance: 398.8
click at [15, 239] on div "Edit Restaurant Branches Menus Sections Full Menu View Edit Menu Choice Groups …" at bounding box center [752, 103] width 1504 height 1105
type input "2"
type input "2.7"
click at [407, 569] on div "Update" at bounding box center [433, 587] width 296 height 42
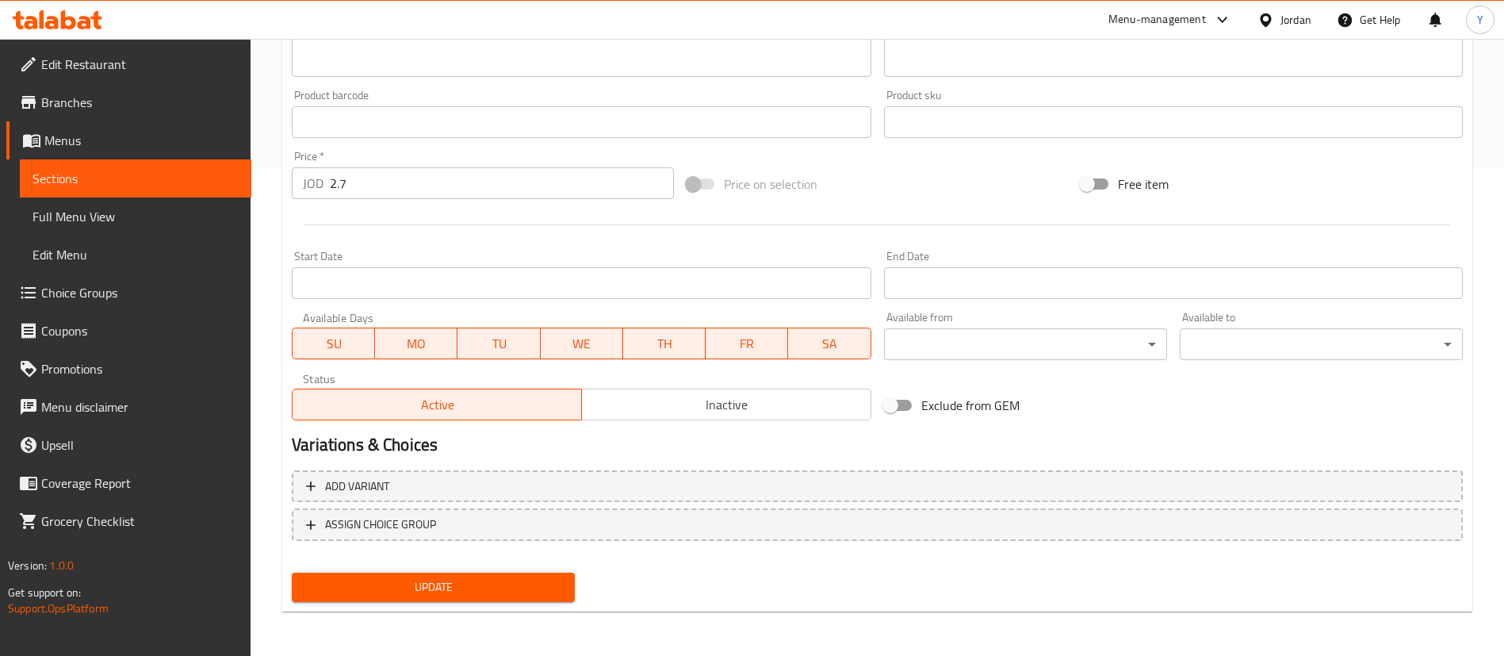
click at [406, 580] on span "Update" at bounding box center [433, 587] width 258 height 20
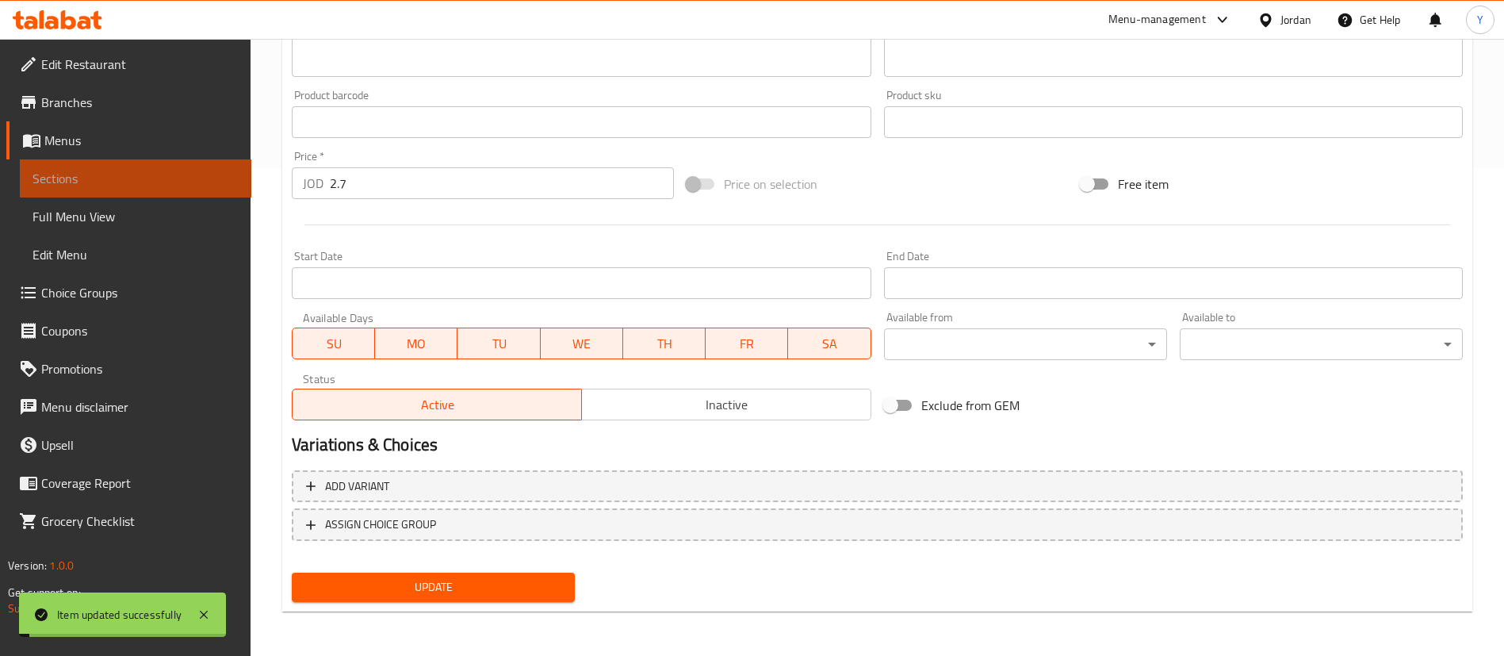
click at [108, 174] on span "Sections" at bounding box center [136, 178] width 206 height 19
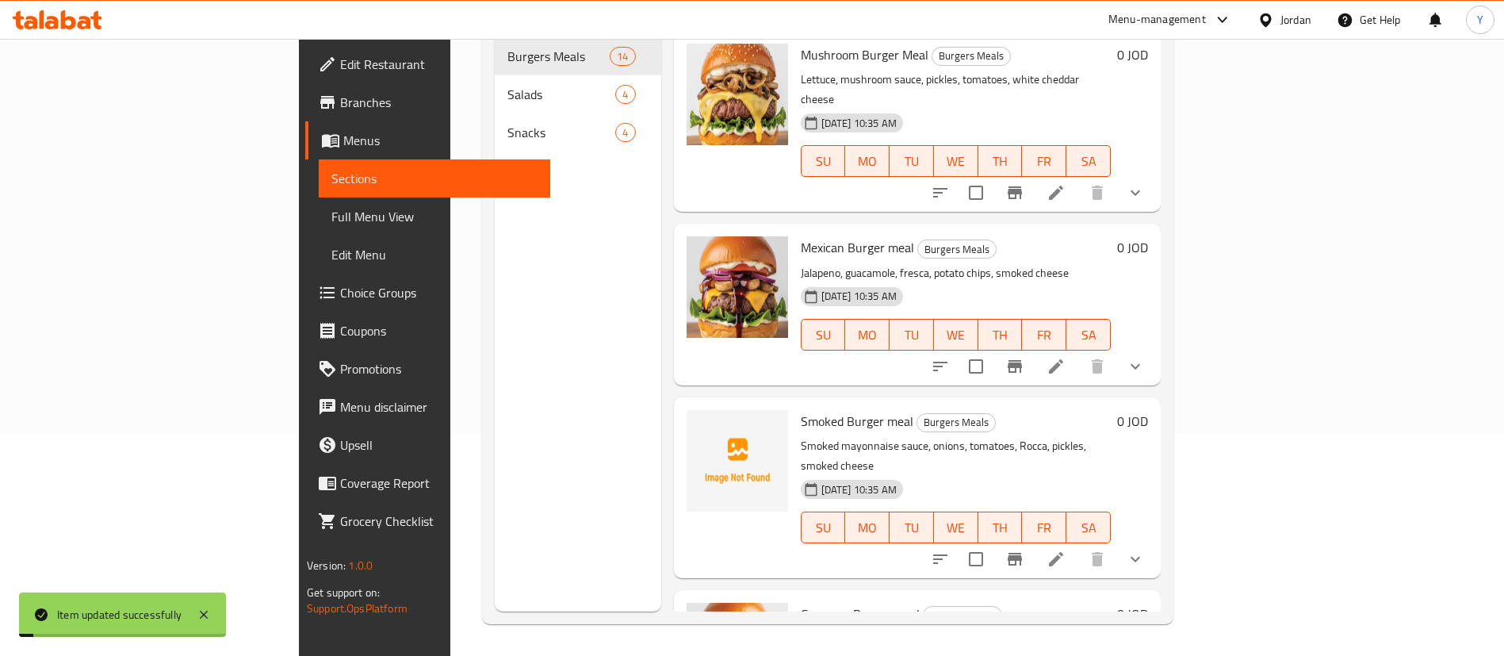
scroll to position [222, 0]
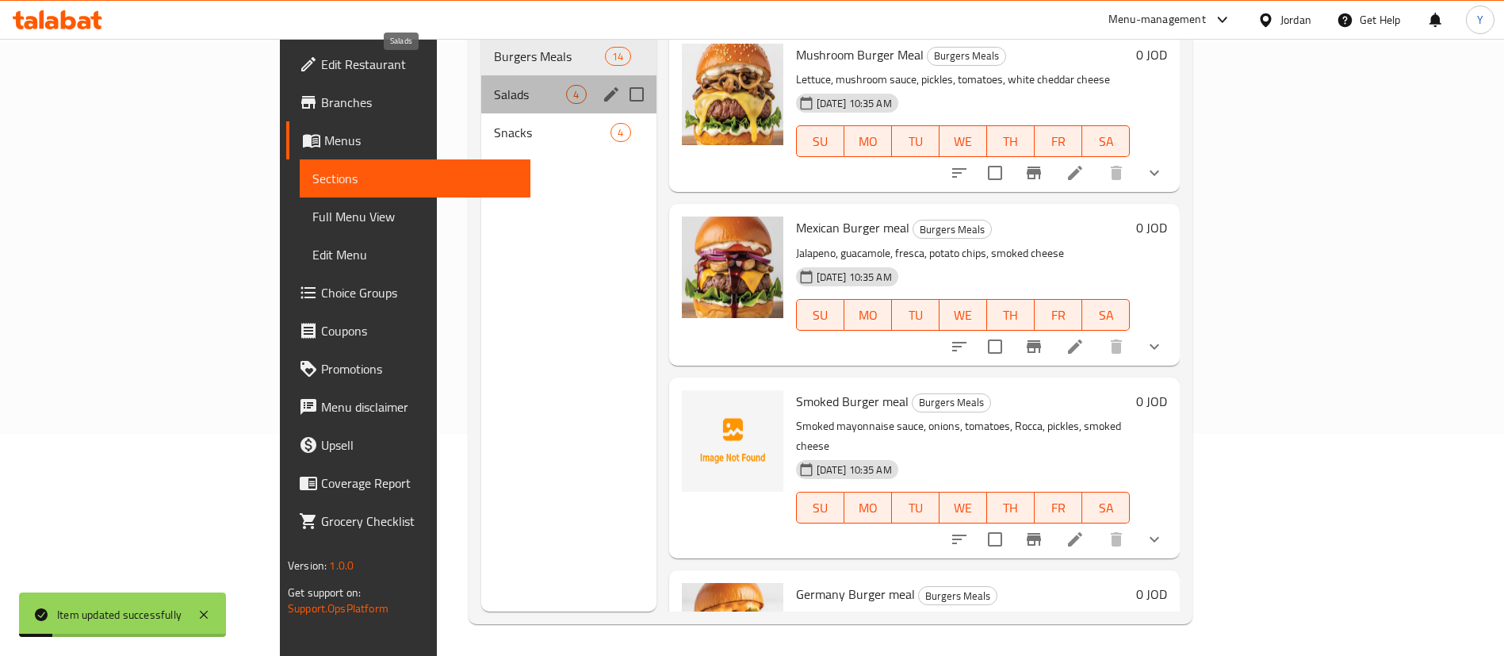
click at [494, 85] on span "Salads" at bounding box center [530, 94] width 72 height 19
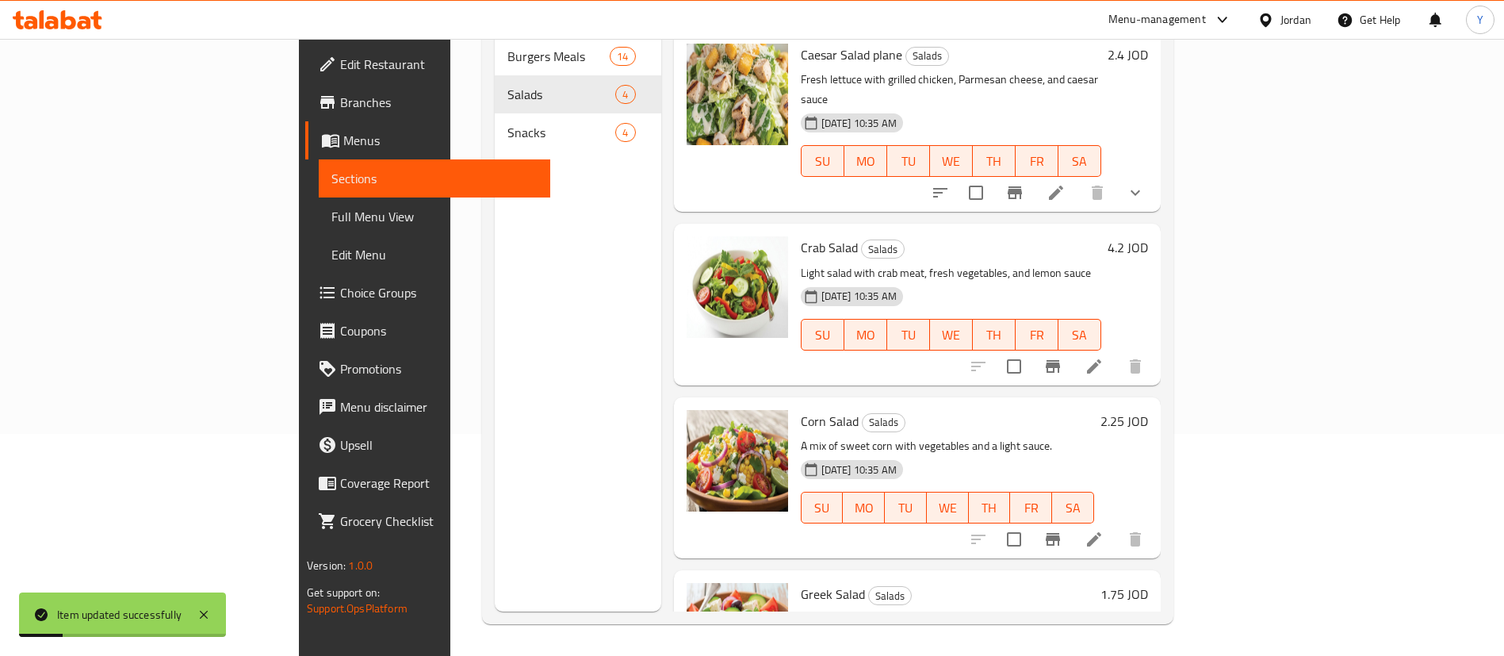
scroll to position [77, 0]
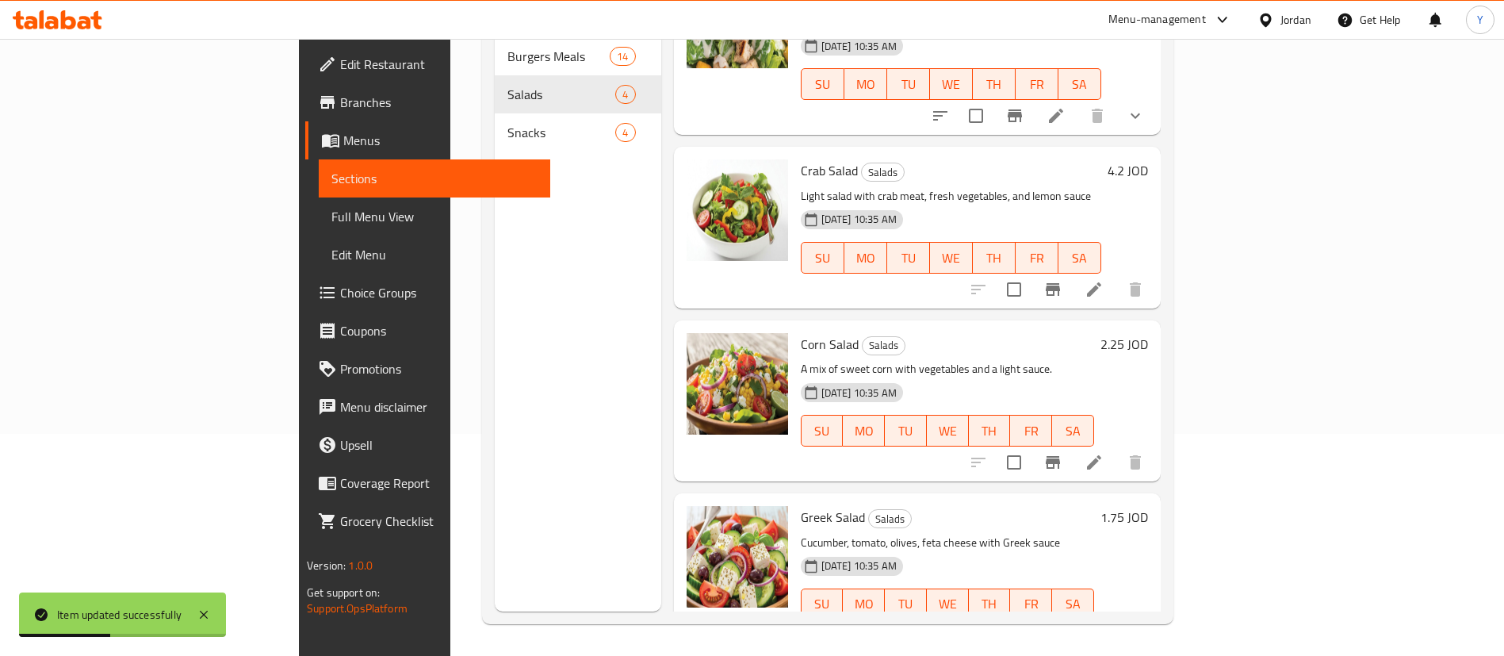
click at [1104, 626] on icon at bounding box center [1094, 635] width 19 height 19
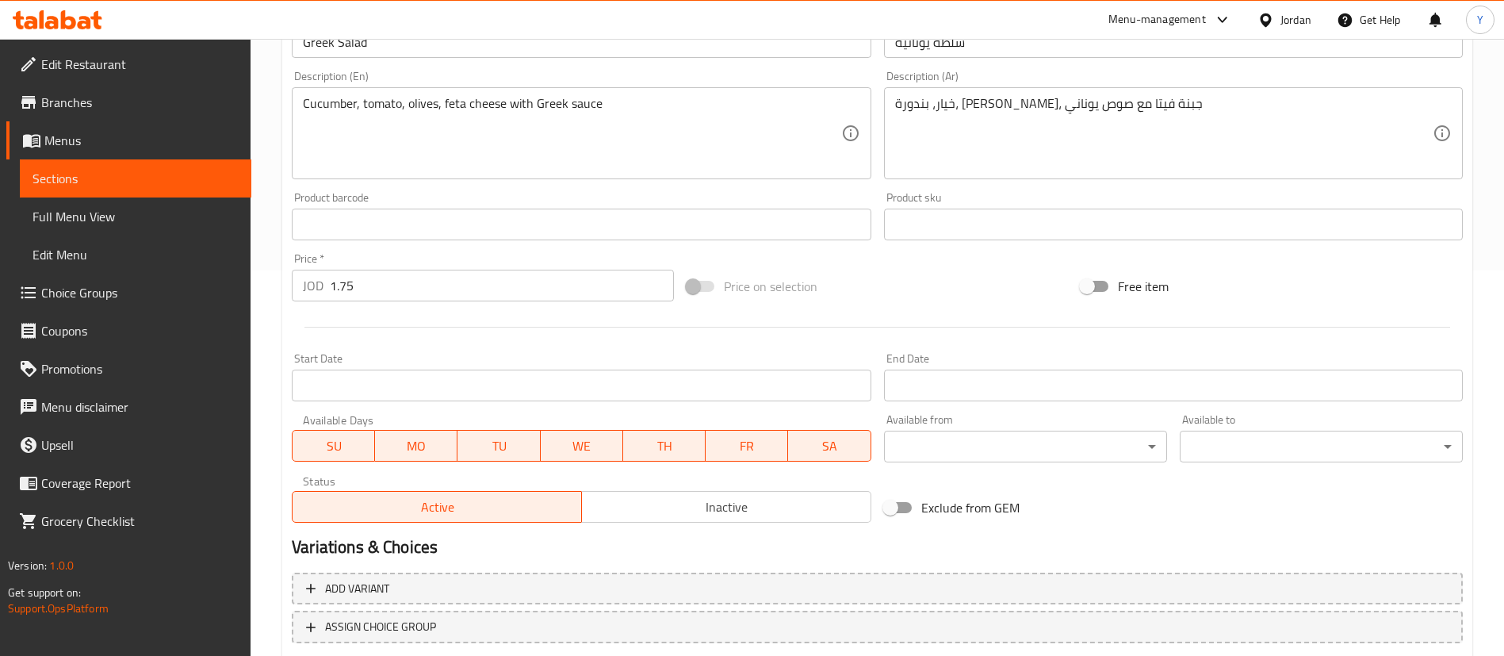
scroll to position [387, 0]
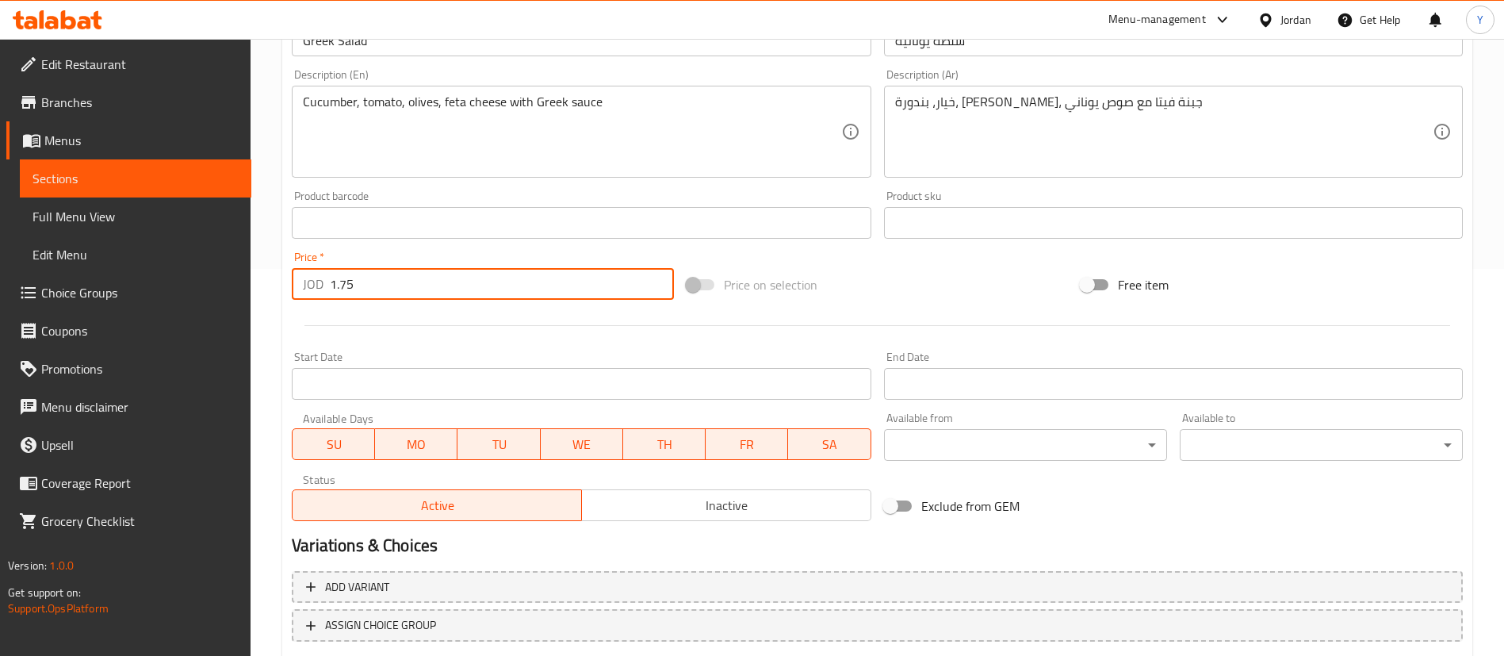
drag, startPoint x: 371, startPoint y: 292, endPoint x: 3, endPoint y: 351, distance: 372.7
click at [3, 351] on div "Edit Restaurant Branches Menus Sections Full Menu View Edit Menu Choice Groups …" at bounding box center [752, 204] width 1504 height 1105
type input "2.1"
click at [512, 336] on div at bounding box center [877, 325] width 1184 height 39
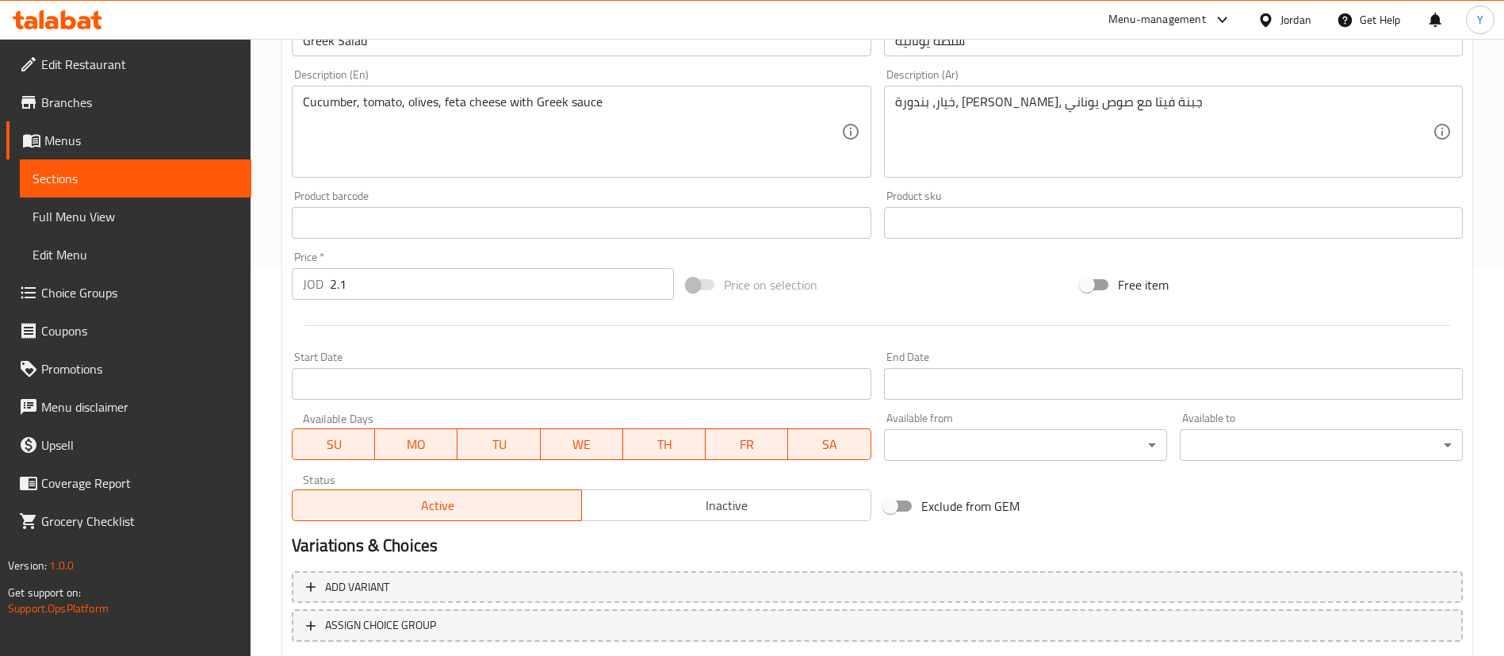
scroll to position [488, 0]
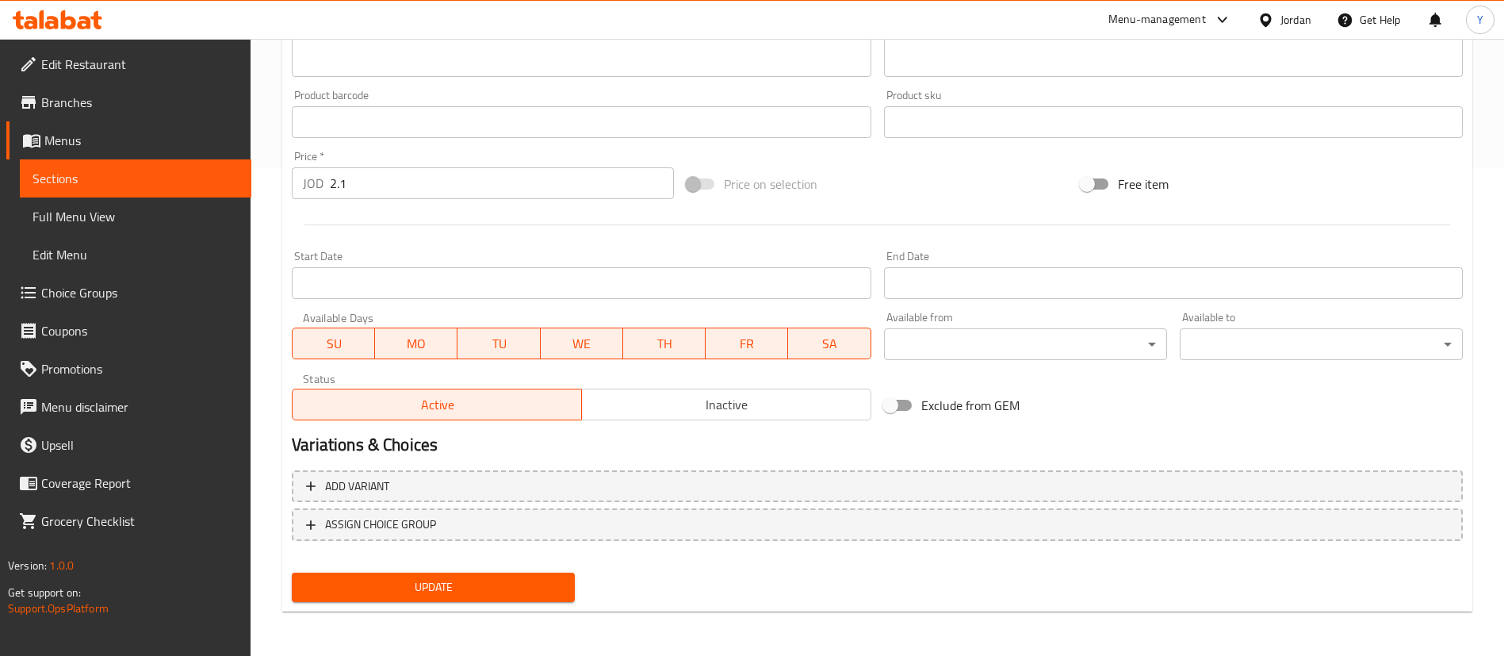
click at [475, 597] on button "Update" at bounding box center [433, 587] width 283 height 29
click at [139, 184] on span "Sections" at bounding box center [136, 178] width 206 height 19
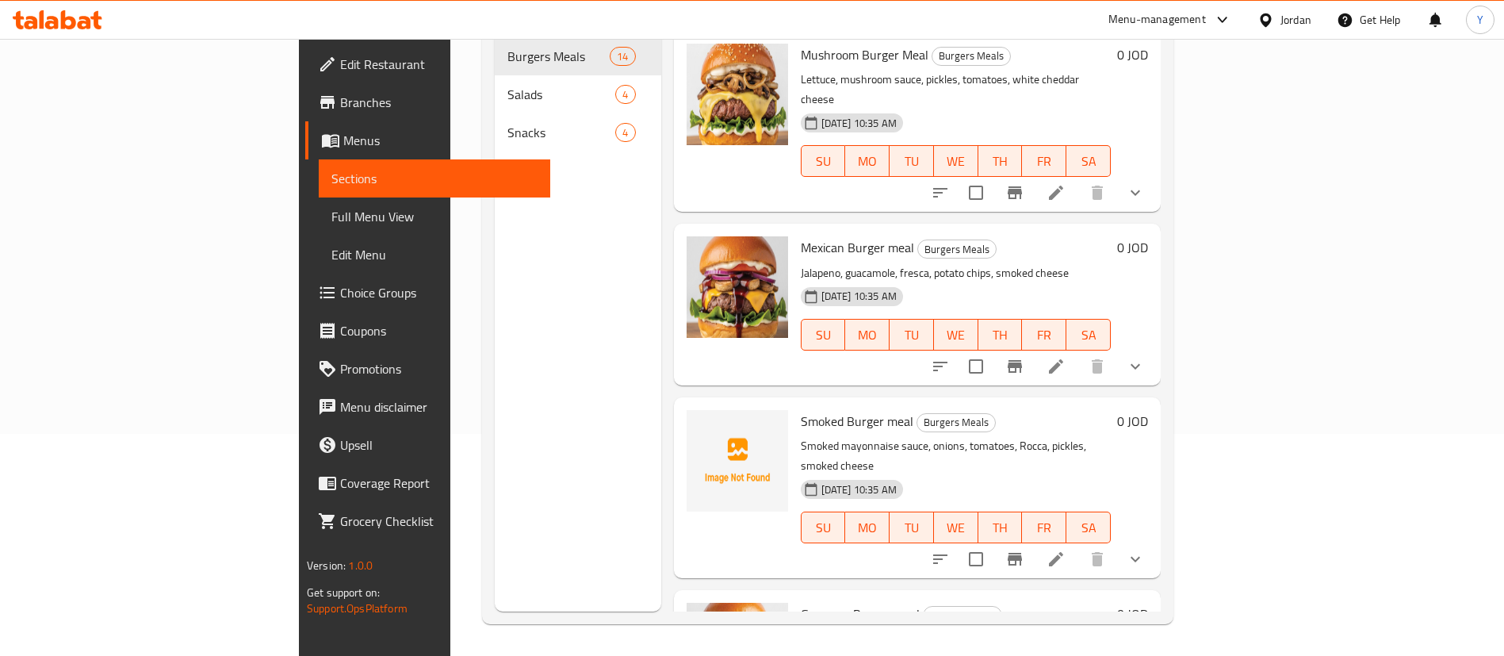
scroll to position [222, 0]
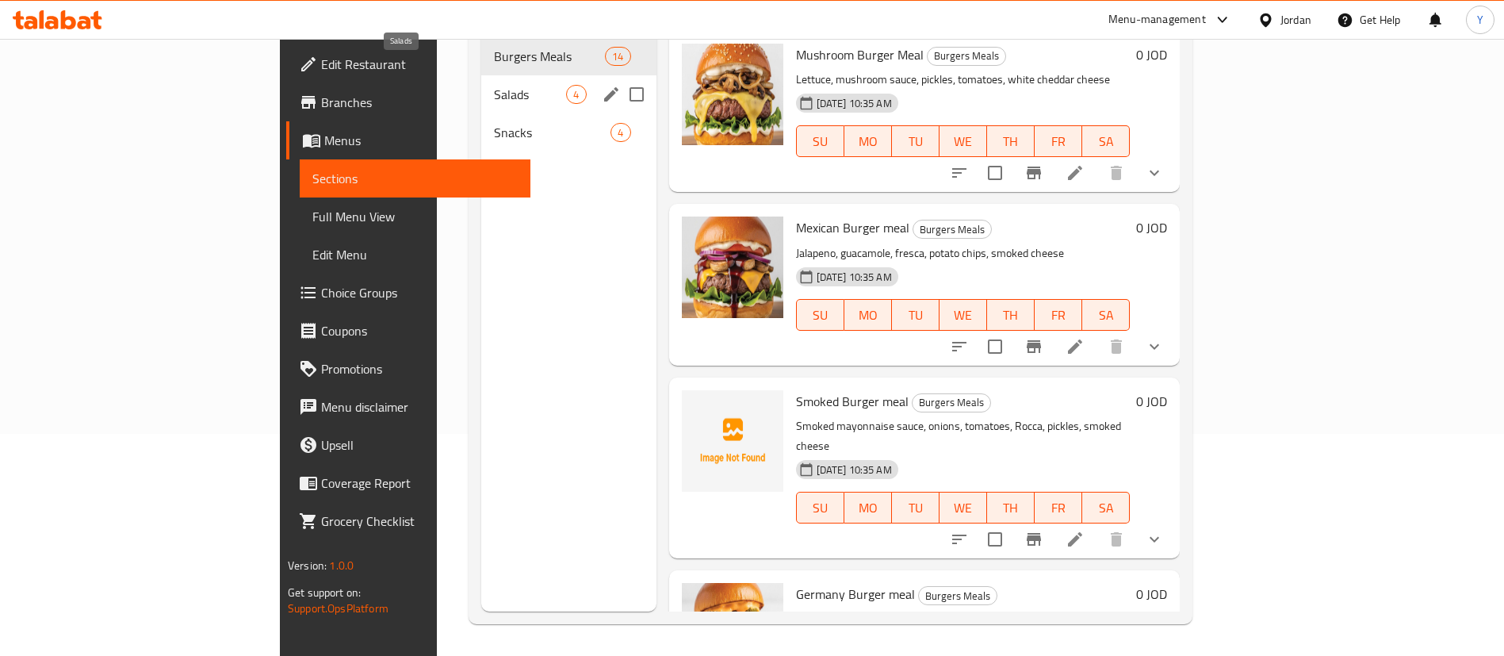
click at [494, 85] on span "Salads" at bounding box center [530, 94] width 72 height 19
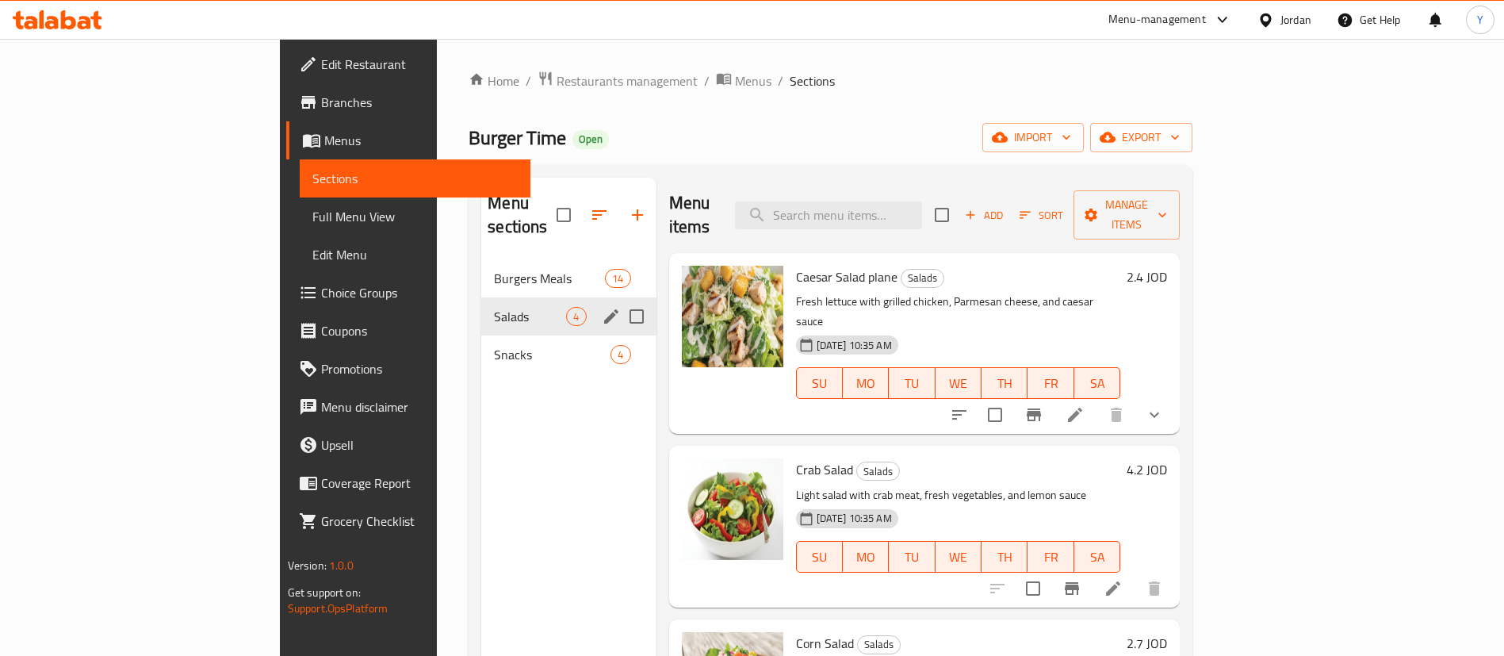
click at [481, 303] on div "Salads 4" at bounding box center [568, 316] width 174 height 38
click at [494, 345] on span "Snacks" at bounding box center [530, 354] width 72 height 19
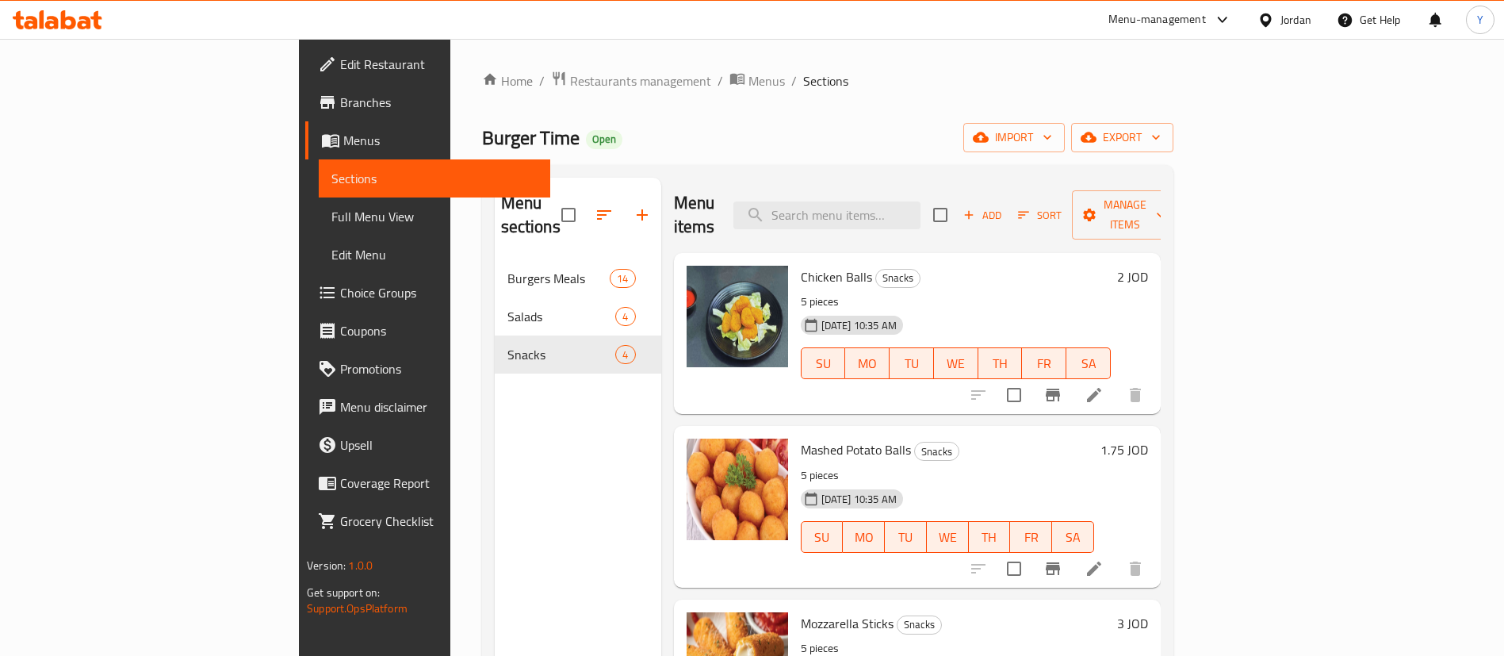
click at [1104, 385] on icon at bounding box center [1094, 394] width 19 height 19
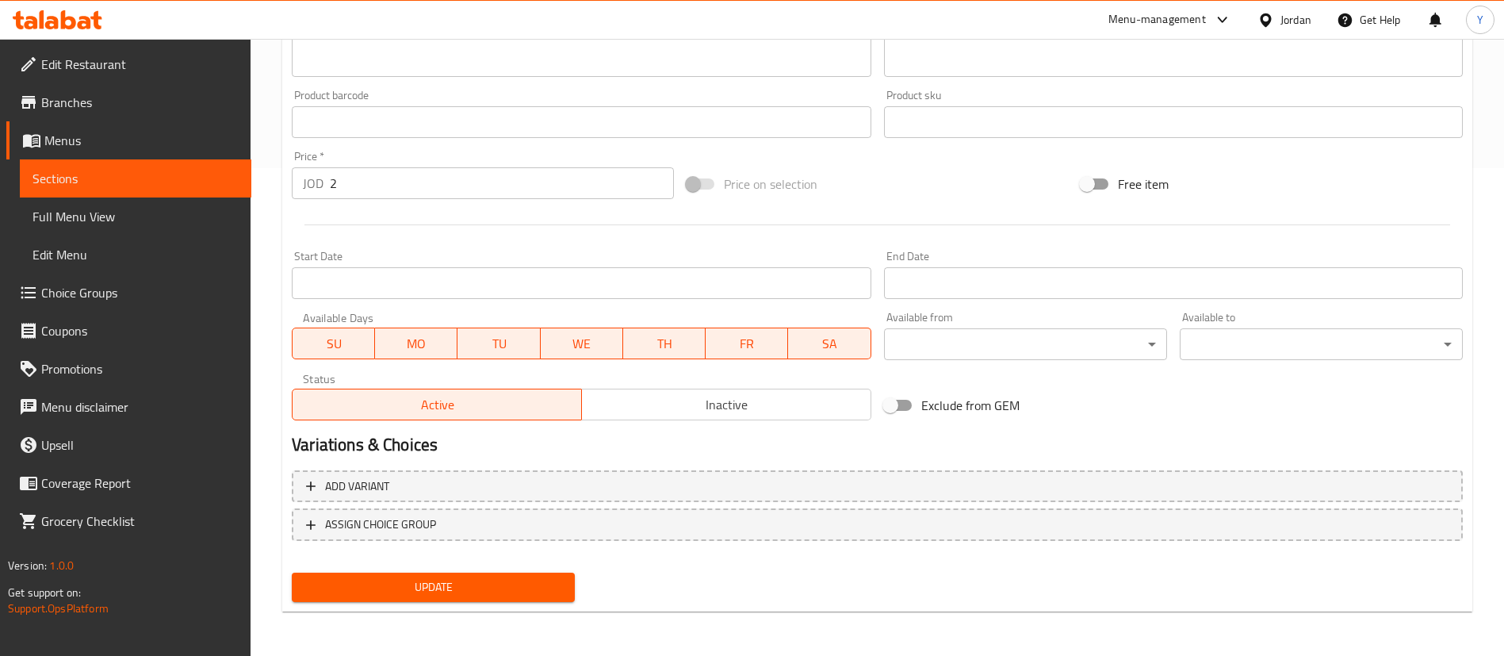
scroll to position [487, 0]
click at [393, 181] on input "2" at bounding box center [502, 184] width 344 height 32
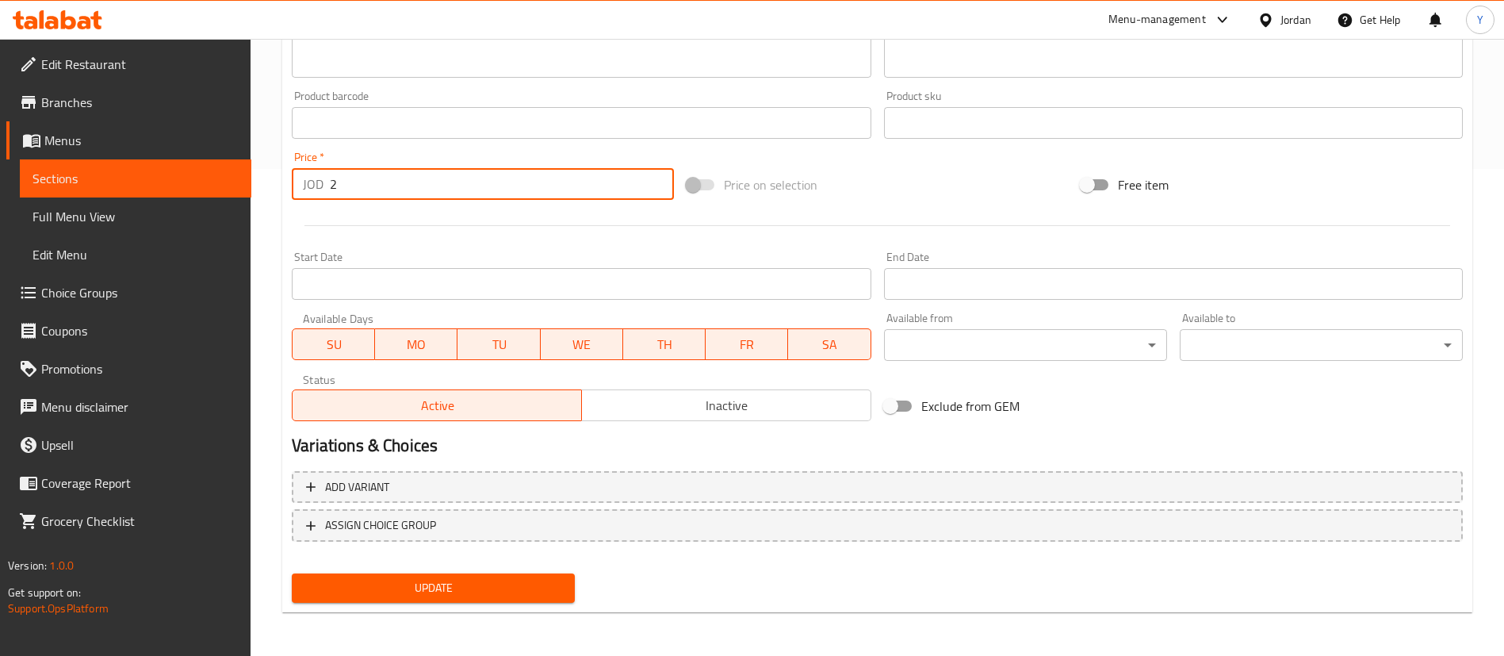
drag, startPoint x: 393, startPoint y: 181, endPoint x: 30, endPoint y: 213, distance: 364.6
click at [30, 213] on div "Edit Restaurant Branches Menus Sections Full Menu View Edit Menu Choice Groups …" at bounding box center [752, 104] width 1504 height 1105
type input "2.4"
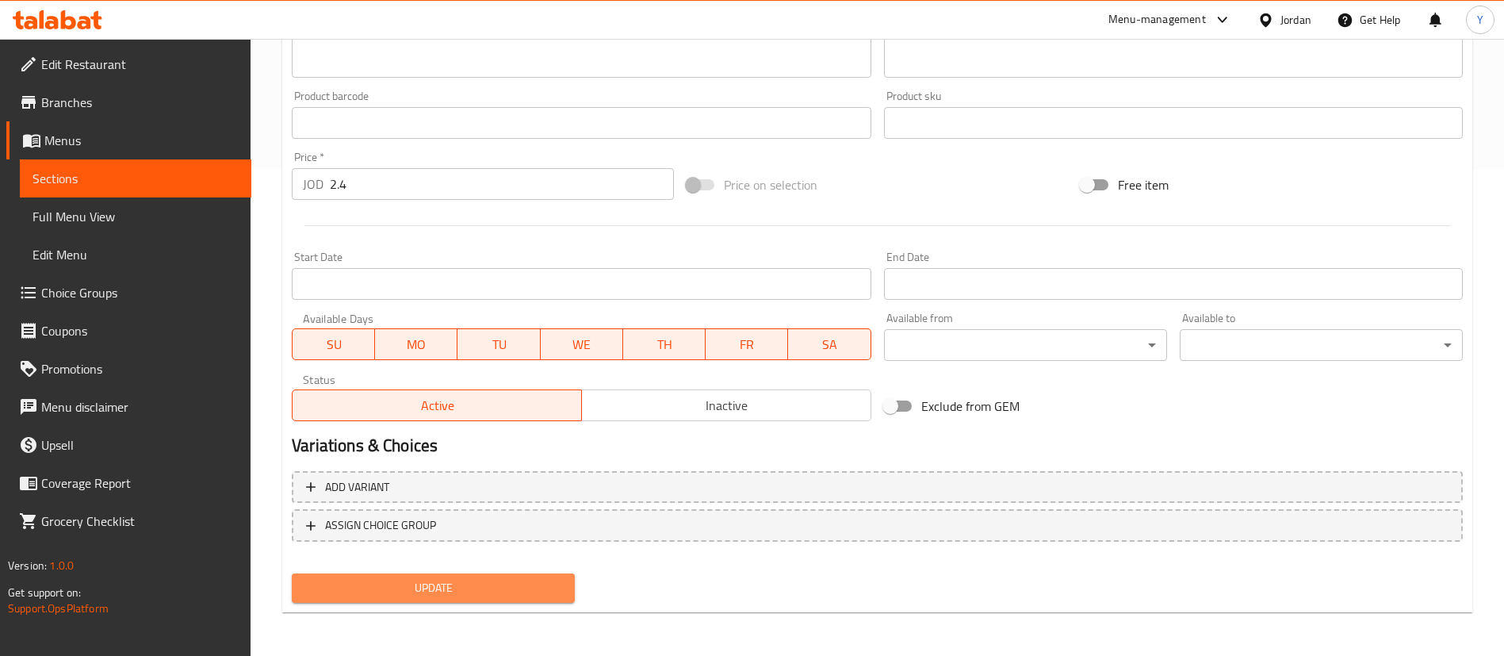
click at [385, 584] on span "Update" at bounding box center [433, 588] width 258 height 20
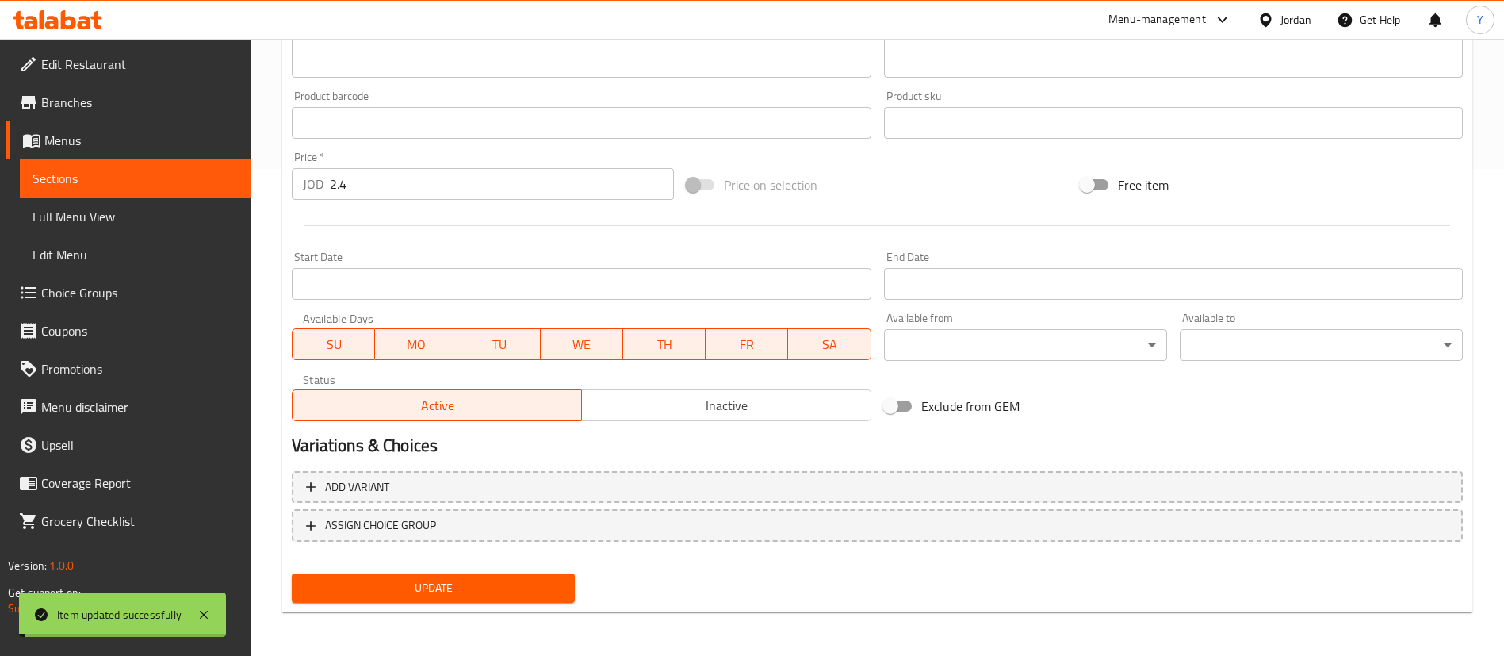
click at [99, 183] on span "Sections" at bounding box center [136, 178] width 206 height 19
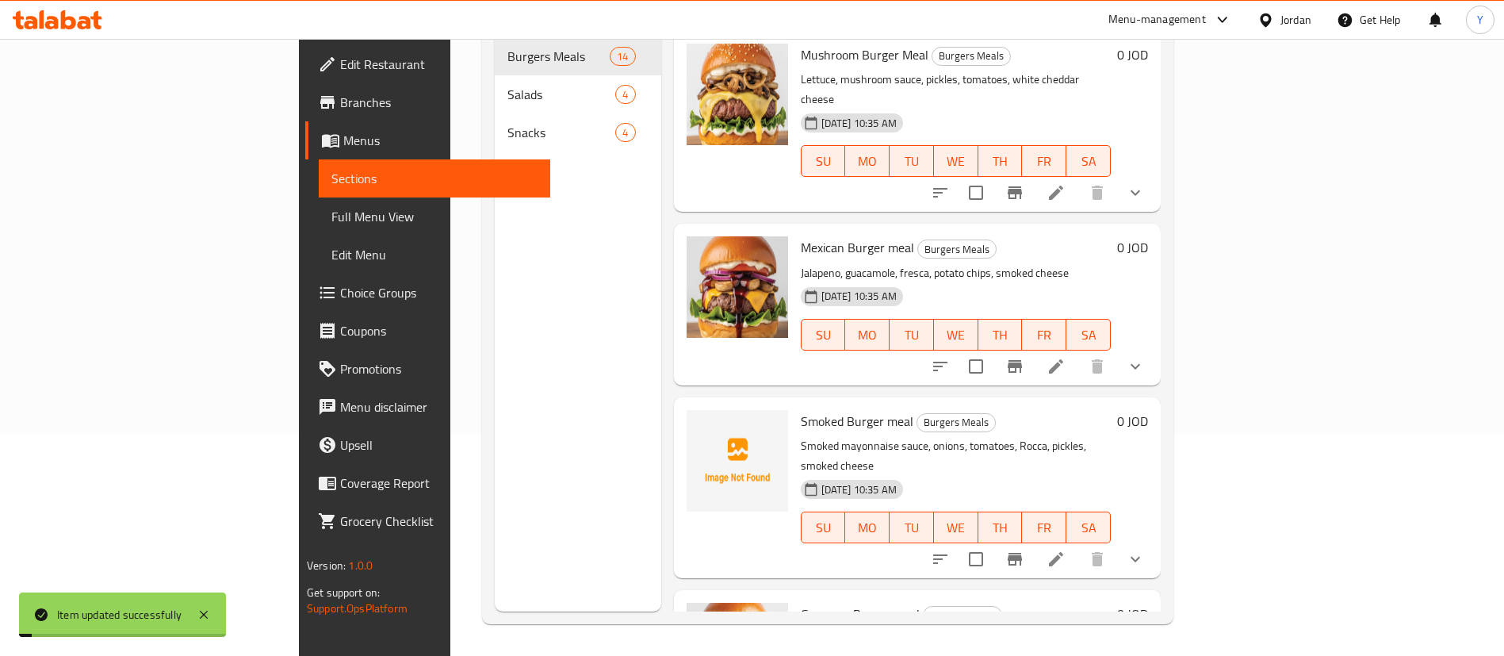
scroll to position [222, 0]
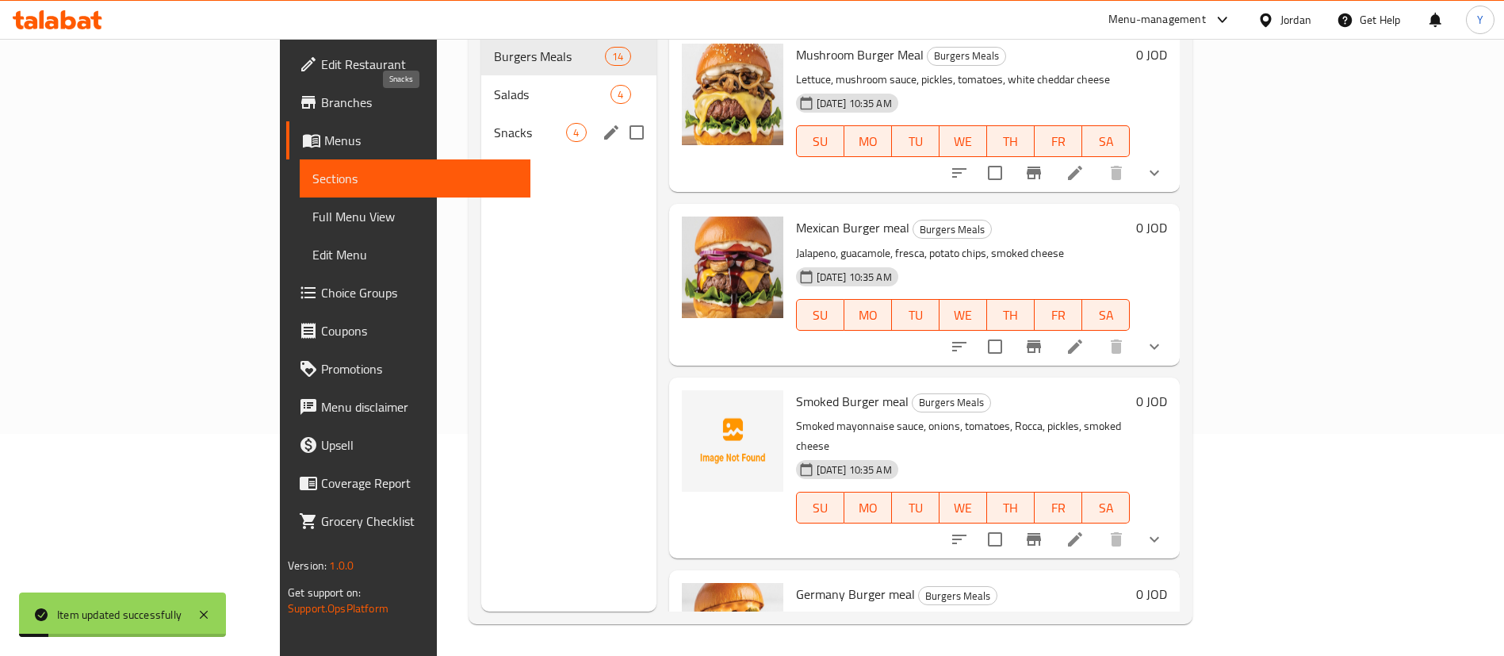
click at [494, 123] on span "Snacks" at bounding box center [530, 132] width 72 height 19
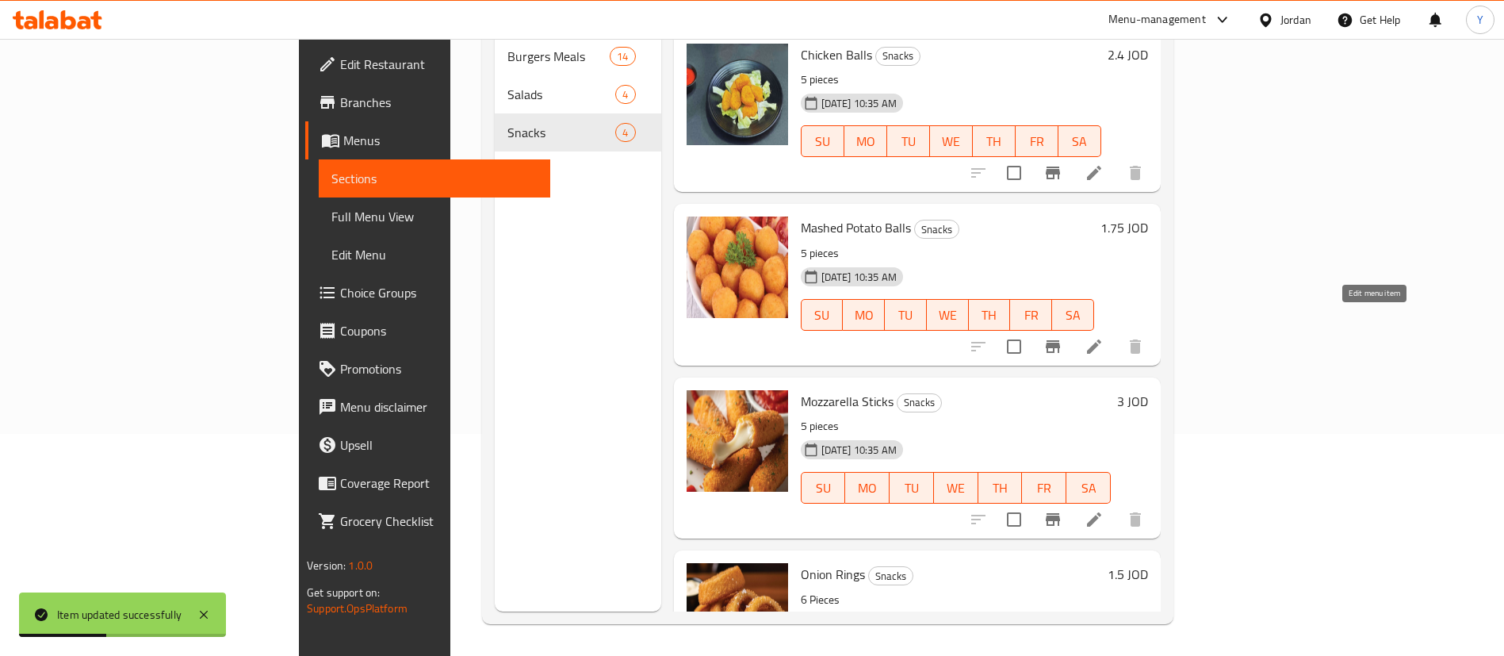
click at [1101, 339] on icon at bounding box center [1094, 346] width 14 height 14
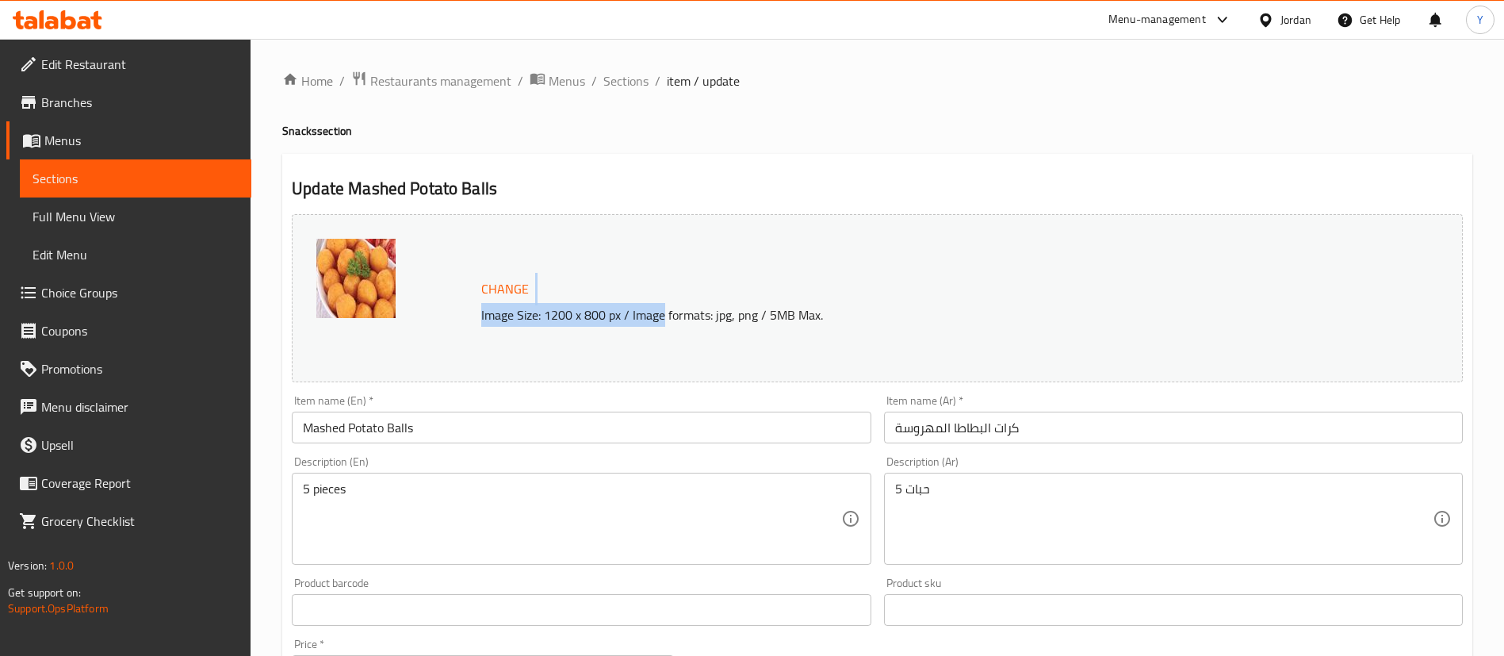
drag, startPoint x: 663, startPoint y: 330, endPoint x: 653, endPoint y: 297, distance: 34.1
click at [653, 297] on div "Change Image Size: 1200 x 800 px / Image formats: jpg, png / 5MB Max." at bounding box center [877, 298] width 1171 height 168
click at [590, 190] on h2 "Update Mashed Potato Balls" at bounding box center [877, 189] width 1171 height 24
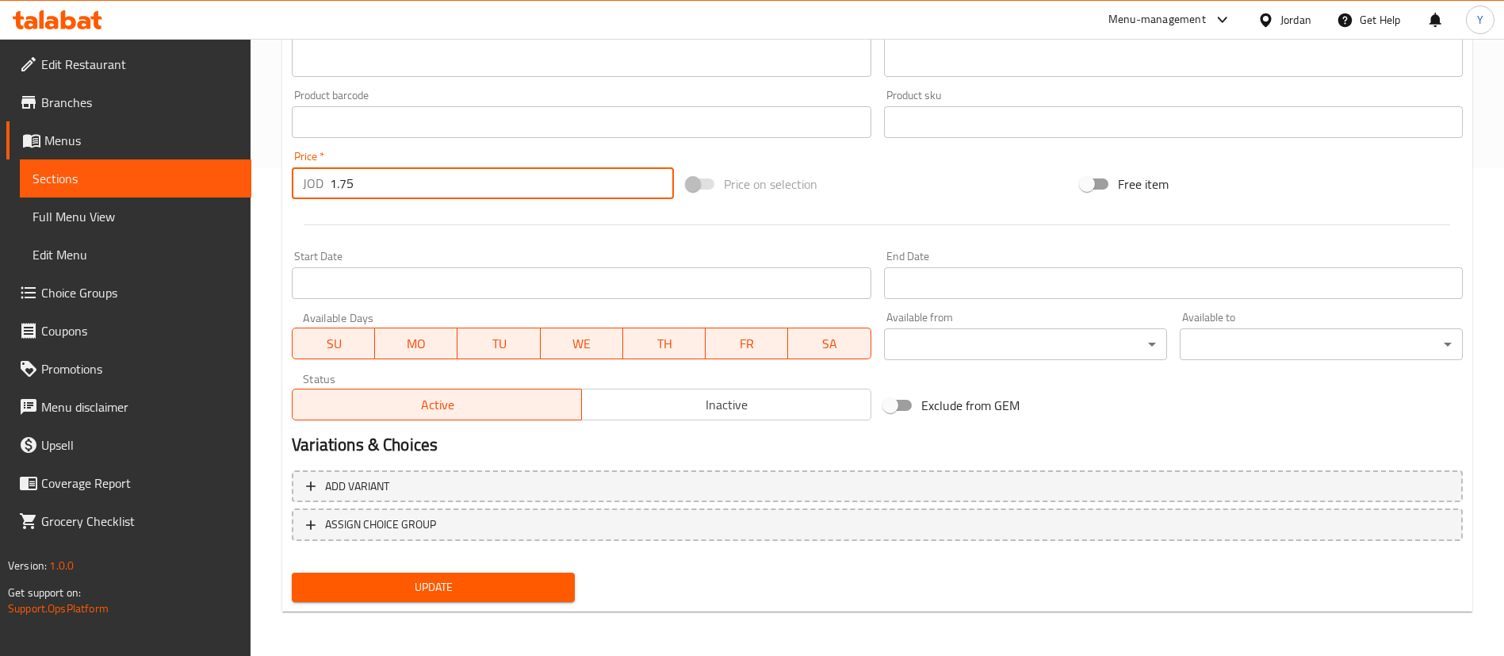
drag, startPoint x: 401, startPoint y: 192, endPoint x: 63, endPoint y: 216, distance: 338.7
click at [63, 216] on div "Edit Restaurant Branches Menus Sections Full Menu View Edit Menu Choice Groups …" at bounding box center [752, 103] width 1504 height 1105
type input "2.1"
click at [391, 584] on span "Update" at bounding box center [433, 587] width 258 height 20
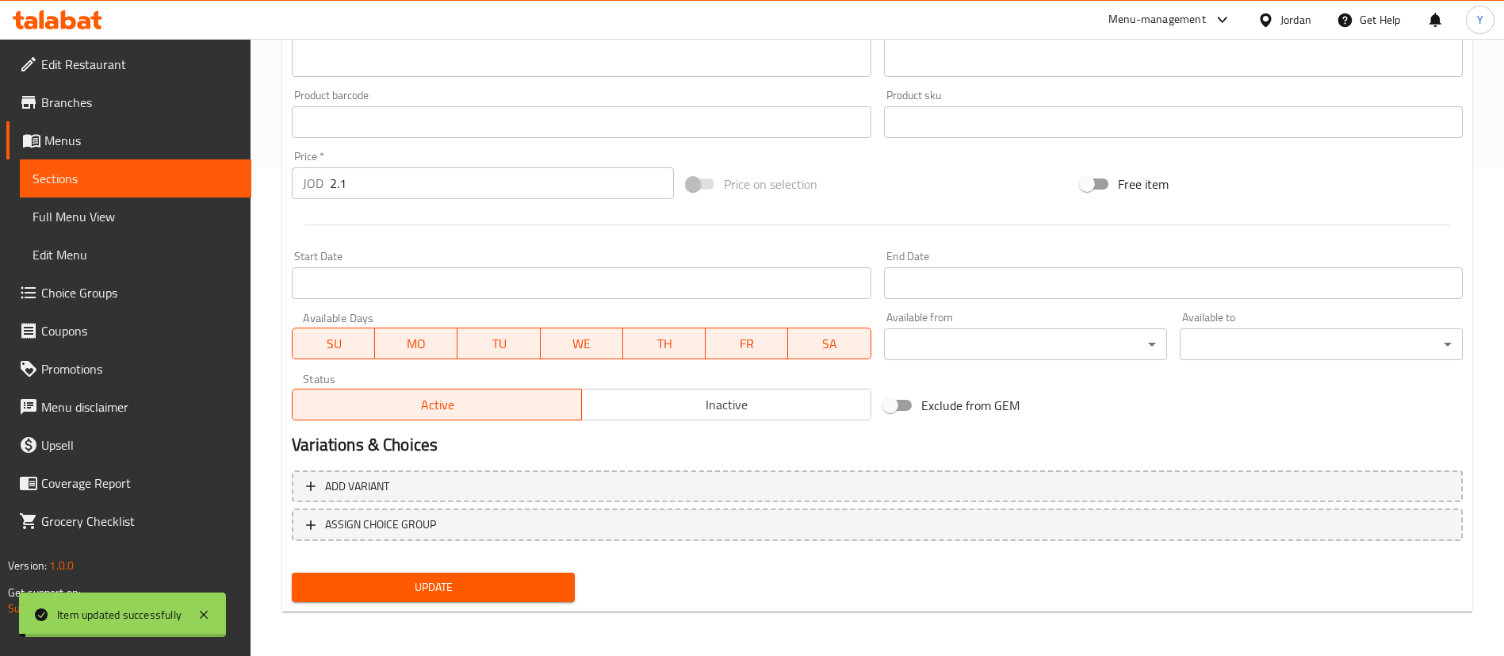
click at [85, 181] on span "Sections" at bounding box center [136, 178] width 206 height 19
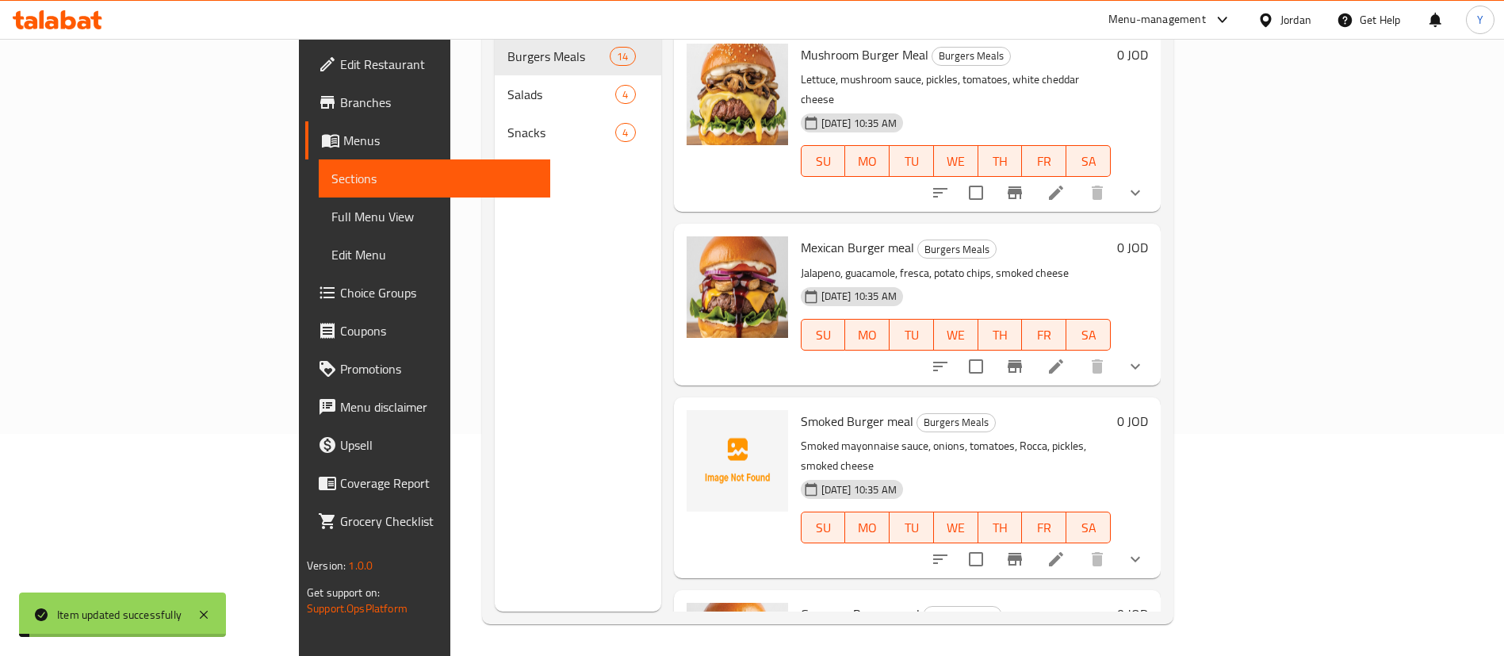
scroll to position [222, 0]
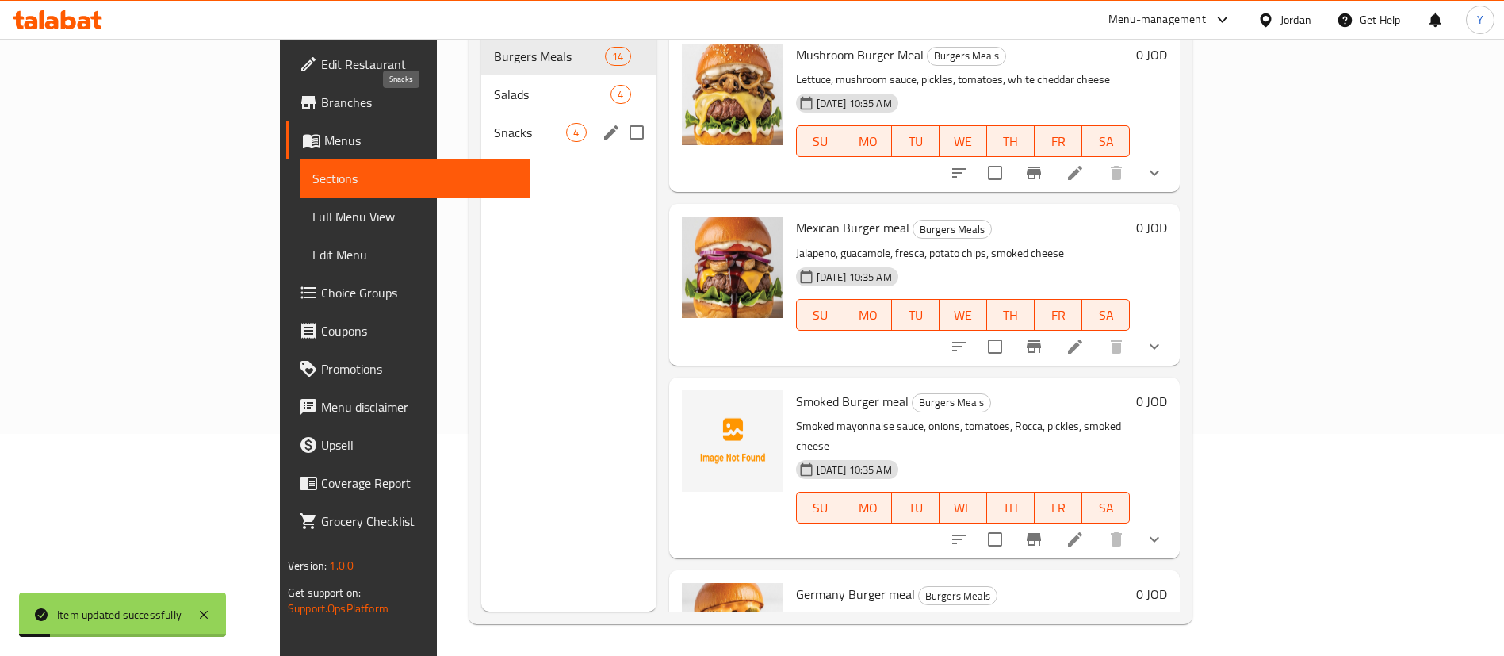
click at [494, 123] on span "Snacks" at bounding box center [530, 132] width 72 height 19
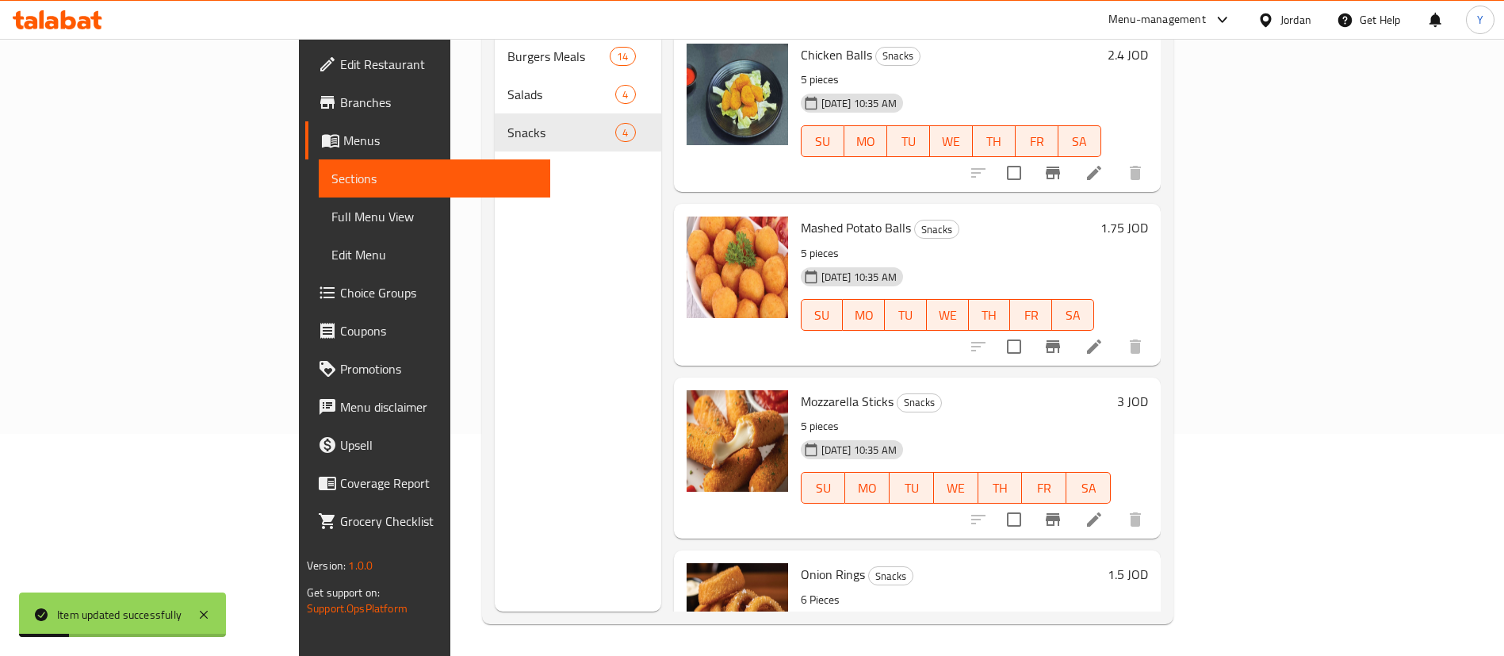
scroll to position [77, 0]
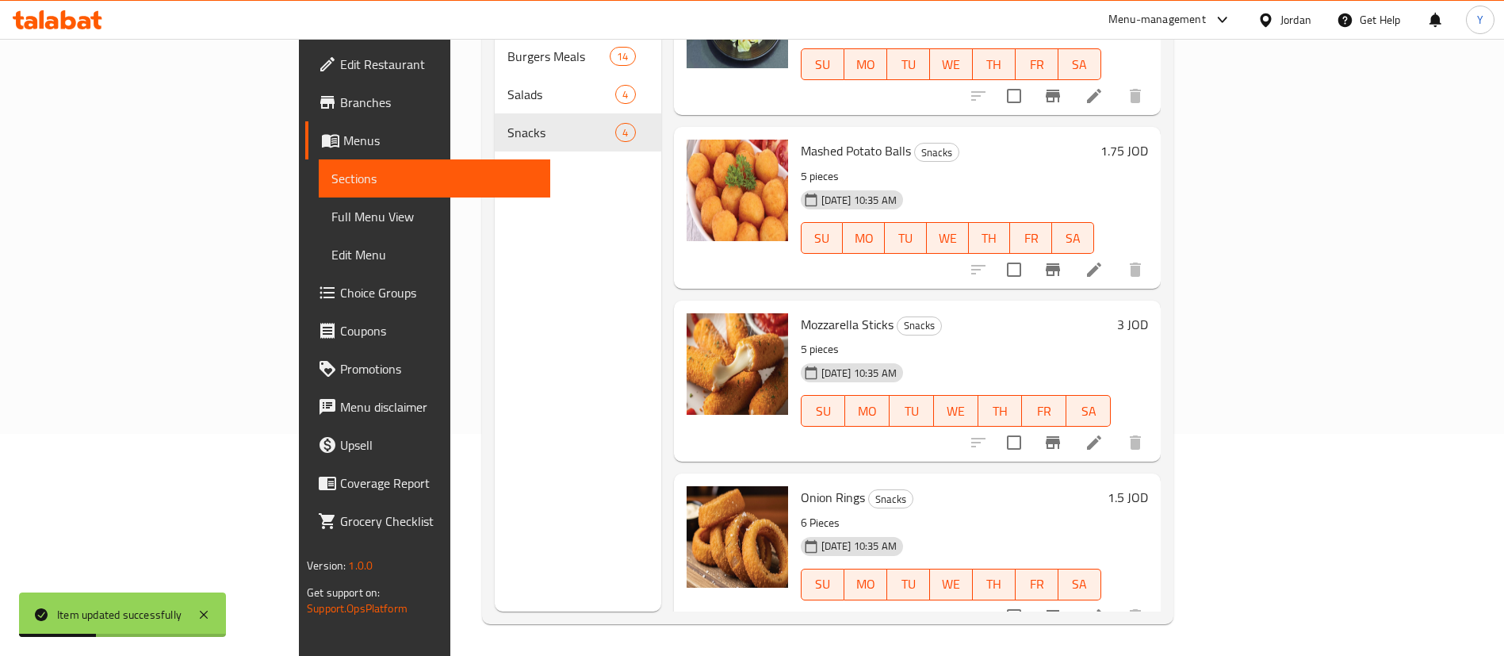
click at [1116, 428] on li at bounding box center [1094, 442] width 44 height 29
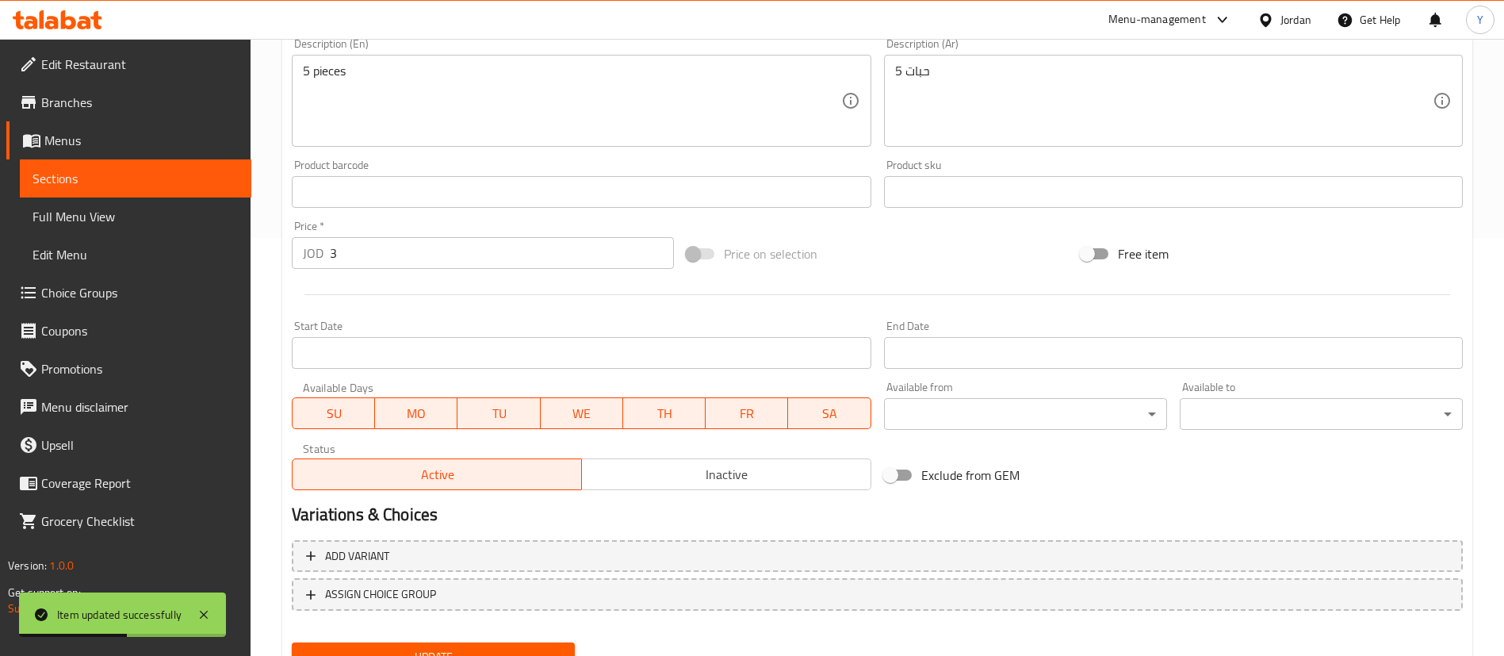
scroll to position [488, 0]
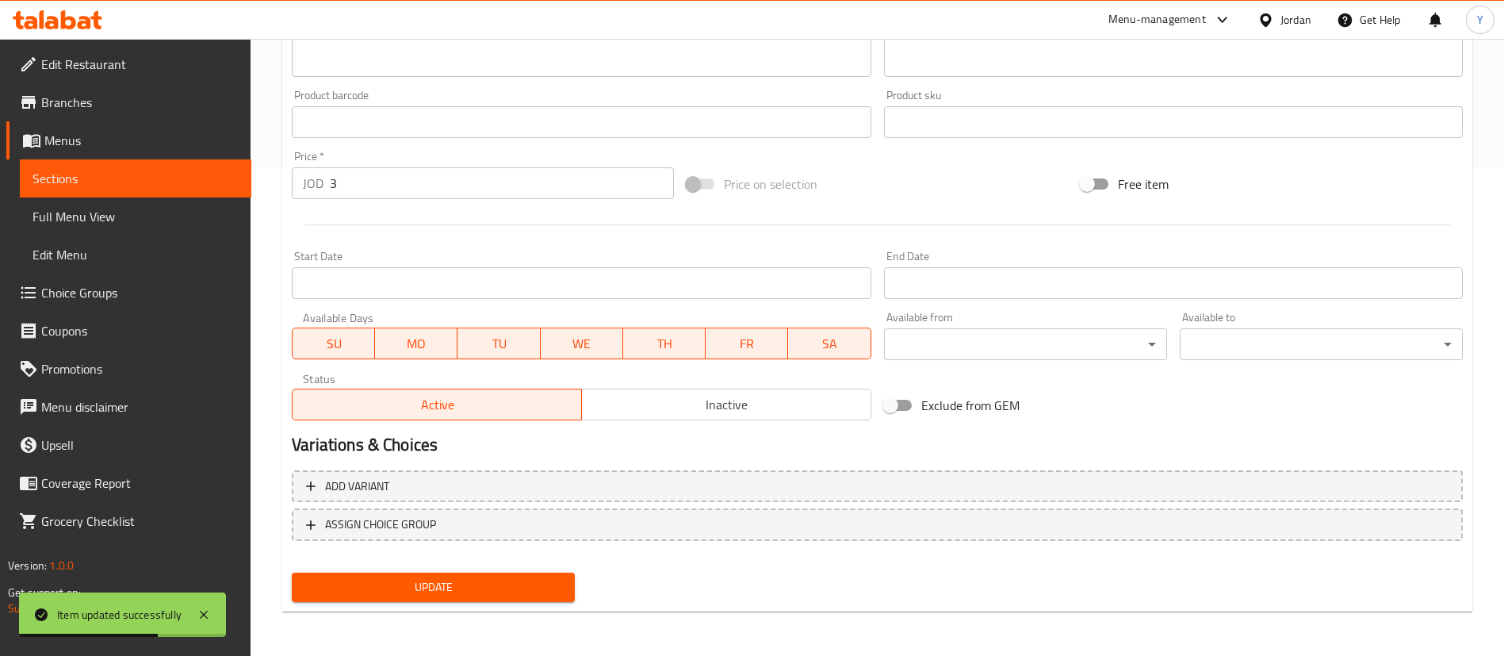
click at [378, 204] on div "Price   * JOD 3 Price *" at bounding box center [482, 174] width 395 height 61
click at [376, 181] on input "3" at bounding box center [502, 183] width 344 height 32
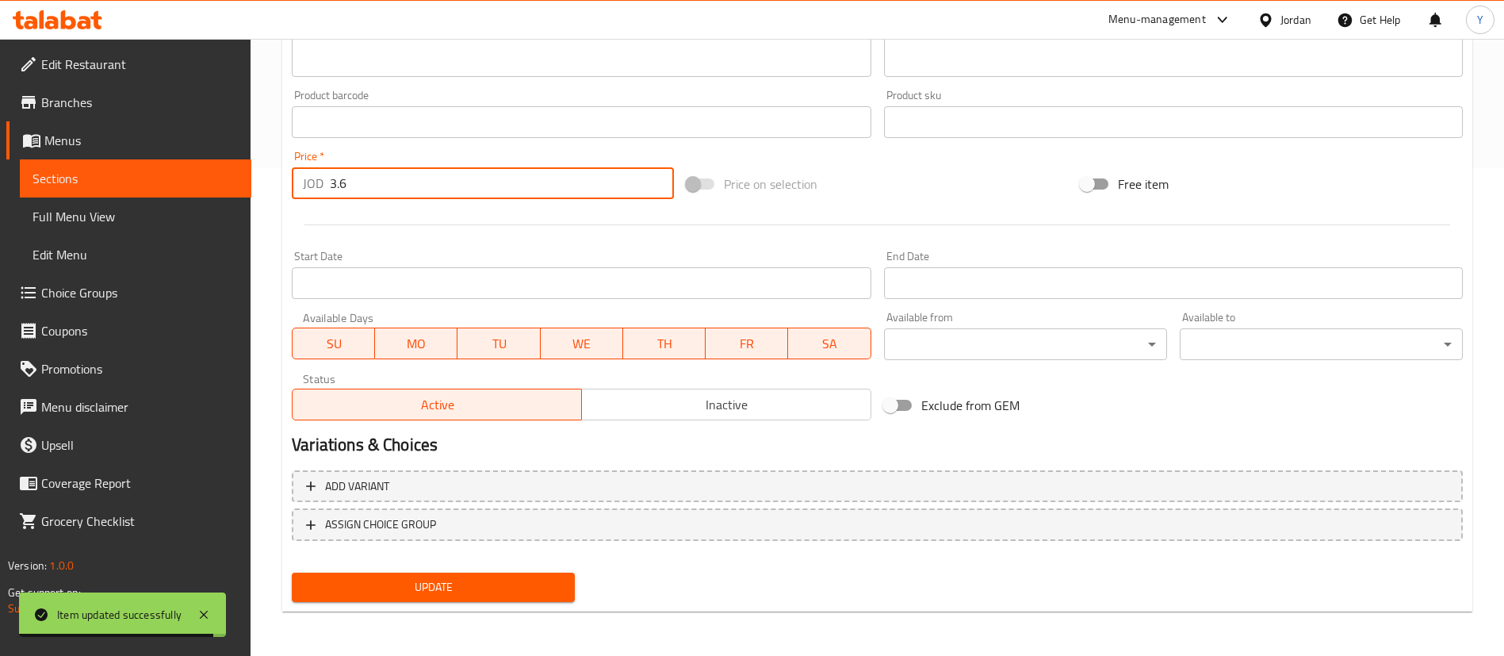
type input "3.6"
click at [428, 592] on span "Update" at bounding box center [433, 587] width 258 height 20
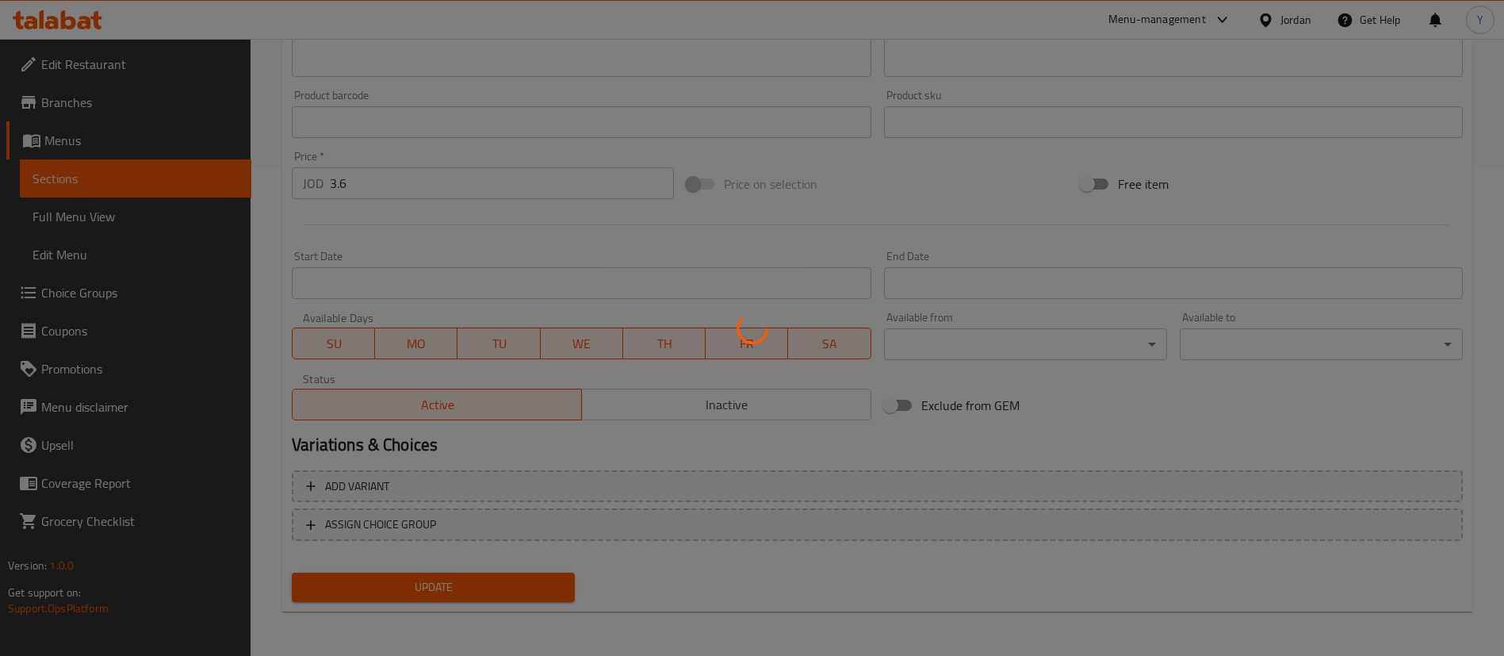
scroll to position [0, 0]
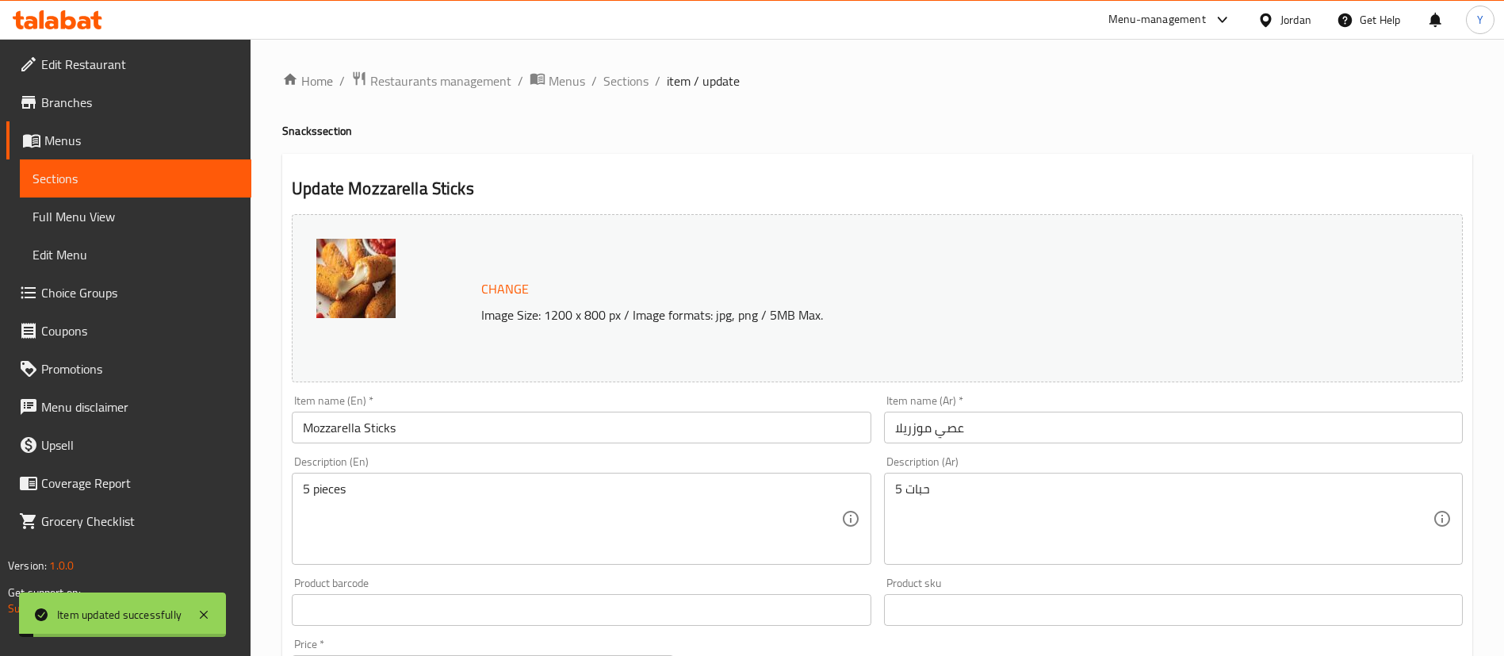
click at [147, 171] on span "Sections" at bounding box center [136, 178] width 206 height 19
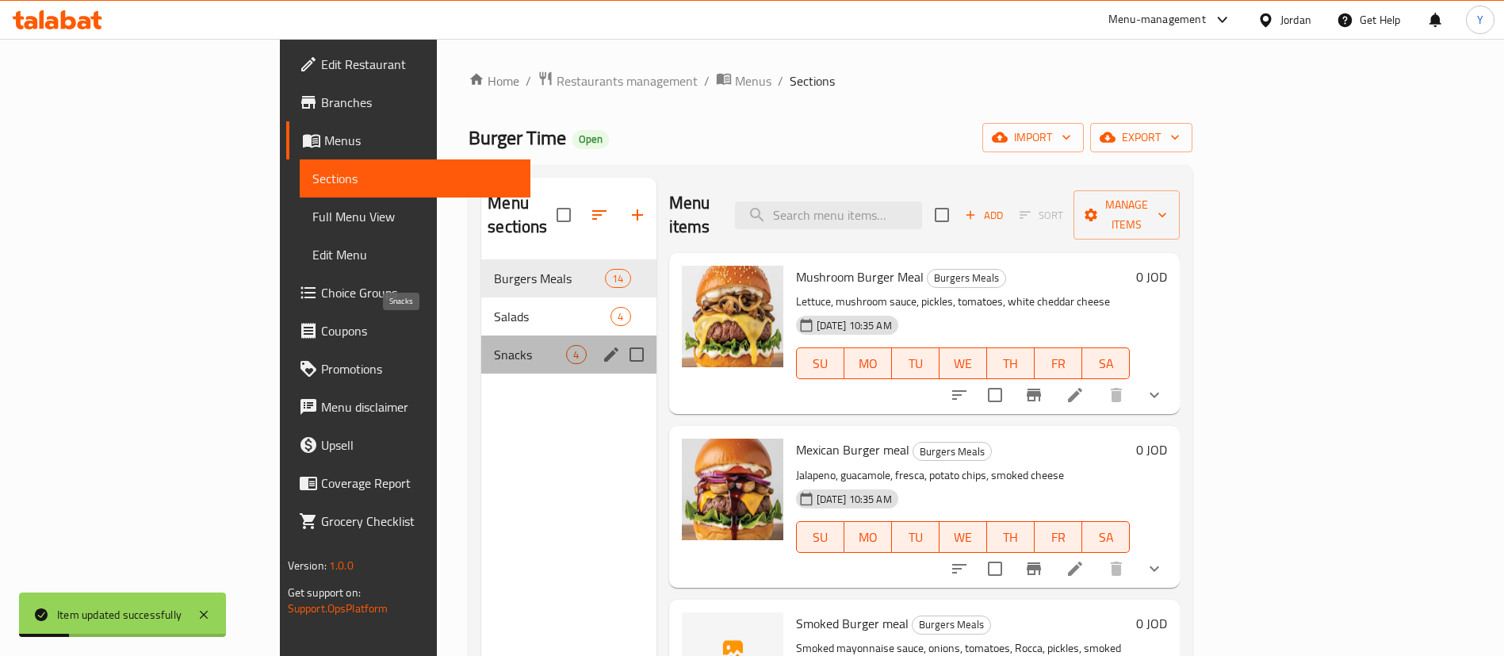
click at [494, 345] on span "Snacks" at bounding box center [530, 354] width 72 height 19
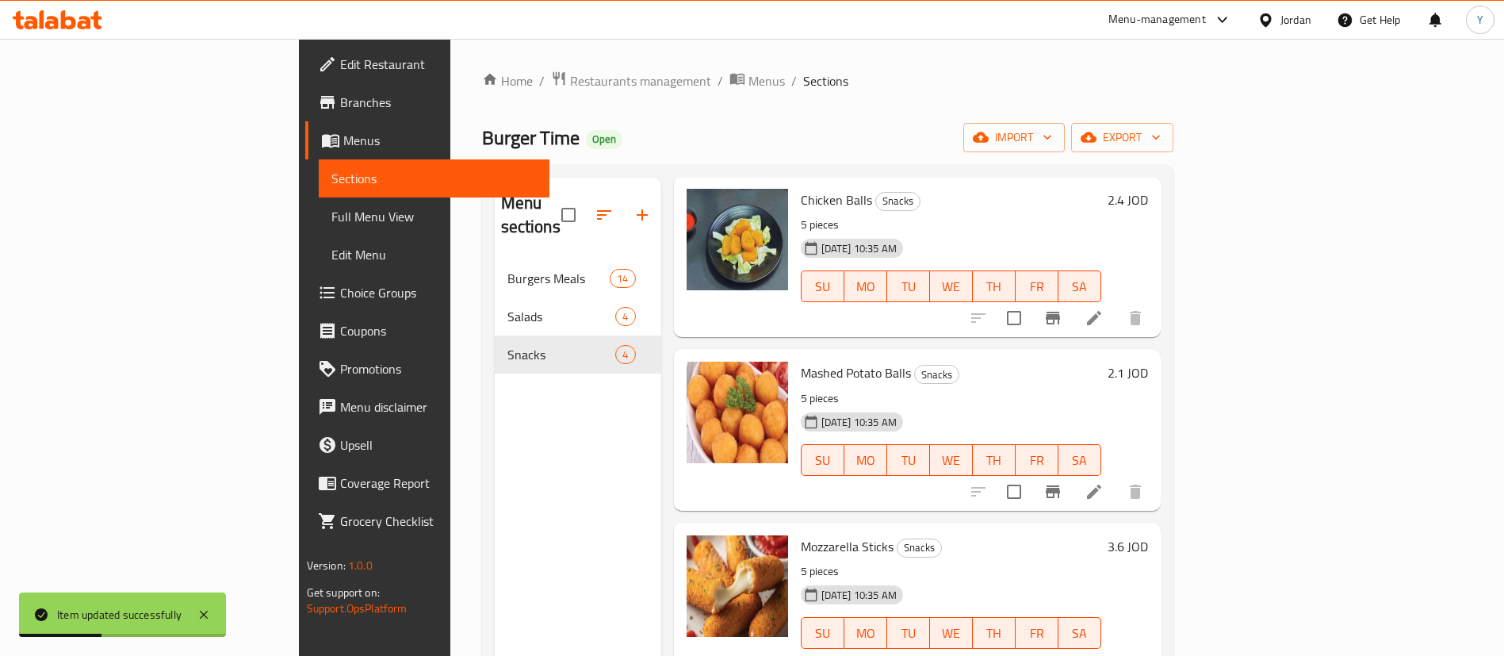
scroll to position [222, 0]
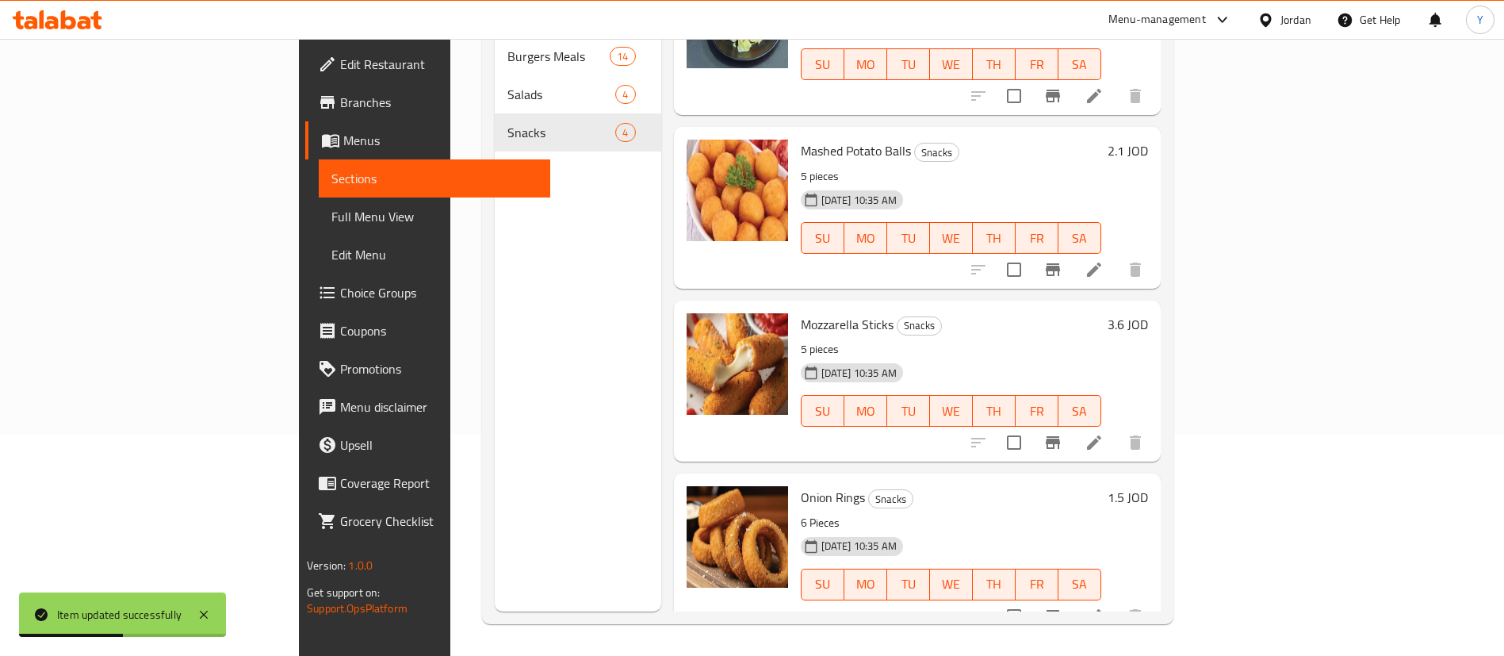
click at [1116, 428] on li at bounding box center [1094, 442] width 44 height 29
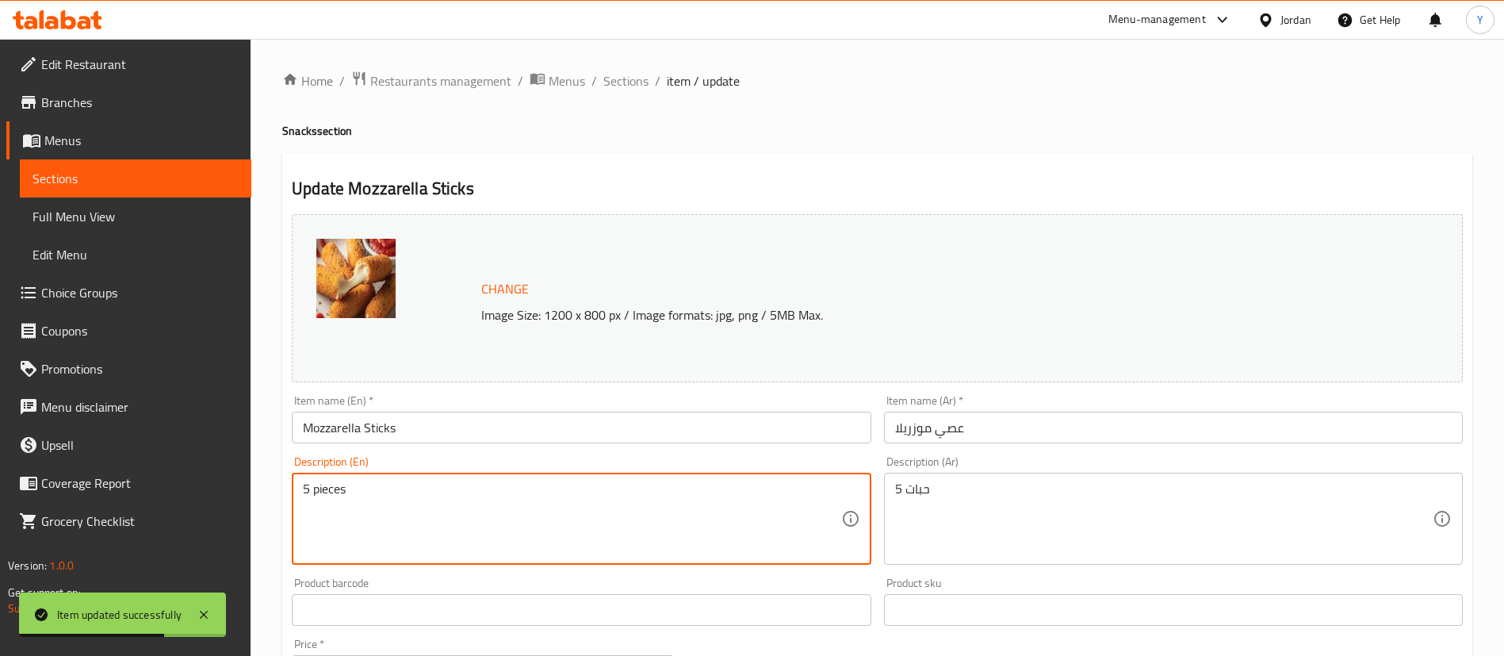
drag, startPoint x: 308, startPoint y: 494, endPoint x: 227, endPoint y: 511, distance: 82.6
type textarea "4 pieces"
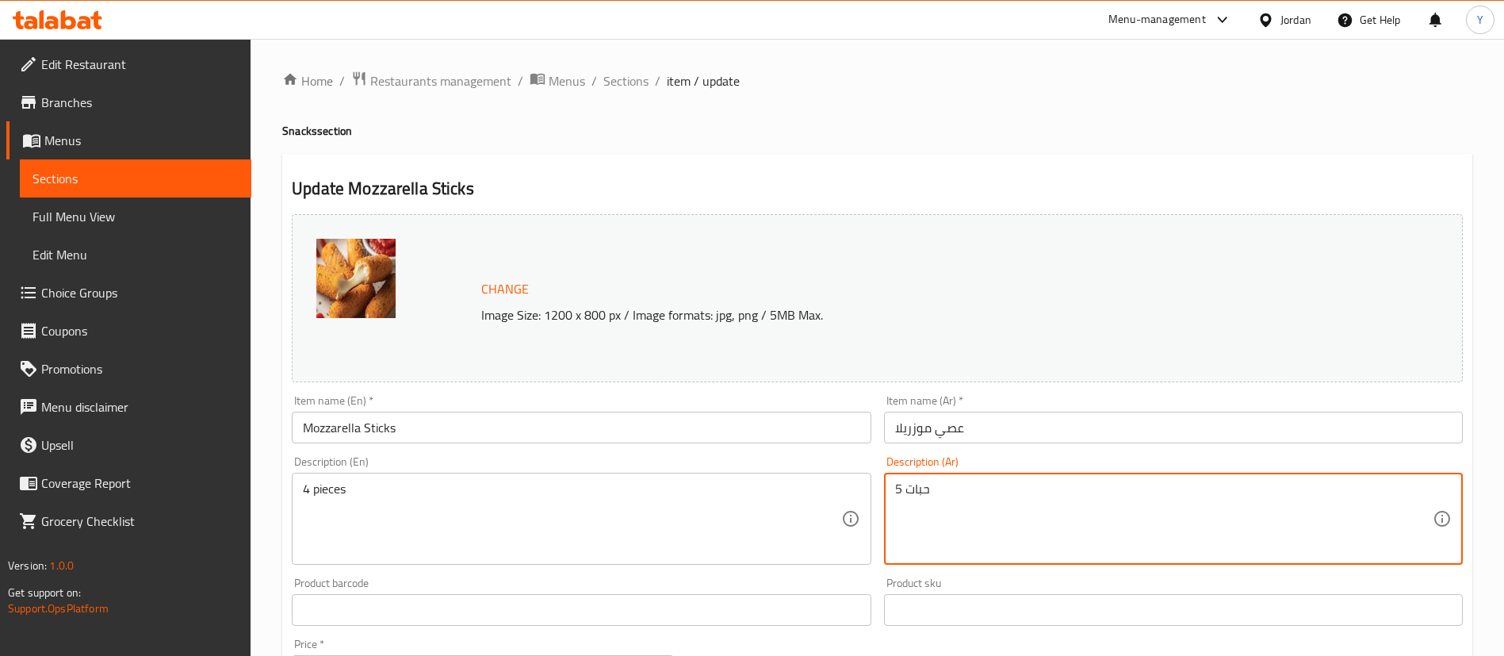
drag, startPoint x: 902, startPoint y: 487, endPoint x: 804, endPoint y: 493, distance: 98.5
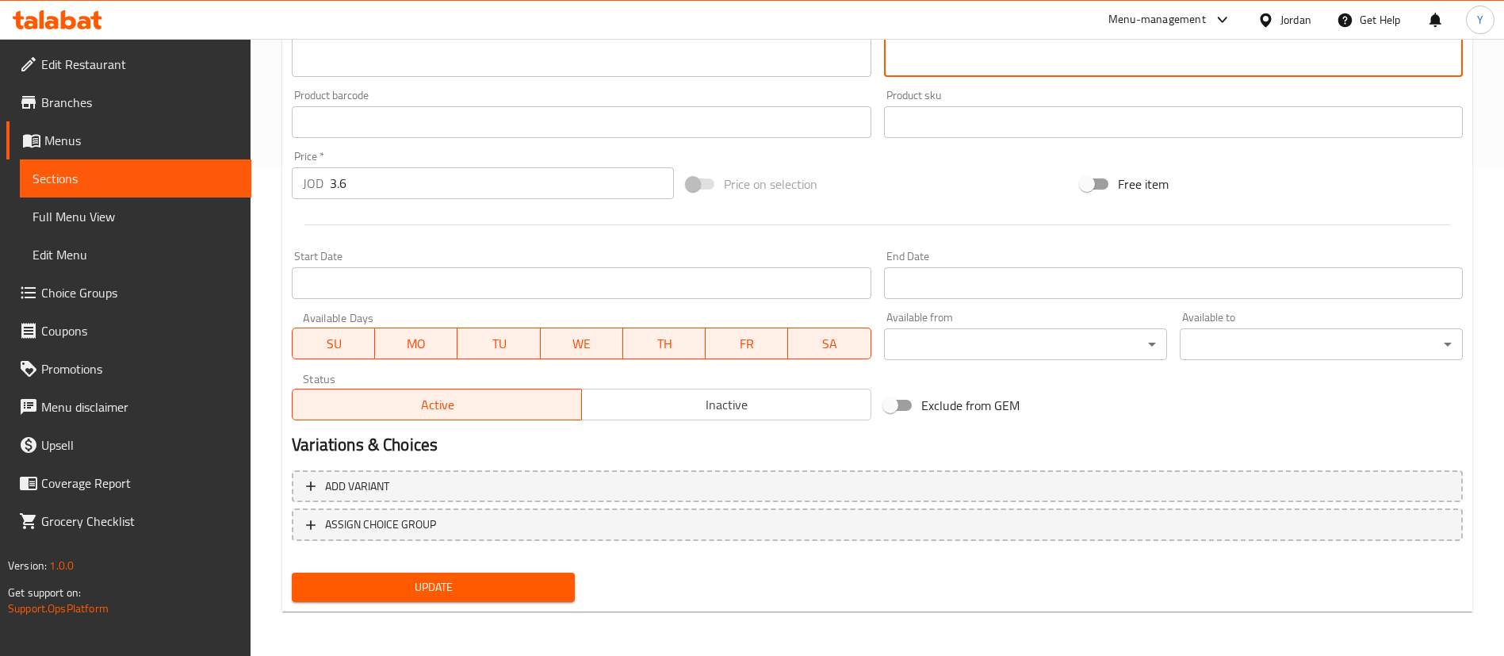
type textarea "4 حبات"
click at [389, 584] on span "Update" at bounding box center [433, 587] width 258 height 20
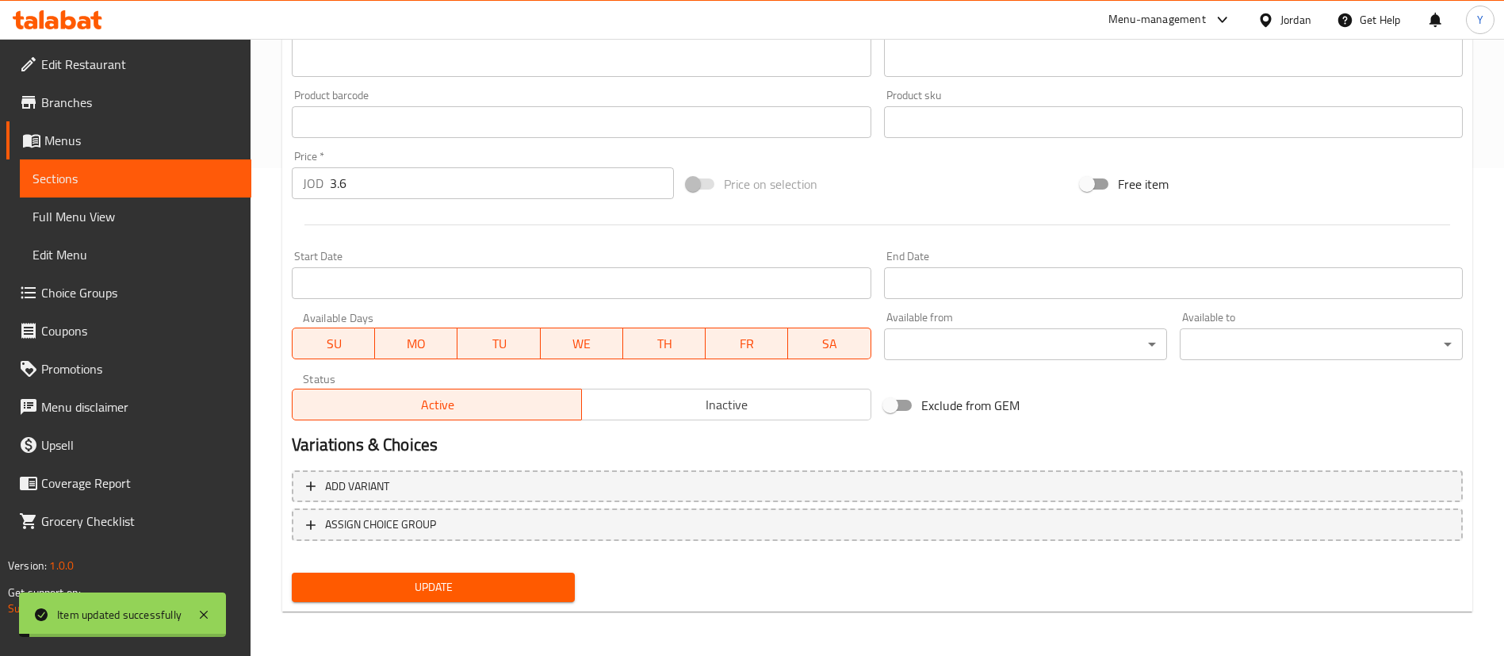
click at [175, 190] on link "Sections" at bounding box center [136, 178] width 232 height 38
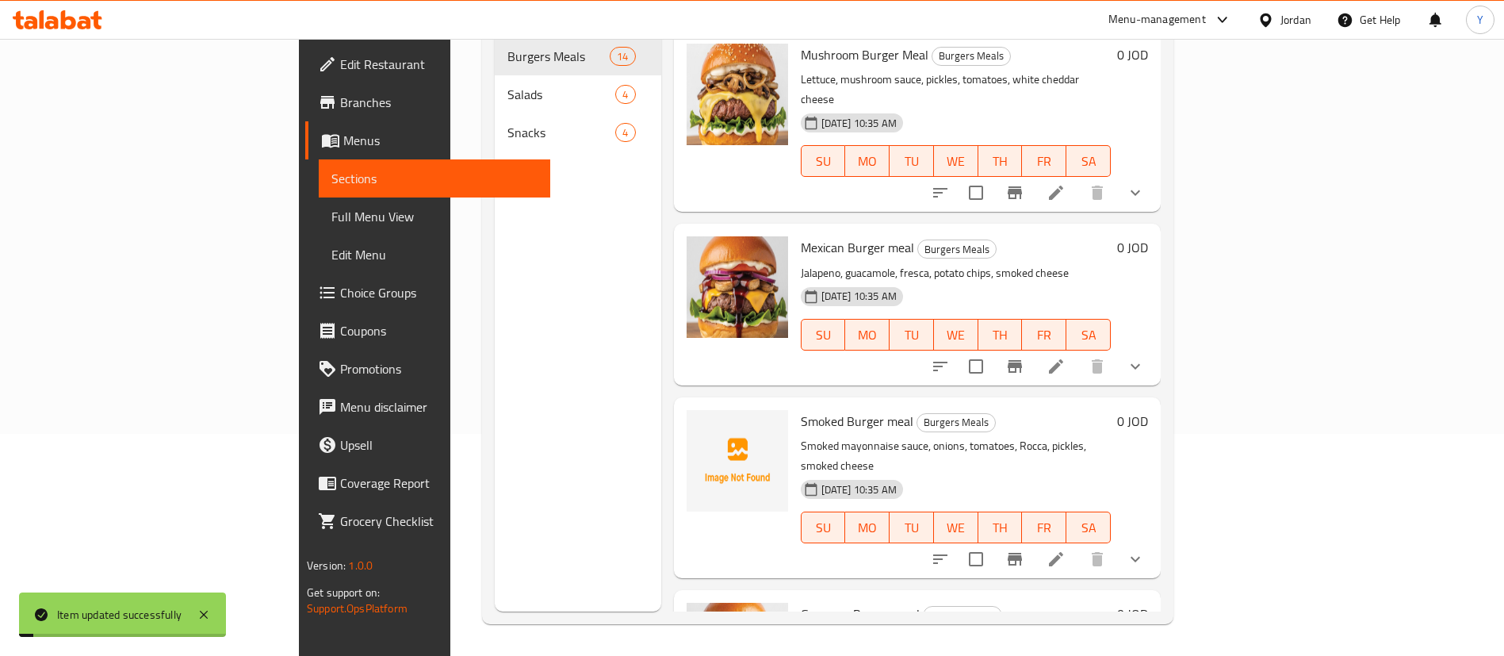
scroll to position [222, 0]
click at [319, 190] on link "Sections" at bounding box center [435, 178] width 232 height 38
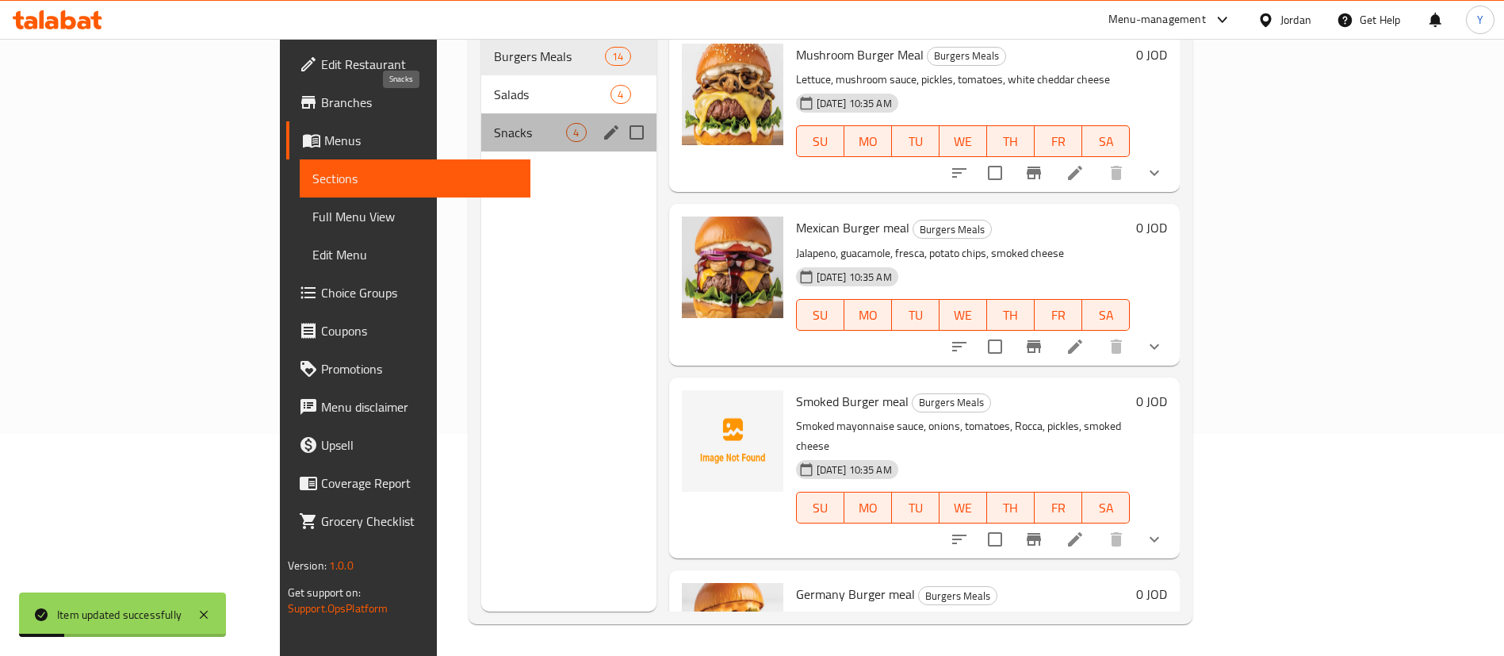
click at [494, 123] on span "Snacks" at bounding box center [530, 132] width 72 height 19
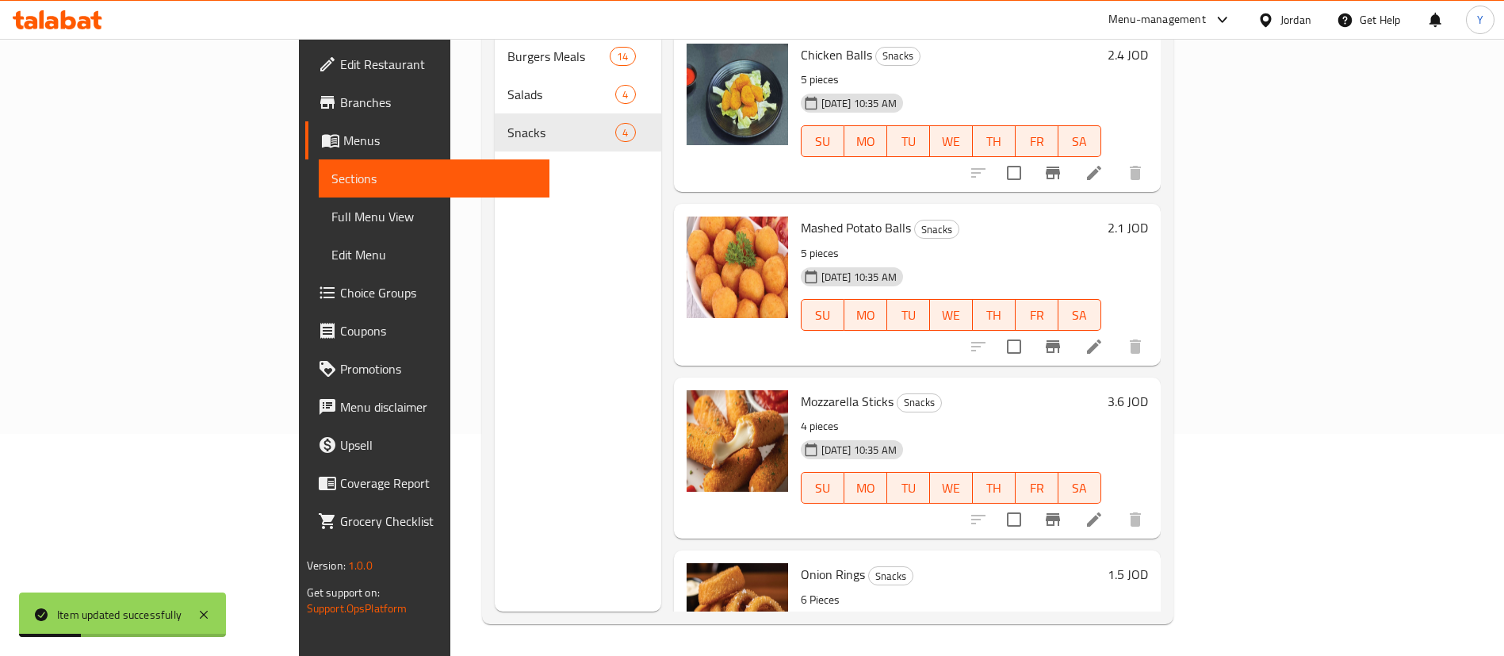
scroll to position [77, 0]
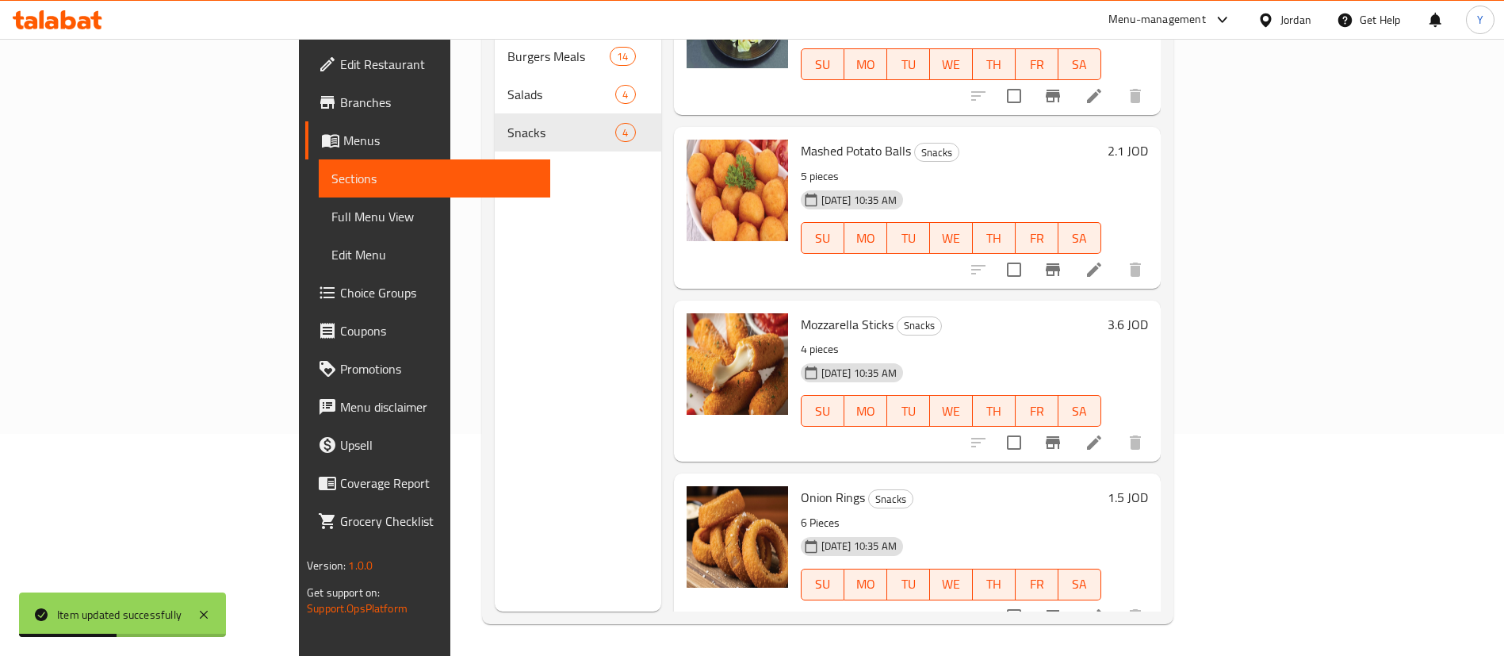
click at [1104, 607] on icon at bounding box center [1094, 616] width 19 height 19
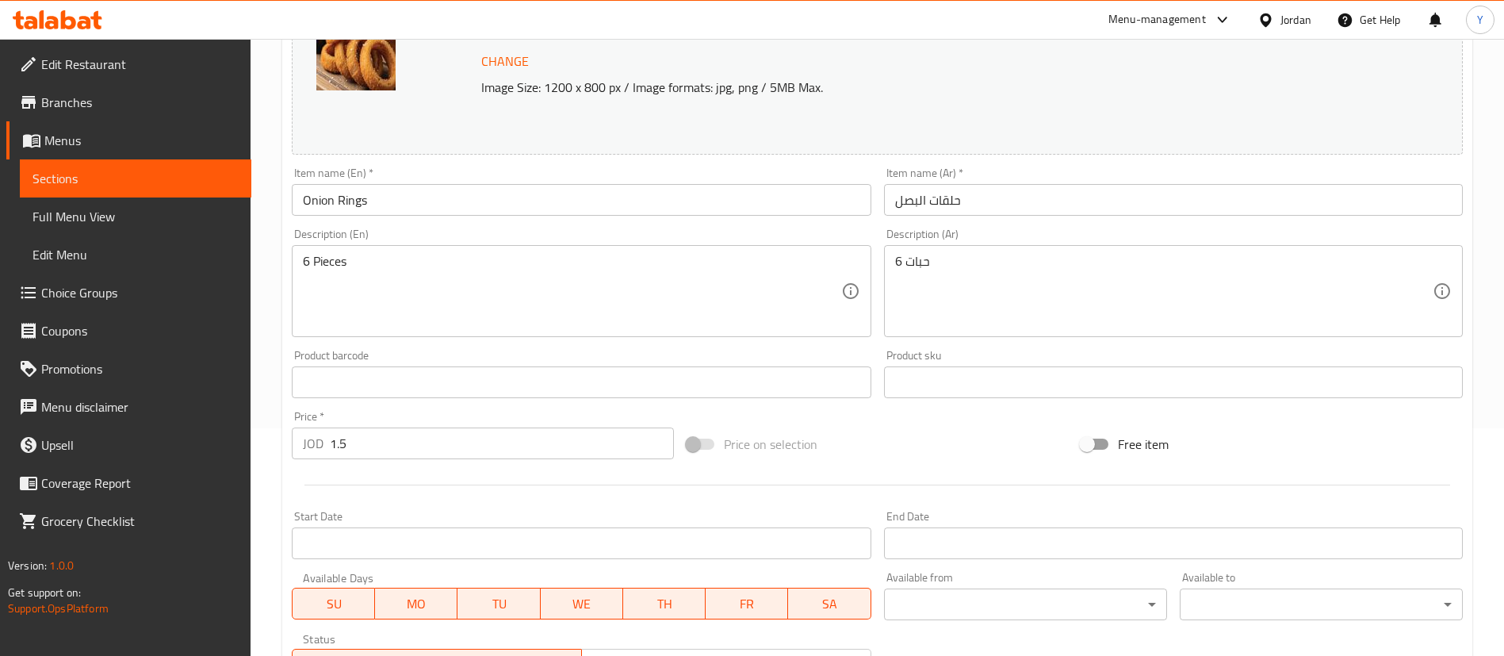
scroll to position [228, 0]
drag, startPoint x: 409, startPoint y: 447, endPoint x: 0, endPoint y: 458, distance: 409.3
click at [0, 458] on div "Edit Restaurant Branches Menus Sections Full Menu View Edit Menu Choice Groups …" at bounding box center [752, 362] width 1504 height 1105
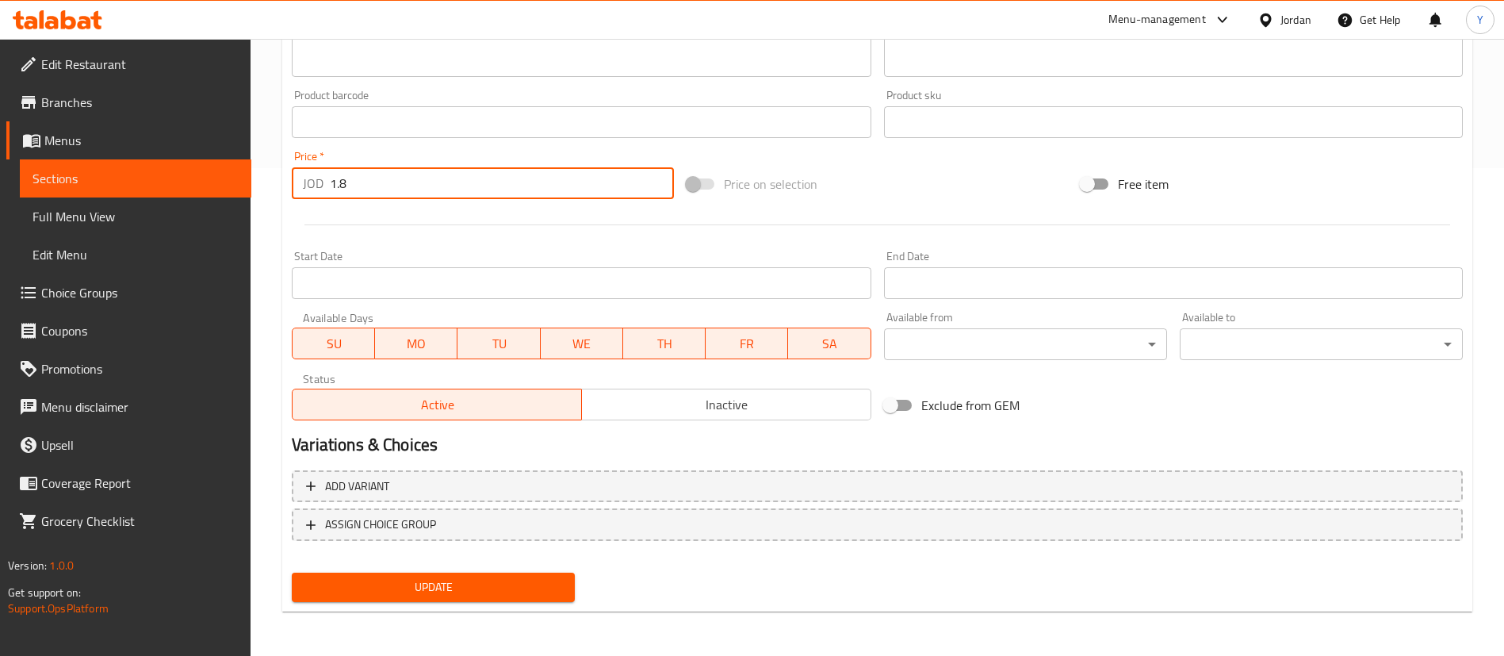
type input "1.8"
click at [401, 592] on span "Update" at bounding box center [433, 587] width 258 height 20
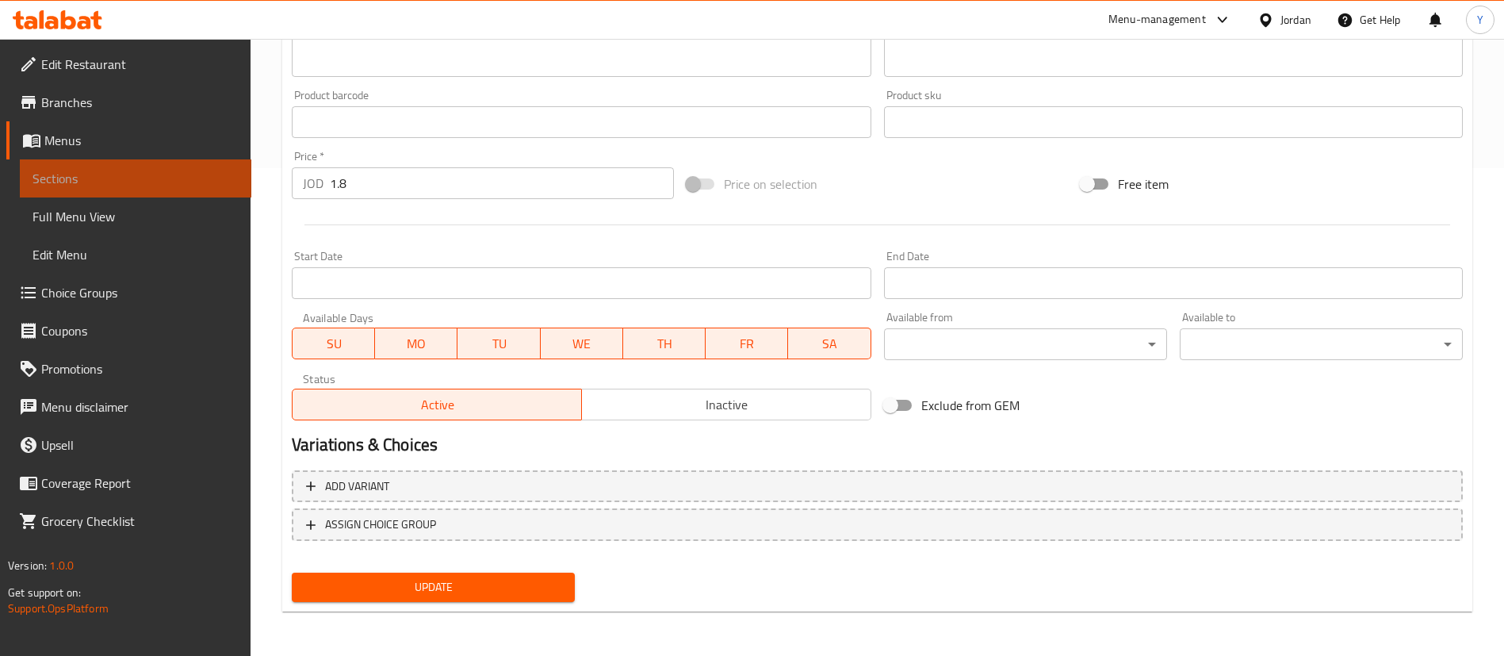
click at [90, 187] on span "Sections" at bounding box center [136, 178] width 206 height 19
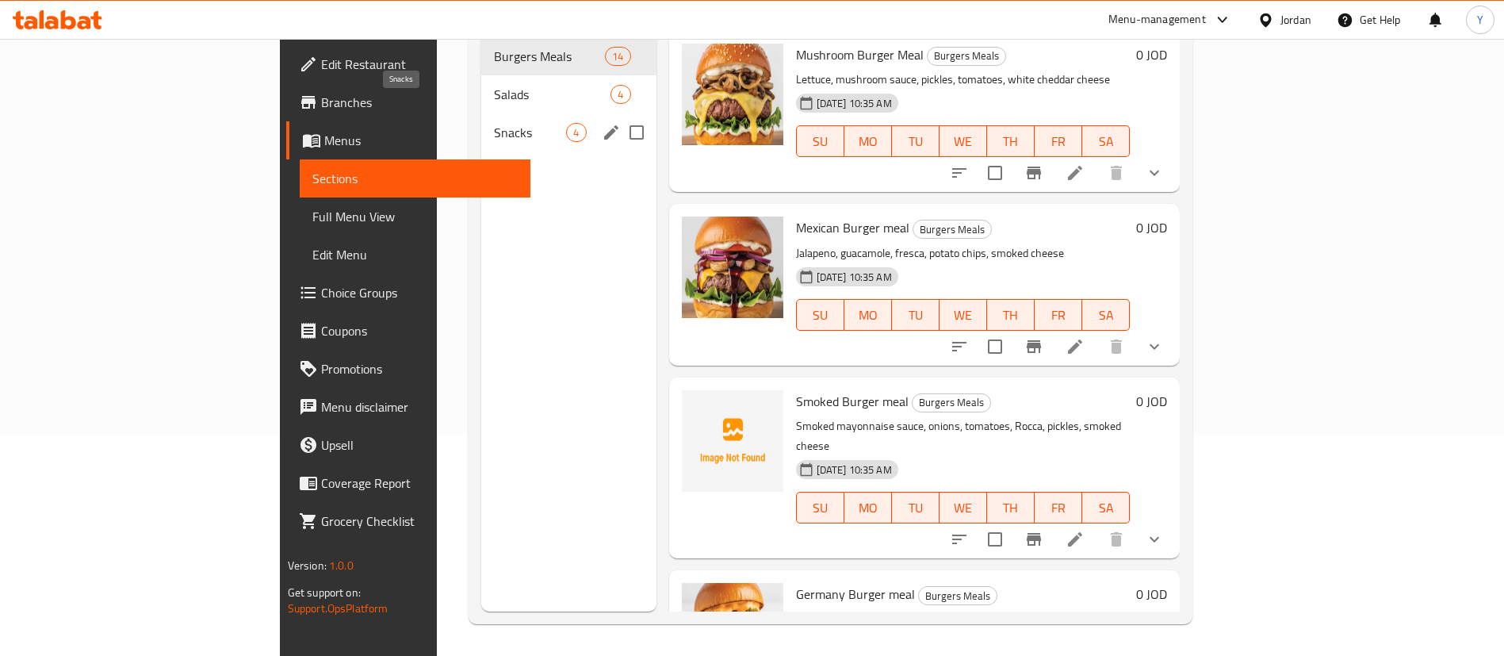
click at [494, 123] on span "Snacks" at bounding box center [530, 132] width 72 height 19
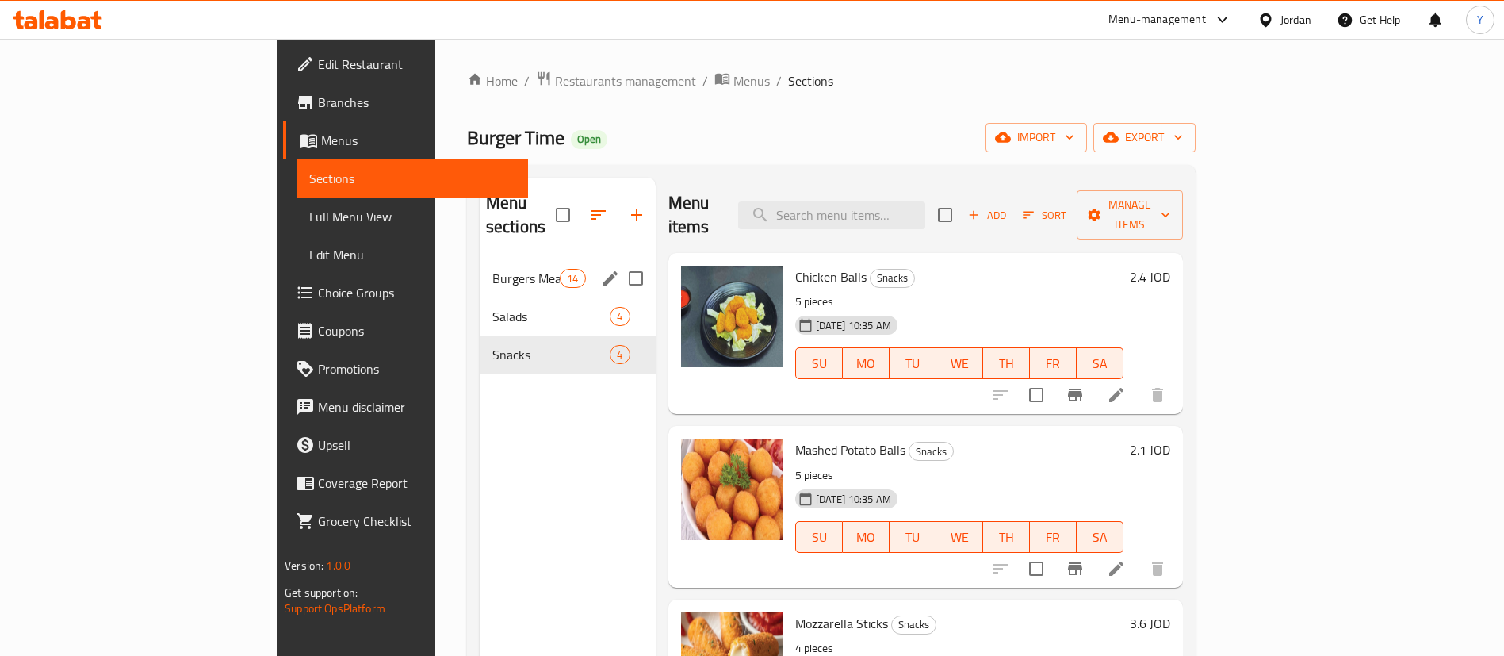
click at [480, 266] on div "Burgers Meals 14" at bounding box center [568, 278] width 176 height 38
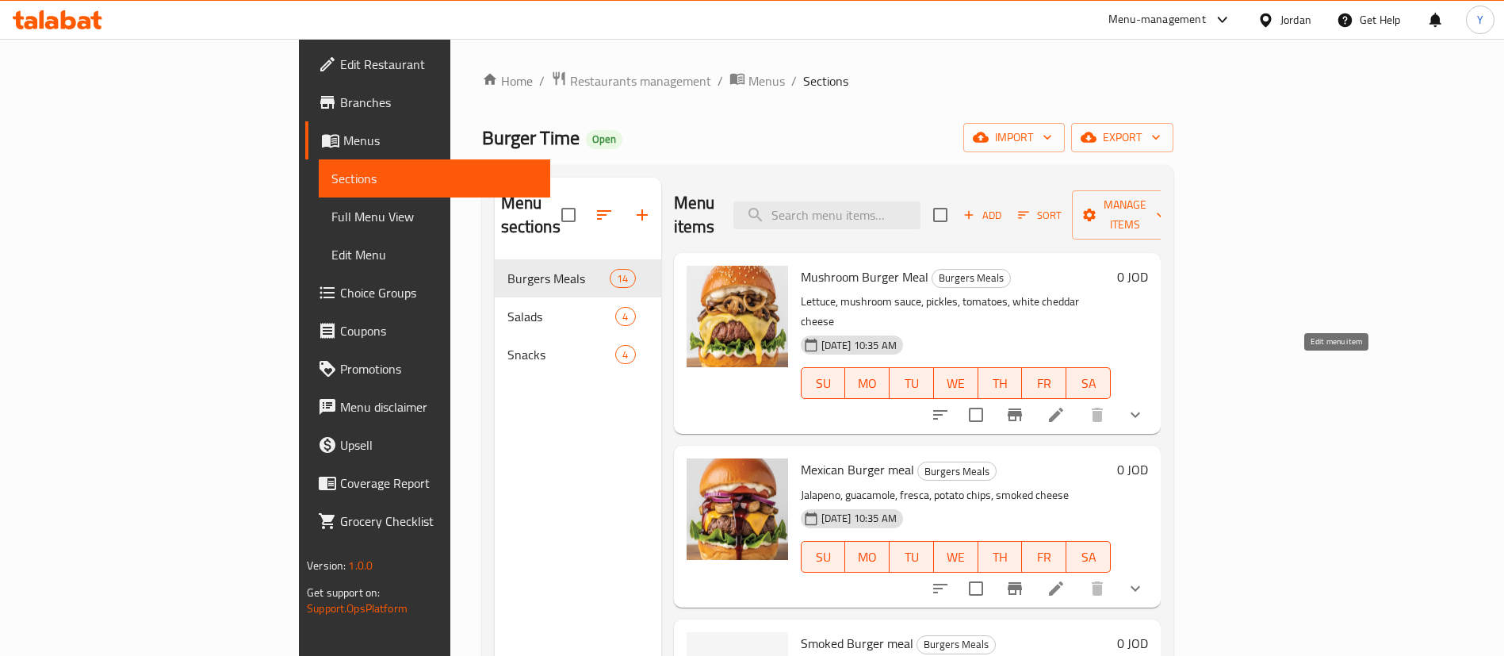
click at [1066, 405] on icon at bounding box center [1056, 414] width 19 height 19
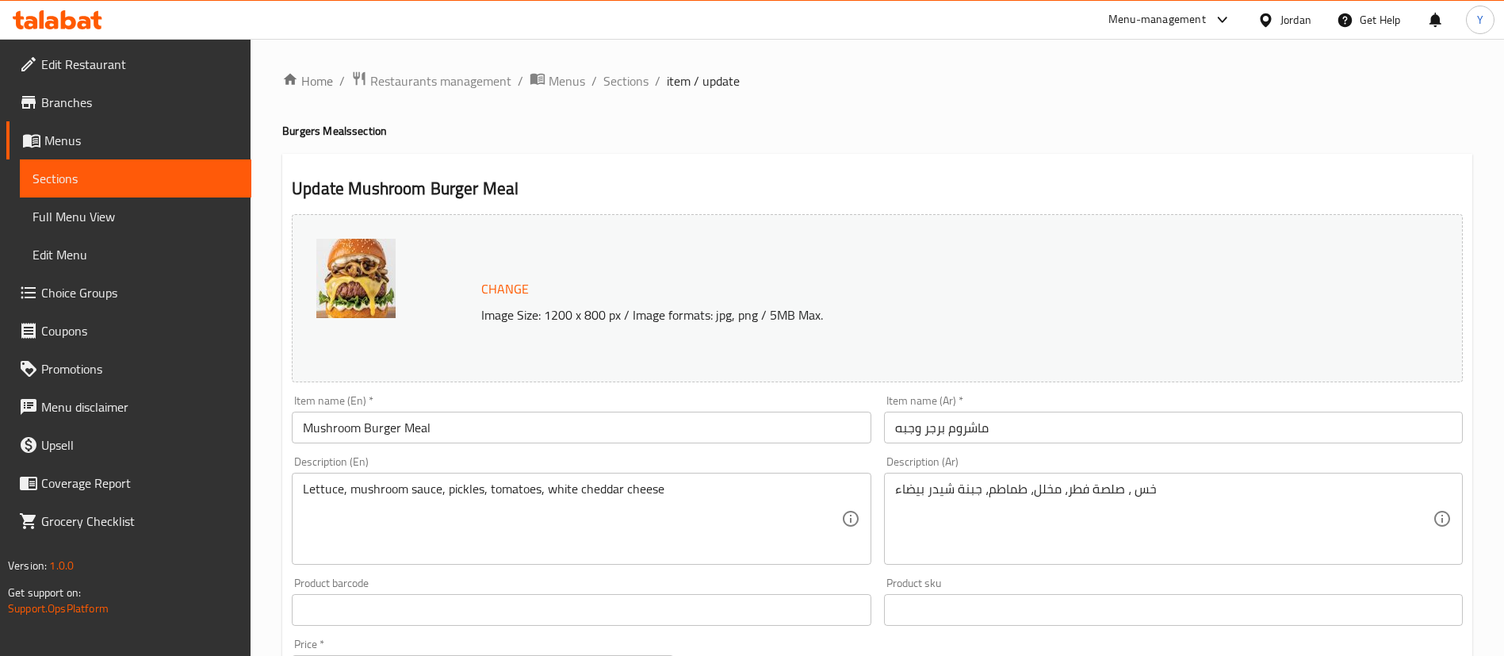
click at [71, 29] on icon at bounding box center [68, 19] width 15 height 19
